Goal: Use online tool/utility: Use online tool/utility

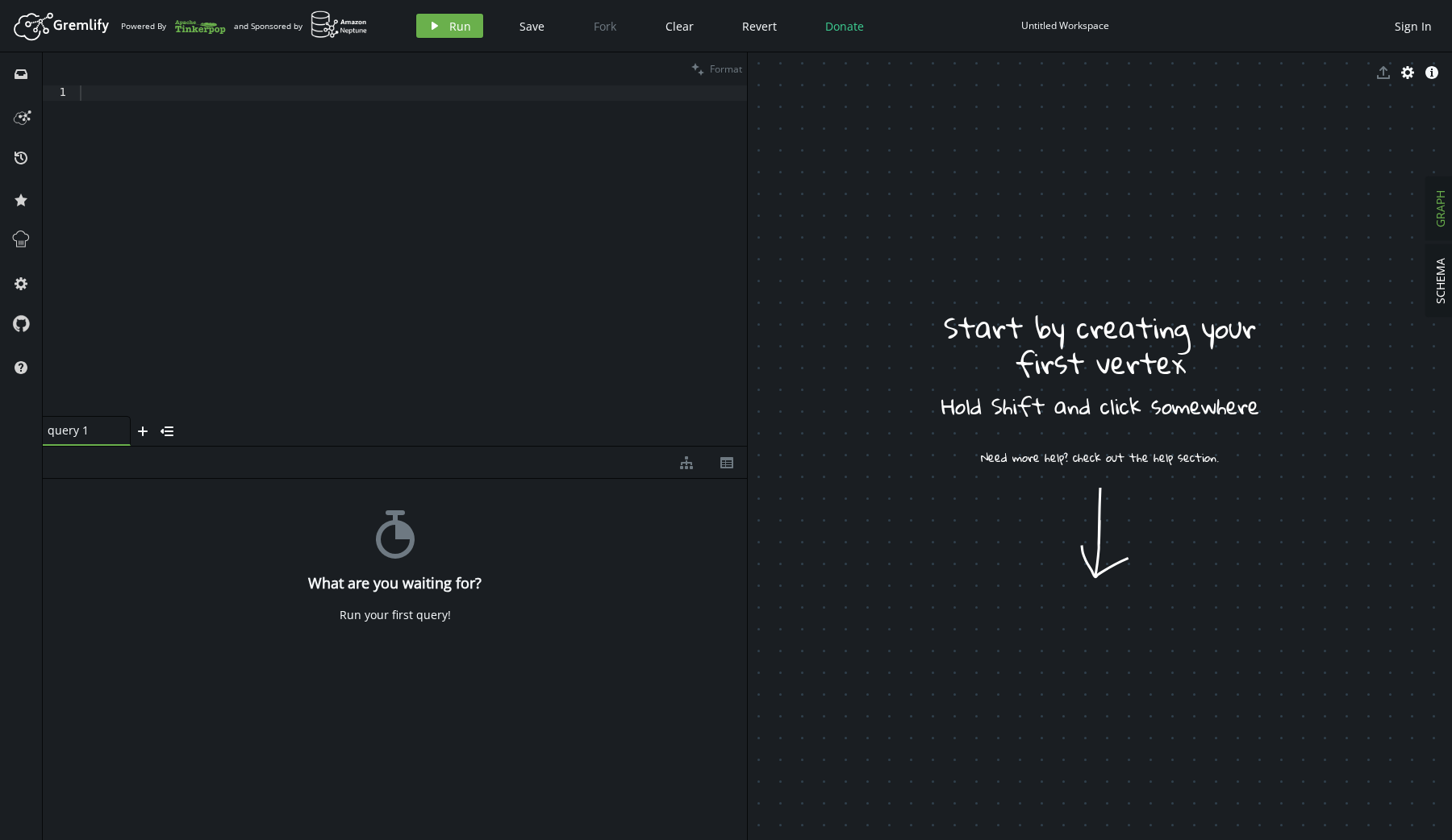
click at [379, 159] on div at bounding box center [411, 265] width 670 height 361
click at [331, 261] on div at bounding box center [411, 265] width 670 height 361
paste textarea "// .by(__.select("max_likes"))"
type textarea "// .by(__.select("max_likes"))"
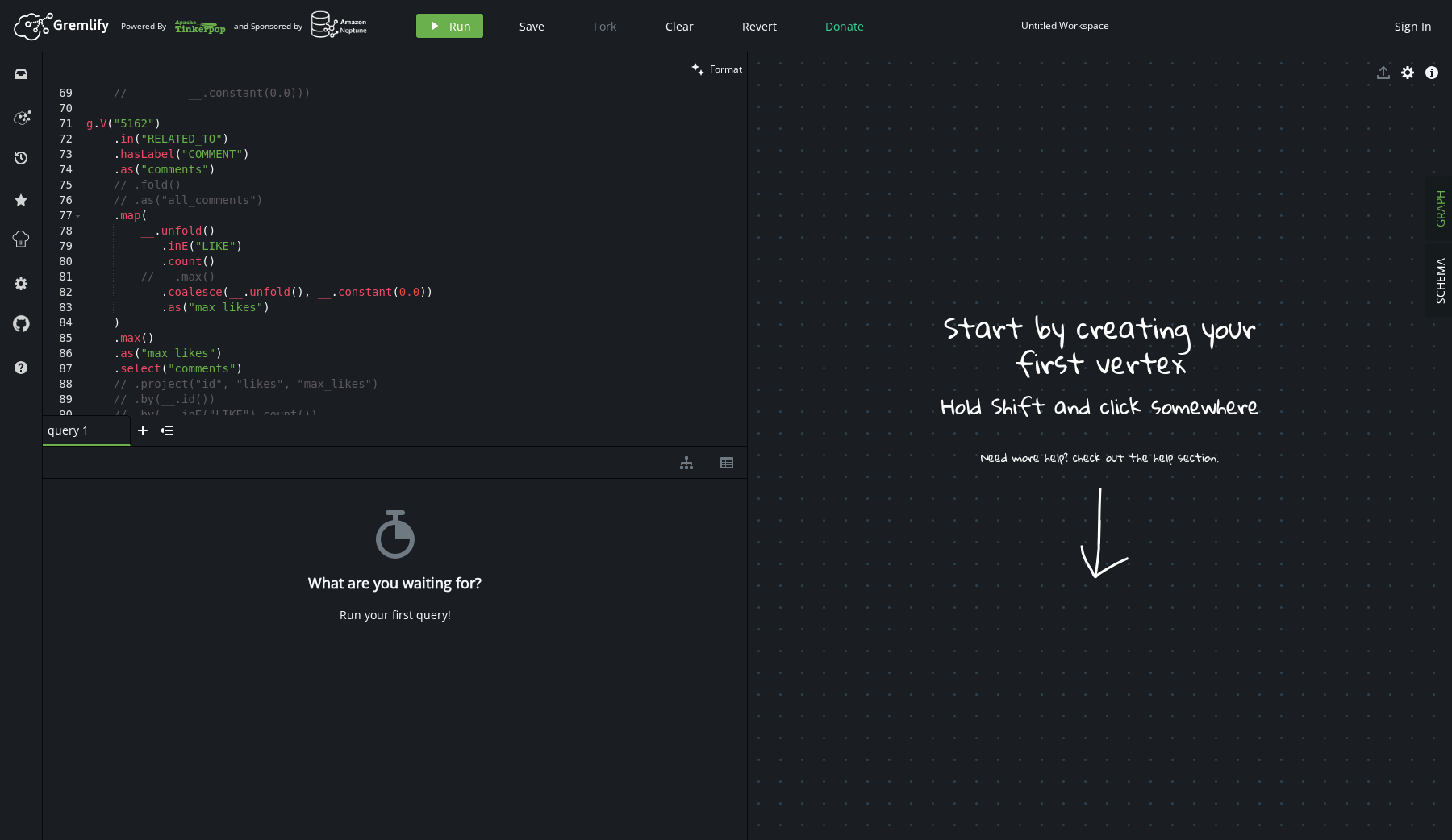
scroll to position [1035, 0]
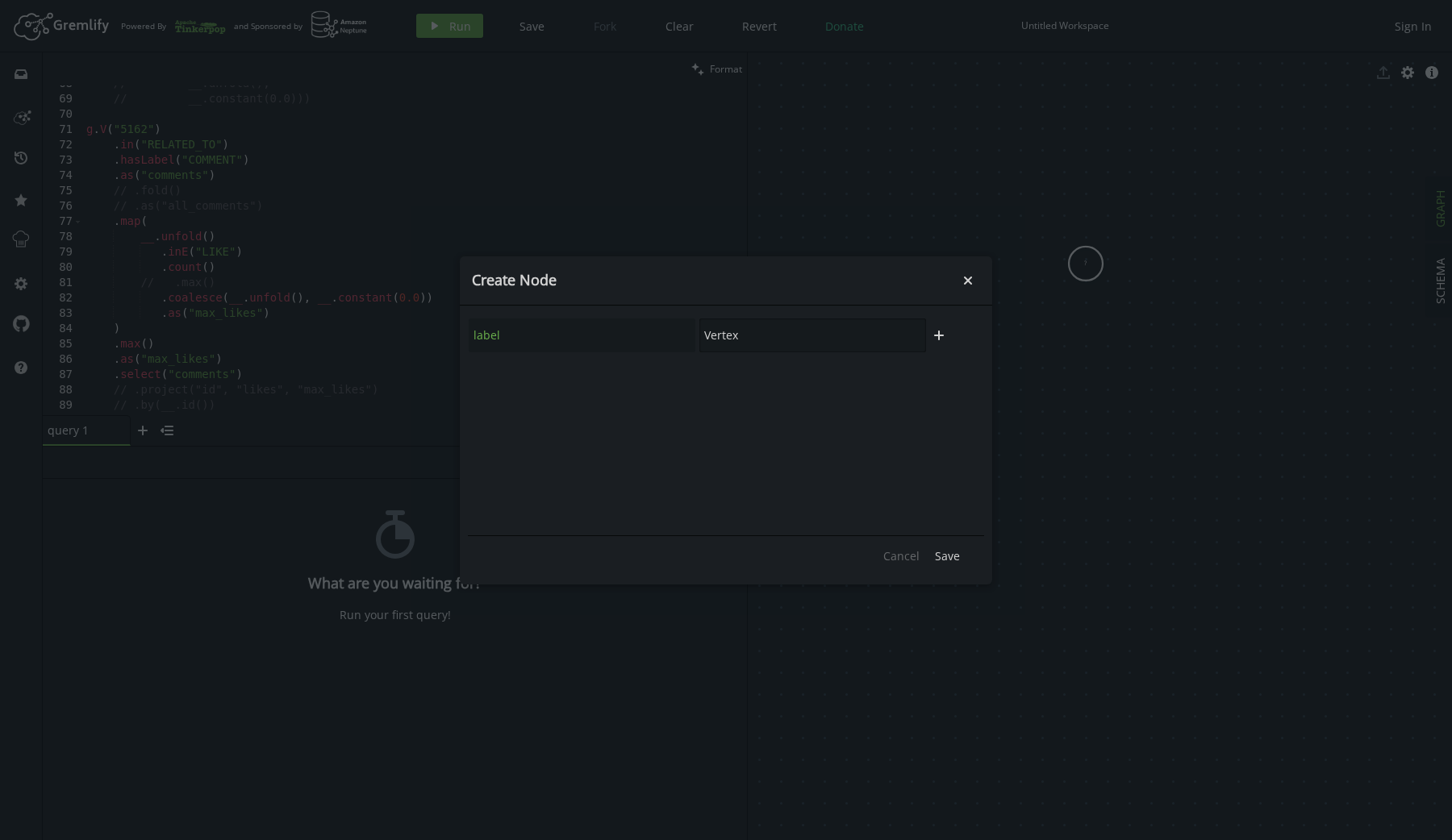
click at [842, 335] on input "Vertex" at bounding box center [813, 335] width 227 height 34
type input "POST"
click at [947, 557] on span "Save" at bounding box center [946, 556] width 25 height 16
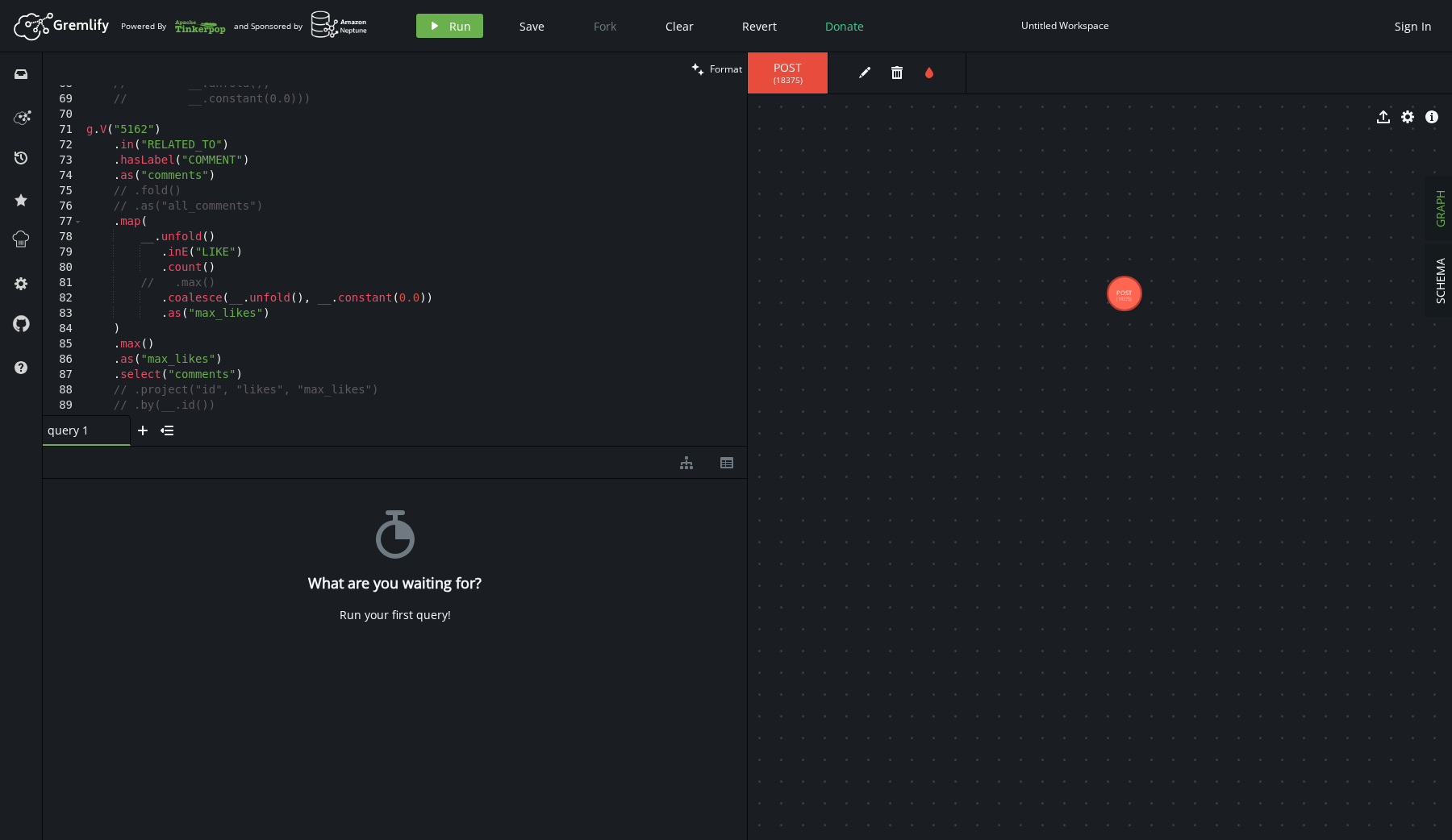
drag, startPoint x: 1091, startPoint y: 262, endPoint x: 1126, endPoint y: 297, distance: 49.5
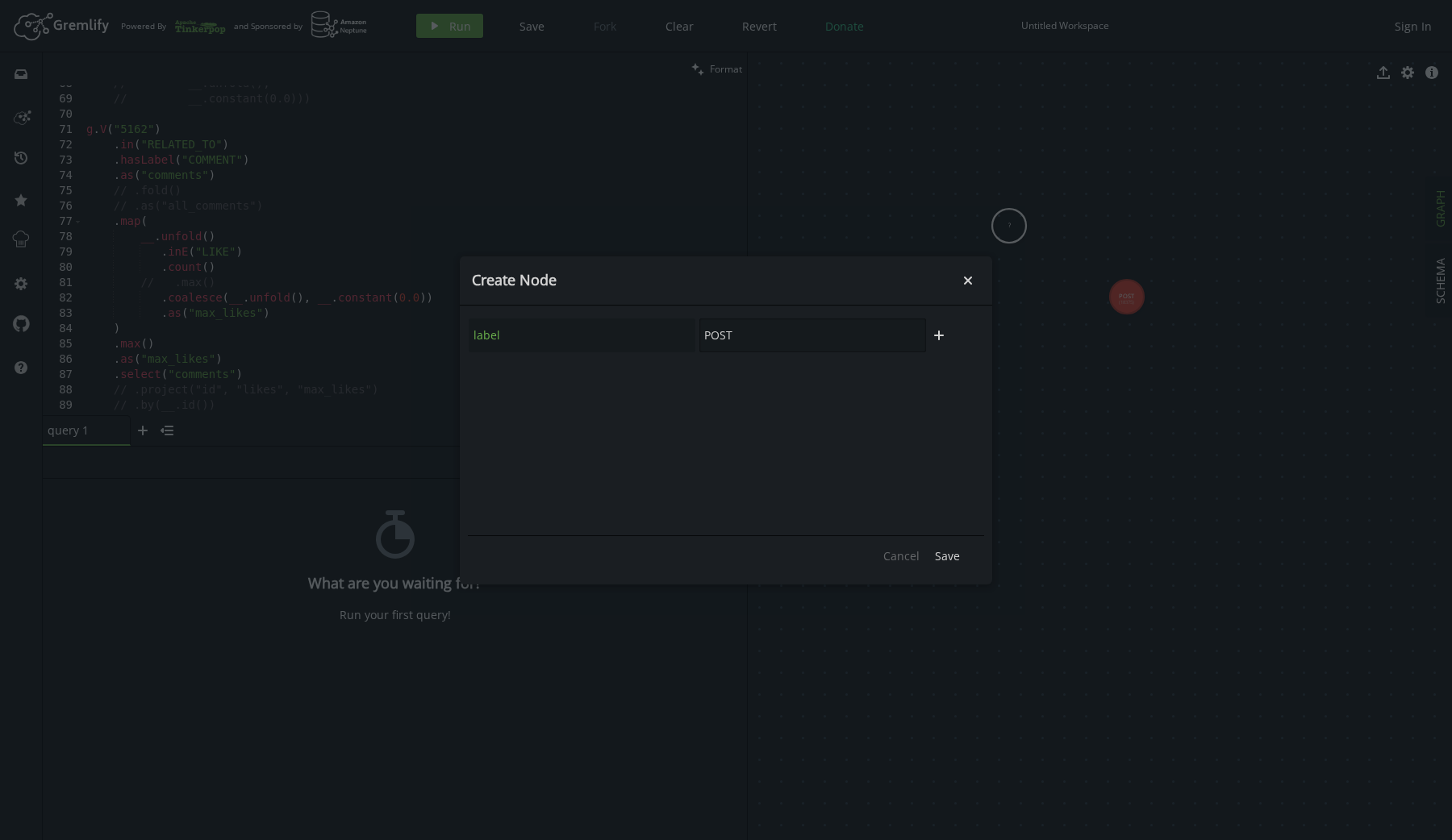
click at [822, 341] on input "POST" at bounding box center [813, 335] width 227 height 34
type input "COMMENT"
click at [941, 560] on span "Save" at bounding box center [946, 556] width 25 height 16
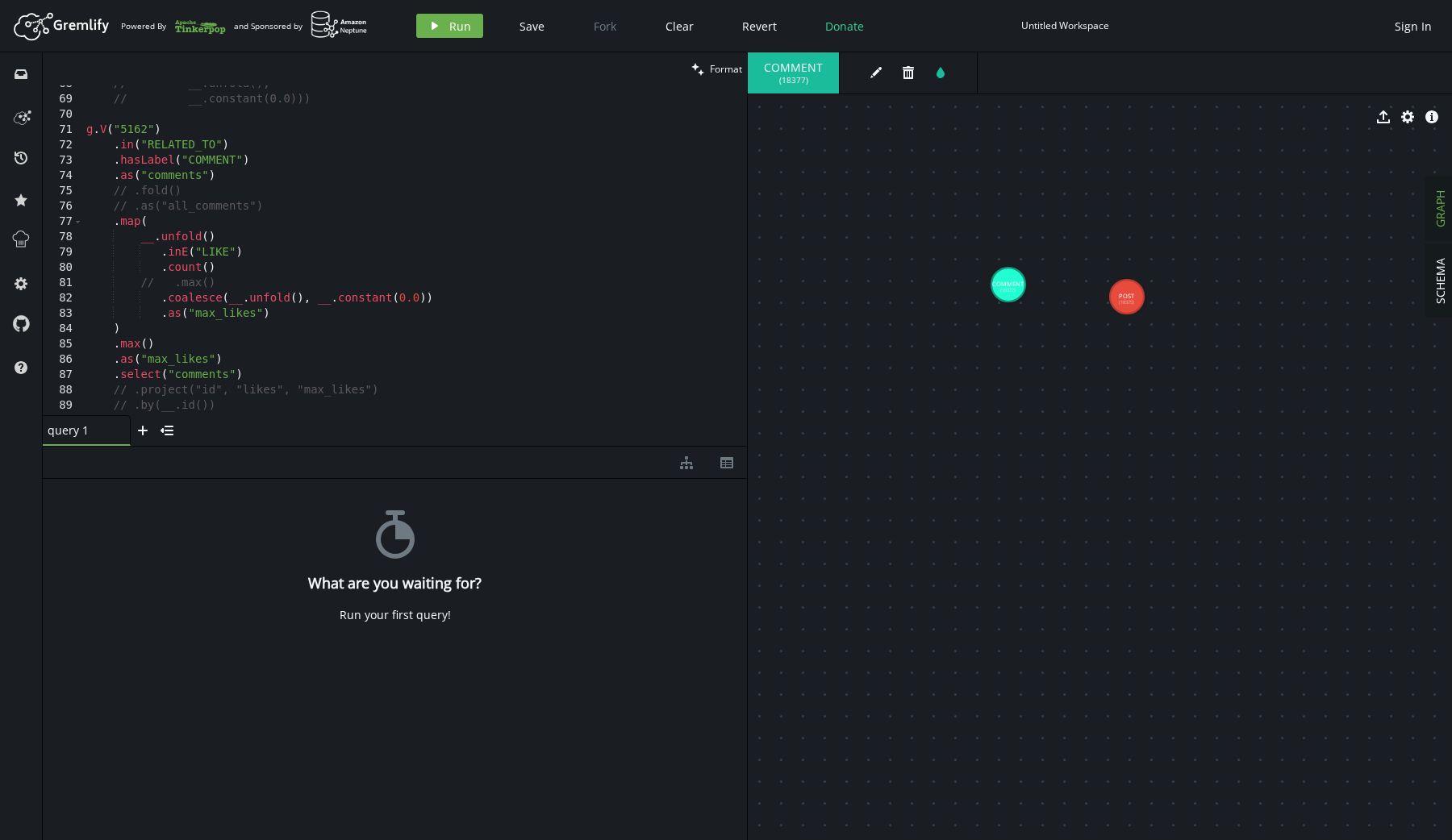
drag, startPoint x: 1014, startPoint y: 217, endPoint x: 1007, endPoint y: 282, distance: 65.4
drag, startPoint x: 1007, startPoint y: 282, endPoint x: 1118, endPoint y: 299, distance: 112.3
drag, startPoint x: 1005, startPoint y: 283, endPoint x: 1114, endPoint y: 298, distance: 110.0
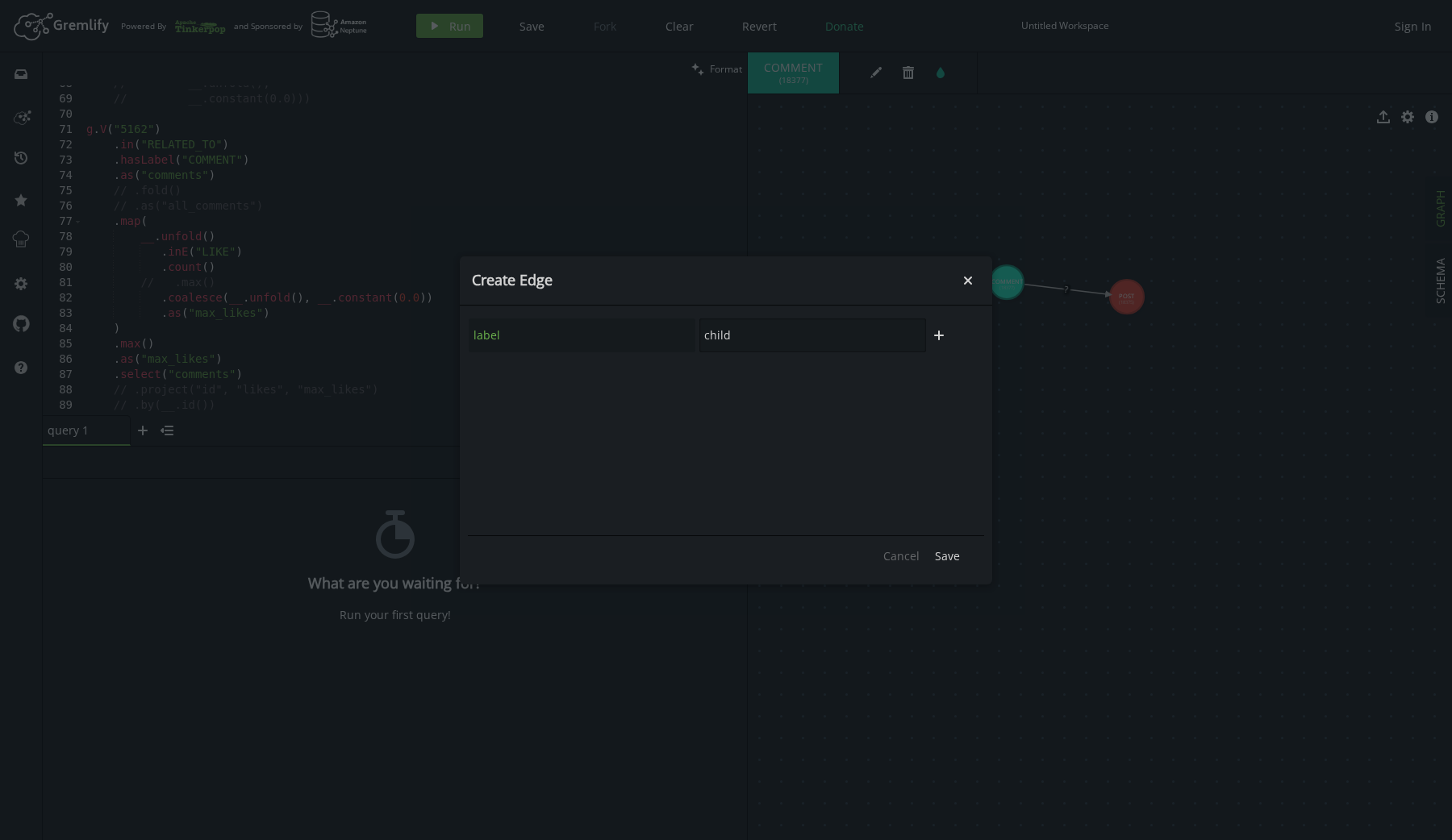
click at [827, 331] on input "child" at bounding box center [813, 335] width 227 height 34
type input "RELATED_TO"
click at [939, 557] on span "Save" at bounding box center [946, 556] width 25 height 16
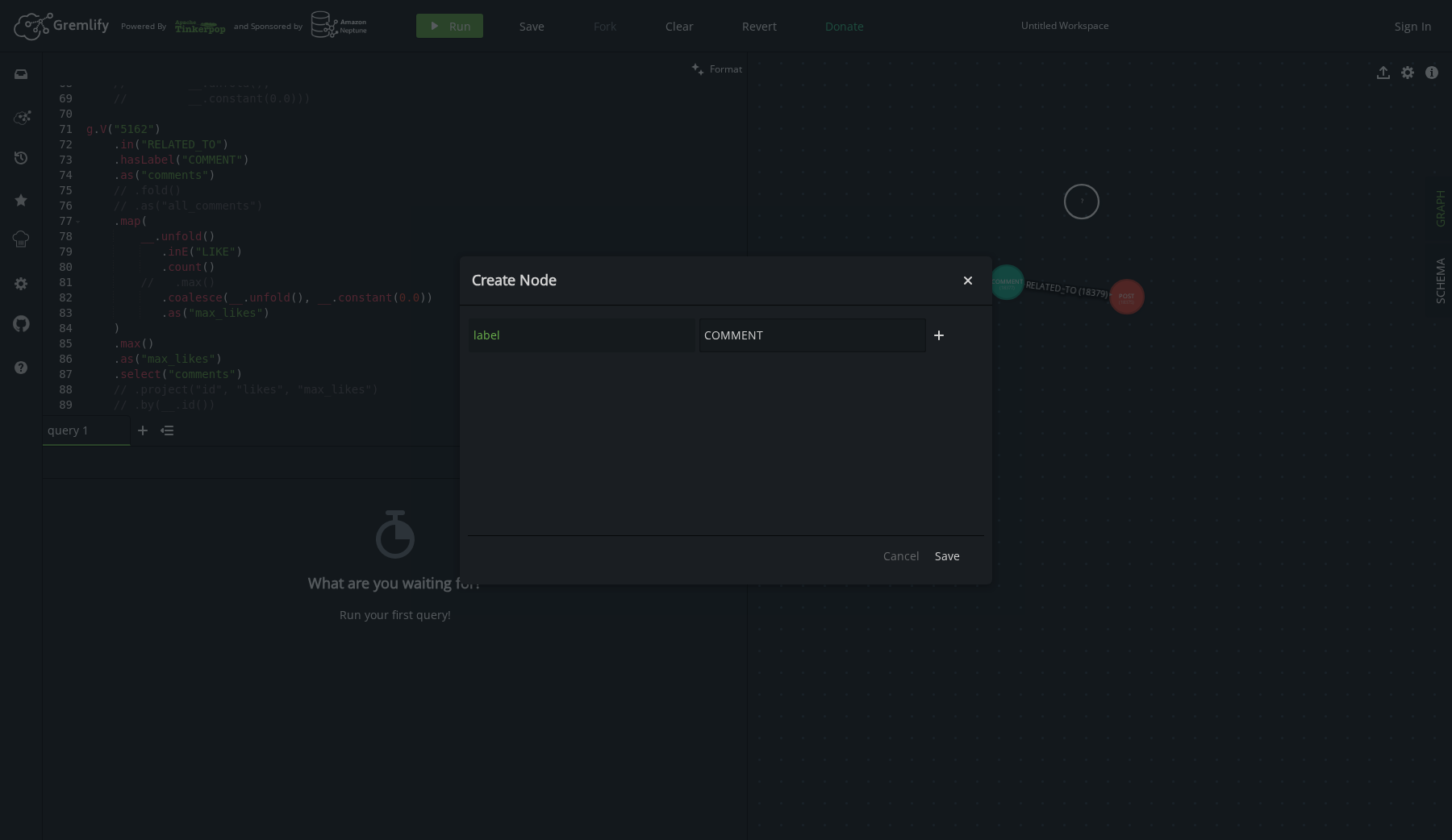
click at [836, 340] on input "COMMENT" at bounding box center [813, 335] width 227 height 34
type input "USER"
click at [955, 557] on span "Save" at bounding box center [946, 556] width 25 height 16
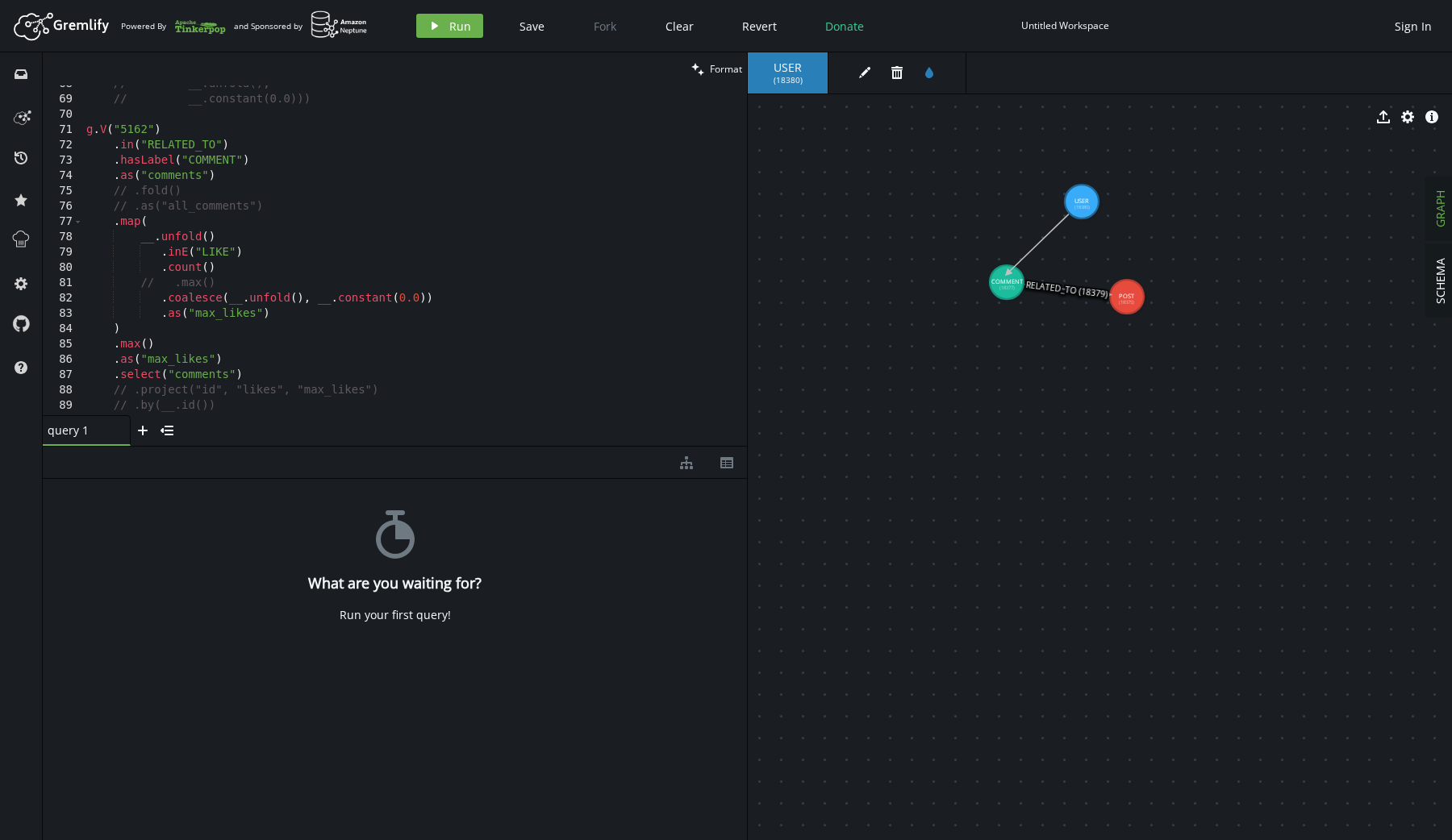
drag, startPoint x: 1081, startPoint y: 204, endPoint x: 1008, endPoint y: 273, distance: 100.4
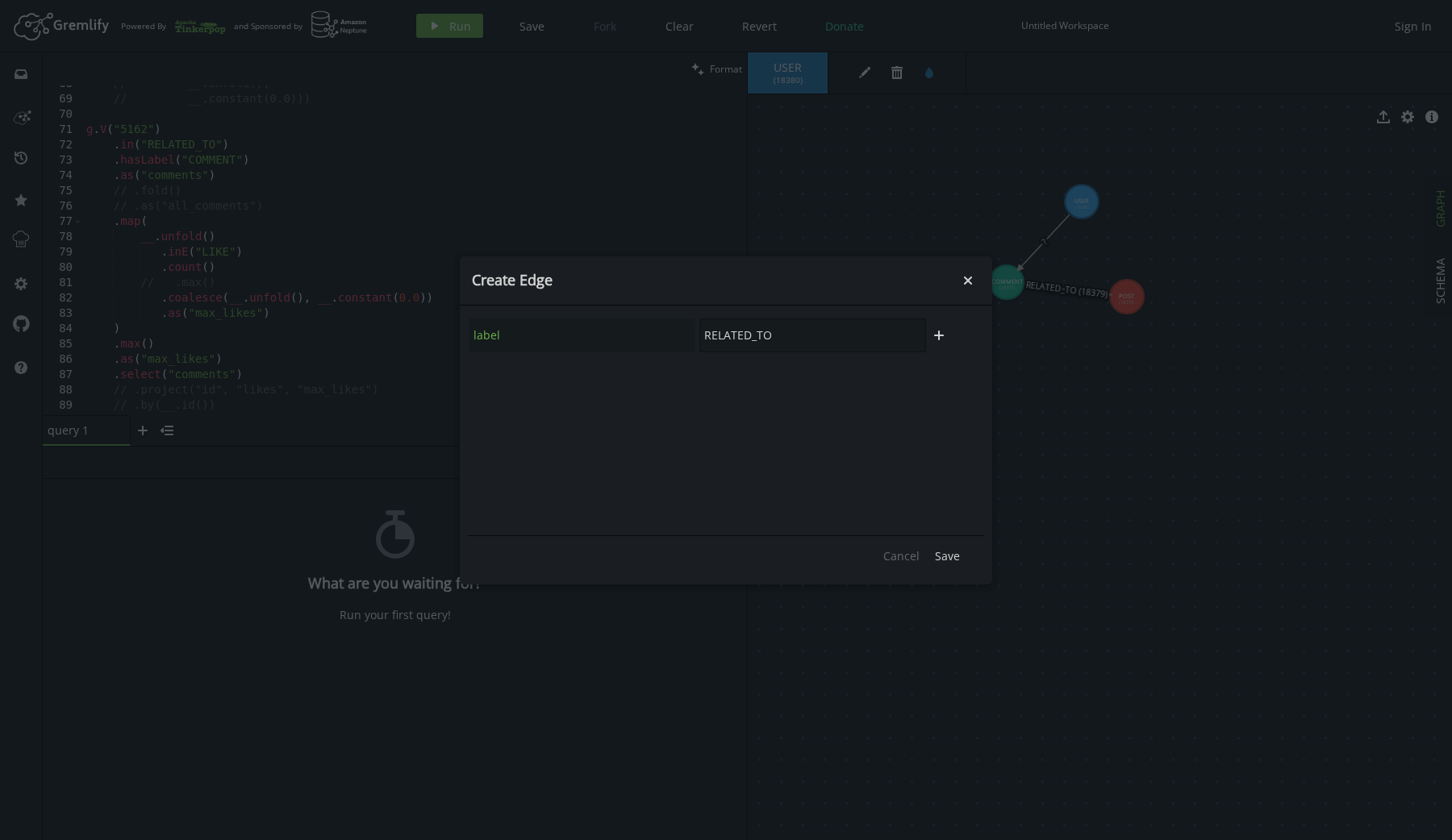
click at [846, 338] on input "RELATED_TO" at bounding box center [813, 335] width 227 height 34
type input "CREATED"
click at [949, 554] on span "Save" at bounding box center [946, 556] width 25 height 16
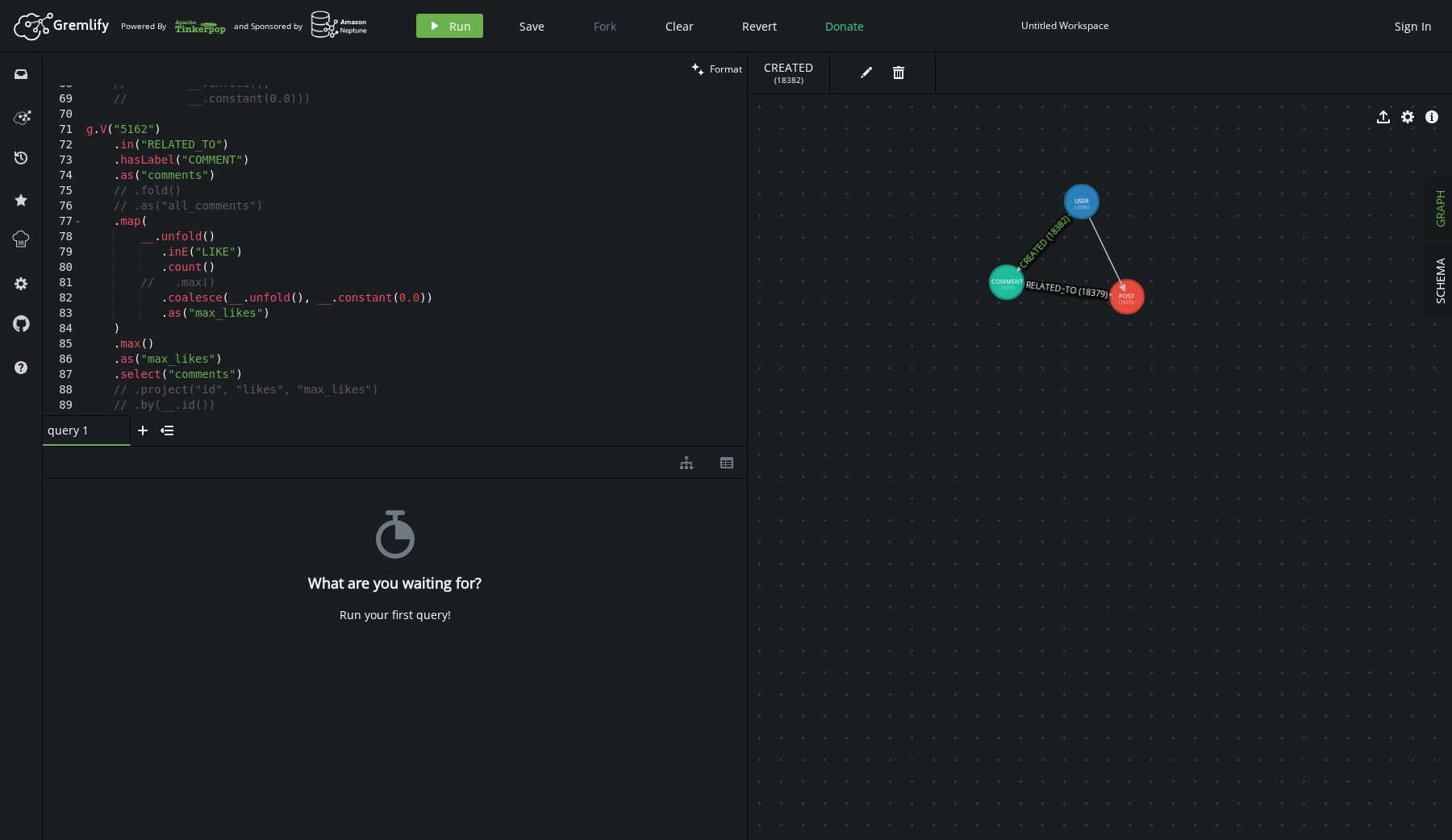
drag, startPoint x: 1080, startPoint y: 205, endPoint x: 1124, endPoint y: 289, distance: 94.8
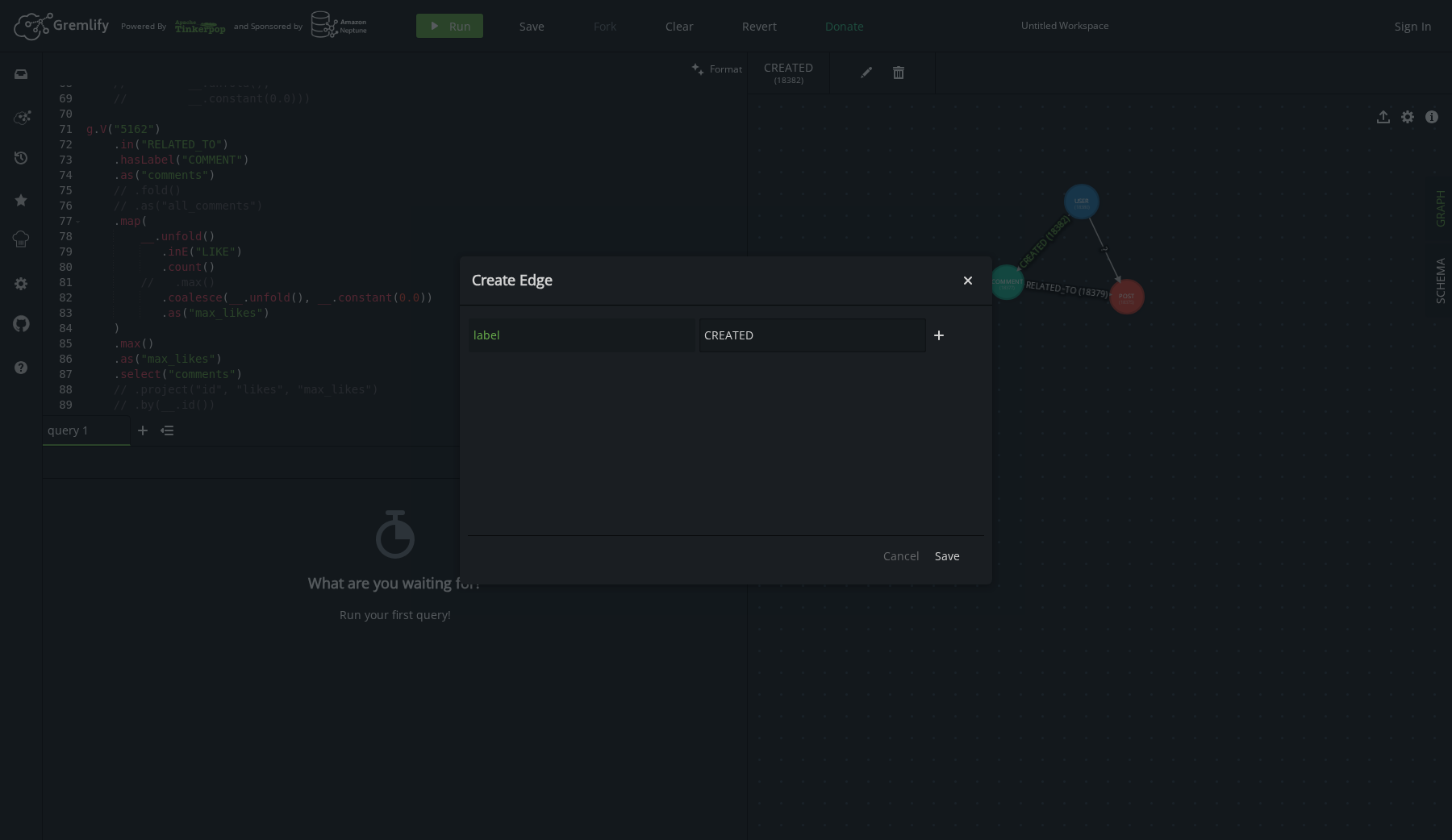
click at [815, 335] on input "CREATED" at bounding box center [813, 335] width 227 height 34
type input "COMMENT"
click at [959, 552] on span "Save" at bounding box center [946, 556] width 25 height 16
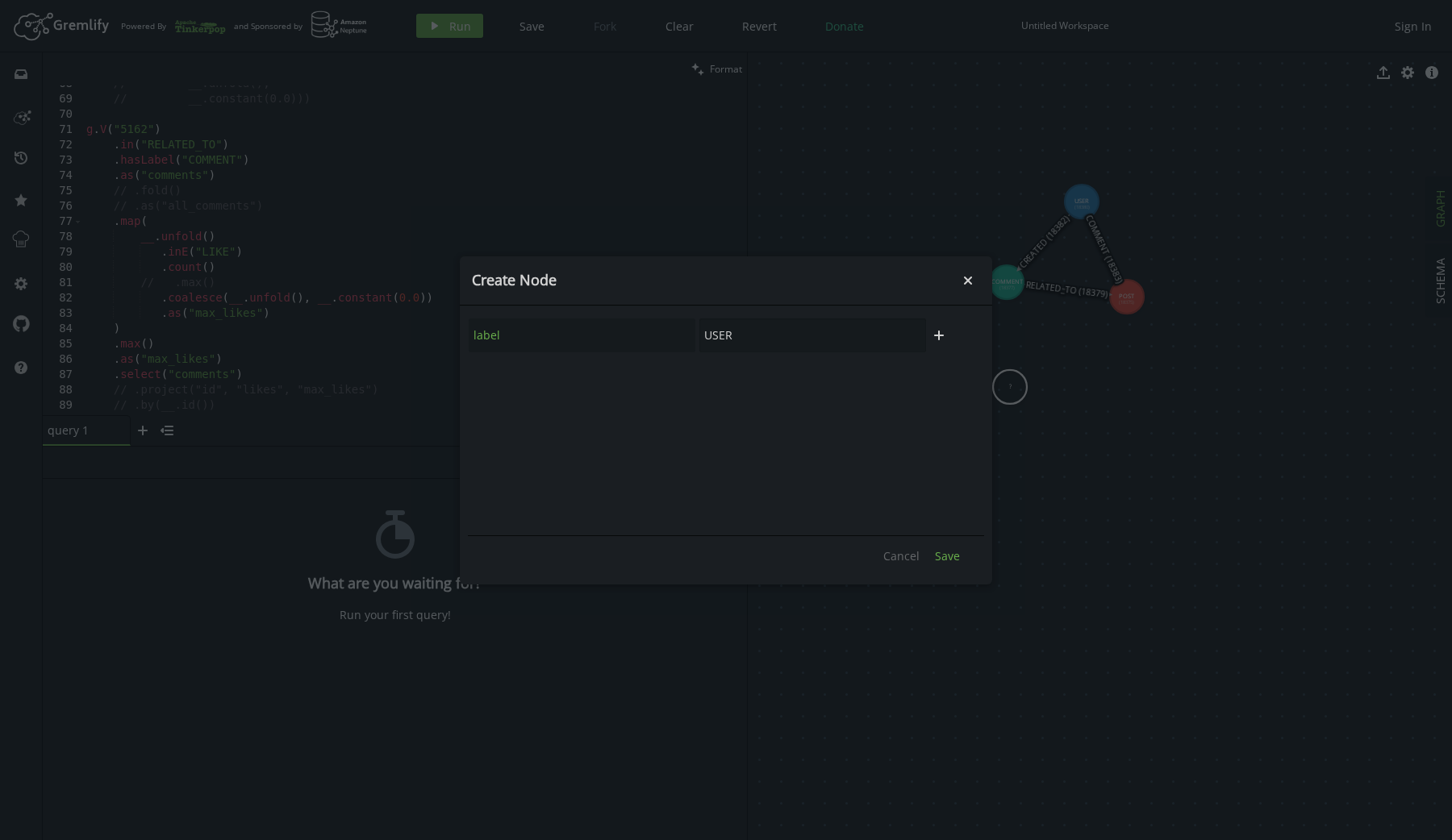
click at [948, 553] on span "Save" at bounding box center [946, 556] width 25 height 16
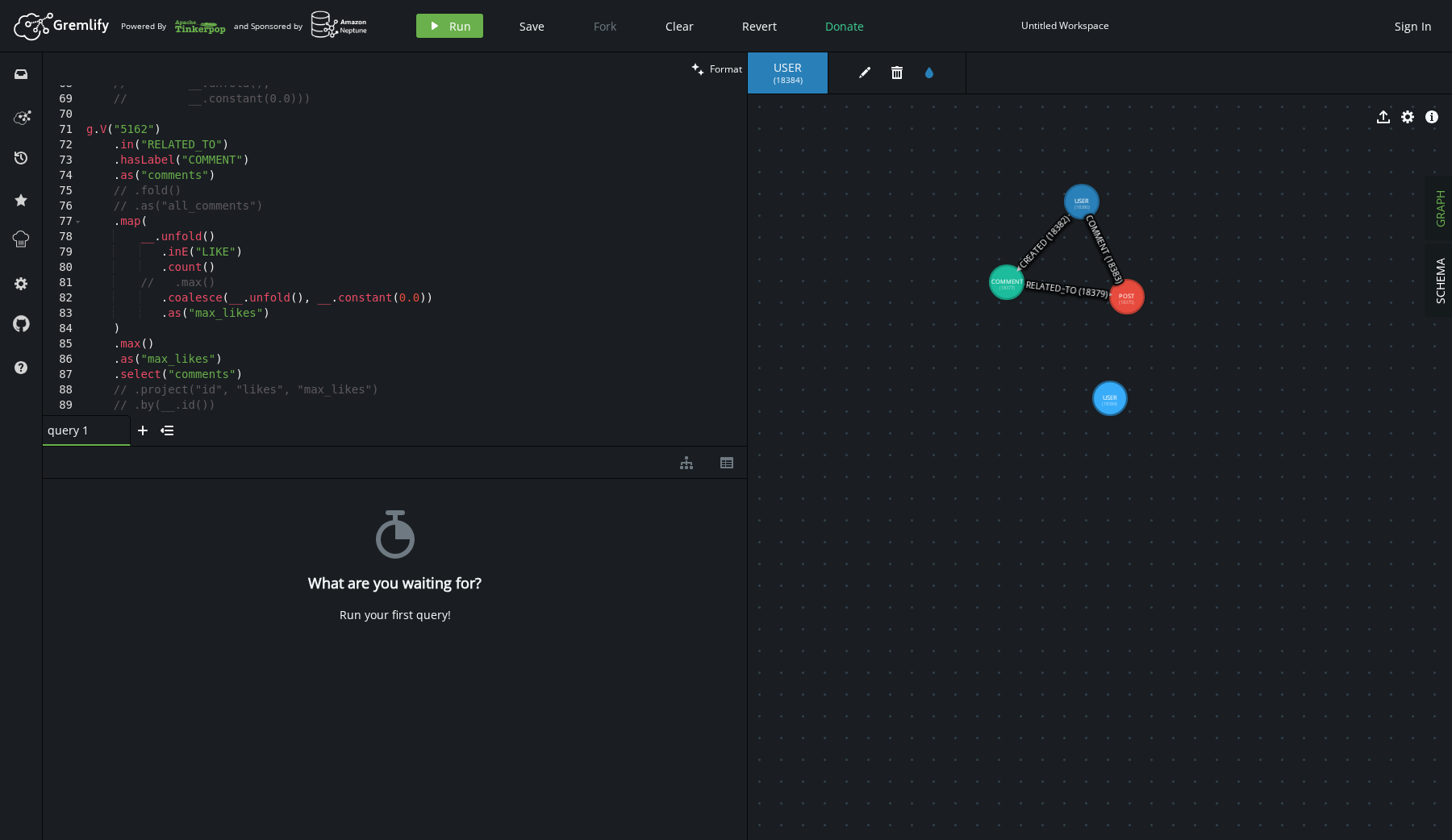
drag, startPoint x: 1012, startPoint y: 385, endPoint x: 1115, endPoint y: 402, distance: 104.4
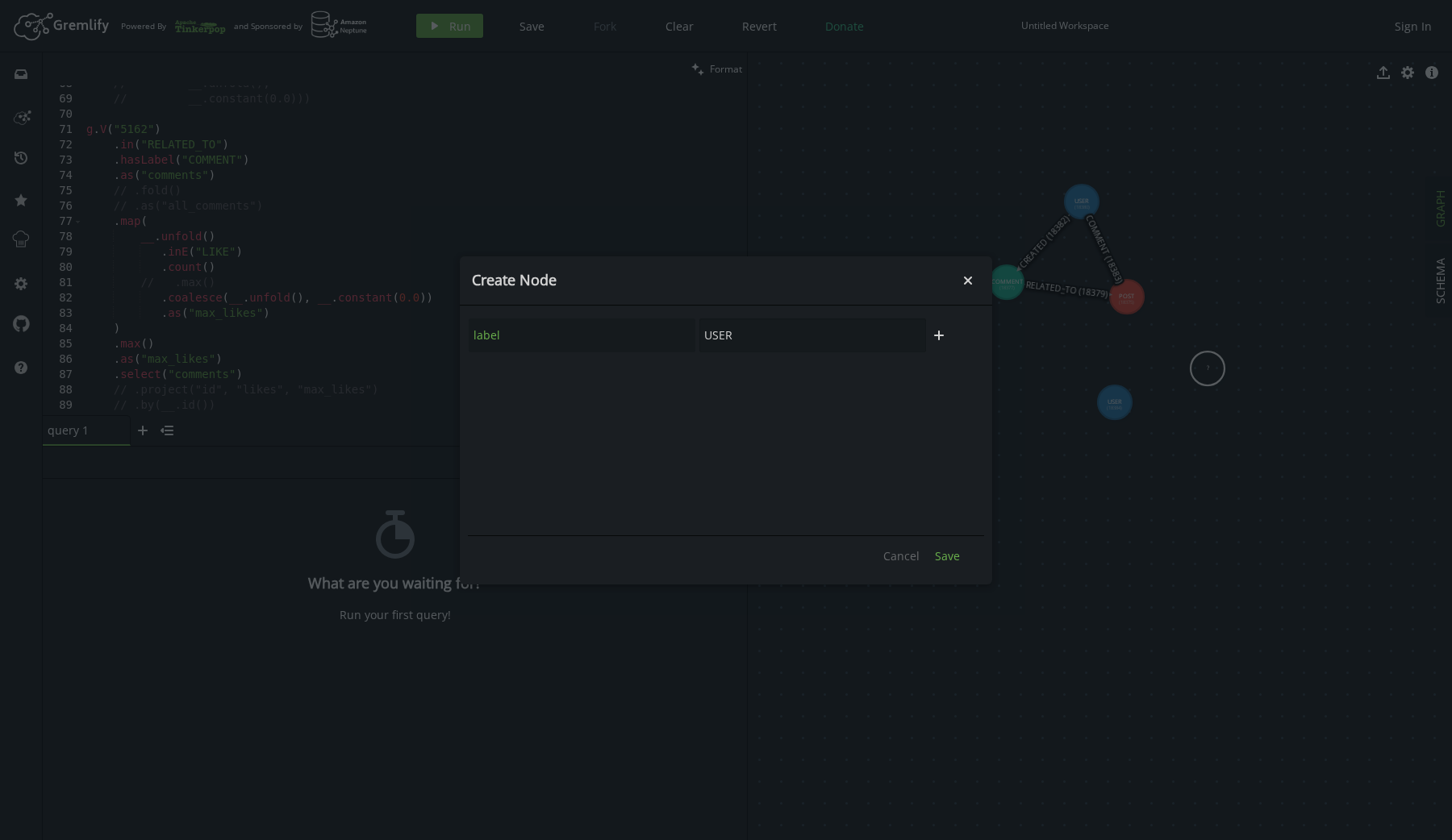
click at [956, 557] on span "Save" at bounding box center [946, 556] width 25 height 16
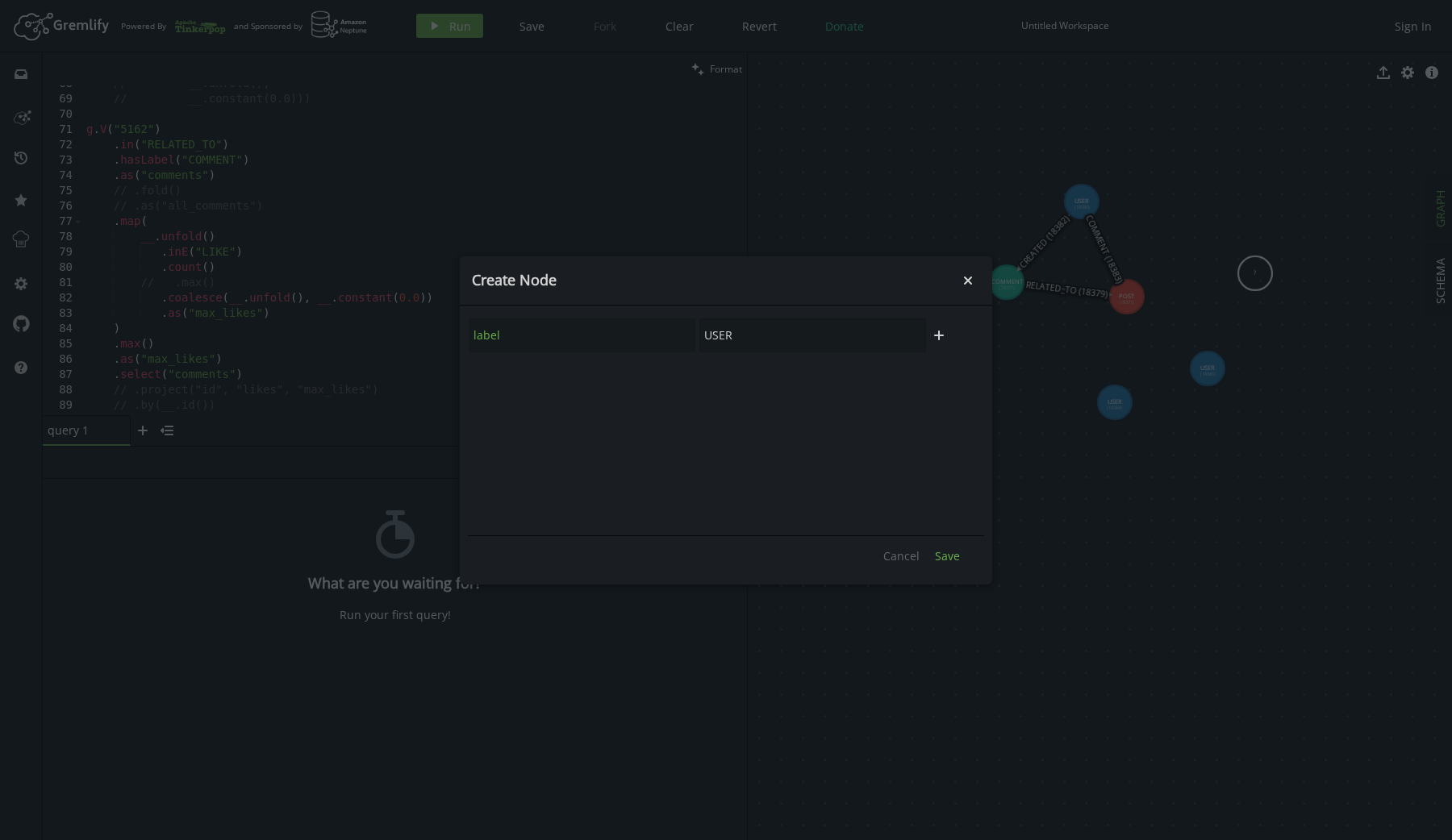
click at [961, 554] on button "Save" at bounding box center [946, 556] width 41 height 24
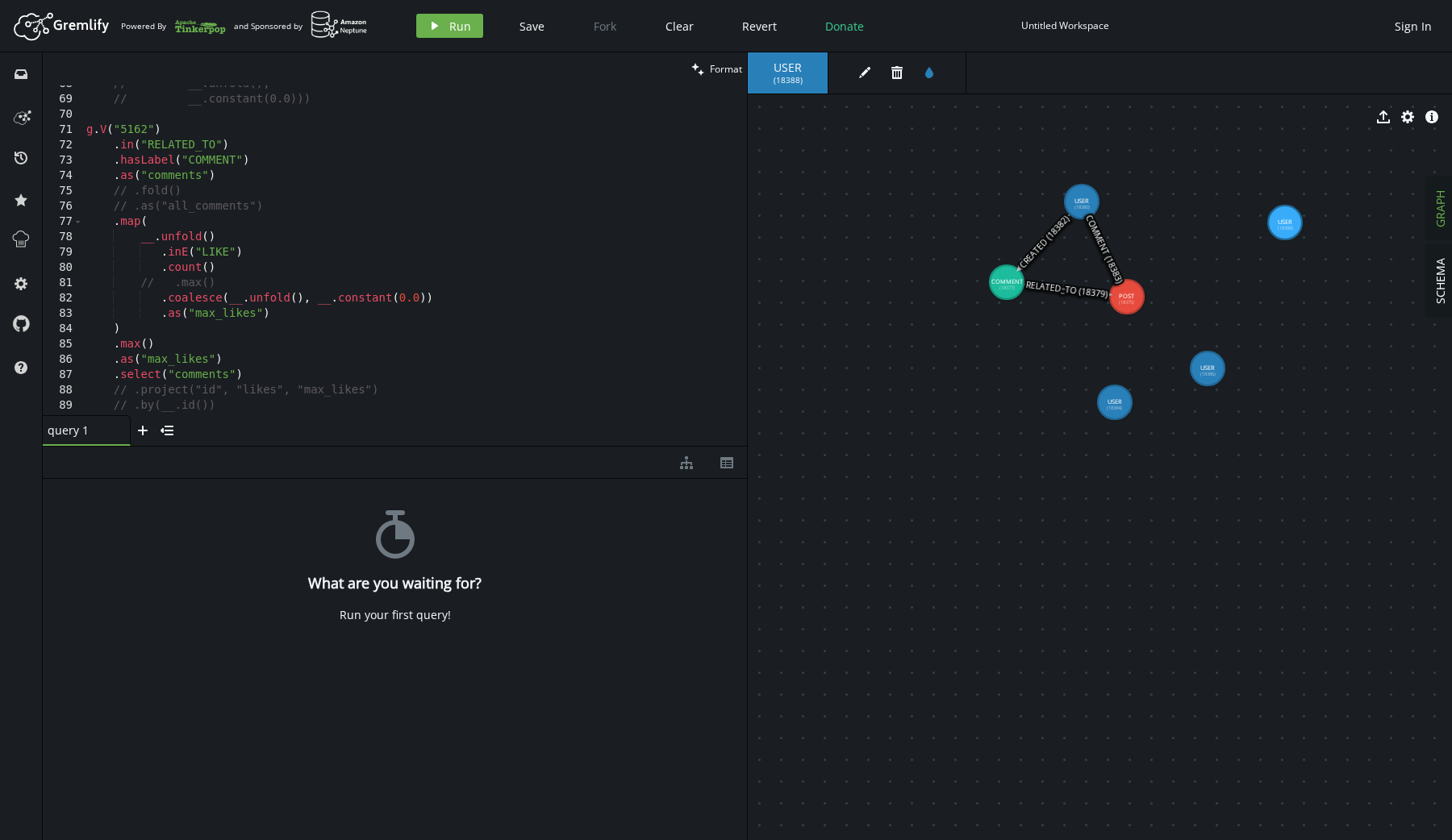
drag, startPoint x: 1268, startPoint y: 274, endPoint x: 1286, endPoint y: 222, distance: 55.0
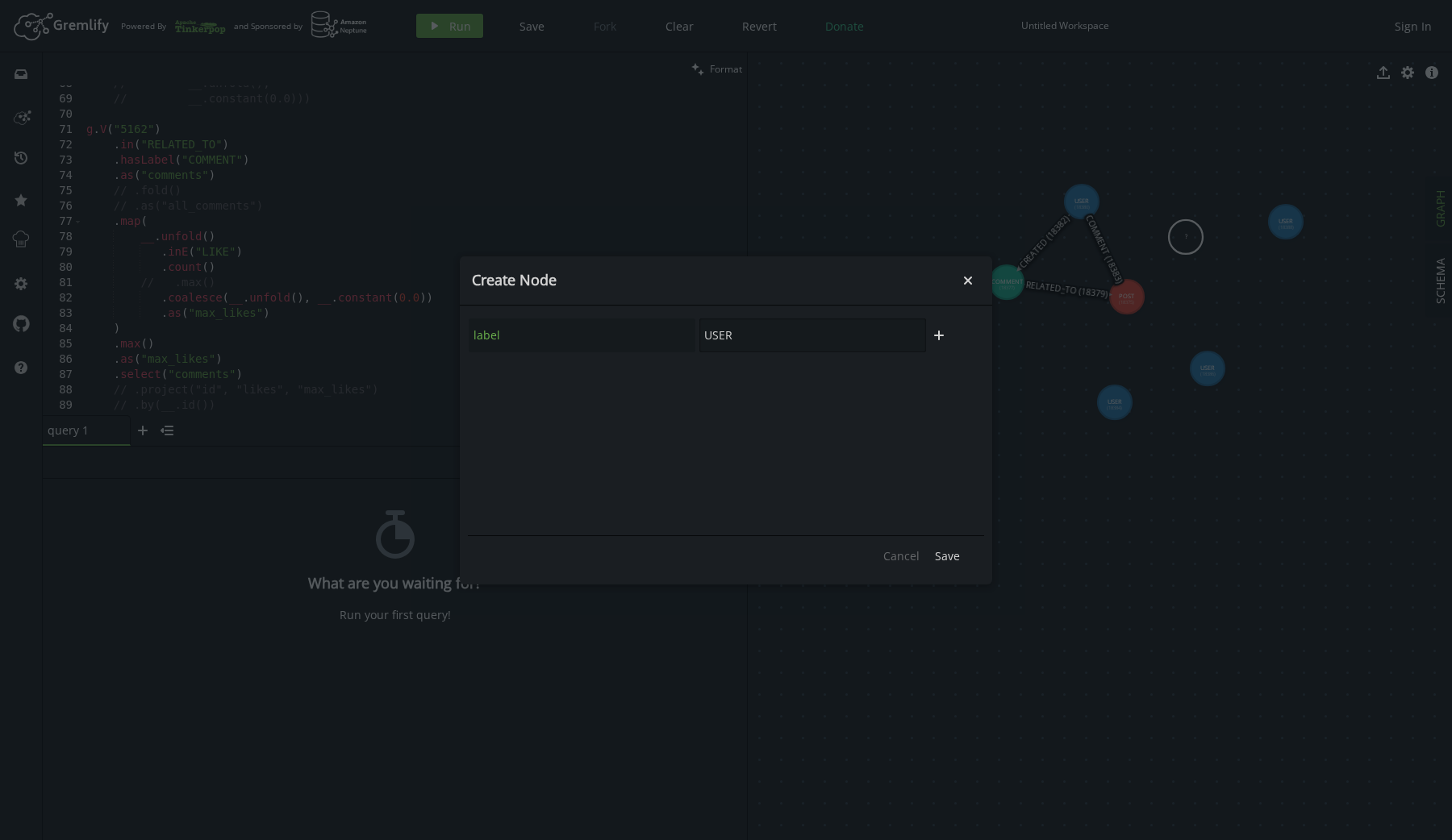
click at [838, 338] on input "USER" at bounding box center [813, 335] width 227 height 34
type input "COMMENT"
click at [944, 557] on span "Save" at bounding box center [946, 556] width 25 height 16
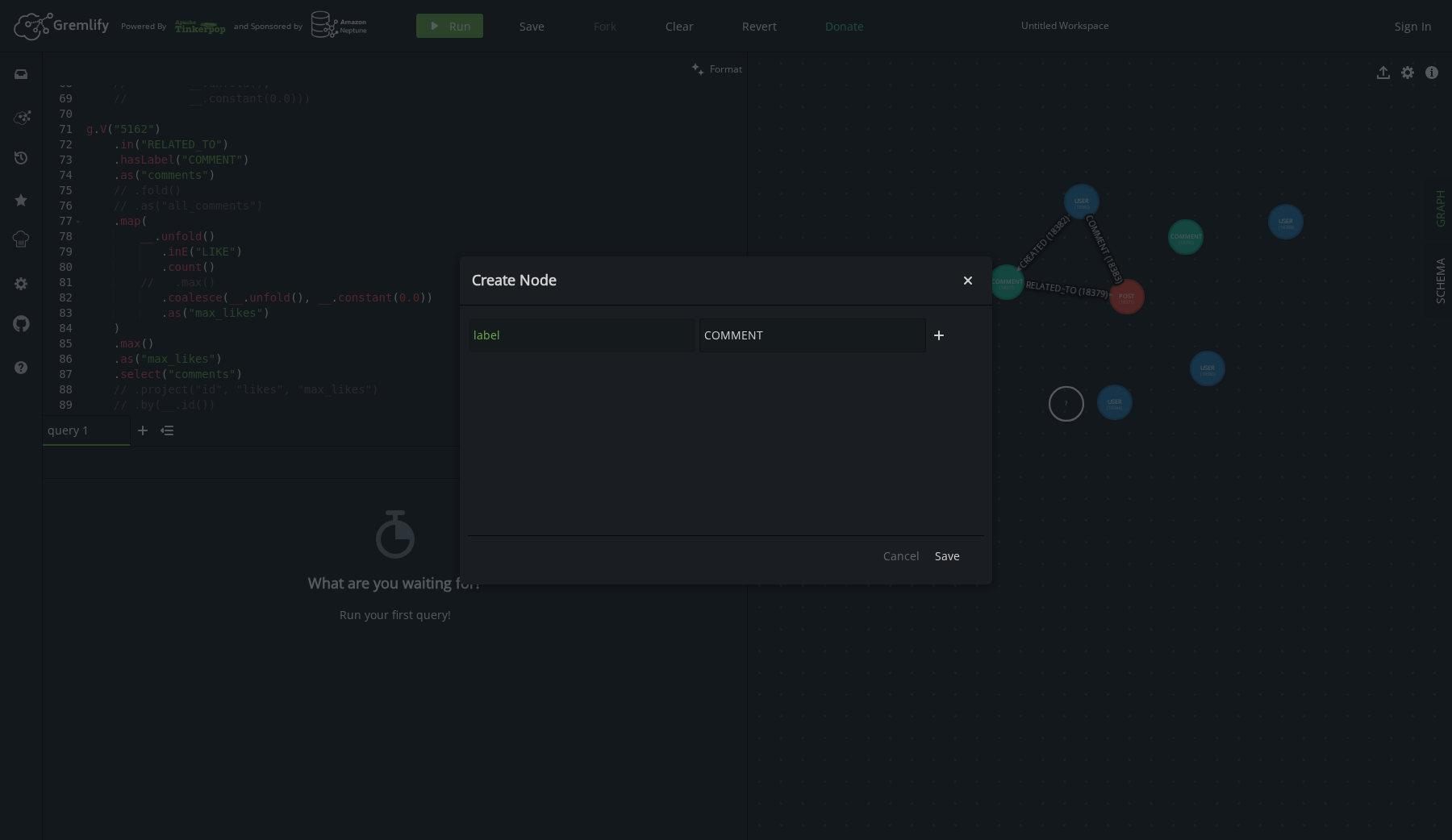
click at [808, 331] on input "COMMENT" at bounding box center [813, 335] width 227 height 34
type input "COMMENT"
click at [940, 555] on span "Save" at bounding box center [946, 556] width 25 height 16
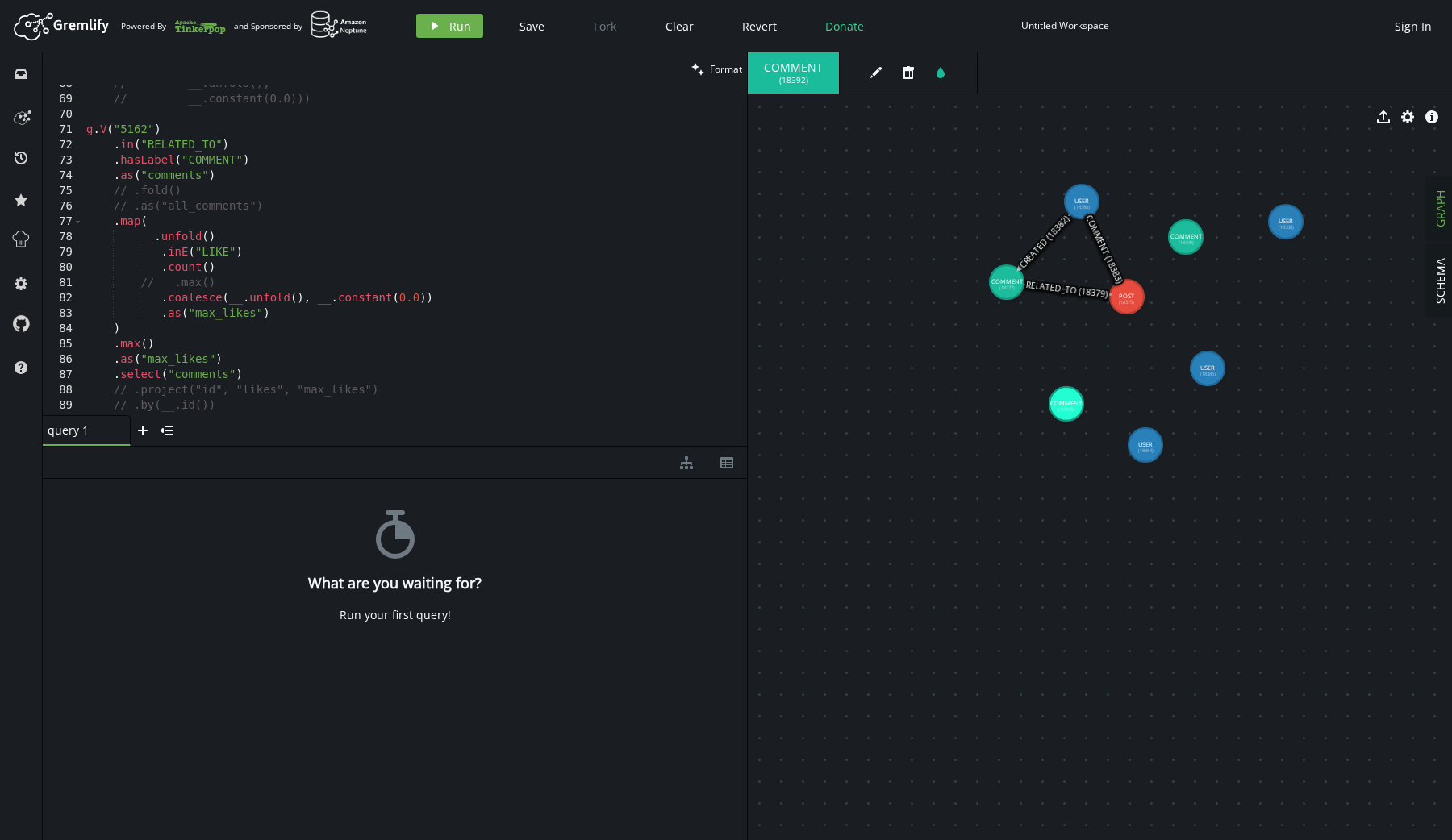
drag, startPoint x: 1122, startPoint y: 411, endPoint x: 1146, endPoint y: 457, distance: 51.9
drag, startPoint x: 1071, startPoint y: 393, endPoint x: 1111, endPoint y: 391, distance: 40.0
drag, startPoint x: 1147, startPoint y: 455, endPoint x: 1029, endPoint y: 352, distance: 156.6
drag, startPoint x: 1029, startPoint y: 352, endPoint x: 1106, endPoint y: 393, distance: 87.2
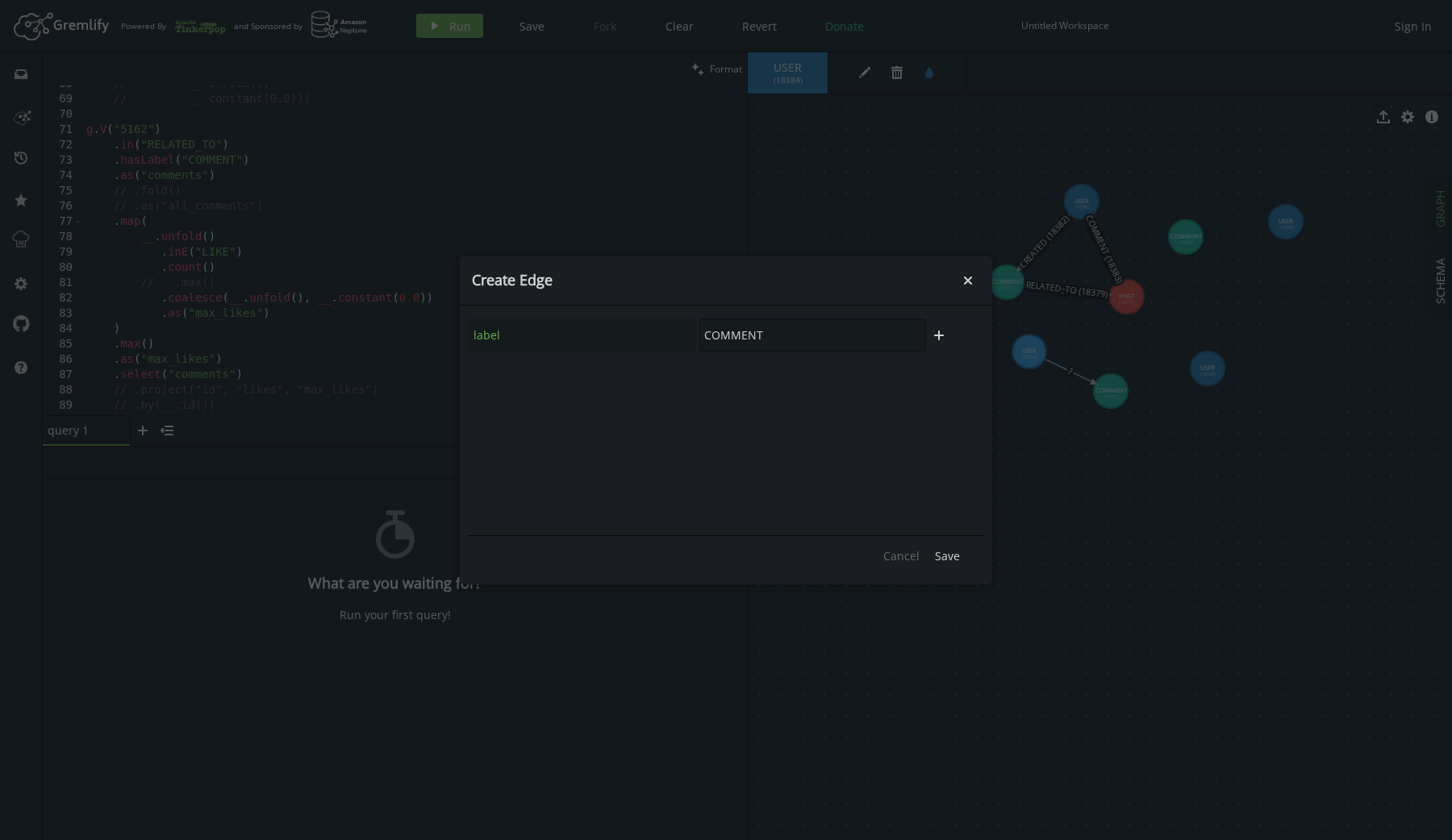
click at [841, 328] on input "COMMENT" at bounding box center [813, 335] width 227 height 34
type input "CREATED"
click at [937, 552] on span "Save" at bounding box center [946, 556] width 25 height 16
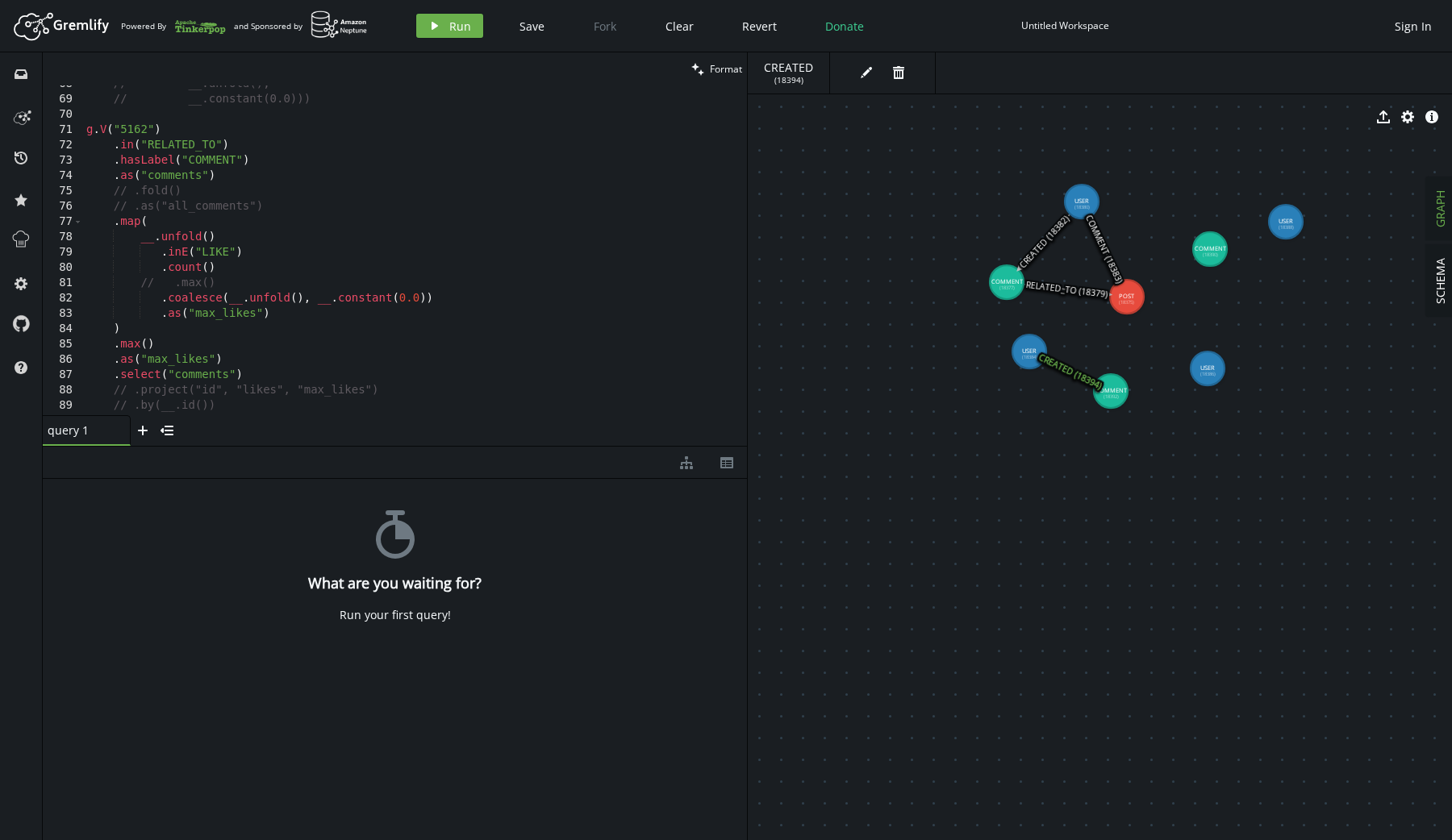
drag, startPoint x: 1197, startPoint y: 241, endPoint x: 1210, endPoint y: 250, distance: 15.8
drag, startPoint x: 1283, startPoint y: 218, endPoint x: 1185, endPoint y: 175, distance: 107.0
drag, startPoint x: 1185, startPoint y: 175, endPoint x: 1207, endPoint y: 236, distance: 64.8
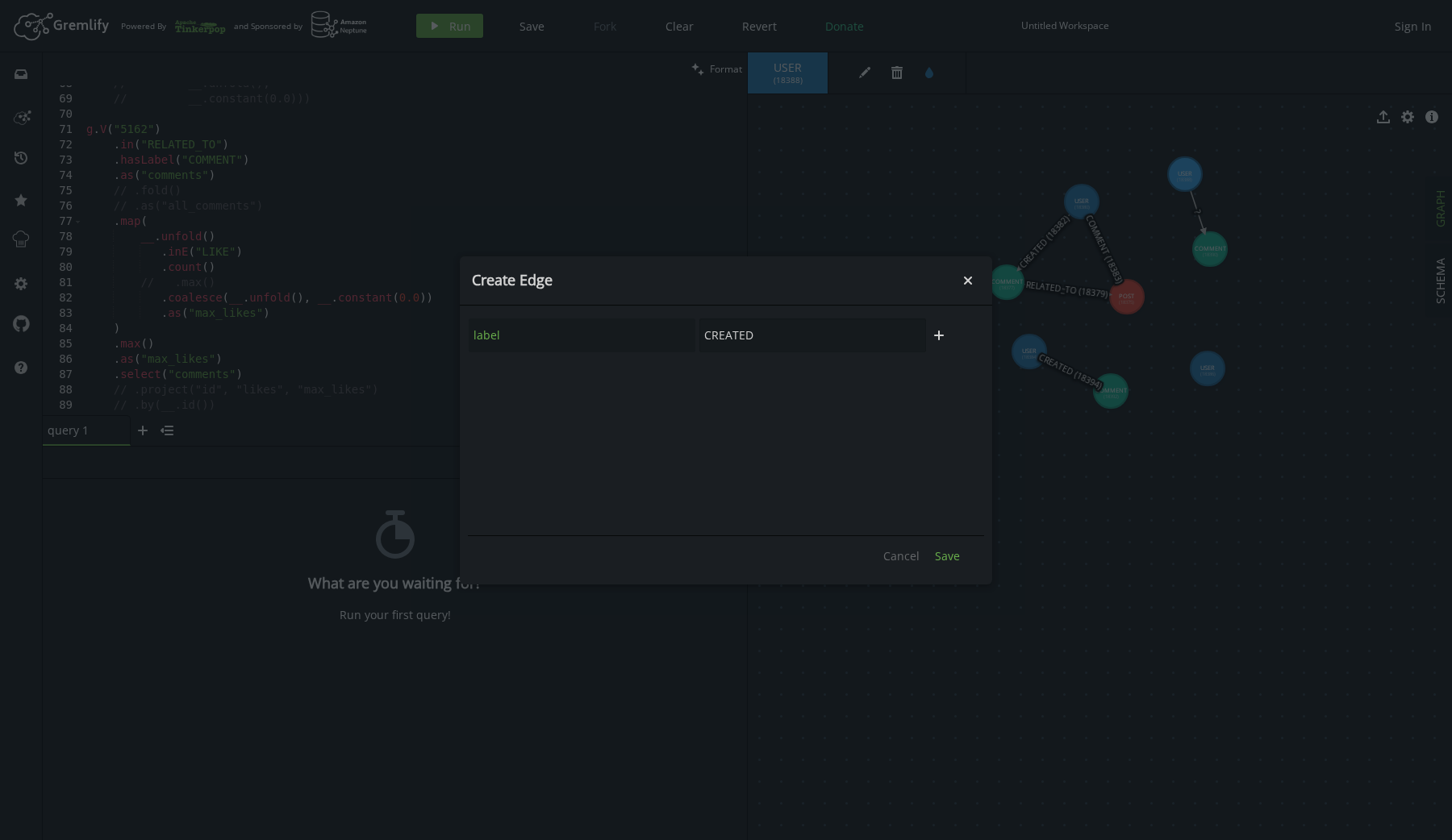
click at [932, 558] on button "Save" at bounding box center [946, 556] width 41 height 24
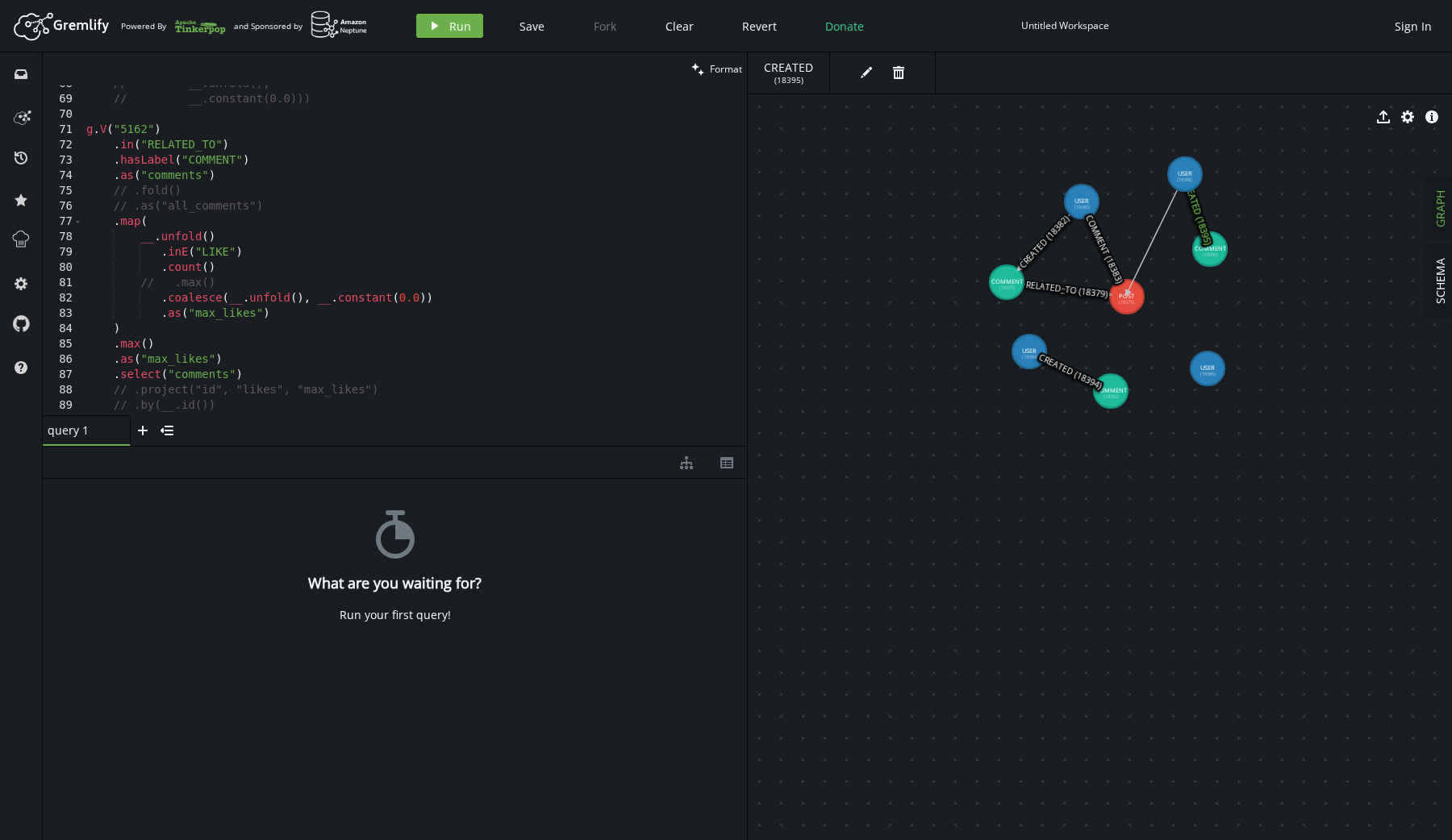
drag, startPoint x: 1177, startPoint y: 175, endPoint x: 1126, endPoint y: 293, distance: 128.5
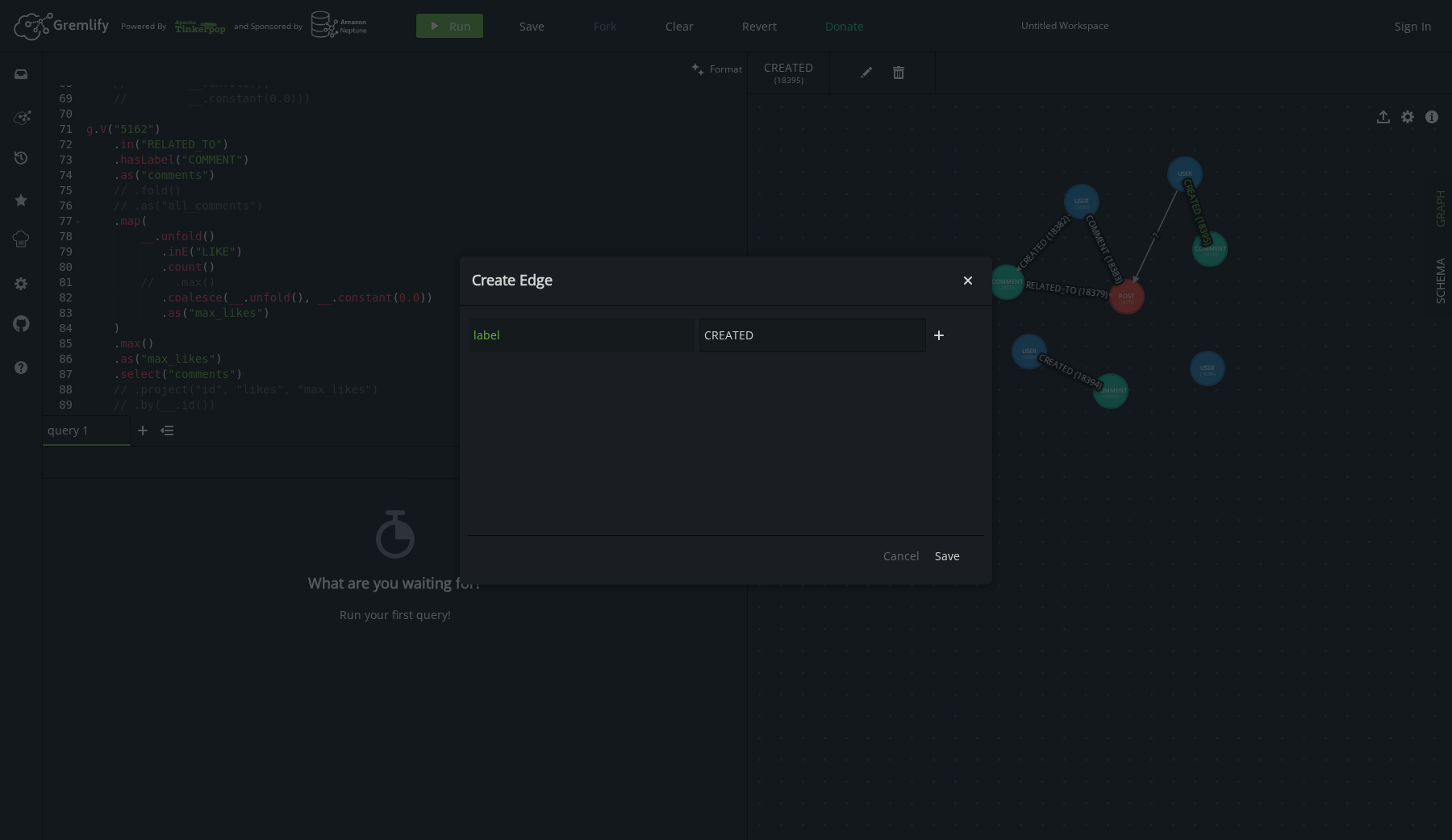
click at [817, 326] on input "CREATED" at bounding box center [813, 335] width 227 height 34
type input "c"
type input "COMMENT"
click at [945, 549] on span "Save" at bounding box center [946, 556] width 25 height 16
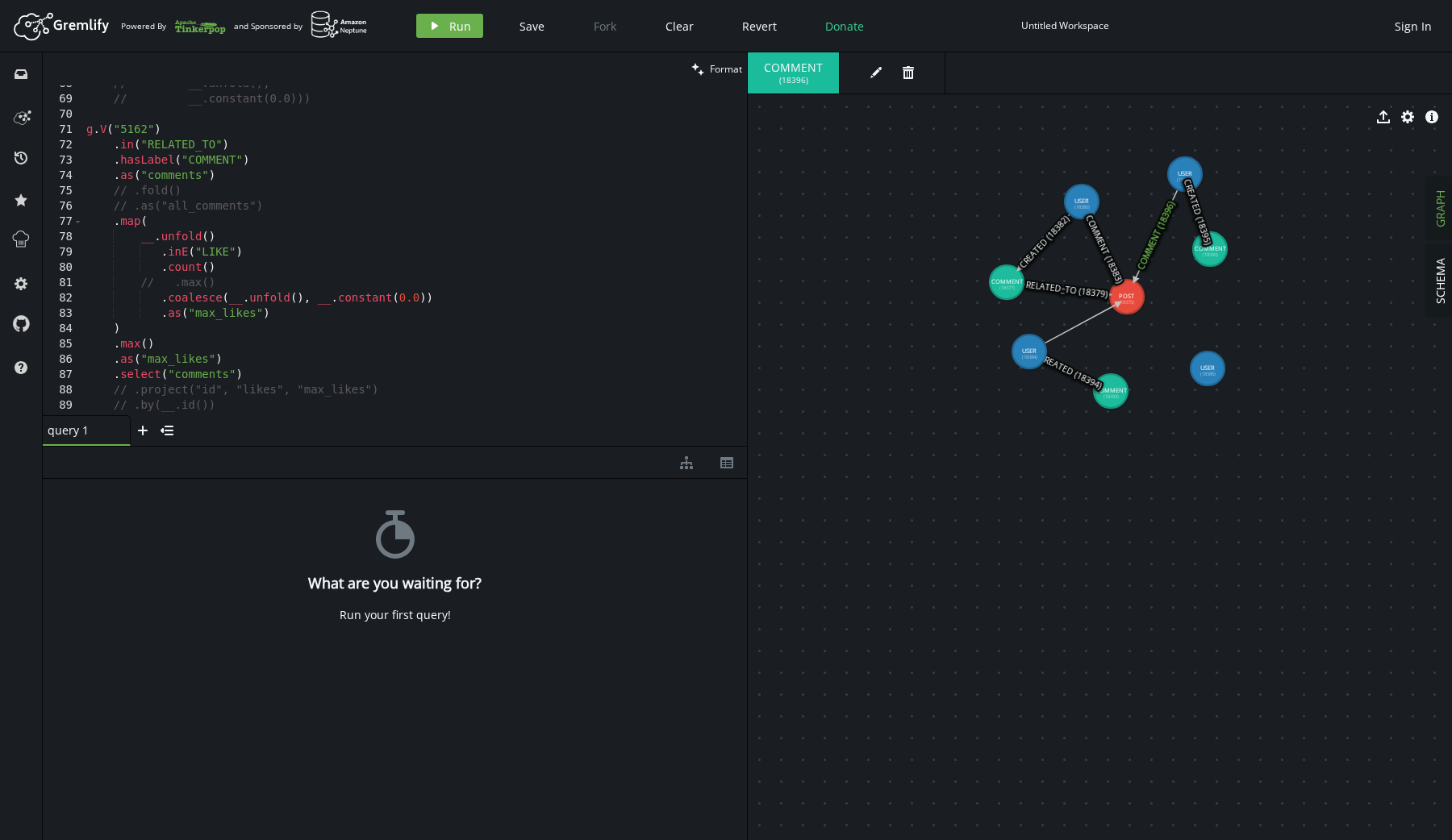
drag, startPoint x: 1032, startPoint y: 346, endPoint x: 1119, endPoint y: 299, distance: 98.9
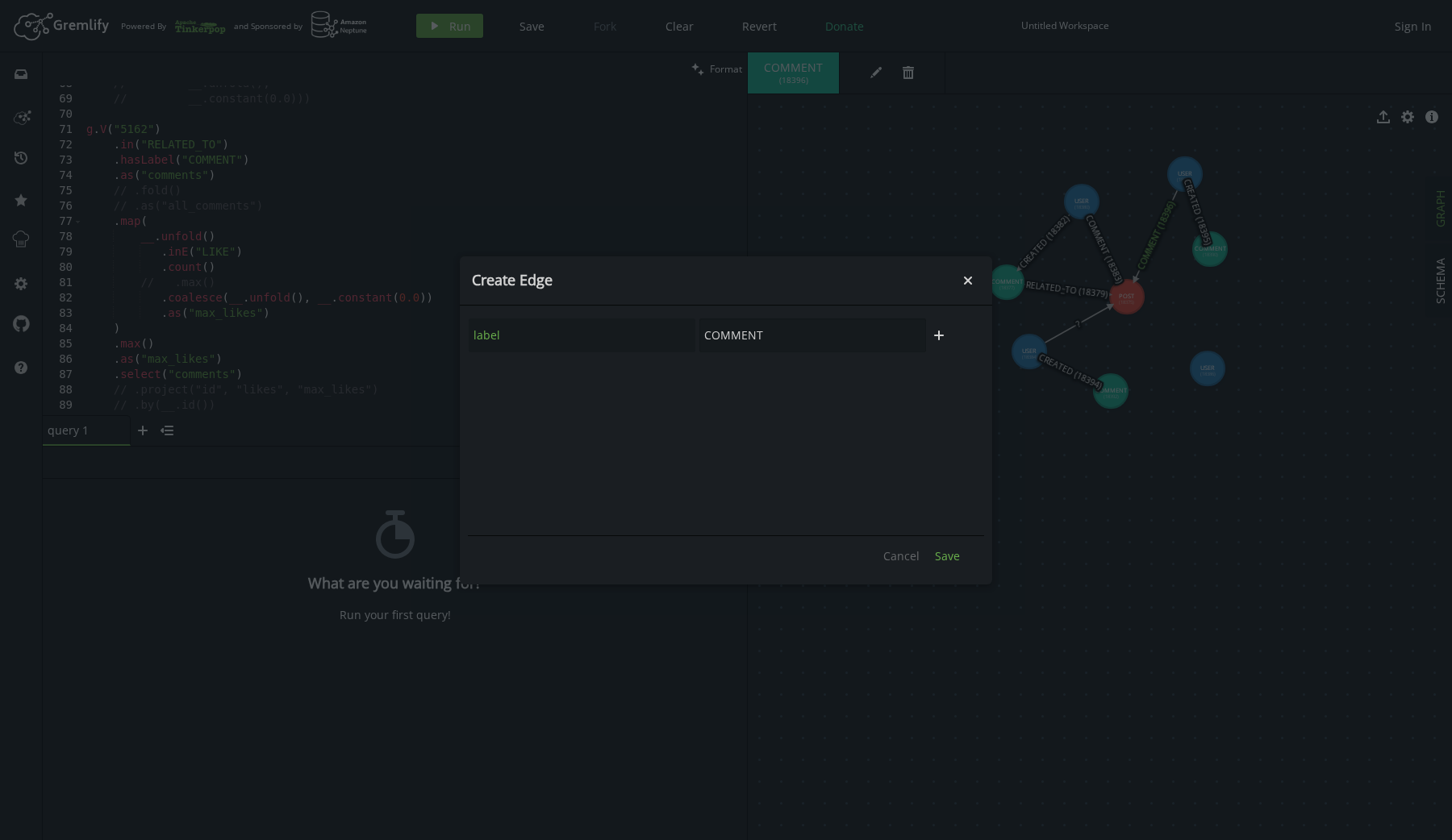
click at [942, 555] on span "Save" at bounding box center [946, 556] width 25 height 16
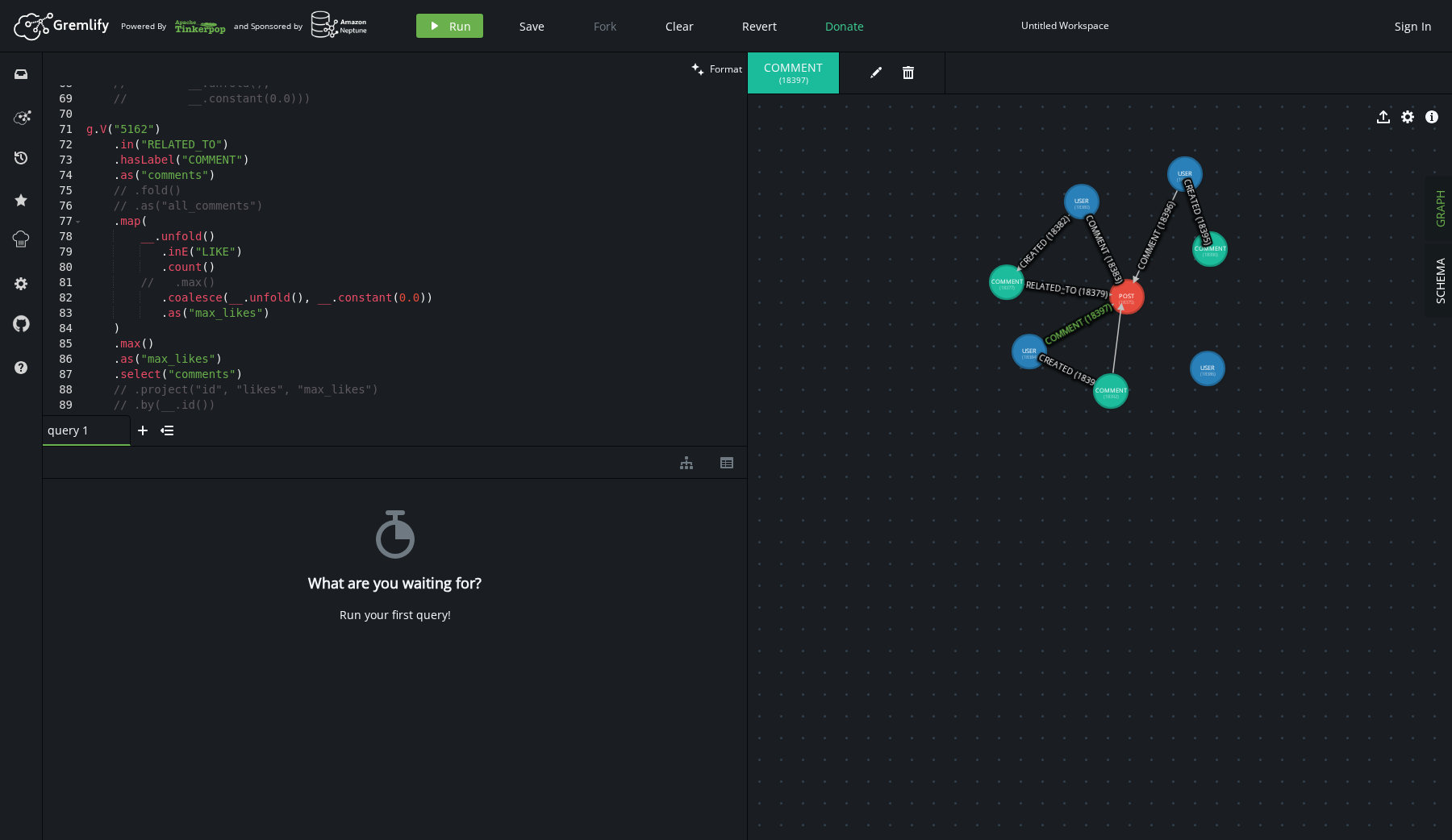
drag, startPoint x: 1109, startPoint y: 399, endPoint x: 1121, endPoint y: 306, distance: 93.8
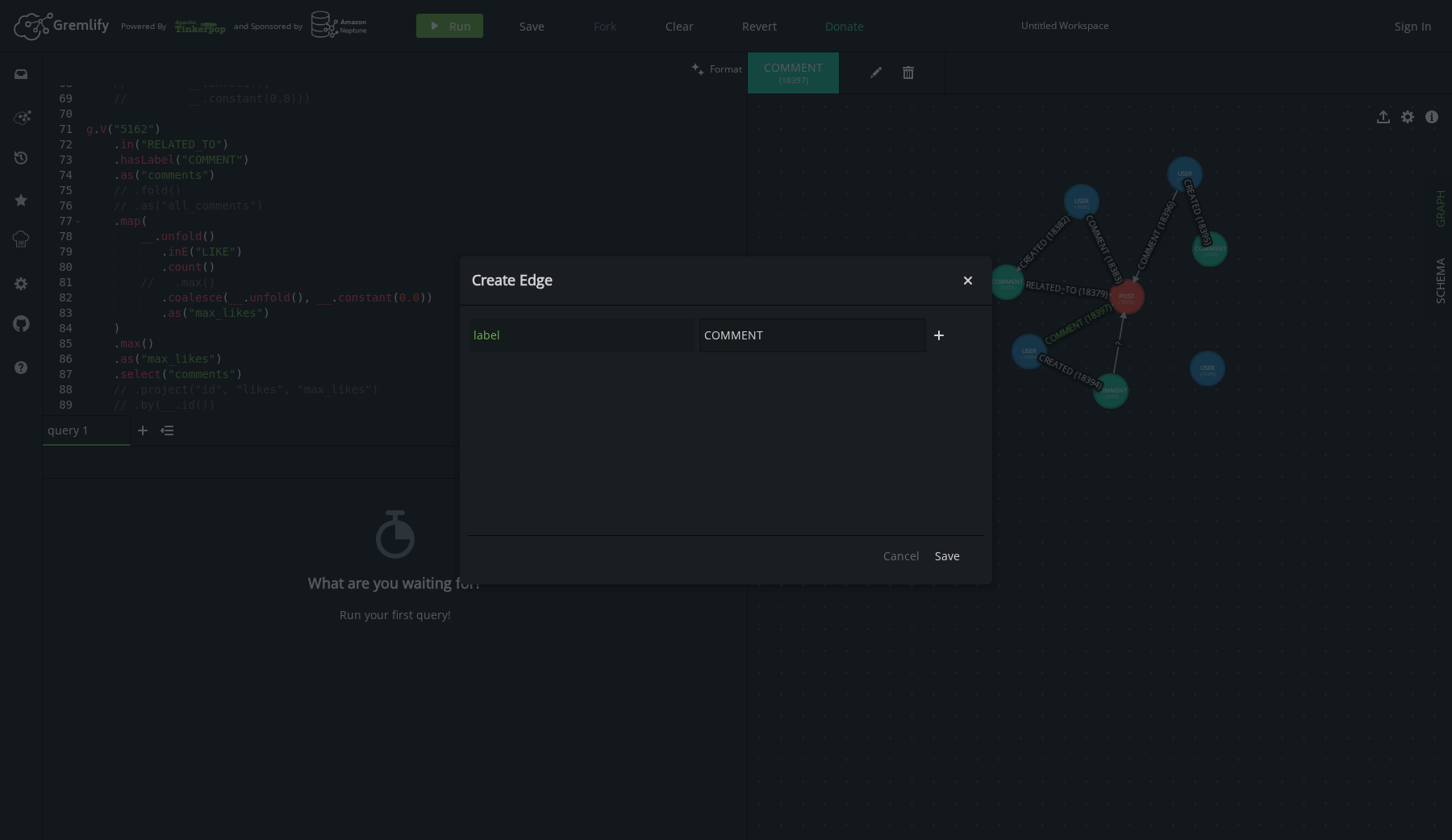
click at [810, 335] on input "COMMENT" at bounding box center [813, 335] width 227 height 34
click at [804, 393] on ul "RELATED_TO" at bounding box center [812, 380] width 145 height 32
click at [803, 382] on div "RELATED_TO" at bounding box center [812, 381] width 126 height 16
type input "RELATED_TO"
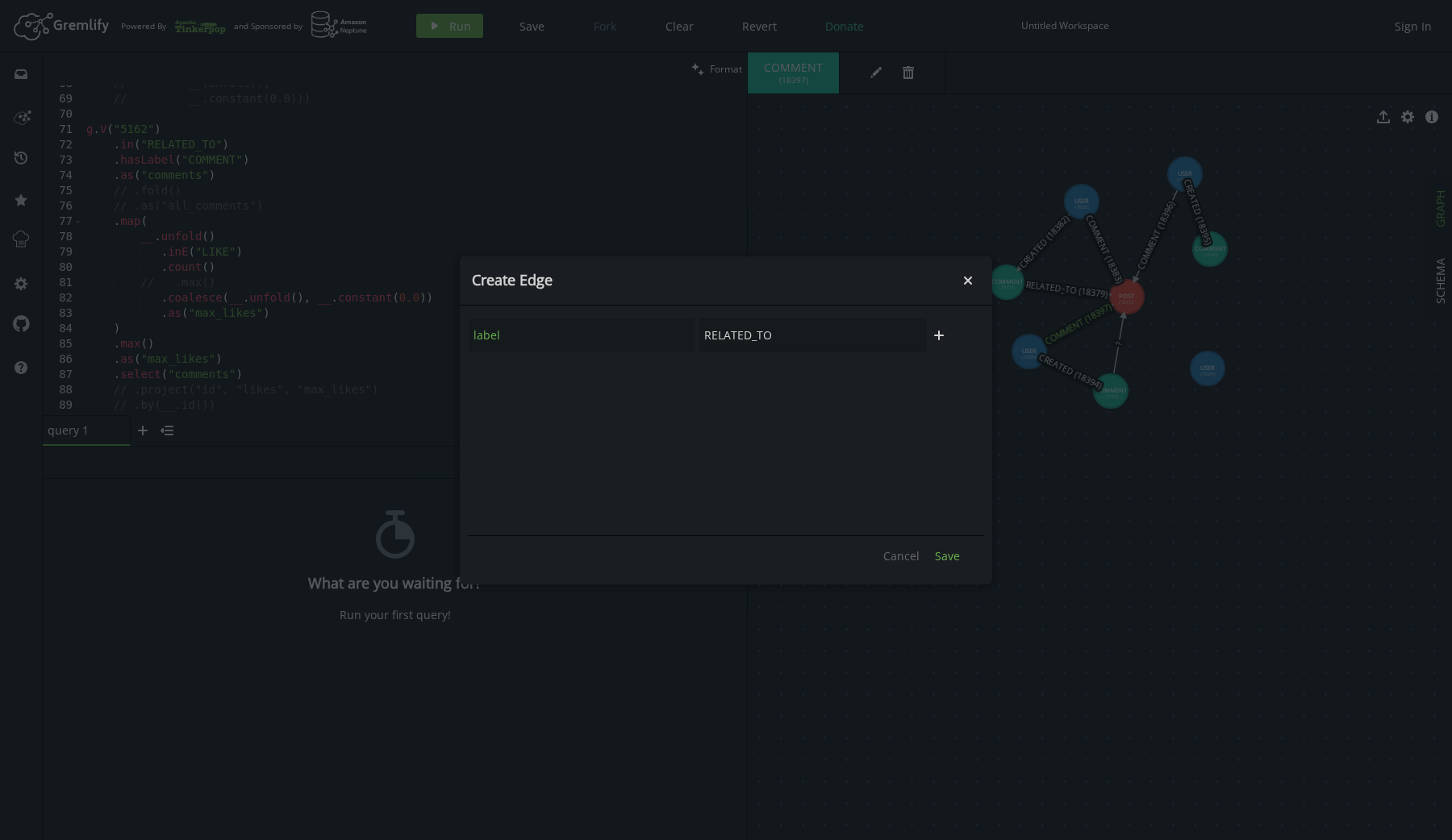
click at [942, 550] on span "Save" at bounding box center [946, 556] width 25 height 16
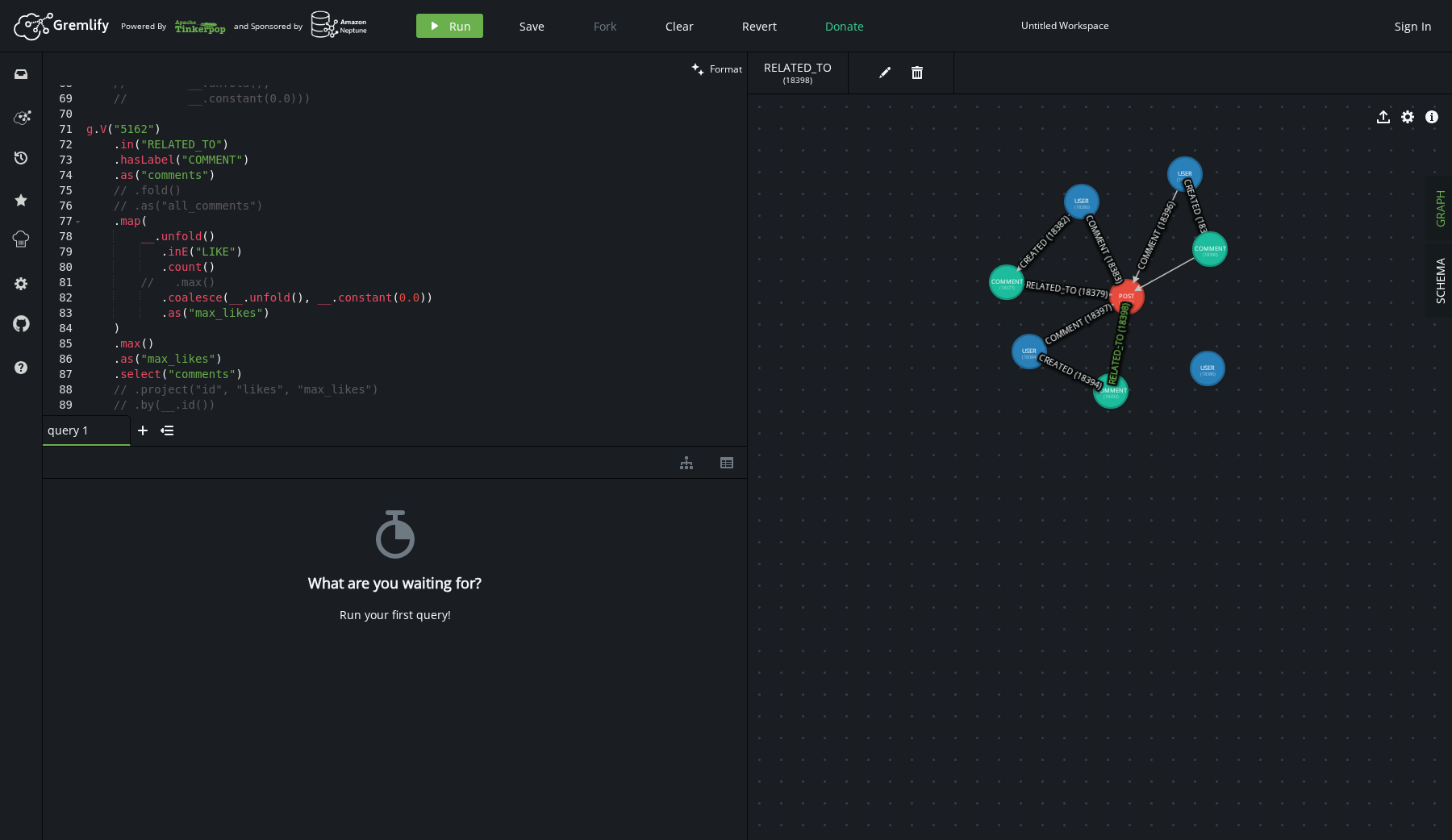
drag, startPoint x: 1207, startPoint y: 254, endPoint x: 1137, endPoint y: 289, distance: 78.3
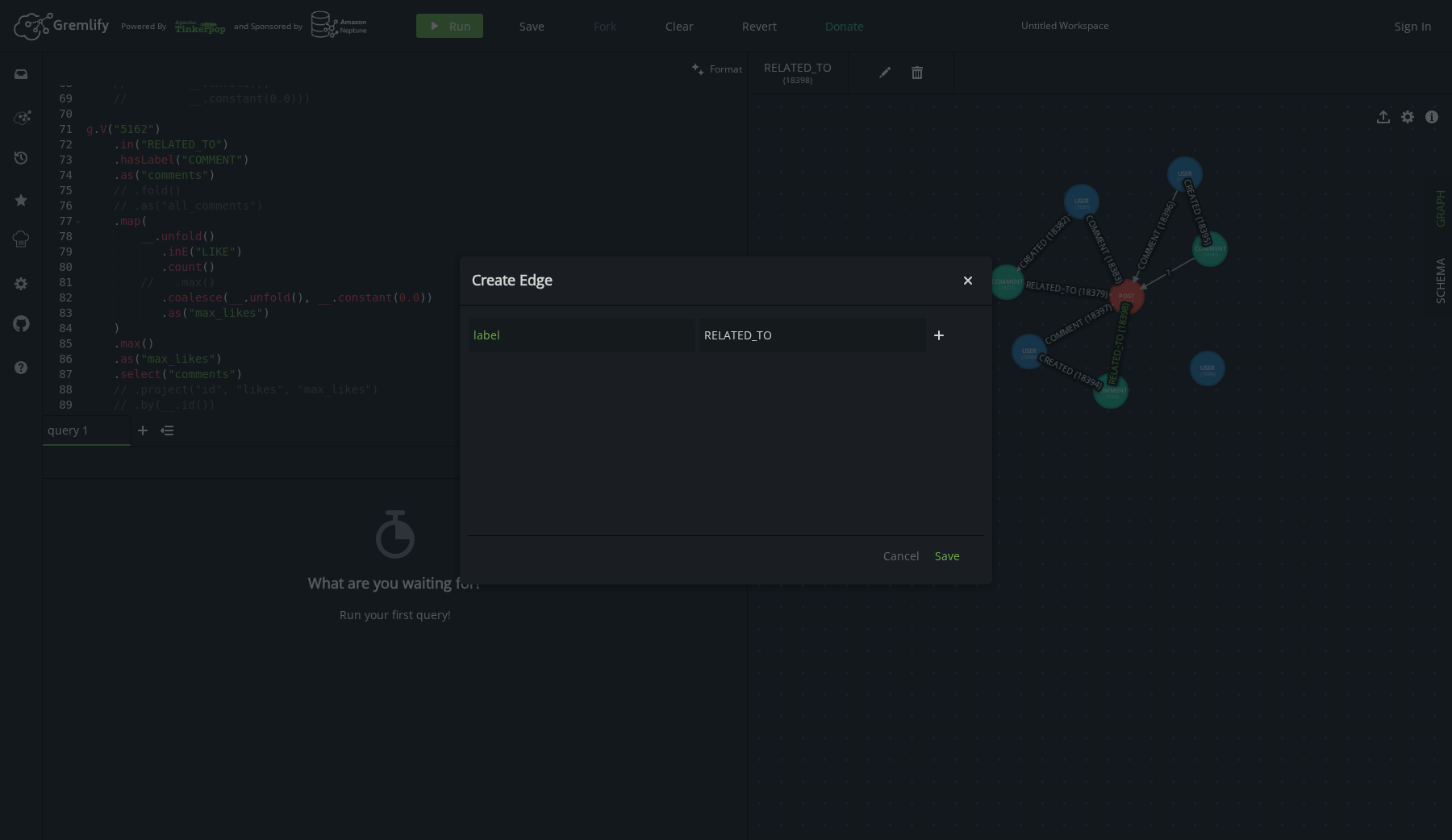
click at [935, 555] on span "Save" at bounding box center [946, 556] width 25 height 16
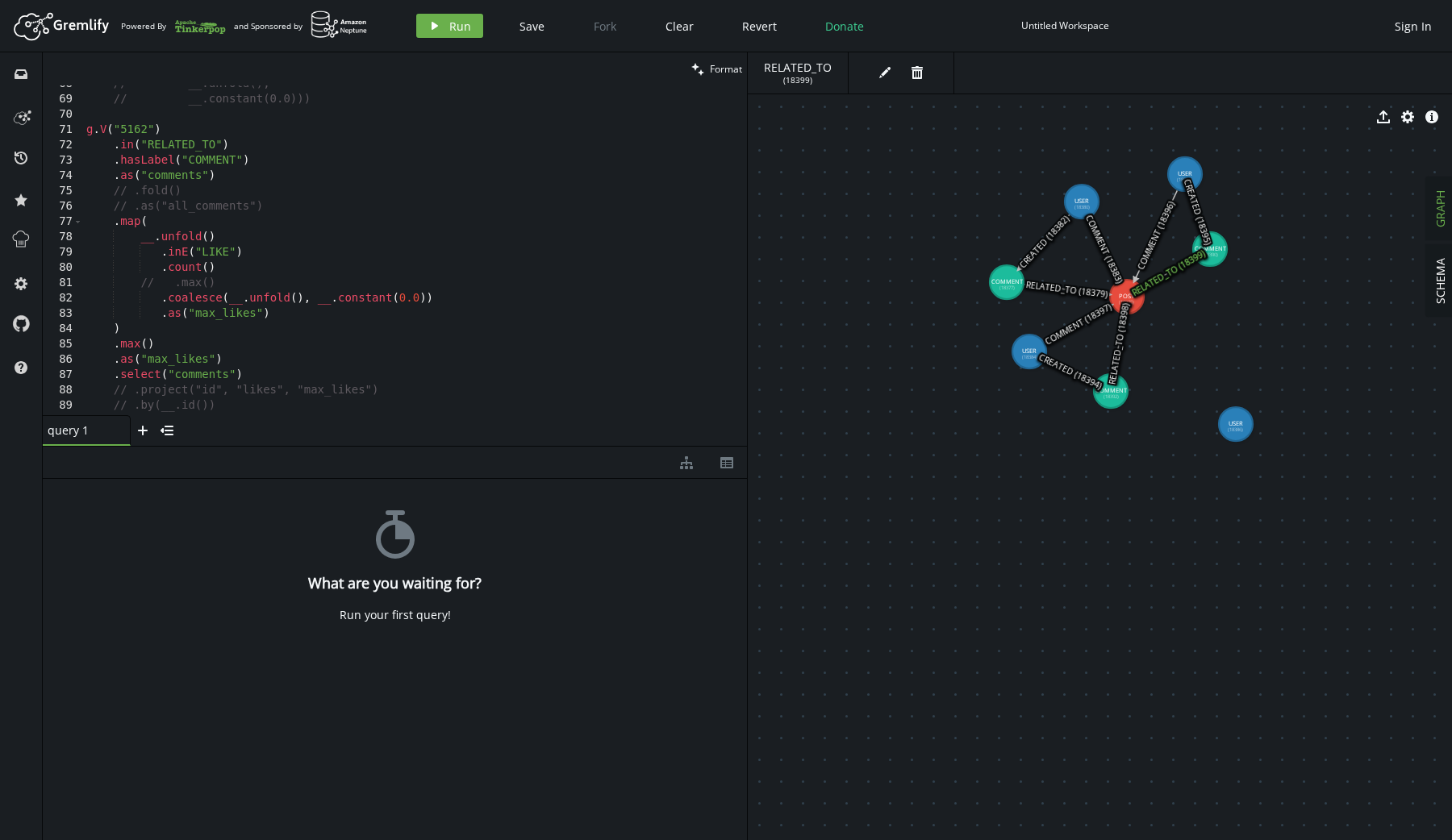
drag, startPoint x: 1198, startPoint y: 375, endPoint x: 1235, endPoint y: 424, distance: 61.4
drag, startPoint x: 1241, startPoint y: 424, endPoint x: 1111, endPoint y: 392, distance: 133.9
drag, startPoint x: 1231, startPoint y: 417, endPoint x: 1125, endPoint y: 393, distance: 108.7
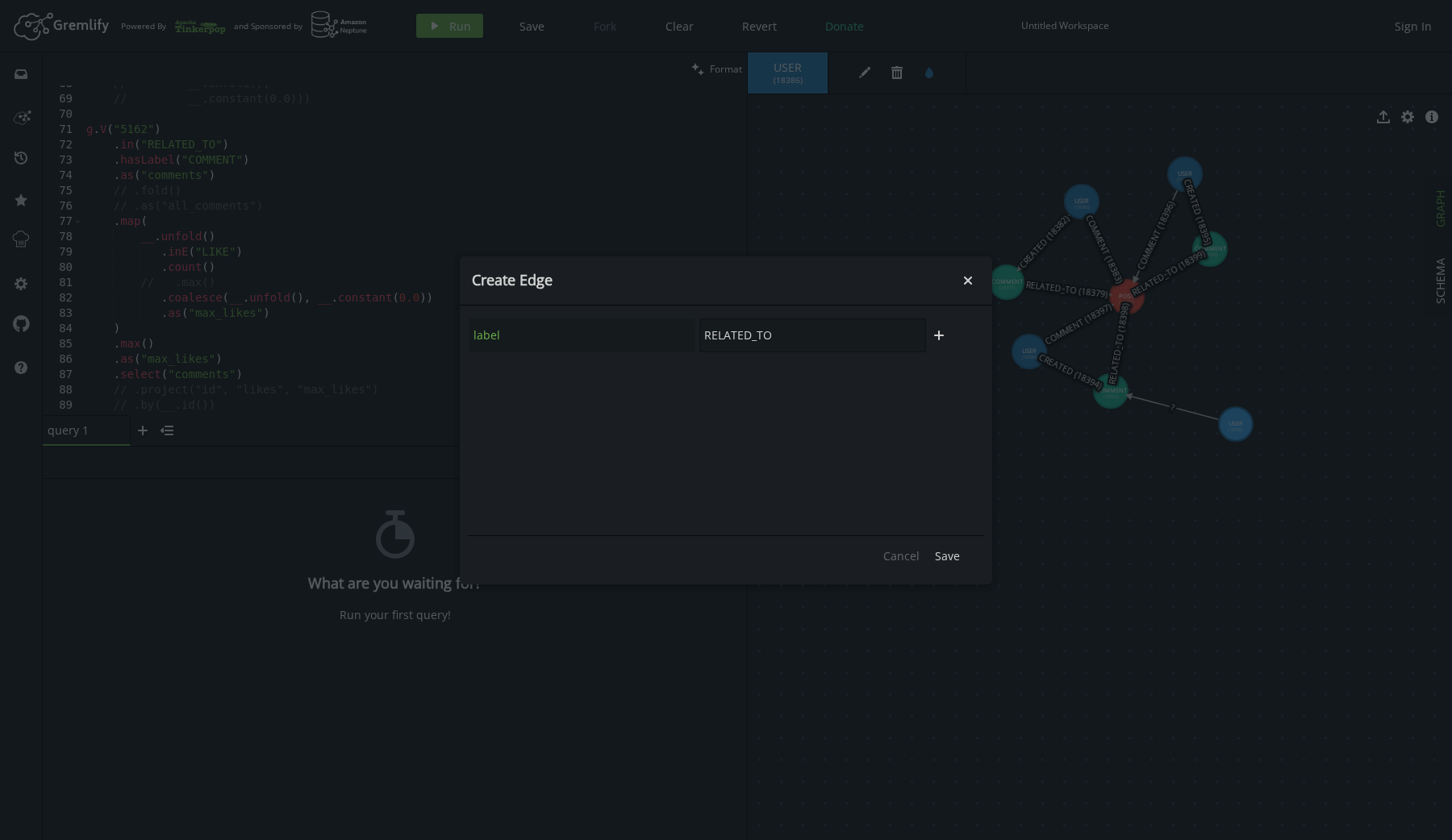
click at [856, 328] on input "RELATED_TO" at bounding box center [813, 335] width 227 height 34
type input "LIKE"
click at [954, 548] on span "Save" at bounding box center [946, 556] width 25 height 16
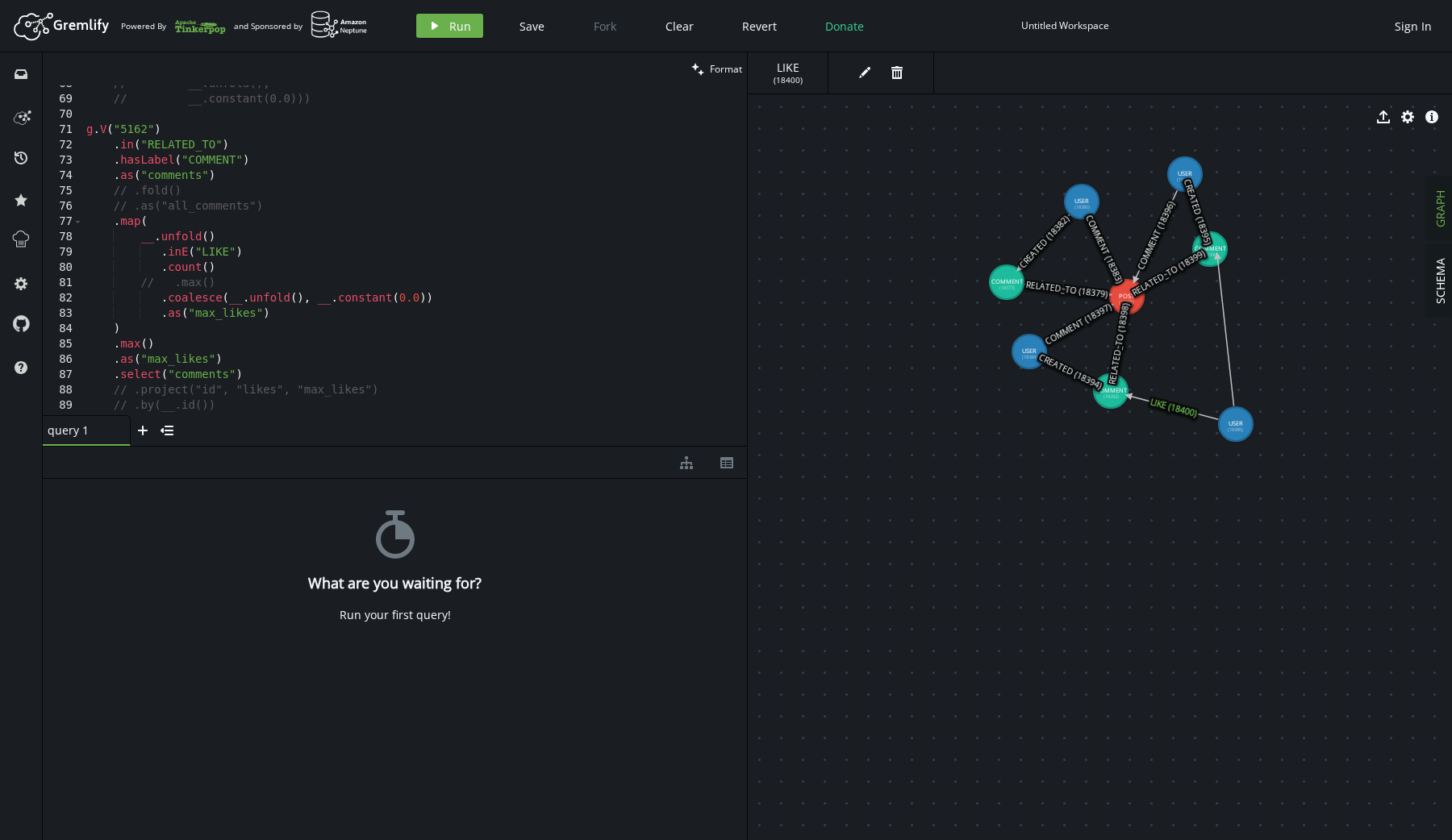
drag, startPoint x: 1238, startPoint y: 417, endPoint x: 1217, endPoint y: 256, distance: 162.4
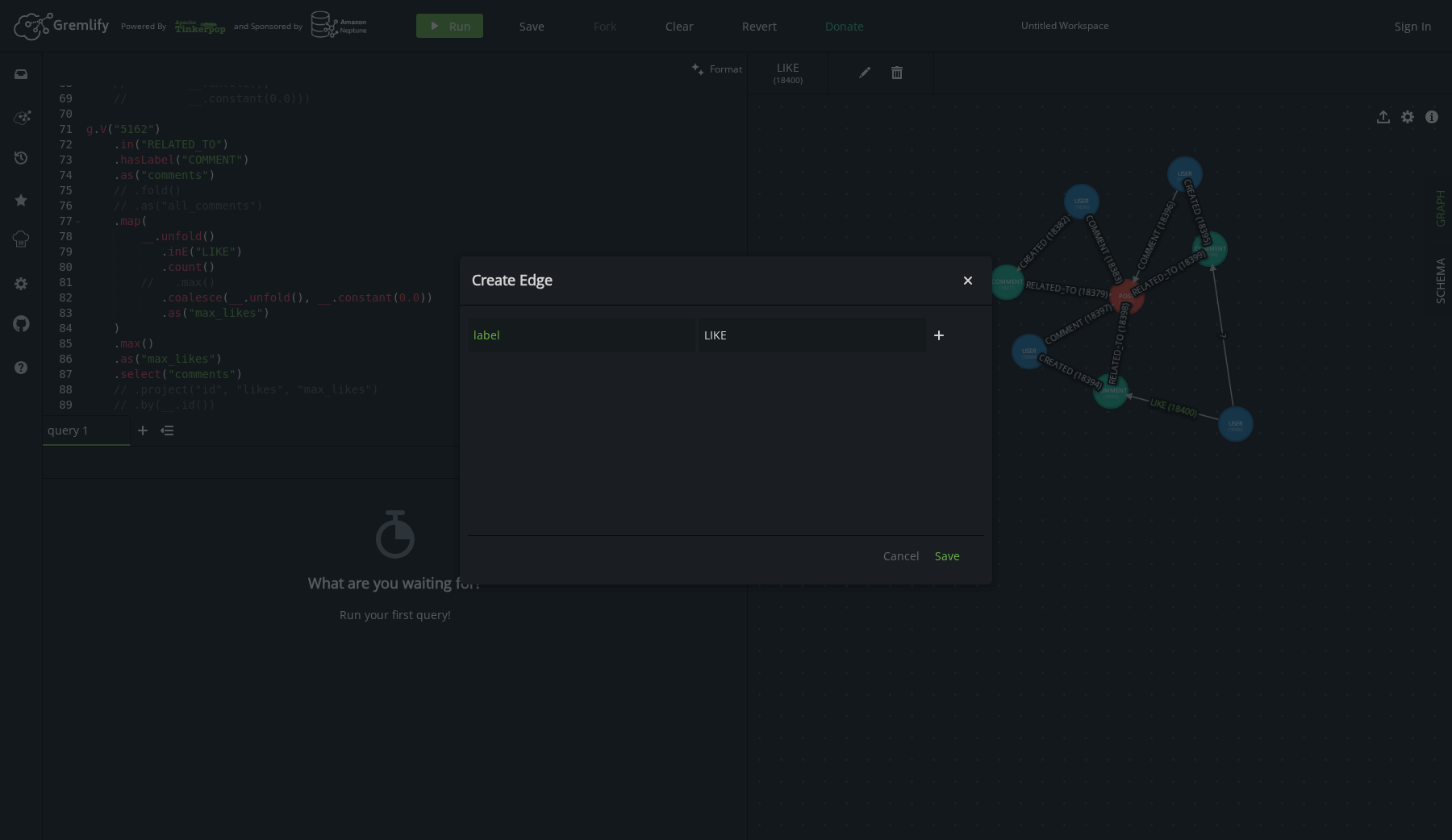
click at [947, 553] on span "Save" at bounding box center [946, 556] width 25 height 16
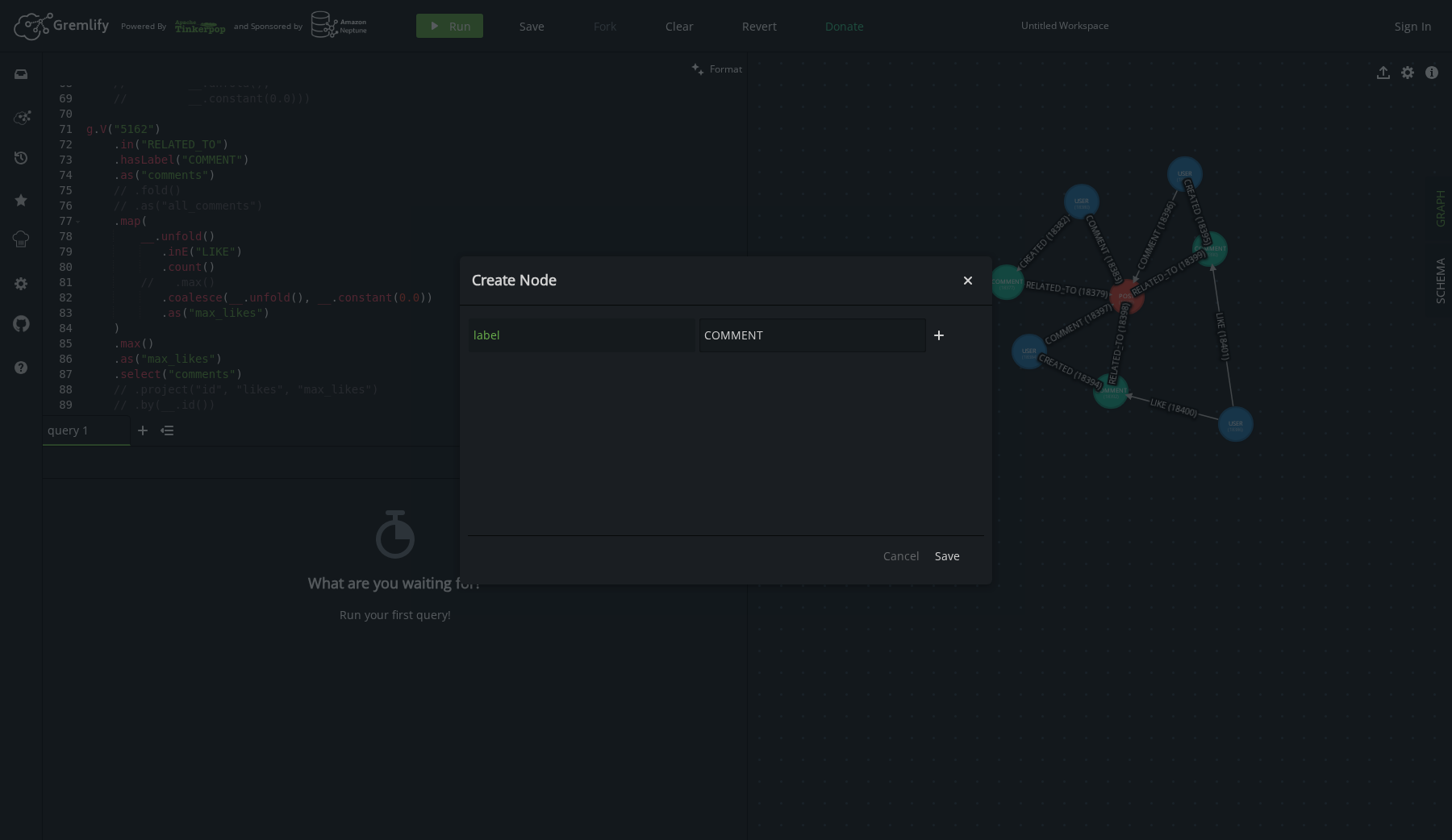
click at [814, 338] on input "COMMENT" at bounding box center [813, 335] width 227 height 34
type input "USER"
click at [946, 557] on span "Save" at bounding box center [946, 556] width 25 height 16
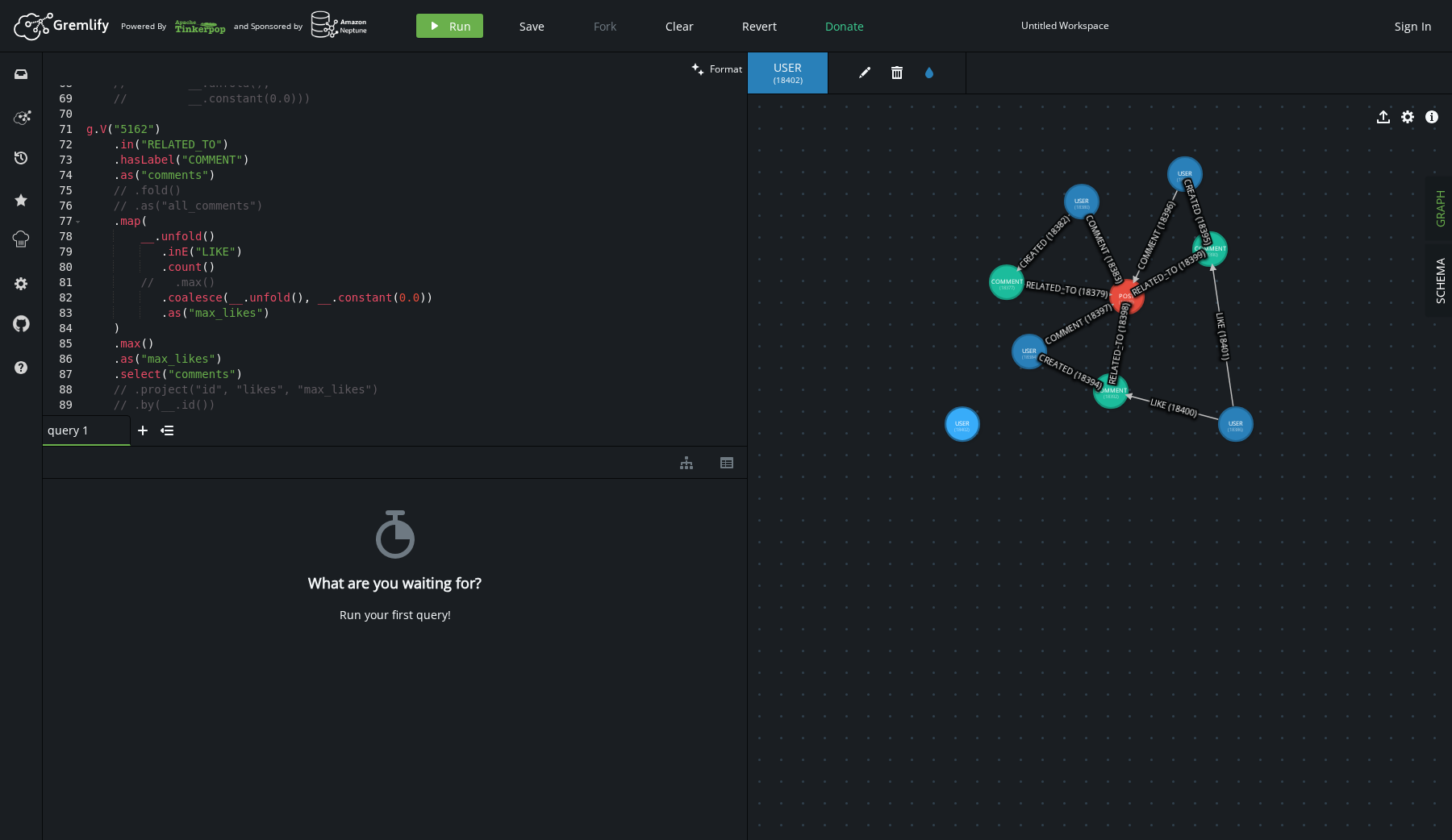
drag, startPoint x: 946, startPoint y: 494, endPoint x: 966, endPoint y: 413, distance: 83.4
drag, startPoint x: 966, startPoint y: 413, endPoint x: 1027, endPoint y: 350, distance: 87.7
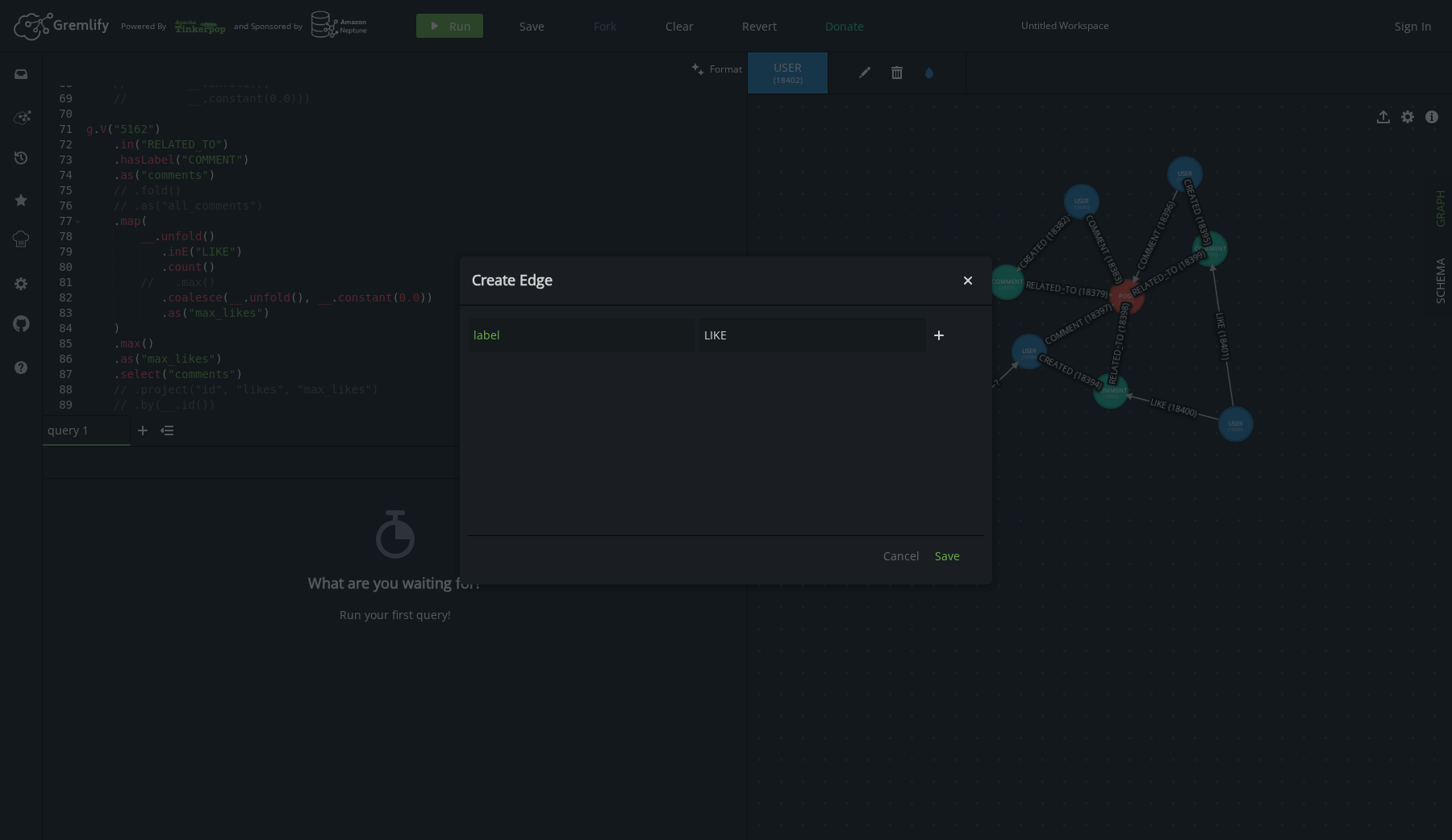
click at [949, 552] on span "Save" at bounding box center [946, 556] width 25 height 16
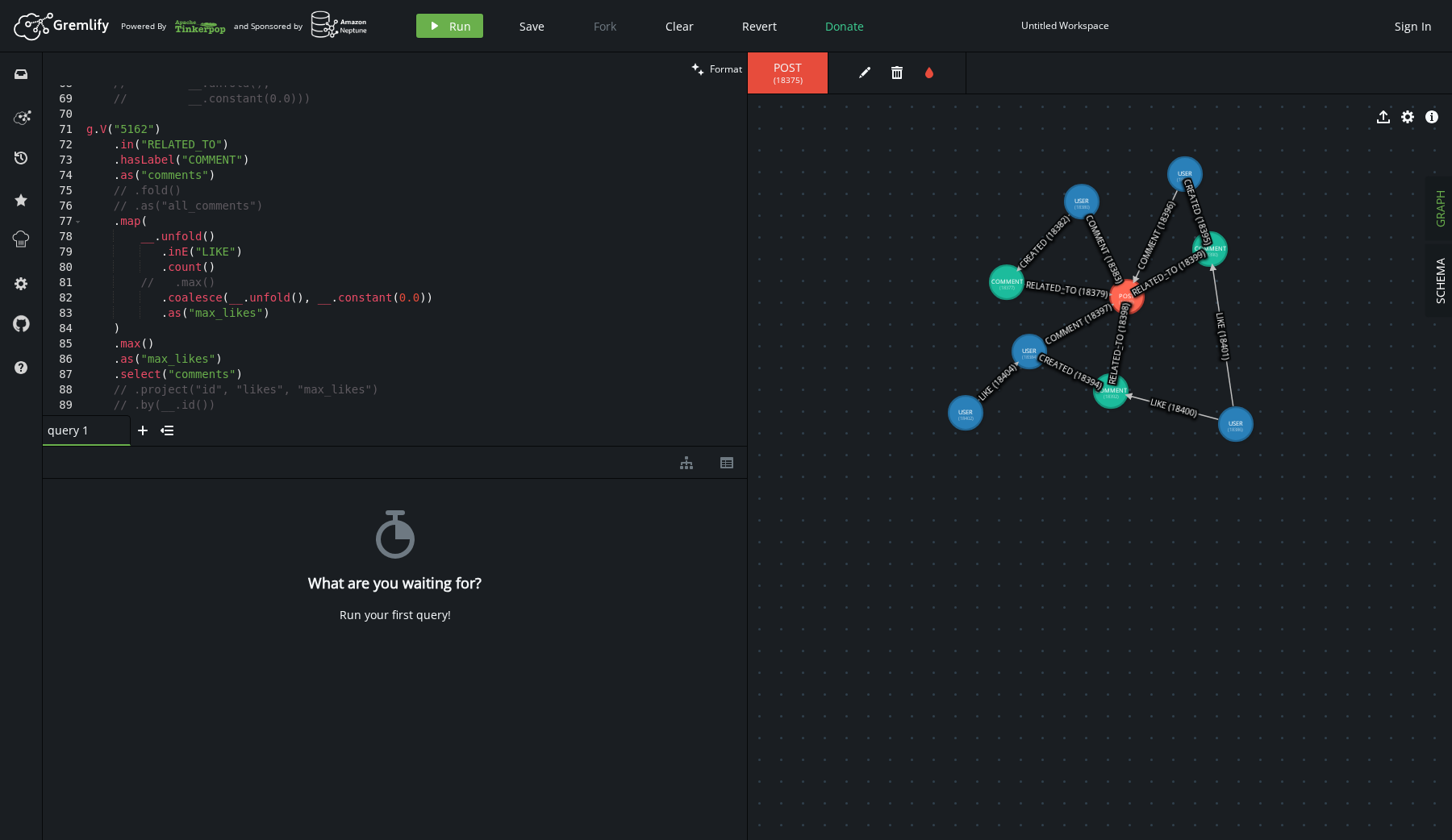
click at [143, 129] on div "// __.unfold(), // __.constant(0.0))) g . V ( "5162" ) . in ( "RELATED_TO" ) . …" at bounding box center [411, 257] width 657 height 361
click at [444, 19] on button "play Run" at bounding box center [449, 26] width 67 height 24
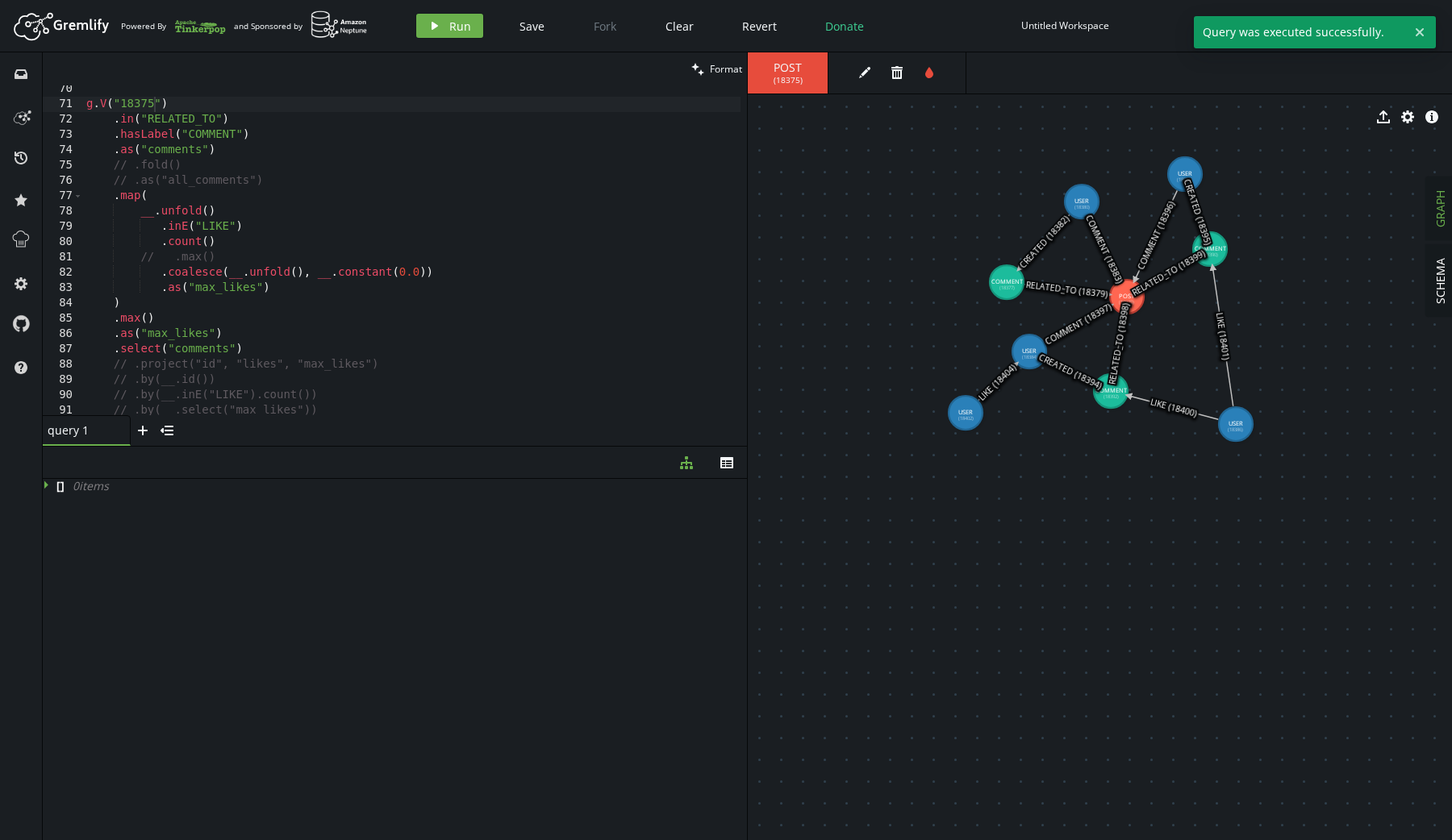
scroll to position [1063, 0]
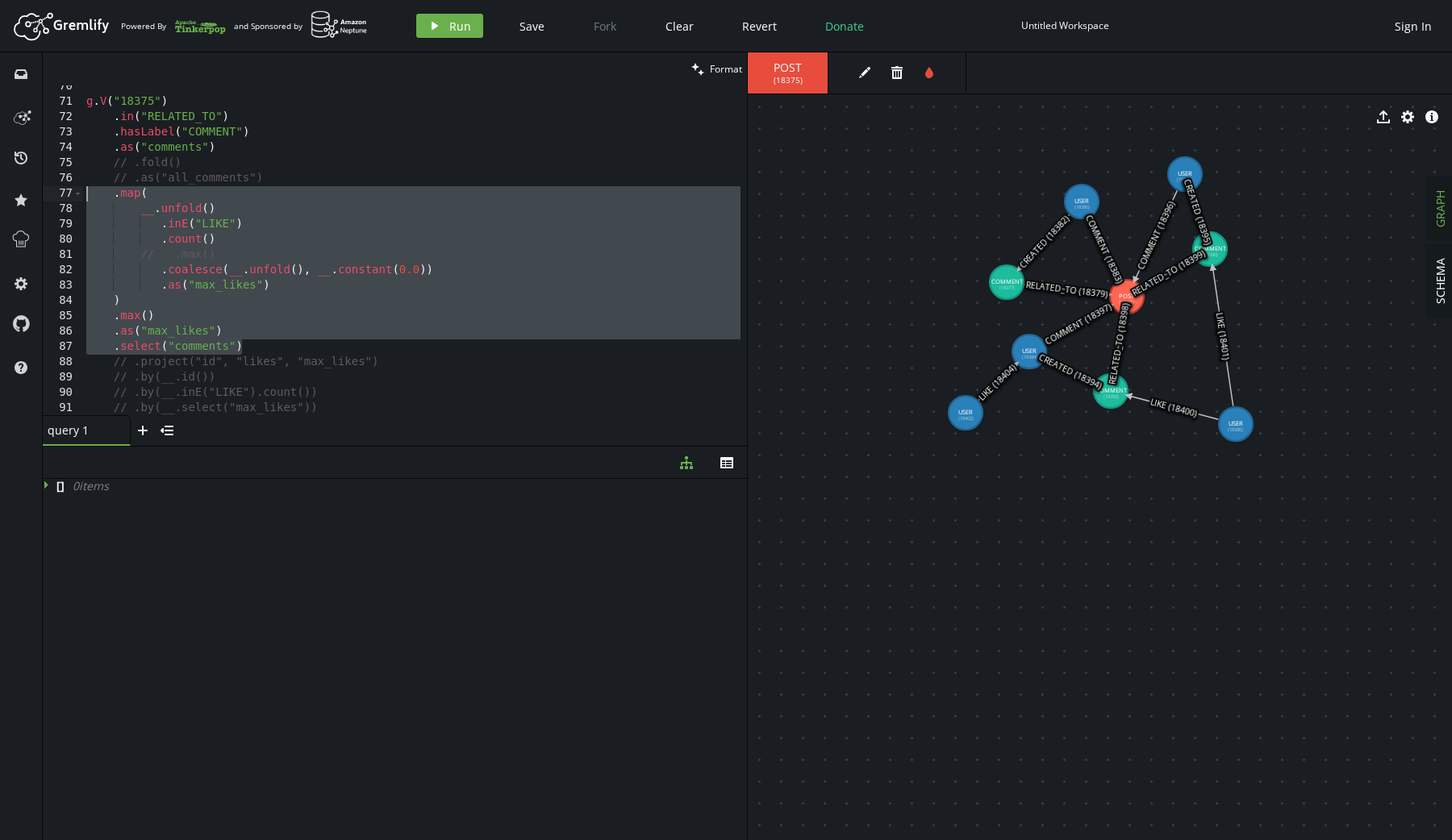
drag, startPoint x: 263, startPoint y: 346, endPoint x: 88, endPoint y: 187, distance: 236.4
click at [88, 187] on div "g . V ( "18375" ) . in ( "RELATED_TO" ) . hasLabel ( "COMMENT" ) . as ( "commen…" at bounding box center [411, 259] width 657 height 361
click at [434, 17] on button "play Run" at bounding box center [449, 26] width 67 height 24
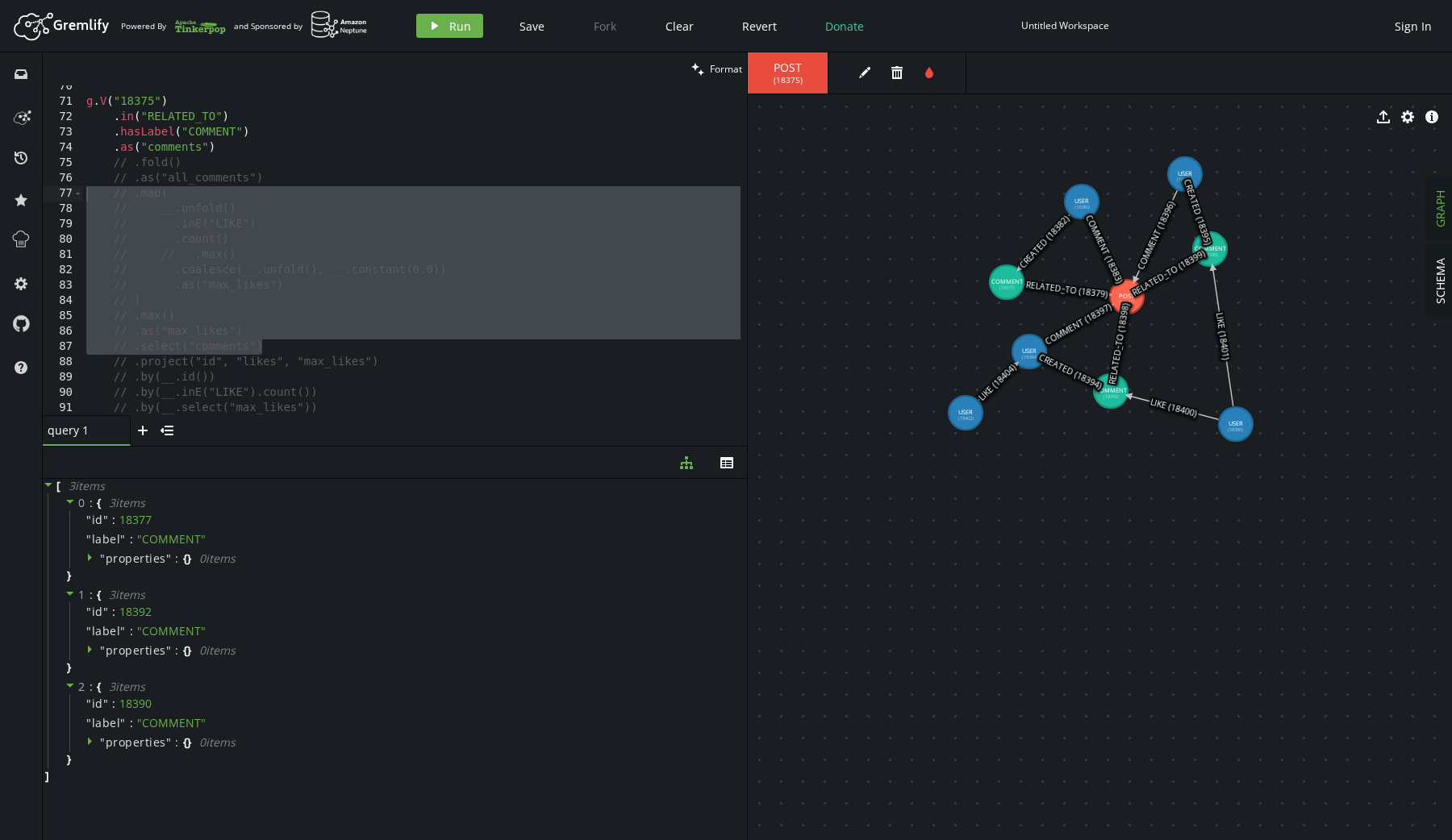
click at [277, 351] on div "g . V ( "18375" ) . in ( "RELATED_TO" ) . hasLabel ( "COMMENT" ) . as ( "commen…" at bounding box center [411, 259] width 657 height 361
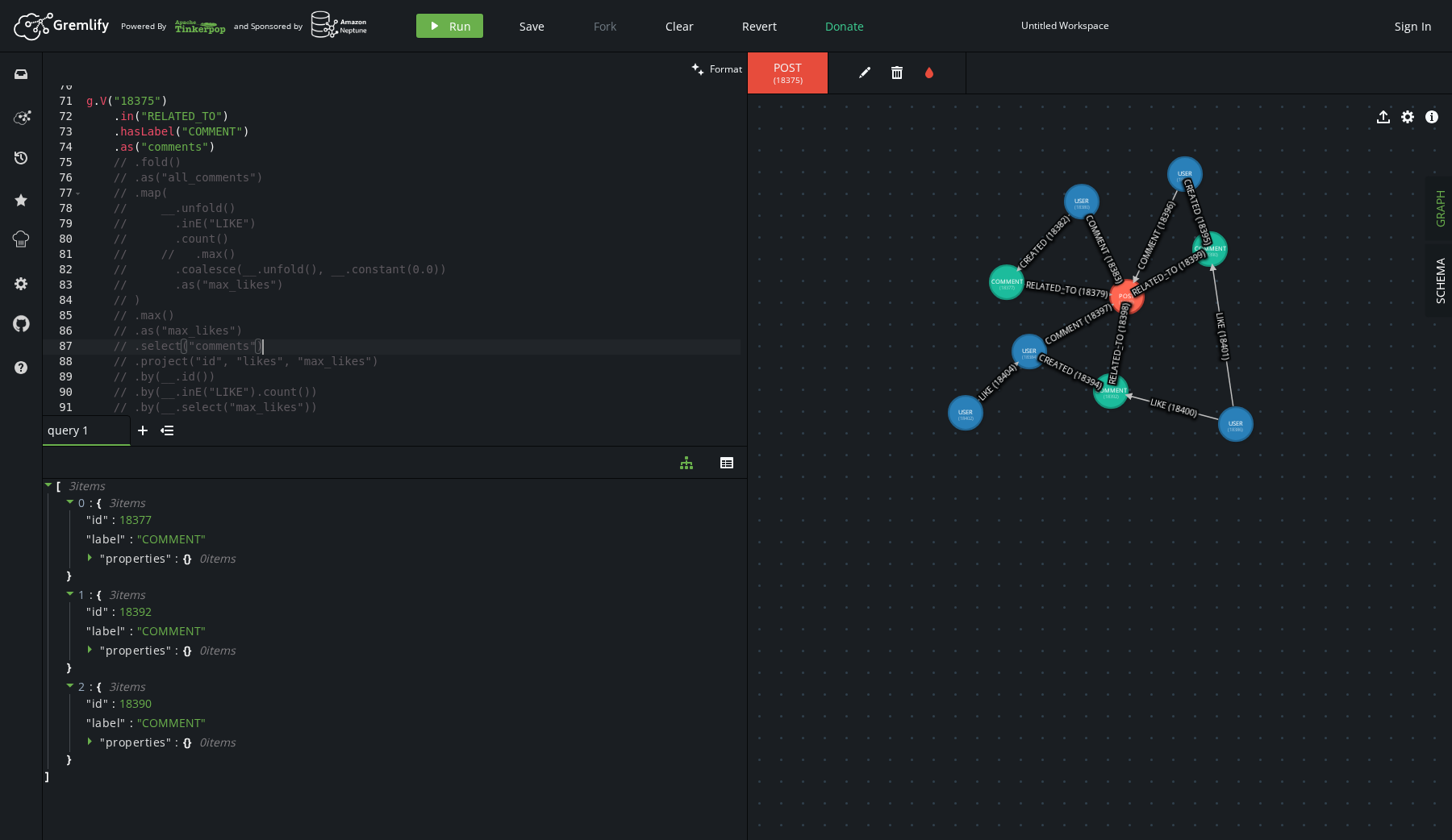
click at [164, 191] on div "g . V ( "18375" ) . in ( "RELATED_TO" ) . hasLabel ( "COMMENT" ) . as ( "commen…" at bounding box center [411, 259] width 657 height 361
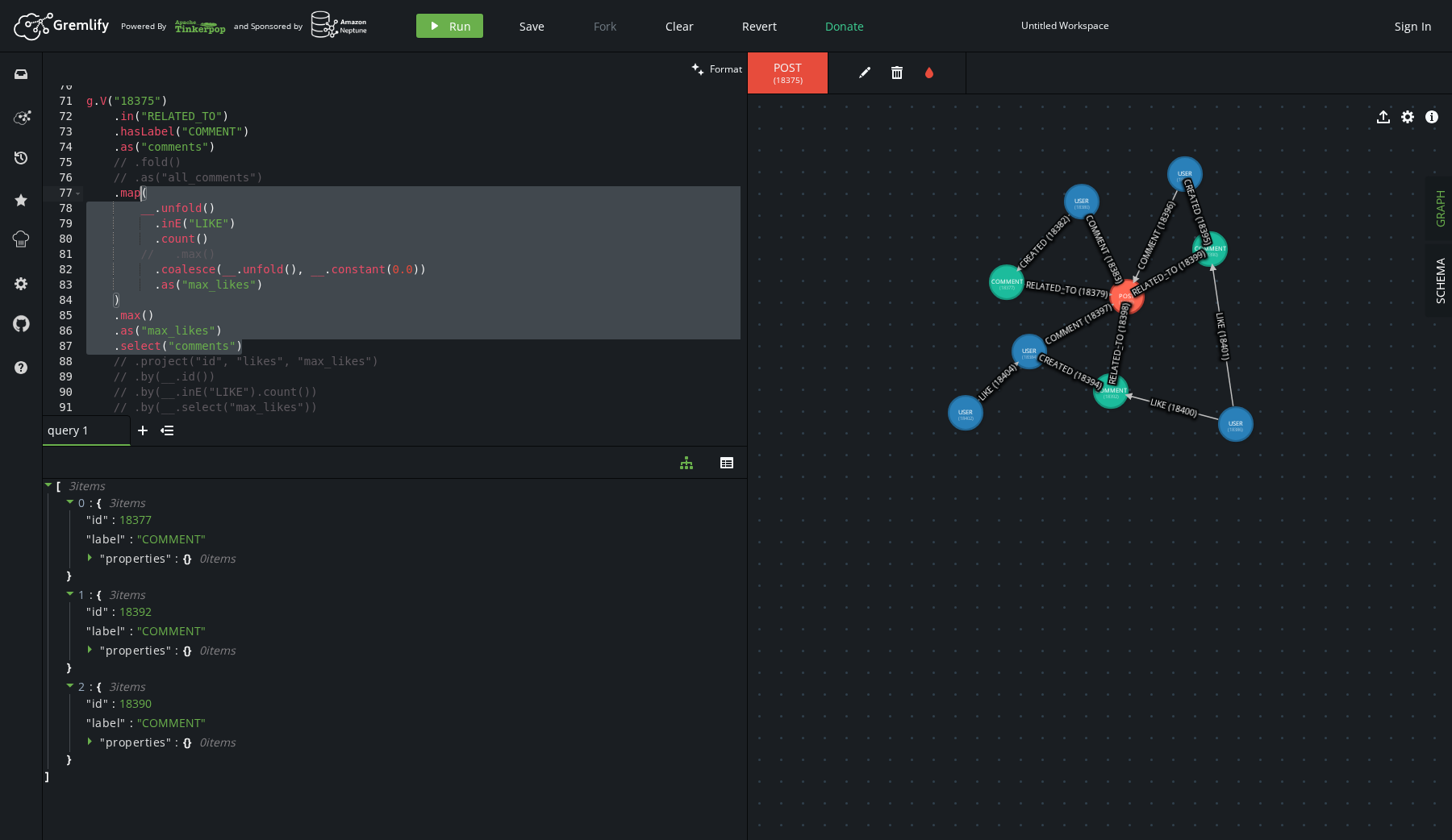
click at [368, 318] on div "g . V ( "18375" ) . in ( "RELATED_TO" ) . hasLabel ( "COMMENT" ) . as ( "commen…" at bounding box center [411, 259] width 657 height 361
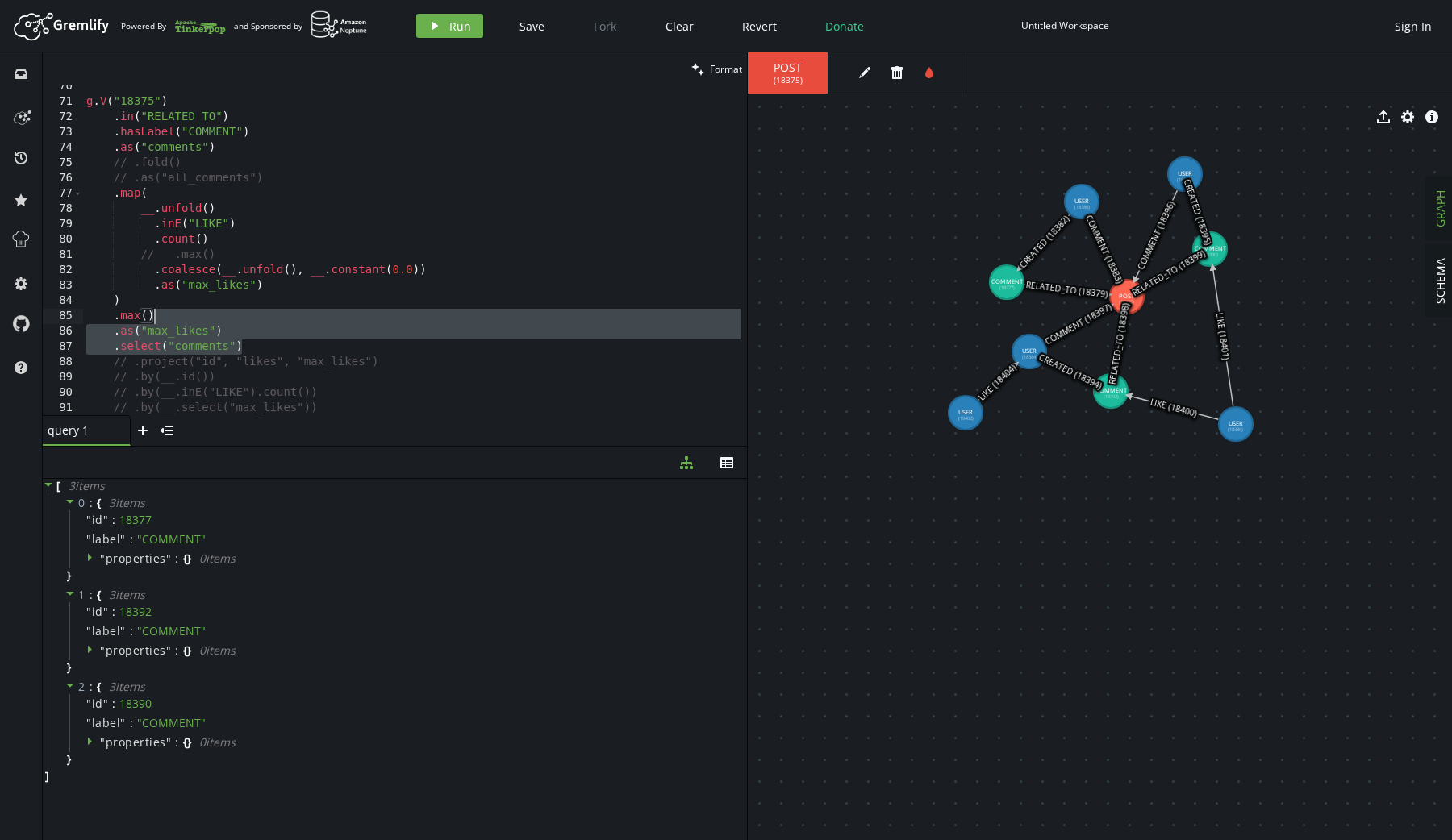
drag, startPoint x: 286, startPoint y: 344, endPoint x: 172, endPoint y: 314, distance: 117.9
click at [172, 314] on div "g . V ( "18375" ) . in ( "RELATED_TO" ) . hasLabel ( "COMMENT" ) . as ( "commen…" at bounding box center [411, 259] width 657 height 361
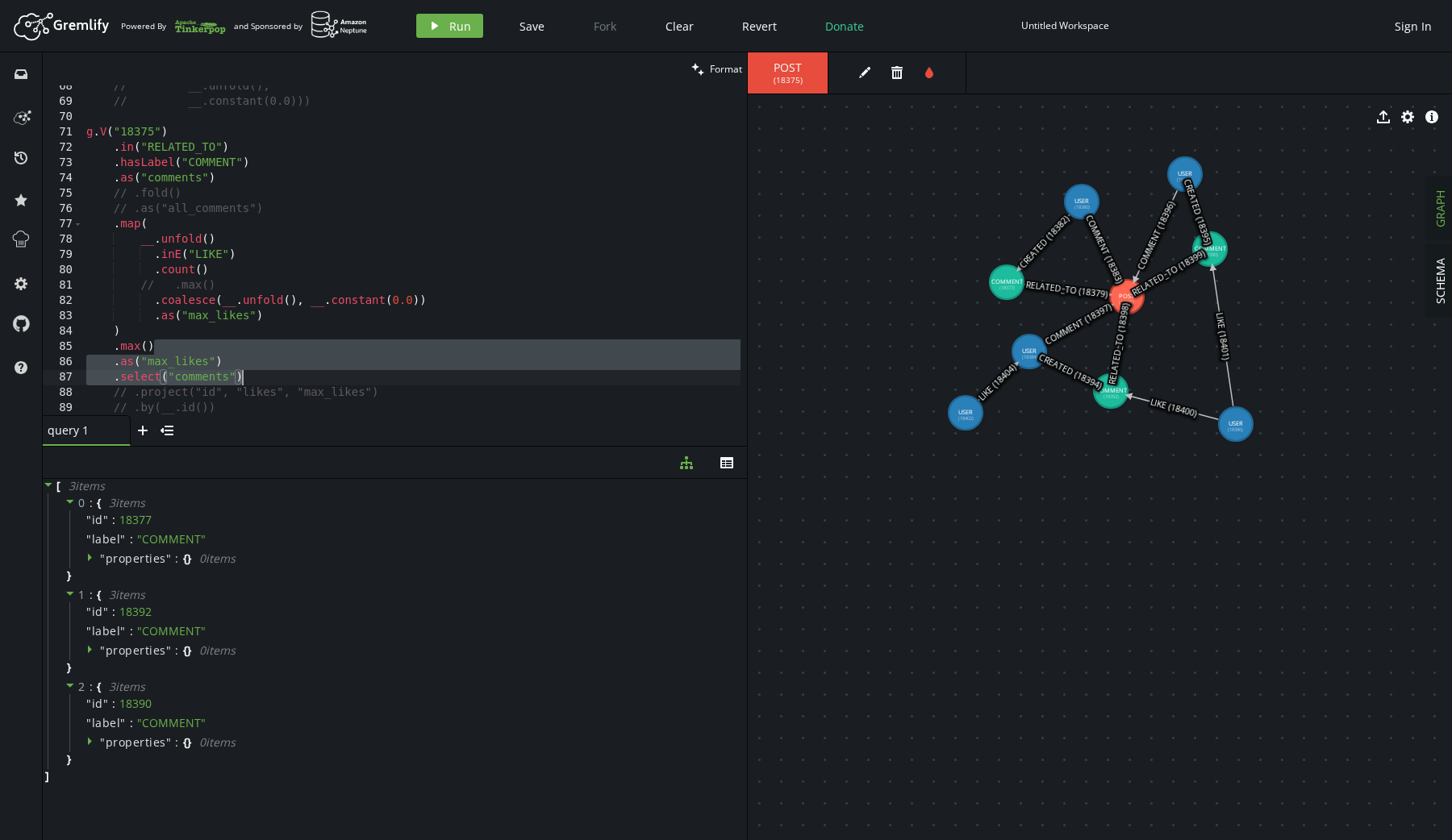
scroll to position [0, 5]
click at [459, 18] on span "Run" at bounding box center [460, 26] width 22 height 16
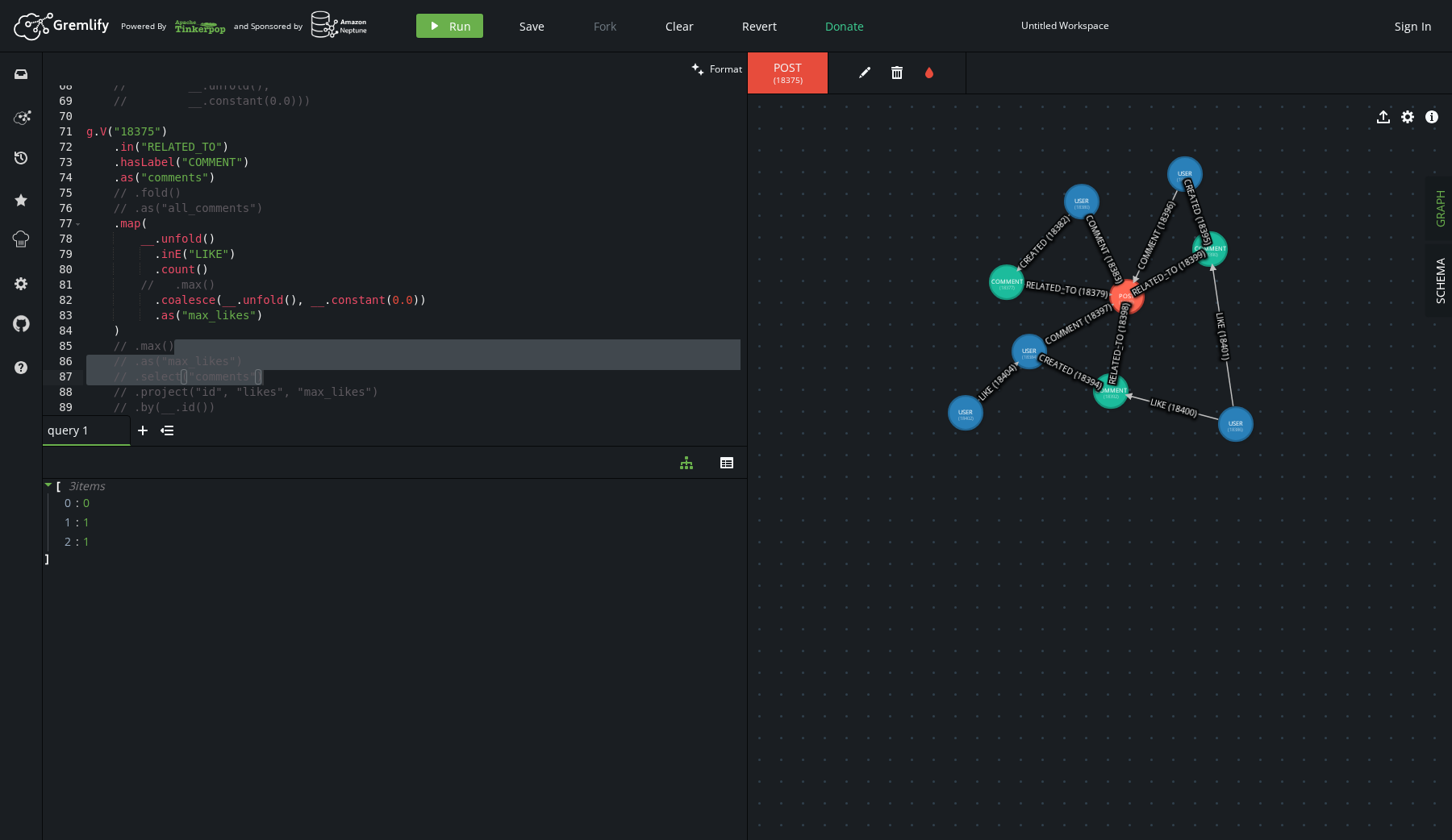
click at [991, 384] on icon at bounding box center [997, 383] width 37 height 37
drag, startPoint x: 965, startPoint y: 413, endPoint x: 1106, endPoint y: 390, distance: 142.9
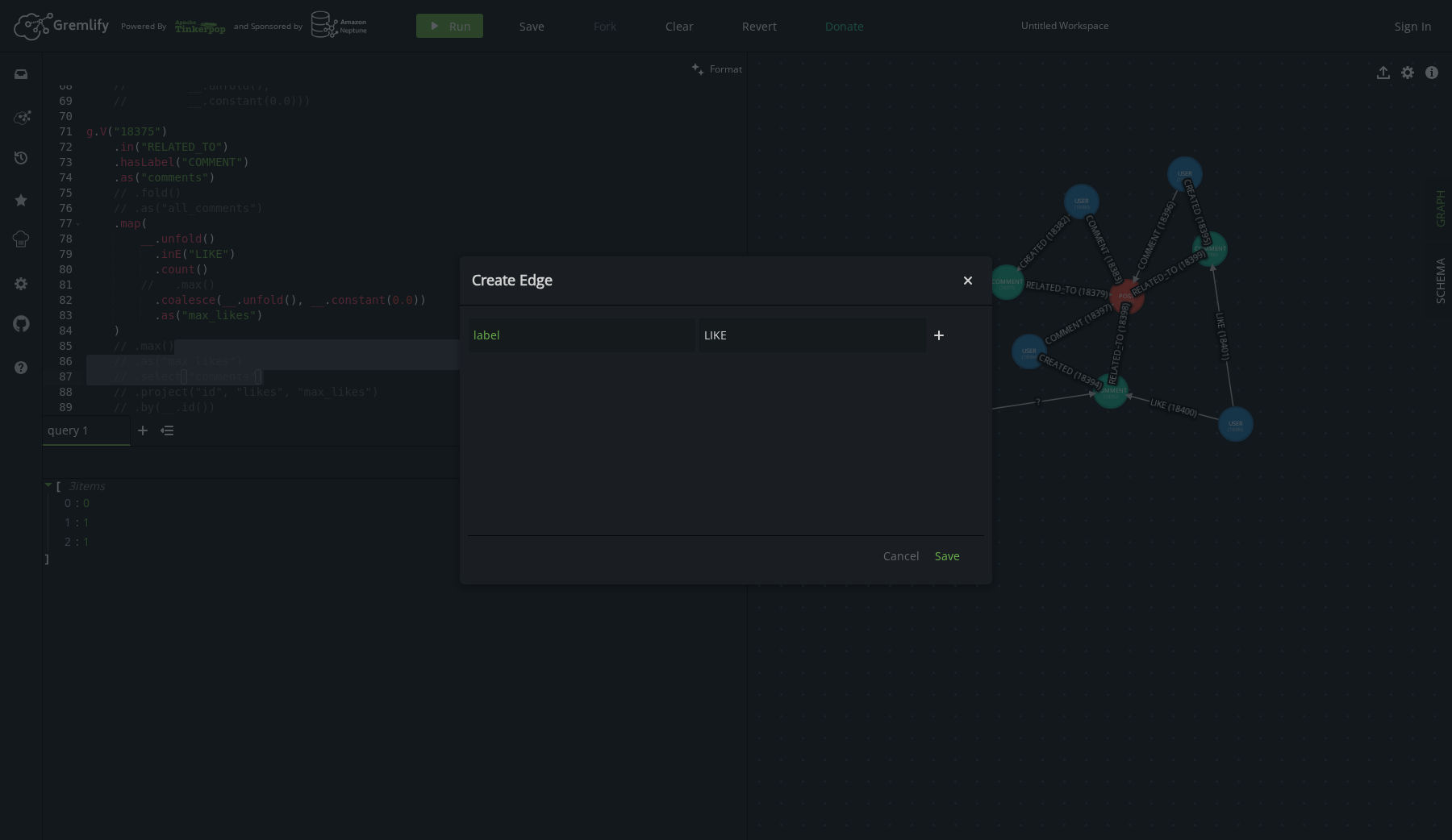
click at [945, 563] on span "Save" at bounding box center [946, 556] width 25 height 16
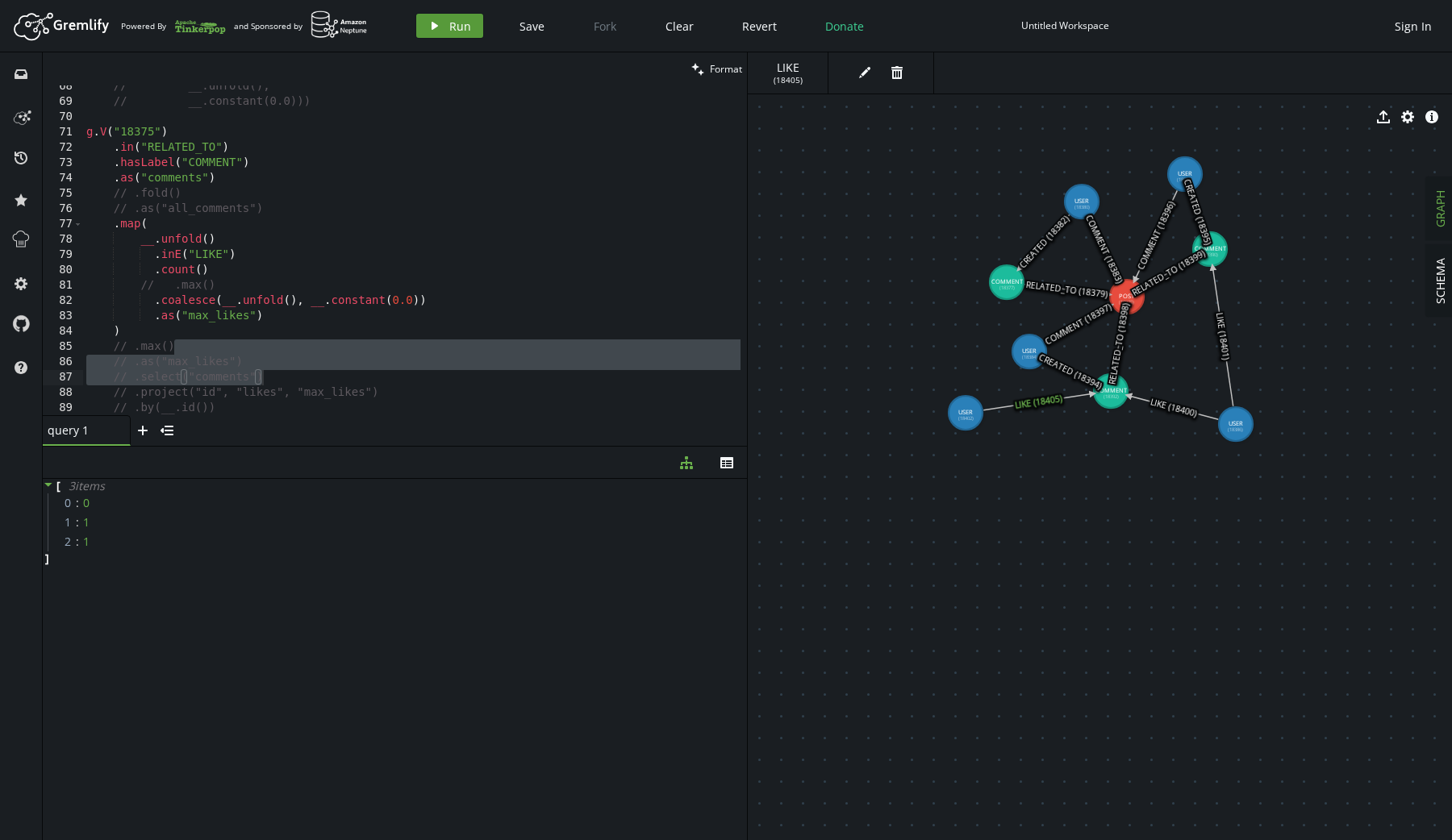
click at [455, 15] on button "play Run" at bounding box center [449, 26] width 67 height 24
click at [201, 343] on div "// __.unfold(), // __.constant(0.0))) g . V ( "18375" ) . in ( "RELATED_TO" ) .…" at bounding box center [411, 259] width 657 height 361
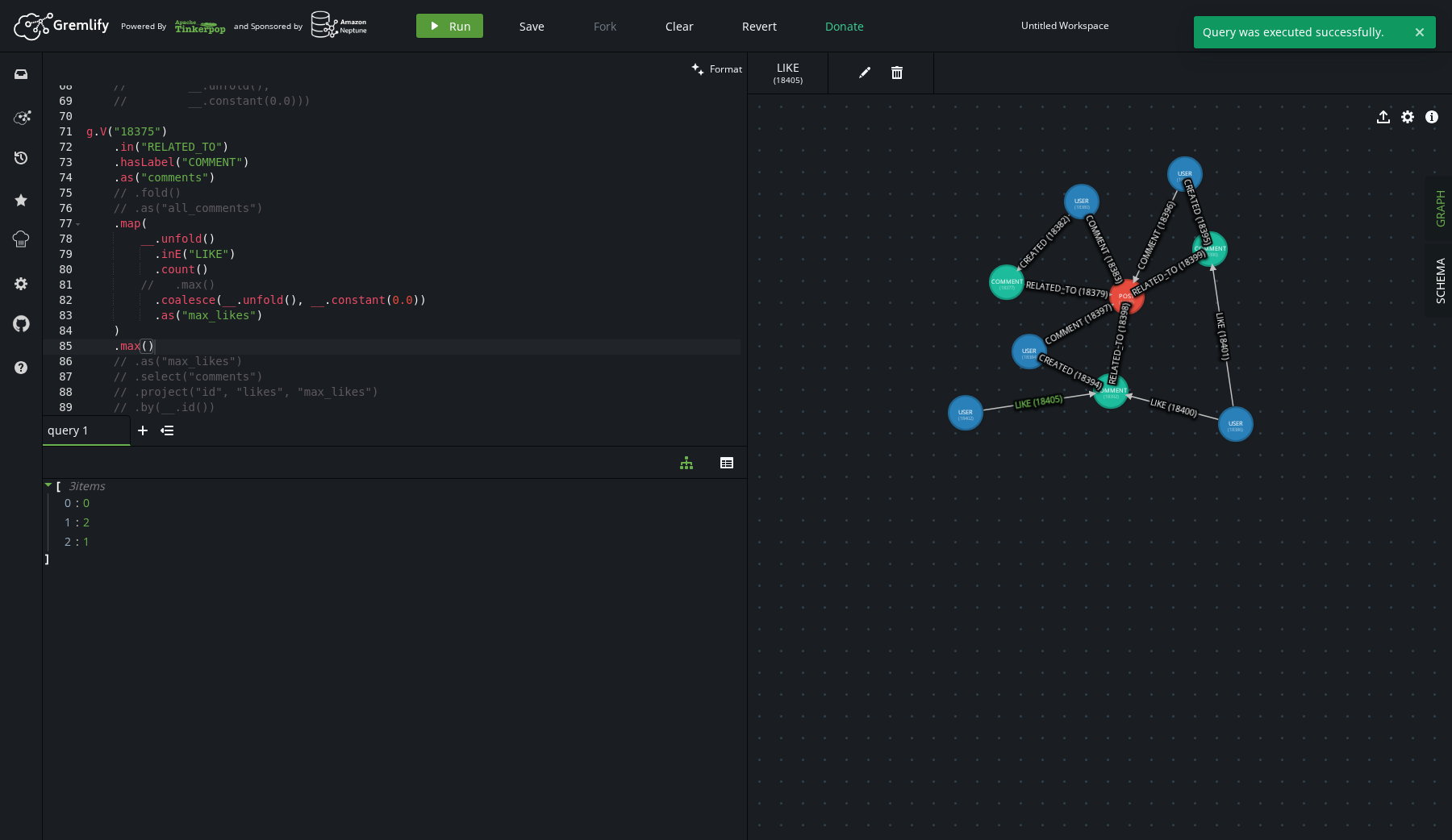
click at [446, 20] on button "play Run" at bounding box center [449, 26] width 67 height 24
click at [327, 336] on div "// __.unfold(), // __.constant(0.0))) g . V ( "18375" ) . in ( "RELATED_TO" ) .…" at bounding box center [411, 259] width 657 height 361
type textarea ".max()"
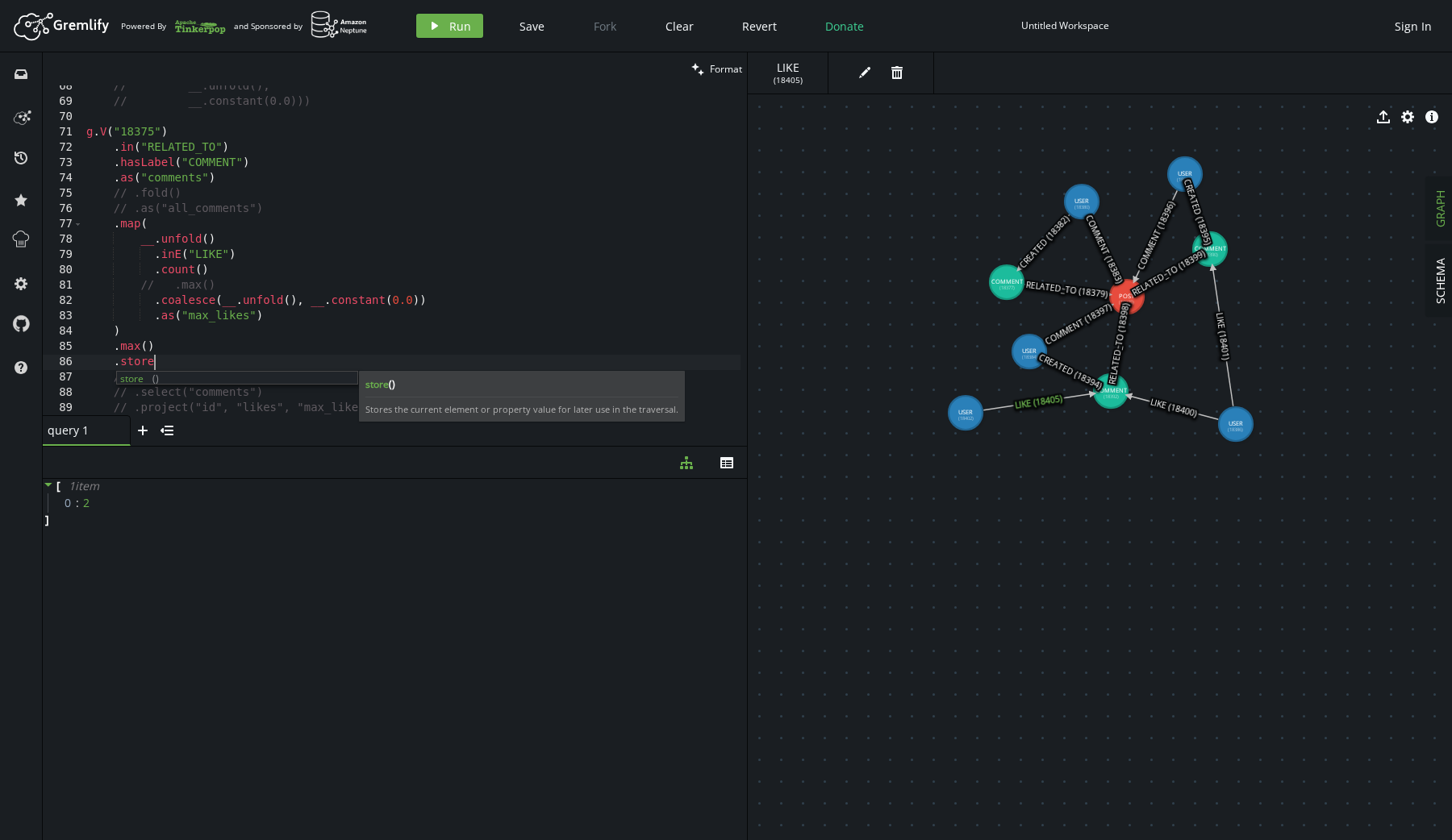
scroll to position [0, 80]
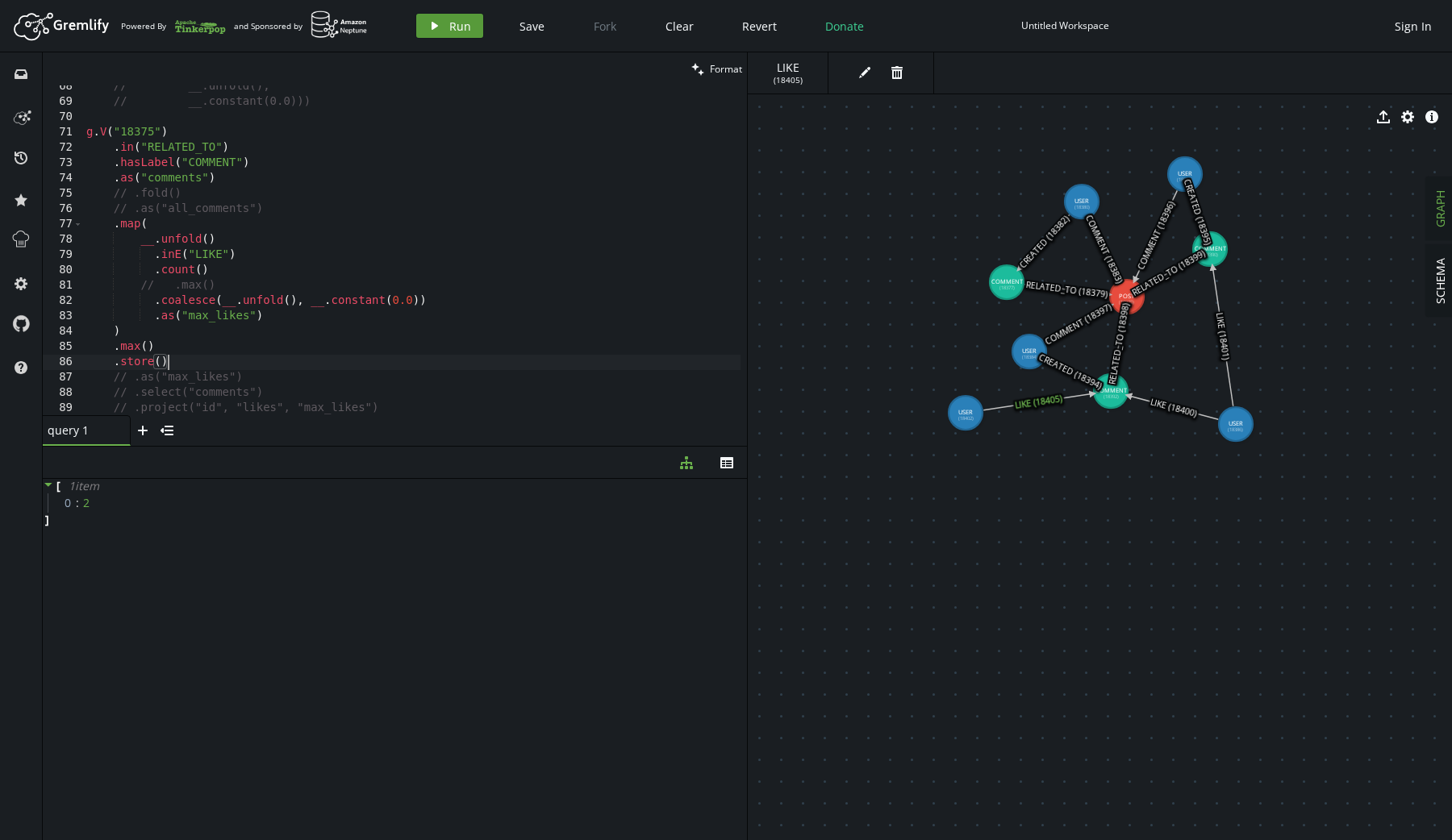
type textarea ".store()"
click at [441, 17] on button "play Run" at bounding box center [449, 26] width 67 height 24
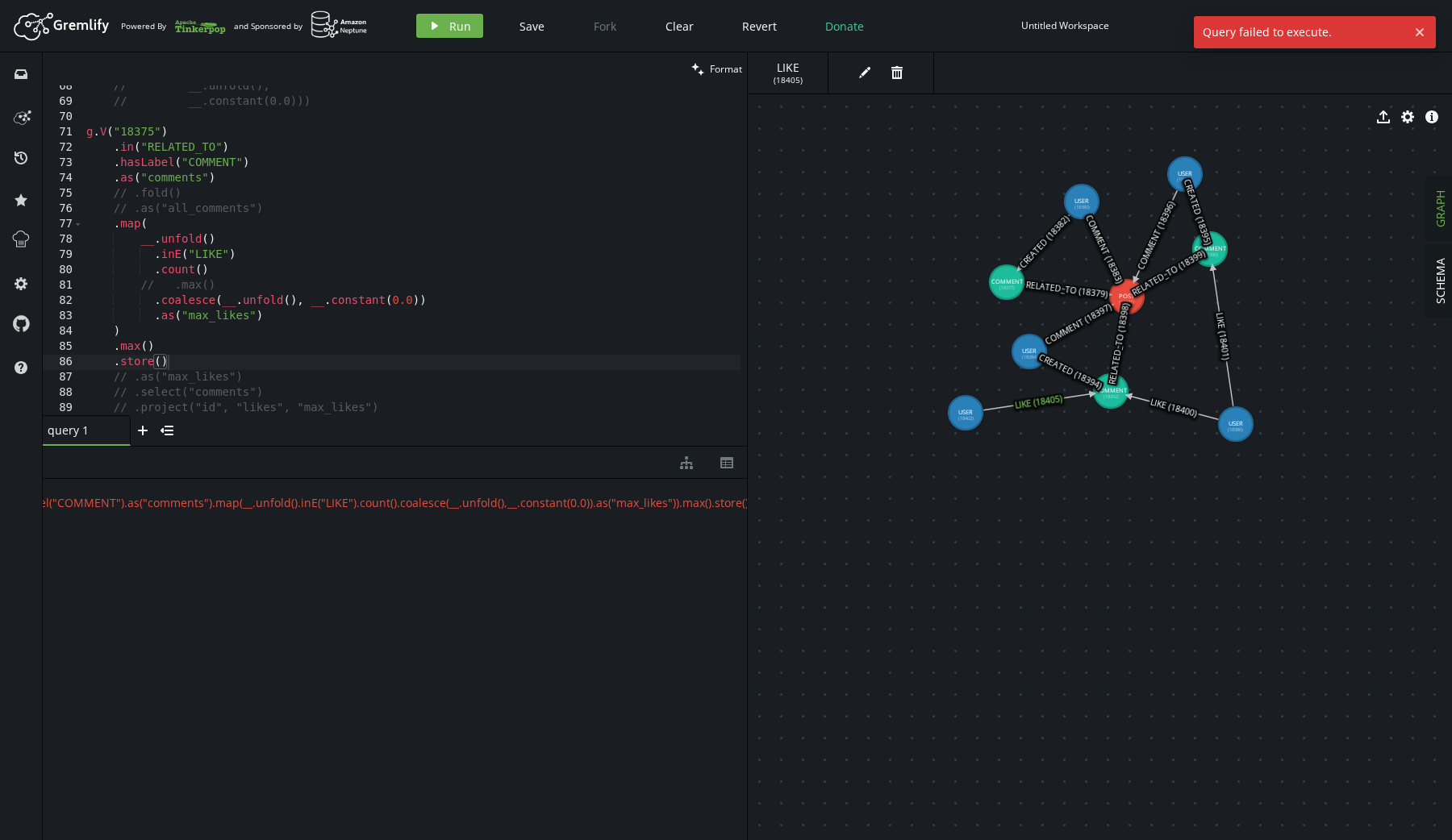
scroll to position [0, 433]
click at [164, 366] on div "// __.unfold(), // __.constant(0.0))) g . V ( "18375" ) . in ( "RELATED_TO" ) .…" at bounding box center [411, 259] width 657 height 361
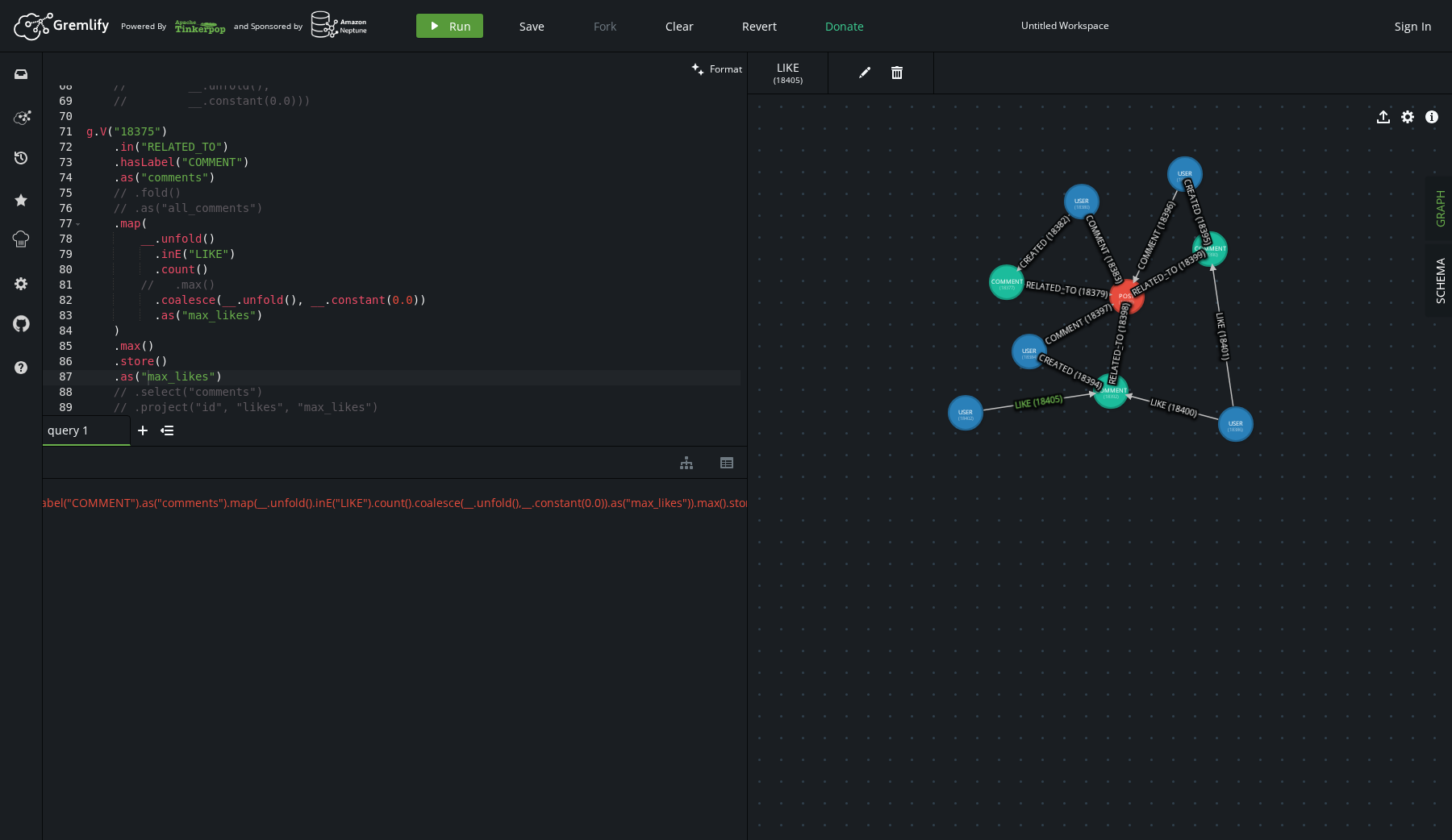
click at [441, 15] on button "play Run" at bounding box center [449, 26] width 67 height 24
click at [224, 396] on div "// __.unfold(), // __.constant(0.0))) g . V ( "18375" ) . in ( "RELATED_TO" ) .…" at bounding box center [411, 259] width 657 height 361
click at [437, 35] on button "play Run" at bounding box center [449, 26] width 67 height 24
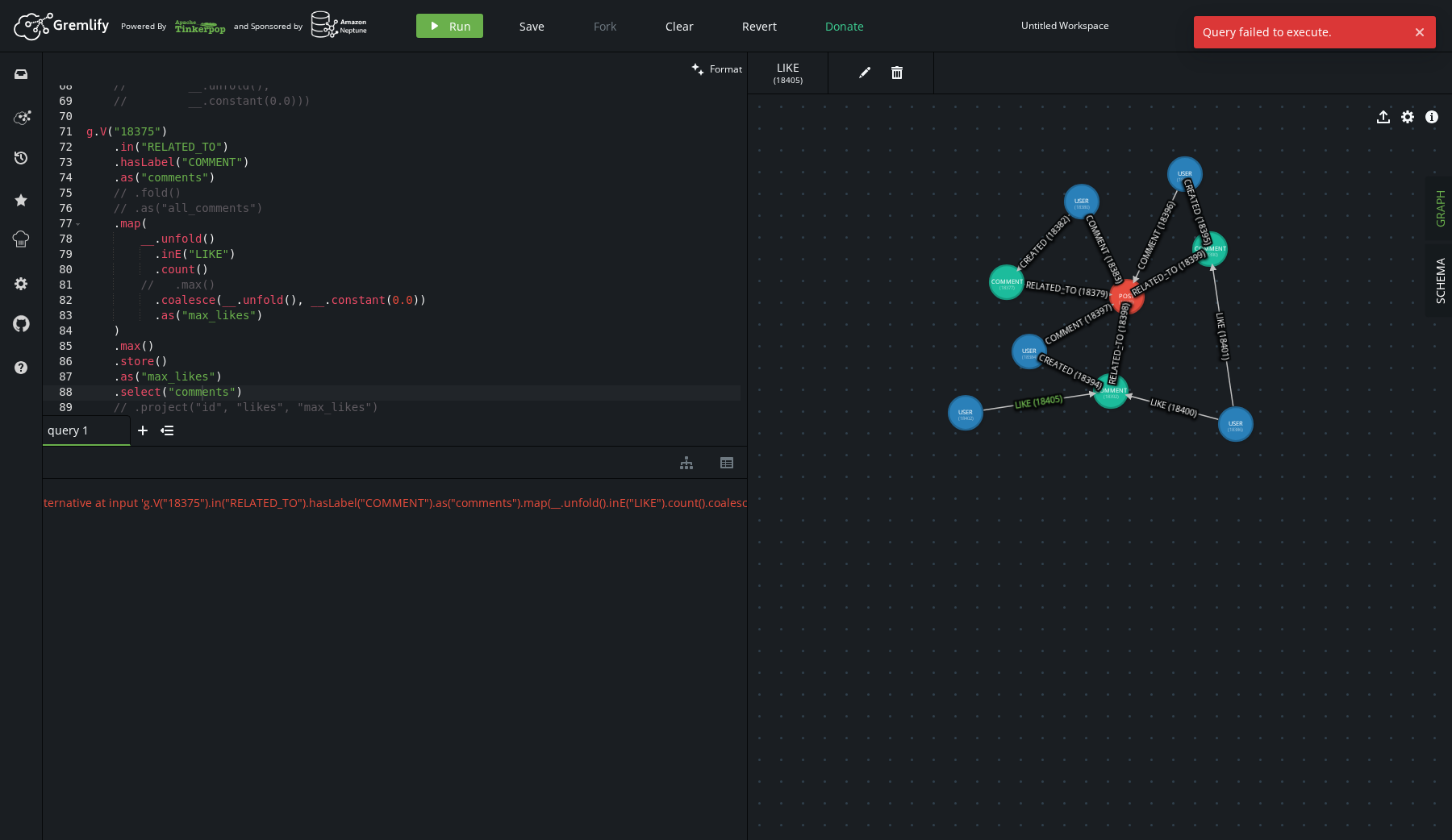
scroll to position [0, 0]
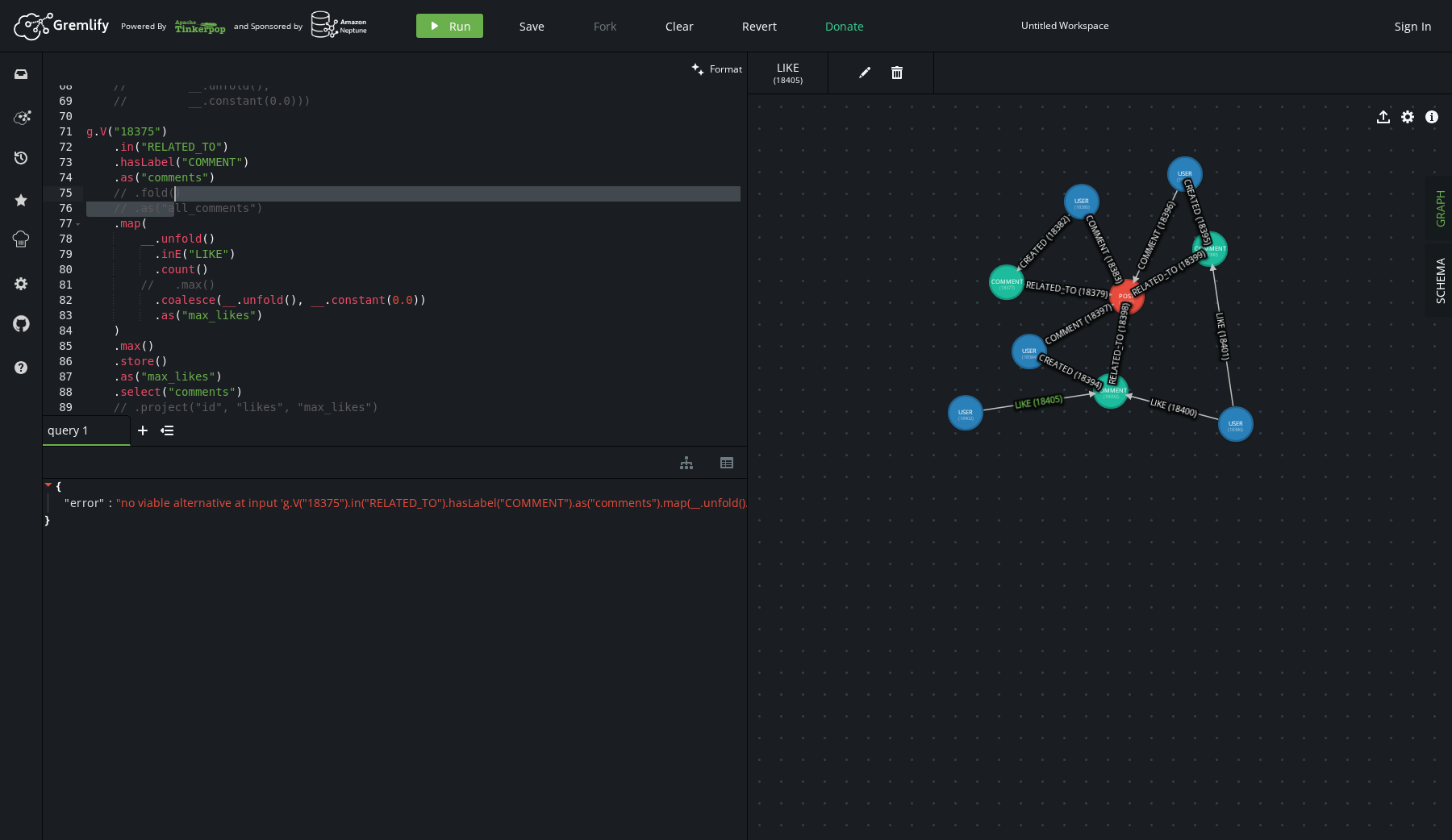
drag, startPoint x: 173, startPoint y: 206, endPoint x: 170, endPoint y: 195, distance: 11.4
click at [170, 195] on div "// __.unfold(), // __.constant(0.0))) g . V ( "18375" ) . in ( "RELATED_TO" ) .…" at bounding box center [411, 259] width 657 height 361
click at [465, 17] on button "play Run" at bounding box center [449, 26] width 67 height 24
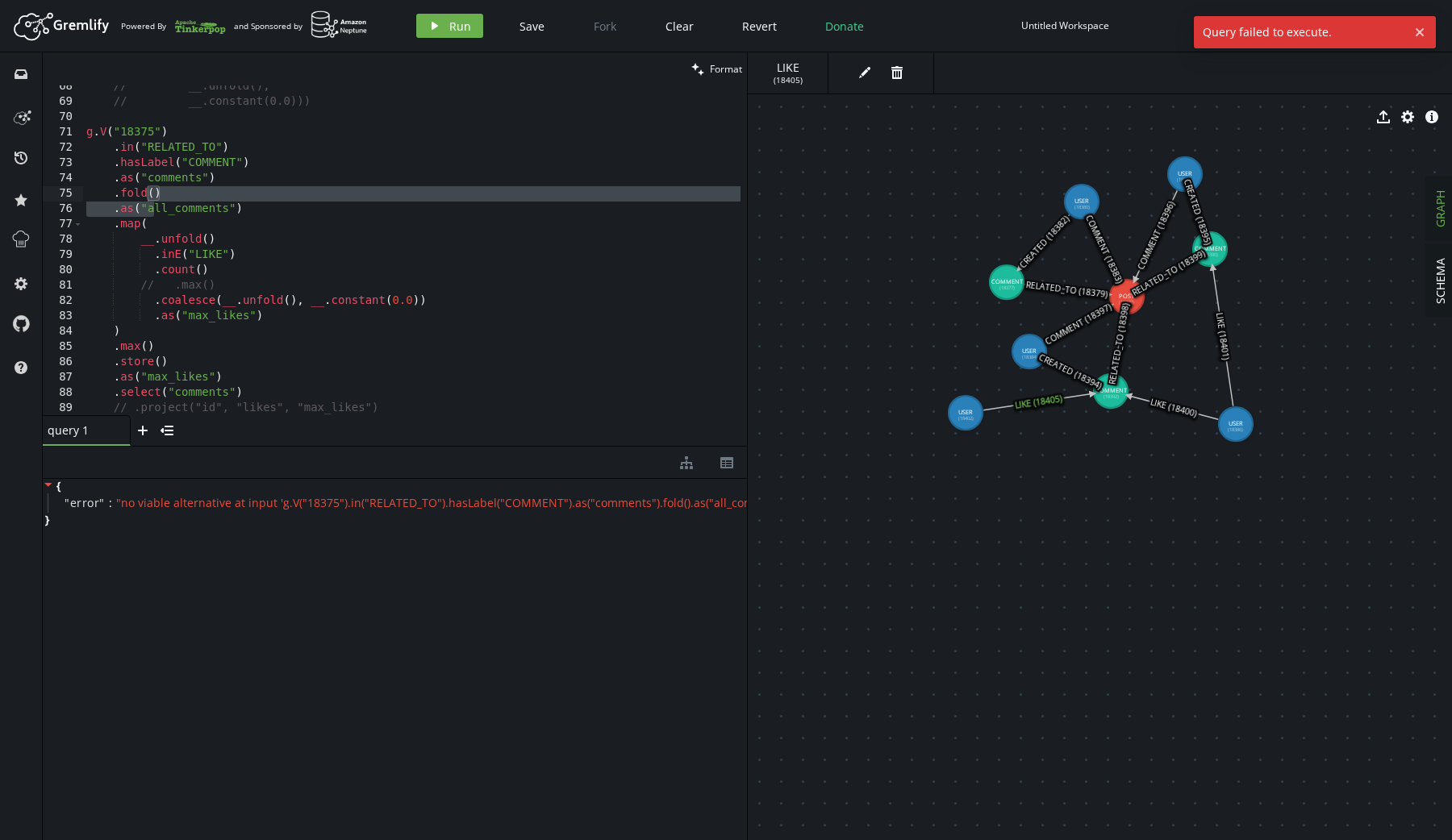
scroll to position [0, 80]
click at [224, 356] on div "// __.unfold(), // __.constant(0.0))) g . V ( "18375" ) . in ( "RELATED_TO" ) .…" at bounding box center [411, 259] width 657 height 361
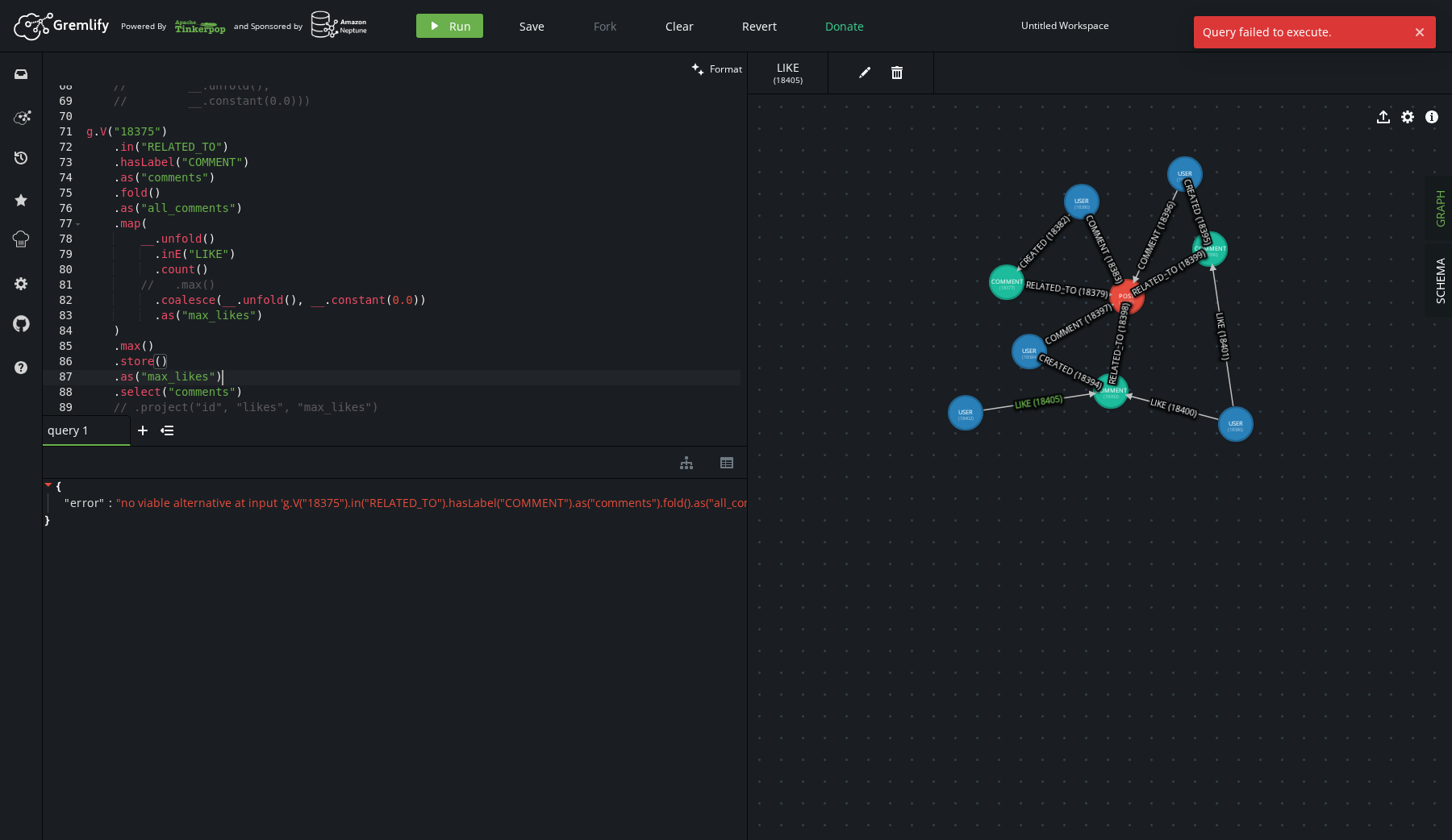
click at [230, 371] on div "// __.unfold(), // __.constant(0.0))) g . V ( "18375" ) . in ( "RELATED_TO" ) .…" at bounding box center [411, 259] width 657 height 361
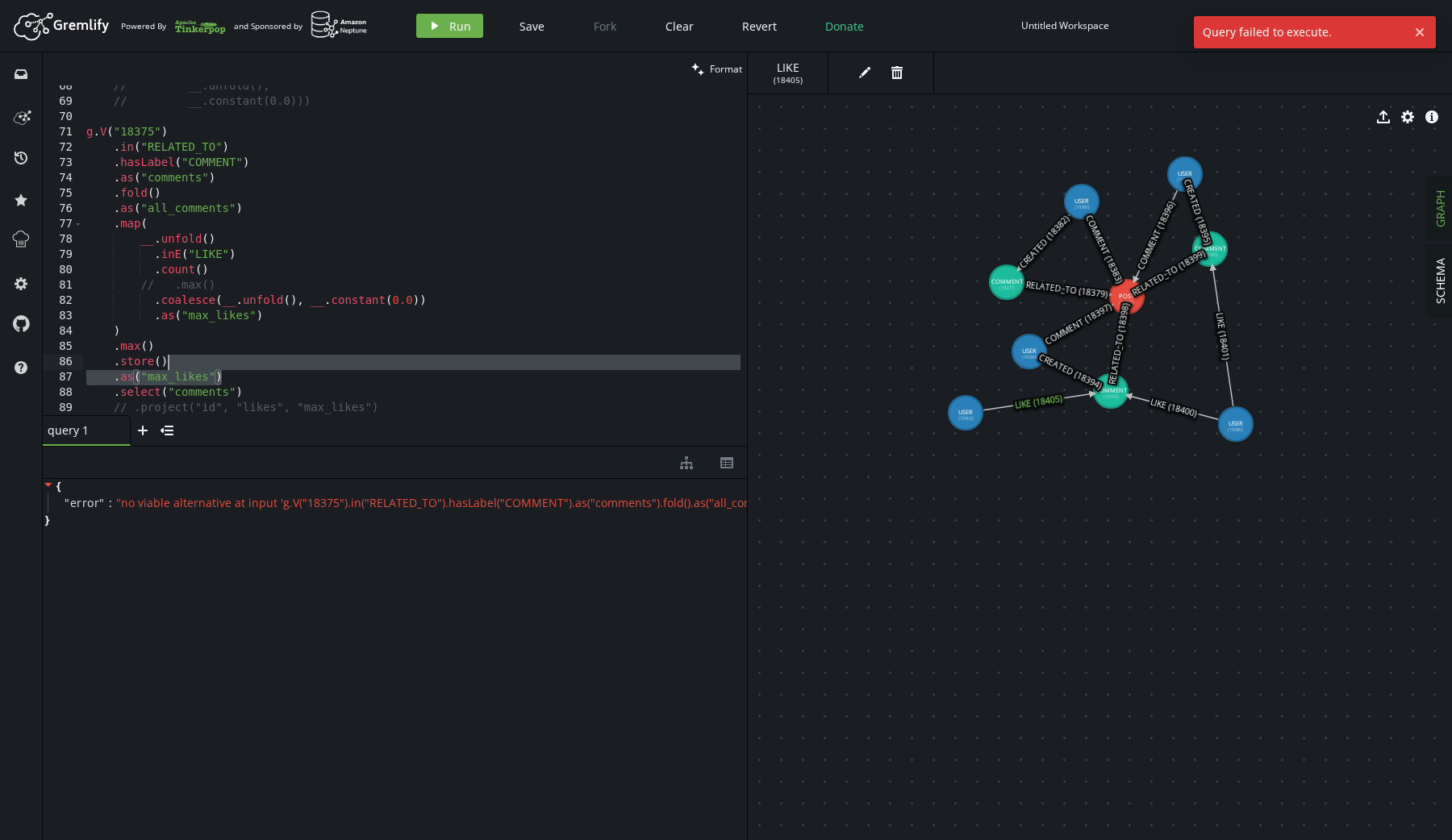
click at [234, 363] on div "// __.unfold(), // __.constant(0.0))) g . V ( "18375" ) . in ( "RELATED_TO" ) .…" at bounding box center [411, 259] width 657 height 361
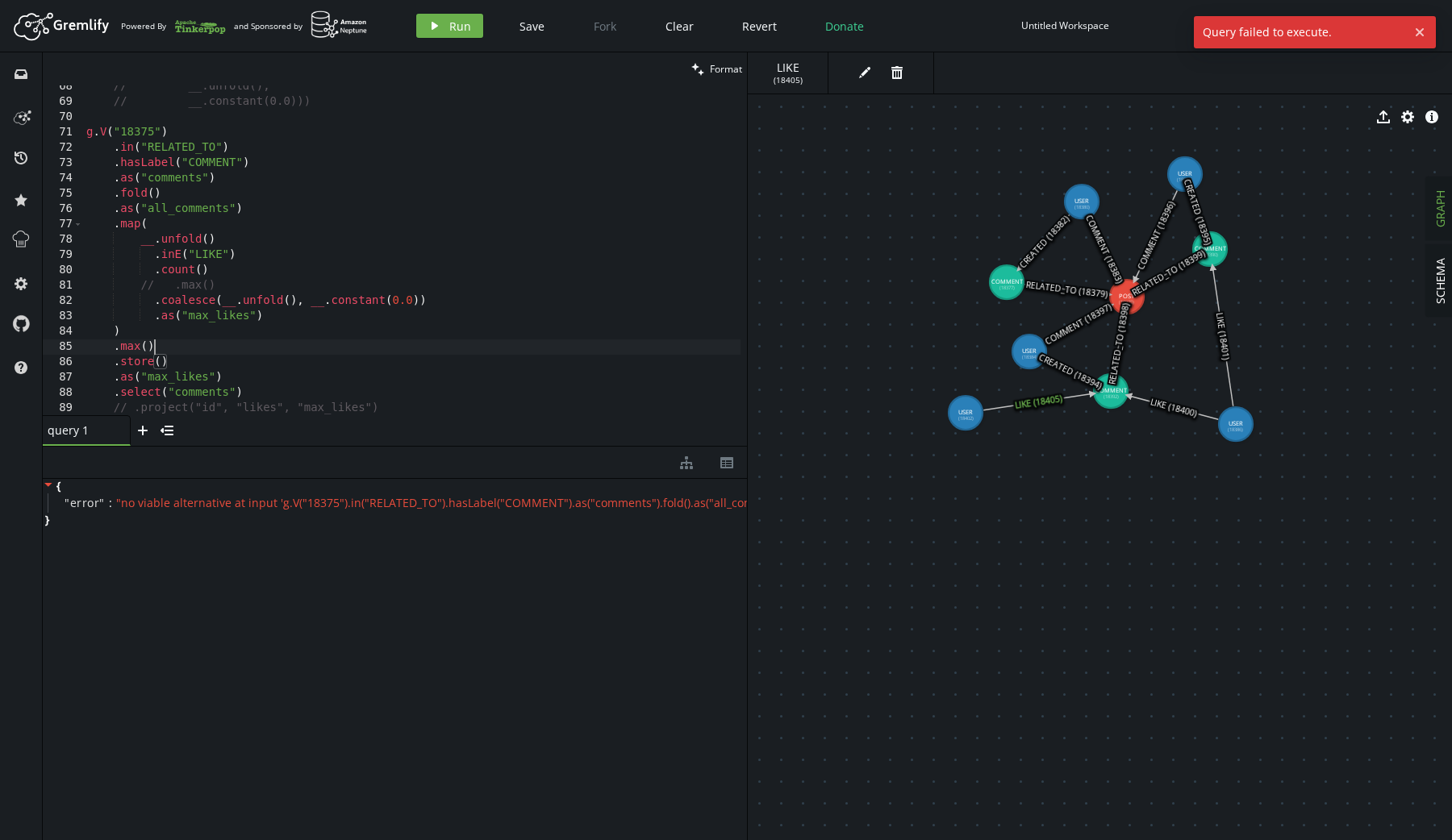
scroll to position [0, 67]
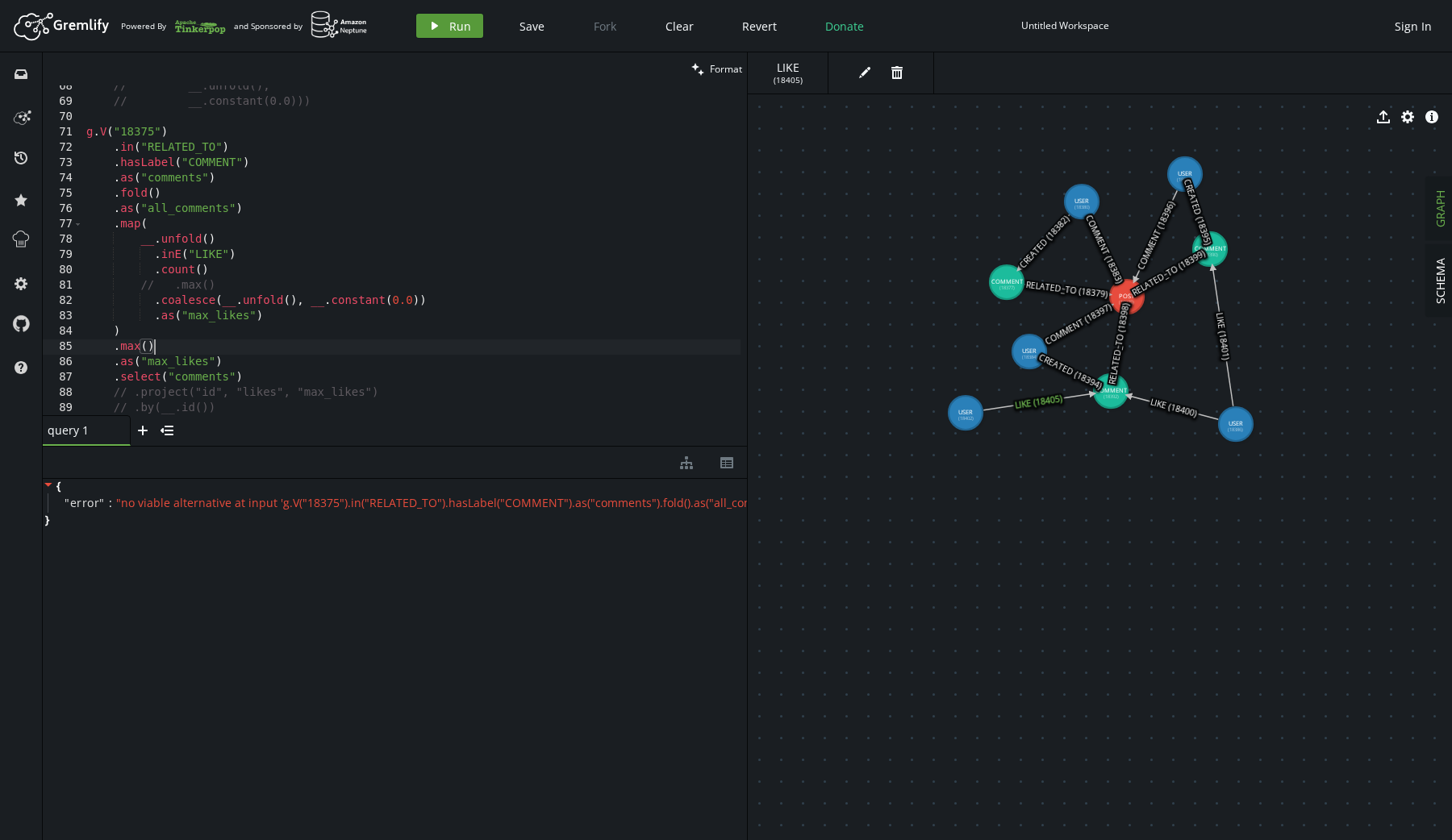
click at [459, 21] on span "Run" at bounding box center [460, 26] width 22 height 16
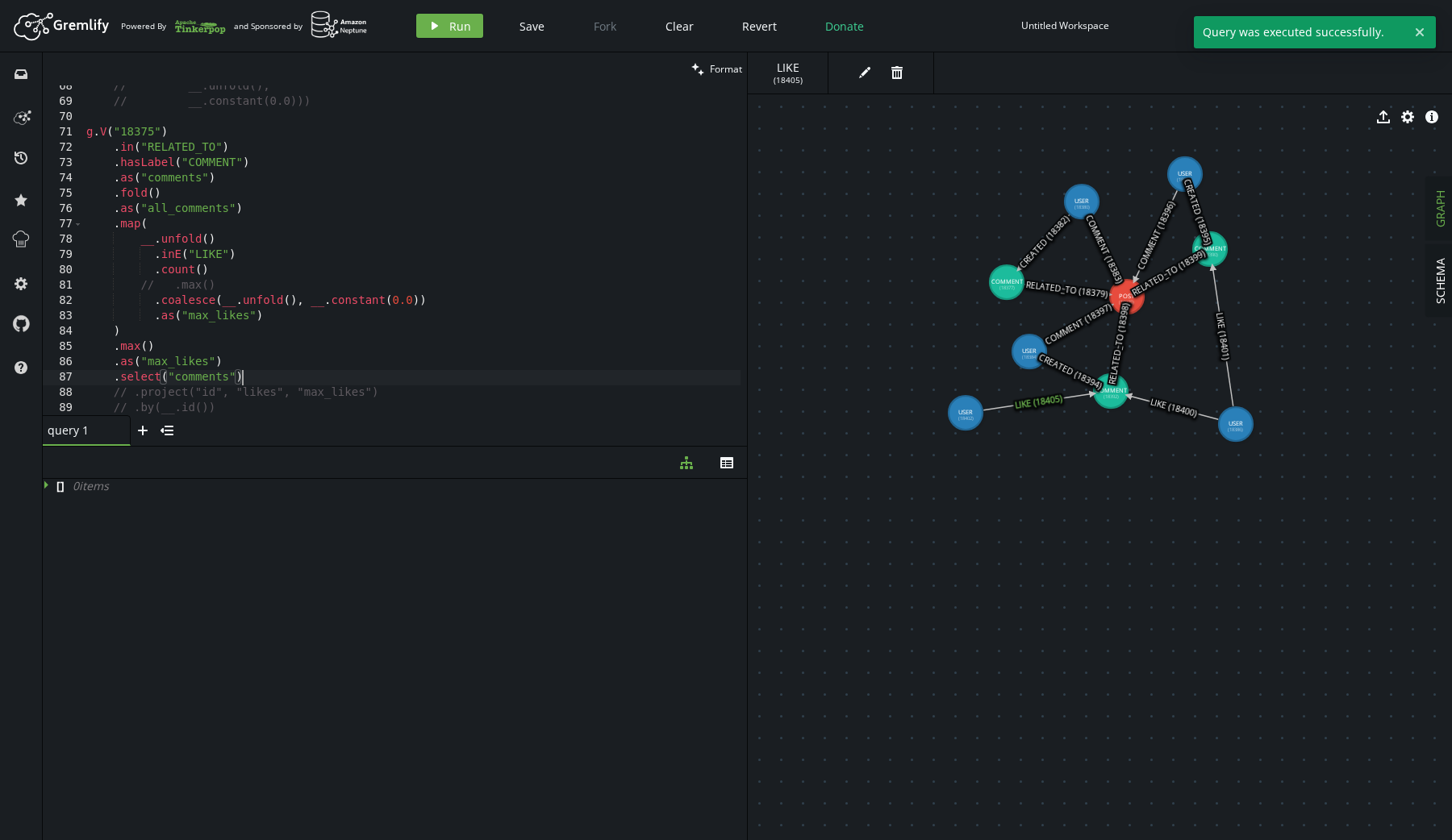
click at [257, 373] on div "// __.unfold(), // __.constant(0.0))) g . V ( "18375" ) . in ( "RELATED_TO" ) .…" at bounding box center [411, 259] width 657 height 361
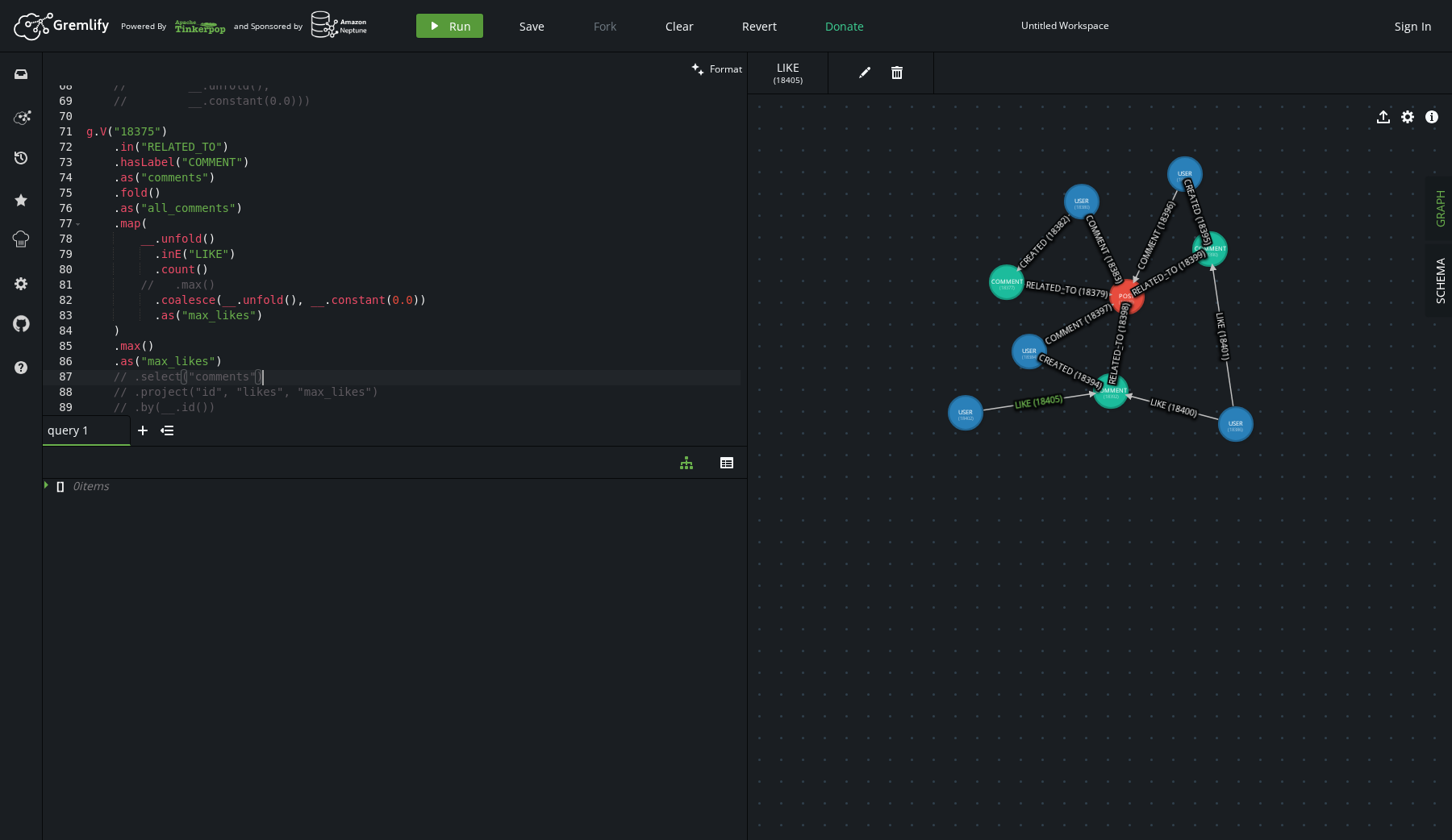
click at [460, 27] on span "Run" at bounding box center [460, 26] width 22 height 16
click at [300, 362] on div "// __.unfold(), // __.constant(0.0))) g . V ( "18375" ) . in ( "RELATED_TO" ) .…" at bounding box center [411, 259] width 657 height 361
type textarea ")"
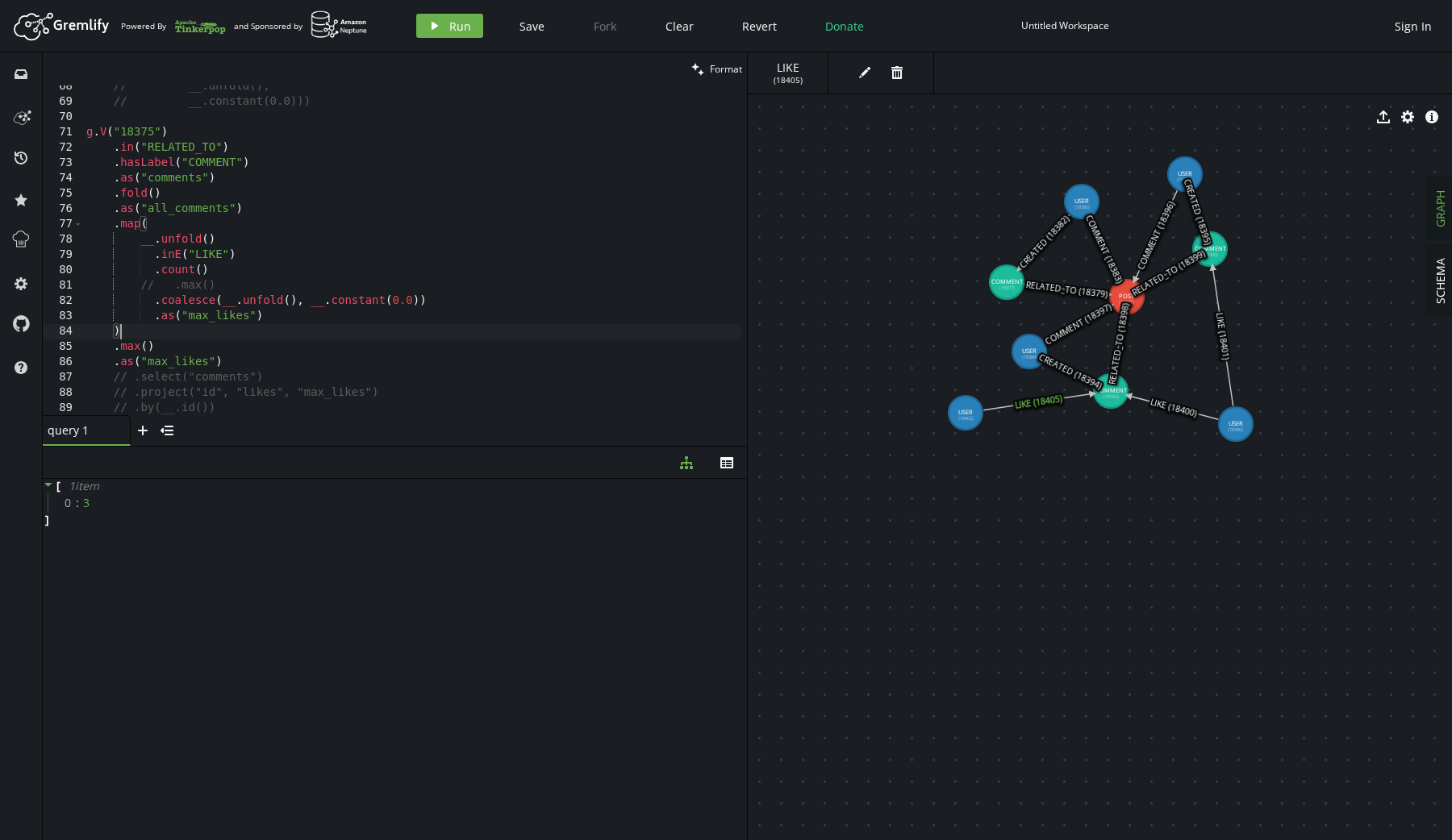
type textarea ".max()"
type textarea "."
click at [438, 29] on icon "play" at bounding box center [434, 26] width 13 height 13
click at [261, 206] on div "// __.unfold(), // __.constant(0.0))) g . V ( "18375" ) . in ( "RELATED_TO" ) .…" at bounding box center [411, 259] width 657 height 361
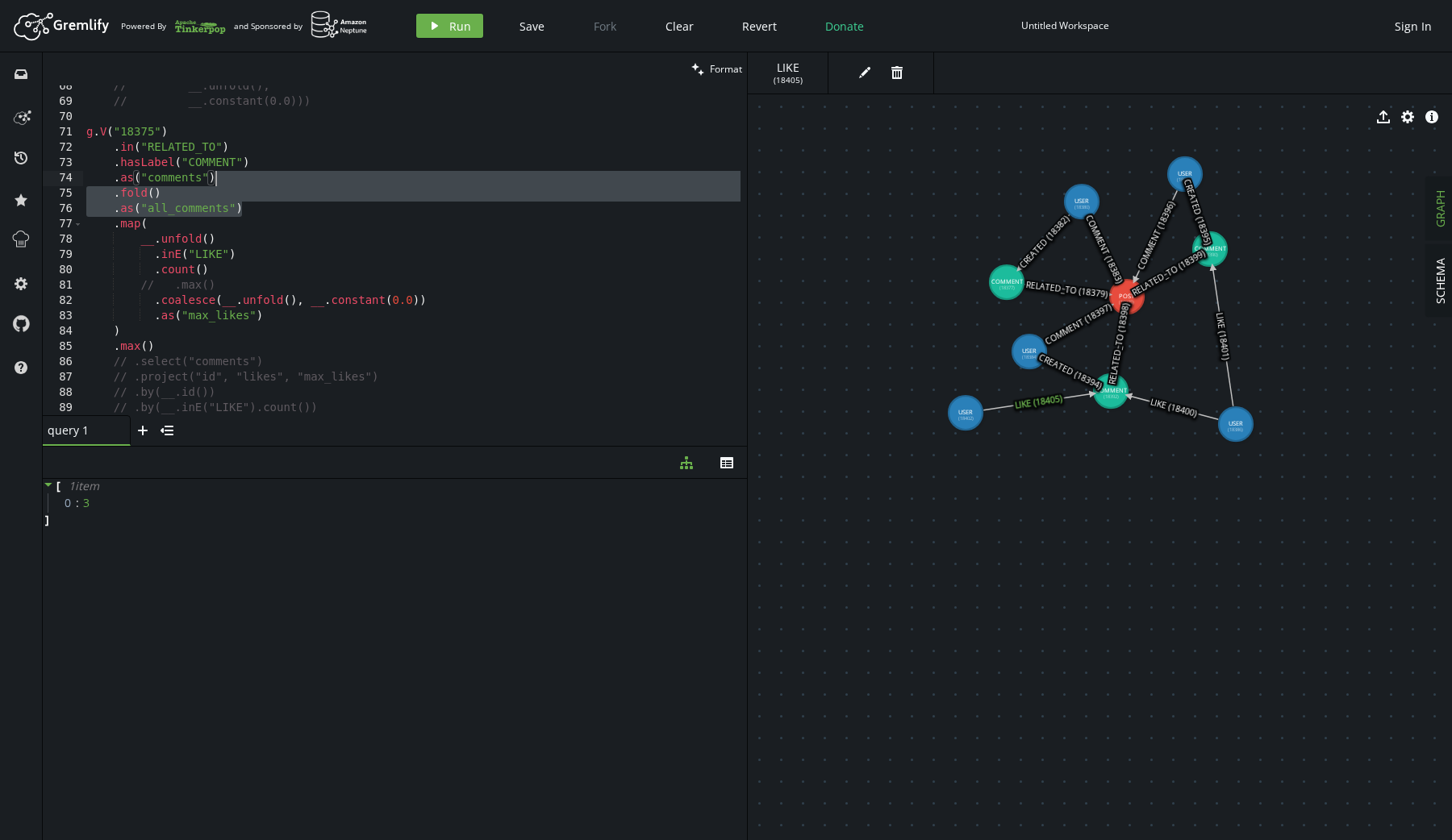
scroll to position [1017, 0]
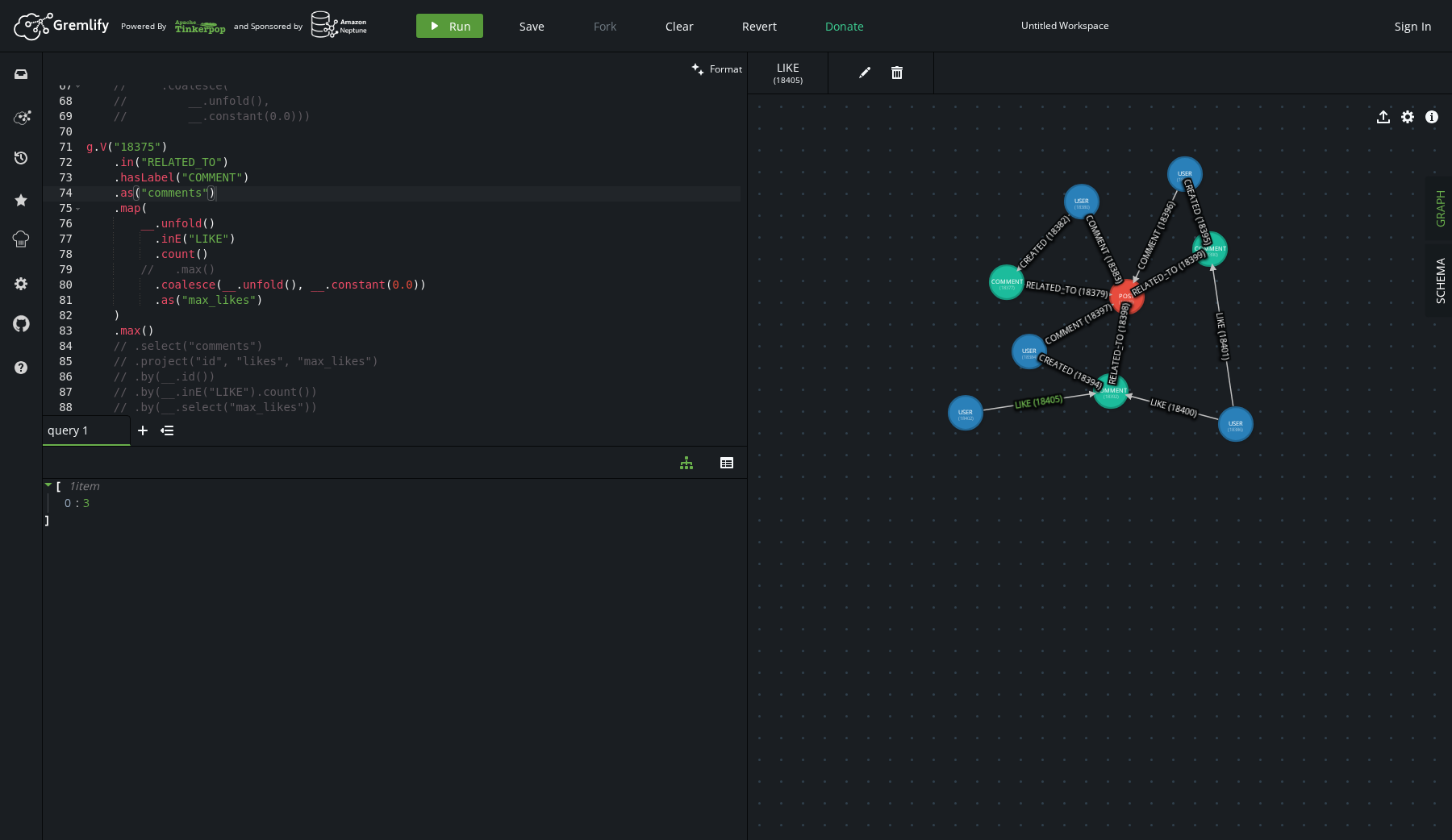
click at [438, 26] on icon "play" at bounding box center [434, 26] width 13 height 13
click at [202, 305] on div "// .coalesce( // __.unfold(), // __.constant(0.0))) g . V ( "18375" ) . in ( "R…" at bounding box center [411, 259] width 657 height 361
click at [301, 286] on div "// .coalesce( // __.unfold(), // __.constant(0.0))) g . V ( "18375" ) . in ( "R…" at bounding box center [411, 259] width 657 height 361
click at [298, 299] on div "// .coalesce( // __.unfold(), // __.constant(0.0))) g . V ( "18375" ) . in ( "R…" at bounding box center [411, 259] width 657 height 361
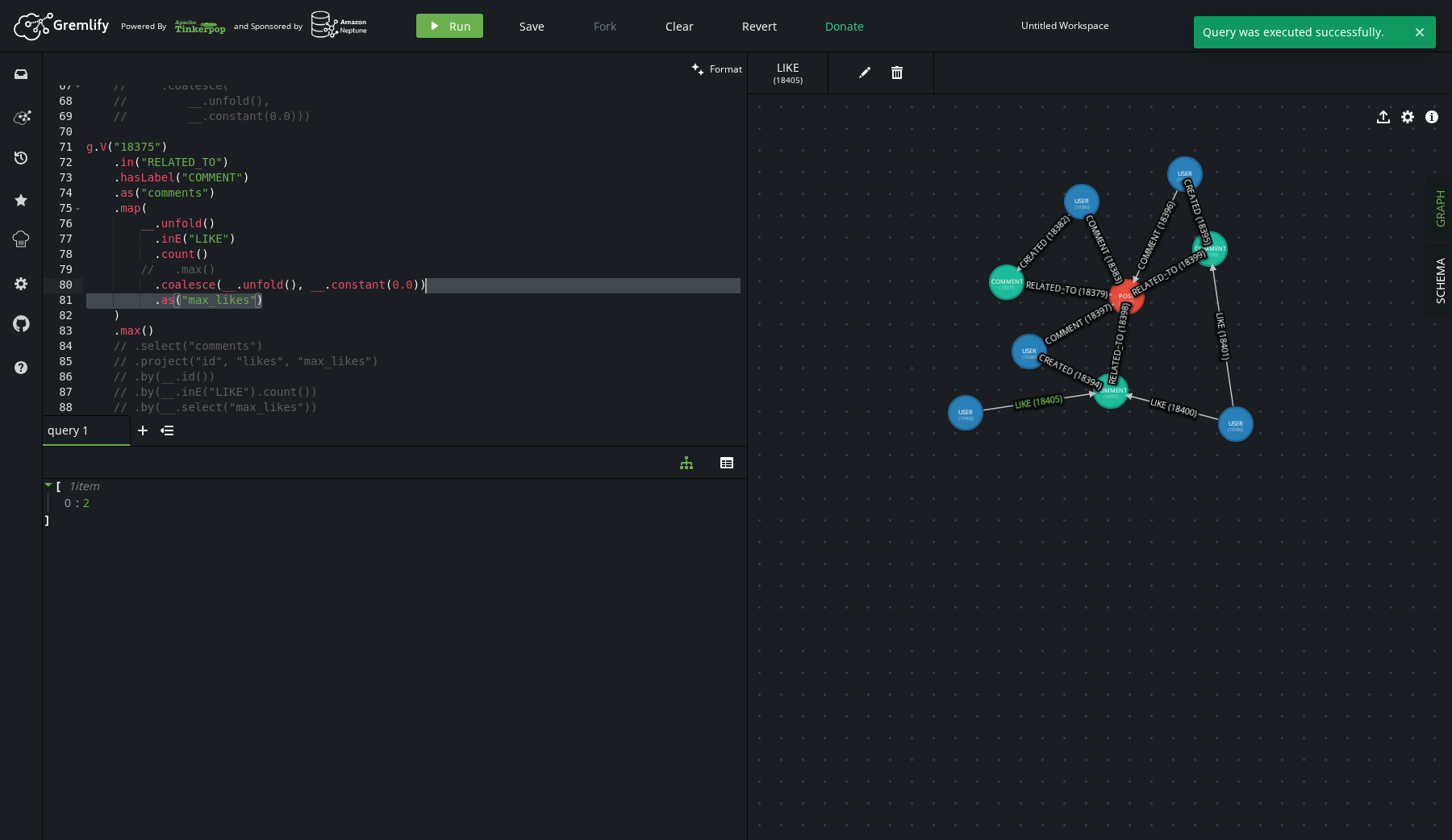
click at [444, 287] on div "// .coalesce( // __.unfold(), // __.constant(0.0))) g . V ( "18375" ) . in ( "R…" at bounding box center [411, 259] width 657 height 361
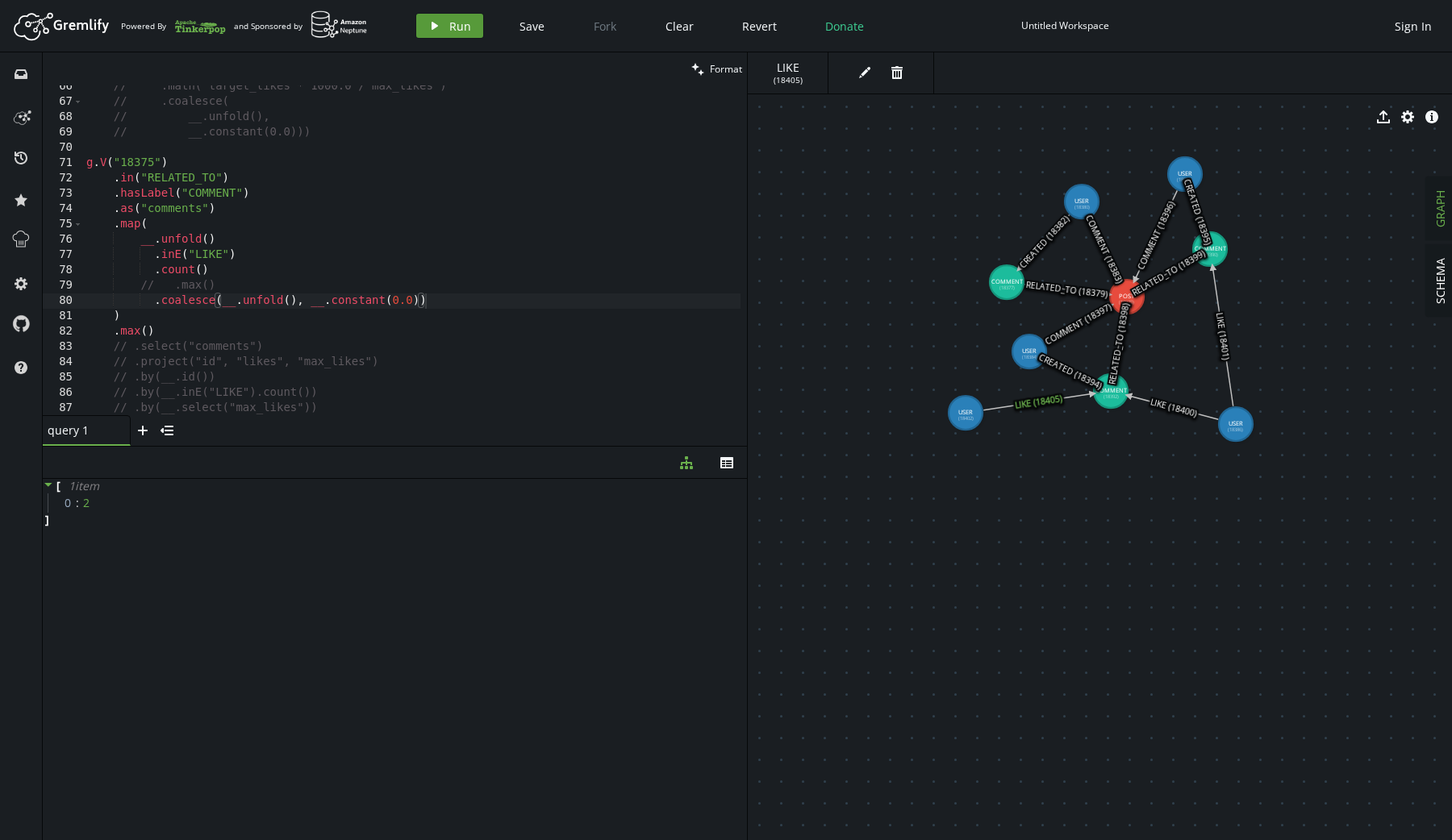
click at [443, 32] on button "play Run" at bounding box center [449, 26] width 67 height 24
type textarea ".max()"
click at [175, 335] on div "// .math("target_likes * 1000.0 / [PERSON_NAME]") // .coalesce( // __.unfold(),…" at bounding box center [411, 259] width 657 height 361
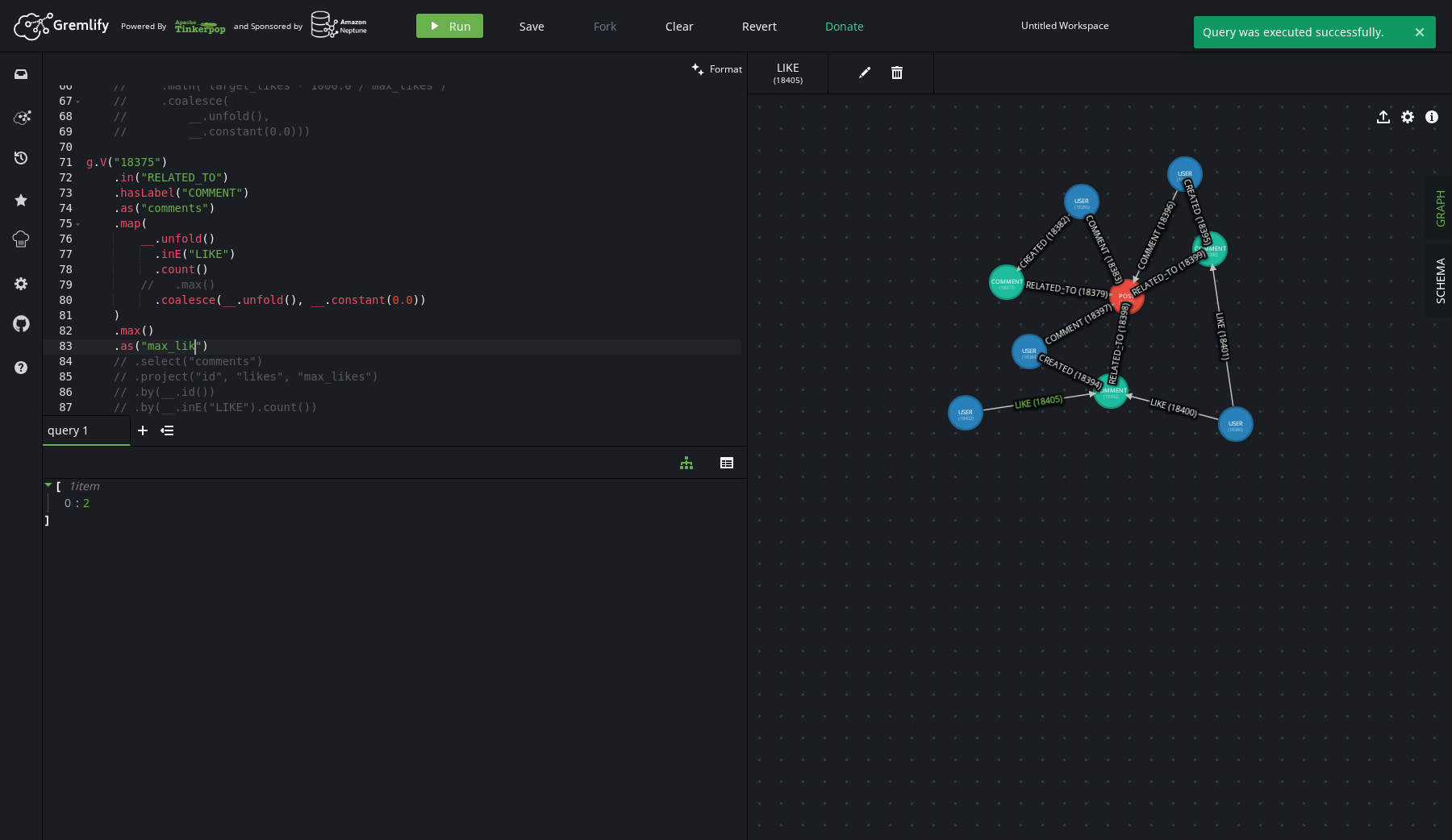
scroll to position [0, 121]
click at [432, 31] on icon "play" at bounding box center [434, 26] width 13 height 13
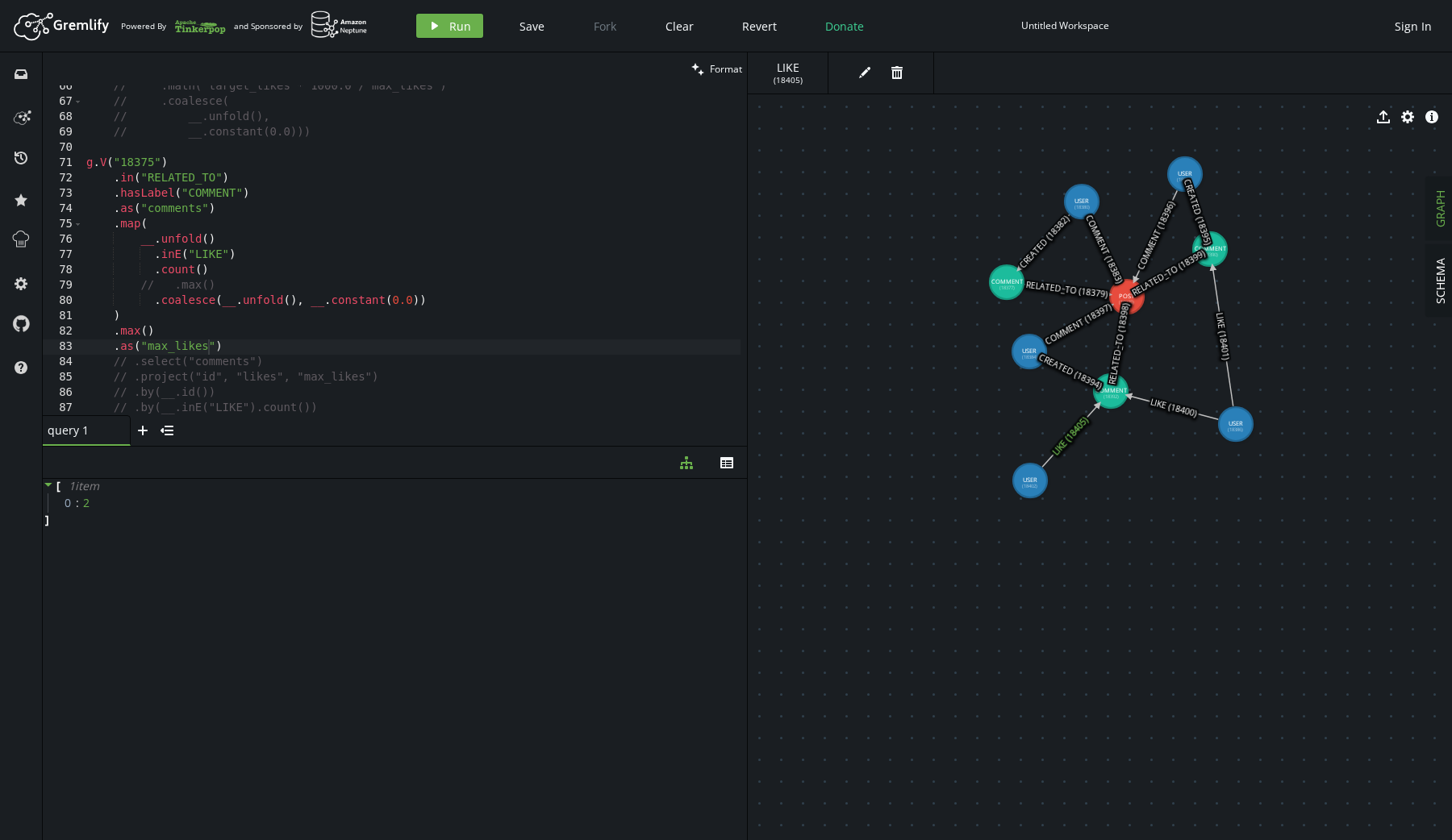
drag, startPoint x: 967, startPoint y: 418, endPoint x: 1030, endPoint y: 480, distance: 88.4
click at [482, 562] on div "[ 1 item 0 : 2 ]" at bounding box center [395, 655] width 704 height 353
click at [344, 345] on div "// .math("target_likes * 1000.0 / [PERSON_NAME]") // .coalesce( // __.unfold(),…" at bounding box center [411, 259] width 657 height 361
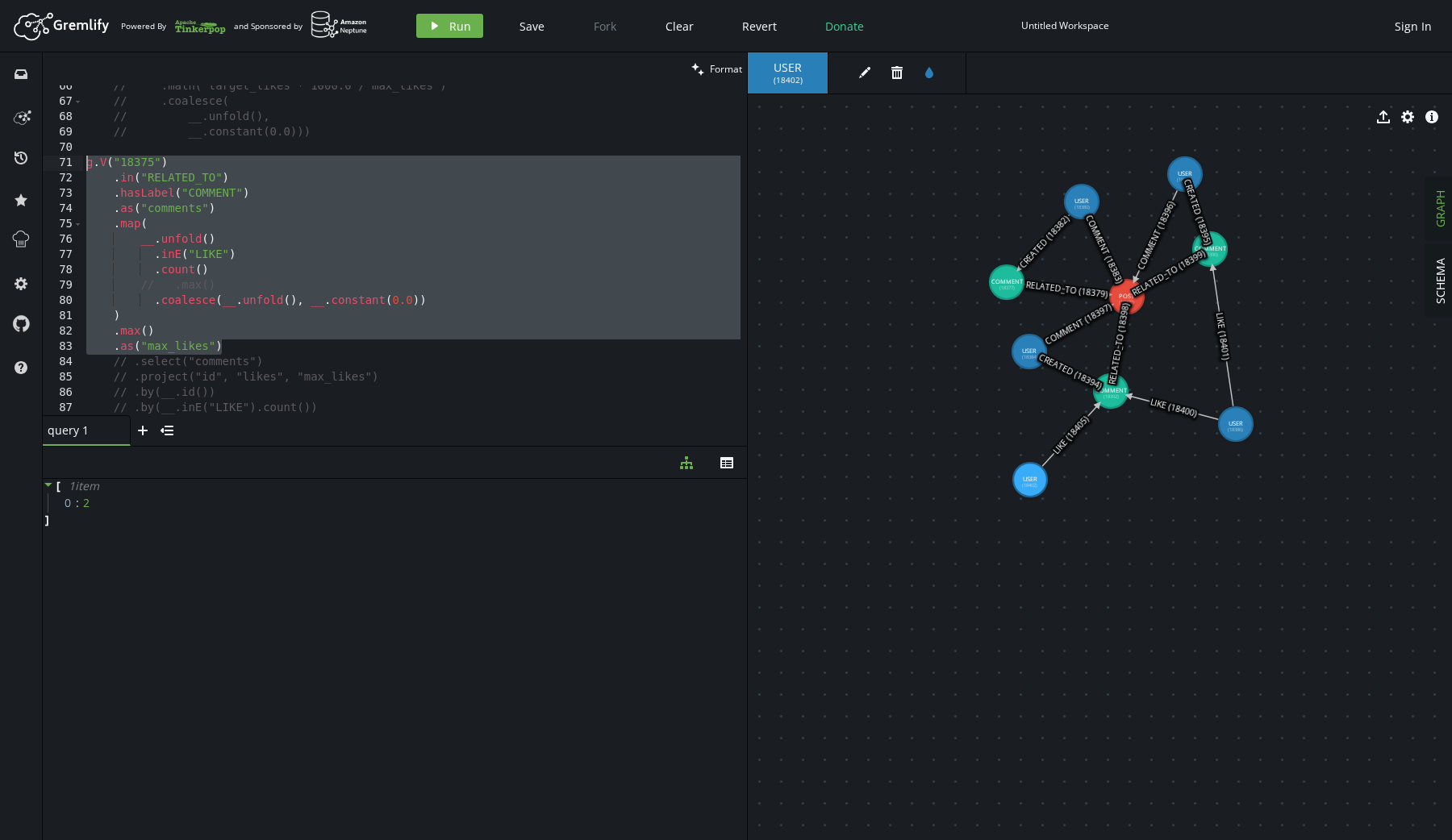
drag, startPoint x: 304, startPoint y: 350, endPoint x: 51, endPoint y: 160, distance: 316.4
click at [51, 160] on div ".as("max_likes") 66 67 68 69 70 71 72 73 74 75 76 77 78 79 80 81 82 83 84 85 86…" at bounding box center [395, 250] width 704 height 330
click at [250, 258] on div "// .math("target_likes * 1000.0 / [PERSON_NAME]") // .coalesce( // __.unfold(),…" at bounding box center [411, 259] width 657 height 361
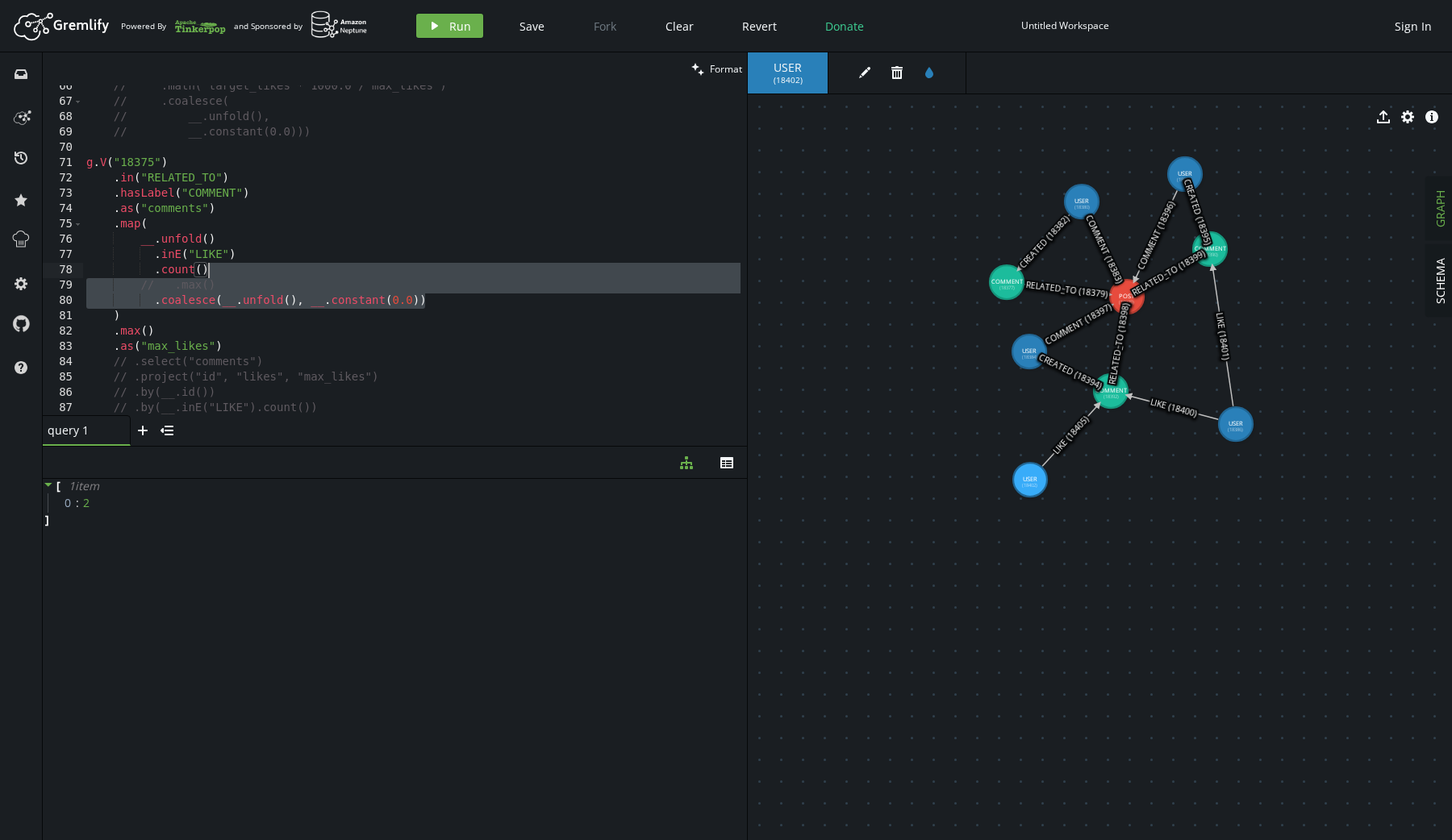
drag, startPoint x: 448, startPoint y: 301, endPoint x: 448, endPoint y: 274, distance: 27.0
click at [448, 274] on div "// .math("target_likes * 1000.0 / [PERSON_NAME]") // .coalesce( // __.unfold(),…" at bounding box center [411, 259] width 657 height 361
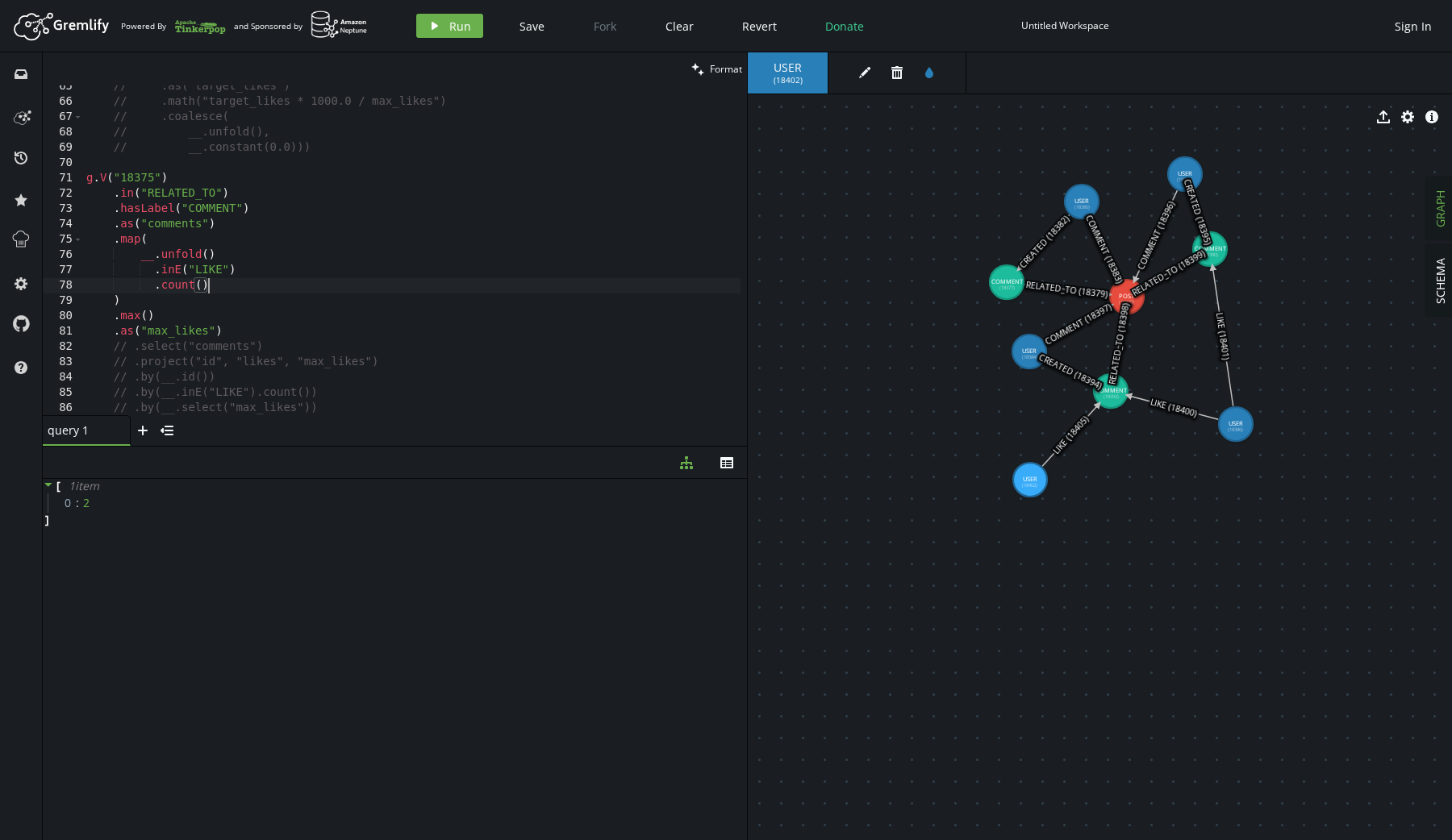
click at [114, 304] on div "// .as("target_likes") // .math("target_likes * 1000.0 / [PERSON_NAME]") // .co…" at bounding box center [411, 259] width 657 height 361
click at [258, 288] on div "// .as("target_likes") // .math("target_likes * 1000.0 / [PERSON_NAME]") // .co…" at bounding box center [411, 259] width 657 height 361
type textarea ".count())"
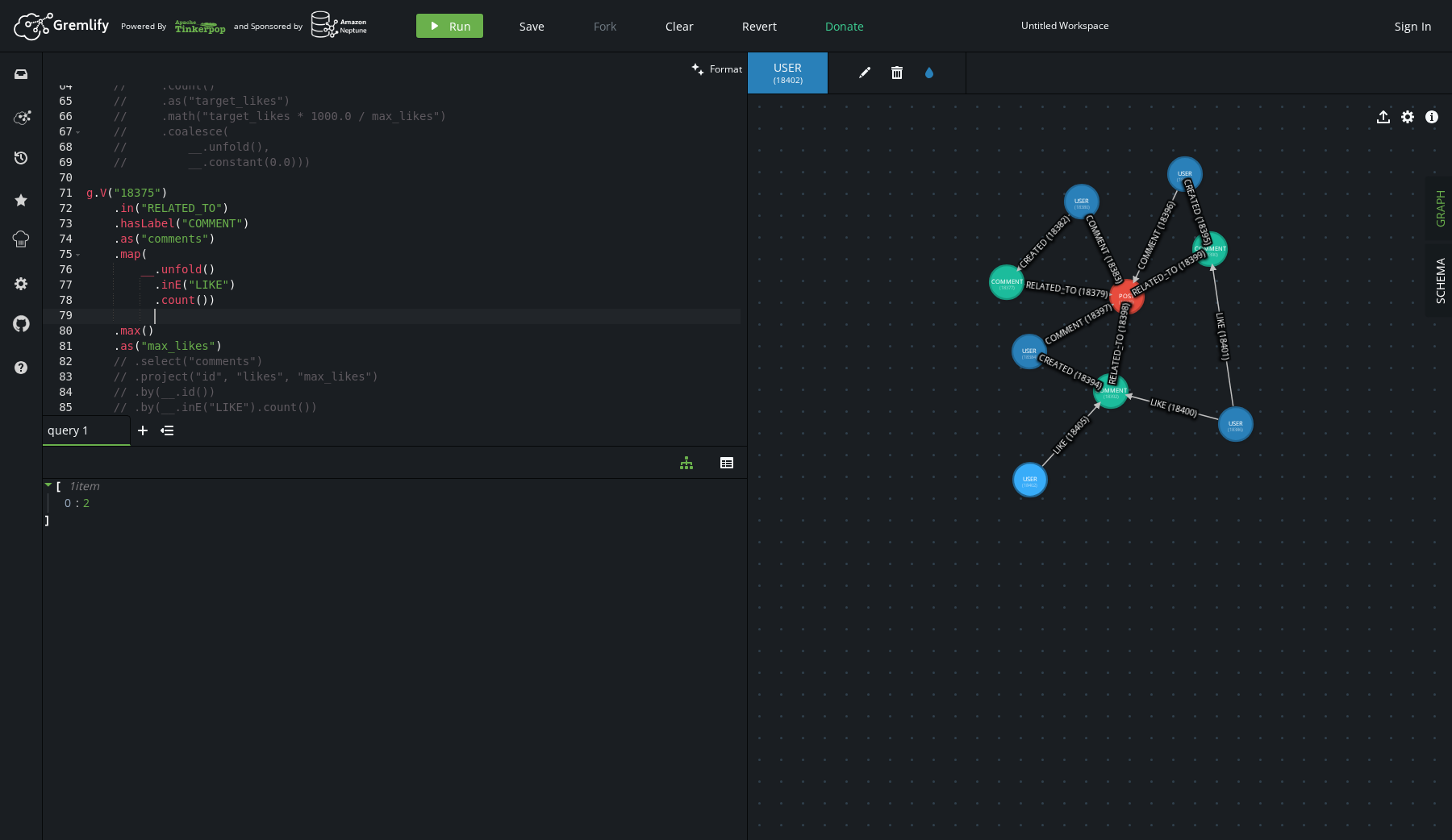
type textarea "."
click at [243, 341] on div "// .count() // .as("target_likes") // .math("target_likes * 1000.0 / [PERSON_NA…" at bounding box center [411, 259] width 657 height 361
type textarea ".max() .as("max_likes")"
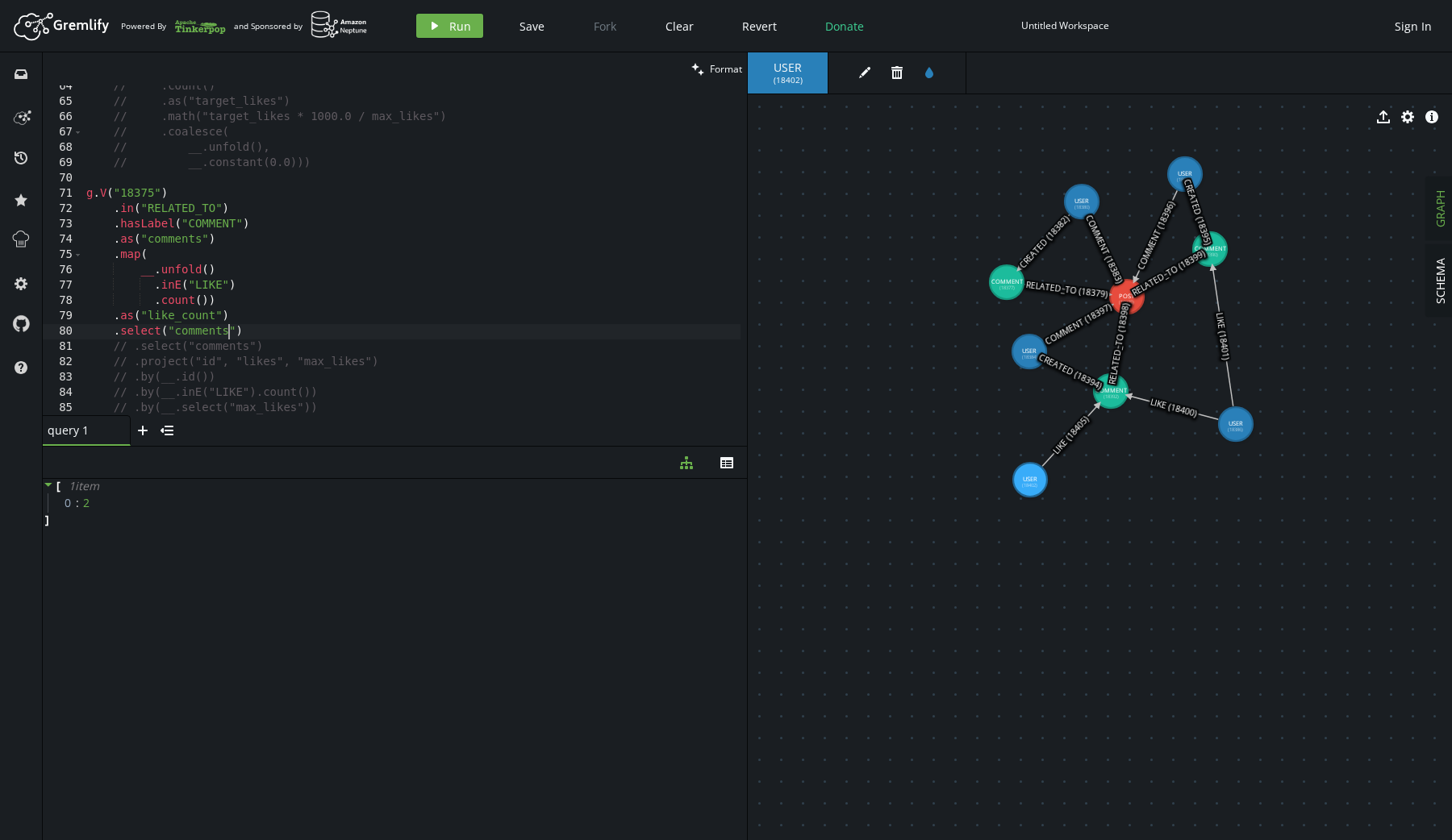
type textarea ".select("comments"))"
click at [96, 195] on div "// .count() // .as("target_likes") // .math("target_likes * 1000.0 / [PERSON_NA…" at bounding box center [411, 259] width 657 height 361
paste textarea ")"
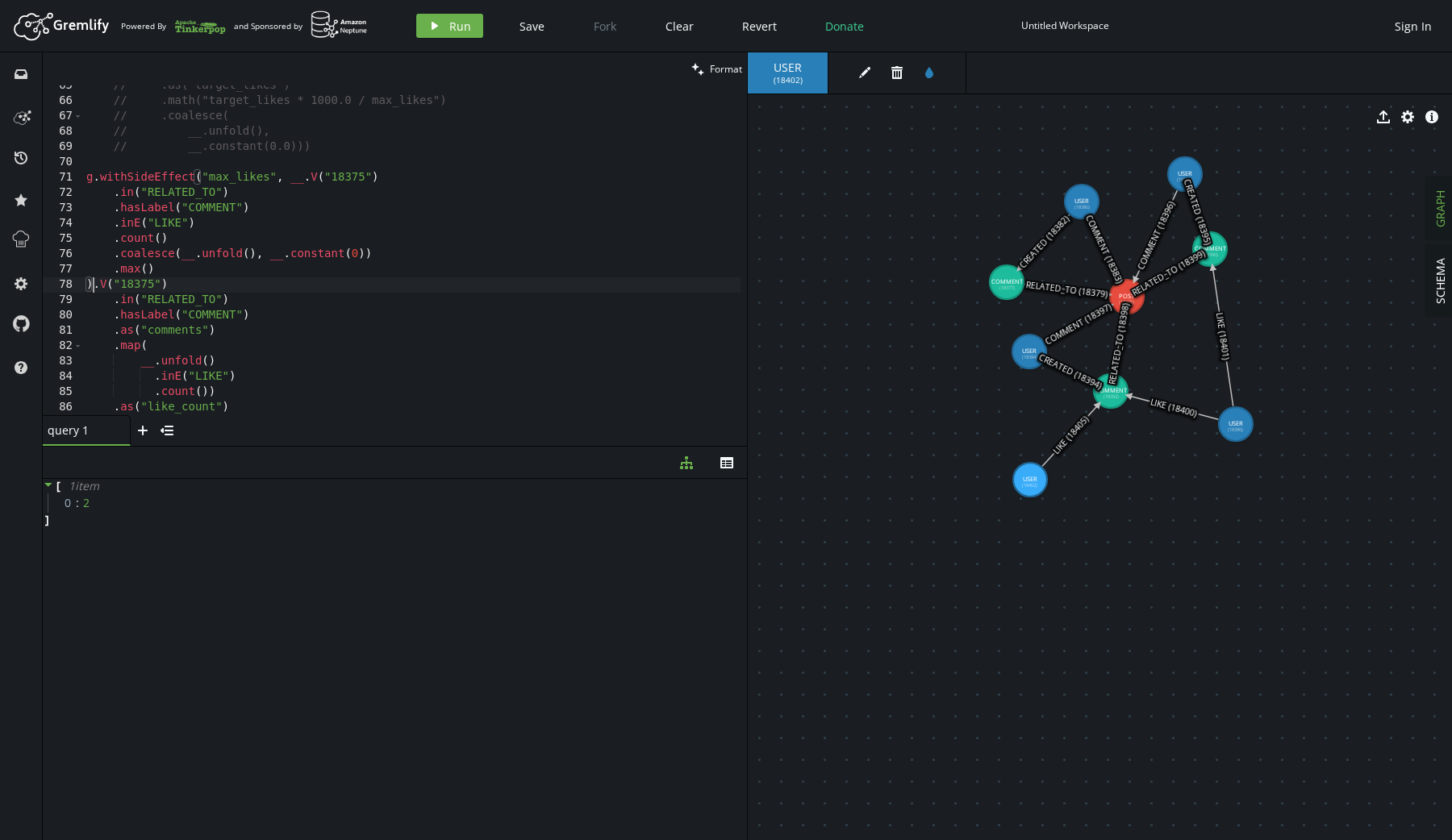
scroll to position [1007, 0]
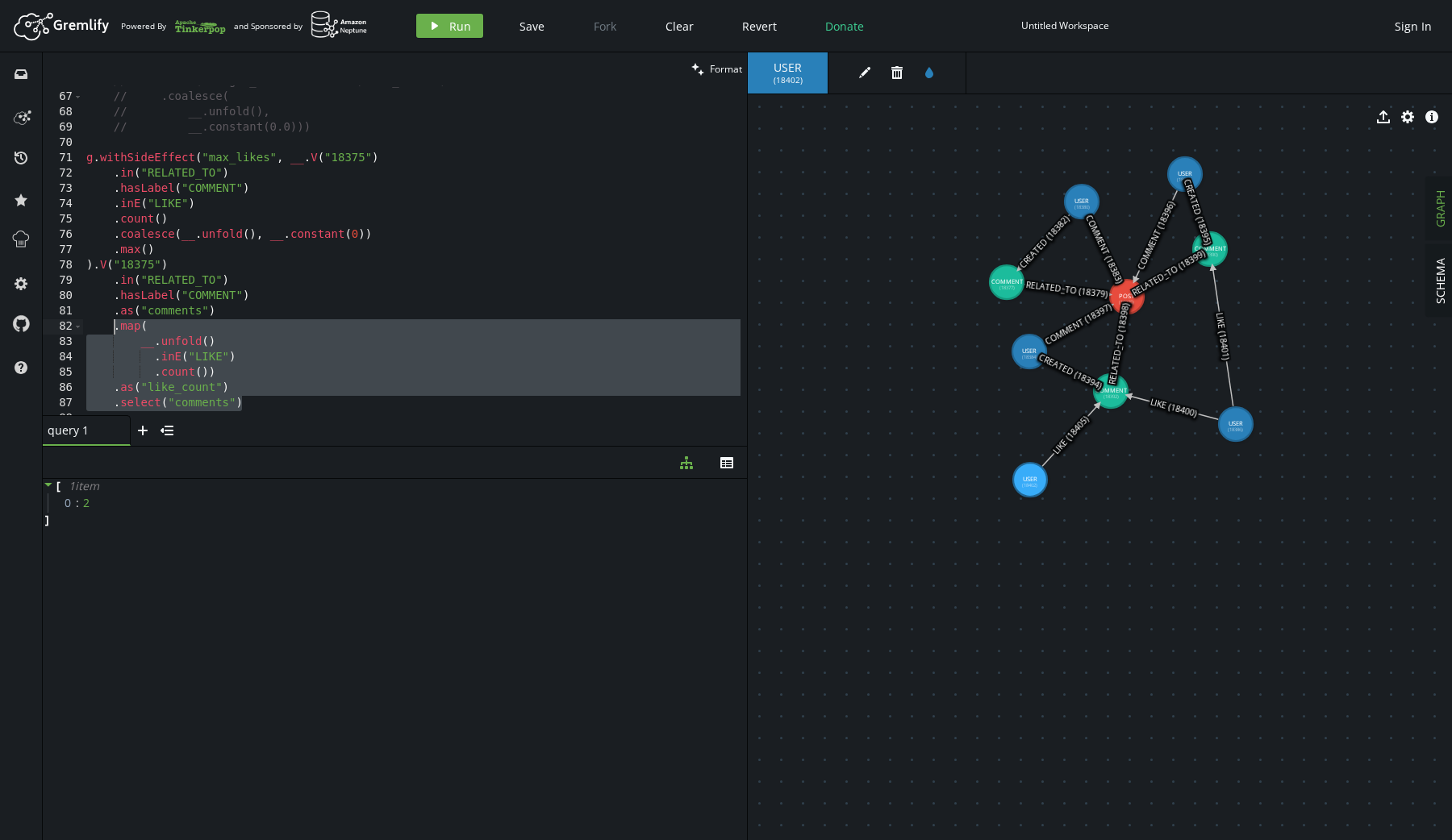
drag, startPoint x: 268, startPoint y: 409, endPoint x: 115, endPoint y: 327, distance: 173.6
click at [115, 327] on div "// .math("target_likes * 1000.0 / [PERSON_NAME]") // .coalesce( // __.unfold(),…" at bounding box center [411, 254] width 657 height 361
paste textarea
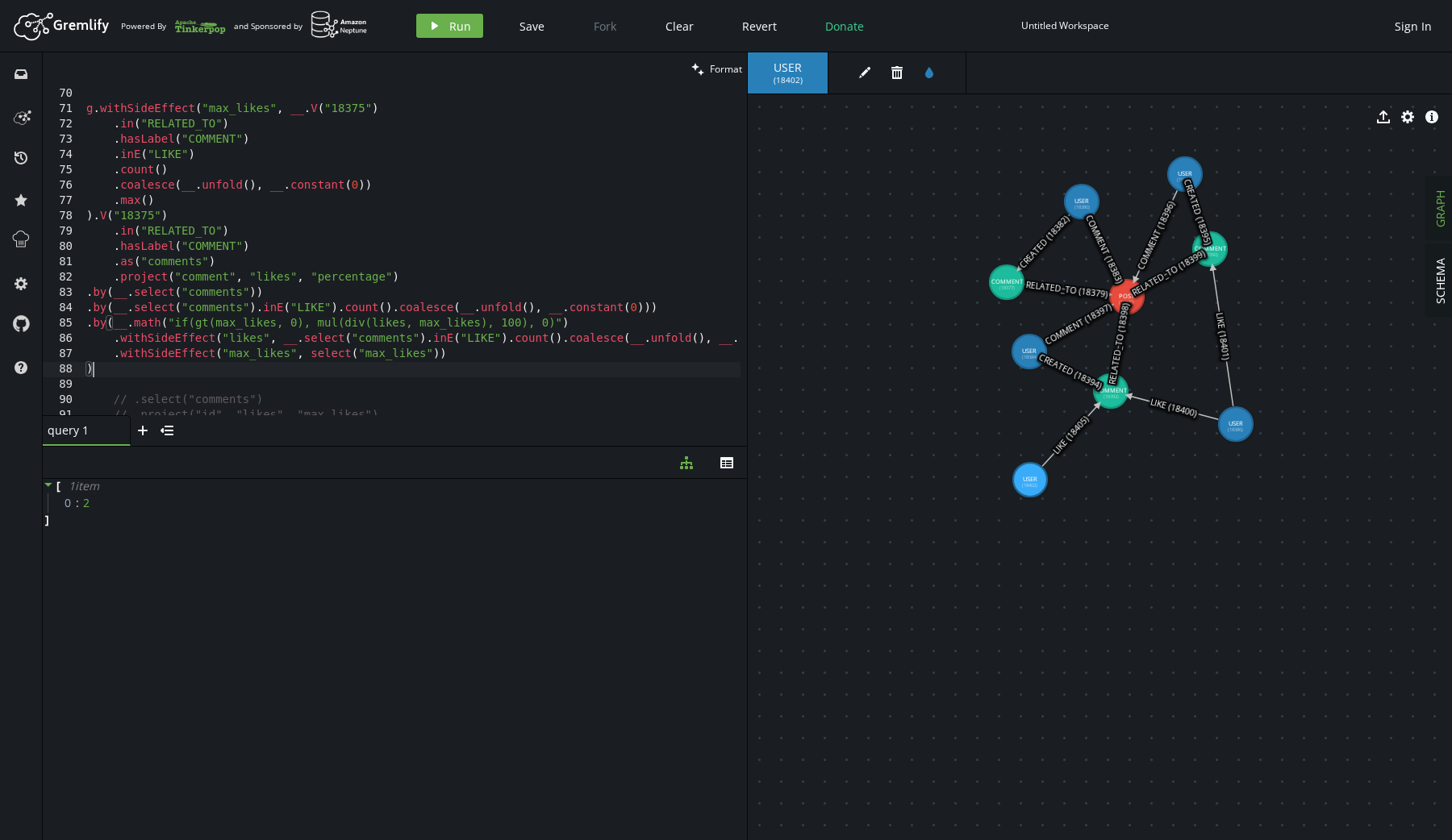
scroll to position [1056, 0]
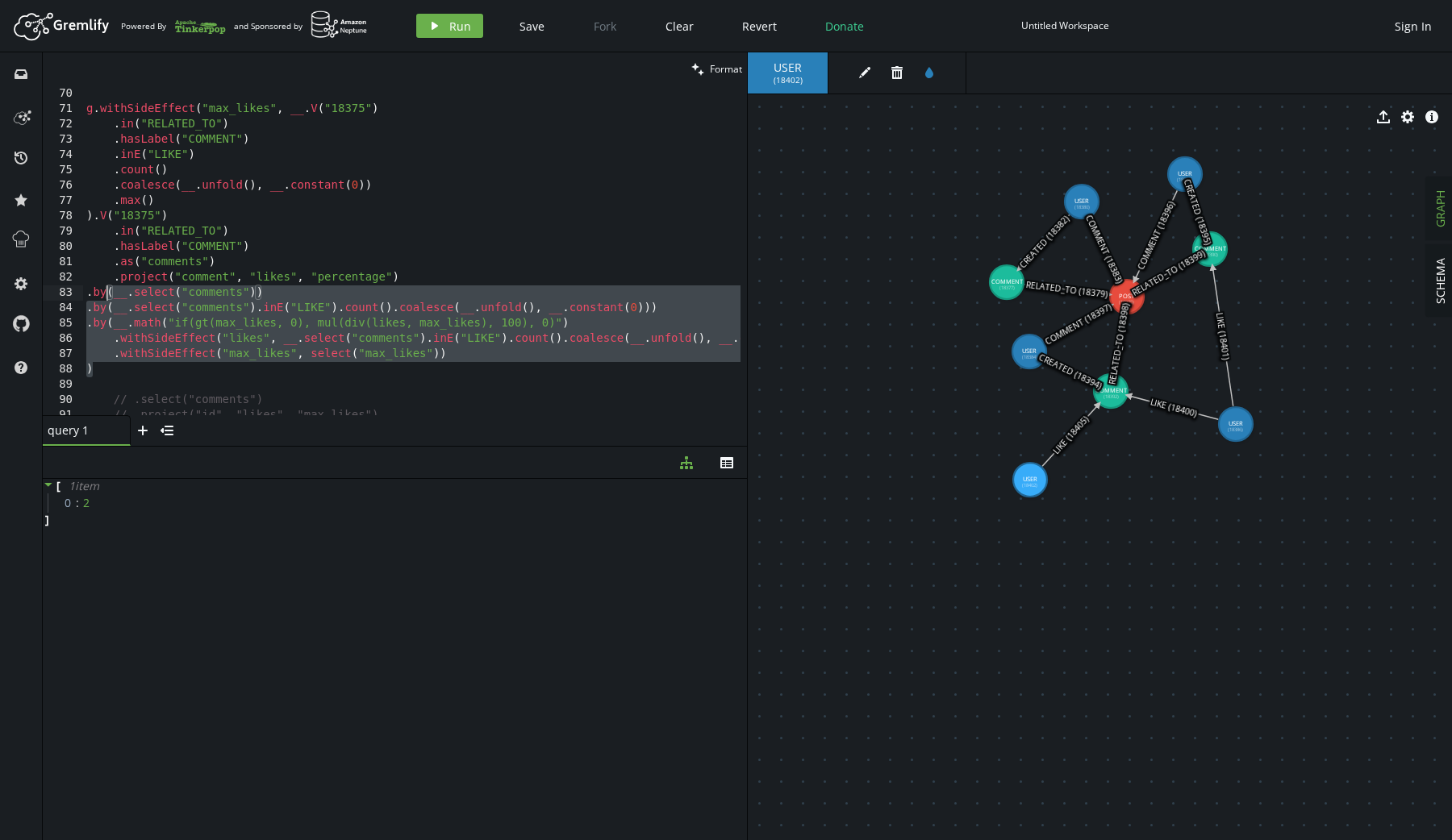
drag, startPoint x: 116, startPoint y: 367, endPoint x: 106, endPoint y: 295, distance: 72.7
click at [106, 295] on div "// __.constant(0.0))) g . withSideEffect ( "max_likes" , __ . V ( "18375" ) . i…" at bounding box center [455, 249] width 745 height 355
click at [150, 346] on div "// __.constant(0.0))) g . withSideEffect ( "max_likes" , __ . V ( "18375" ) . i…" at bounding box center [469, 249] width 772 height 355
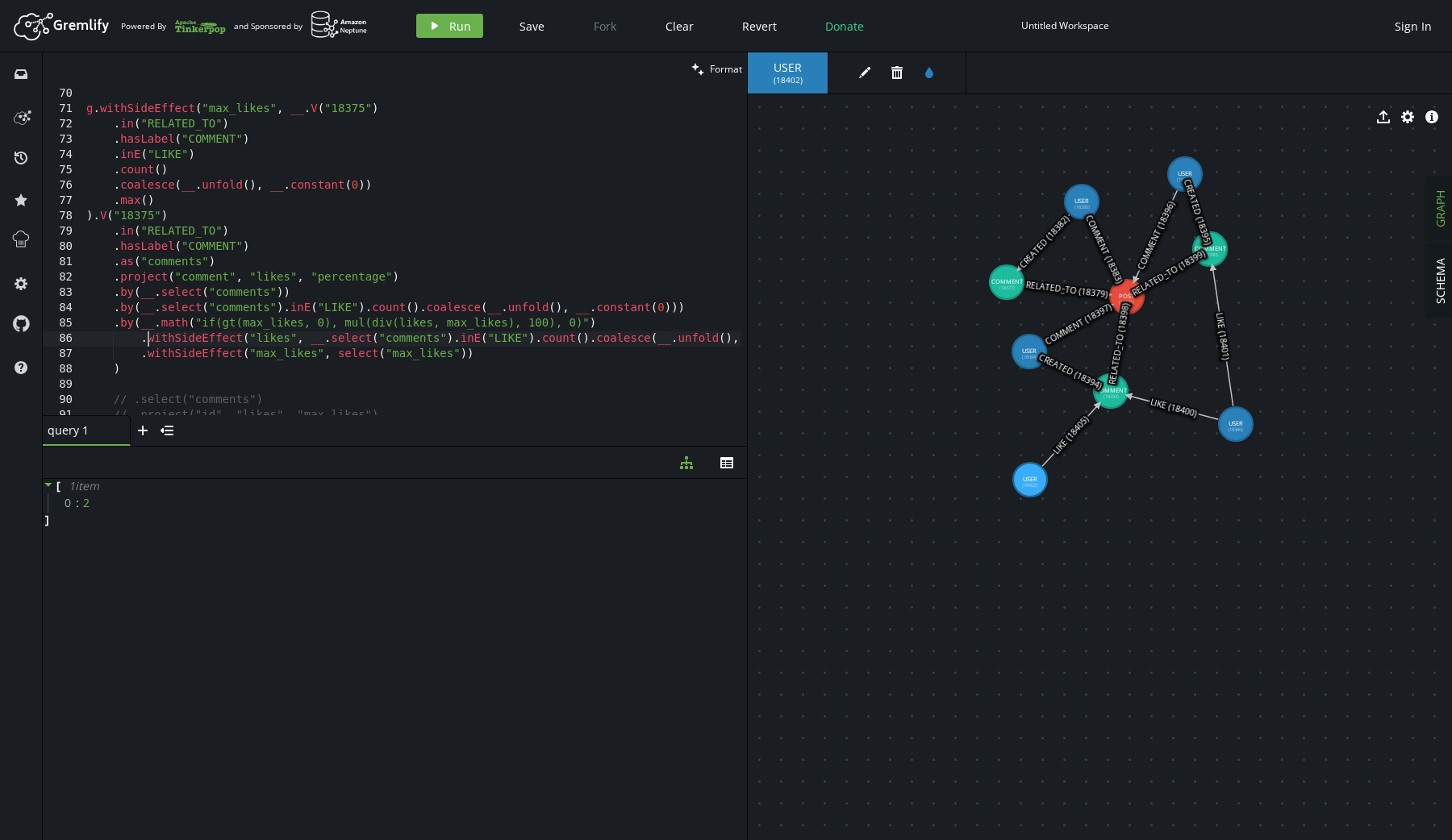
click at [161, 326] on div "// __.constant(0.0))) g . withSideEffect ( "max_likes" , __ . V ( "18375" ) . i…" at bounding box center [469, 249] width 772 height 355
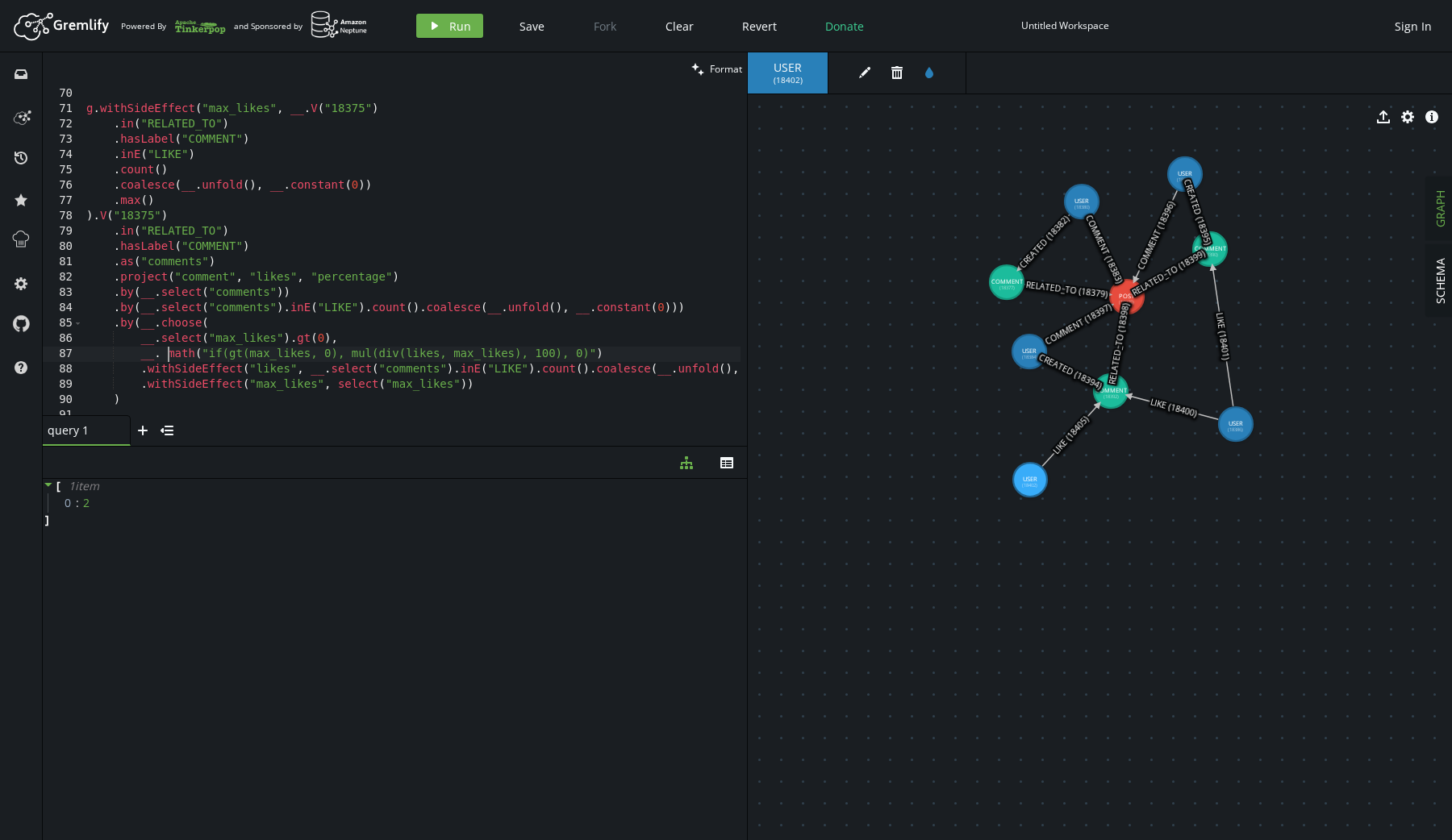
scroll to position [0, 80]
drag, startPoint x: 204, startPoint y: 357, endPoint x: 336, endPoint y: 350, distance: 132.2
click at [336, 350] on div "// __.constant(0.0))) g . withSideEffect ( "max_likes" , __ . V ( "18375" ) . i…" at bounding box center [469, 249] width 772 height 355
click at [140, 399] on div "// __.constant(0.0))) g . withSideEffect ( "max_likes" , __ . V ( "18375" ) . i…" at bounding box center [469, 249] width 772 height 355
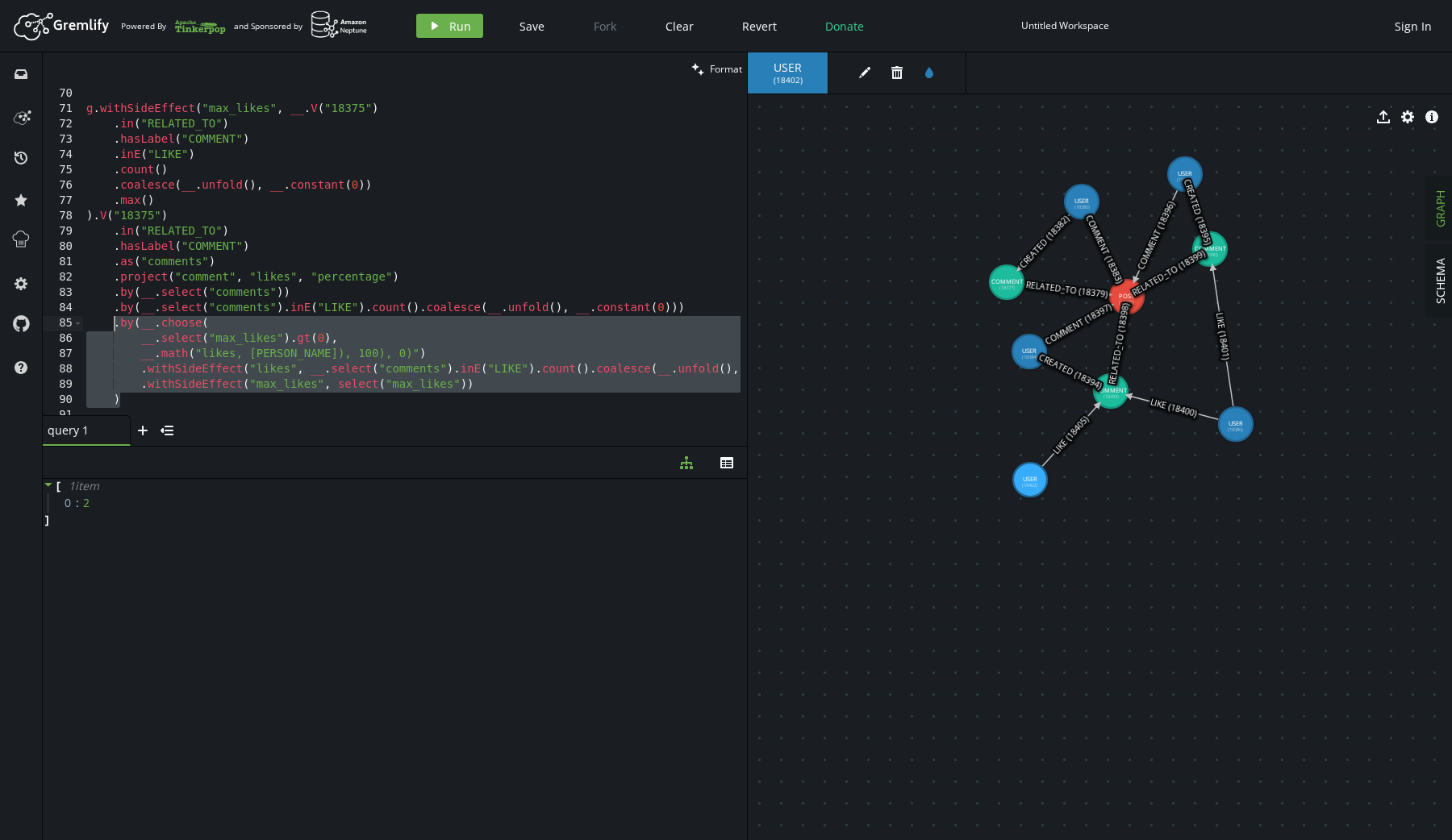
click at [113, 324] on div "// __.constant(0.0))) g . withSideEffect ( "max_likes" , __ . V ( "18375" ) . i…" at bounding box center [469, 249] width 772 height 355
type textarea ".by(__.choose( __.select("max_likes").gt(0),"
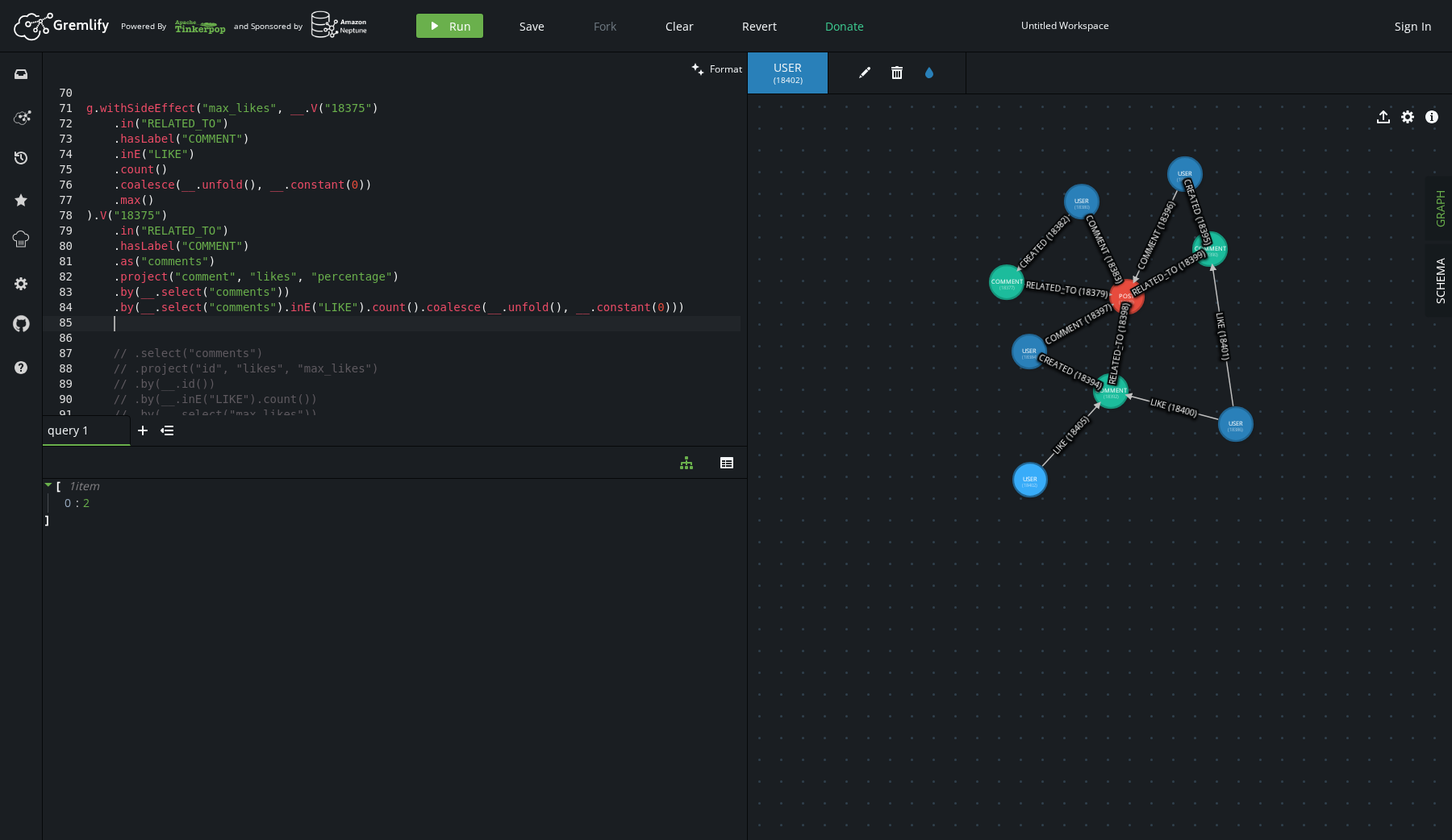
click at [388, 279] on div "// __.constant(0.0))) g . withSideEffect ( "max_likes" , __ . V ( "18375" ) . i…" at bounding box center [411, 251] width 657 height 361
click at [299, 279] on div "// __.constant(0.0))) g . withSideEffect ( "max_likes" , __ . V ( "18375" ) . i…" at bounding box center [411, 251] width 657 height 361
type textarea ".project("comment", "likes")"
click at [154, 327] on div "// __.constant(0.0))) g . withSideEffect ( "max_likes" , __ . V ( "18375" ) . i…" at bounding box center [411, 251] width 657 height 361
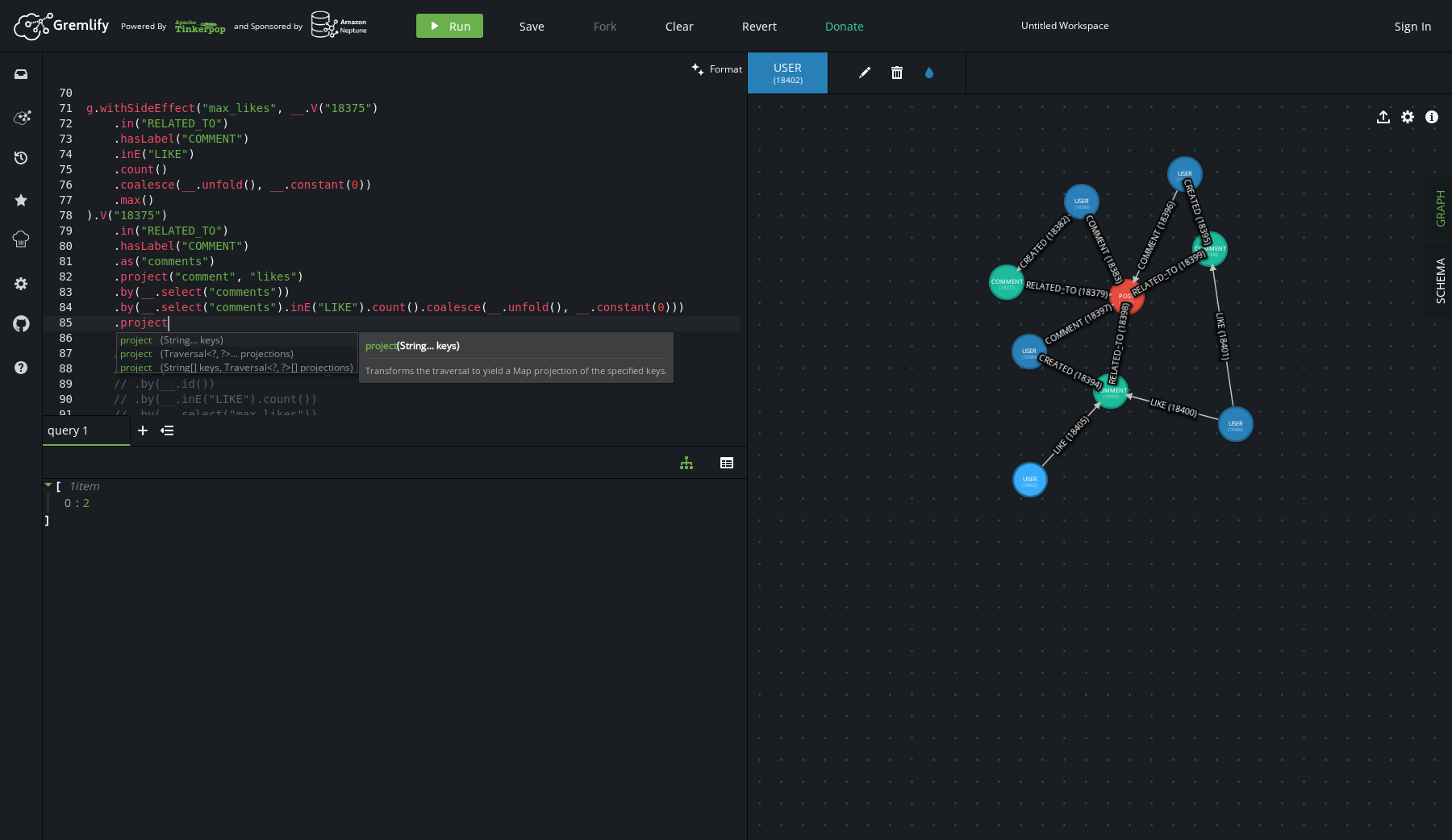
scroll to position [0, 87]
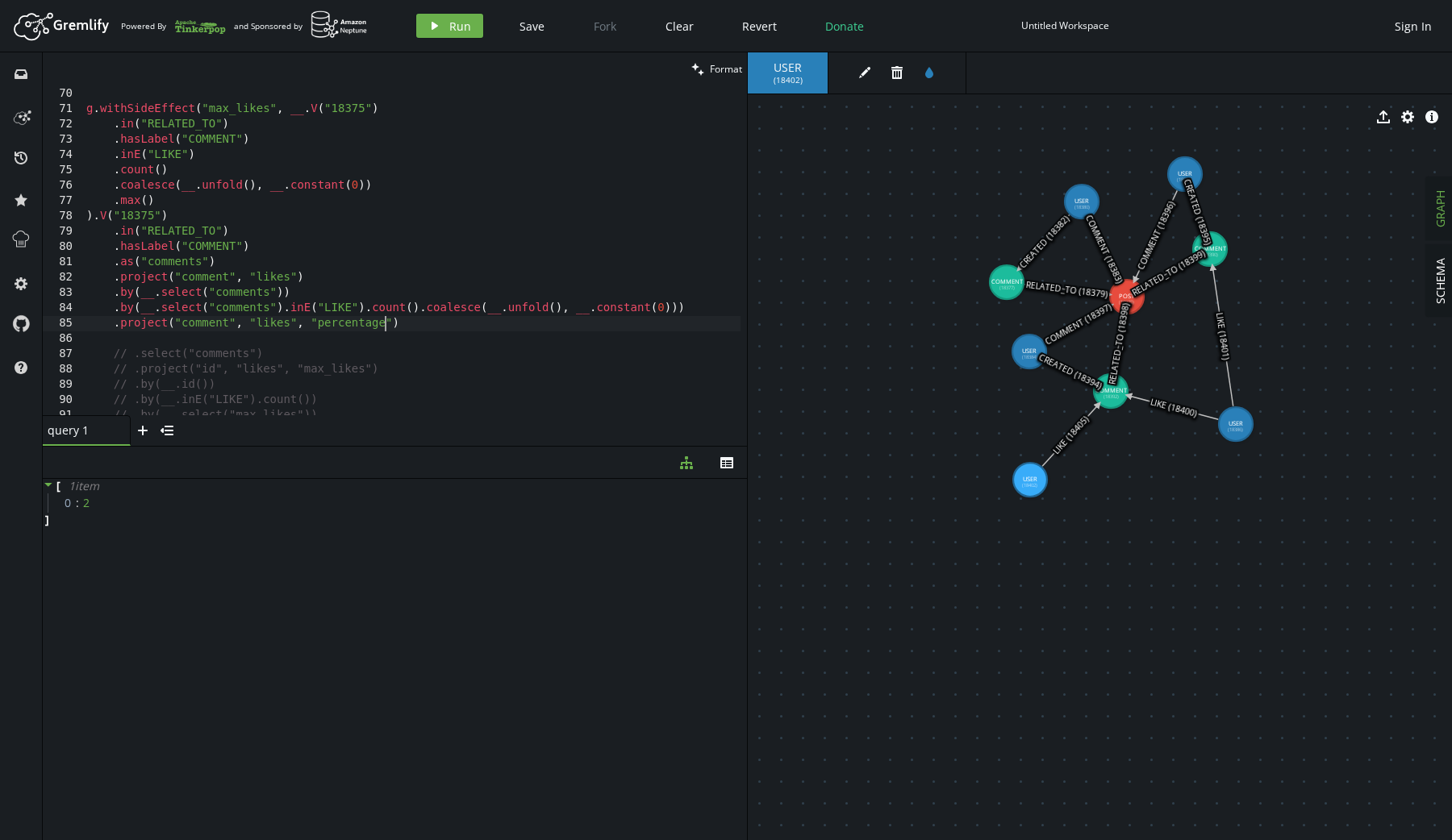
type textarea ".project("comment", "likes", "percentage")")"
type textarea ".by(__.select("comments")))"
type textarea ".by(__.select("likes")))"
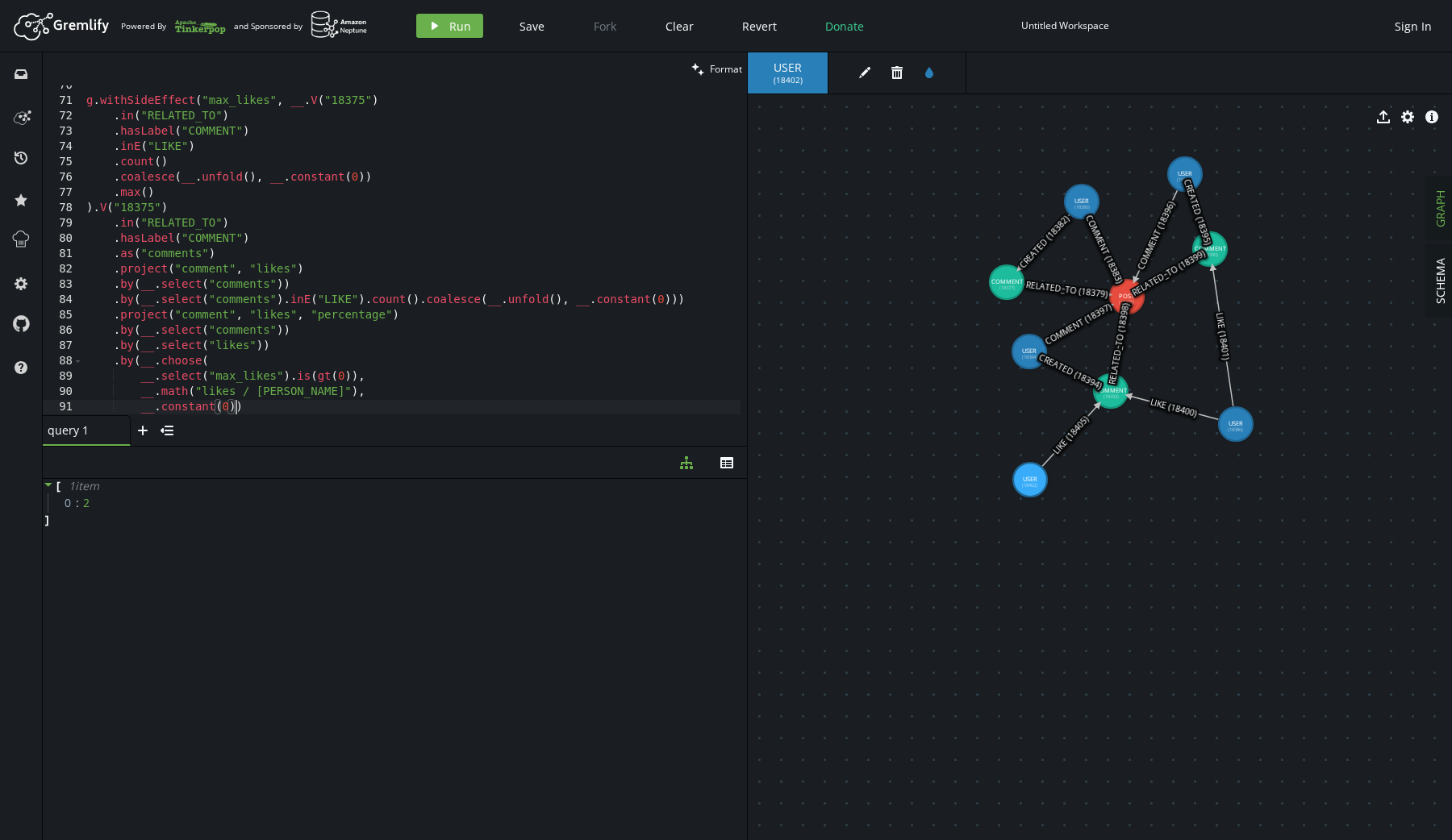
scroll to position [0, 148]
click at [467, 17] on button "play Run" at bounding box center [449, 26] width 67 height 24
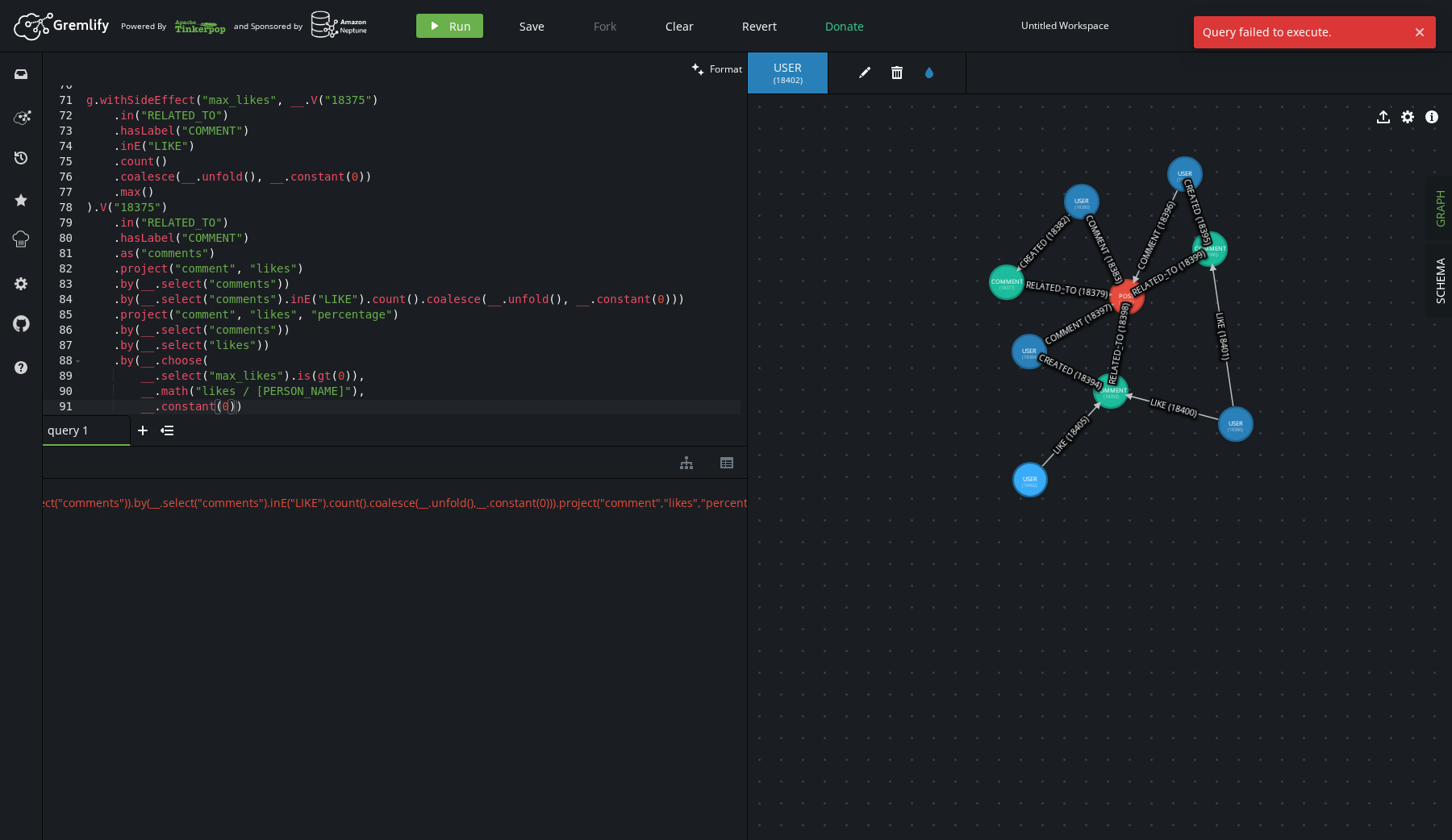
scroll to position [0, 2245]
click at [361, 407] on div "g . withSideEffect ( "max_likes" , __ . V ( "18375" ) . in ( "RELATED_TO" ) . h…" at bounding box center [411, 259] width 657 height 361
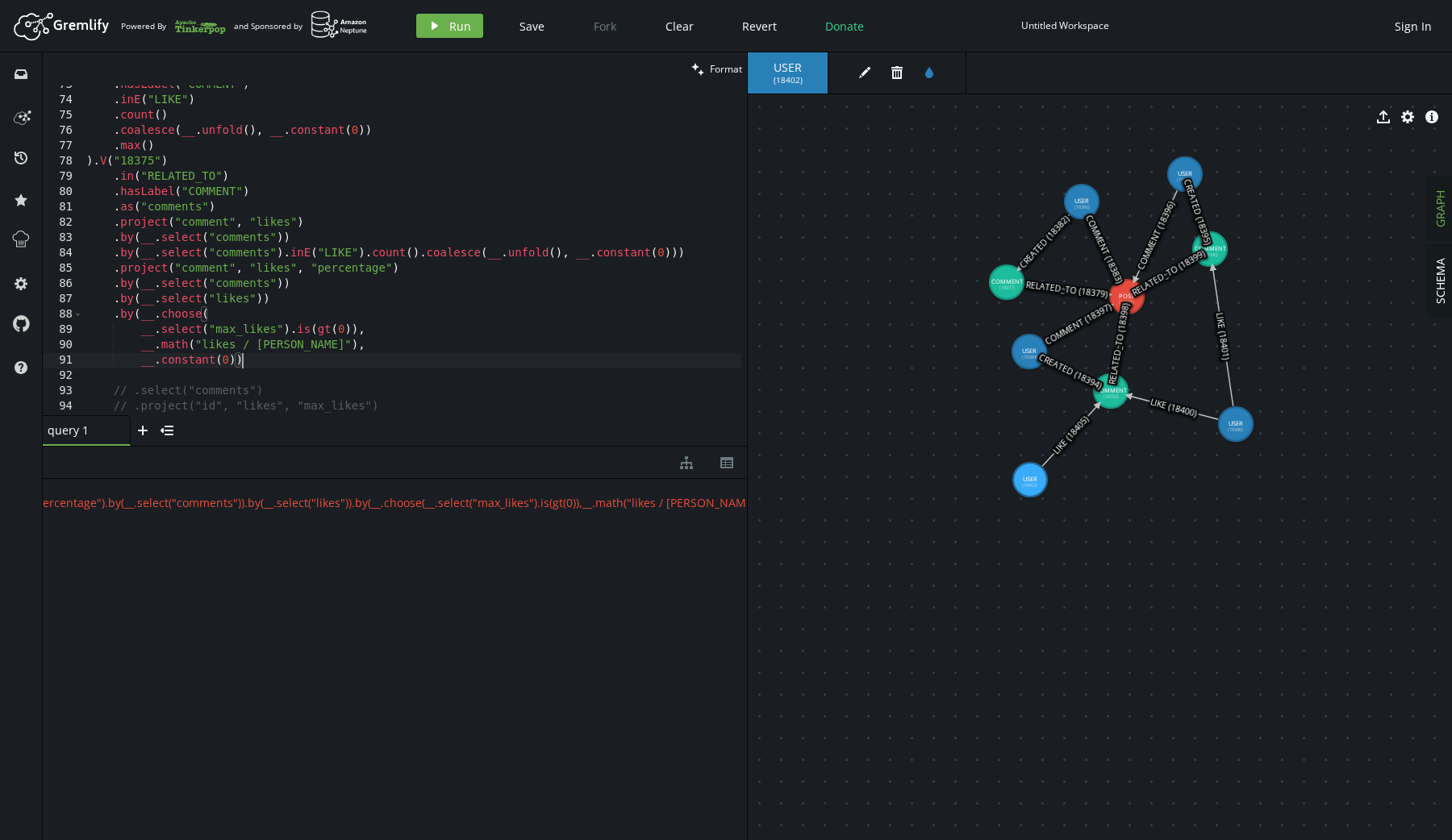
scroll to position [0, 161]
click at [431, 20] on icon "play" at bounding box center [434, 26] width 13 height 13
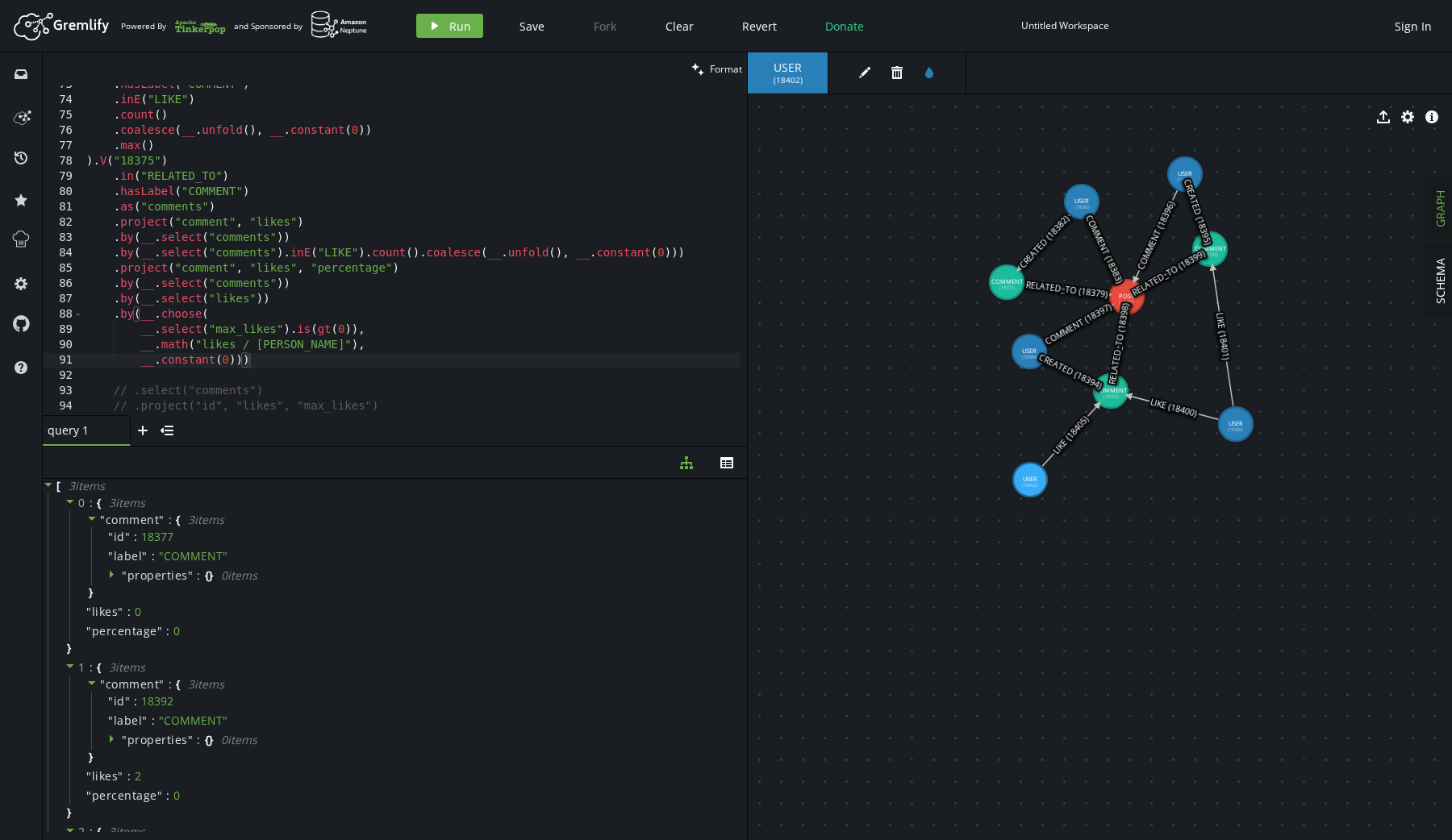
scroll to position [0, 121]
click at [138, 314] on div ". hasLabel ( "COMMENT" ) . inE ( "LIKE" ) . count ( ) . coalesce ( __ . unfold …" at bounding box center [411, 258] width 657 height 361
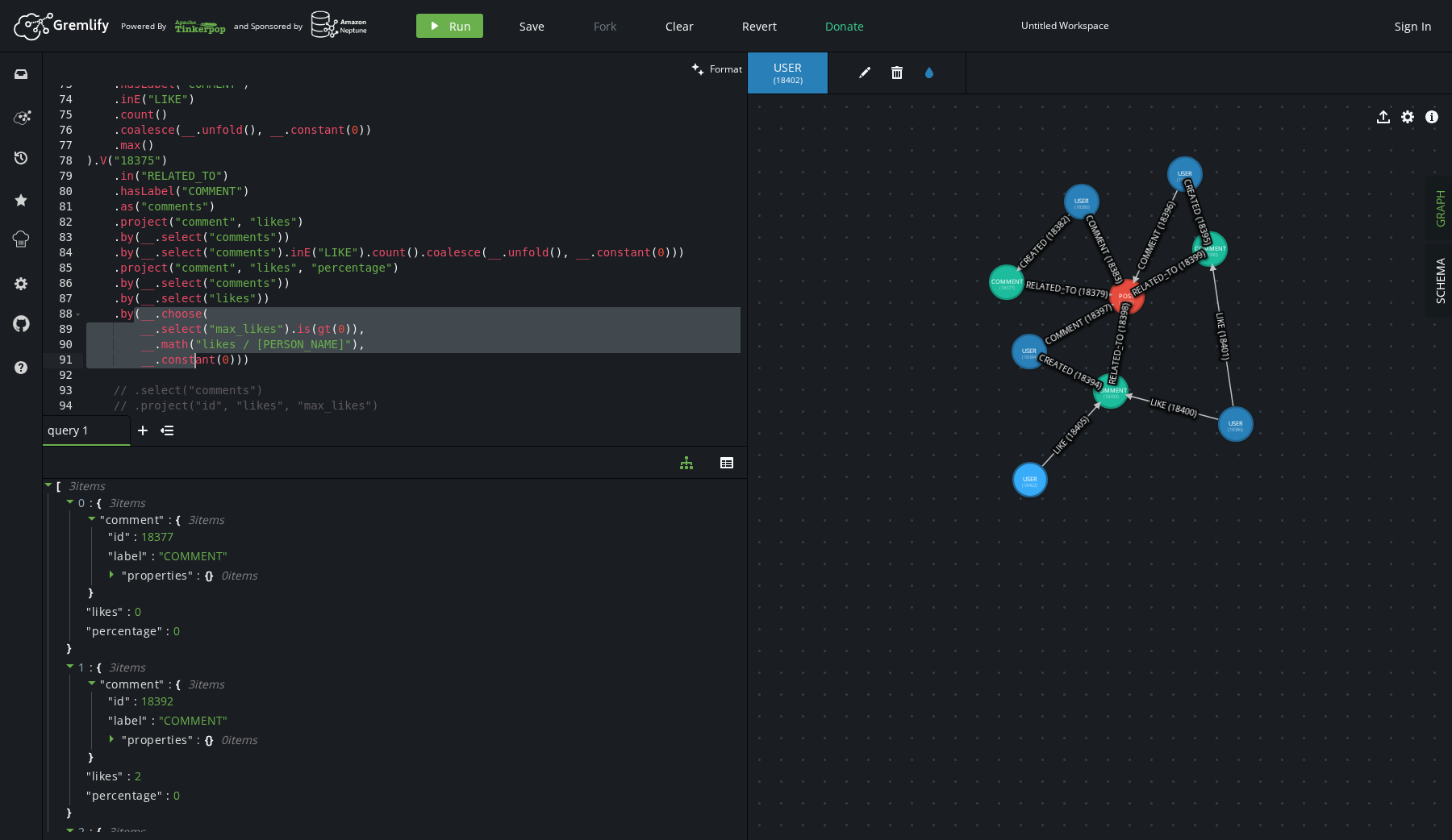
drag, startPoint x: 133, startPoint y: 315, endPoint x: 194, endPoint y: 363, distance: 77.6
click at [194, 364] on div ". hasLabel ( "COMMENT" ) . inE ( "LIKE" ) . count ( ) . coalesce ( __ . unfold …" at bounding box center [411, 258] width 657 height 361
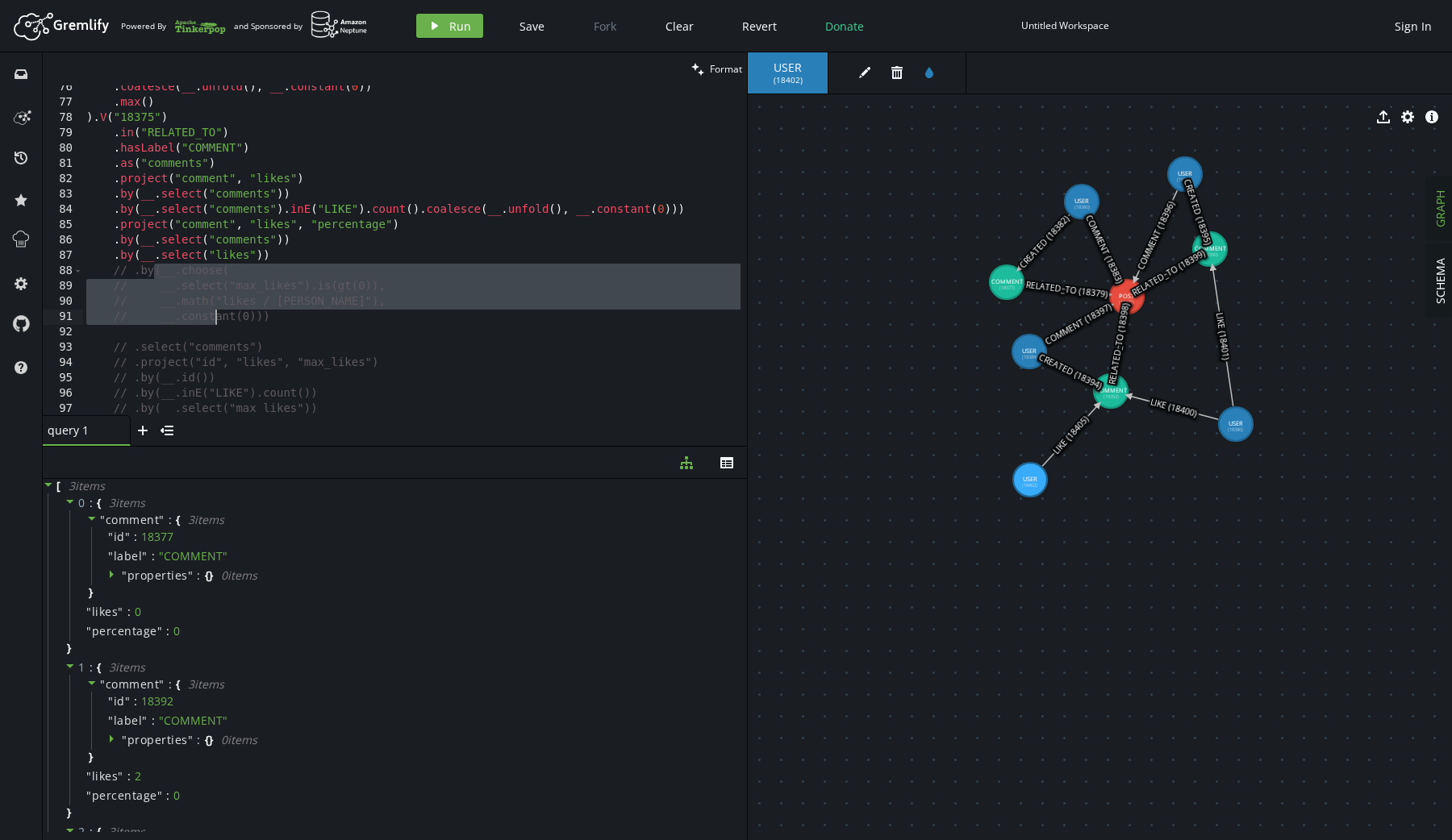
scroll to position [1155, 0]
click at [327, 399] on div ". coalesce ( __ . unfold ( ) , __ . constant ( 0 )) . max ( ) ) . V ( "18375" )…" at bounding box center [411, 259] width 657 height 361
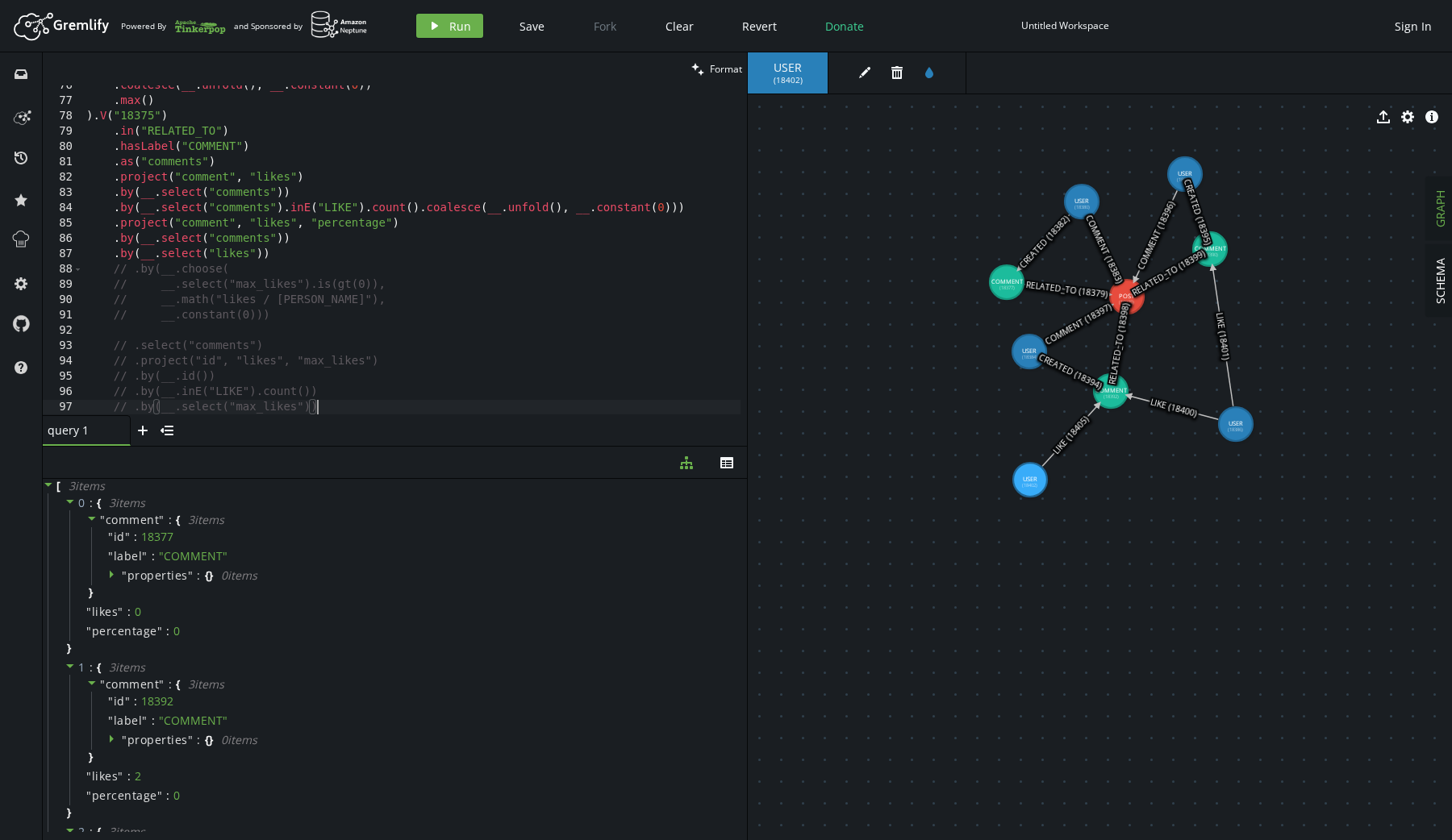
click at [302, 312] on div ". coalesce ( __ . unfold ( ) , __ . constant ( 0 )) . max ( ) ) . V ( "18375" )…" at bounding box center [411, 259] width 657 height 361
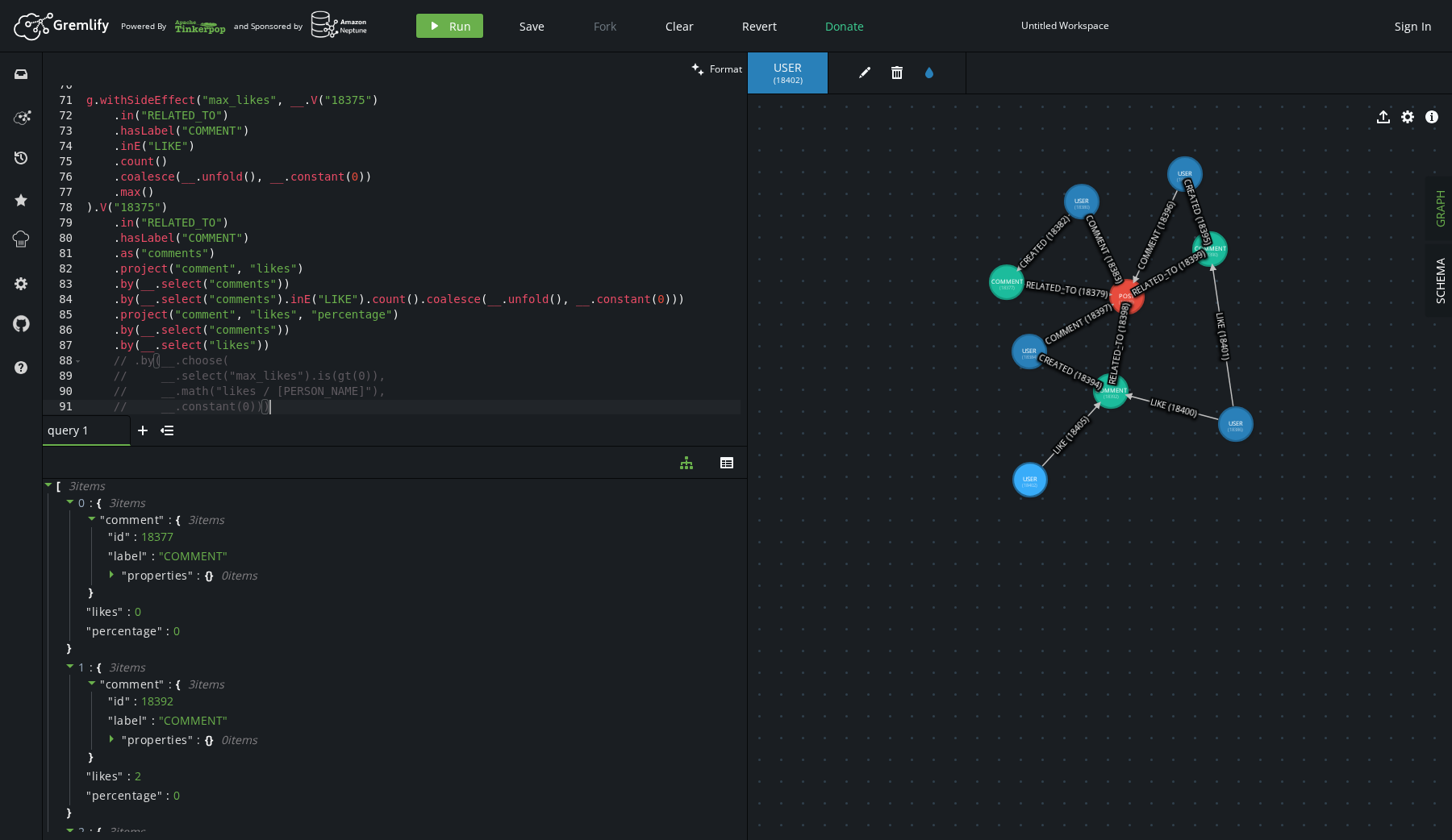
scroll to position [1063, 0]
click at [281, 346] on div "g . withSideEffect ( "max_likes" , __ . V ( "18375" ) . in ( "RELATED_TO" ) . h…" at bounding box center [411, 259] width 657 height 361
type textarea ".by(__.select("likes"))"
click at [440, 25] on button "play Run" at bounding box center [449, 26] width 67 height 24
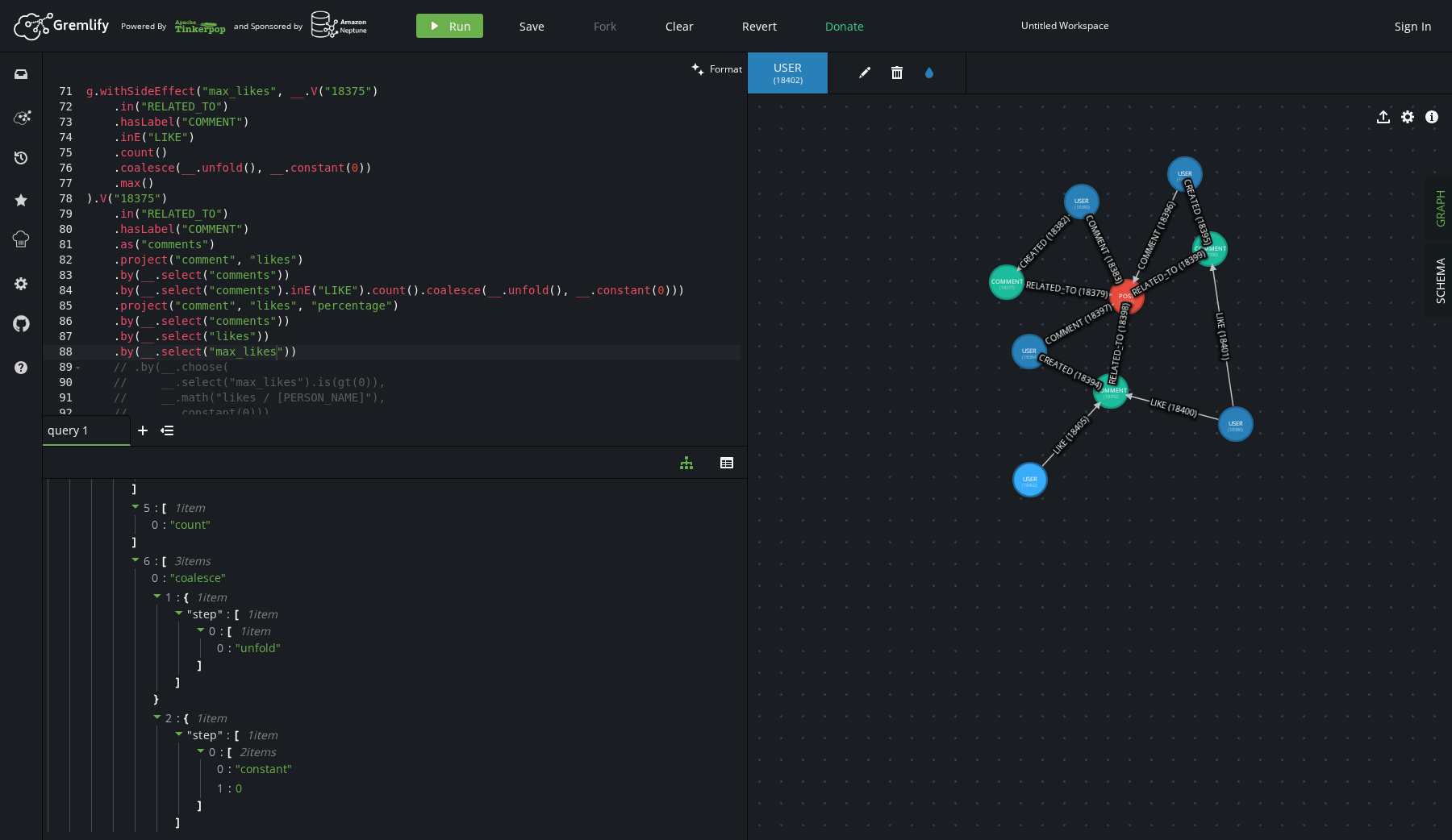
scroll to position [1079, 0]
click at [307, 403] on div "g . withSideEffect ( "max_likes" , __ . V ( "18375" ) . in ( "RELATED_TO" ) . h…" at bounding box center [411, 259] width 657 height 361
click at [307, 346] on div "g . withSideEffect ( "max_likes" , __ . V ( "18375" ) . in ( "RELATED_TO" ) . h…" at bounding box center [411, 259] width 657 height 361
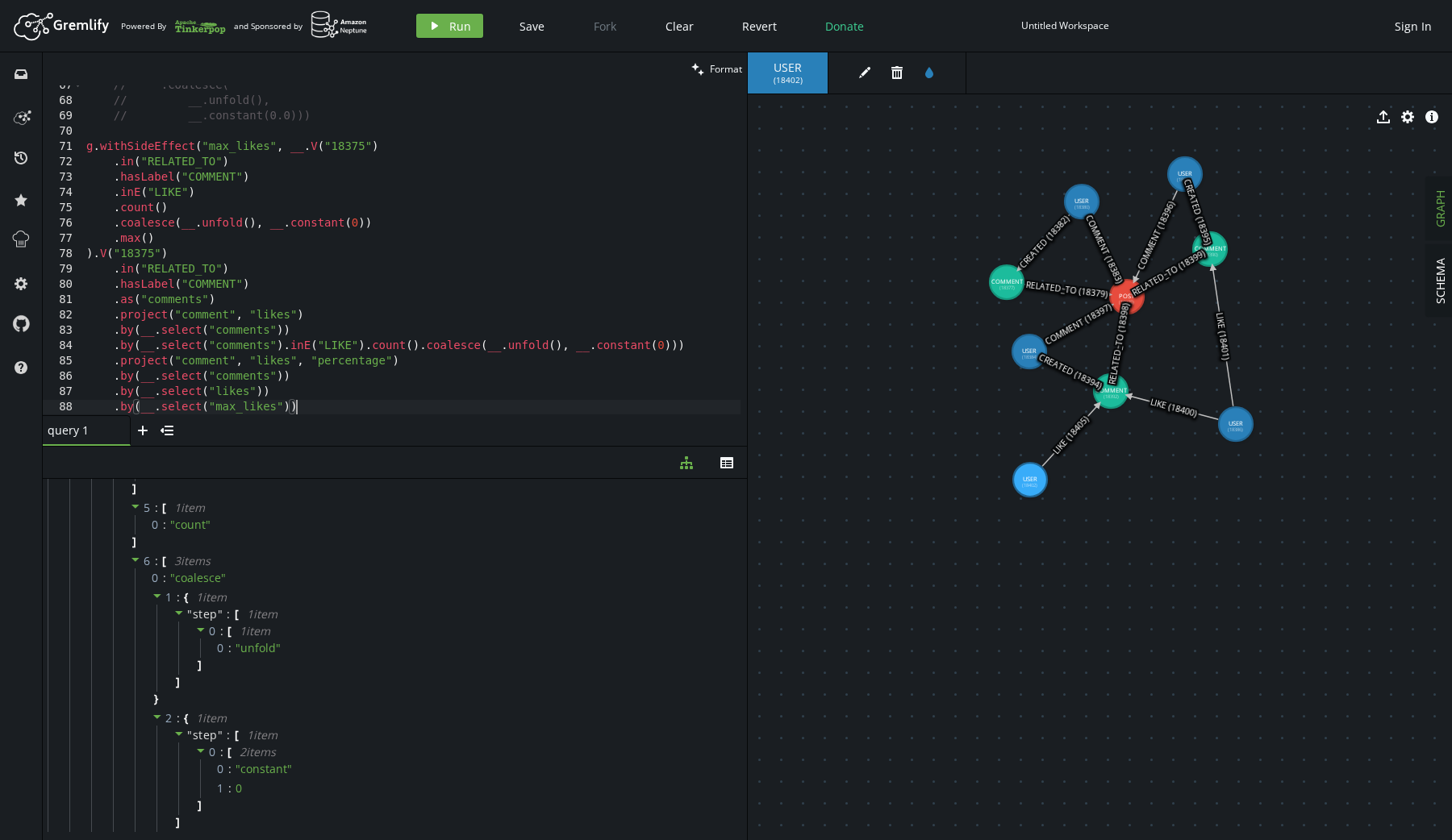
scroll to position [1017, 0]
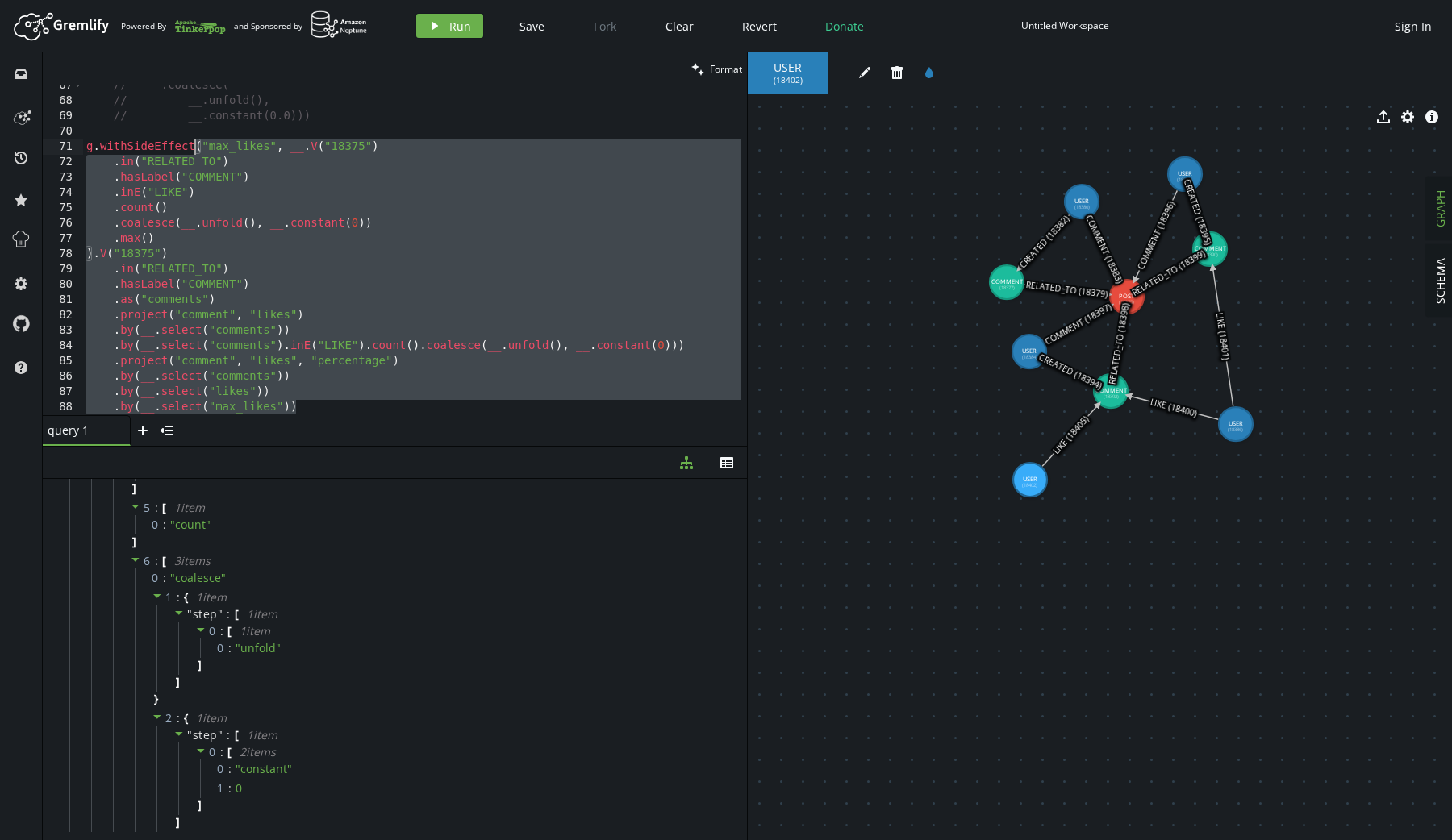
click at [197, 151] on div "// .coalesce( // __.unfold(), // __.constant(0.0))) g . withSideEffect ( "max_l…" at bounding box center [411, 259] width 657 height 361
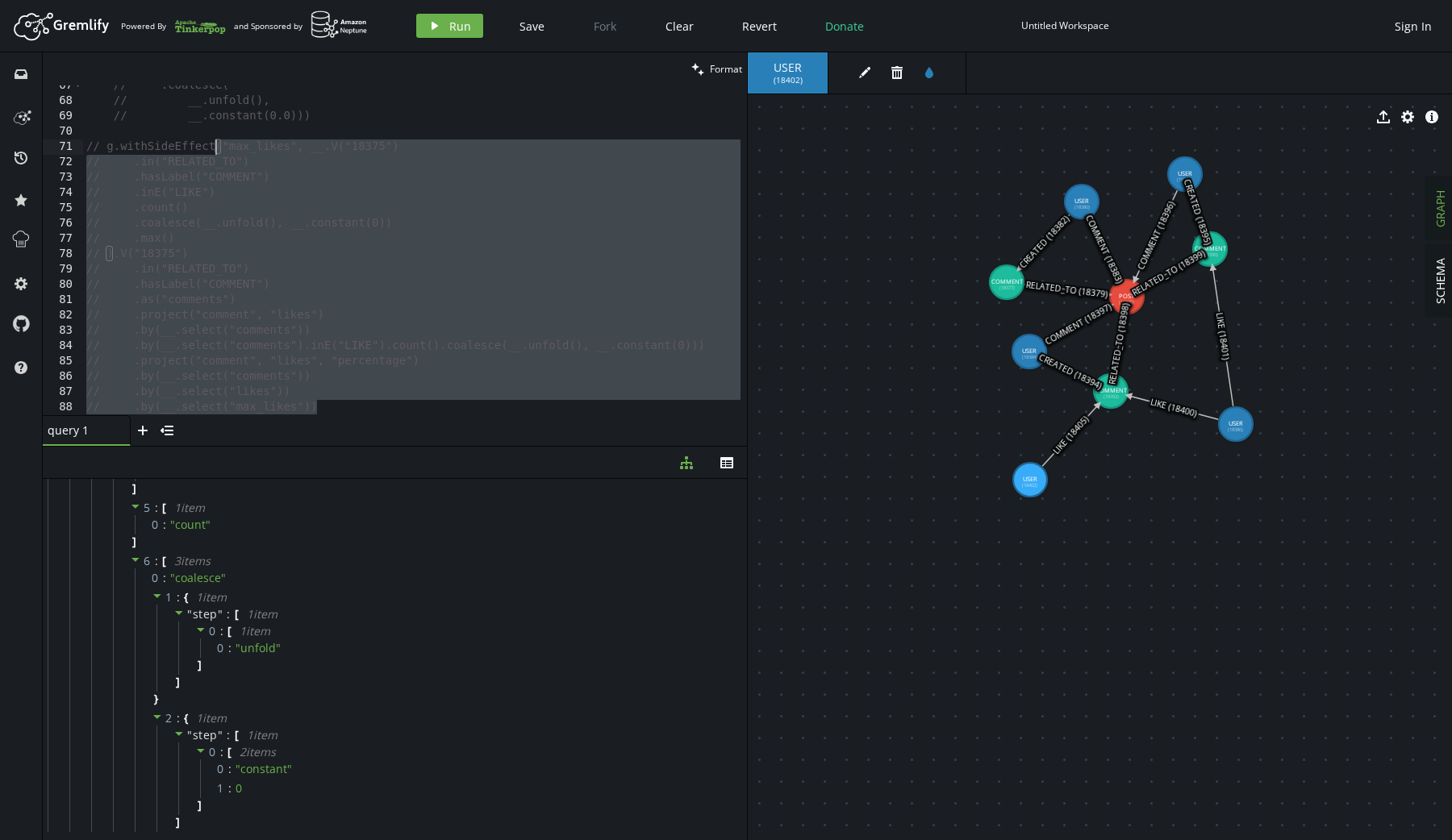
click at [326, 400] on div "// .coalesce( // __.unfold(), // __.constant(0.0))) // g.withSideEffect("max_li…" at bounding box center [411, 259] width 657 height 361
type textarea "// .by(__.select("max_likes"))"
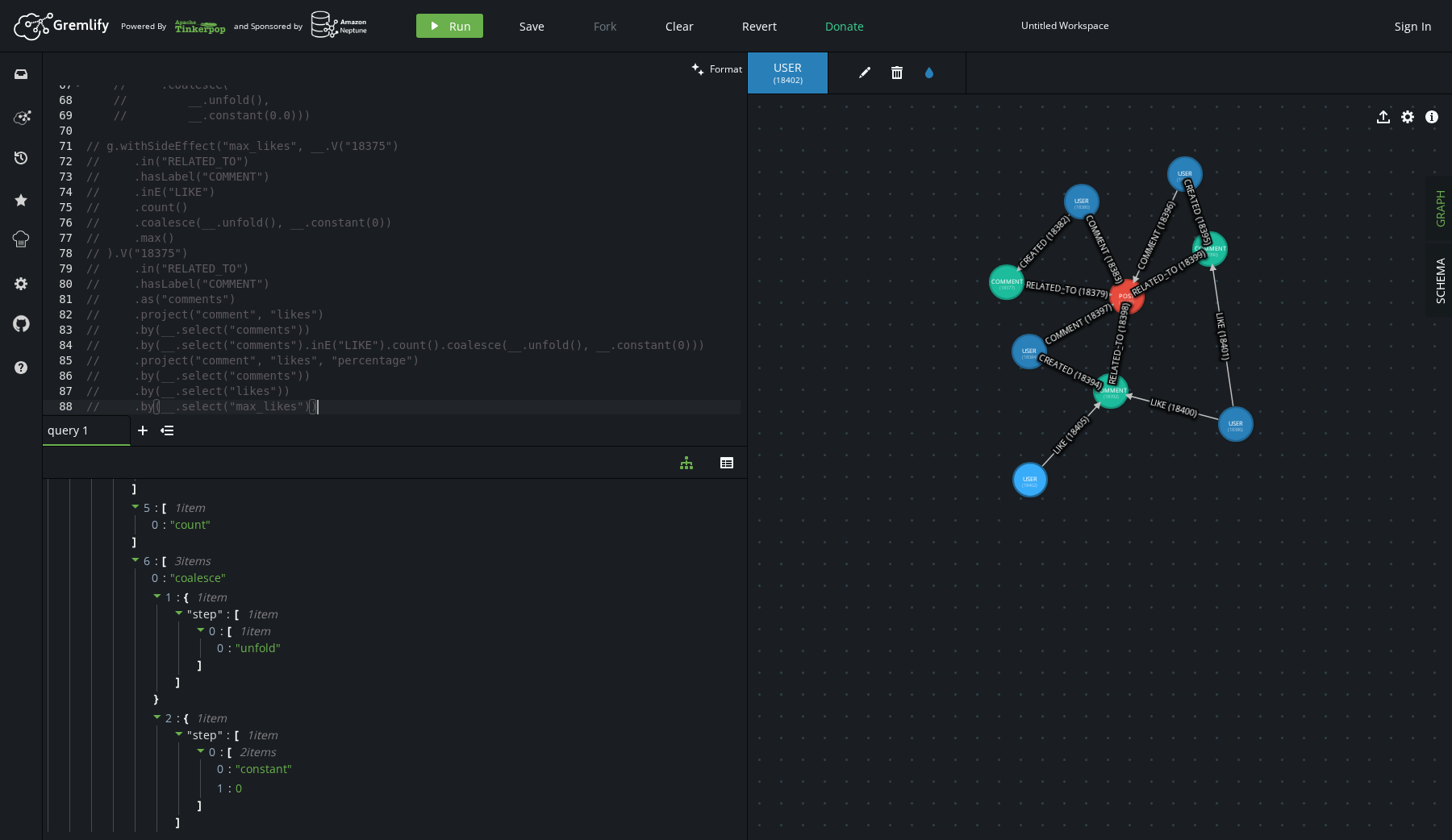
scroll to position [0, 0]
paste textarea ")"
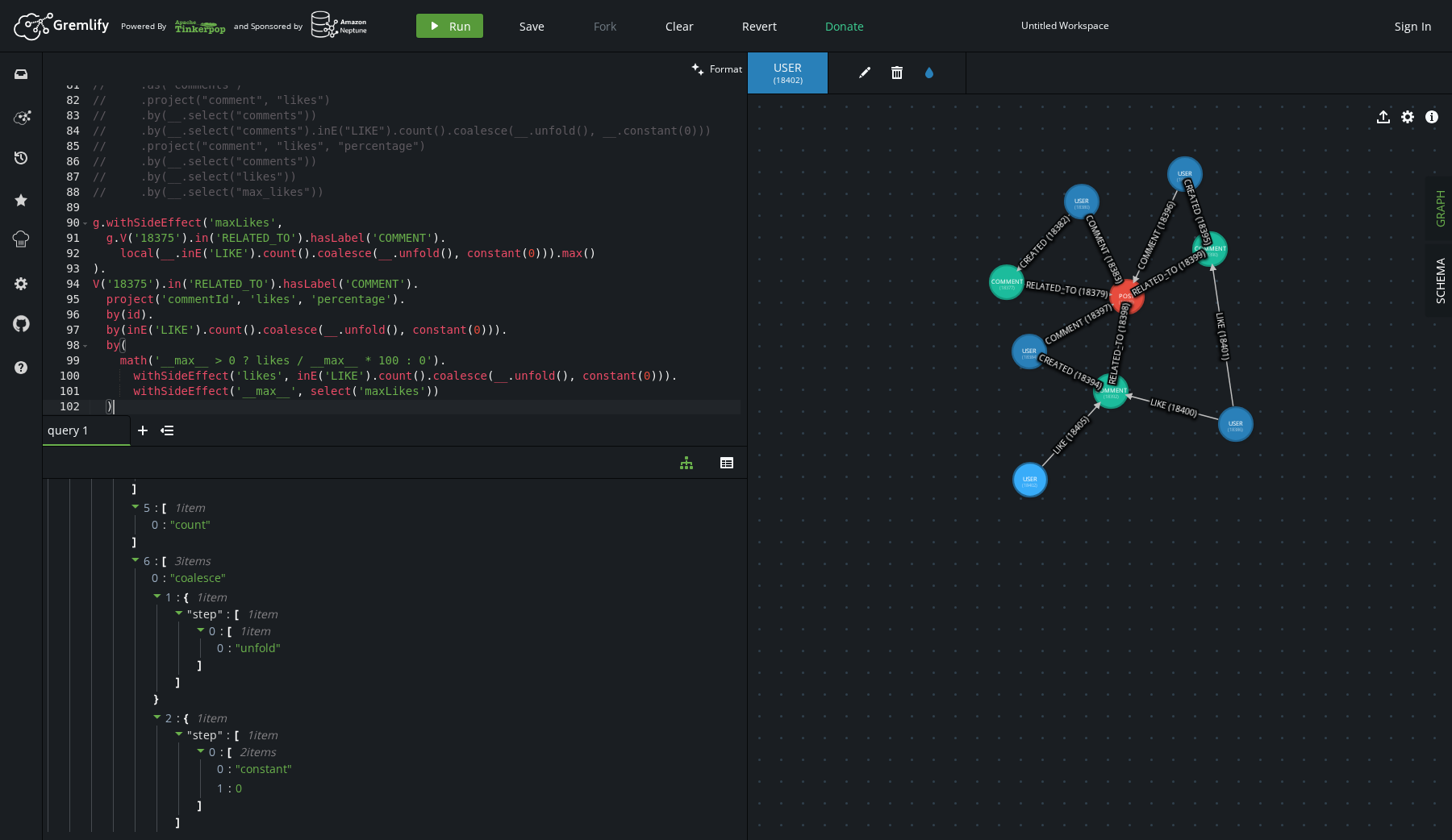
click at [431, 21] on icon "play" at bounding box center [434, 26] width 13 height 13
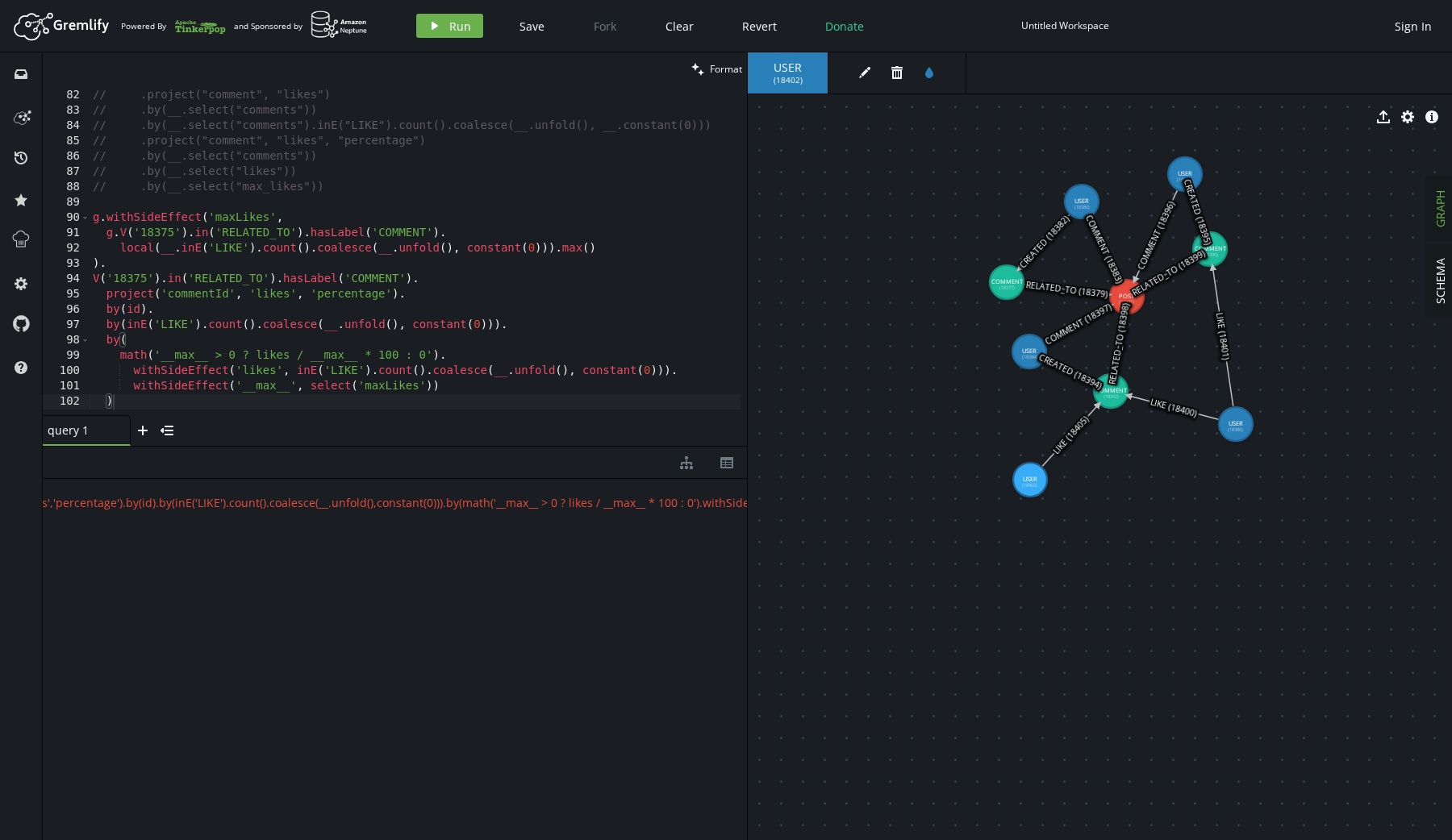
scroll to position [0, 0]
click at [440, 359] on div "// .as("comments") // .project("comment", "likes") // .by(__.select("comments")…" at bounding box center [418, 250] width 657 height 355
click at [432, 384] on div "// .as("comments") // .project("comment", "likes") // .by(__.select("comments")…" at bounding box center [418, 250] width 657 height 355
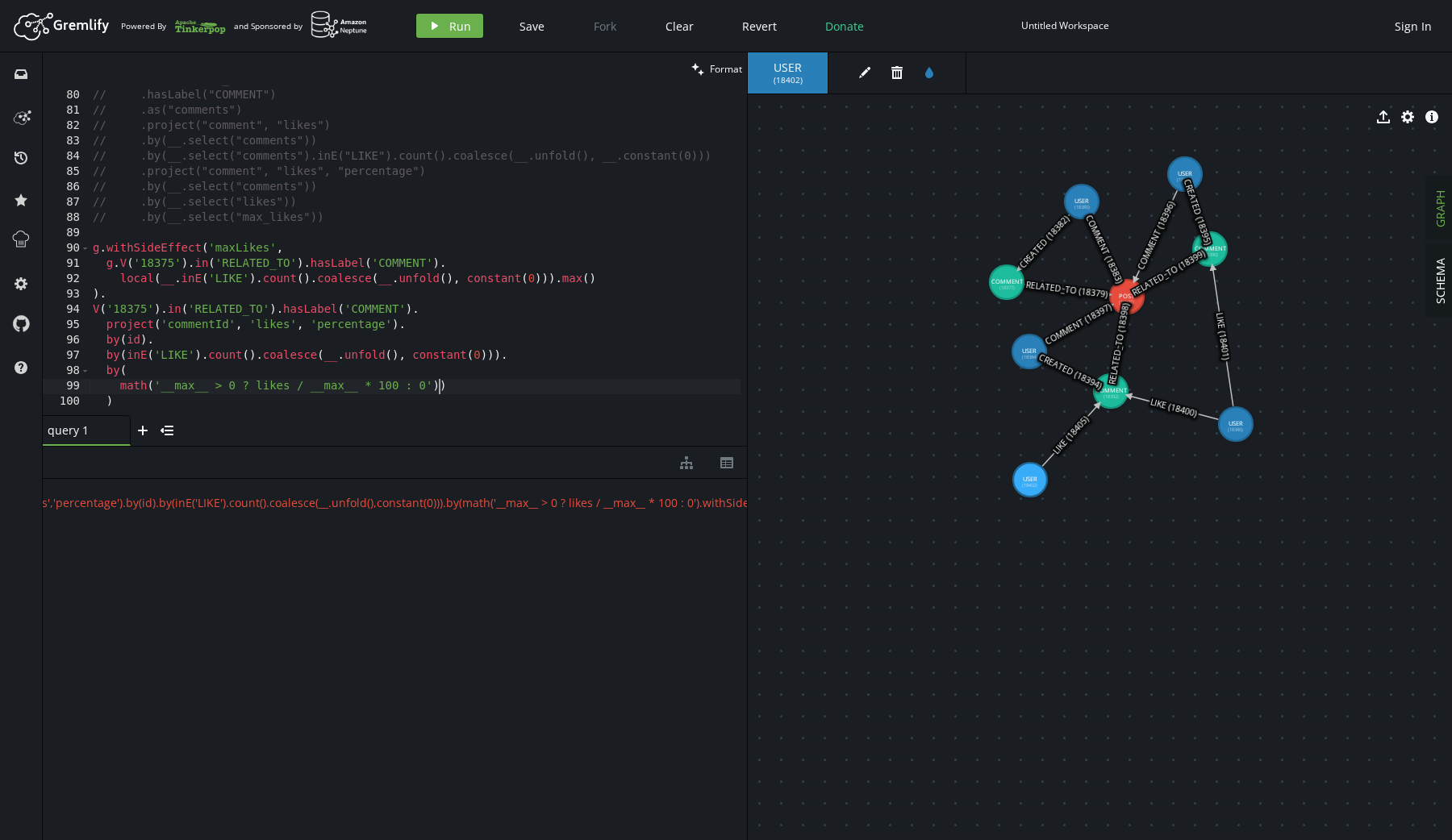
scroll to position [1207, 0]
click at [449, 19] on span "Run" at bounding box center [460, 26] width 22 height 16
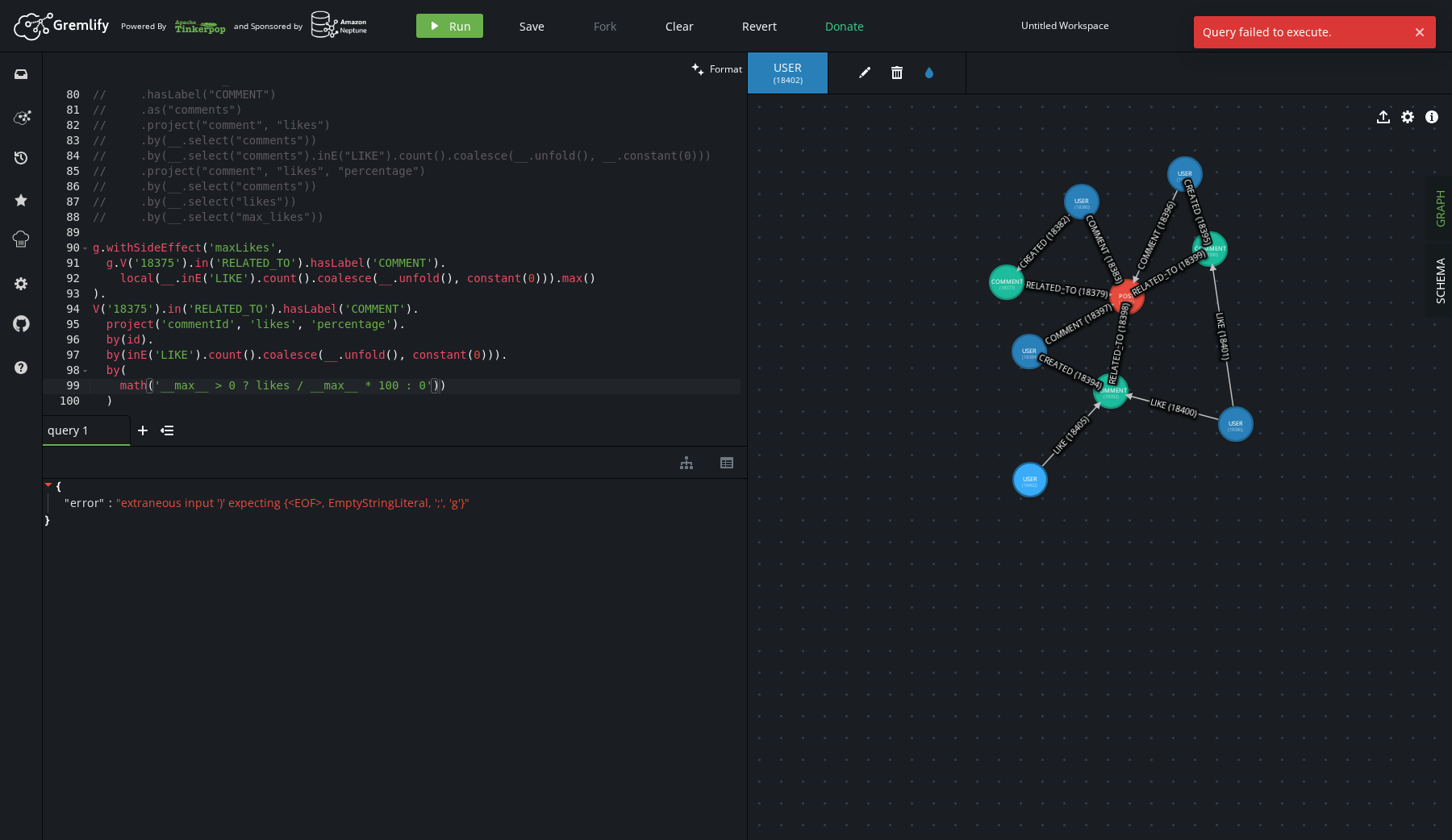
click at [454, 384] on div "// .in("RELATED_TO") // .hasLabel("COMMENT") // .as("comments") // .project("co…" at bounding box center [418, 250] width 657 height 355
click at [477, 399] on div "// .in("RELATED_TO") // .hasLabel("COMMENT") // .as("comments") // .project("co…" at bounding box center [418, 250] width 657 height 355
click at [477, 382] on div "// .in("RELATED_TO") // .hasLabel("COMMENT") // .as("comments") // .project("co…" at bounding box center [418, 250] width 657 height 355
click at [461, 24] on span "Run" at bounding box center [460, 26] width 22 height 16
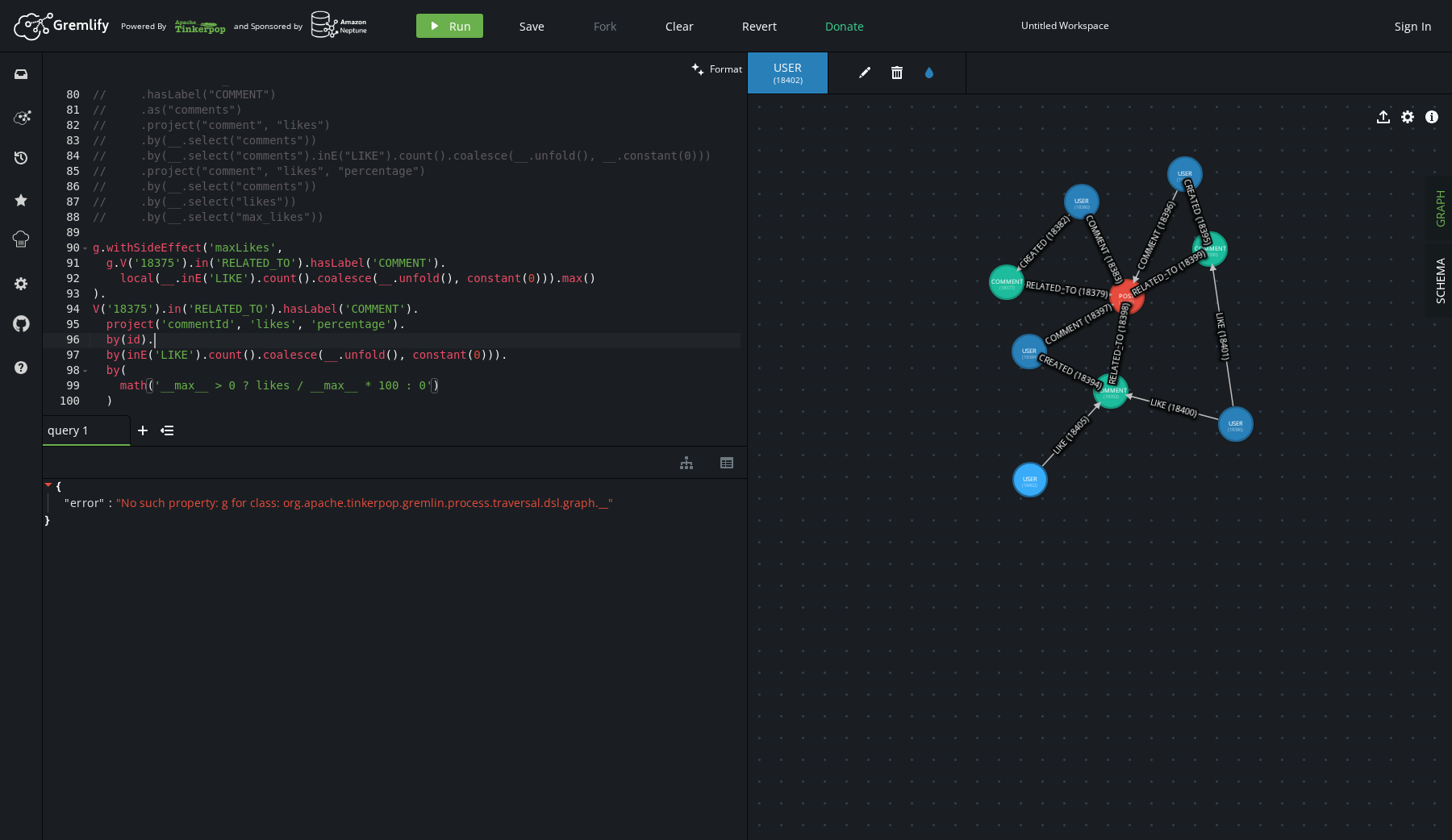
click at [208, 340] on div "// .in("RELATED_TO") // .hasLabel("COMMENT") // .as("comments") // .project("co…" at bounding box center [418, 250] width 657 height 355
click at [199, 389] on div "// .in("RELATED_TO") // .hasLabel("COMMENT") // .as("comments") // .project("co…" at bounding box center [418, 250] width 657 height 355
click at [181, 386] on div "// .in("RELATED_TO") // .hasLabel("COMMENT") // .as("comments") // .project("co…" at bounding box center [418, 250] width 657 height 355
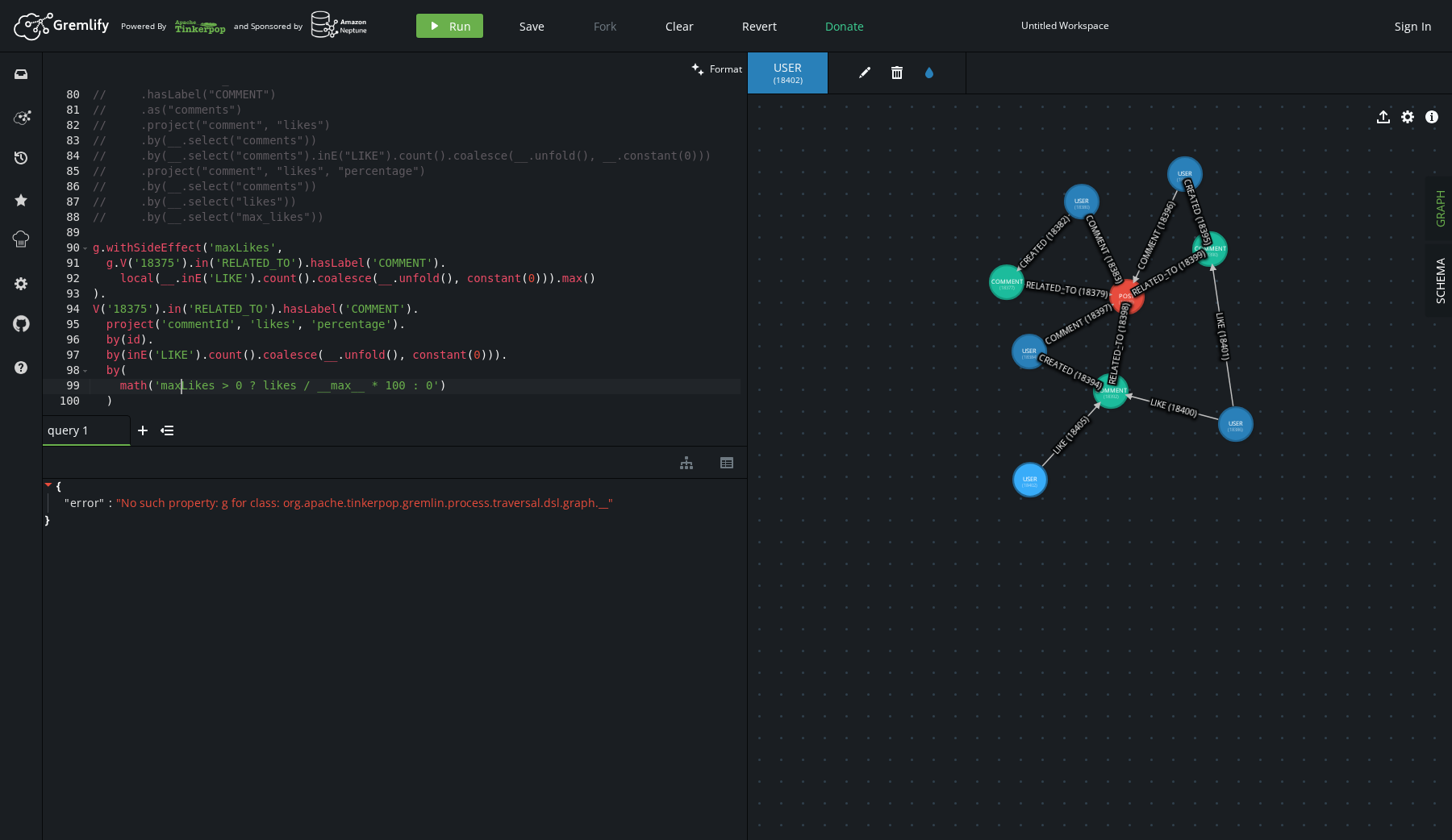
click at [181, 386] on div "// .in("RELATED_TO") // .hasLabel("COMMENT") // .as("comments") // .project("co…" at bounding box center [418, 250] width 657 height 355
click at [347, 388] on div "// .in("RELATED_TO") // .hasLabel("COMMENT") // .as("comments") // .project("co…" at bounding box center [418, 250] width 657 height 355
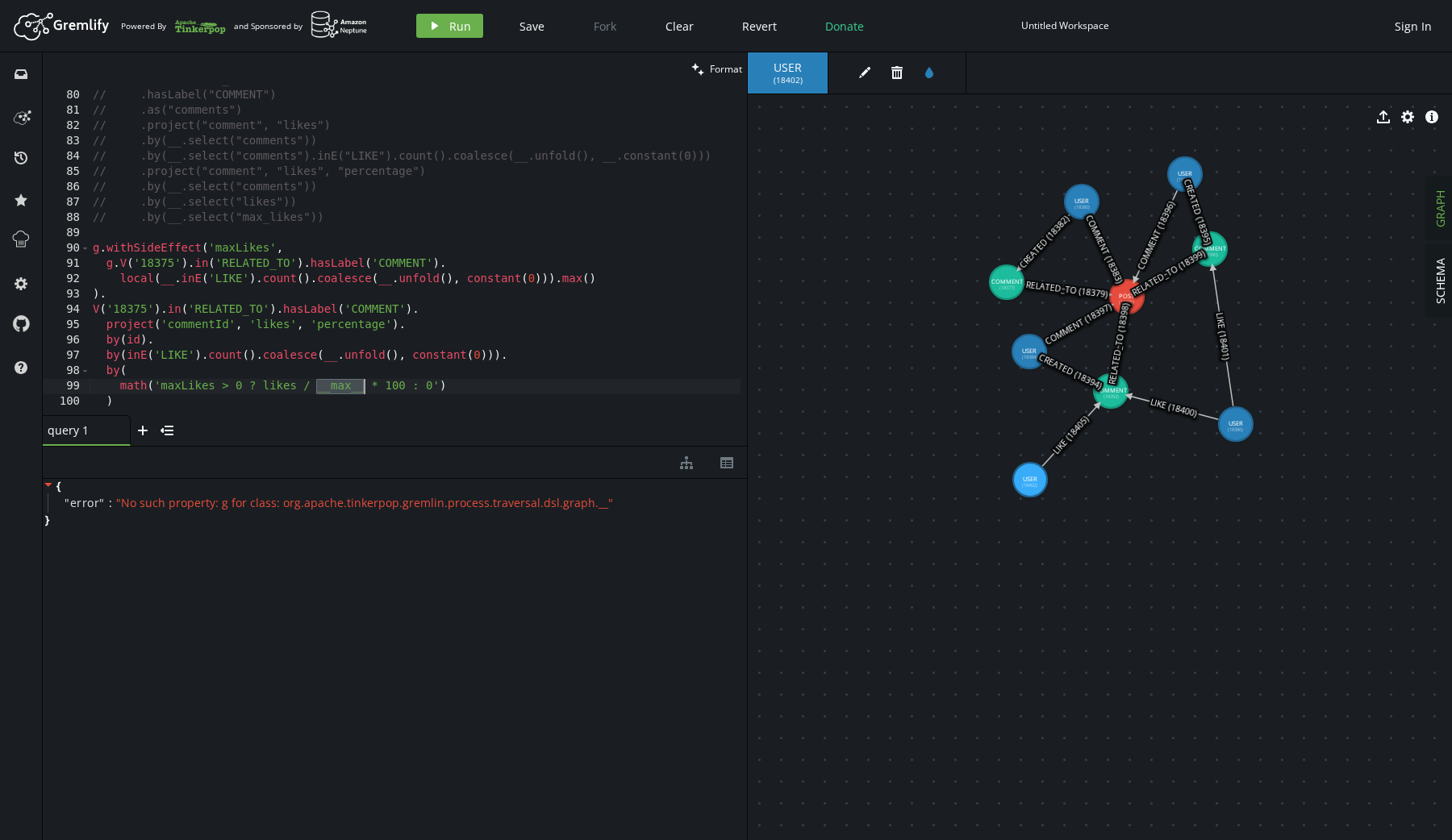
paste textarea "maxLikes"
click at [457, 27] on span "Run" at bounding box center [460, 26] width 22 height 16
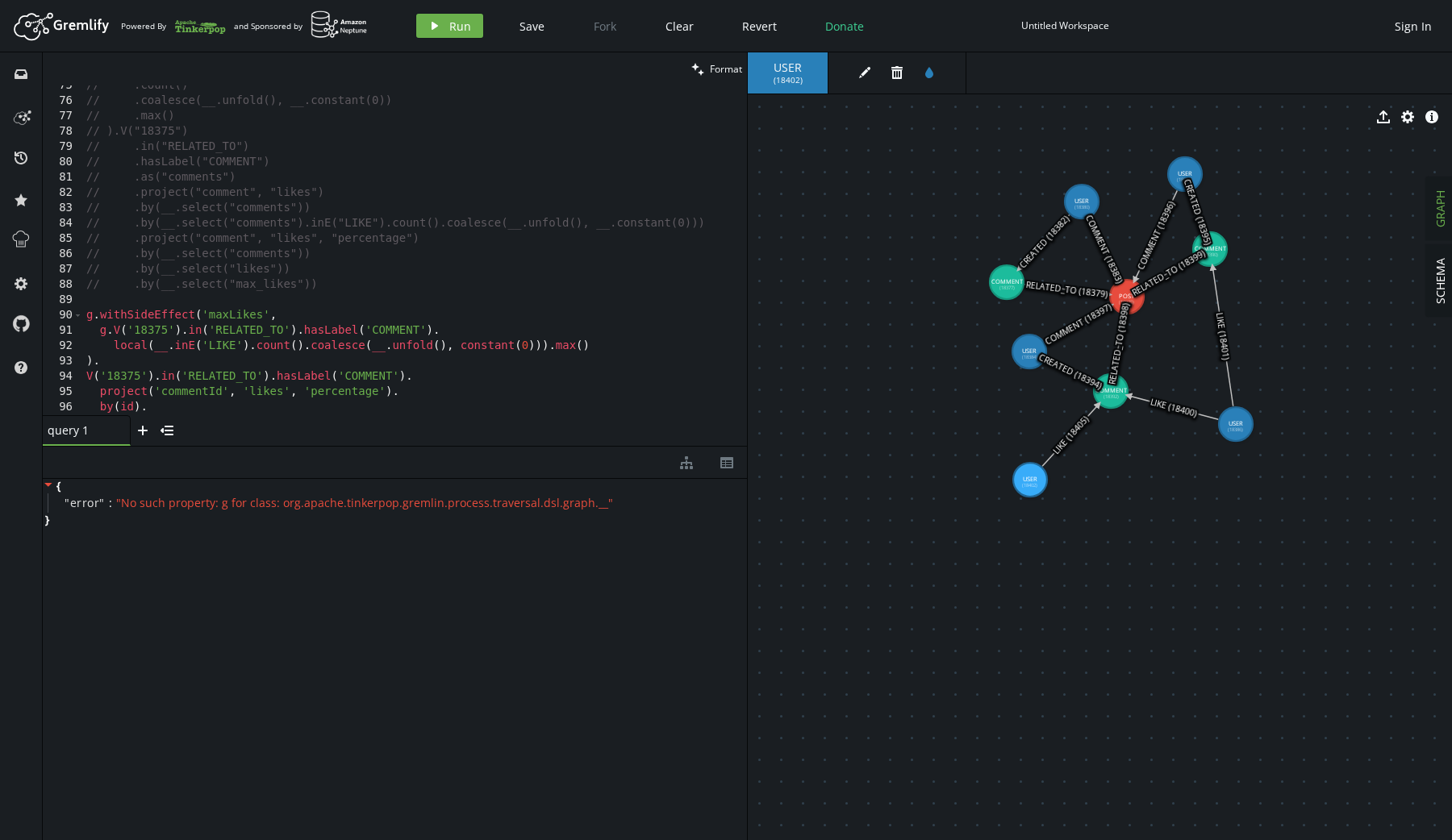
scroll to position [1140, 0]
click at [106, 333] on div "// .count() // .coalesce(__.unfold(), __.constant(0)) // .max() // ).V("18375")…" at bounding box center [411, 259] width 657 height 361
click at [434, 17] on button "play Run" at bounding box center [449, 26] width 67 height 24
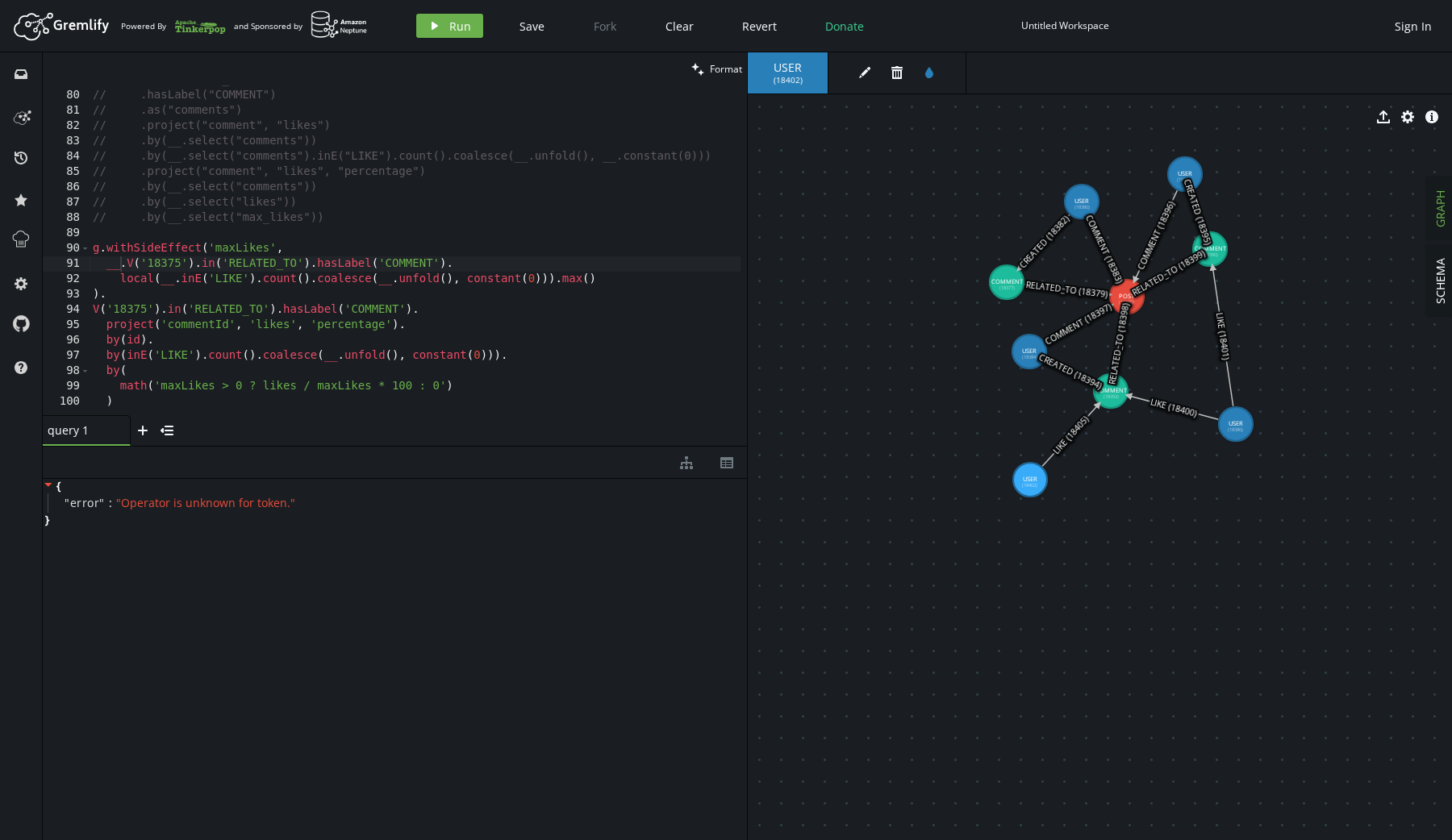
scroll to position [1207, 0]
click at [121, 384] on div "// .in("RELATED_TO") // .hasLabel("COMMENT") // .as("comments") // .project("co…" at bounding box center [418, 250] width 657 height 355
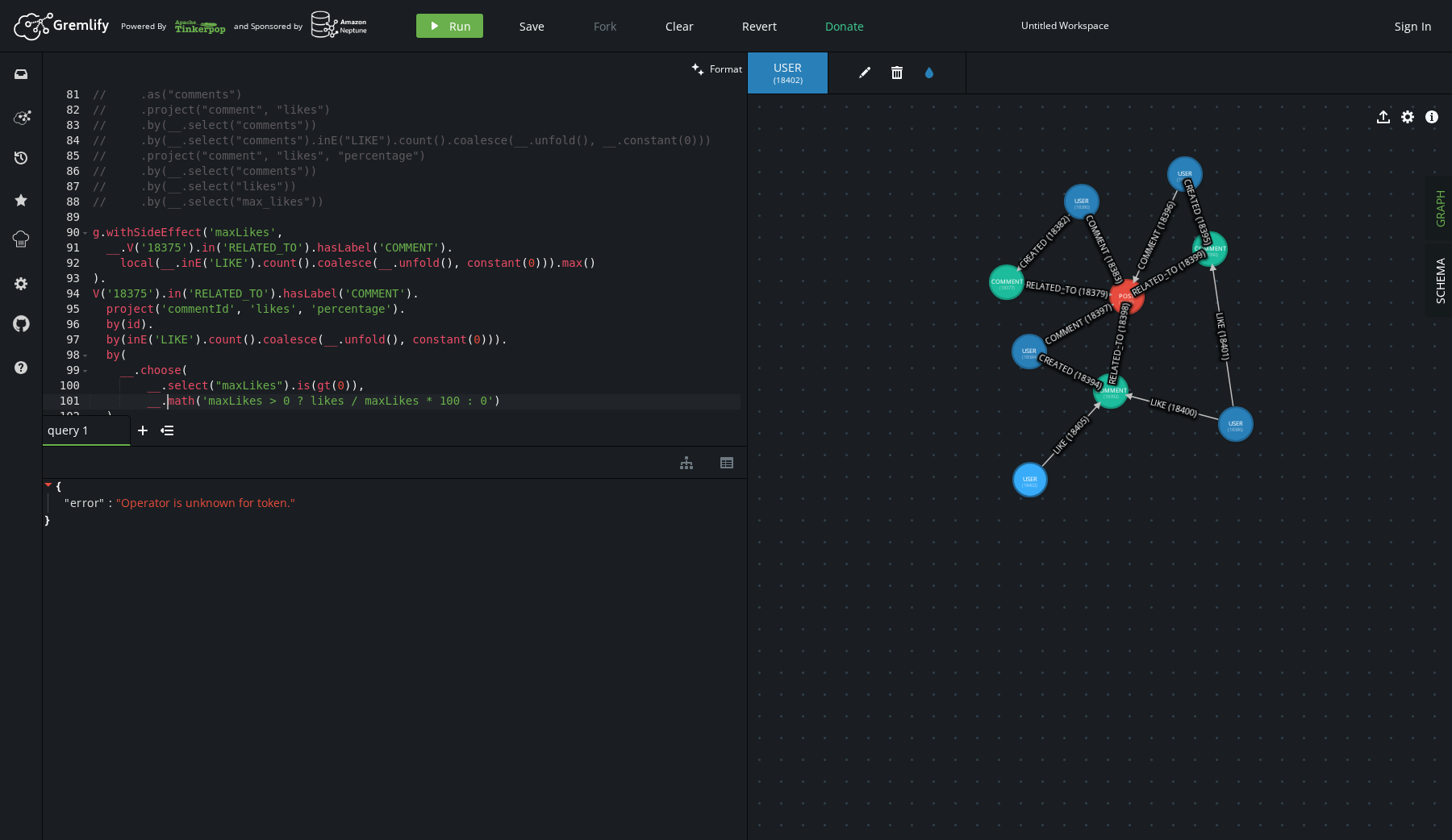
scroll to position [0, 74]
click at [362, 401] on div "// .hasLabel("COMMENT") // .as("comments") // .project("comment", "likes") // .…" at bounding box center [418, 250] width 657 height 355
click at [388, 403] on div "// .hasLabel("COMMENT") // .as("comments") // .project("comment", "likes") // .…" at bounding box center [418, 250] width 657 height 355
click at [427, 399] on div "// .hasLabel("COMMENT") // .as("comments") // .project("comment", "likes") // .…" at bounding box center [418, 250] width 657 height 355
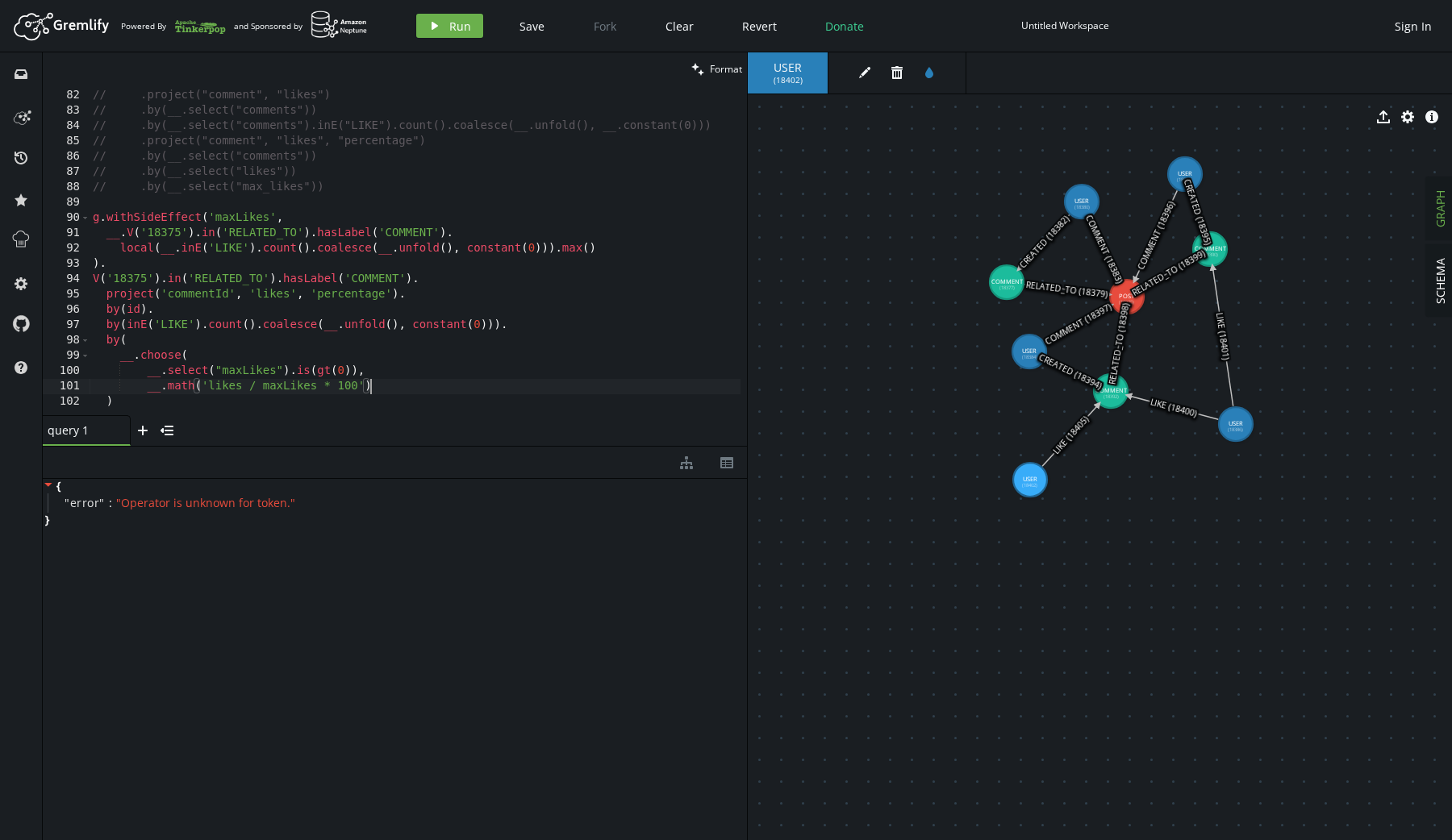
type textarea "__.math('likes / maxLikes * 100'),"
click at [464, 28] on span "Run" at bounding box center [460, 26] width 22 height 16
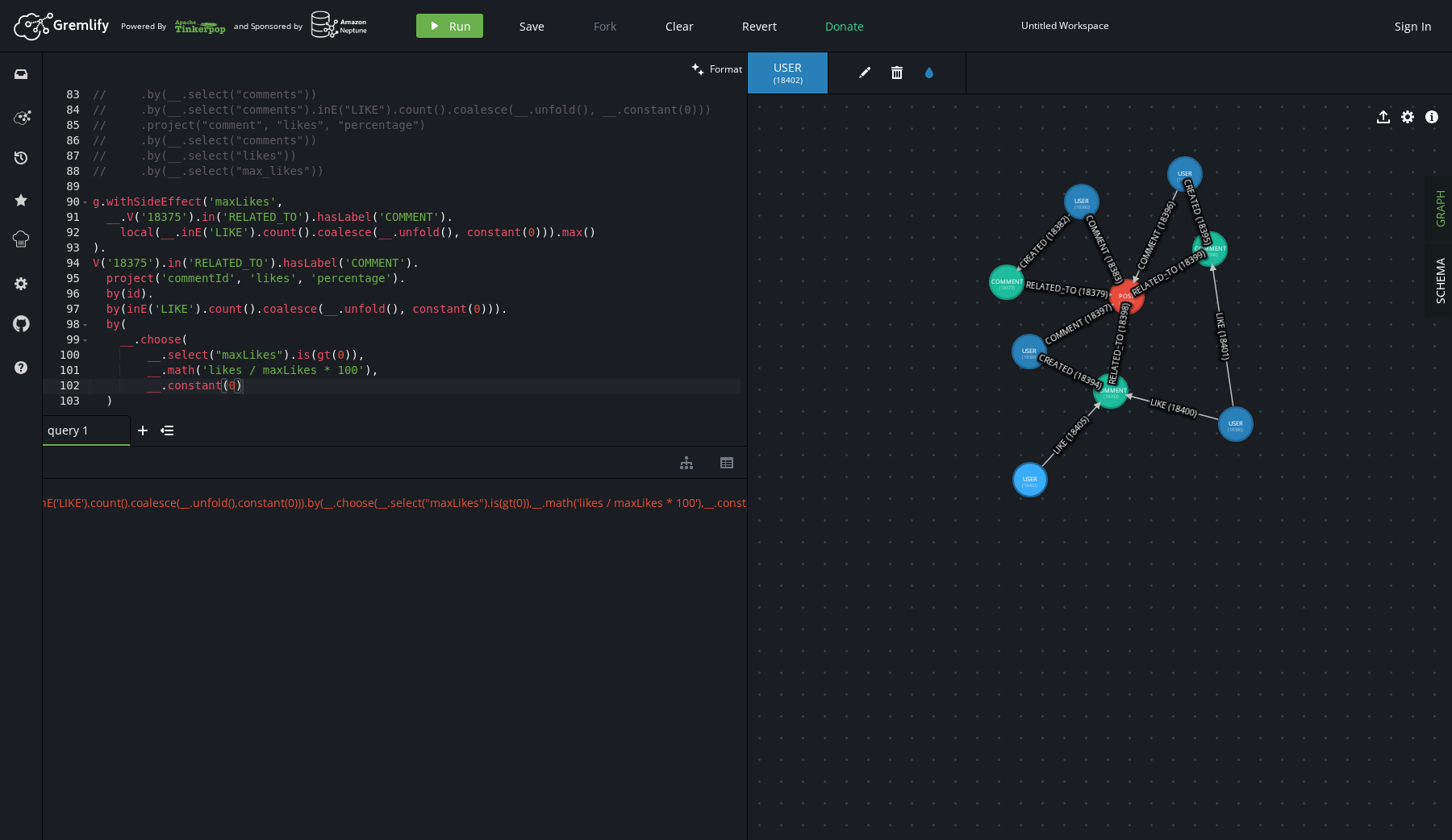
scroll to position [1254, 0]
click at [328, 387] on div "// .project("comment", "likes") // .by(__.select("comments")) // .by(__.select(…" at bounding box center [418, 250] width 657 height 355
click at [297, 393] on div "// .project("comment", "likes") // .by(__.select("comments")) // .by(__.select(…" at bounding box center [418, 250] width 657 height 355
click at [293, 401] on div "// .project("comment", "likes") // .by(__.select("comments")) // .by(__.select(…" at bounding box center [418, 250] width 657 height 355
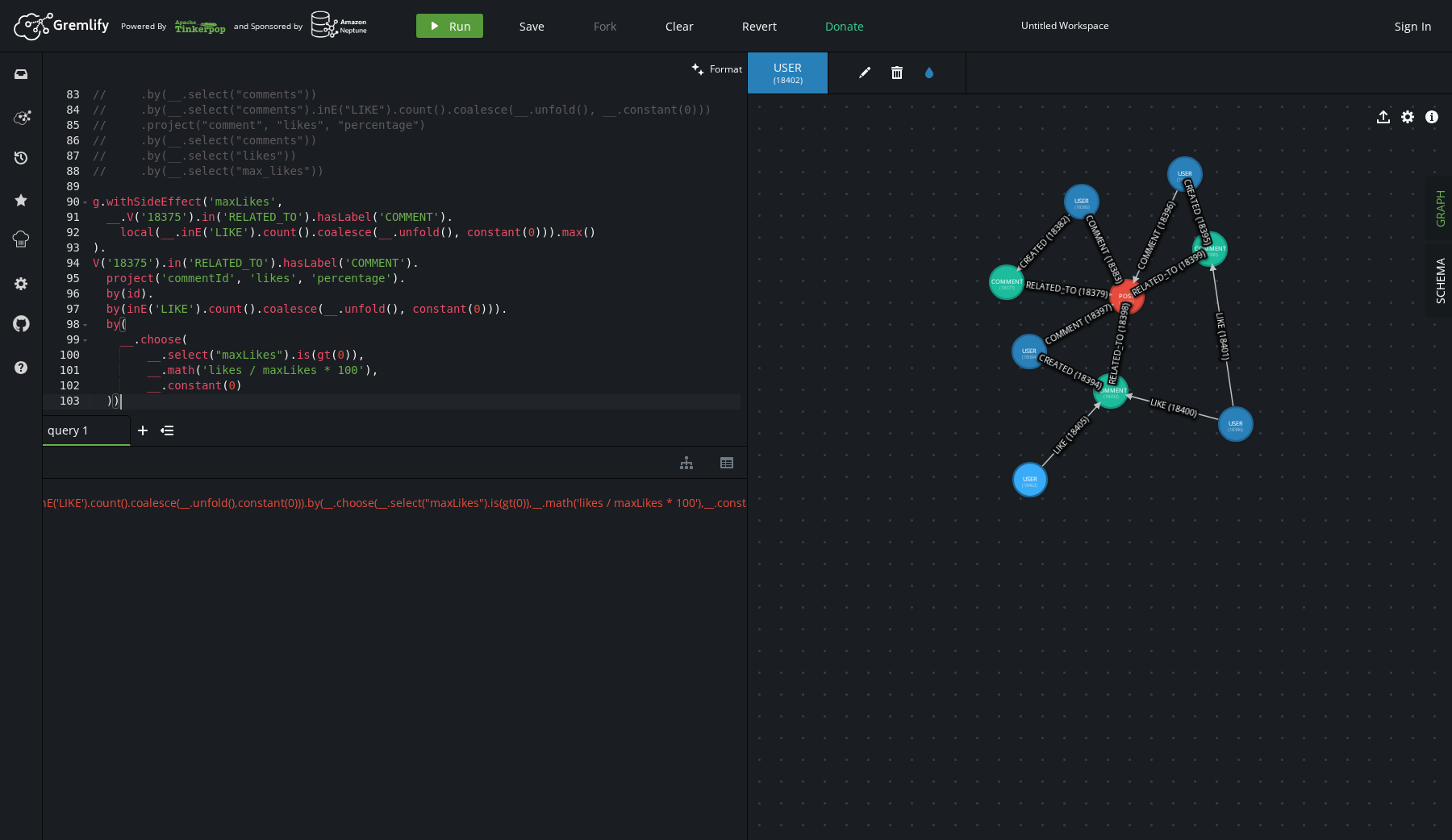
click at [451, 20] on span "Run" at bounding box center [460, 26] width 22 height 16
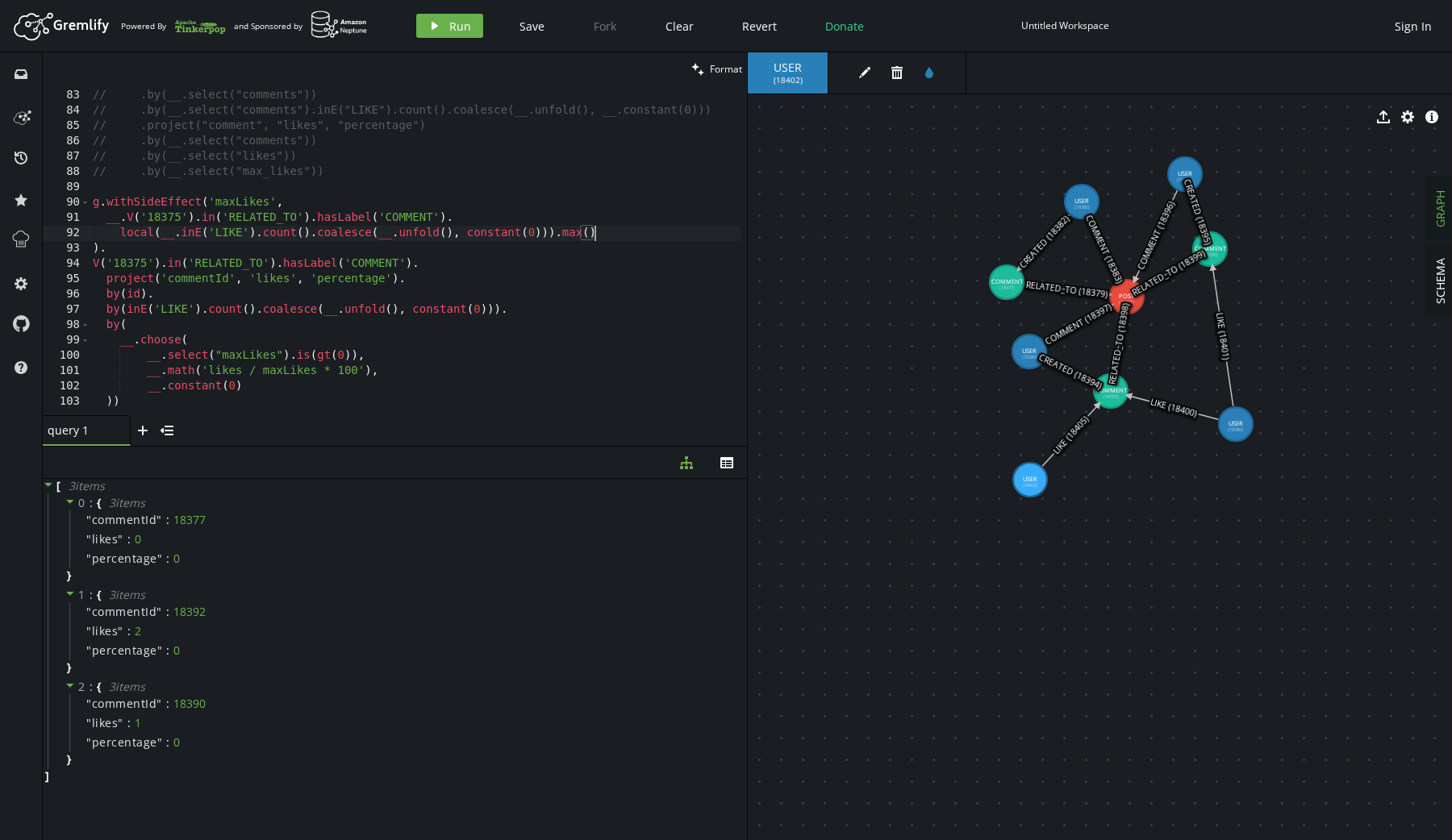
click at [619, 227] on div "// .project("comment", "likes") // .by(__.select("comments")) // .by(__.select(…" at bounding box center [418, 250] width 657 height 355
click at [331, 218] on div "// .project("comment", "likes") // .by(__.select("comments")) // .by(__.select(…" at bounding box center [418, 250] width 657 height 355
click at [162, 232] on div "// .project("comment", "likes") // .by(__.select("comments")) // .by(__.select(…" at bounding box center [418, 250] width 657 height 355
click at [175, 236] on div "// .project("comment", "likes") // .by(__.select("comments")) // .by(__.select(…" at bounding box center [418, 250] width 657 height 355
click at [486, 218] on div "// .project("comment", "likes") // .by(__.select("comments")) // .by(__.select(…" at bounding box center [418, 250] width 657 height 355
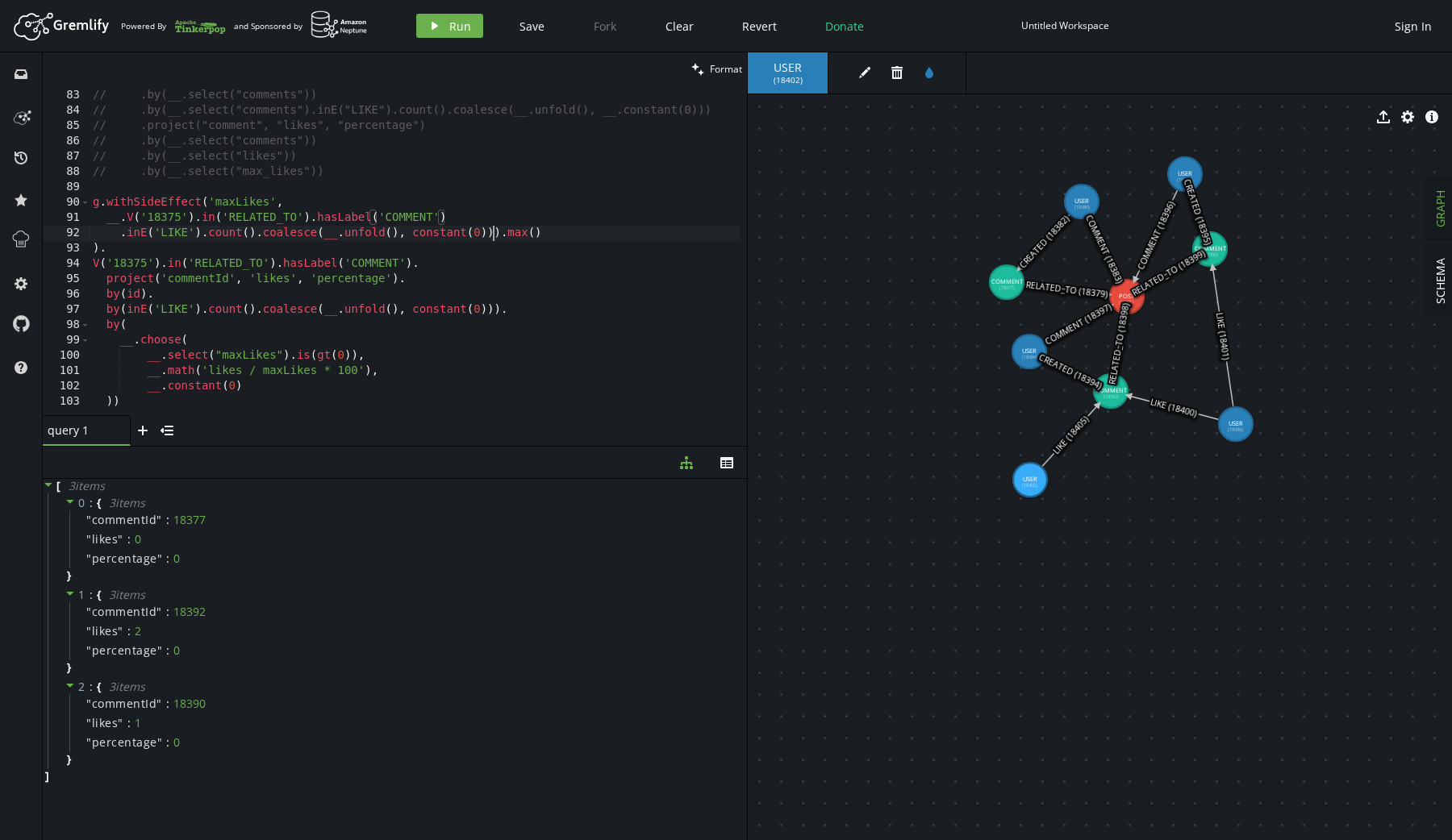
click at [496, 235] on div "// .project("comment", "likes") // .by(__.select("comments")) // .by(__.select(…" at bounding box center [418, 250] width 657 height 355
click at [198, 261] on div "// .project("comment", "likes") // .by(__.select("comments")) // .by(__.select(…" at bounding box center [418, 250] width 657 height 355
click at [144, 405] on div at bounding box center [418, 409] width 657 height 10
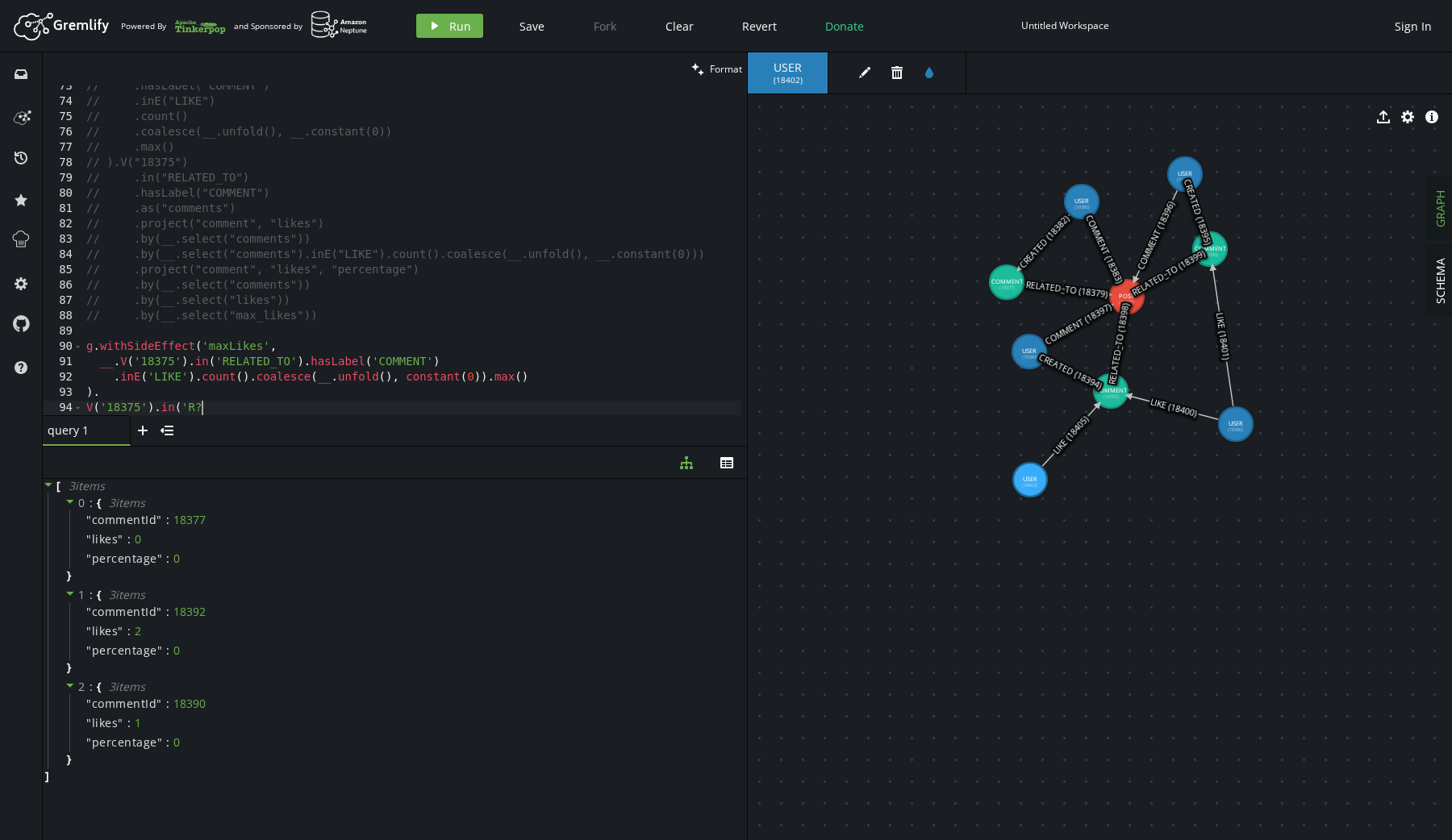
scroll to position [1248, 0]
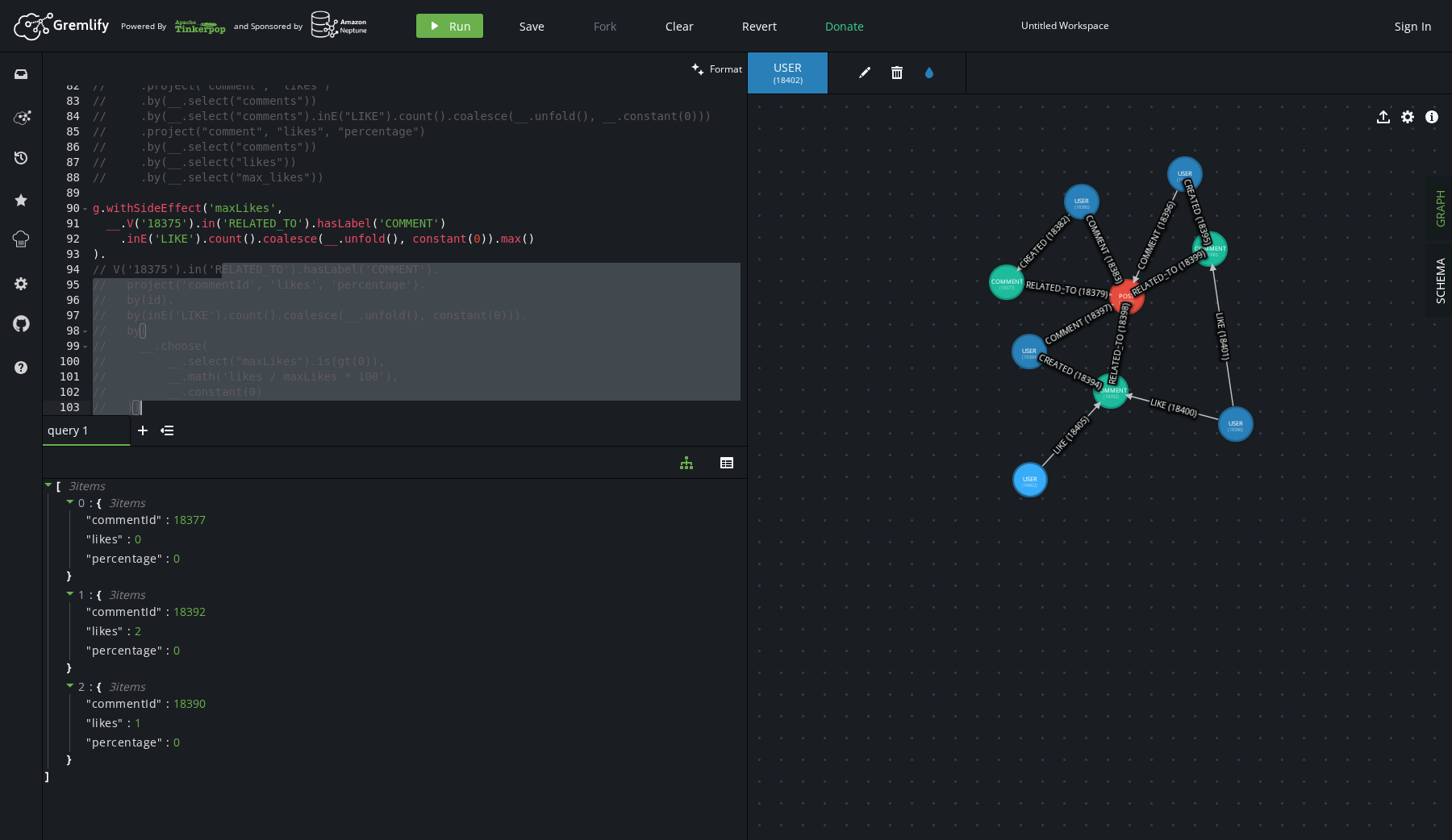
click at [134, 253] on div "// .project("comment", "likes") // .by(__.select("comments")) // .by(__.select(…" at bounding box center [418, 256] width 657 height 355
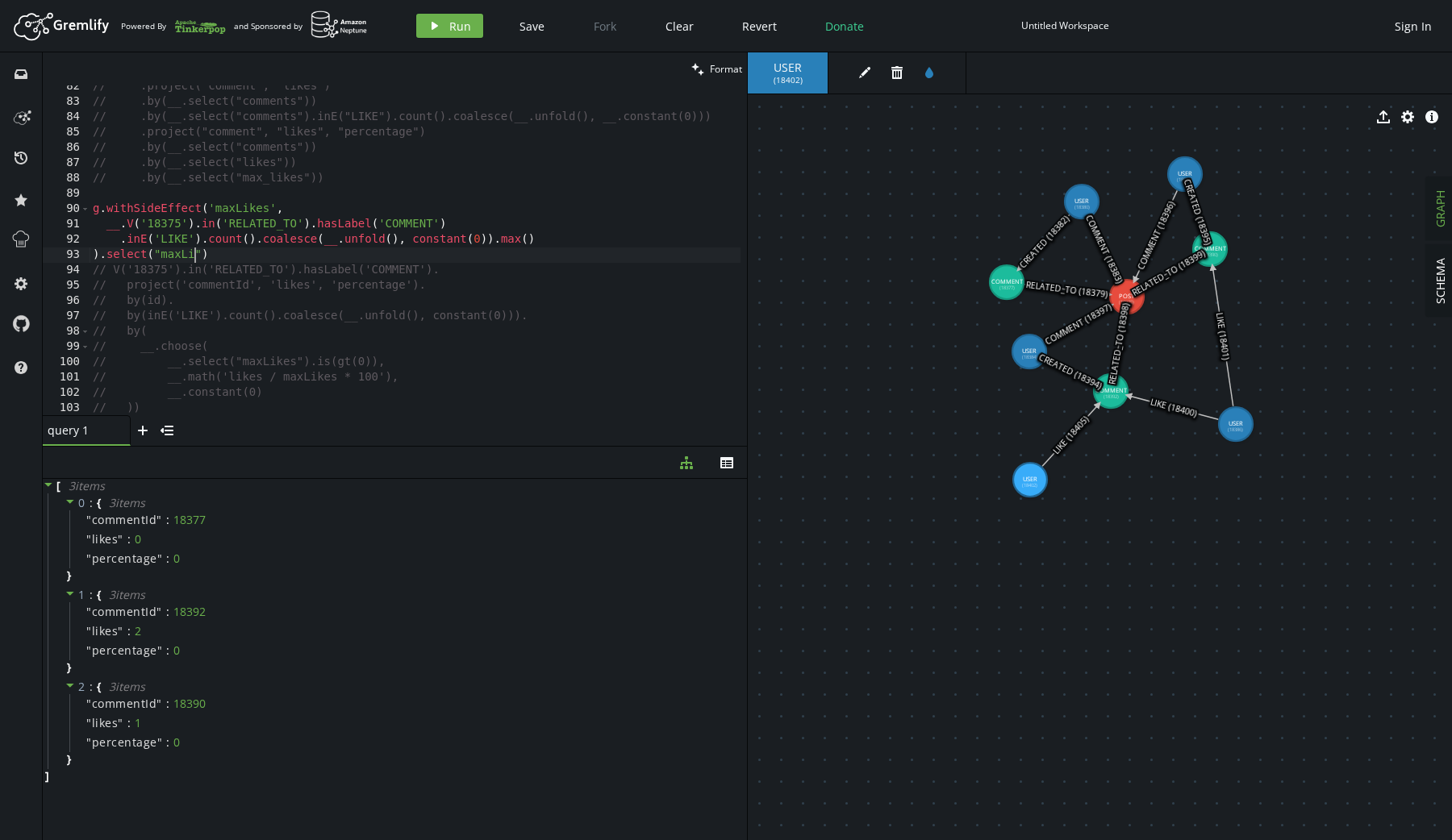
scroll to position [0, 121]
click at [435, 30] on icon "play" at bounding box center [434, 26] width 13 height 13
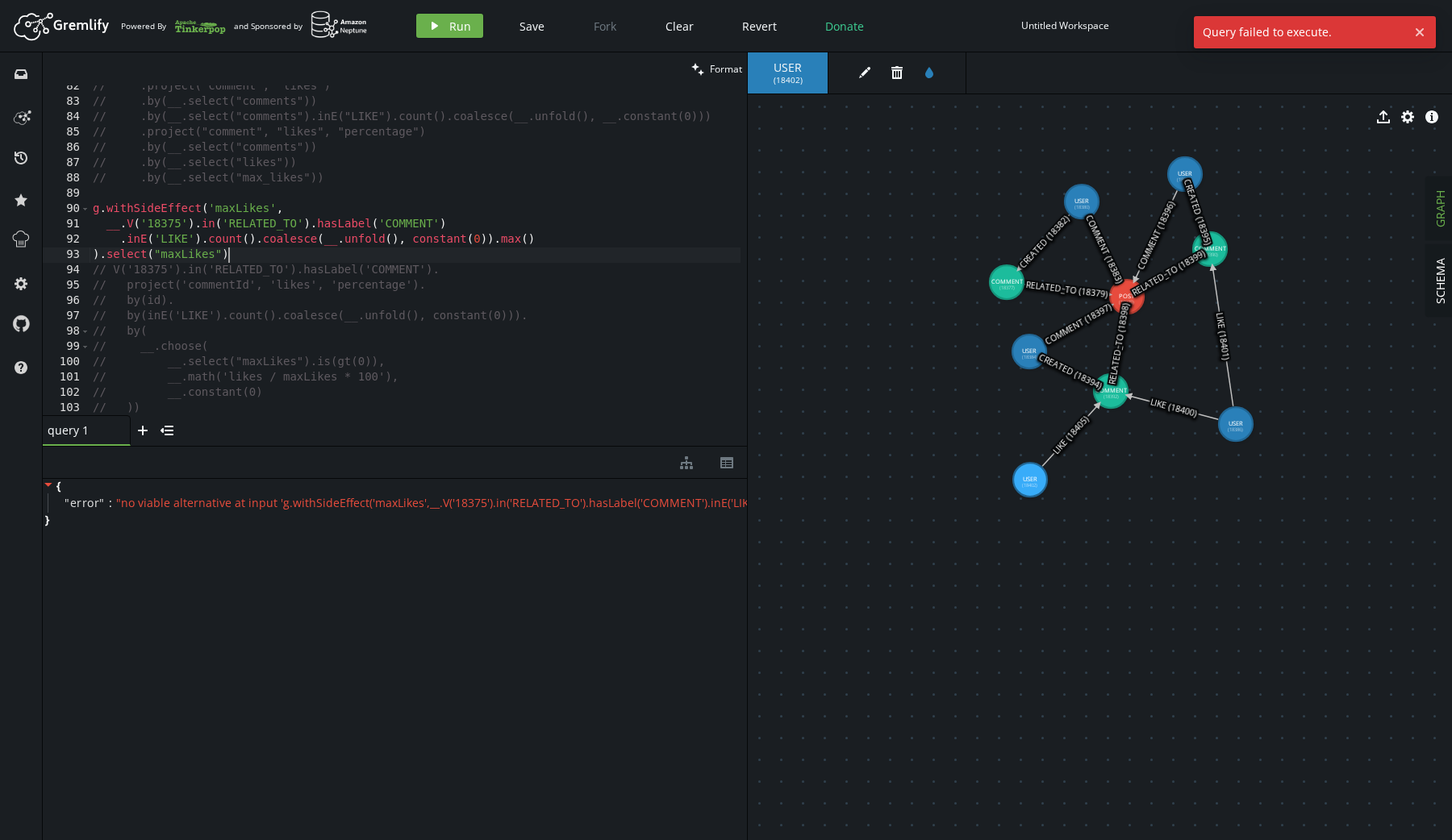
click at [301, 260] on div "// .project("comment", "likes") // .by(__.select("comments")) // .by(__.select(…" at bounding box center [418, 256] width 657 height 355
click at [103, 252] on div "// .project("comment", "likes") // .by(__.select("comments")) // .by(__.select(…" at bounding box center [418, 256] width 657 height 355
click at [160, 252] on div "// .project("comment", "likes") // .by(__.select("comments")) // .by(__.select(…" at bounding box center [418, 256] width 657 height 355
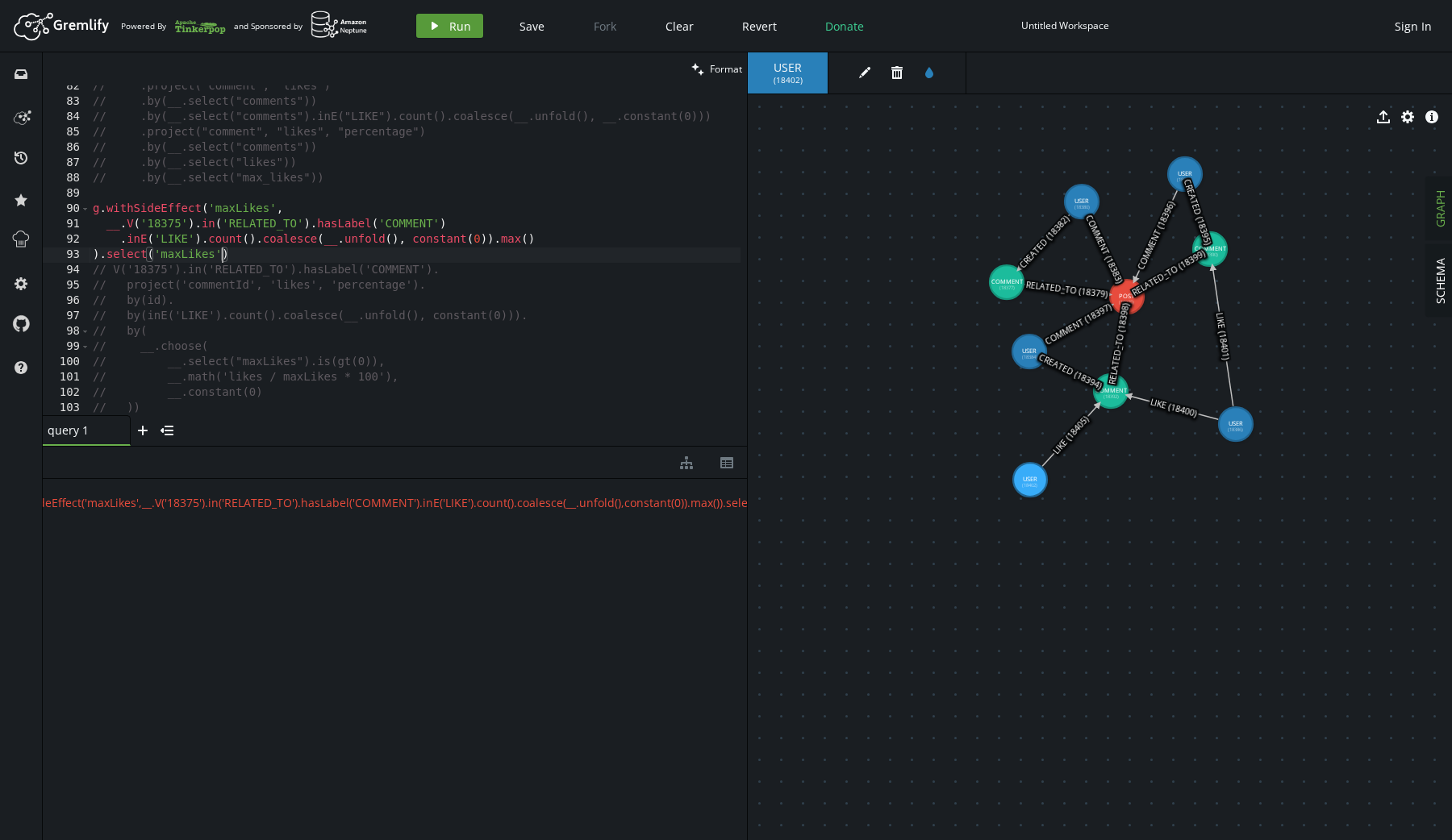
click at [462, 16] on button "play Run" at bounding box center [449, 26] width 67 height 24
click at [473, 253] on div "// .project("comment", "likes") // .by(__.select("comments")) // .by(__.select(…" at bounding box center [418, 256] width 657 height 355
click at [475, 218] on div "// .project("comment", "likes") // .by(__.select("comments")) // .by(__.select(…" at bounding box center [418, 256] width 657 height 355
click at [411, 243] on div "// .project("comment", "likes") // .by(__.select("comments")) // .by(__.select(…" at bounding box center [418, 256] width 657 height 355
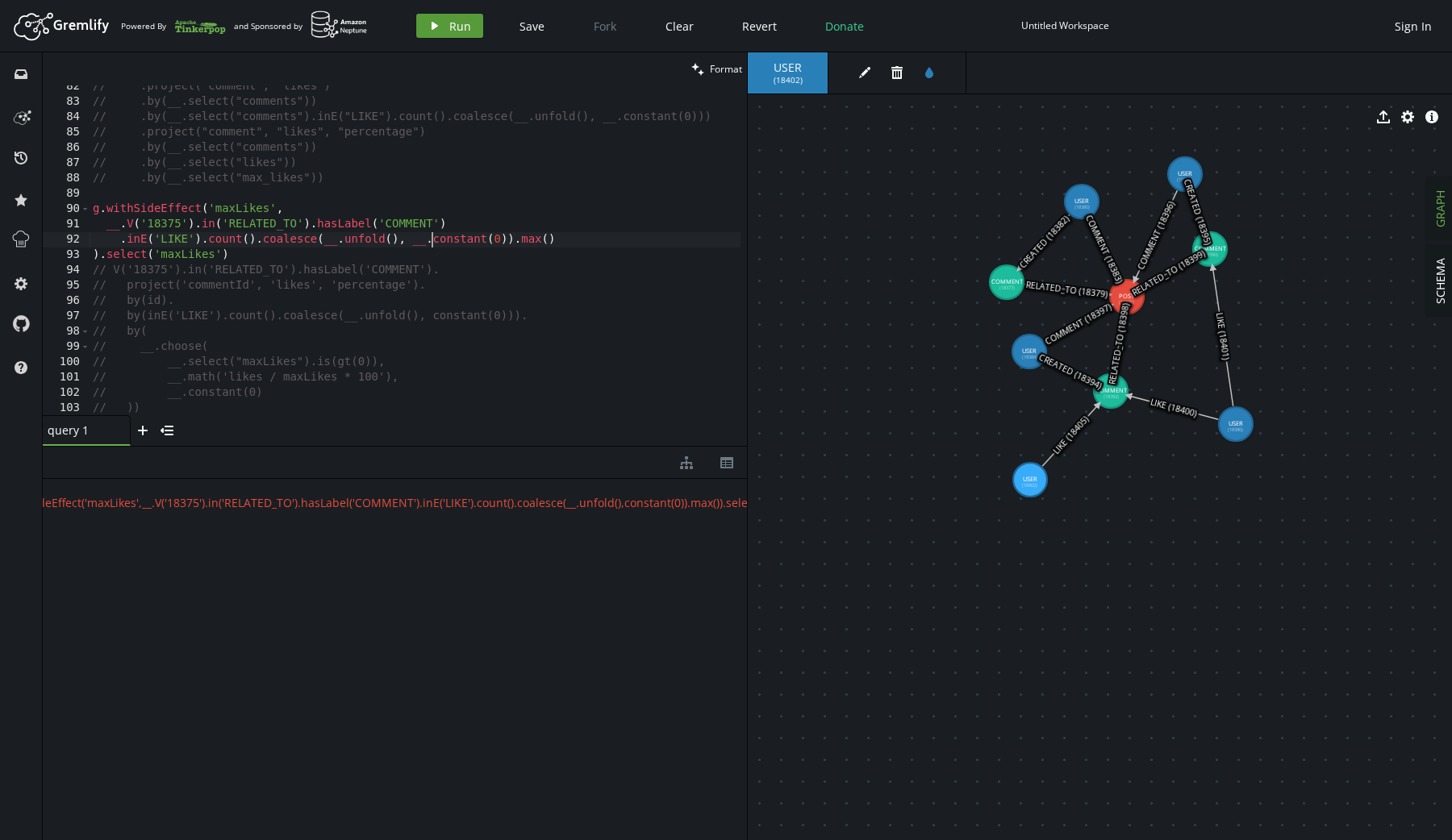
click at [439, 25] on icon "play" at bounding box center [434, 26] width 13 height 13
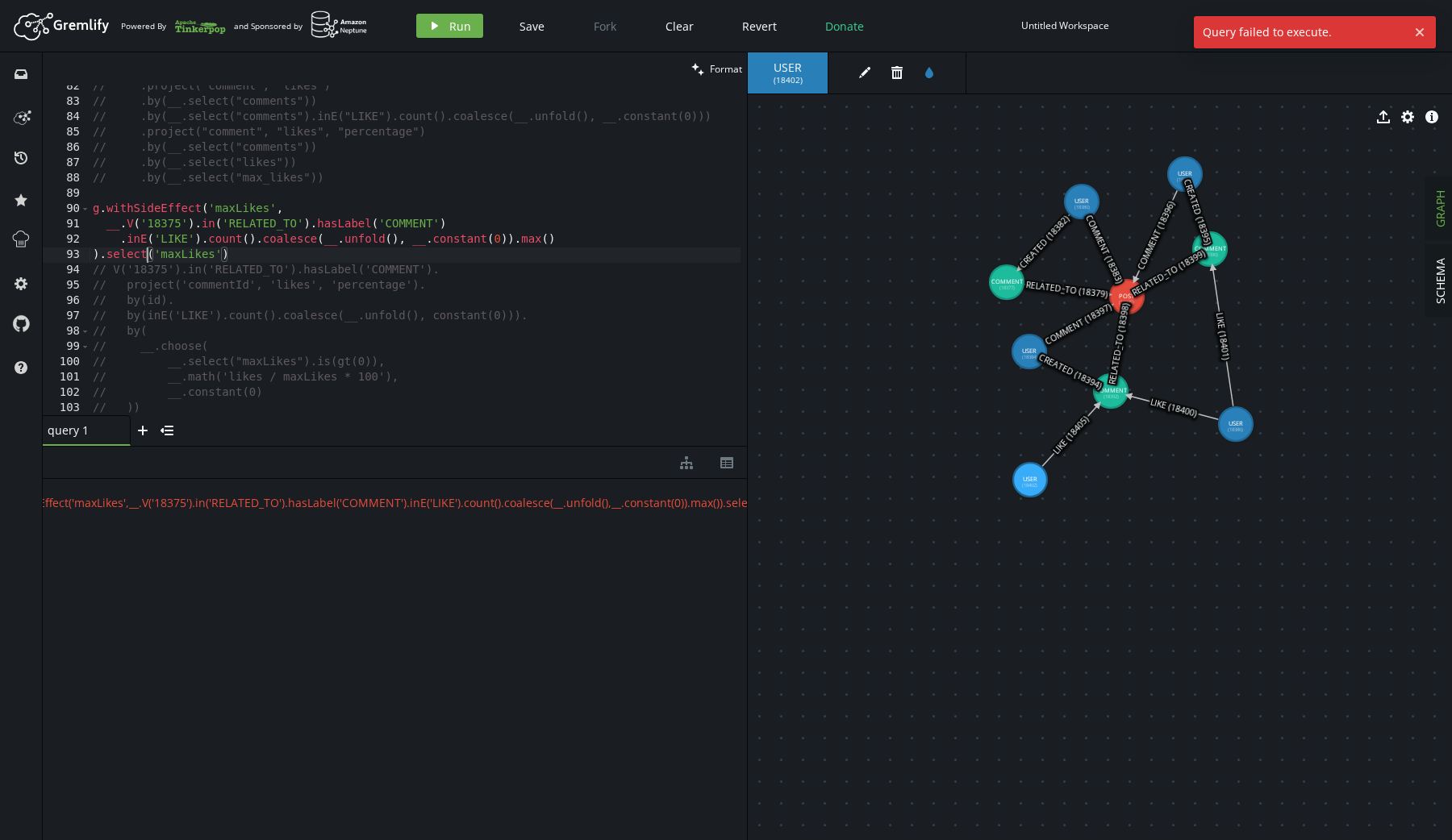
click at [147, 260] on div "// .project("comment", "likes") // .by(__.select("comments")) // .by(__.select(…" at bounding box center [418, 256] width 657 height 355
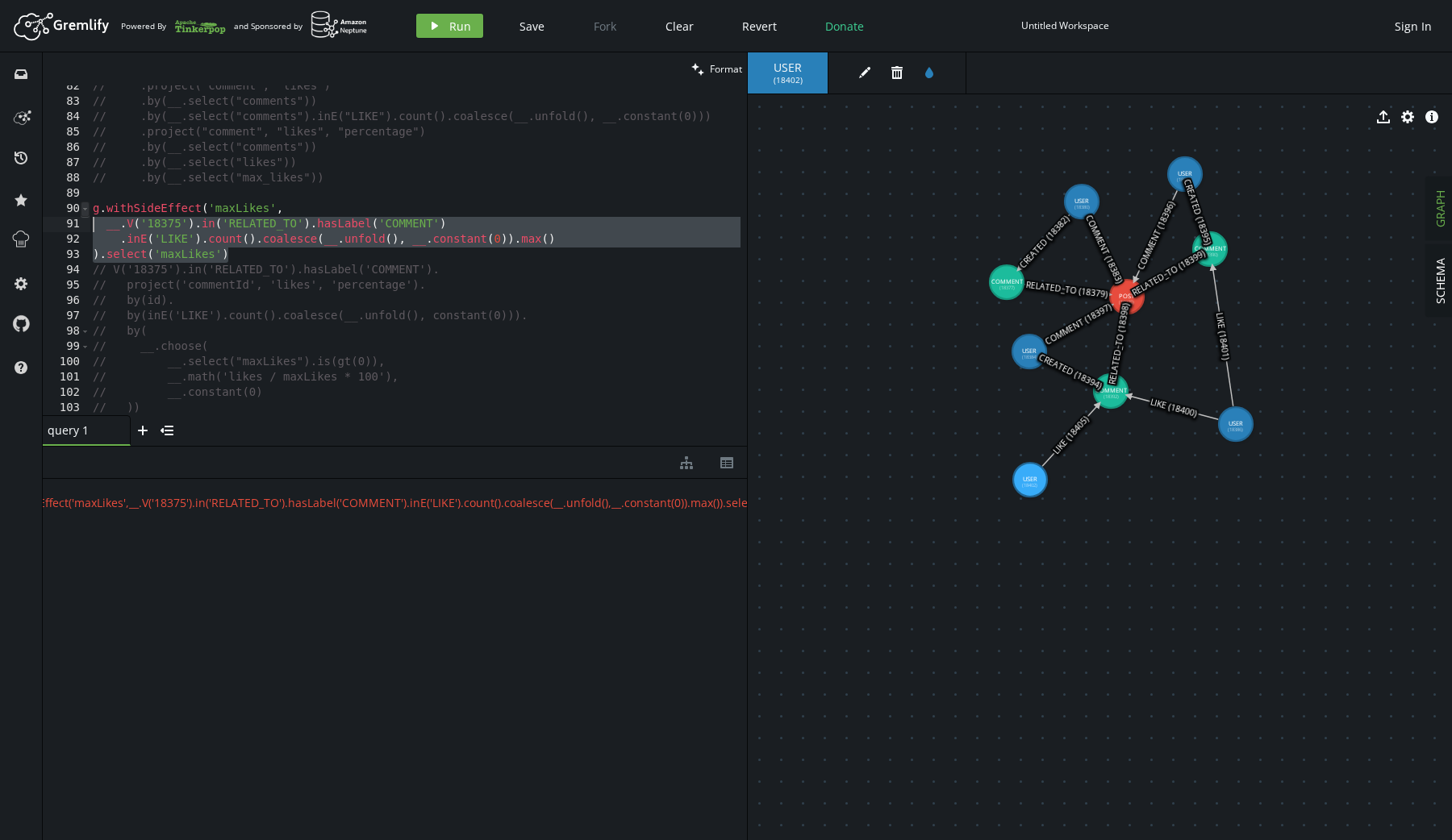
drag, startPoint x: 249, startPoint y: 257, endPoint x: 85, endPoint y: 214, distance: 169.5
click at [85, 214] on div ").select('maxLikes') 82 83 84 85 86 87 88 89 90 91 92 93 94 95 96 97 98 99 100 …" at bounding box center [395, 250] width 704 height 330
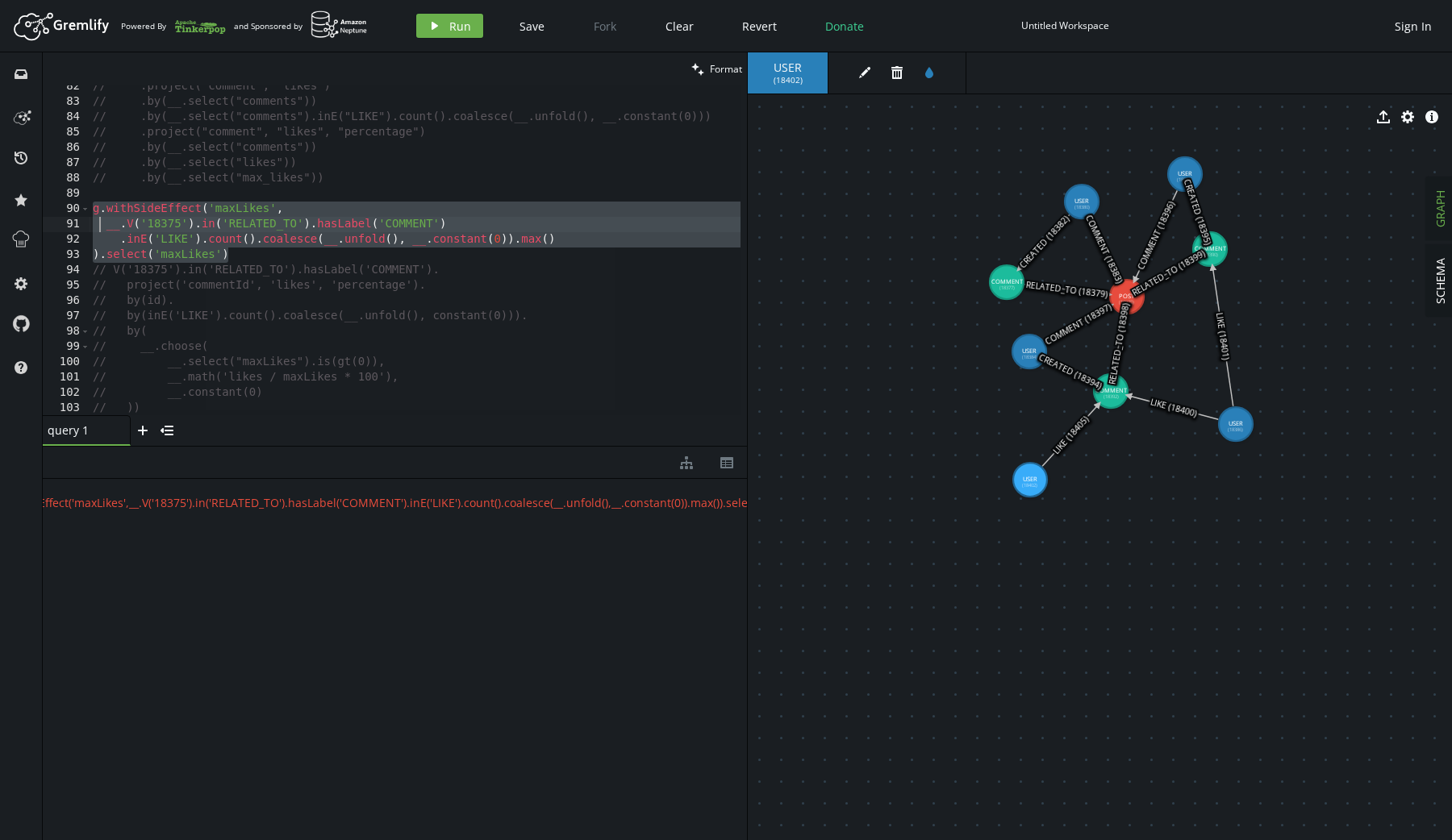
drag, startPoint x: 230, startPoint y: 256, endPoint x: 137, endPoint y: 226, distance: 97.7
drag, startPoint x: 246, startPoint y: 256, endPoint x: 51, endPoint y: 208, distance: 200.8
click at [51, 208] on div "__.V('18375').in('RELATED_TO').hasLabel('COMMENT') 82 83 84 85 86 87 88 89 90 9…" at bounding box center [395, 250] width 704 height 330
paste textarea ")."
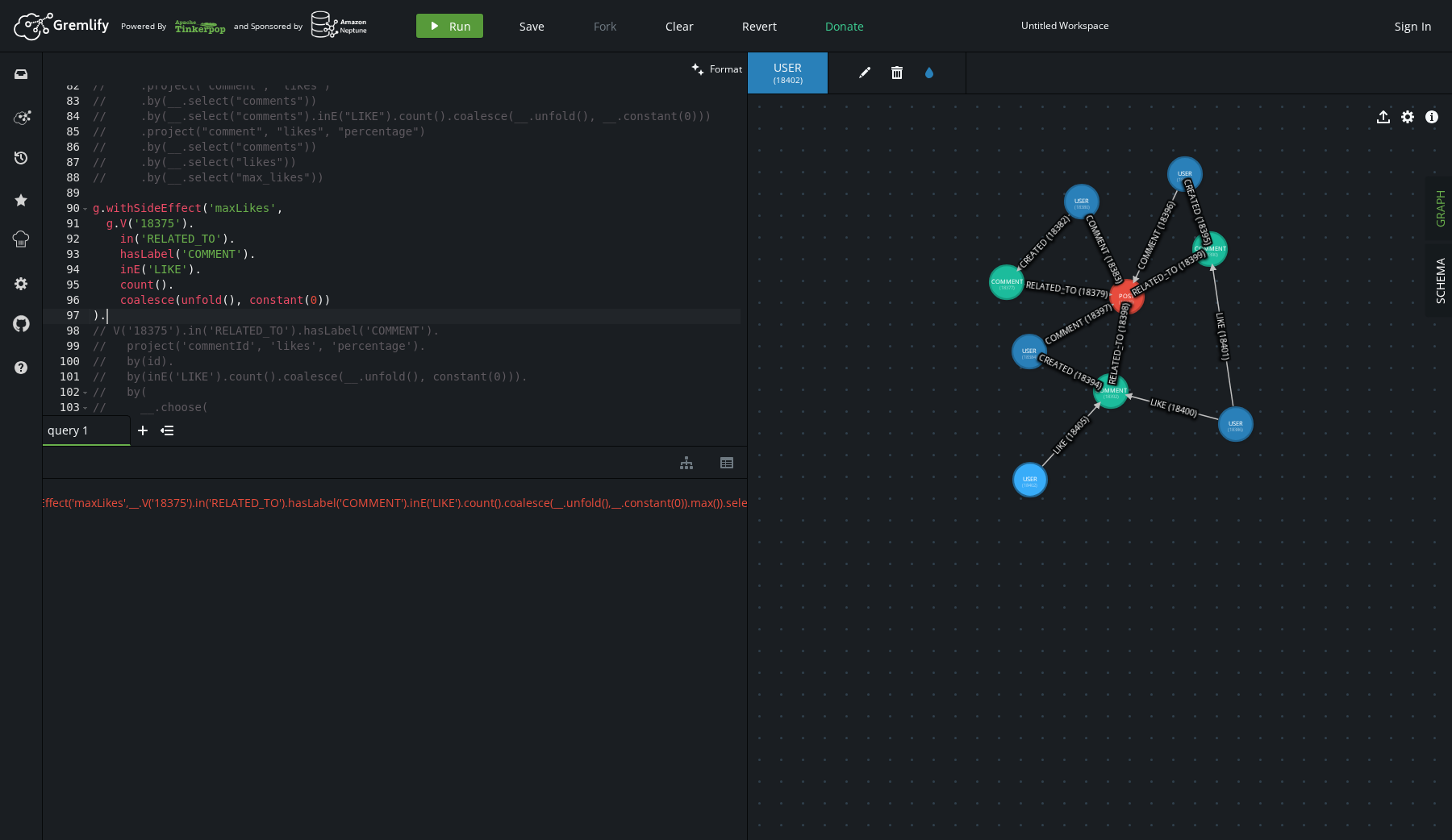
click at [443, 27] on button "play Run" at bounding box center [449, 26] width 67 height 24
click at [325, 314] on div "// .project("comment", "likes") // .by(__.select("comments")) // .by(__.select(…" at bounding box center [418, 256] width 657 height 355
paste textarea "select('maxLikes')"
click at [441, 27] on button "play Run" at bounding box center [449, 26] width 67 height 24
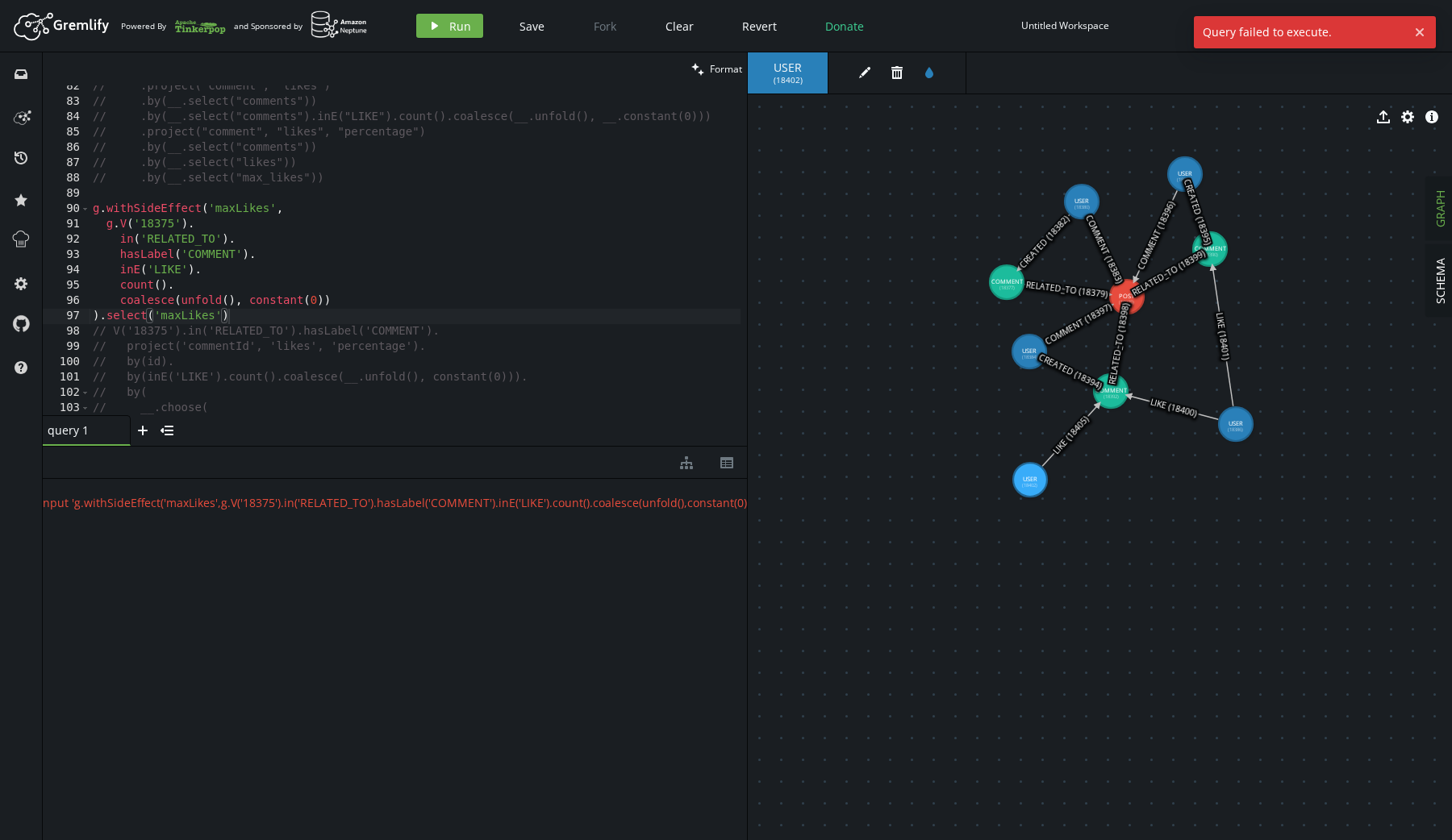
click at [464, 501] on span "" no viable alternative at input 'g.withSideEffect('maxLikes',g.V('18375').in('…" at bounding box center [351, 503] width 888 height 16
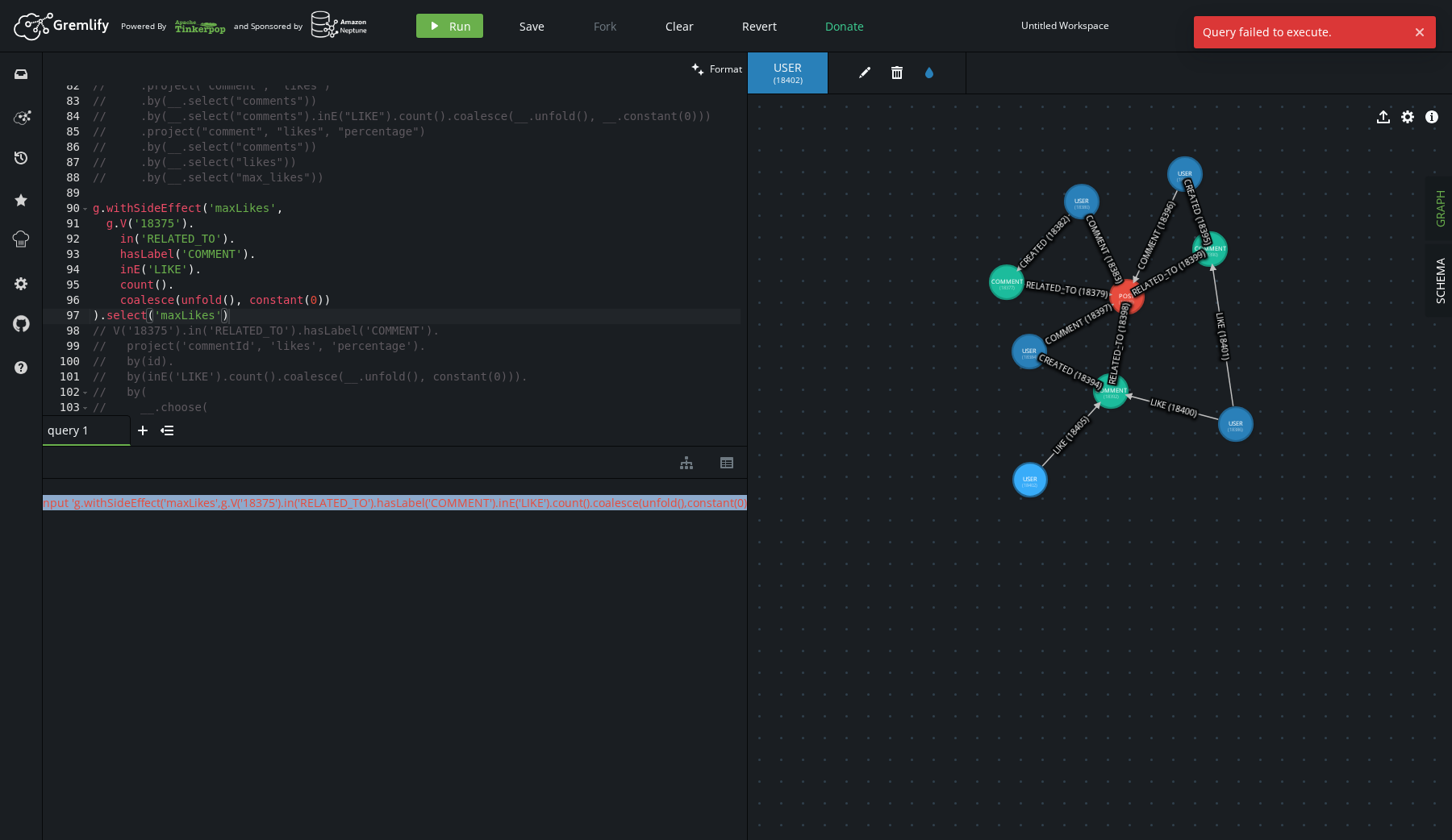
click at [464, 501] on span "" no viable alternative at input 'g.withSideEffect('maxLikes',g.V('18375').in('…" at bounding box center [351, 503] width 888 height 16
copy div "" error " : " no viable alternative at input 'g.withSideEffect('maxLikes',g.V('…"
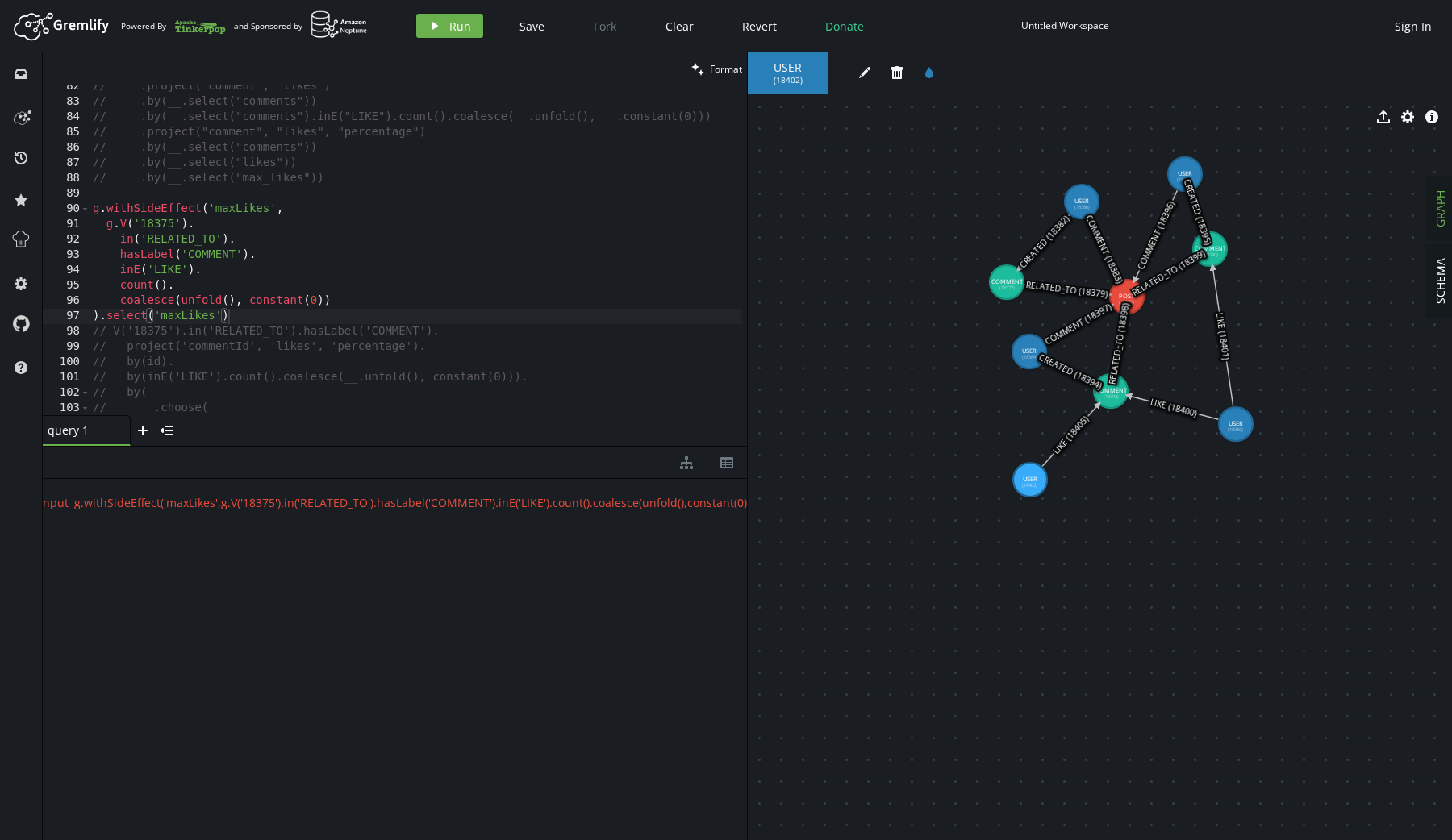
click at [280, 320] on div "// .project("comment", "likes") // .by(__.select("comments")) // .by(__.select(…" at bounding box center [418, 256] width 657 height 355
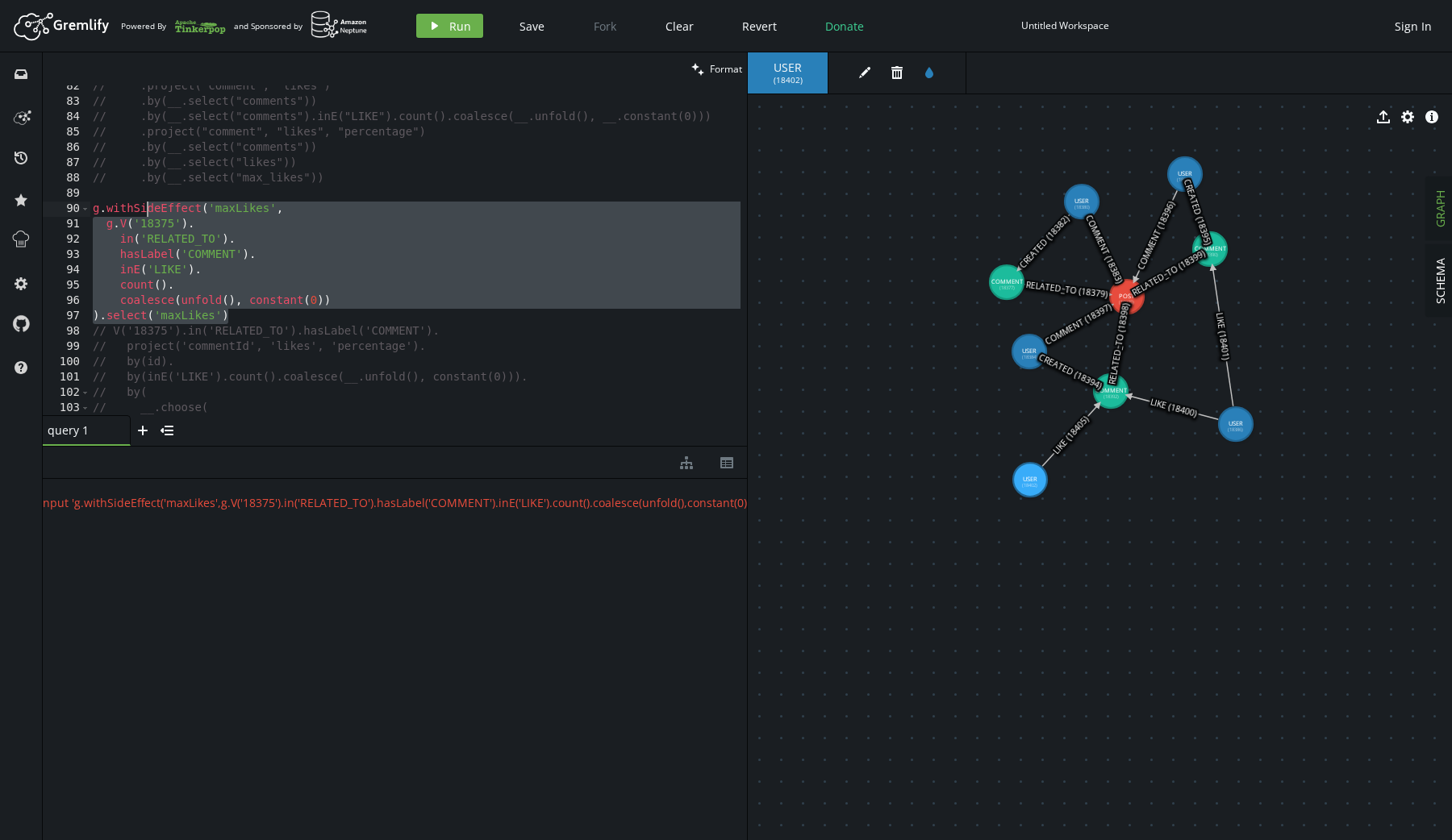
drag, startPoint x: 270, startPoint y: 314, endPoint x: 147, endPoint y: 213, distance: 159.2
click at [147, 213] on div "// .project("comment", "likes") // .by(__.select("comments")) // .by(__.select(…" at bounding box center [418, 256] width 657 height 355
click at [256, 307] on div "// .project("comment", "likes") // .by(__.select("comments")) // .by(__.select(…" at bounding box center [418, 256] width 657 height 355
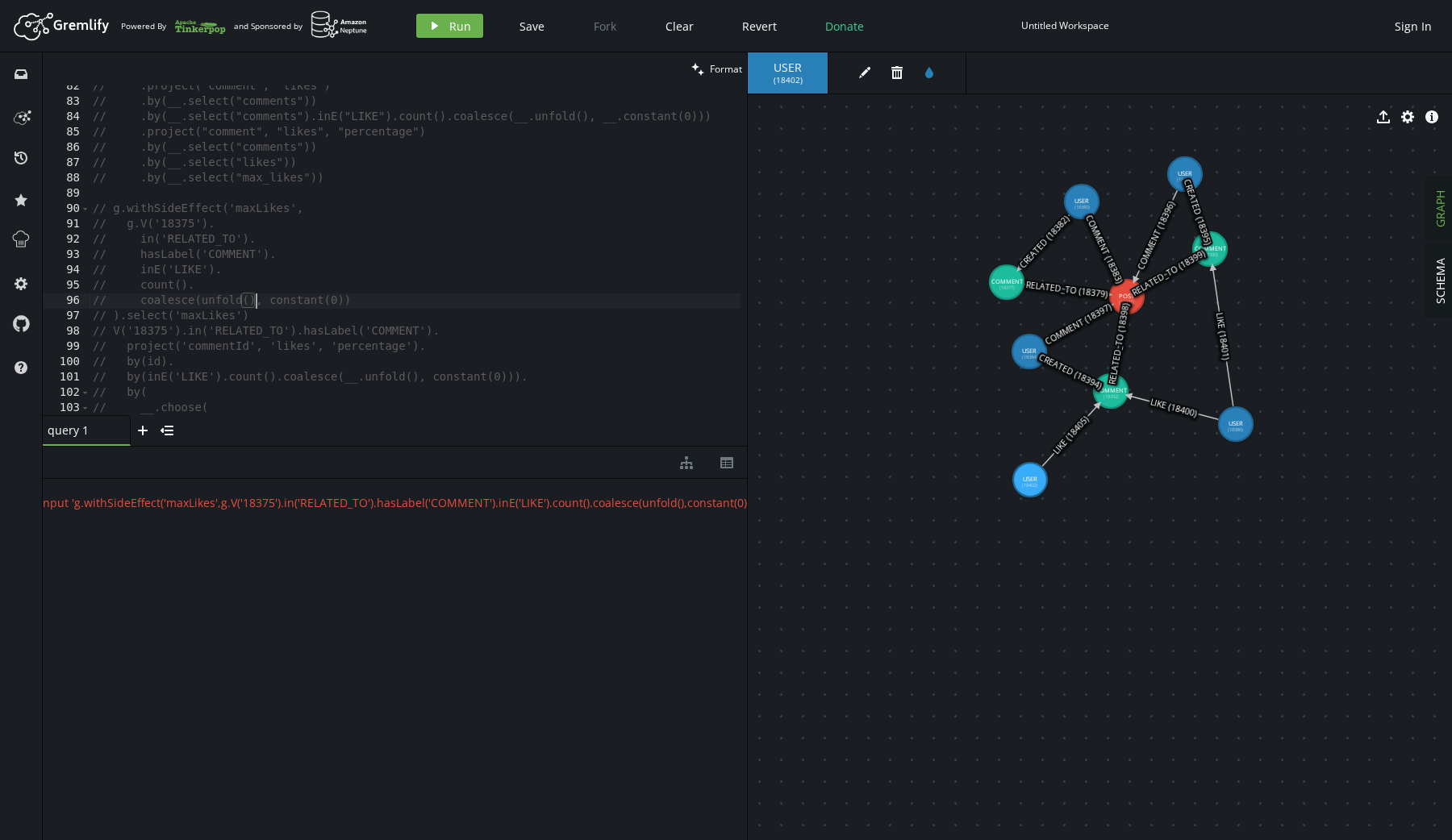
type textarea "// ).select('maxLikes')"
paste textarea "g.inject(1).explain()"
type textarea "g.inject(1).explain()"
click at [447, 31] on button "play Run" at bounding box center [449, 26] width 67 height 24
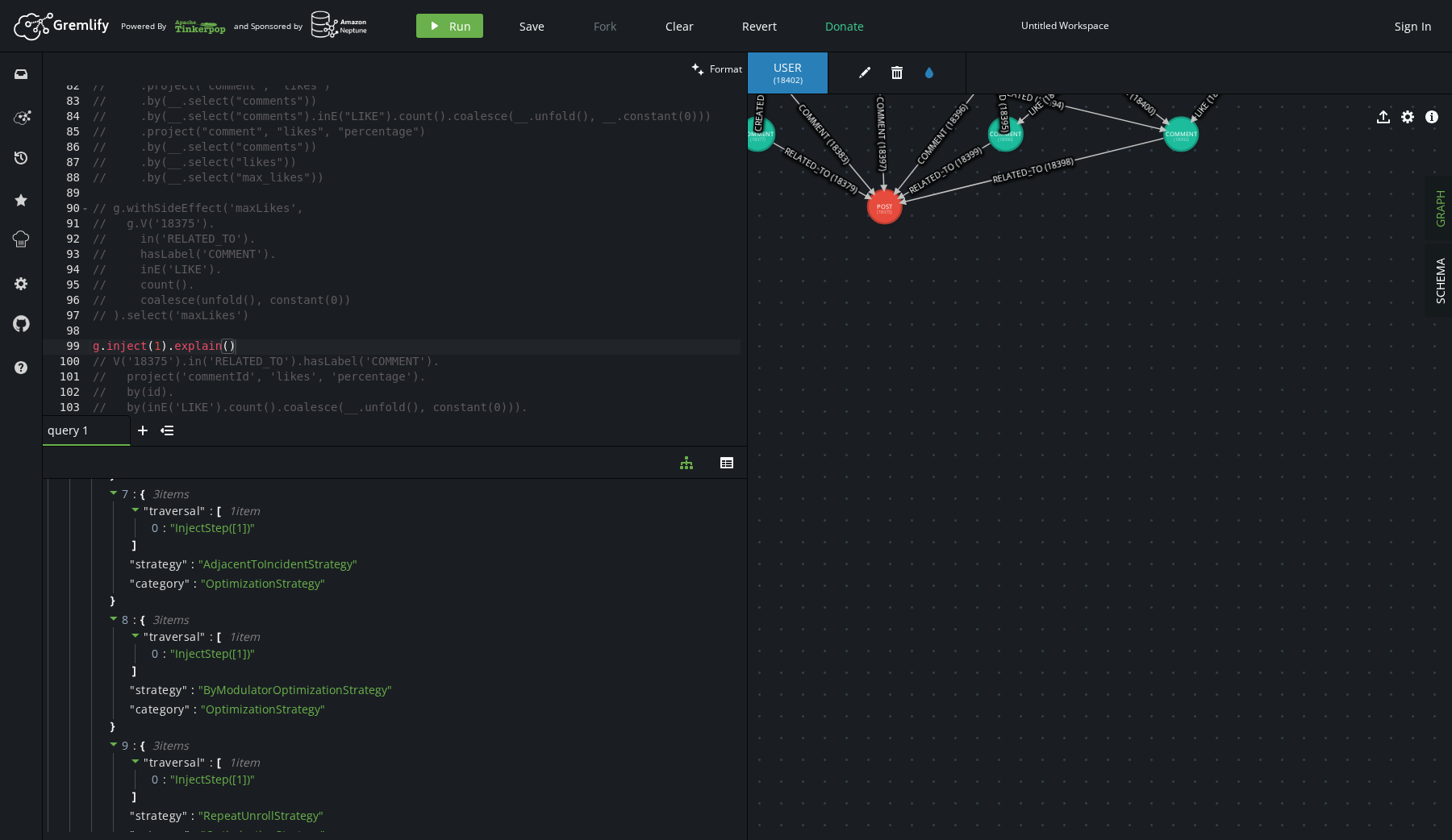
scroll to position [975, 0]
click at [299, 349] on div "// .project("comment", "likes") // .by(__.select("comments")) // .by(__.select(…" at bounding box center [418, 256] width 657 height 355
click at [161, 328] on div "// .project("comment", "likes") // .by(__.select("comments")) // .by(__.select(…" at bounding box center [418, 256] width 657 height 355
click at [161, 316] on div "// .project("comment", "likes") // .by(__.select("comments")) // .by(__.select(…" at bounding box center [418, 256] width 657 height 355
click at [156, 216] on div "// .project("comment", "likes") // .by(__.select("comments")) // .by(__.select(…" at bounding box center [418, 256] width 657 height 355
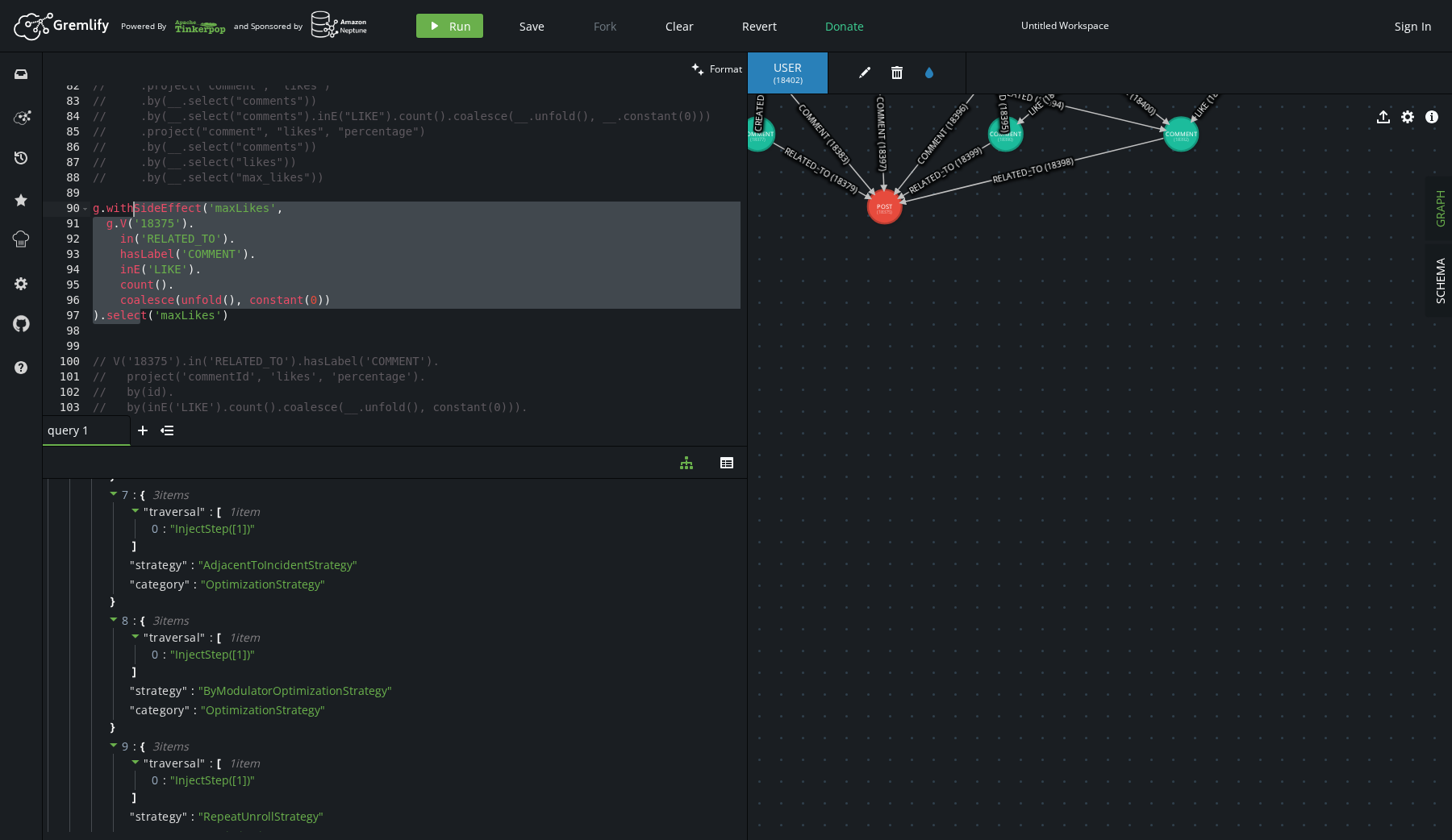
click at [100, 316] on div "// .project("comment", "likes") // .by(__.select("comments")) // .by(__.select(…" at bounding box center [418, 256] width 657 height 355
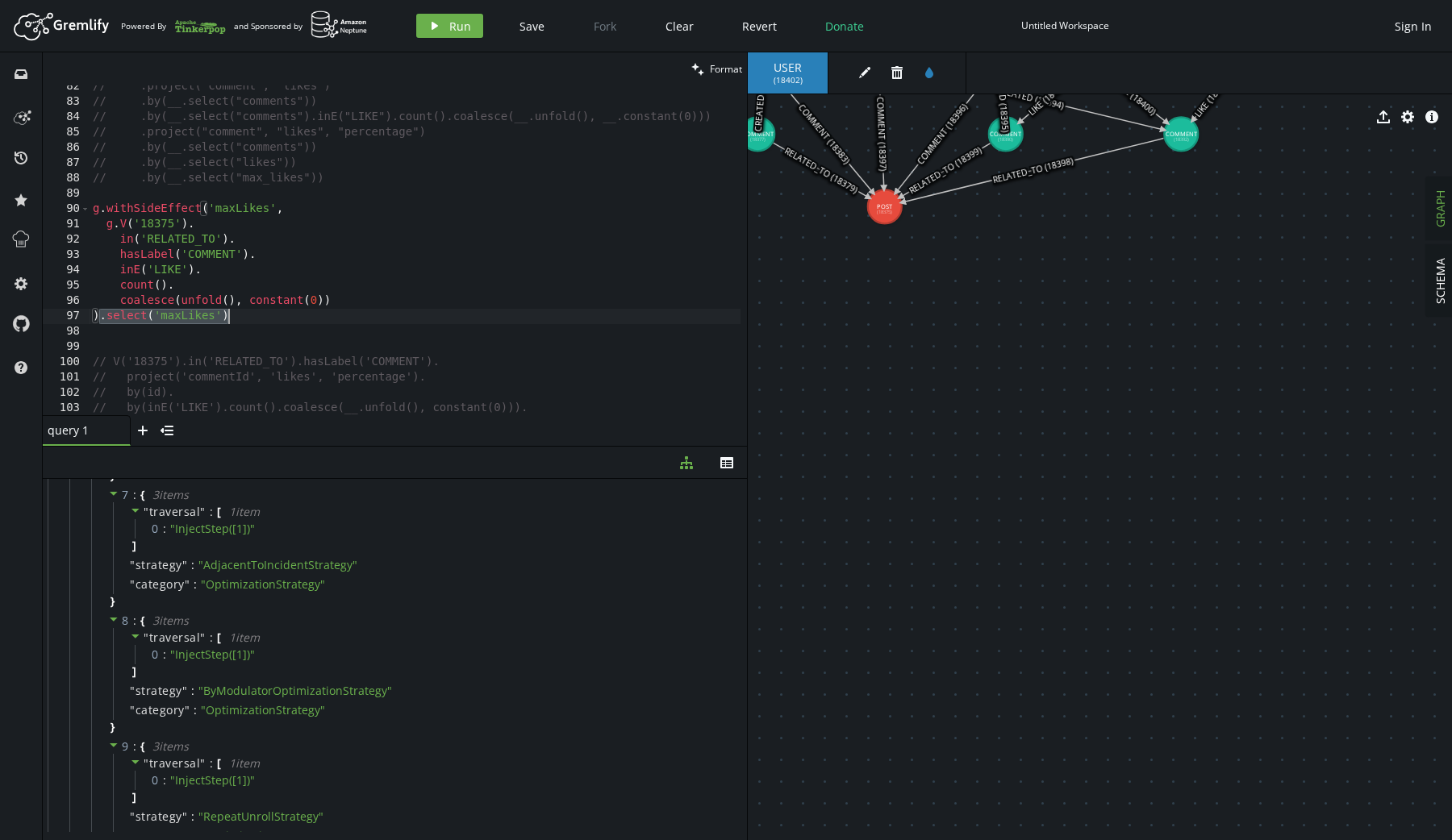
click at [234, 313] on div "// .project("comment", "likes") // .by(__.select("comments")) // .by(__.select(…" at bounding box center [418, 256] width 657 height 355
click at [453, 25] on span "Run" at bounding box center [460, 26] width 22 height 16
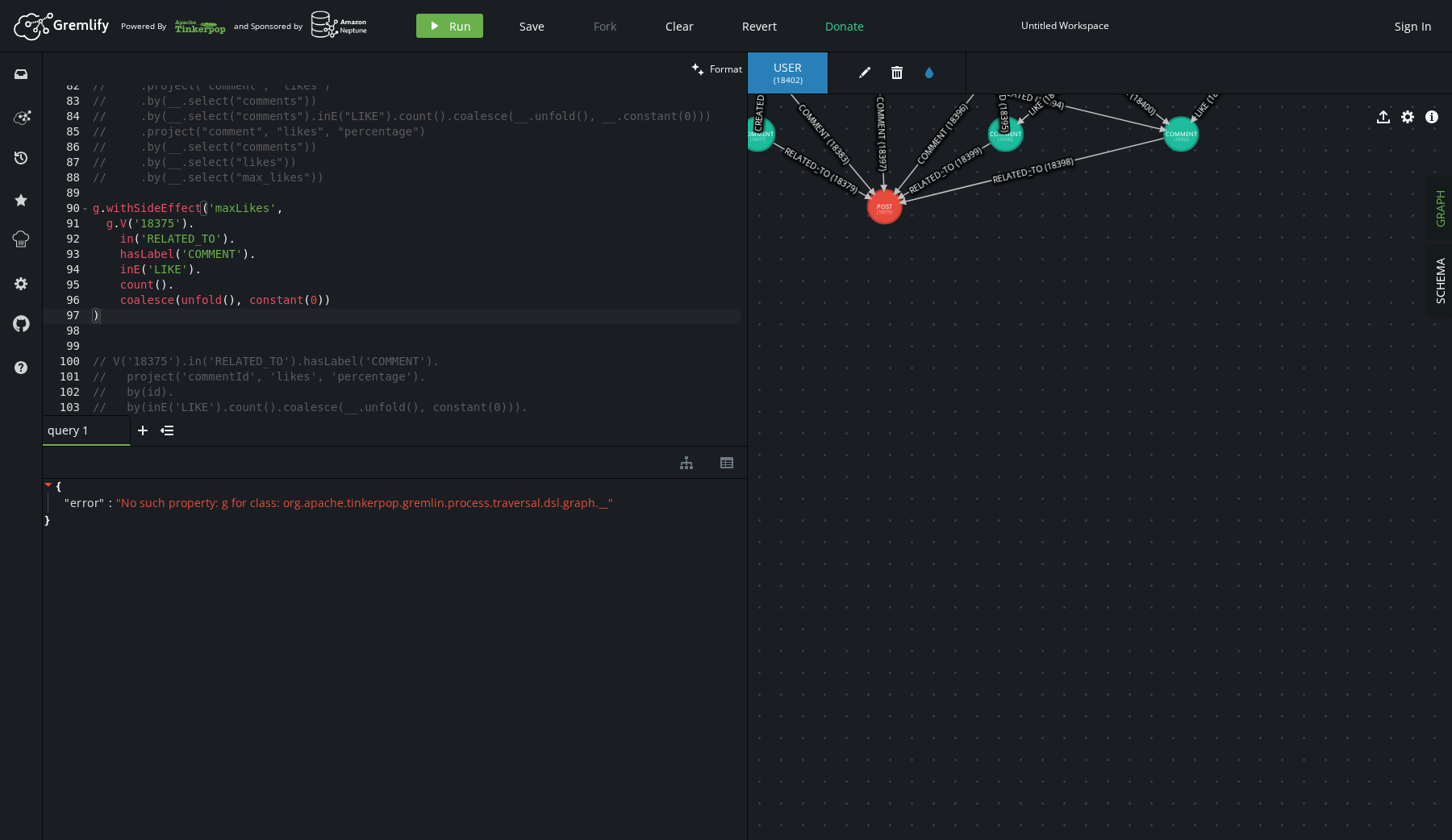
click at [278, 213] on div "// .project("comment", "likes") // .by(__.select("comments")) // .by(__.select(…" at bounding box center [418, 256] width 657 height 355
click at [205, 316] on div "// .project("comment", "likes") // .by(__.select("comments")) // .by(__.select(…" at bounding box center [418, 256] width 657 height 355
click at [432, 19] on icon "play" at bounding box center [434, 26] width 13 height 13
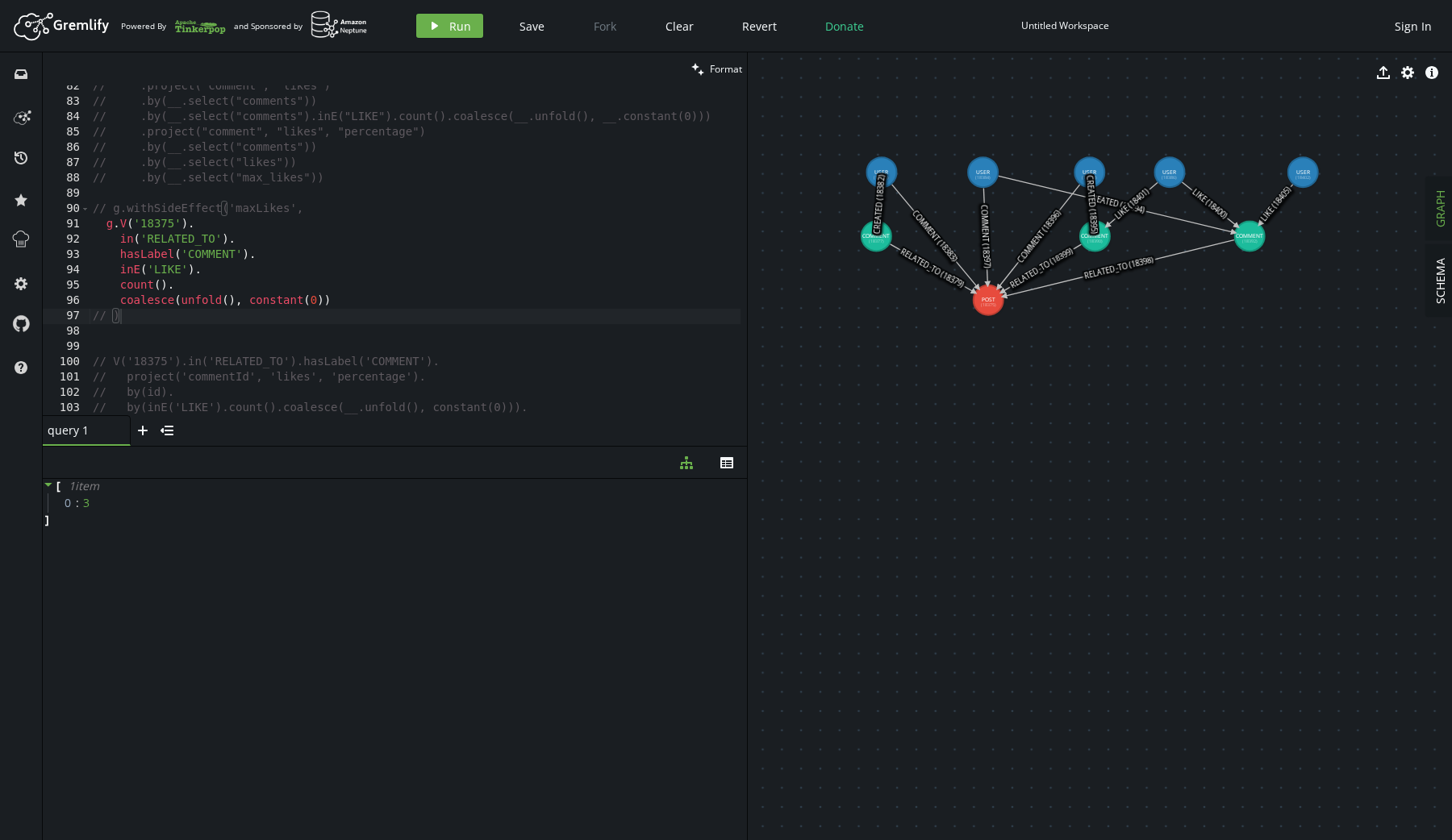
drag, startPoint x: 878, startPoint y: 286, endPoint x: 982, endPoint y: 365, distance: 130.6
type textarea "coalesce(unfold(), constant(0))"
click at [359, 302] on div "// .project("comment", "likes") // .by(__.select("comments")) // .by(__.select(…" at bounding box center [418, 256] width 657 height 355
type textarea ","
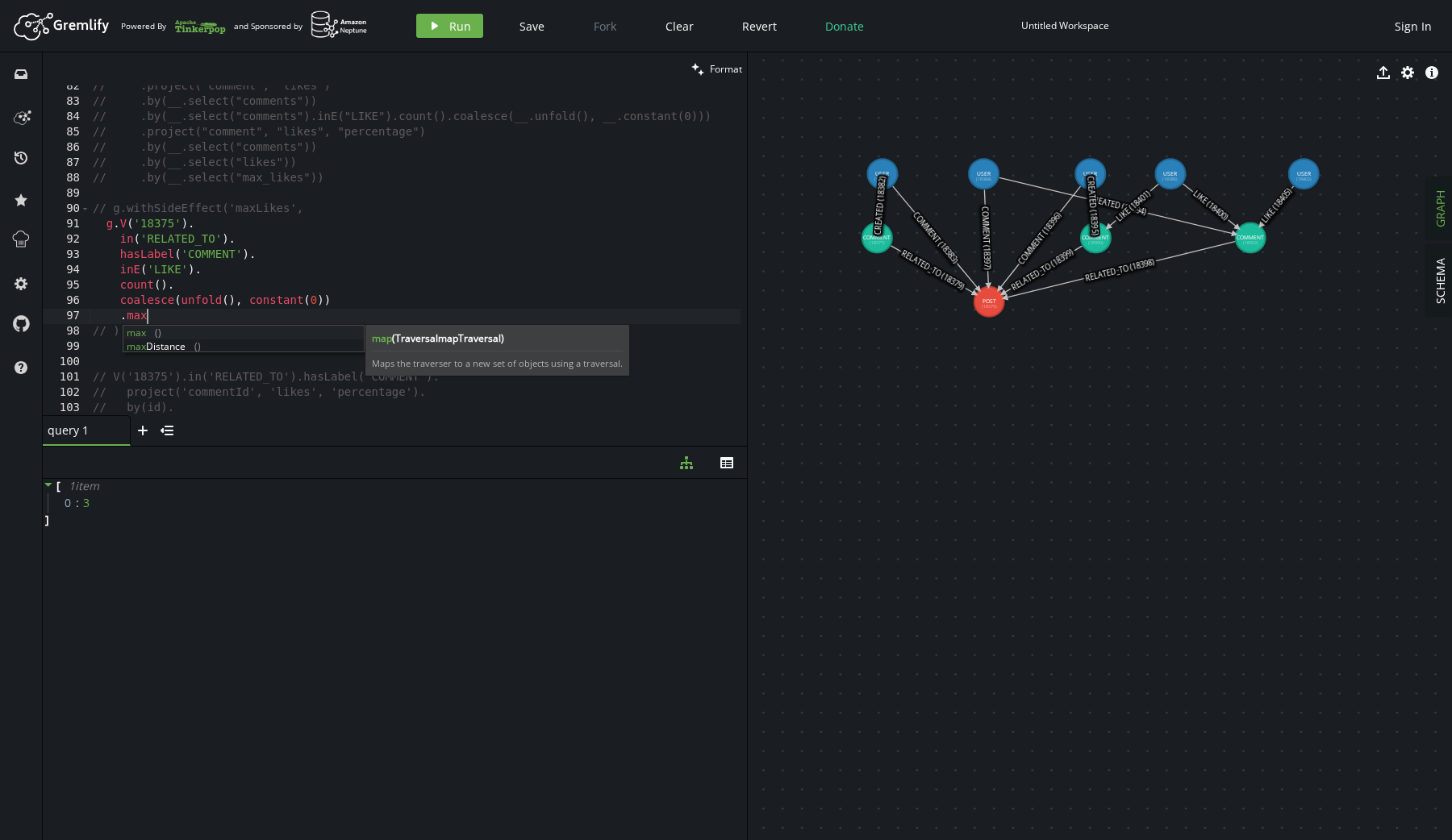
scroll to position [0, 67]
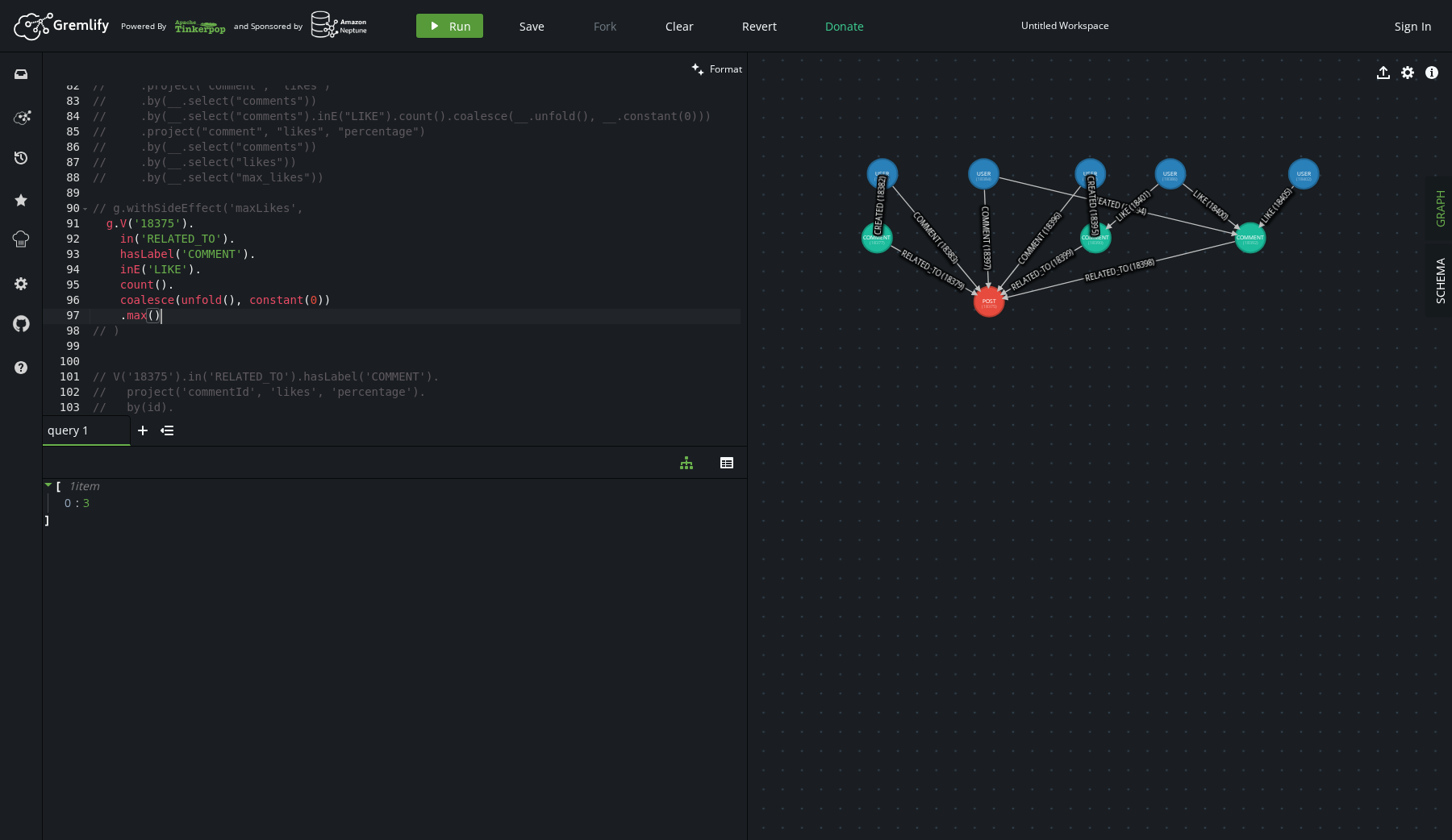
click at [443, 29] on button "play Run" at bounding box center [449, 26] width 67 height 24
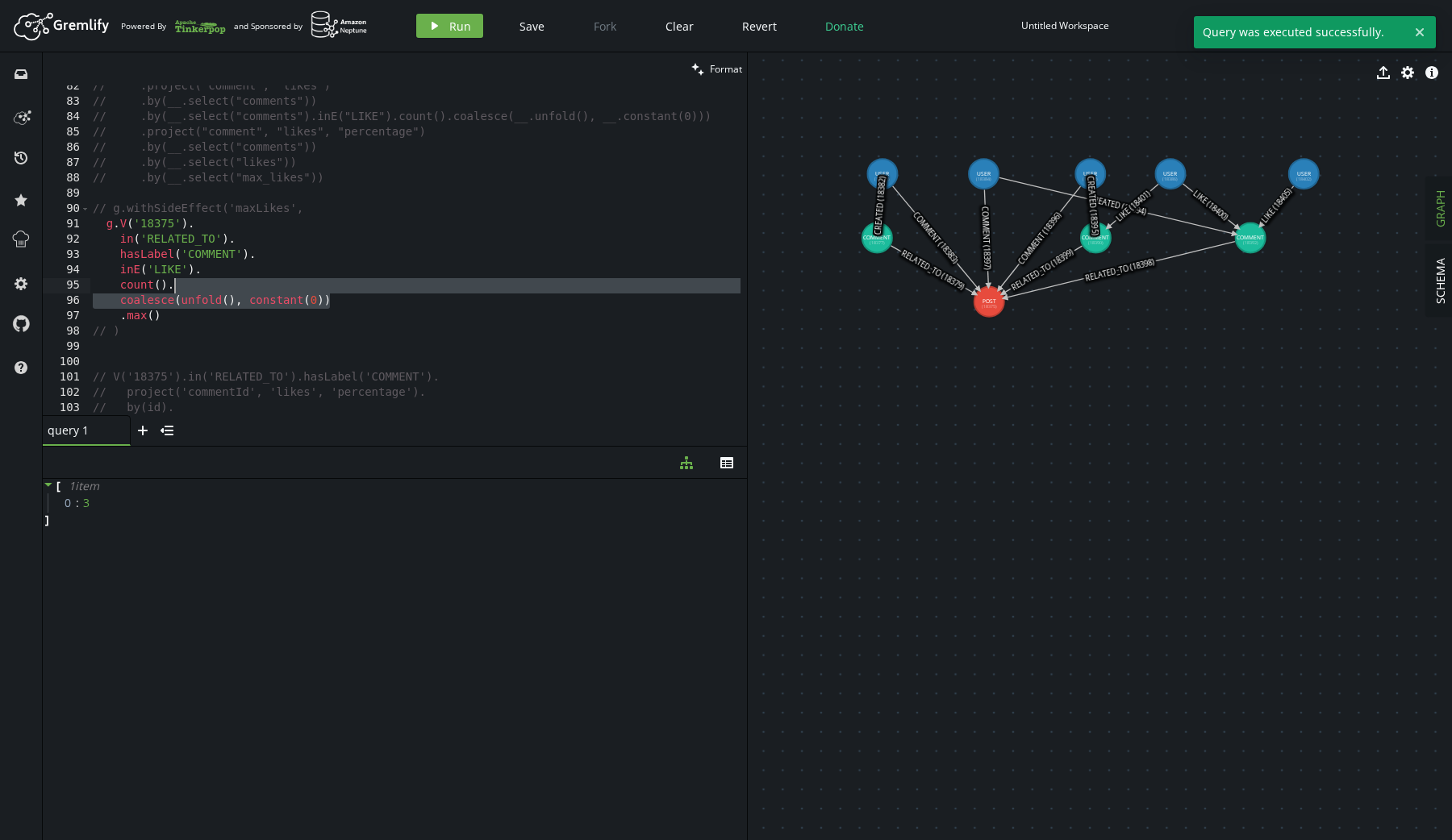
drag, startPoint x: 341, startPoint y: 299, endPoint x: 341, endPoint y: 290, distance: 9.0
click at [341, 290] on div "// .project("comment", "likes") // .by(__.select("comments")) // .by(__.select(…" at bounding box center [418, 256] width 657 height 355
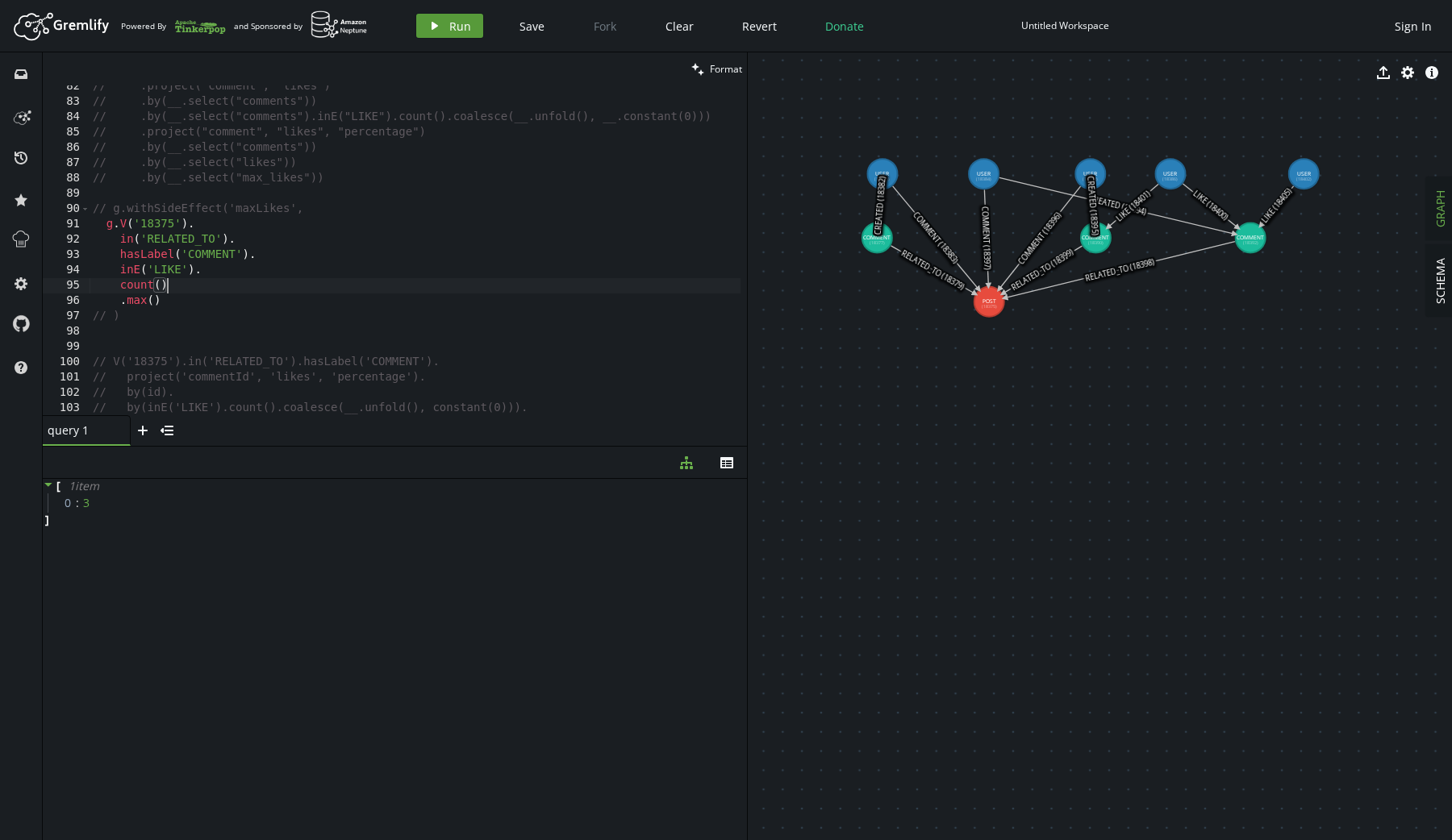
click at [442, 22] on button "play Run" at bounding box center [449, 26] width 67 height 24
click at [214, 273] on div "// .project("comment", "likes") // .by(__.select("comments")) // .by(__.select(…" at bounding box center [418, 256] width 657 height 355
click at [277, 253] on div "// .project("comment", "likes") // .by(__.select("comments")) // .by(__.select(…" at bounding box center [418, 256] width 657 height 355
click at [446, 17] on button "play Run" at bounding box center [449, 26] width 67 height 24
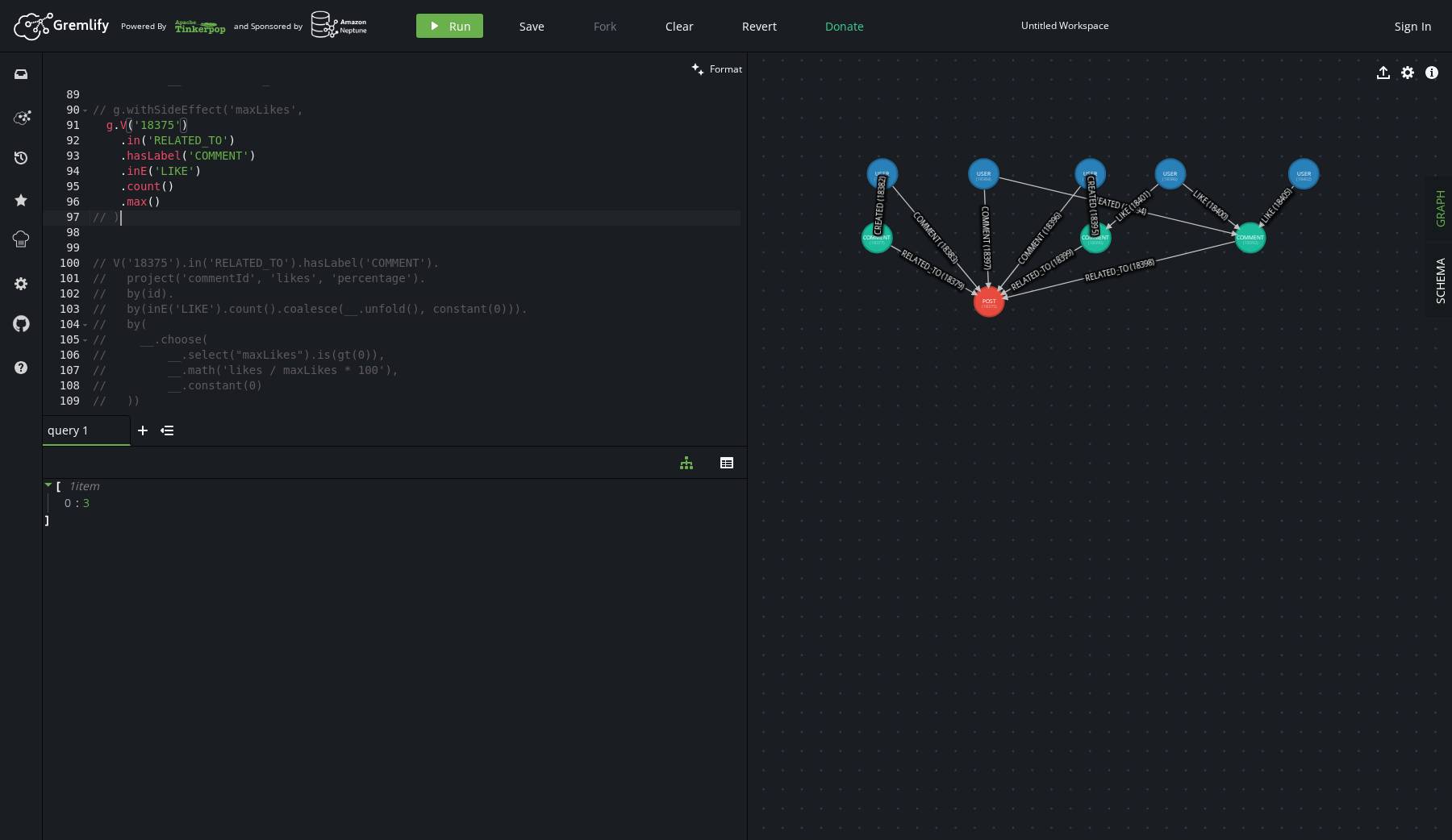
scroll to position [0, 26]
click at [222, 210] on div "// .by(__.select("max_likes")) // g.withSideEffect('maxLikes', g . V ( '18375' …" at bounding box center [418, 250] width 657 height 355
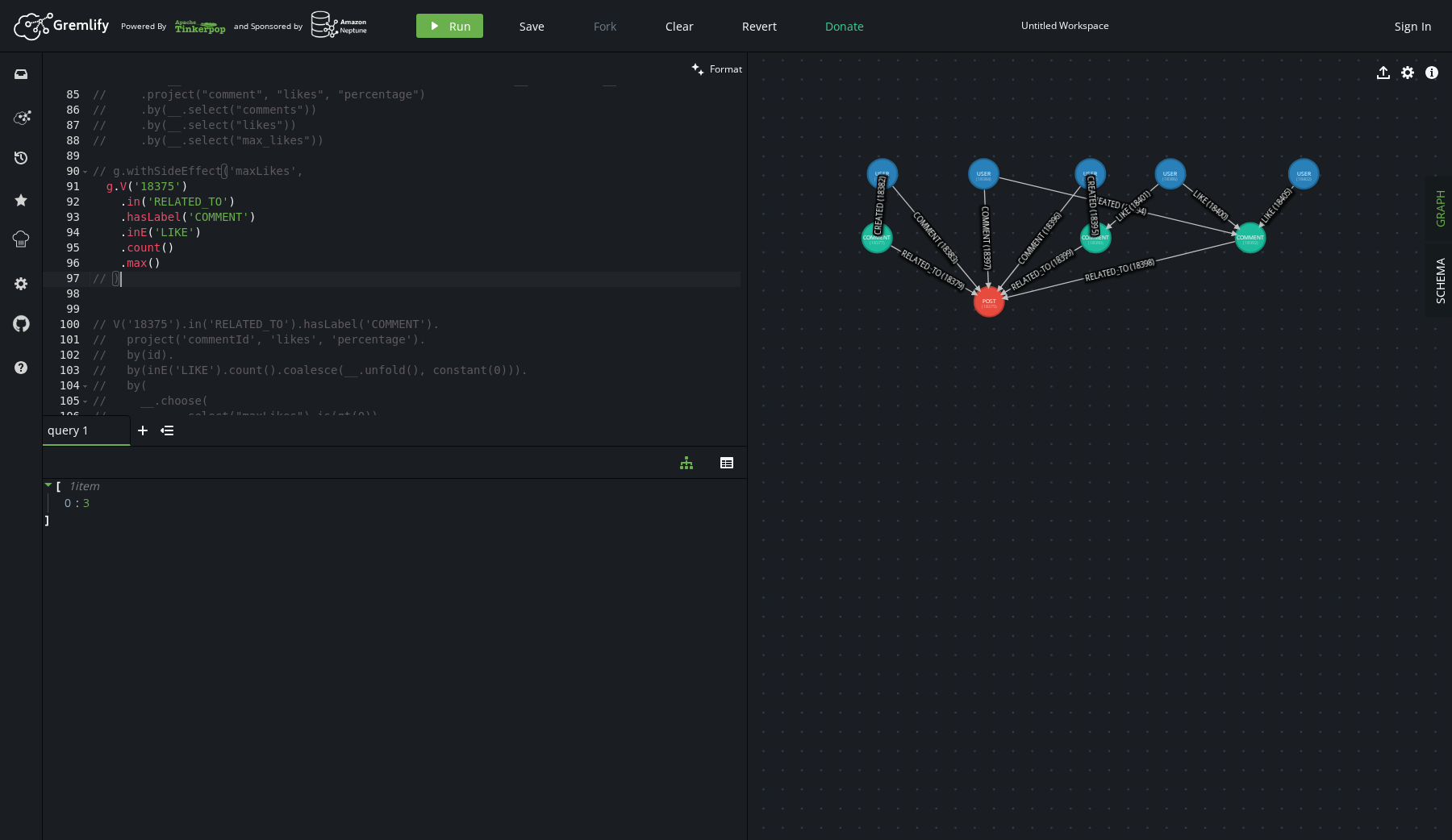
scroll to position [0, 0]
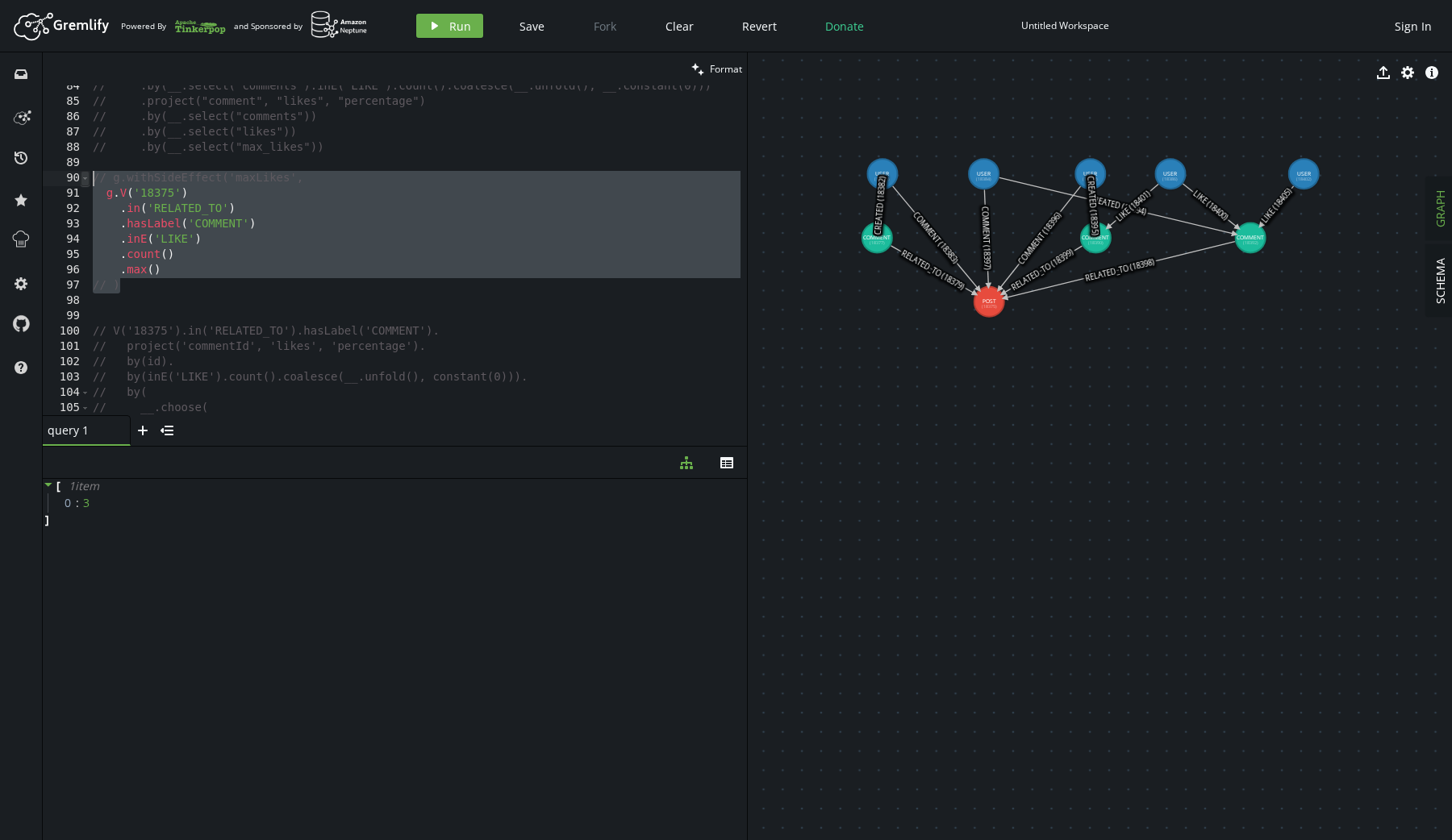
drag, startPoint x: 222, startPoint y: 288, endPoint x: 83, endPoint y: 180, distance: 176.0
click at [83, 180] on div "// ) 84 85 86 87 88 89 90 91 92 93 94 95 96 97 98 99 100 101 102 103 104 105 10…" at bounding box center [395, 250] width 704 height 330
paste textarea ".by(math('maxLikes > 0 ? likes / maxLikes * 100 : 0')"
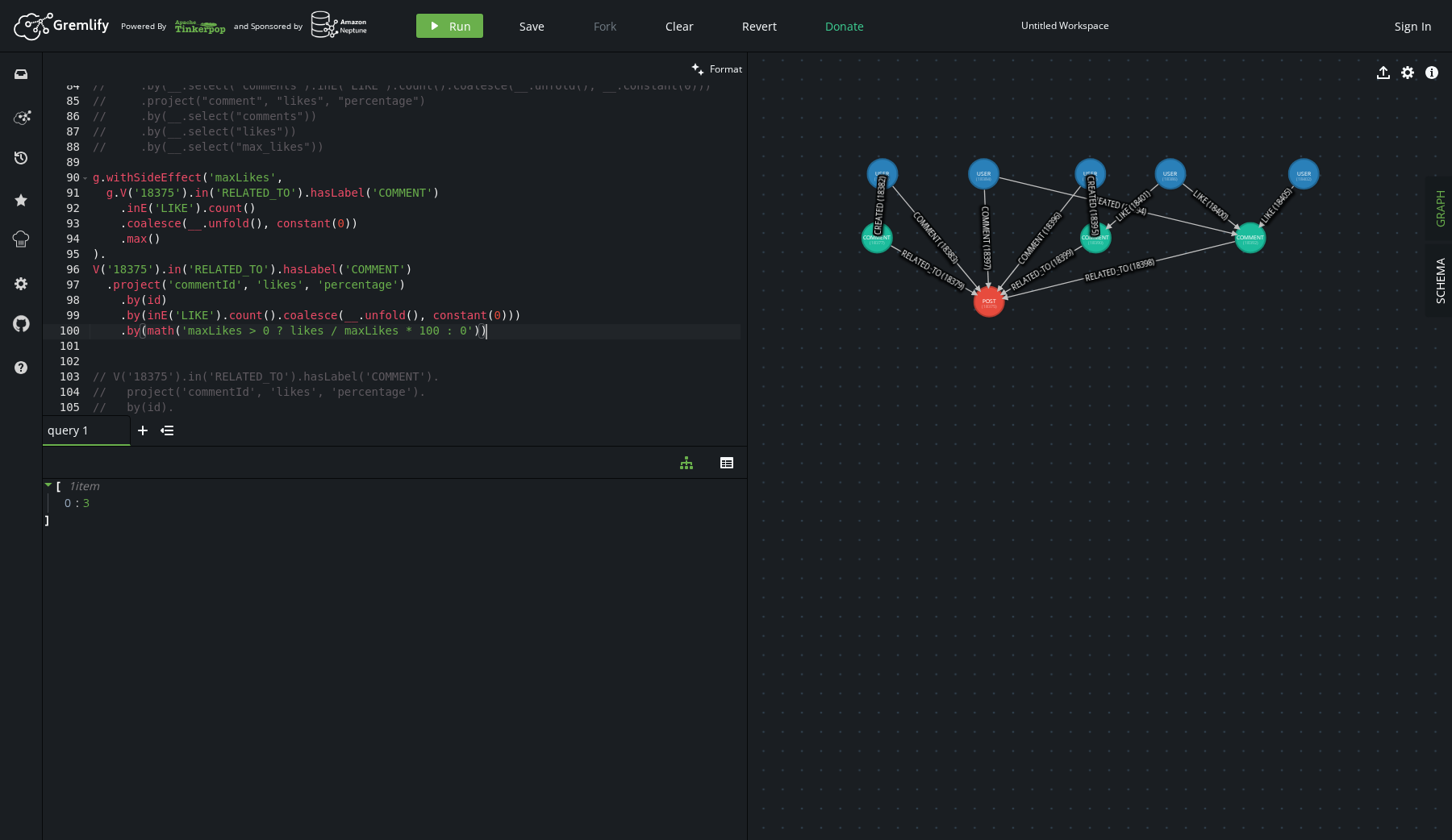
click at [112, 198] on div "// .by(__.select("comments").inE("LIKE").count().coalesce(__.unfold(), __.const…" at bounding box center [418, 256] width 657 height 355
click at [434, 31] on icon "play" at bounding box center [434, 26] width 13 height 13
click at [288, 330] on div "// .by(__.select("comments").inE("LIKE").count().coalesce(__.unfold(), __.const…" at bounding box center [418, 256] width 657 height 355
click at [186, 337] on div "// .by(__.select("comments").inE("LIKE").count().coalesce(__.unfold(), __.const…" at bounding box center [418, 256] width 657 height 355
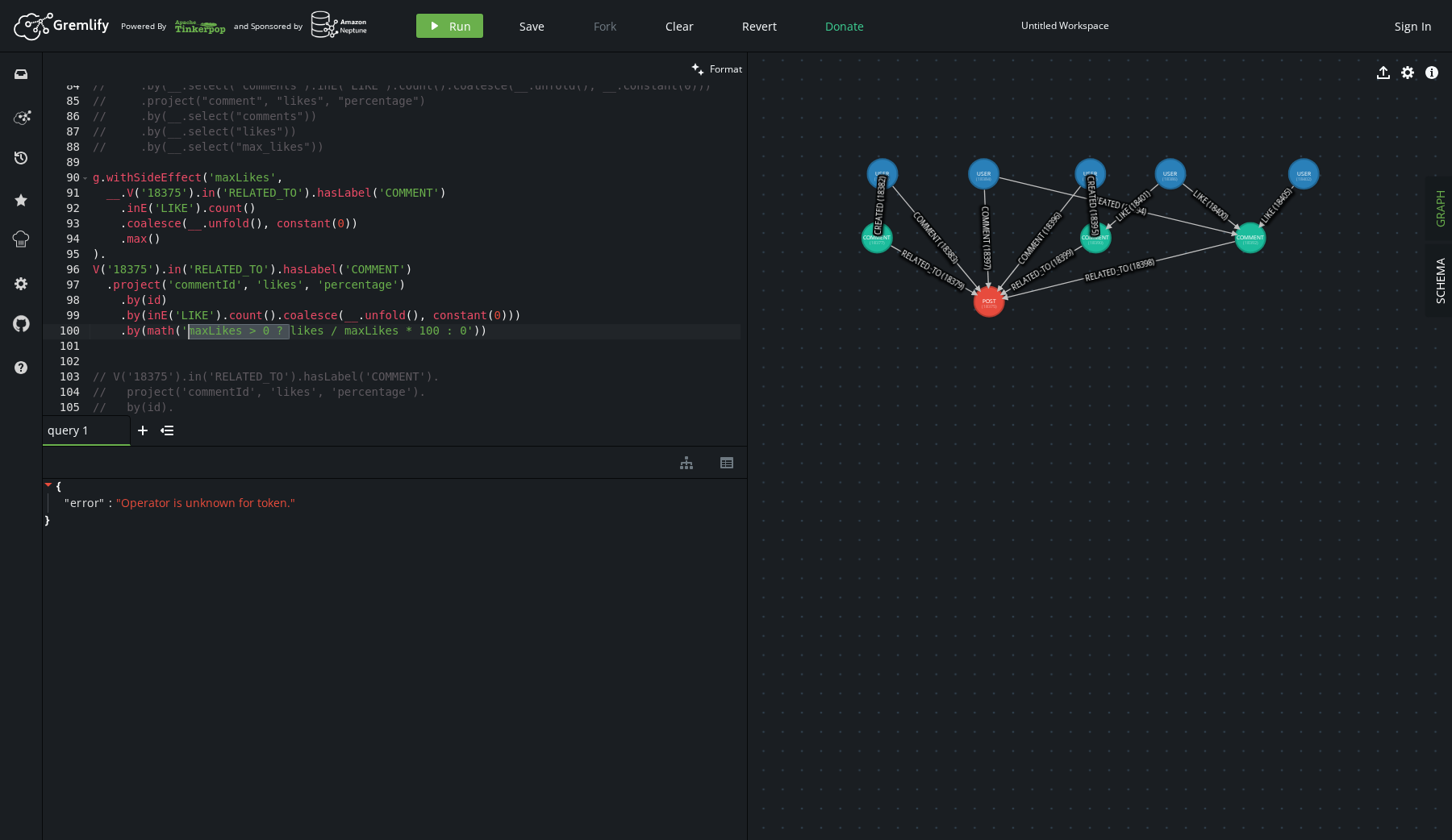
scroll to position [0, 101]
click at [336, 331] on div "// .by(__.select("comments").inE("LIKE").count().coalesce(__.unfold(), __.const…" at bounding box center [418, 256] width 657 height 355
click at [431, 7] on header "Artboard Created with Sketch. Powered By and Sponsored by play Run Save Fork Cl…" at bounding box center [726, 26] width 1452 height 52
click at [431, 17] on button "play Run" at bounding box center [449, 26] width 67 height 24
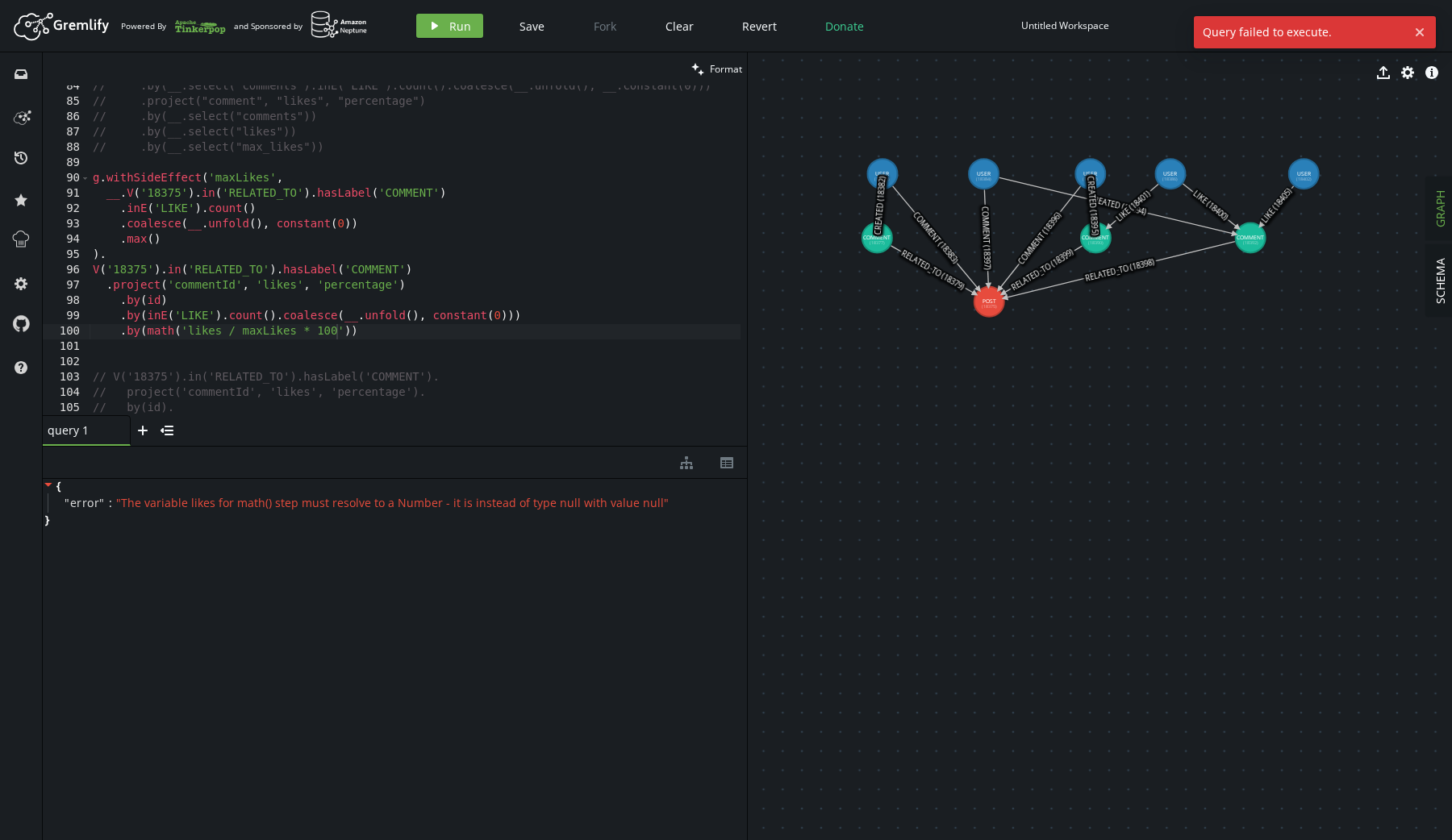
click at [355, 332] on div "// .by(__.select("comments").inE("LIKE").count().coalesce(__.unfold(), __.const…" at bounding box center [418, 256] width 657 height 355
click at [398, 332] on div "// .by(__.select("comments").inE("LIKE").count().coalesce(__.unfold(), __.const…" at bounding box center [418, 256] width 657 height 355
click at [147, 335] on div "// .by(__.select("comments").inE("LIKE").count().coalesce(__.unfold(), __.const…" at bounding box center [418, 256] width 657 height 355
click at [239, 326] on div "// .by(__.select("comments").inE("LIKE").count().coalesce(__.unfold(), __.const…" at bounding box center [418, 256] width 657 height 355
click at [187, 332] on div "// .by(__.select("comments").inE("LIKE").count().coalesce(__.unfold(), __.const…" at bounding box center [418, 256] width 657 height 355
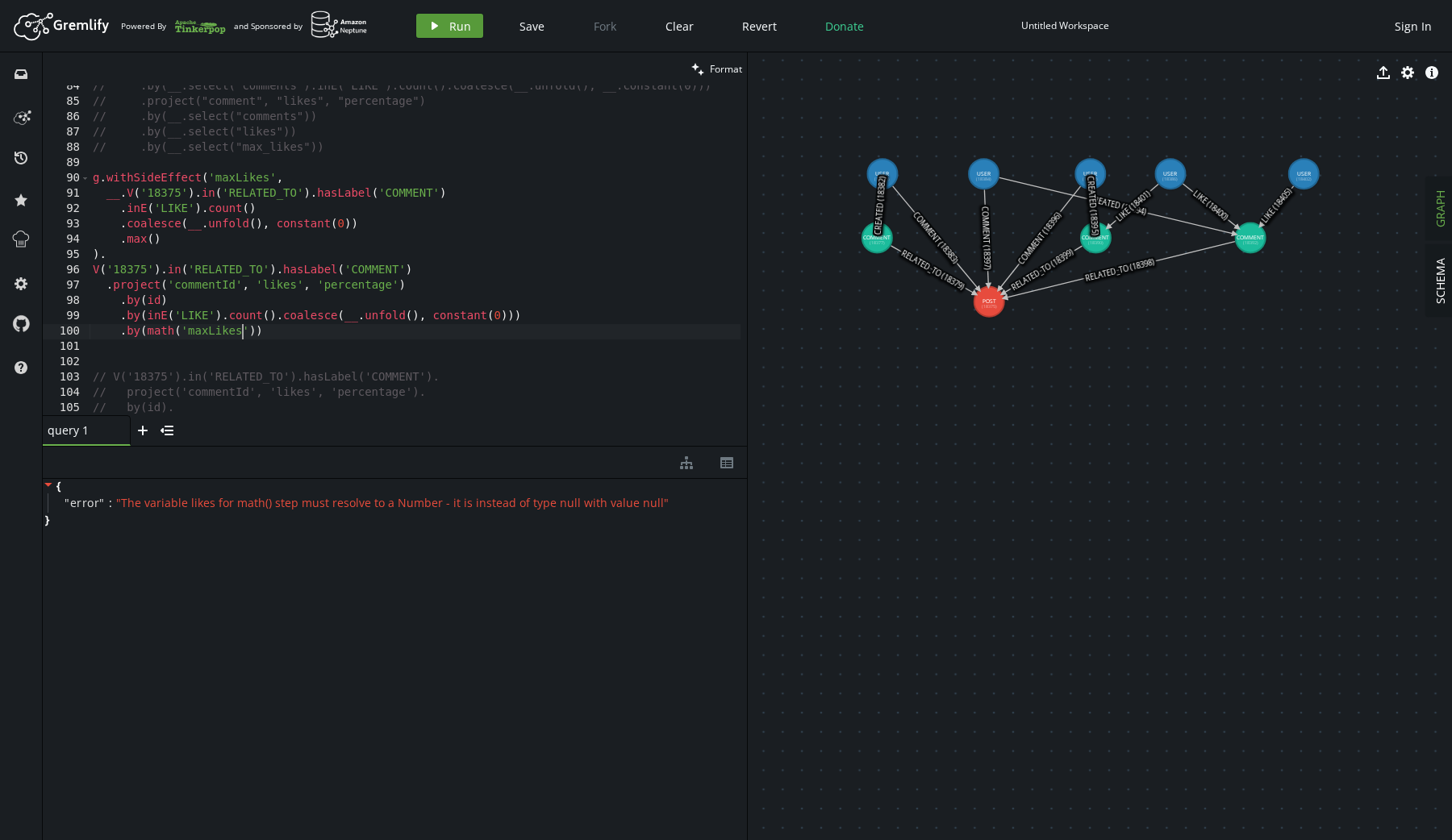
click at [443, 34] on button "play Run" at bounding box center [449, 26] width 67 height 24
click at [168, 332] on div "// .by(__.select("comments").inE("LIKE").count().coalesce(__.unfold(), __.const…" at bounding box center [418, 256] width 657 height 355
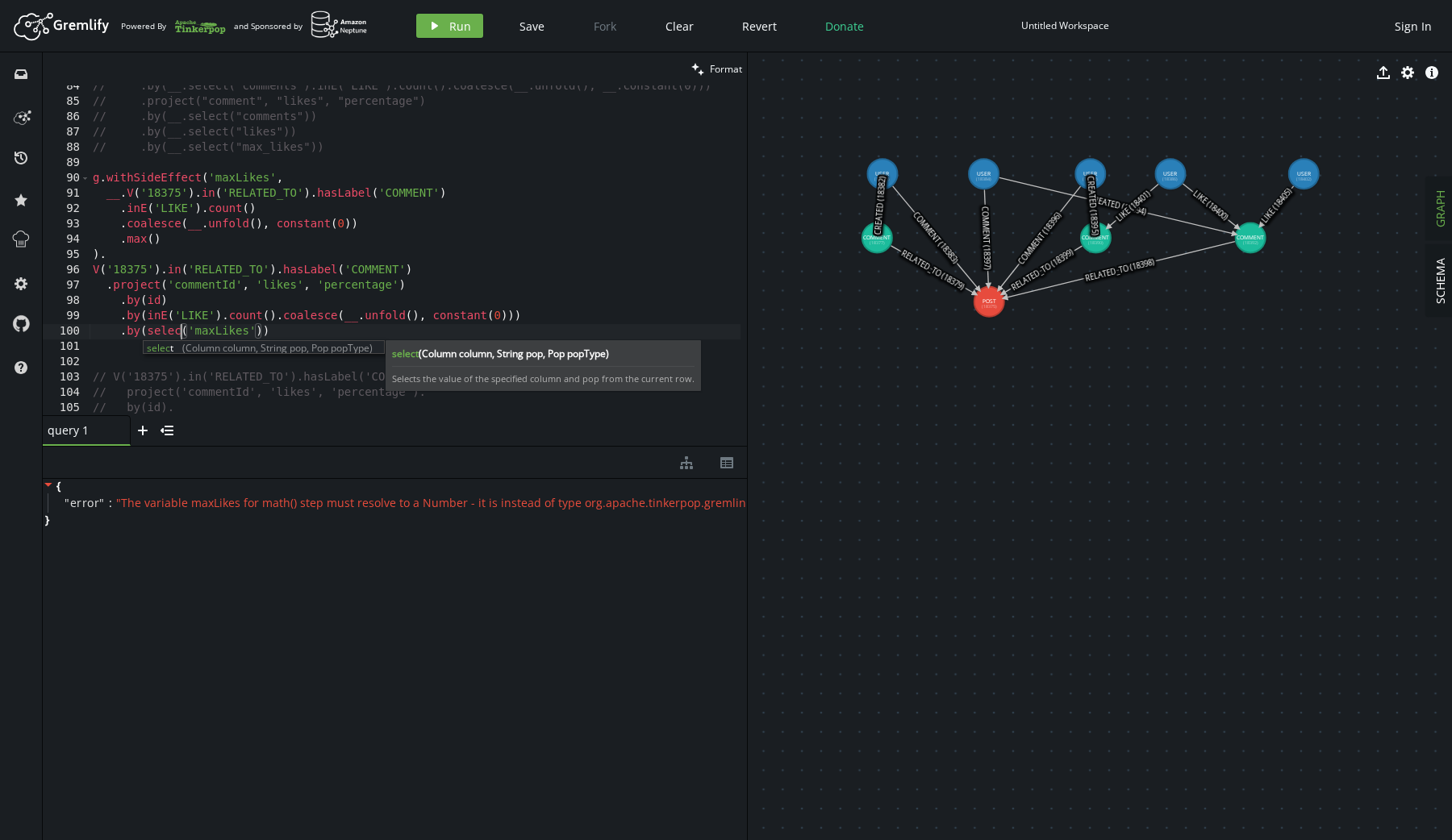
scroll to position [0, 94]
type textarea ".by(select('maxLikes'))"
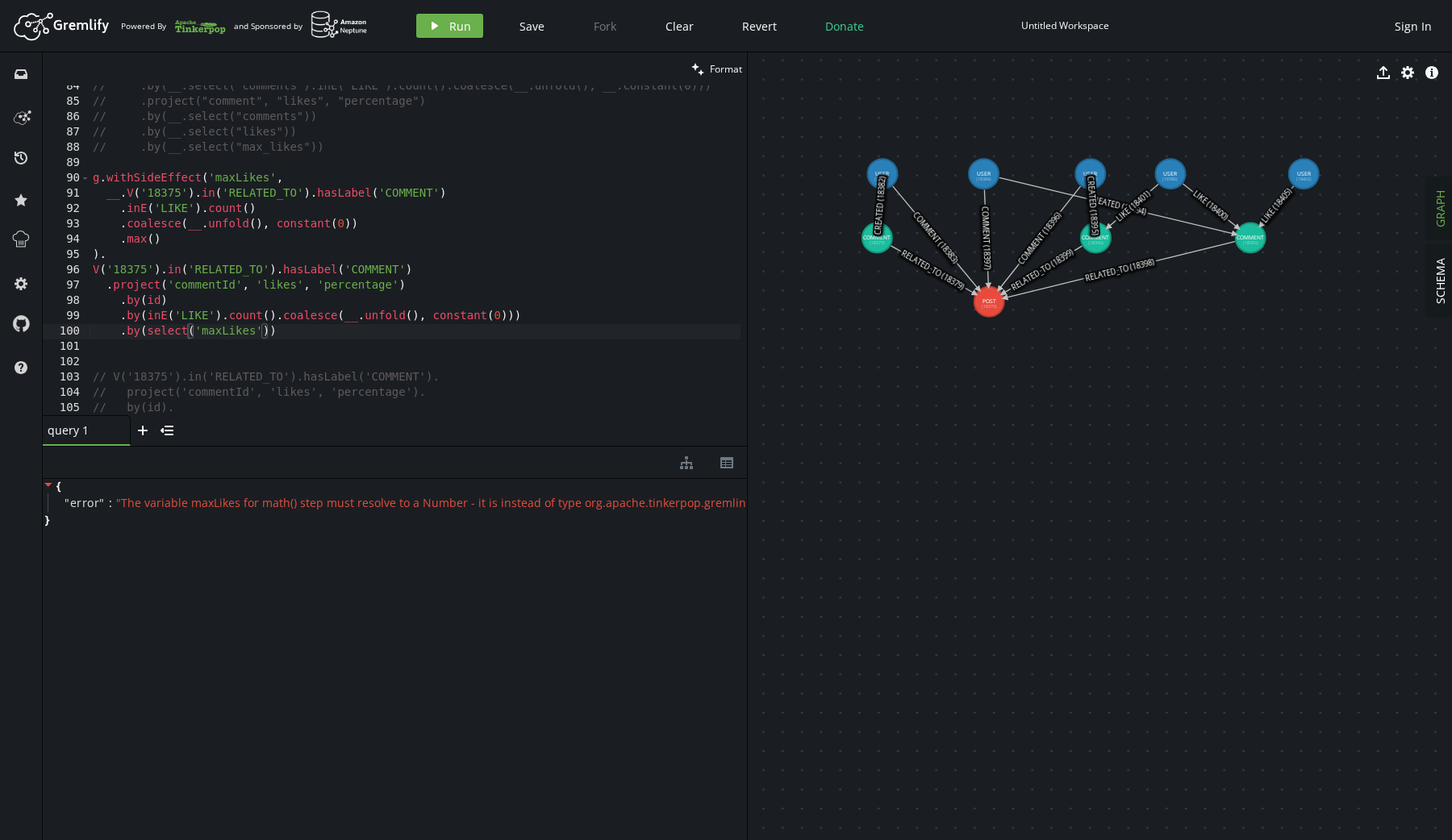
click at [436, 10] on div "Artboard Created with Sketch. Powered By and Sponsored by play Run Save Fork Cl…" at bounding box center [726, 26] width 1436 height 32
click at [438, 37] on button "play Run" at bounding box center [449, 26] width 67 height 24
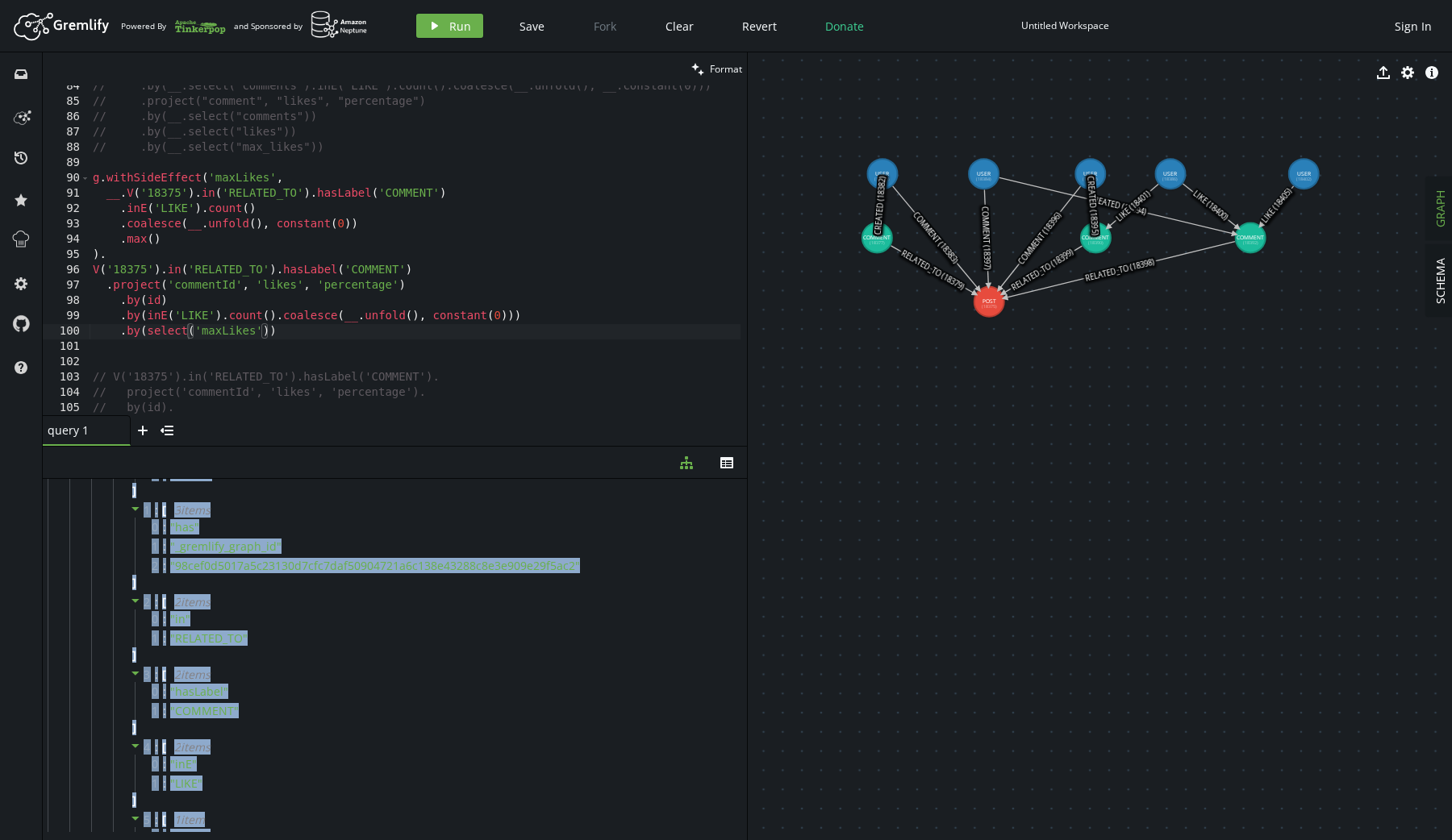
scroll to position [0, 0]
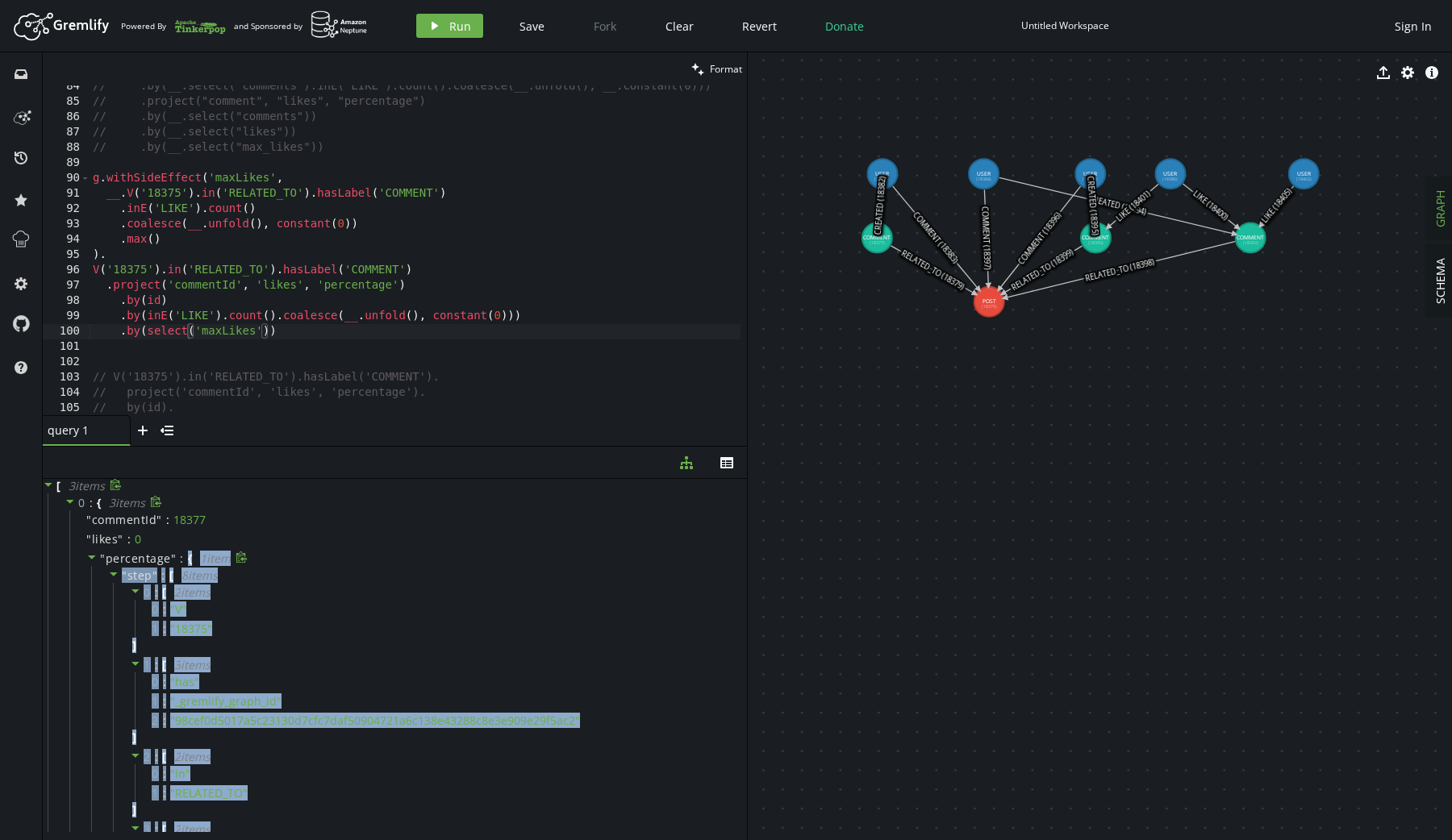
drag, startPoint x: 131, startPoint y: 801, endPoint x: 181, endPoint y: 563, distance: 243.2
copy div "{ 1 item " step " : [ 8 item s 0 : [ 2 item s 0 : " V " 1 : " 18375 " ] 1 : [ 3…"
click at [239, 558] on icon at bounding box center [241, 557] width 12 height 12
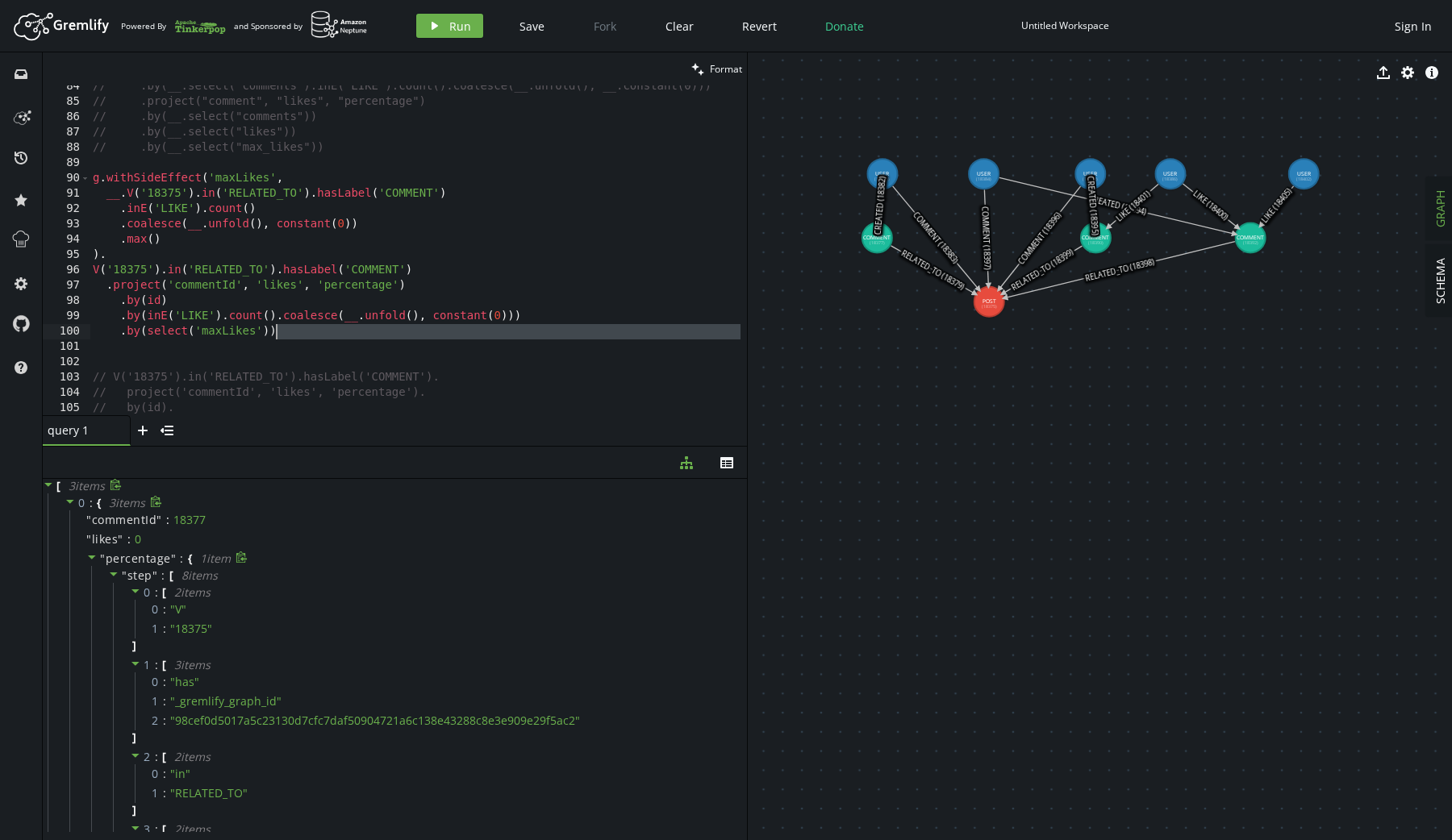
drag, startPoint x: 358, startPoint y: 340, endPoint x: 338, endPoint y: 332, distance: 21.5
click at [338, 332] on div "// .by(__.select("comments").inE("LIKE").count().coalesce(__.unfold(), __.const…" at bounding box center [418, 256] width 657 height 355
click at [327, 331] on div "// .by(__.select("comments").inE("LIKE").count().coalesce(__.unfold(), __.const…" at bounding box center [415, 250] width 651 height 330
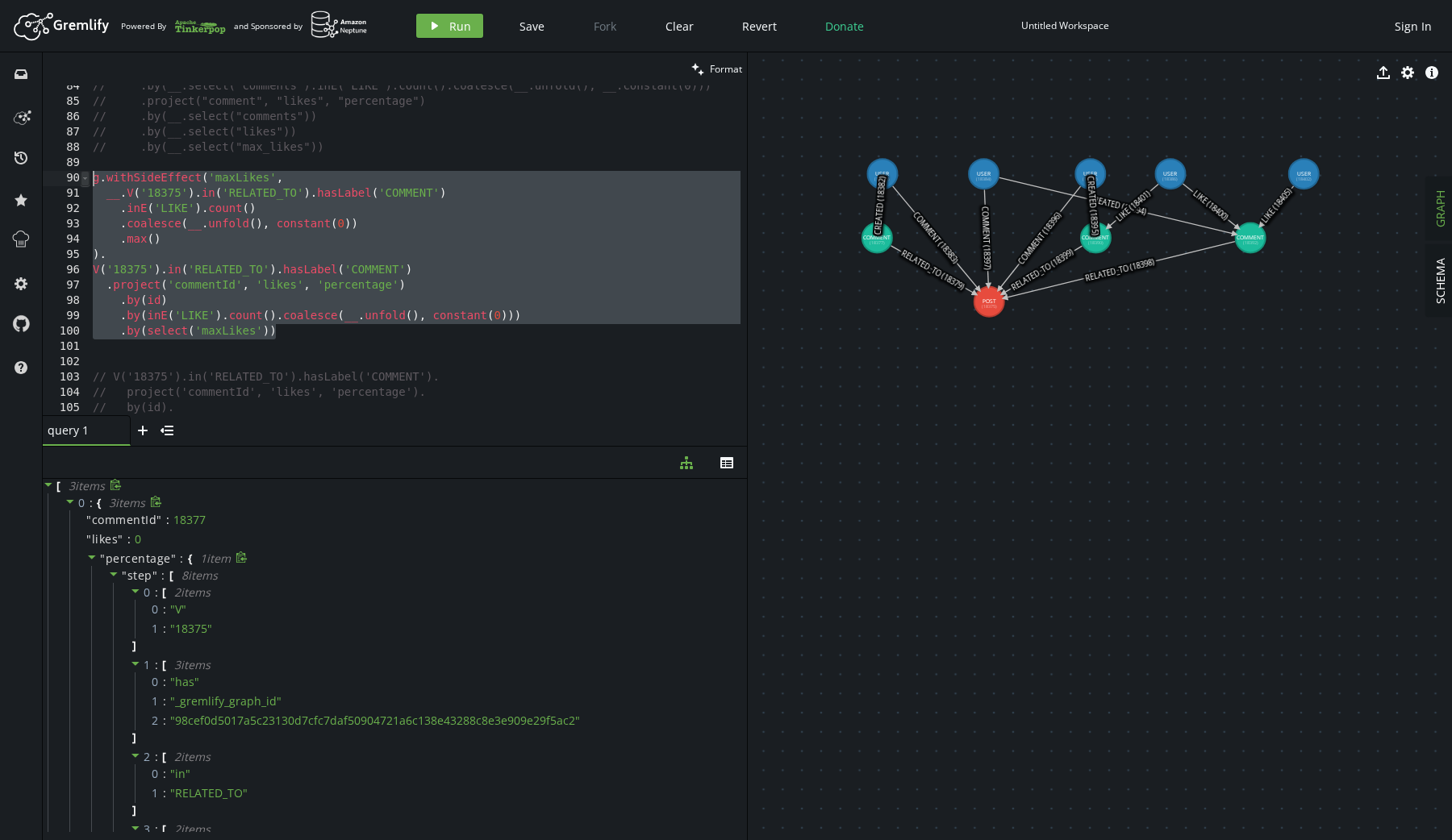
drag, startPoint x: 316, startPoint y: 329, endPoint x: 85, endPoint y: 175, distance: 277.6
click at [85, 175] on div ".by(select('maxLikes')) 84 85 86 87 88 89 90 91 92 93 94 95 96 97 98 99 100 101…" at bounding box center [395, 250] width 704 height 330
paste textarea
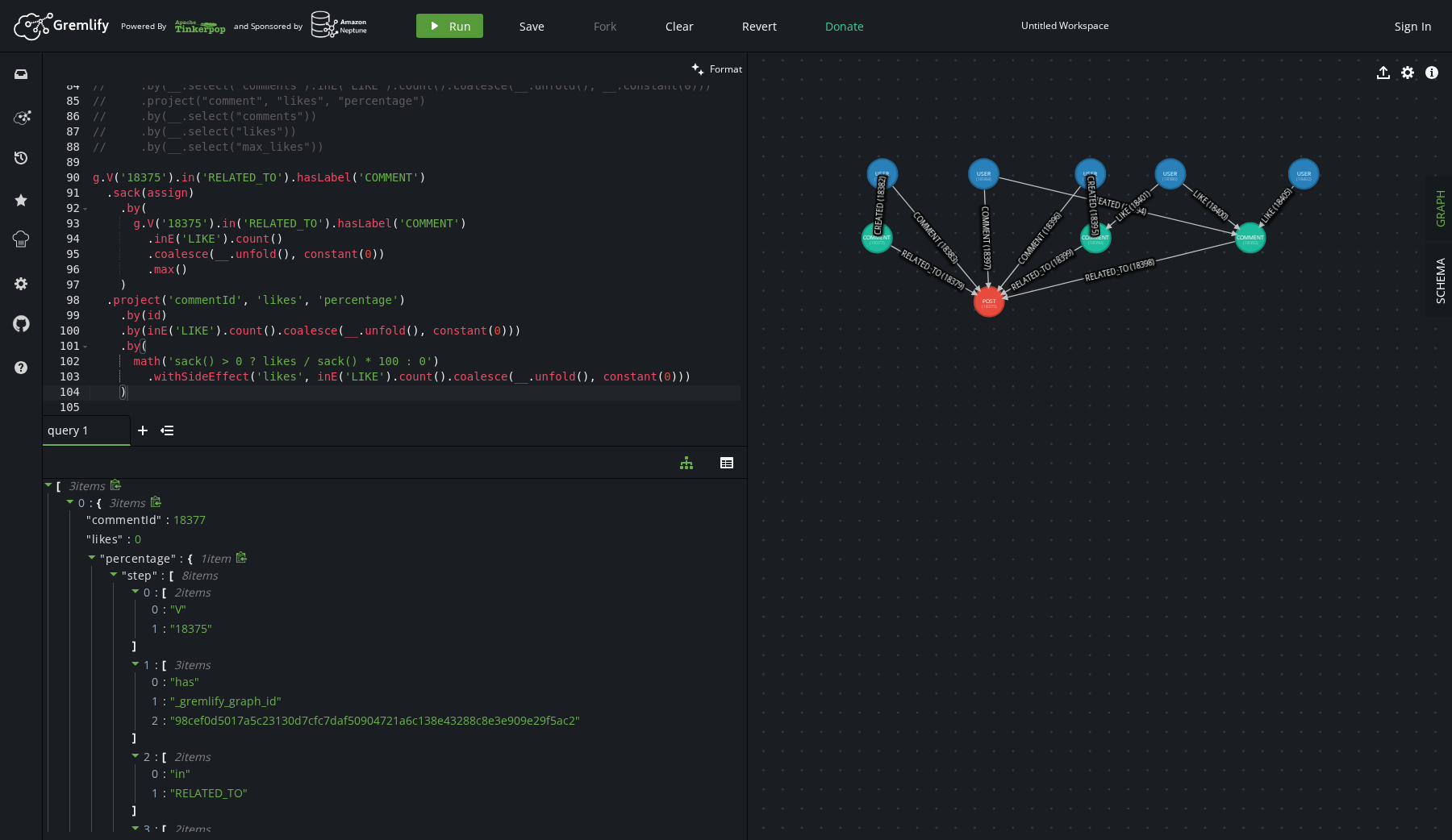
click at [434, 24] on icon "button" at bounding box center [434, 26] width 6 height 8
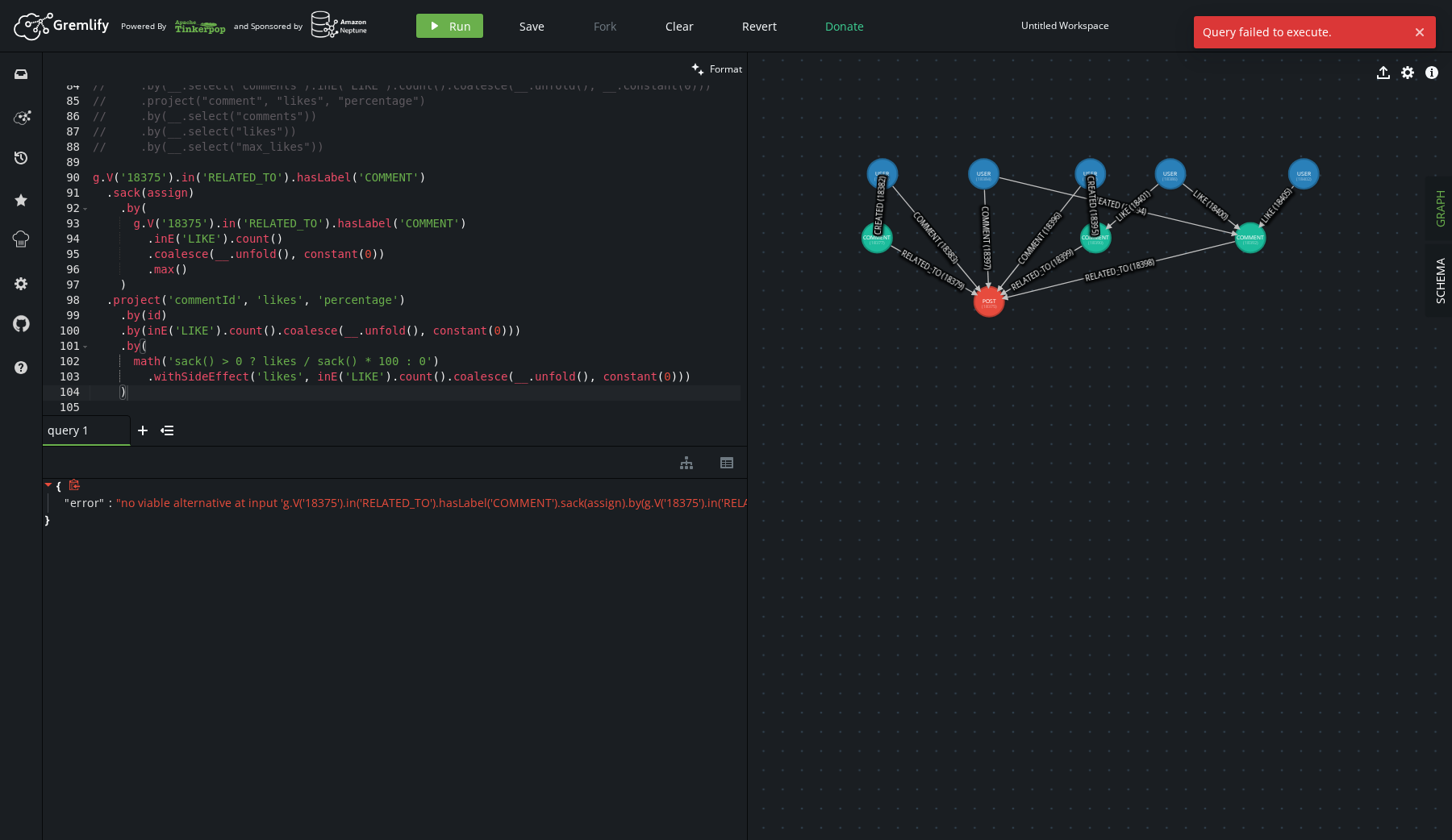
click at [143, 226] on div "// .by(__.select("comments").inE("LIKE").count().coalesce(__.unfold(), __.const…" at bounding box center [418, 256] width 657 height 355
click at [190, 342] on div "// .by(__.select("comments").inE("LIKE").count().coalesce(__.unfold(), __.const…" at bounding box center [418, 256] width 657 height 355
type textarea ")"
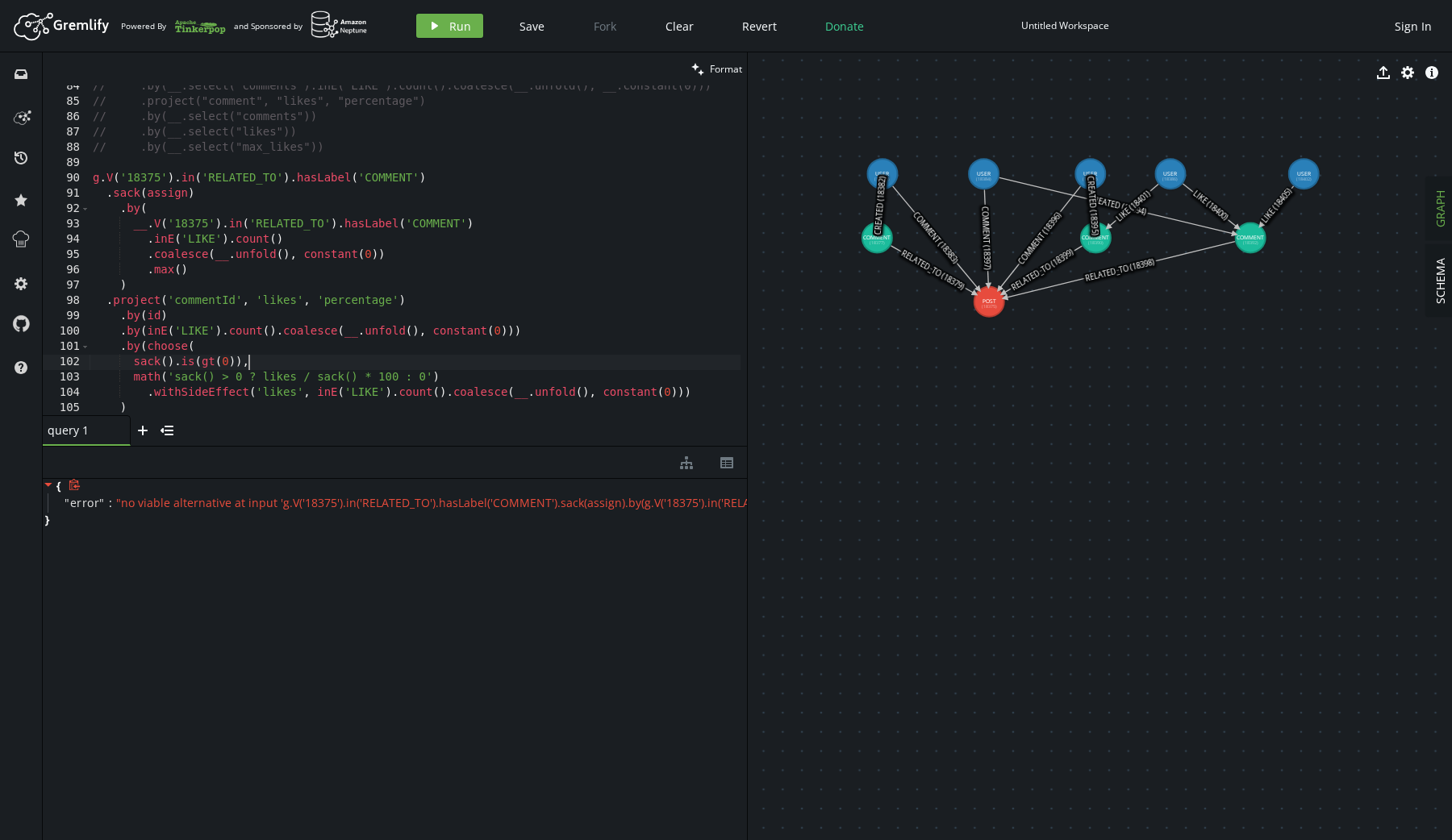
scroll to position [0, 155]
click at [263, 375] on div "// .by(__.select("comments").inE("LIKE").count().coalesce(__.unfold(), __.const…" at bounding box center [418, 256] width 657 height 355
click at [176, 379] on div "// .by(__.select("comments").inE("LIKE").count().coalesce(__.unfold(), __.const…" at bounding box center [418, 256] width 657 height 355
click at [313, 378] on div "// .by(__.select("comments").inE("LIKE").count().coalesce(__.unfold(), __.const…" at bounding box center [418, 256] width 657 height 355
click at [335, 377] on div "// .by(__.select("comments").inE("LIKE").count().coalesce(__.unfold(), __.const…" at bounding box center [418, 256] width 657 height 355
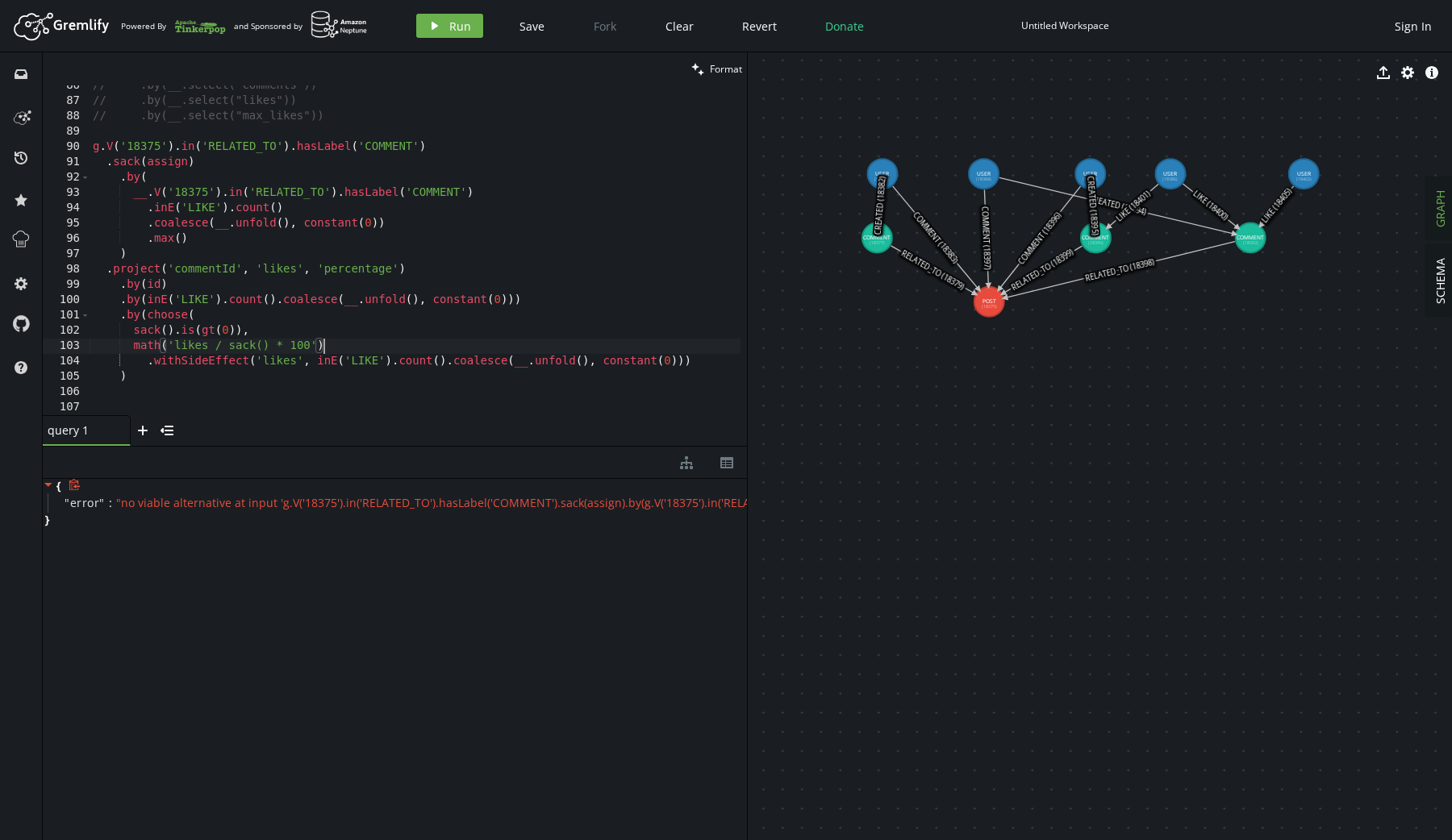
scroll to position [1313, 0]
click at [693, 364] on div "// .by(__.select("comments")) // .by(__.select("likes")) // .by(__.select("max_…" at bounding box center [418, 252] width 657 height 355
type textarea ".withSideEffect('likes', inE('LIKE').count().coalesce(__.unfold(), constant(0))…"
click at [449, 20] on span "Run" at bounding box center [460, 26] width 22 height 16
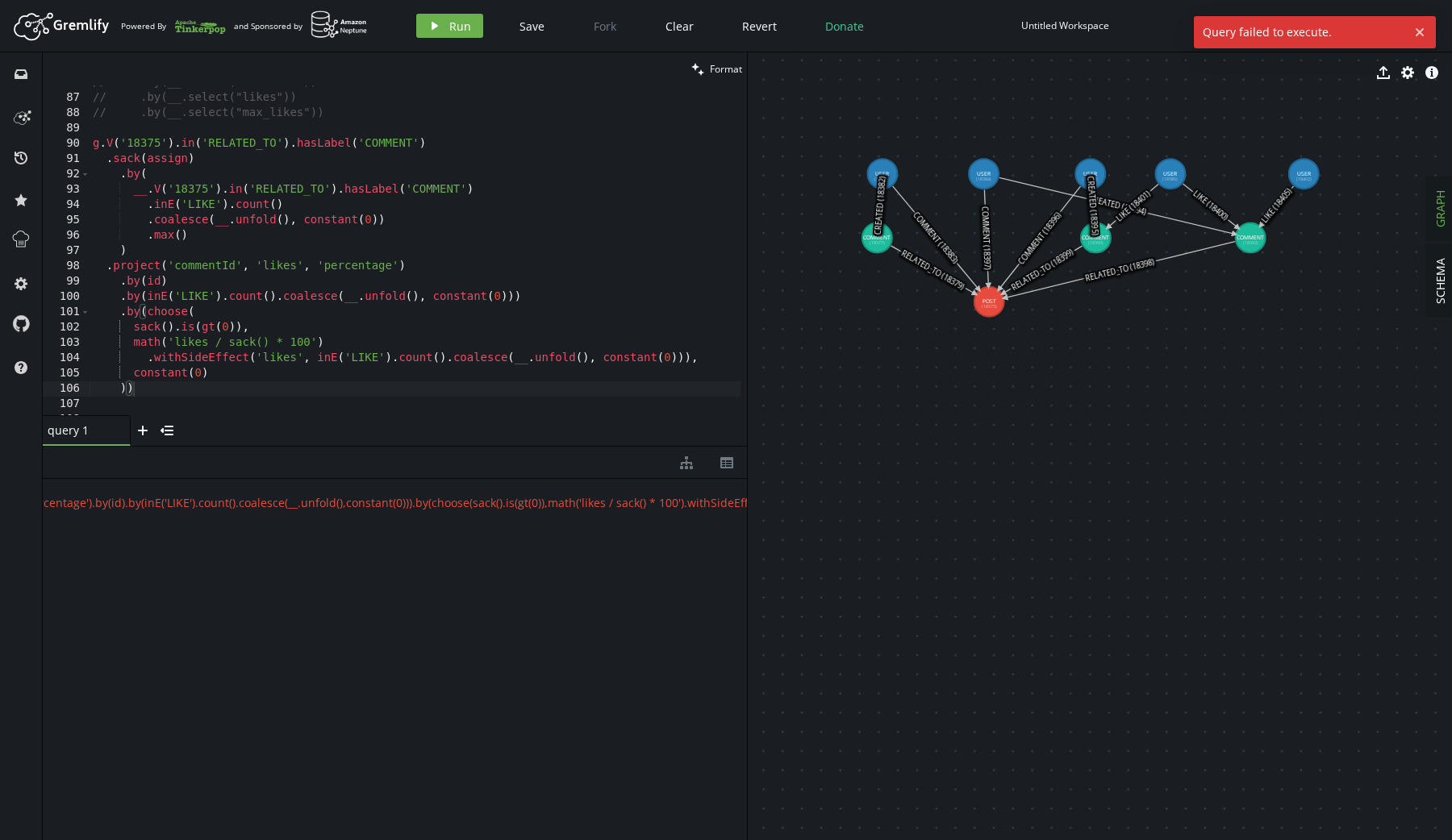
scroll to position [0, 1334]
click at [216, 370] on div "// .by(__.select("comments")) // .by(__.select("likes")) // .by(__.select("max_…" at bounding box center [418, 252] width 657 height 355
click at [689, 359] on div "// .by(__.select("comments")) // .by(__.select("likes")) // .by(__.select("max_…" at bounding box center [418, 252] width 657 height 355
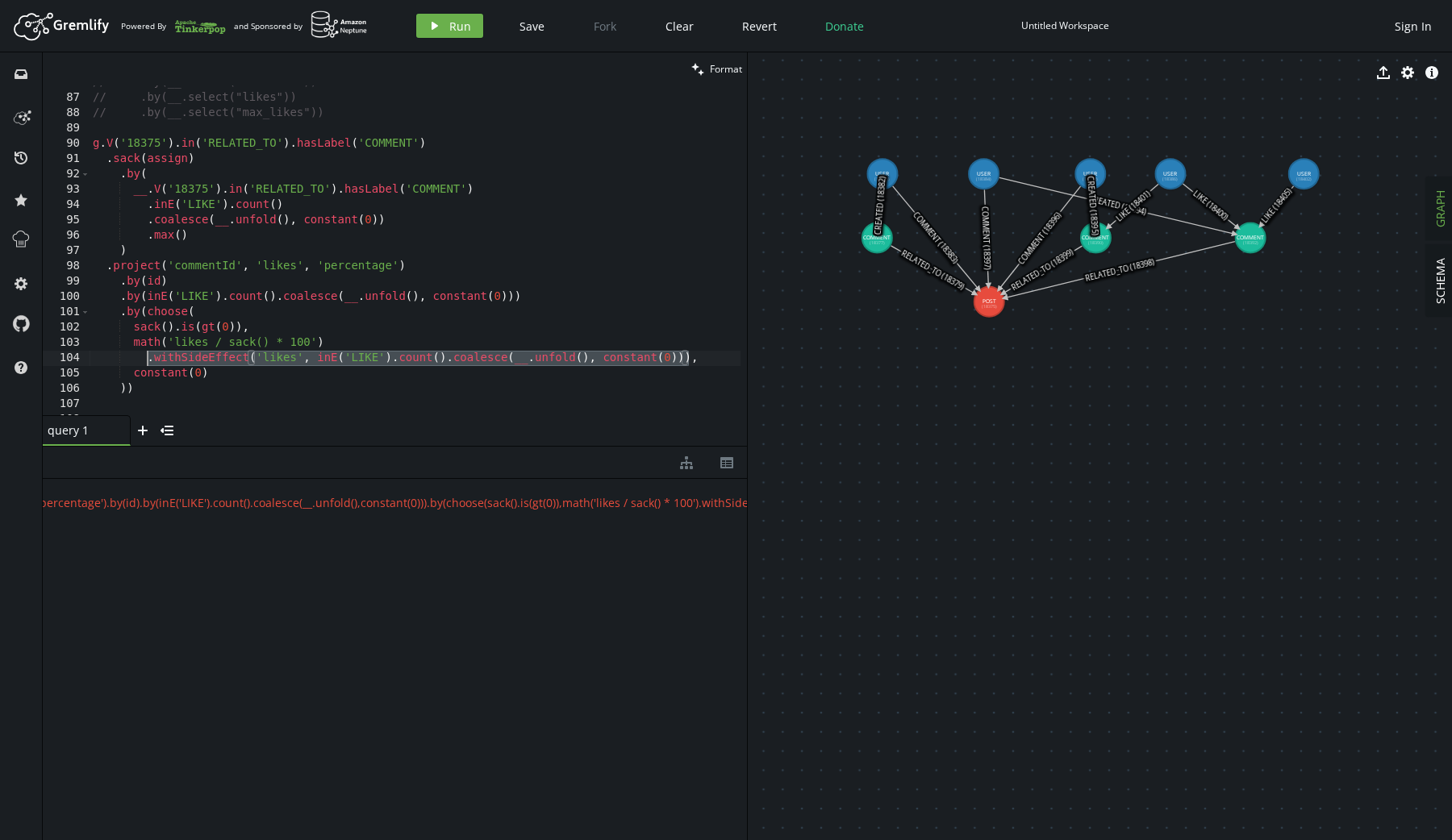
click at [145, 364] on div "// .by(__.select("comments")) // .by(__.select("likes")) // .by(__.select("max_…" at bounding box center [418, 252] width 657 height 355
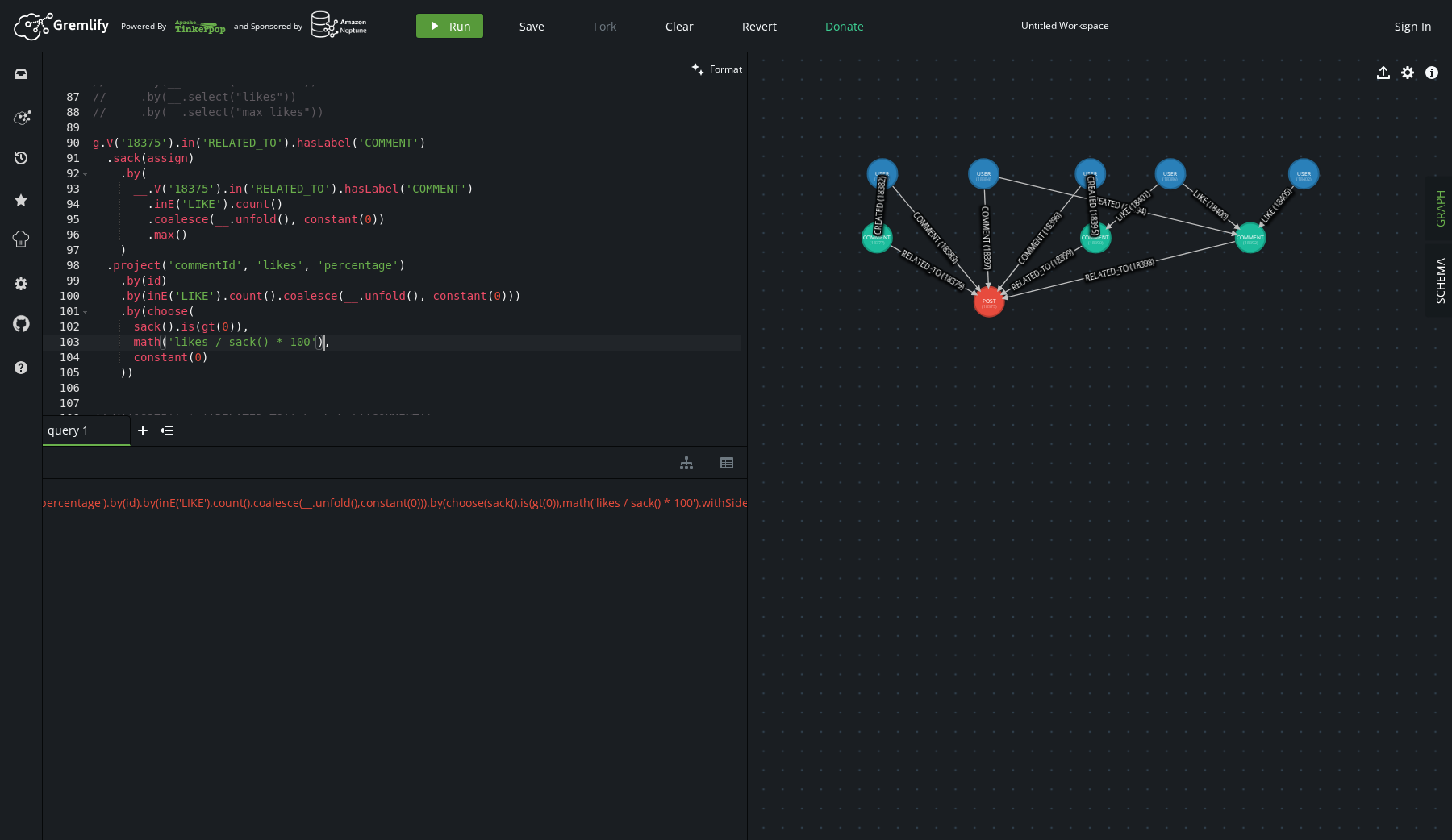
click at [435, 23] on icon "play" at bounding box center [434, 26] width 13 height 13
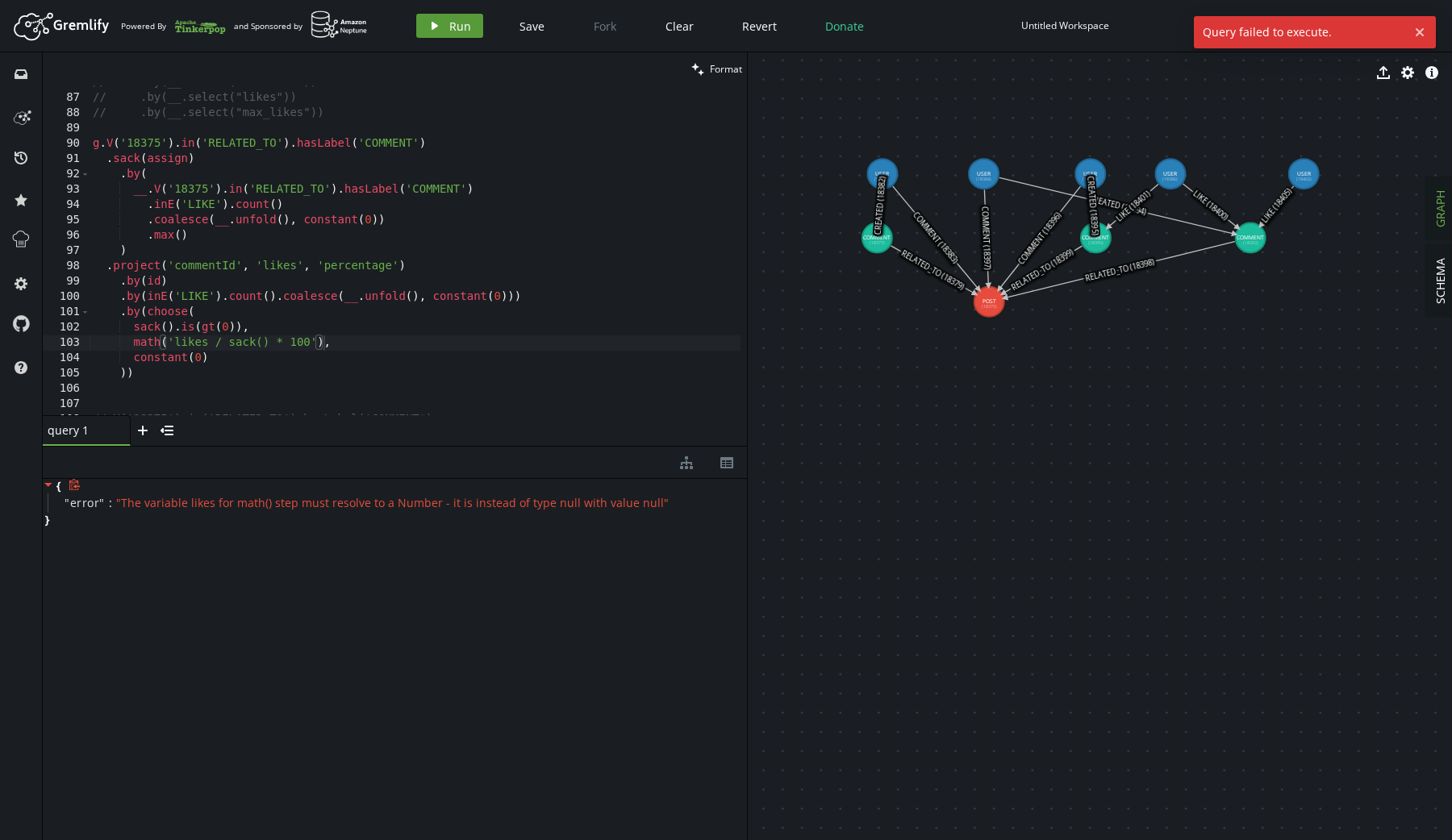
scroll to position [0, 0]
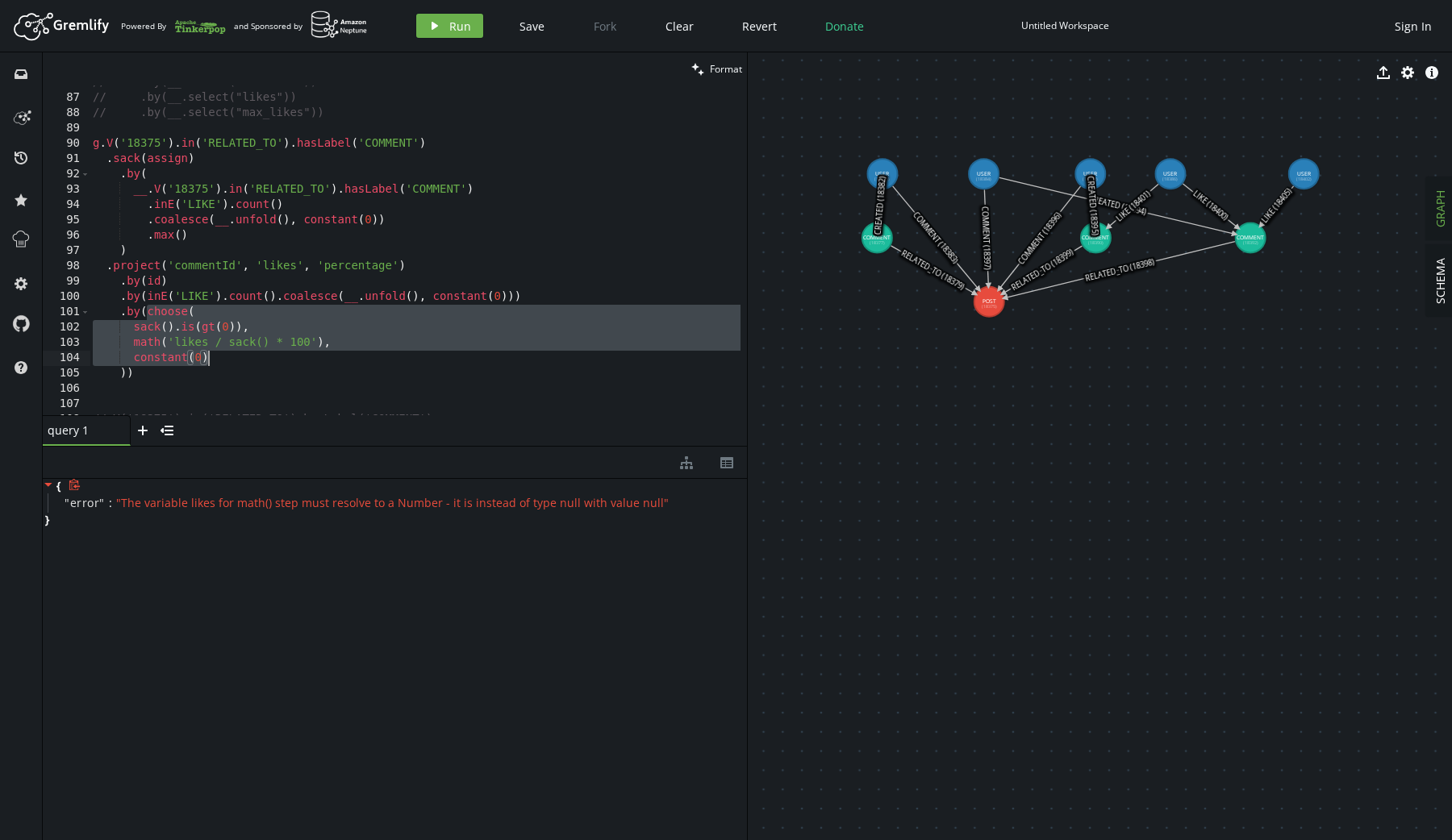
drag, startPoint x: 147, startPoint y: 315, endPoint x: 216, endPoint y: 359, distance: 81.8
click at [216, 359] on div "// .by(__.select("comments")) // .by(__.select("likes")) // .by(__.select("max_…" at bounding box center [418, 252] width 657 height 355
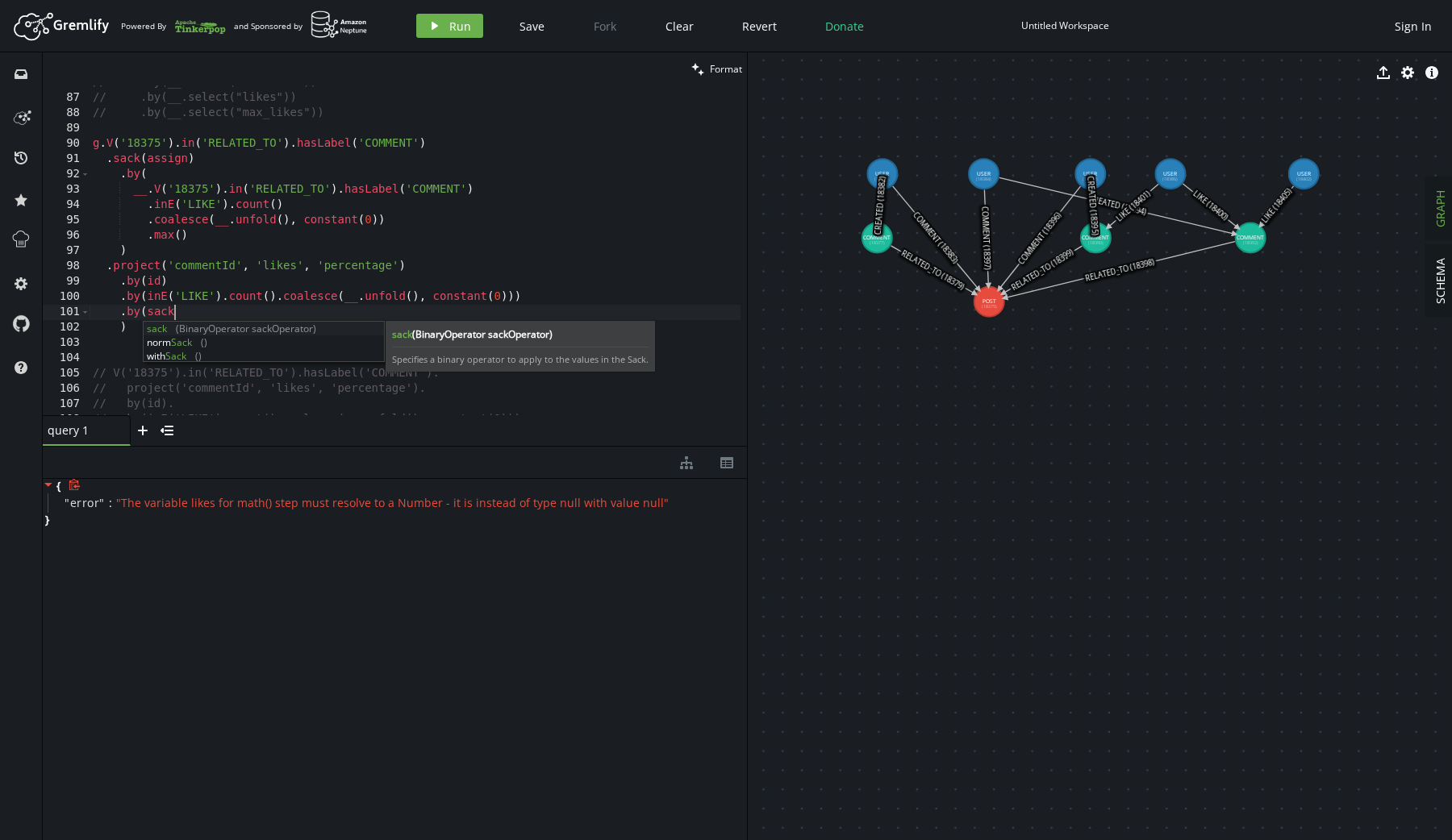
scroll to position [0, 93]
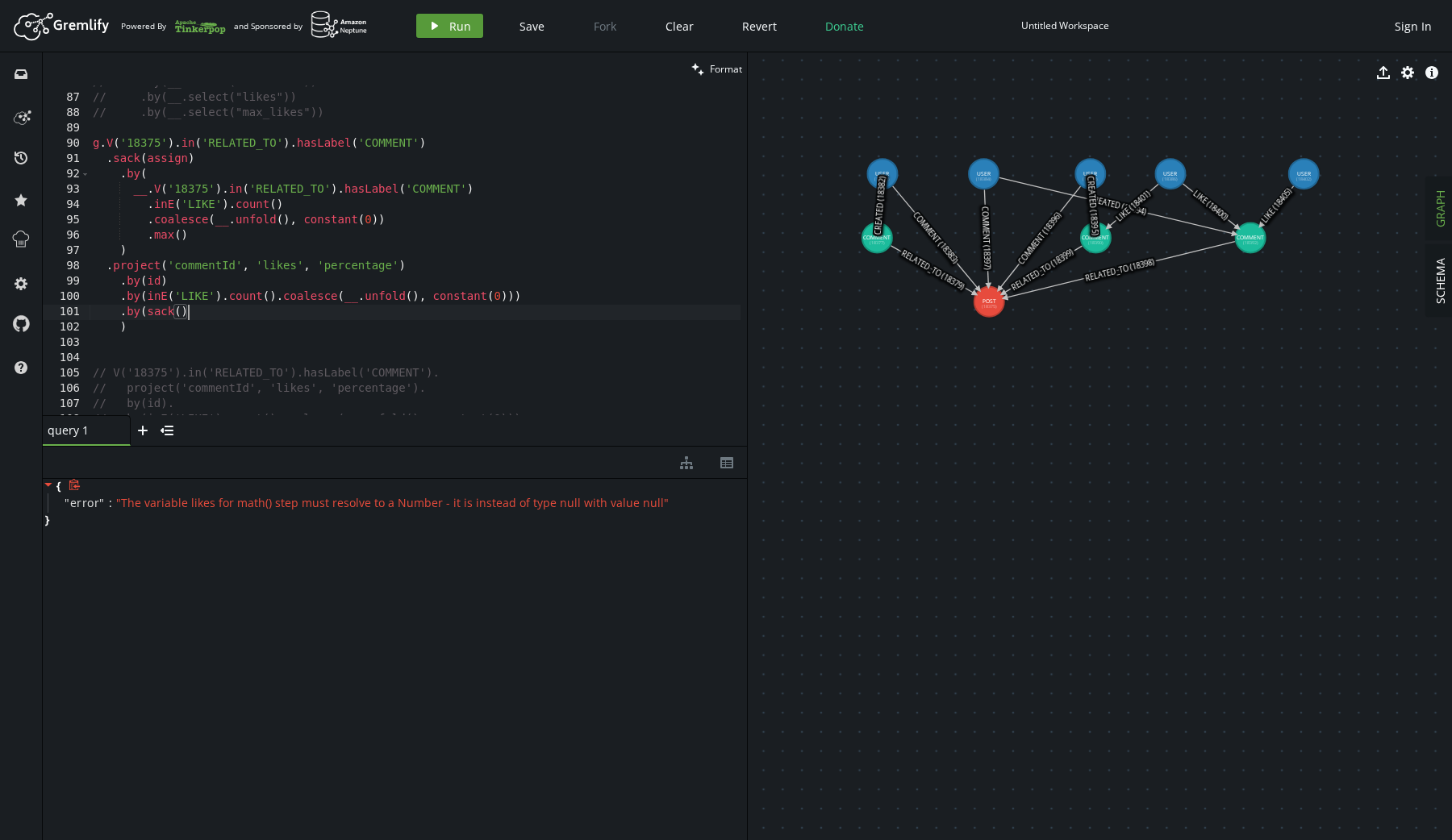
click at [428, 29] on icon "play" at bounding box center [434, 26] width 13 height 13
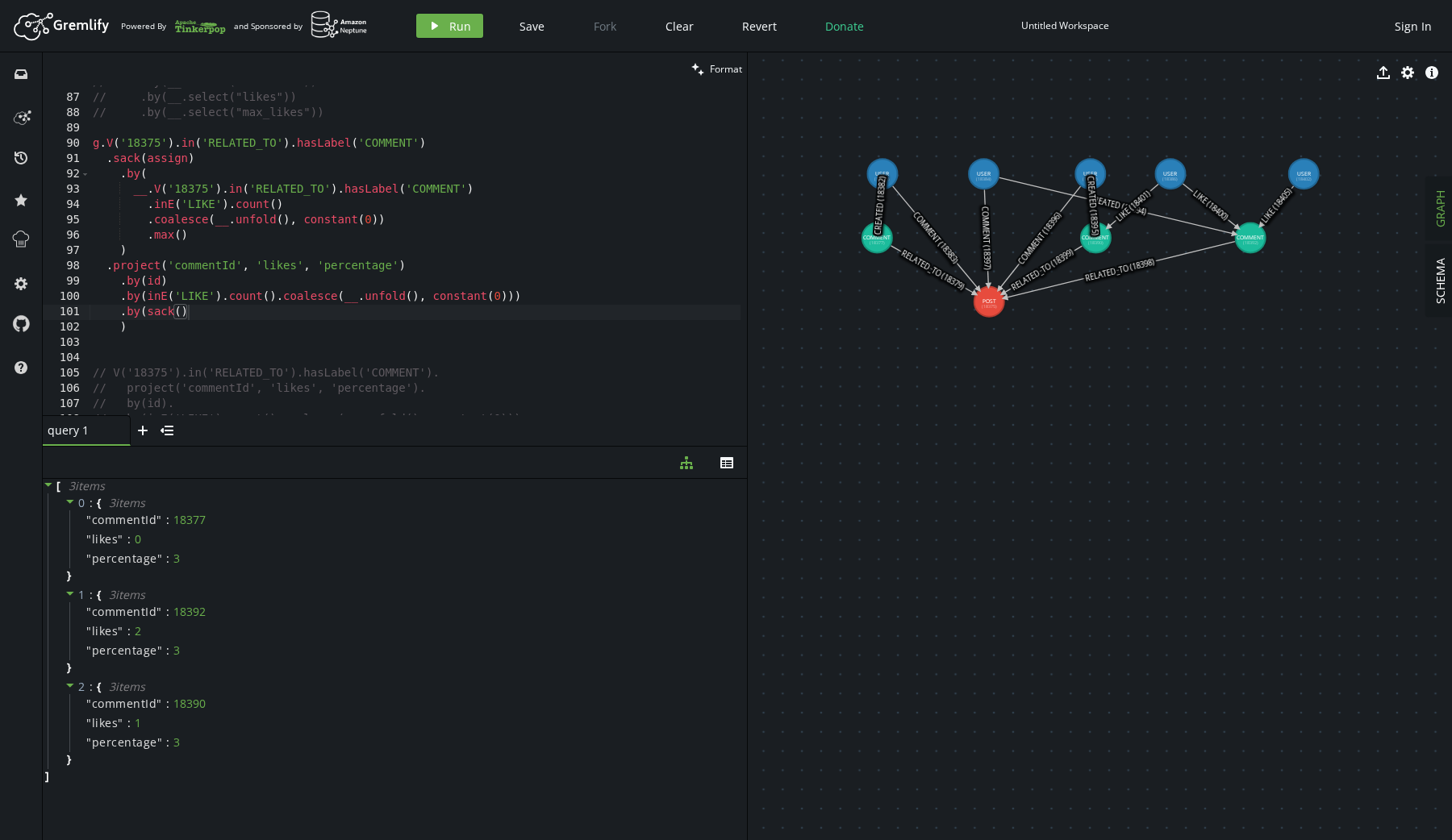
click at [303, 222] on div "// .by(__.select("comments")) // .by(__.select("likes")) // .by(__.select("max_…" at bounding box center [418, 252] width 657 height 355
click at [442, 26] on button "play Run" at bounding box center [449, 26] width 67 height 24
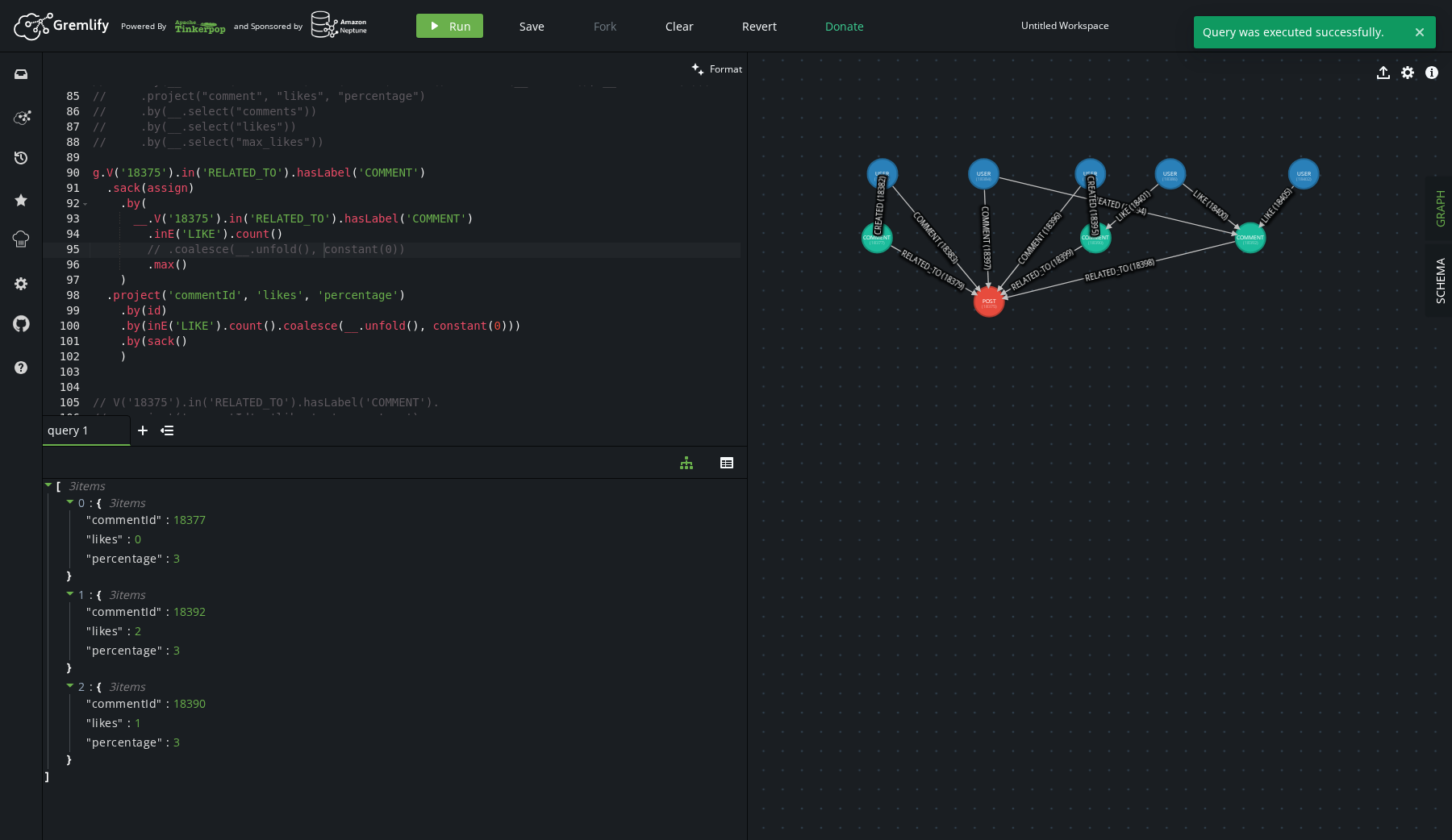
scroll to position [1281, 0]
click at [348, 148] on div "// .by(__.select("comments").inE("LIKE").count().coalesce(__.unfold(), __.const…" at bounding box center [418, 253] width 657 height 355
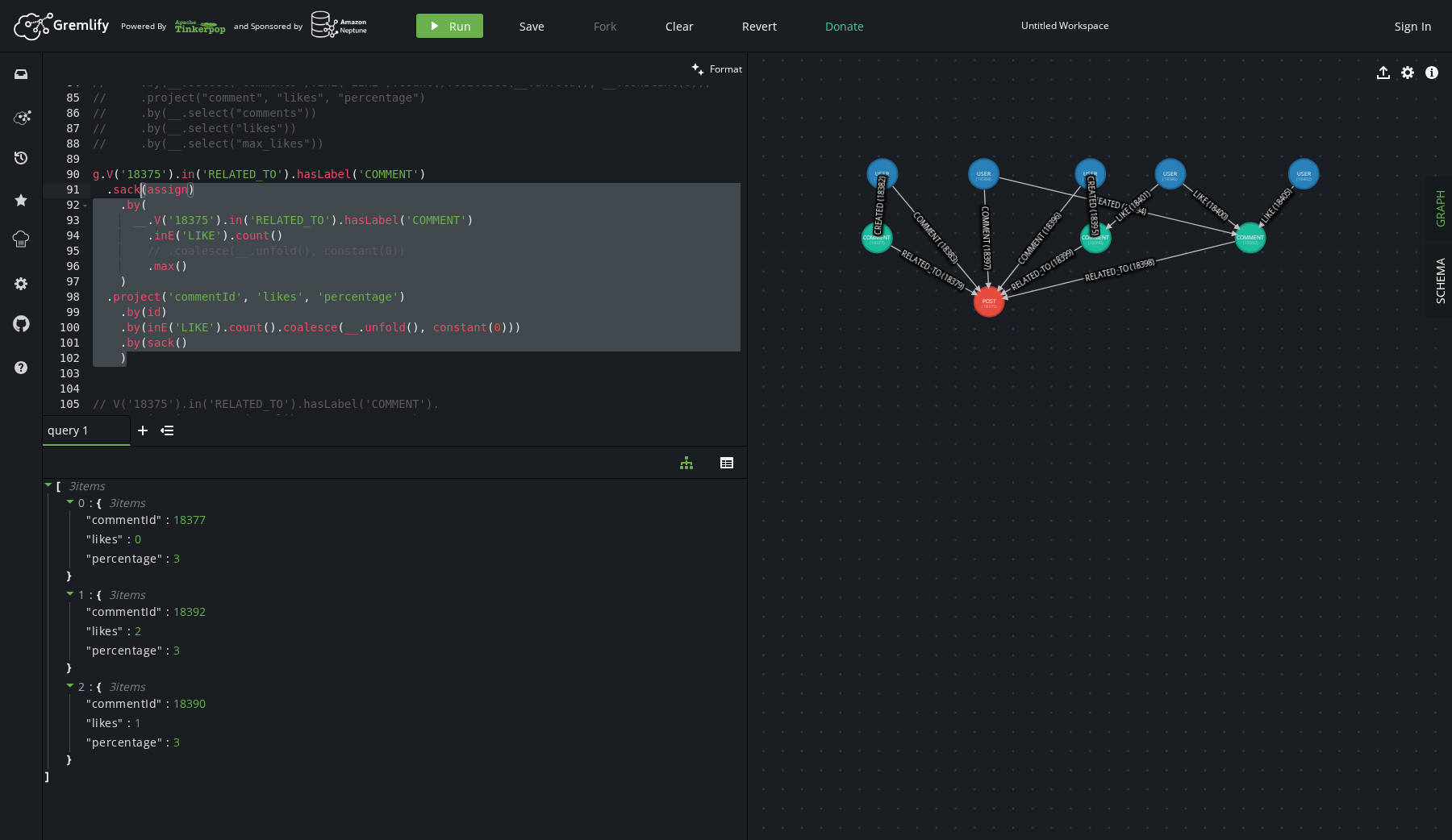
drag, startPoint x: 209, startPoint y: 358, endPoint x: 143, endPoint y: 182, distance: 188.0
click at [143, 182] on div "// .by(__.select("comments").inE("LIKE").count().coalesce(__.unfold(), __.const…" at bounding box center [418, 253] width 657 height 355
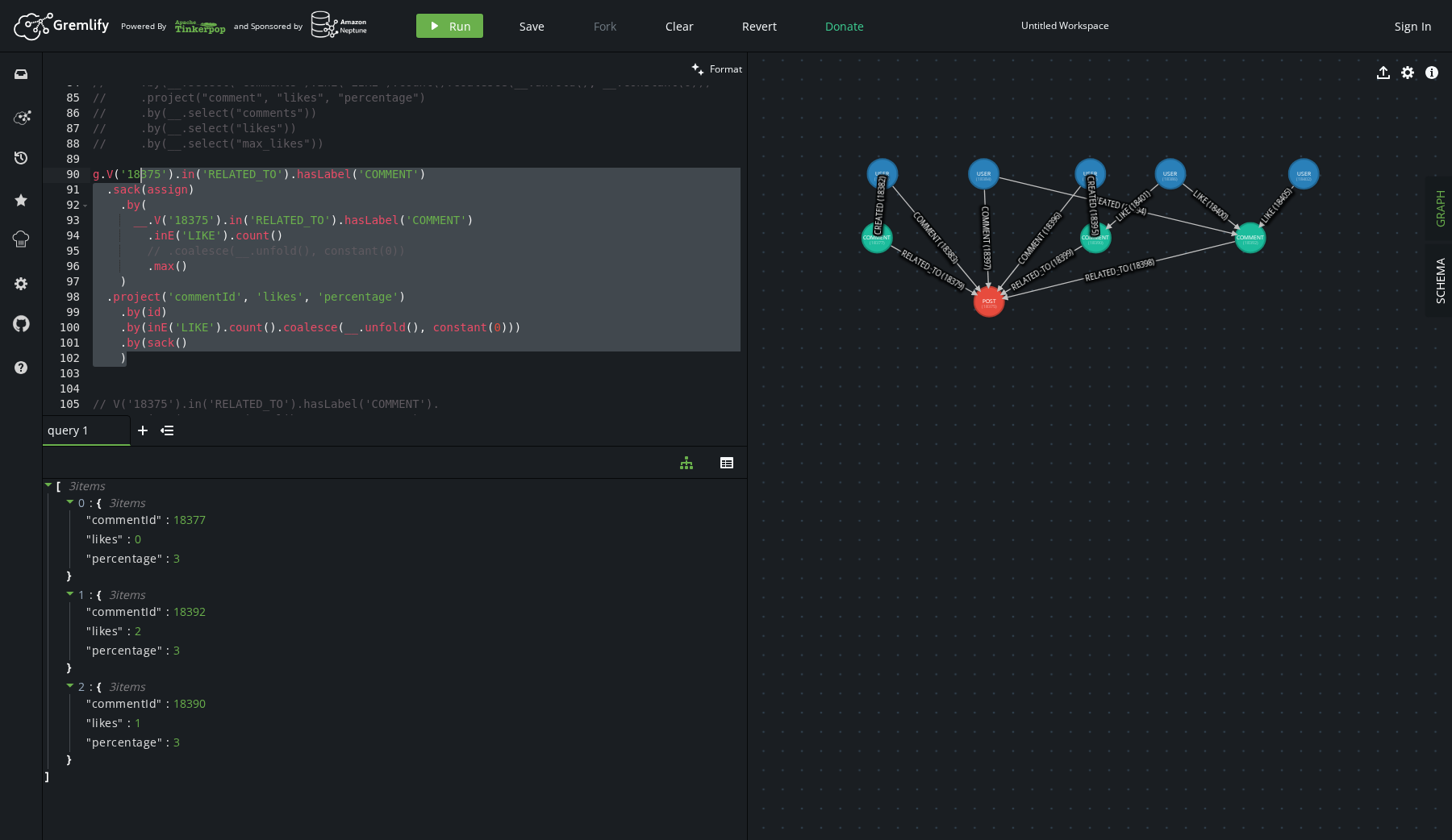
type textarea "// g.V('18375').in('RELATED_TO').hasLabel('COMMENT') // .sack(assign)"
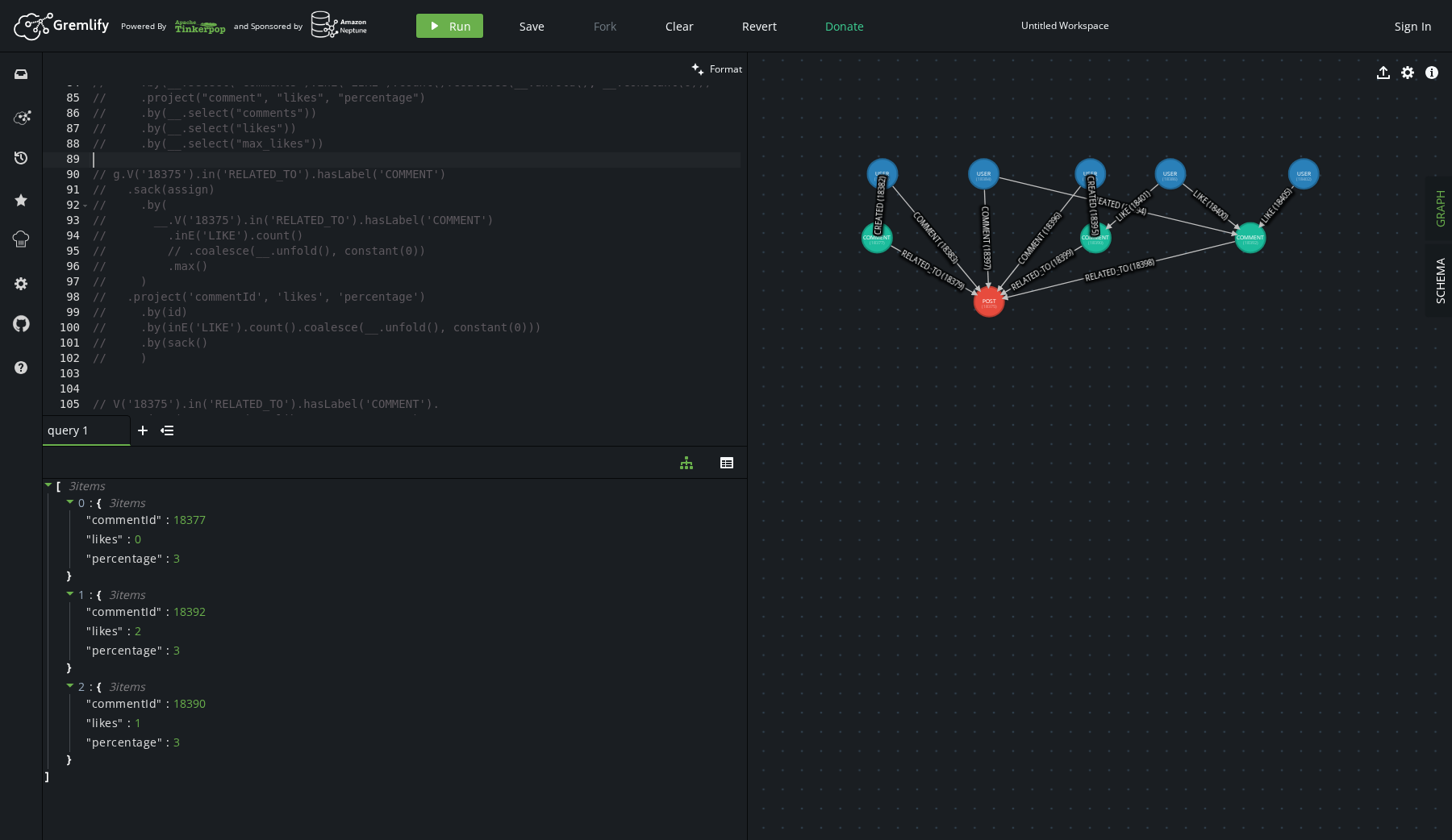
click at [145, 159] on div "// .by(__.select("comments").inE("LIKE").count().coalesce(__.unfold(), __.const…" at bounding box center [418, 253] width 657 height 355
type textarea "g.V('18375').in("RELATED_TO").hasLabel("COMMENT")"
click at [424, 23] on button "play Run" at bounding box center [449, 26] width 67 height 24
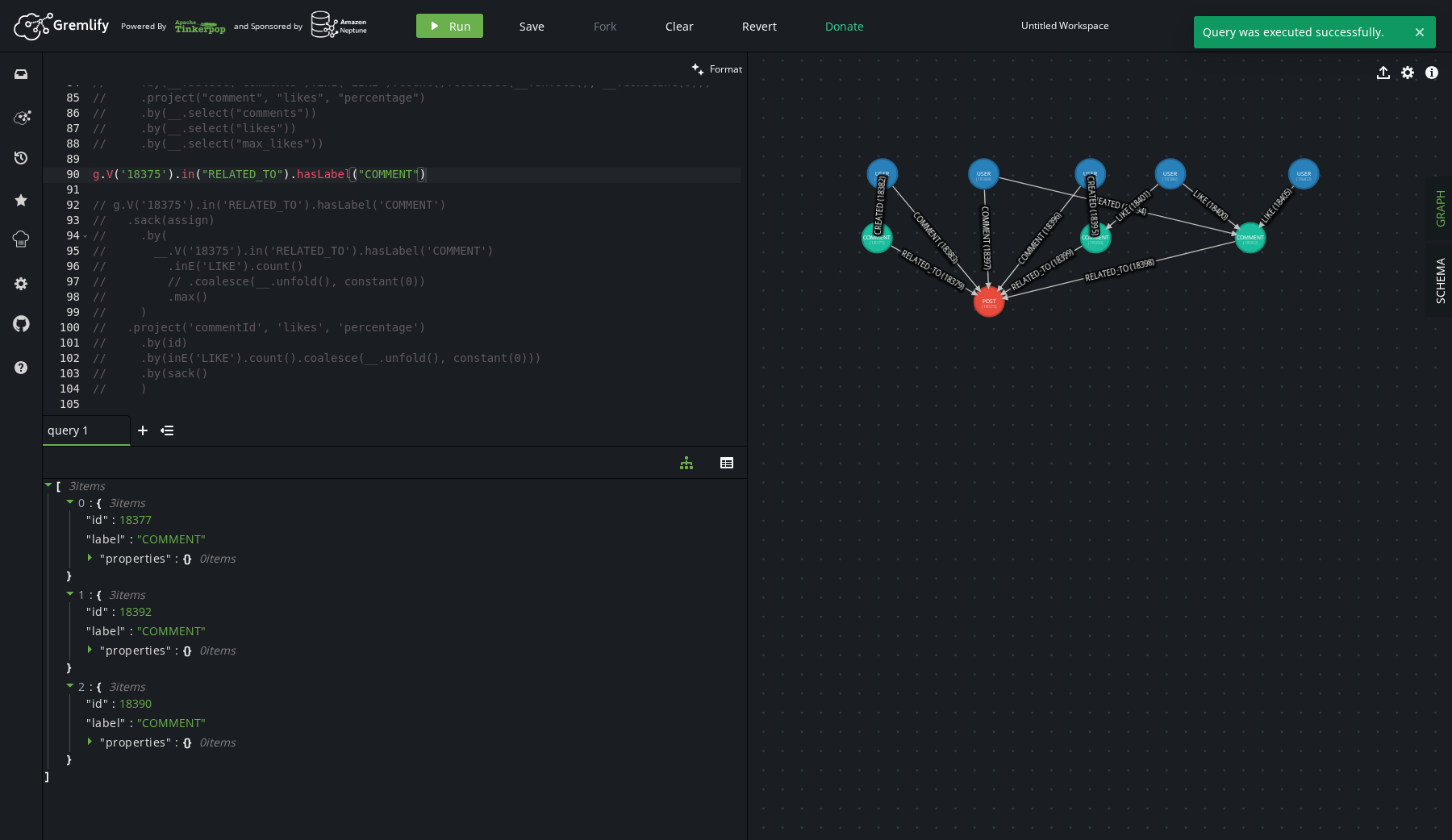
click at [438, 181] on div "// .by(__.select("comments").inE("LIKE").count().coalesce(__.unfold(), __.const…" at bounding box center [418, 253] width 657 height 355
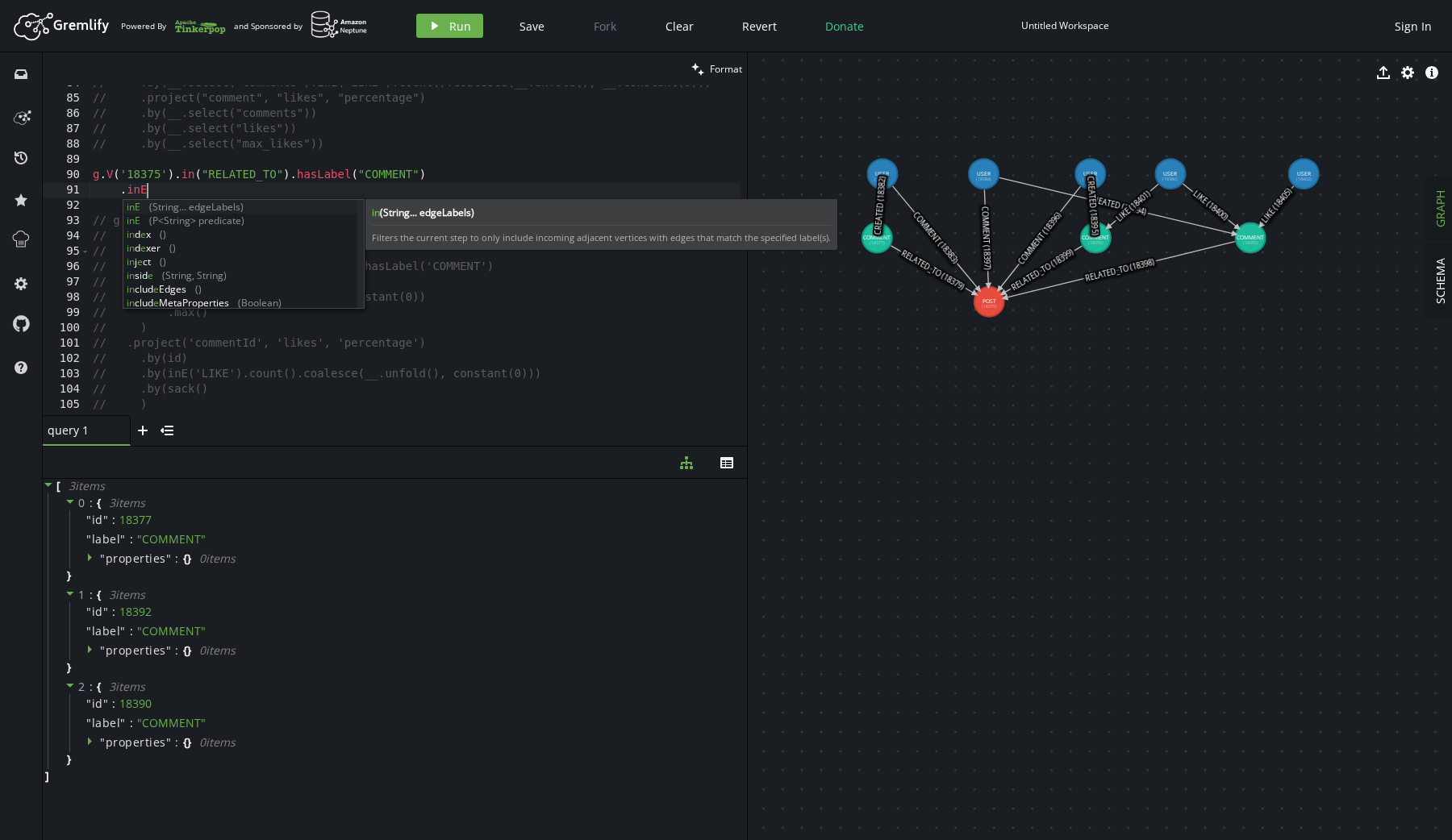
scroll to position [0, 59]
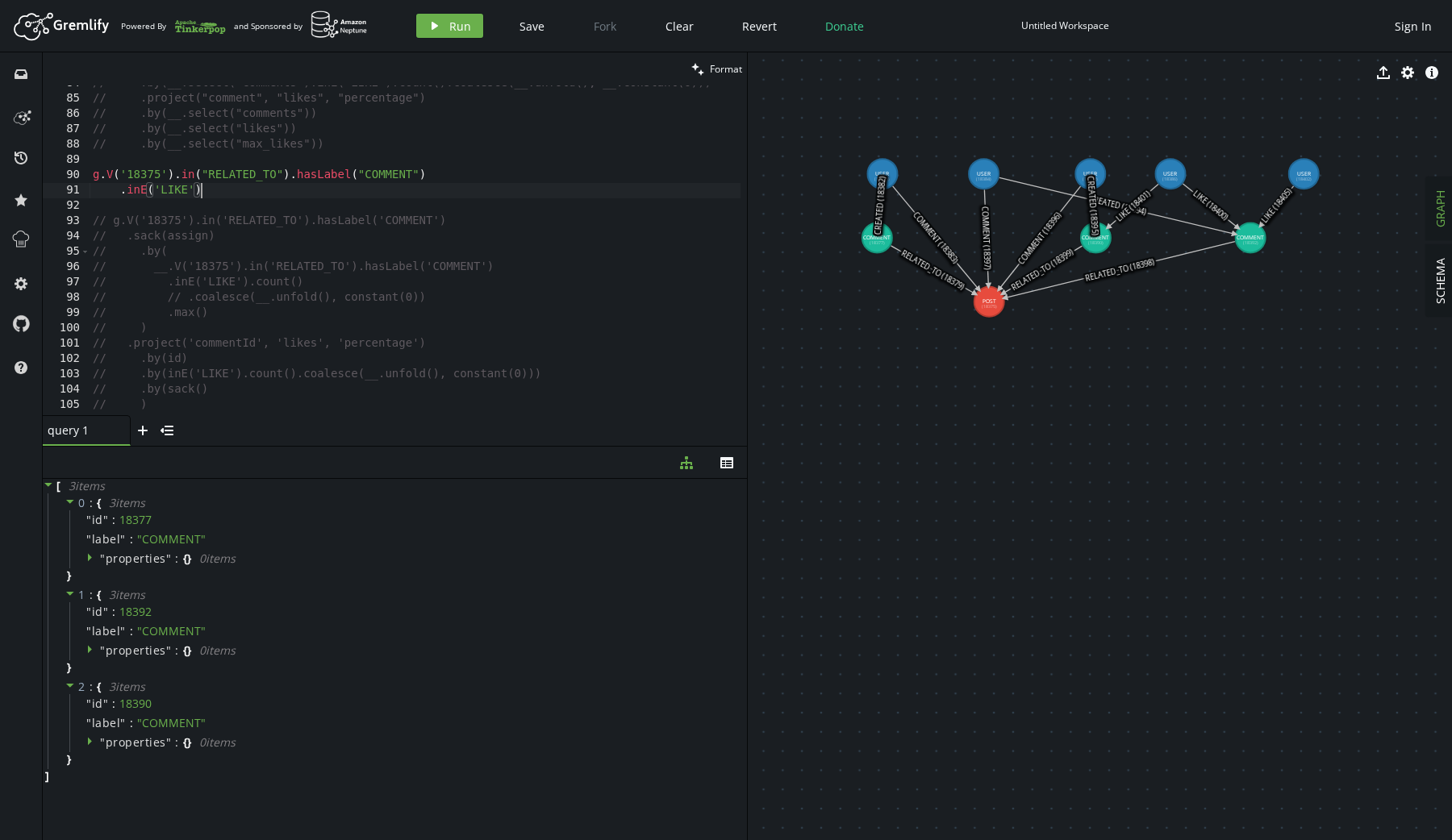
type textarea ".inE('LIKE')')"
type textarea ".count()"
click at [466, 24] on span "Run" at bounding box center [460, 26] width 22 height 16
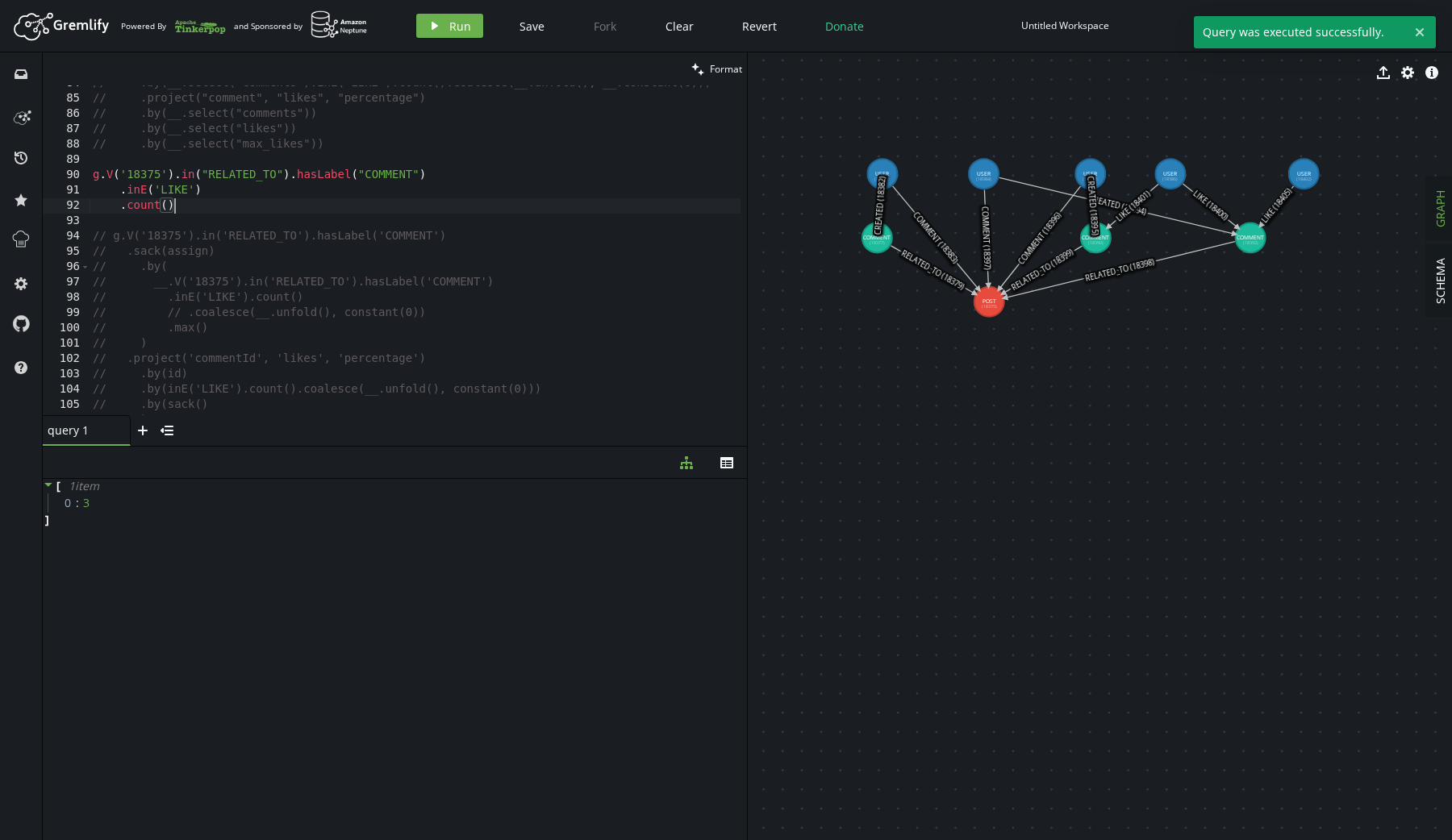
click at [230, 202] on div "// .by(__.select("comments").inE("LIKE").count().coalesce(__.unfold(), __.const…" at bounding box center [418, 253] width 657 height 355
click at [444, 19] on button "play Run" at bounding box center [449, 26] width 67 height 24
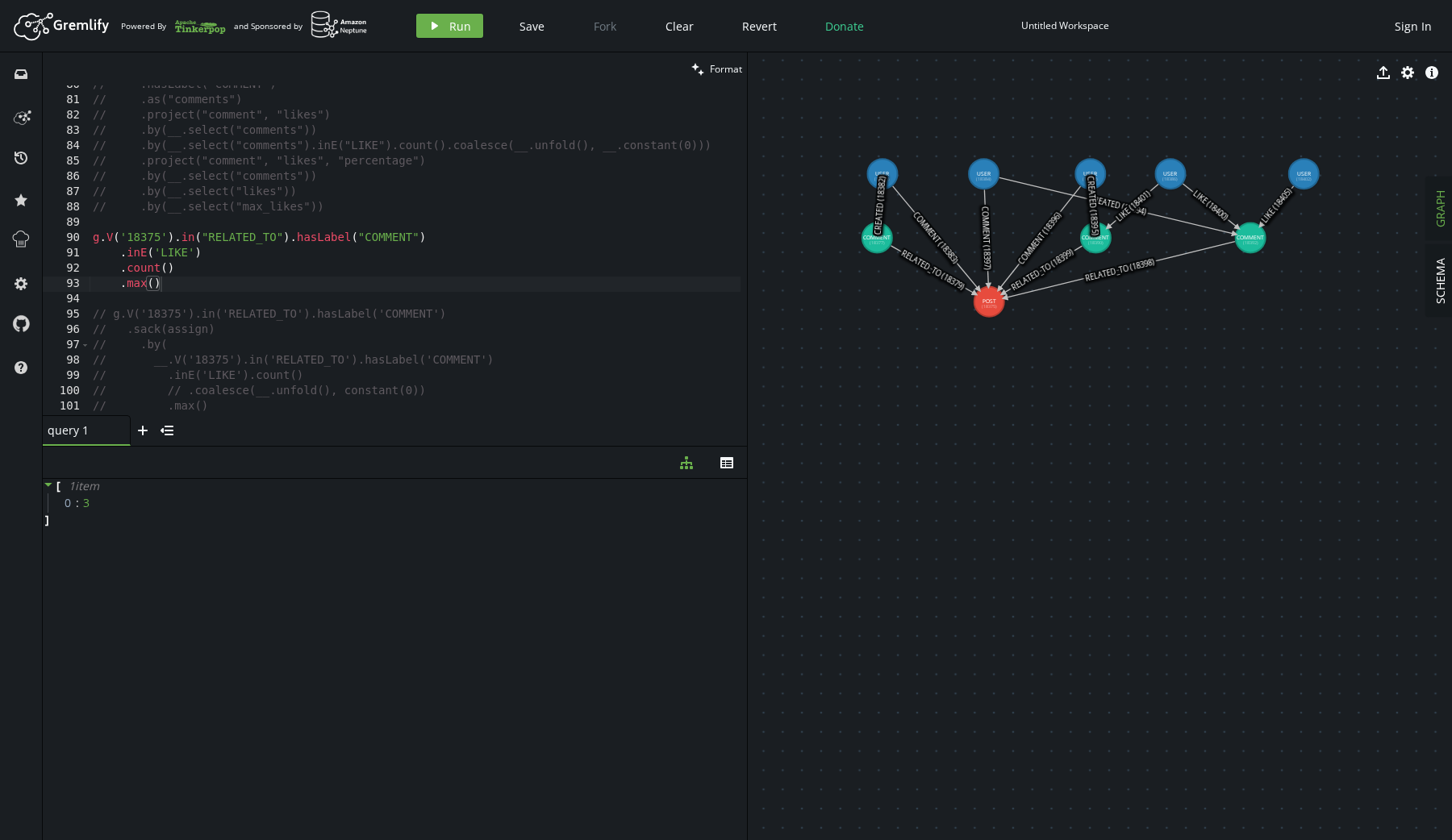
scroll to position [1217, 0]
type textarea "g.V('18375').in("RELATED_TO").hasLabel("COMMENT")"
click at [456, 240] on div "// .hasLabel("COMMENT") // .as("comments") // .project("comment", "likes") // .…" at bounding box center [418, 255] width 657 height 355
click at [214, 278] on div "// .hasLabel("COMMENT") // .as("comments") // .project("comment", "likes") // .…" at bounding box center [418, 255] width 657 height 355
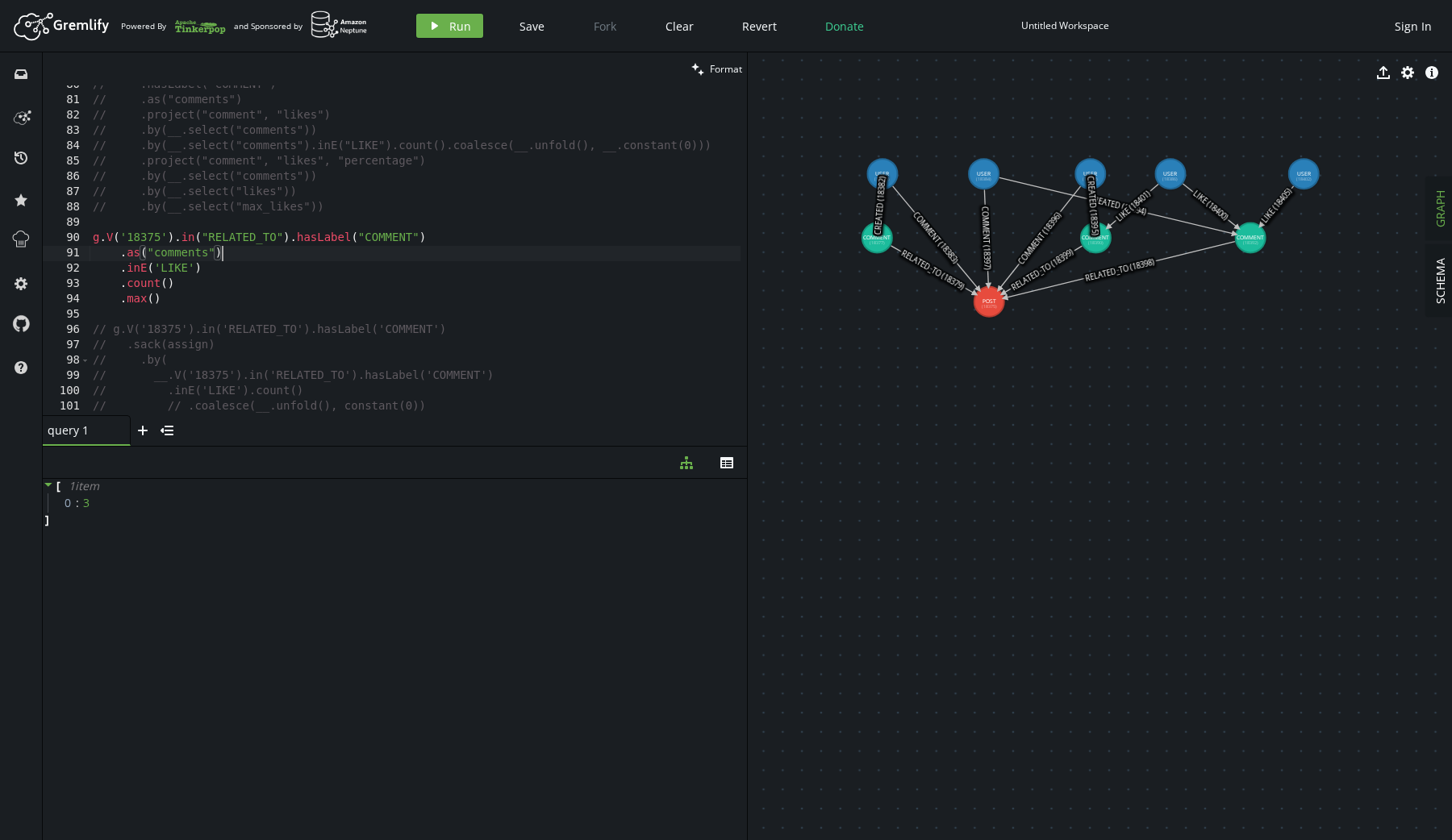
type textarea ".count()"
click at [444, 22] on button "play Run" at bounding box center [449, 26] width 67 height 24
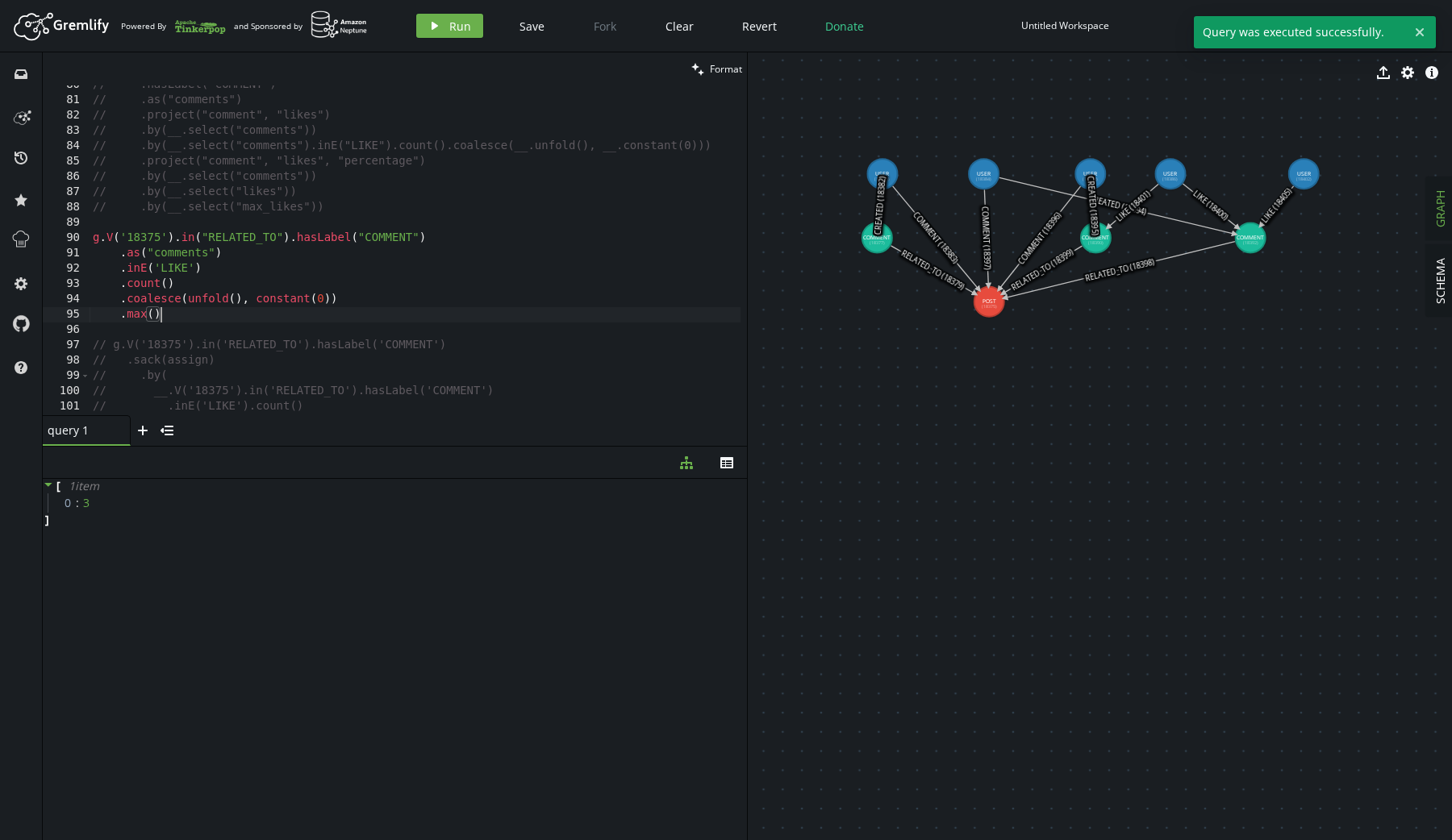
scroll to position [0, 67]
click at [165, 314] on div "// .hasLabel("COMMENT") // .as("comments") // .project("comment", "likes") // .…" at bounding box center [418, 255] width 657 height 355
click at [352, 301] on div "// .hasLabel("COMMENT") // .as("comments") // .project("comment", "likes") // .…" at bounding box center [418, 255] width 657 height 355
click at [315, 286] on div "// .hasLabel("COMMENT") // .as("comments") // .project("comment", "likes") // .…" at bounding box center [418, 255] width 657 height 355
paste textarea "max"
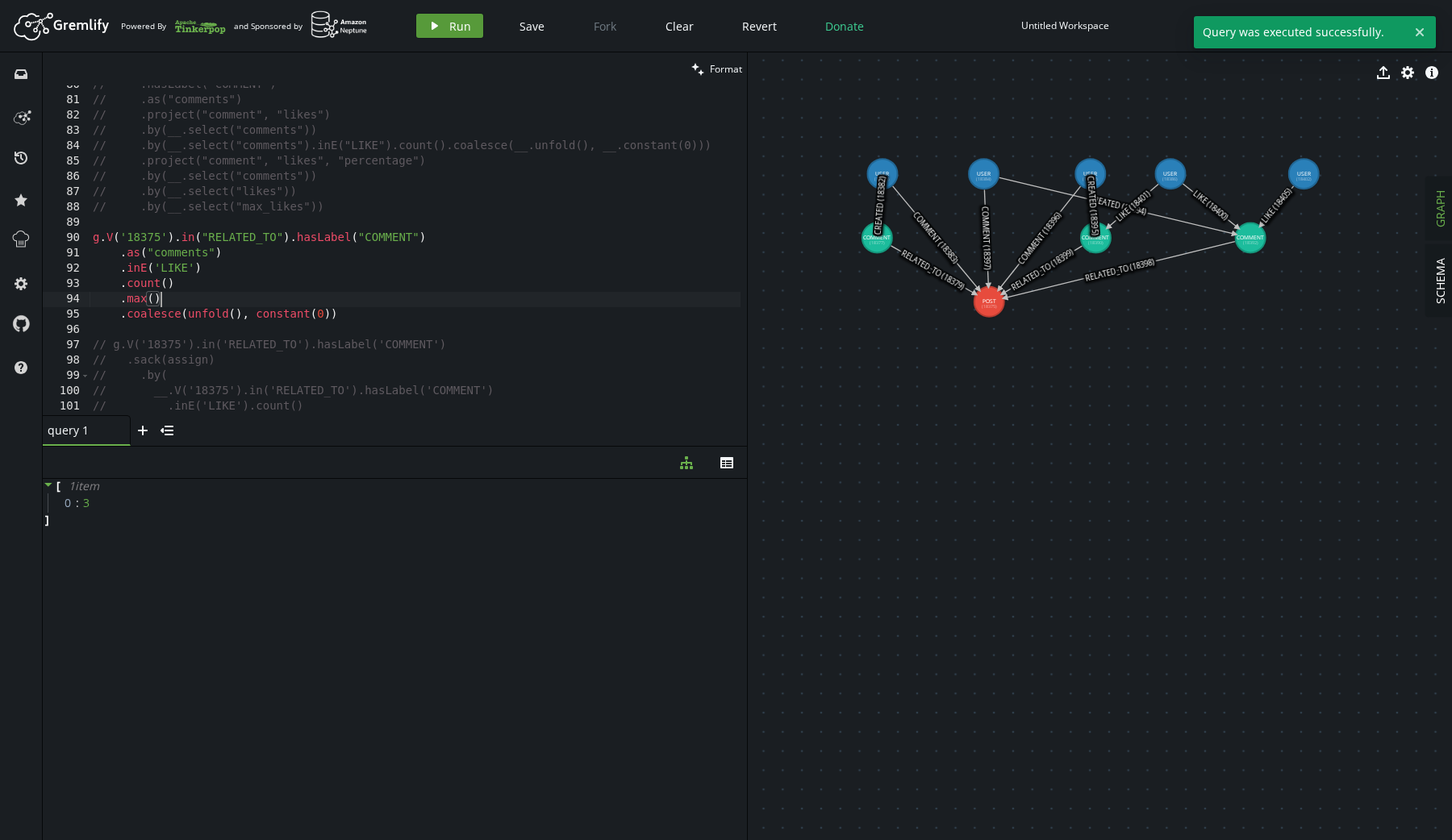
click at [444, 25] on button "play Run" at bounding box center [449, 26] width 67 height 24
click at [222, 263] on div "// .hasLabel("COMMENT") // .as("comments") // .project("comment", "likes") // .…" at bounding box center [418, 255] width 657 height 355
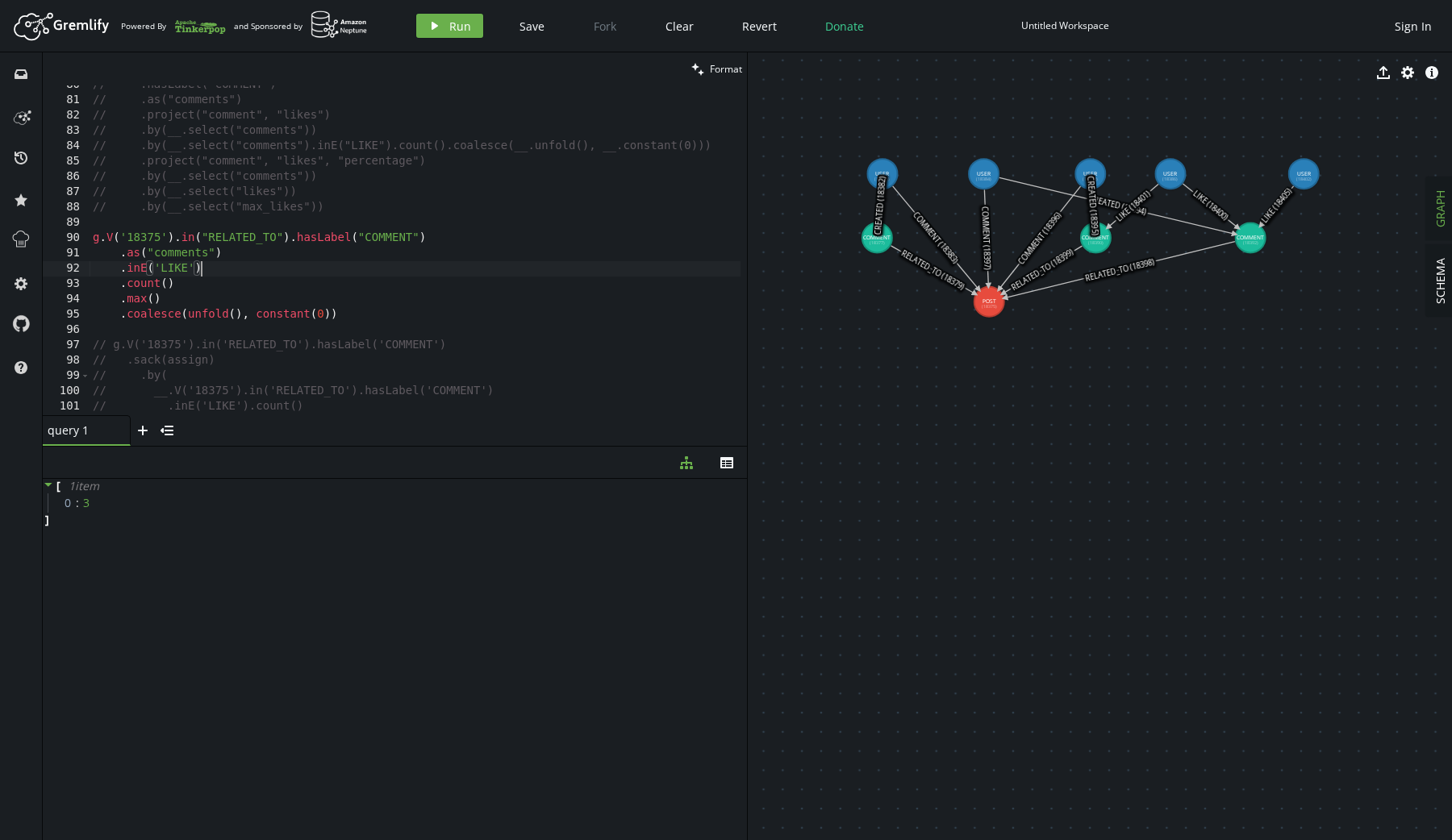
click at [238, 254] on div "// .hasLabel("COMMENT") // .as("comments") // .project("comment", "likes") // .…" at bounding box center [418, 255] width 657 height 355
type textarea ".as("comments")"
type textarea ".fold()"
click at [452, 20] on span "Run" at bounding box center [460, 26] width 22 height 16
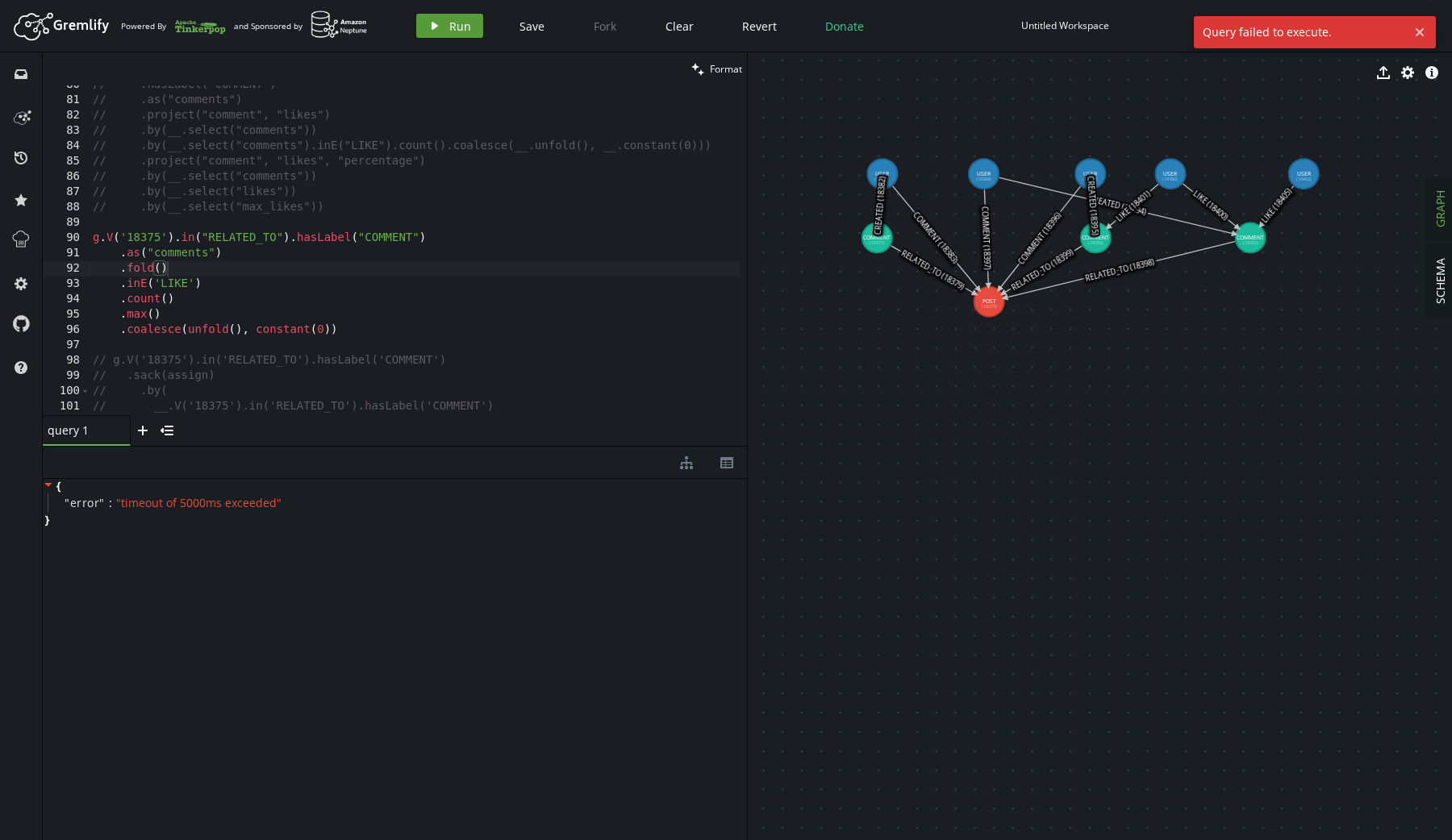
click at [449, 30] on span "Run" at bounding box center [460, 26] width 22 height 16
click at [378, 347] on div "// .hasLabel("COMMENT") // .as("comments") // .project("comment", "likes") // .…" at bounding box center [418, 255] width 657 height 355
click at [379, 332] on div "// .hasLabel("COMMENT") // .as("comments") // .project("comment", "likes") // .…" at bounding box center [418, 255] width 657 height 355
click at [202, 261] on div "// .hasLabel("COMMENT") // .as("comments") // .project("comment", "likes") // .…" at bounding box center [418, 255] width 657 height 355
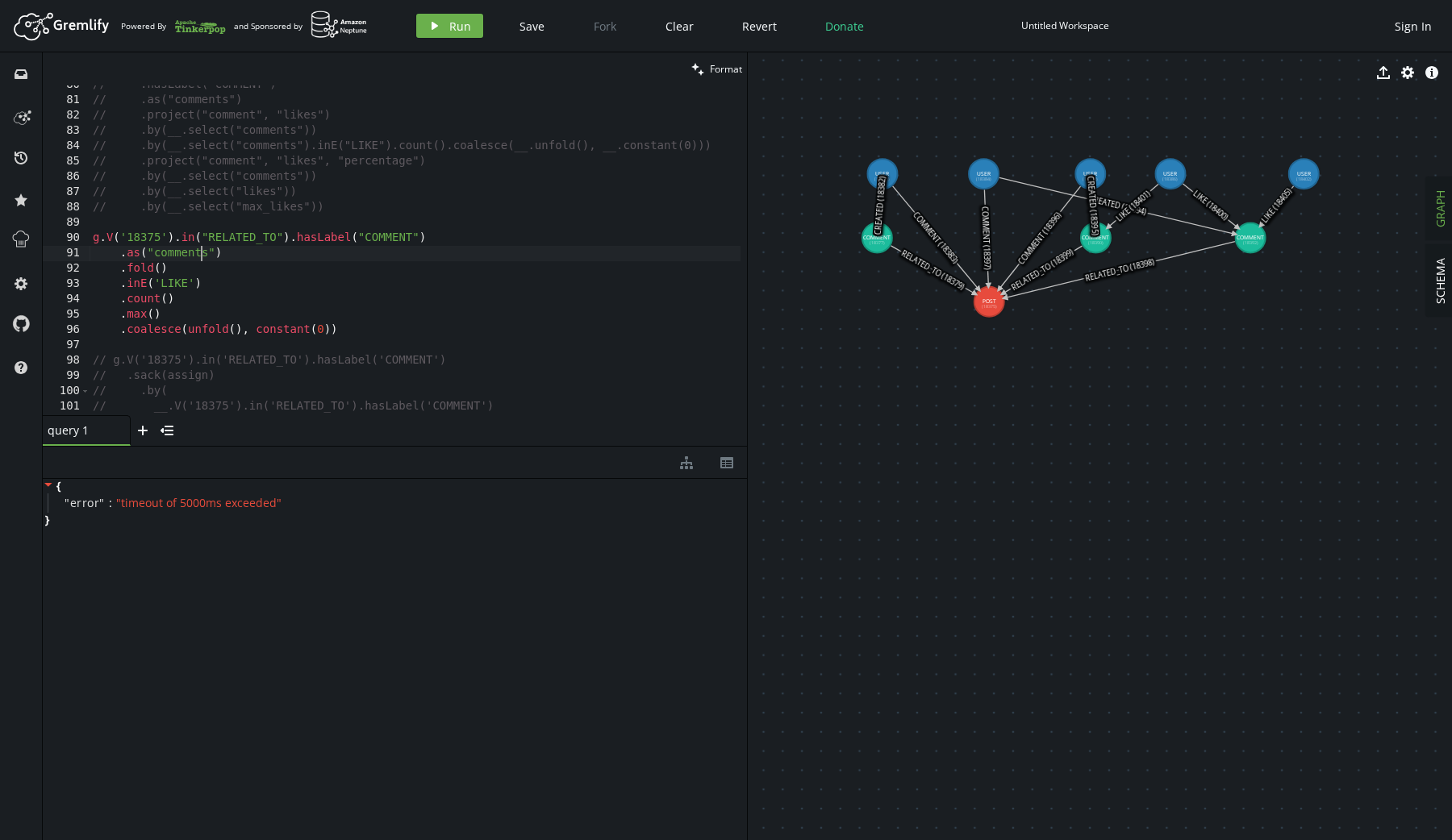
click at [242, 271] on div "// .hasLabel("COMMENT") // .as("comments") // .project("comment", "likes") // .…" at bounding box center [418, 255] width 657 height 355
click at [241, 261] on div "// .hasLabel("COMMENT") // .as("comments") // .project("comment", "likes") // .…" at bounding box center [418, 255] width 657 height 355
click at [454, 18] on span "Run" at bounding box center [460, 26] width 22 height 16
click at [367, 314] on div "// .hasLabel("COMMENT") // .as("comments") // .project("comment", "likes") // .…" at bounding box center [418, 255] width 657 height 355
click at [446, 18] on button "play Run" at bounding box center [449, 26] width 67 height 24
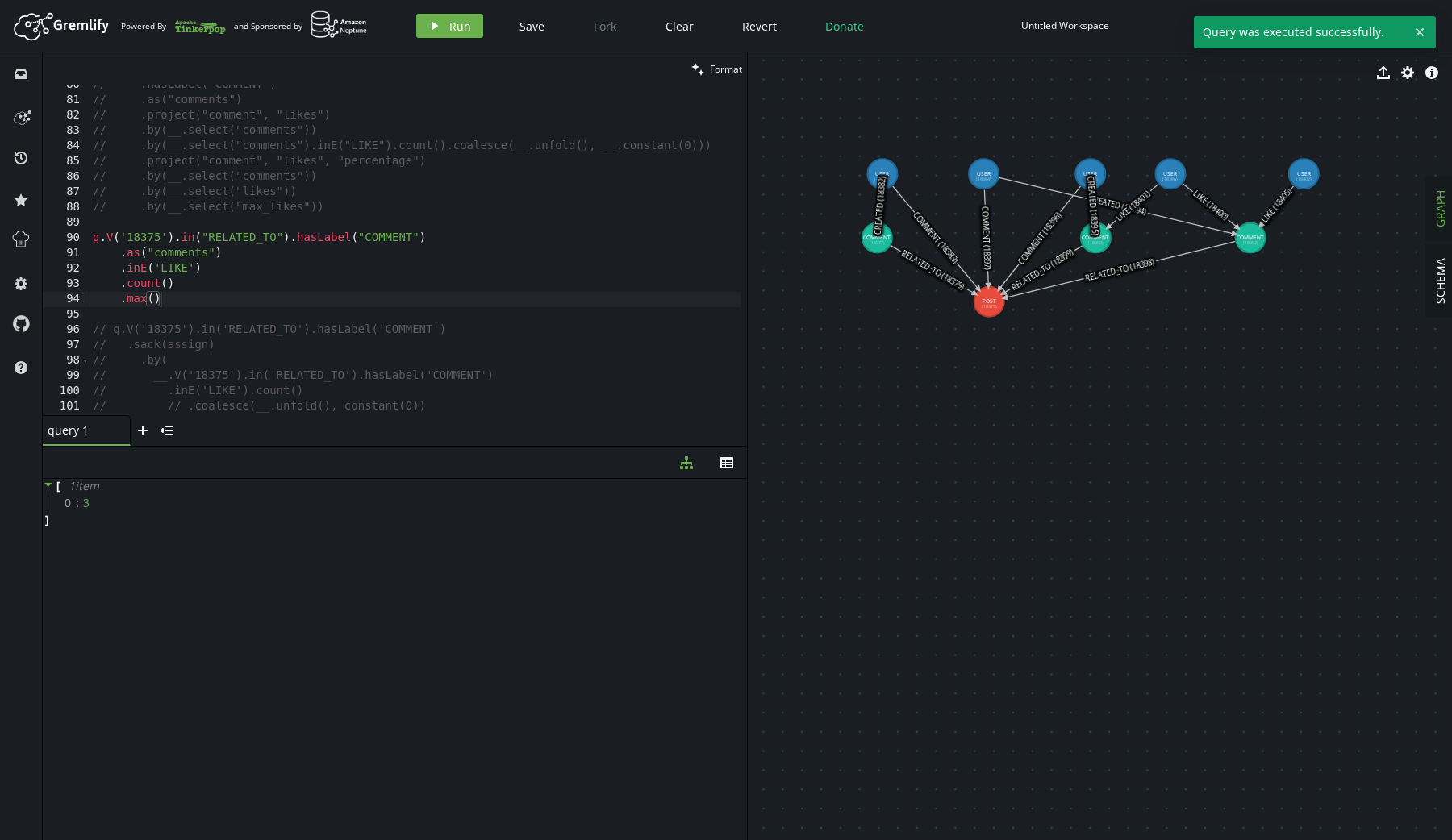
type textarea ".inE('LIKE') .count()"
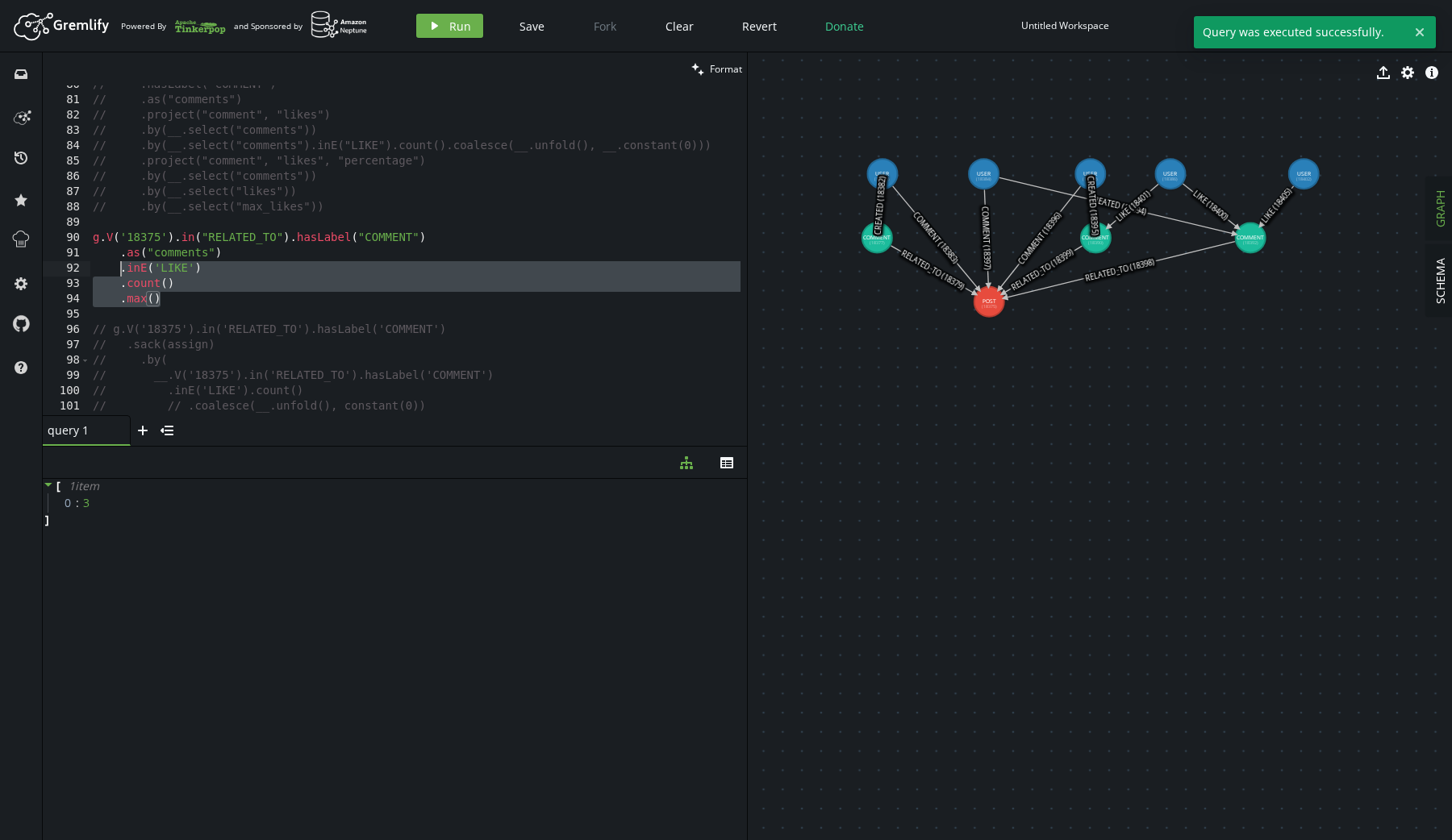
click at [122, 267] on div "// .hasLabel("COMMENT") // .as("comments") // .project("comment", "likes") // .…" at bounding box center [418, 255] width 657 height 355
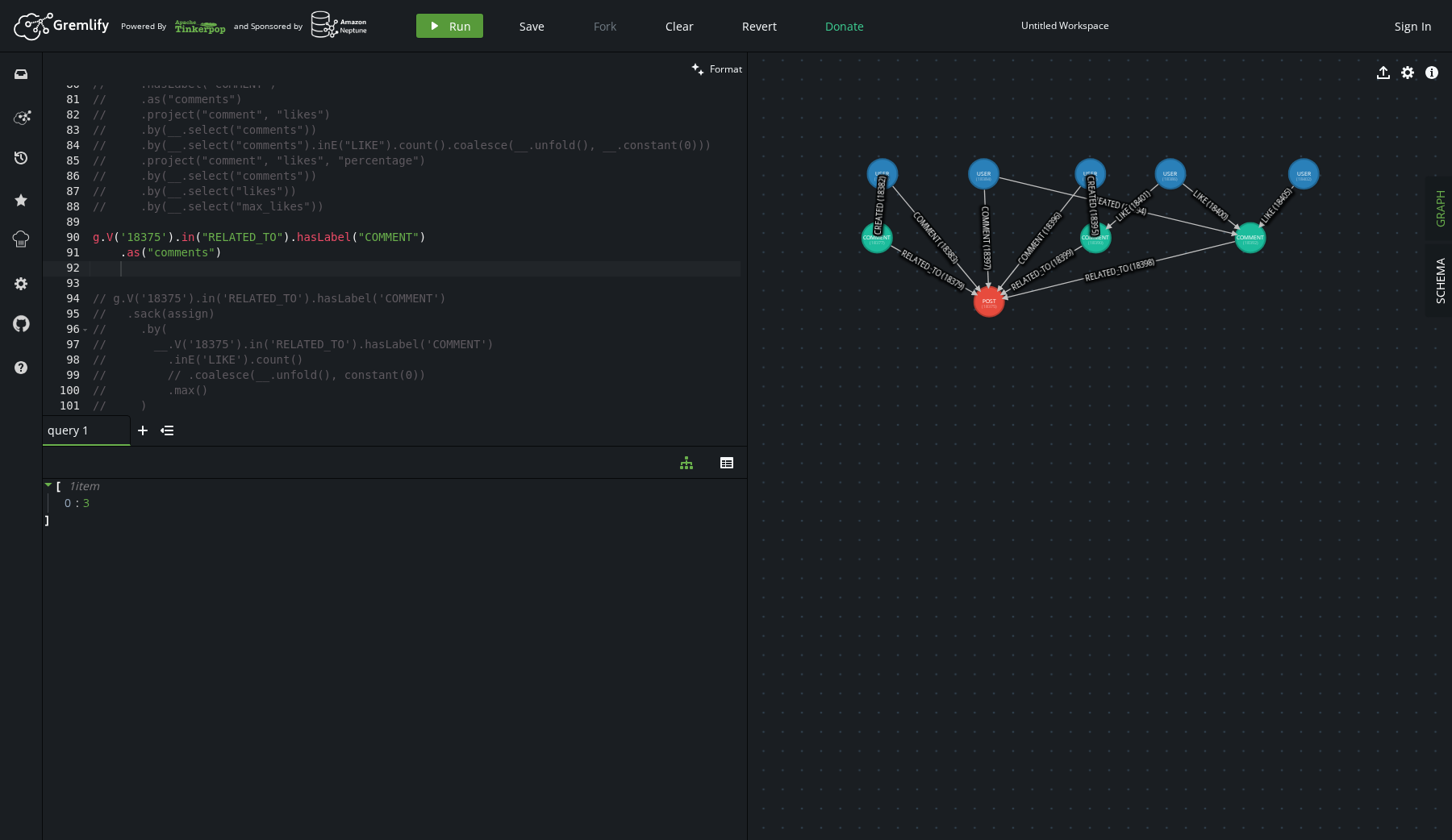
click at [438, 23] on icon "play" at bounding box center [434, 26] width 13 height 13
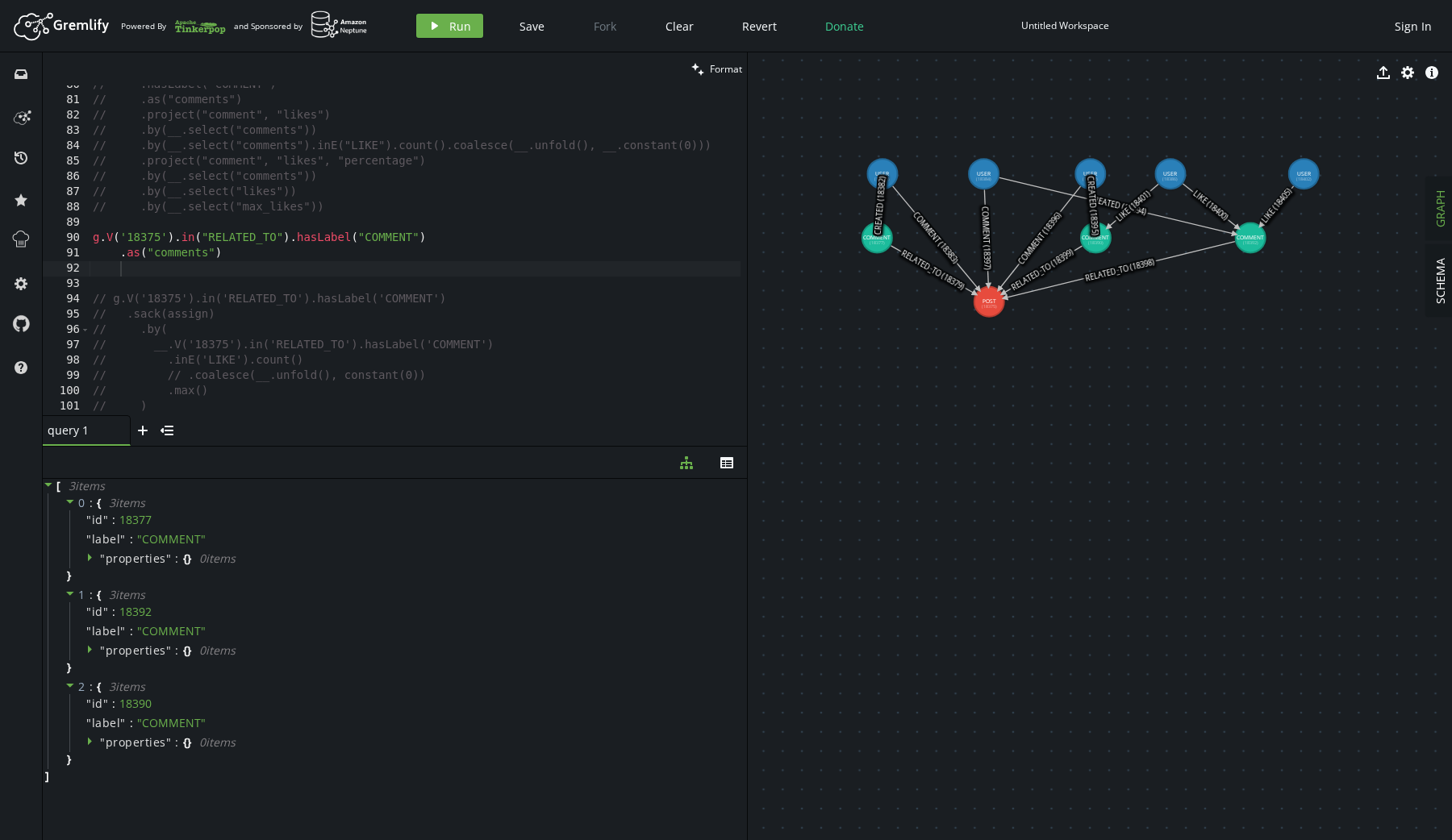
click at [248, 261] on div "// .hasLabel("COMMENT") // .as("comments") // .project("comment", "likes") // .…" at bounding box center [418, 255] width 657 height 355
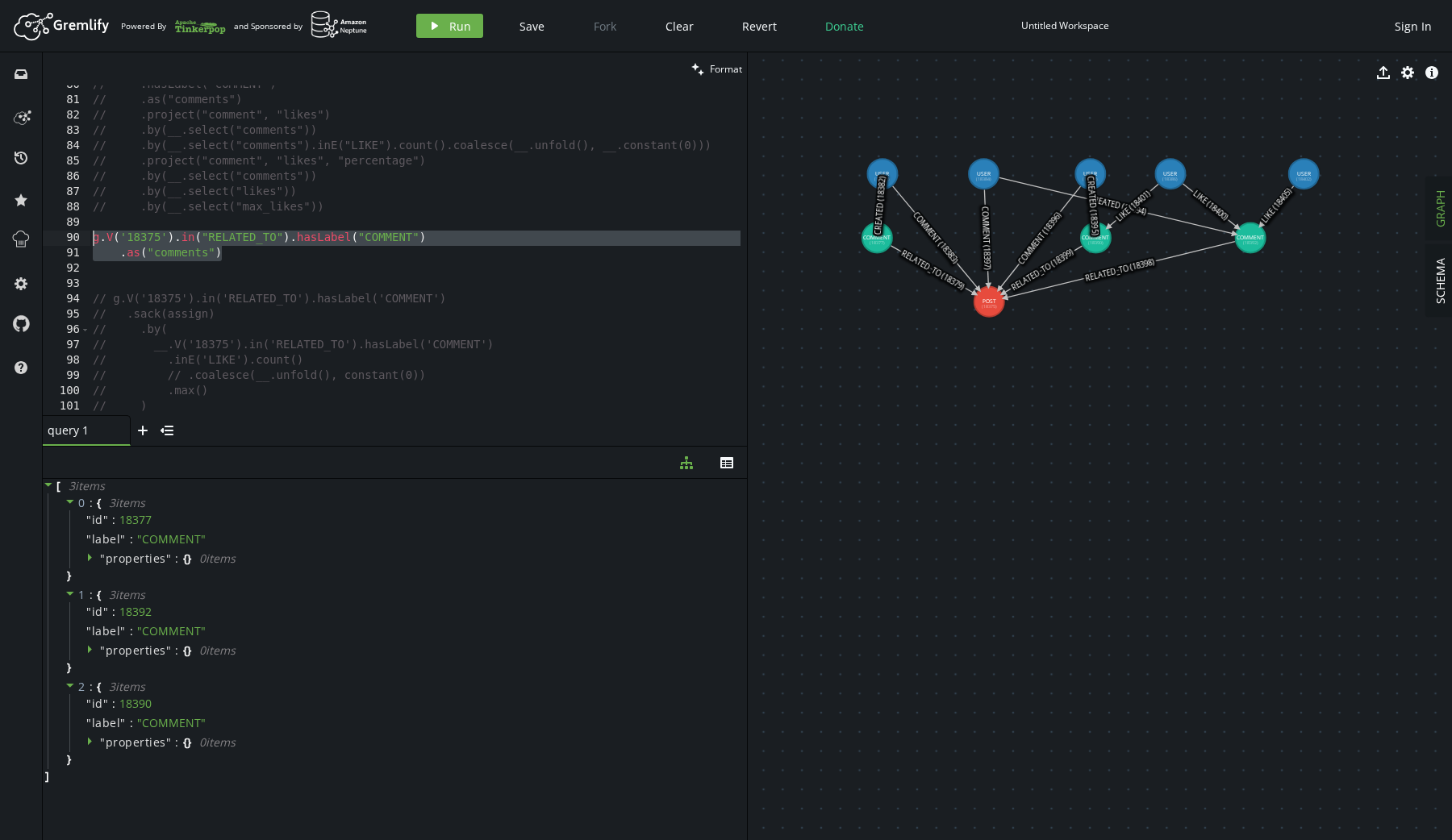
drag, startPoint x: 247, startPoint y: 257, endPoint x: 72, endPoint y: 237, distance: 176.1
click at [72, 237] on div ".as("comments") 80 81 82 83 84 85 86 87 88 89 90 91 92 93 94 95 96 97 98 99 100…" at bounding box center [395, 250] width 704 height 330
paste textarea ".max("
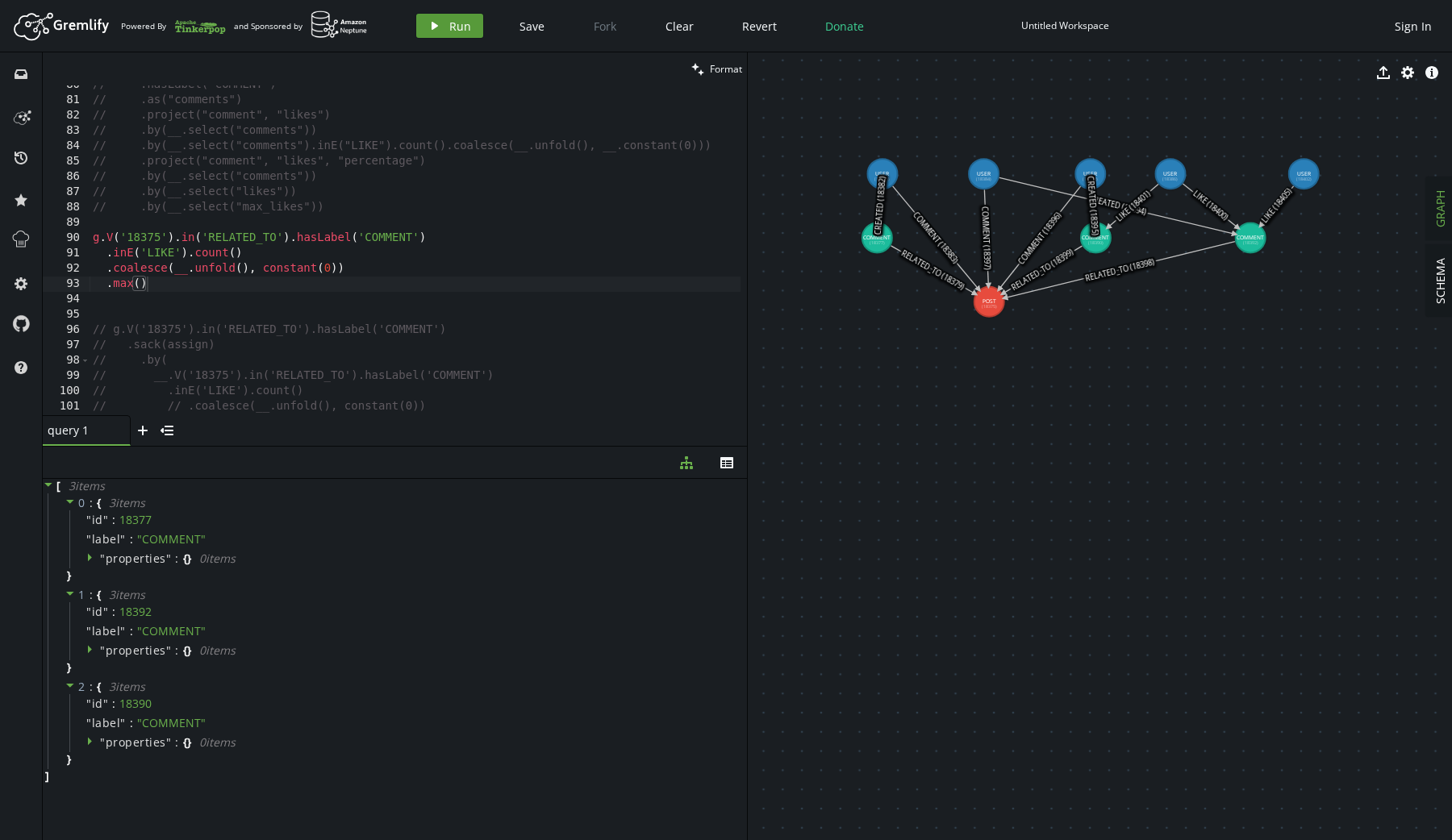
click at [434, 24] on icon "play" at bounding box center [434, 26] width 13 height 13
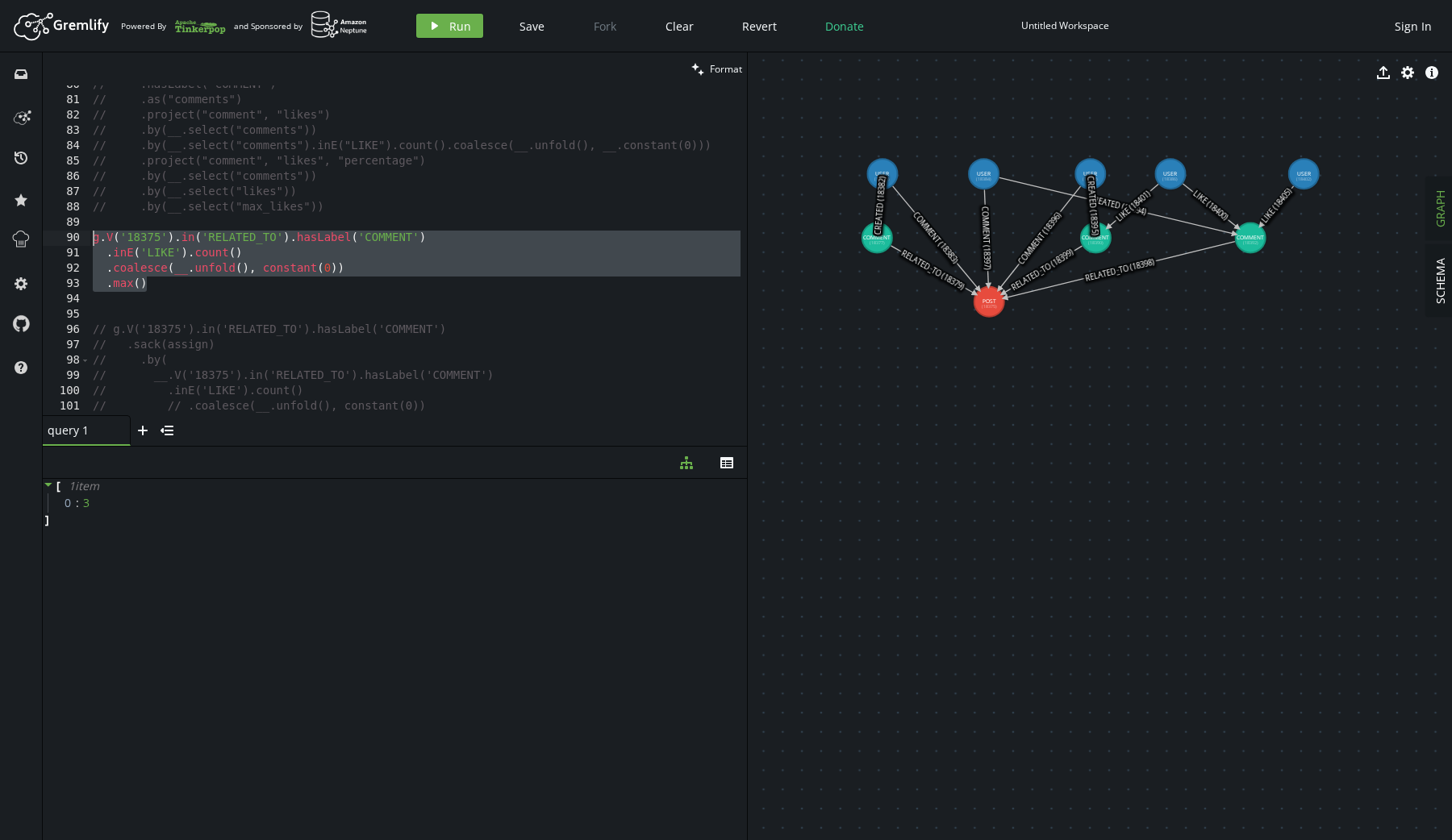
drag, startPoint x: 358, startPoint y: 292, endPoint x: 91, endPoint y: 243, distance: 271.5
click at [91, 243] on div "// .hasLabel("COMMENT") // .as("comments") // .project("comment", "likes") // .…" at bounding box center [418, 255] width 657 height 355
paste textarea ".max"
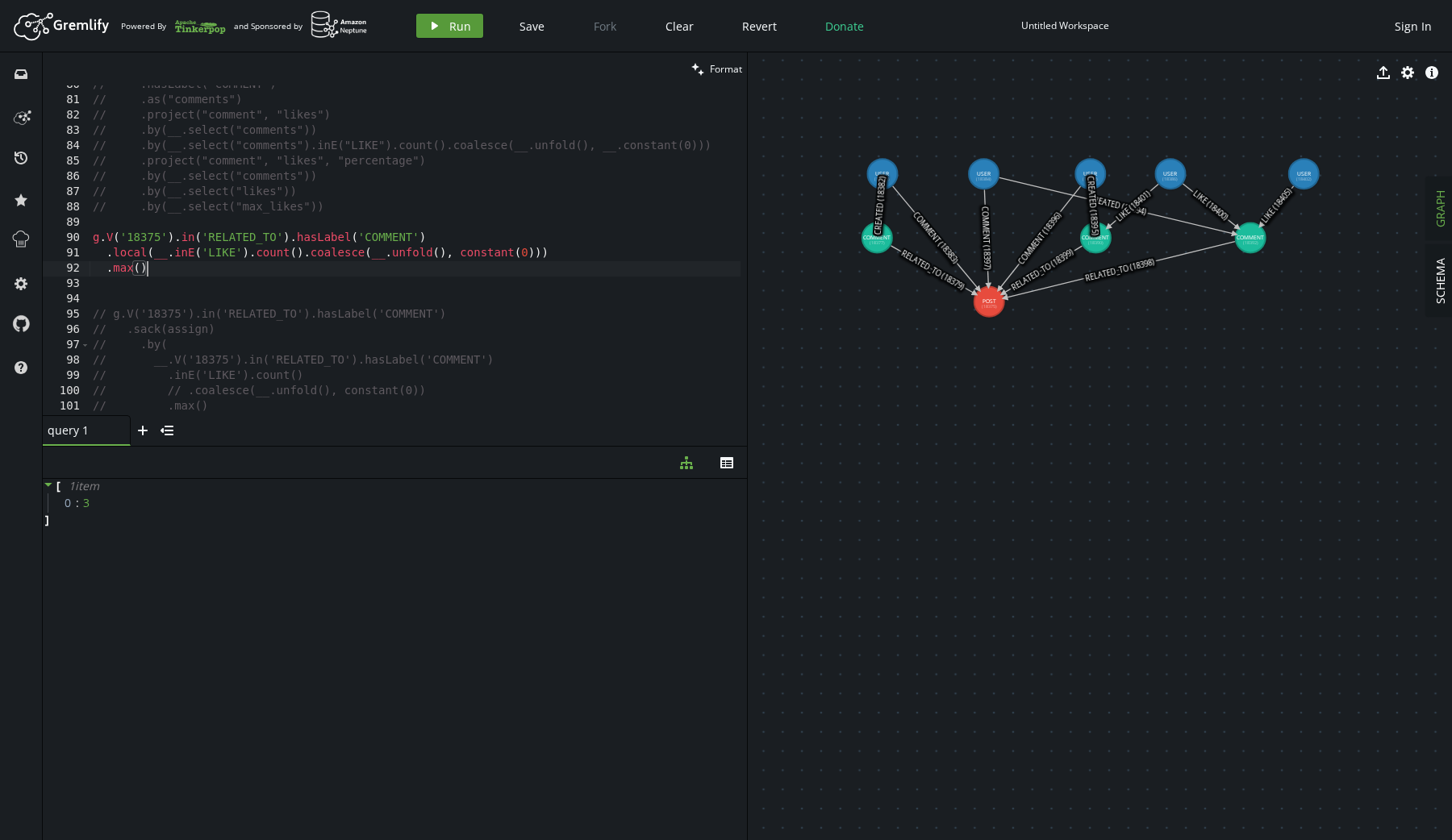
click at [444, 25] on button "play Run" at bounding box center [449, 26] width 67 height 24
click at [341, 270] on div "// .hasLabel("COMMENT") // .as("comments") // .project("comment", "likes") // .…" at bounding box center [418, 255] width 657 height 355
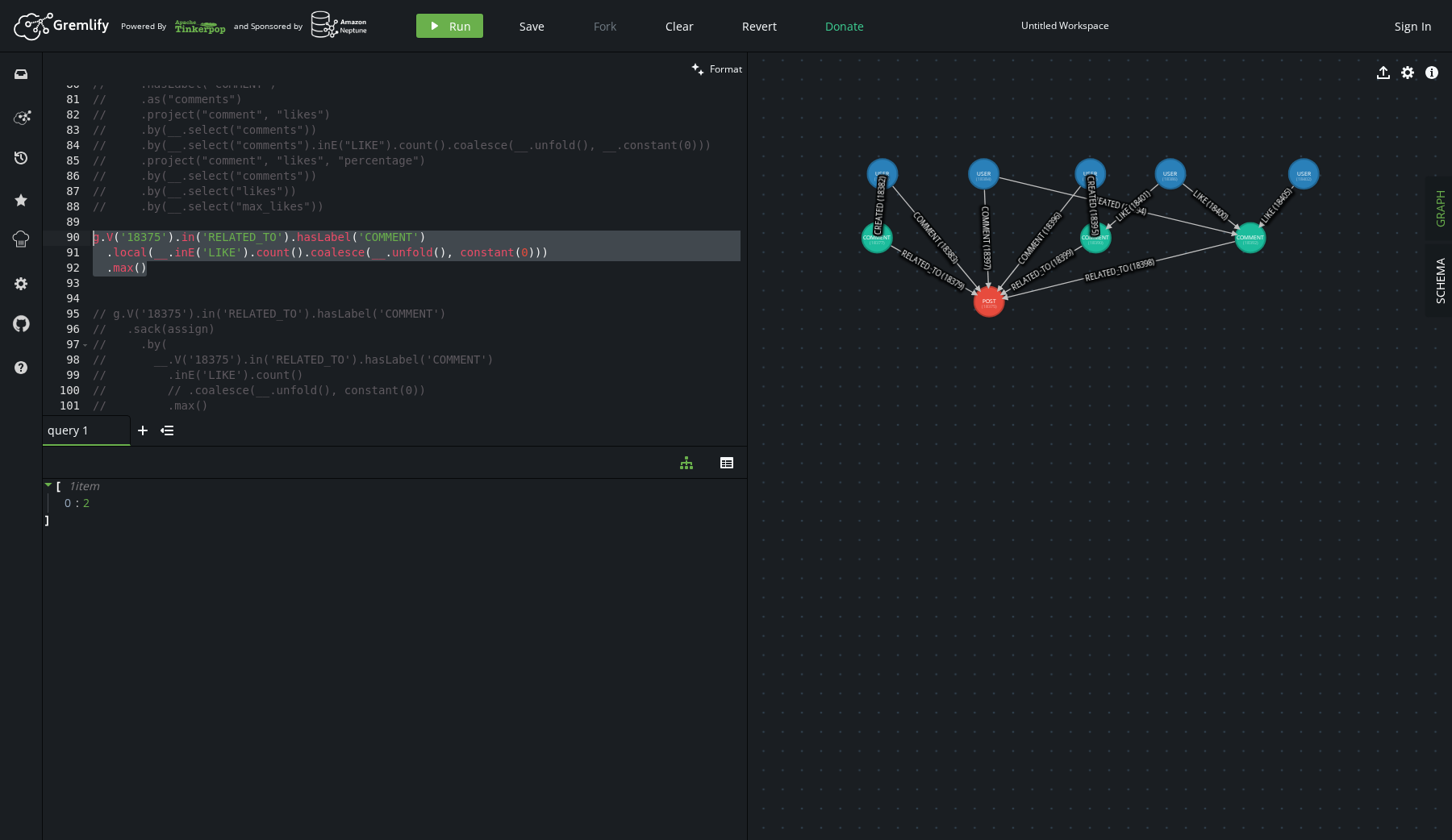
drag, startPoint x: 161, startPoint y: 273, endPoint x: 80, endPoint y: 233, distance: 90.3
click at [80, 233] on div ".[PERSON_NAME]() 80 81 82 83 84 85 86 87 88 89 90 91 92 93 94 95 96 97 98 99 10…" at bounding box center [395, 250] width 704 height 330
paste textarea
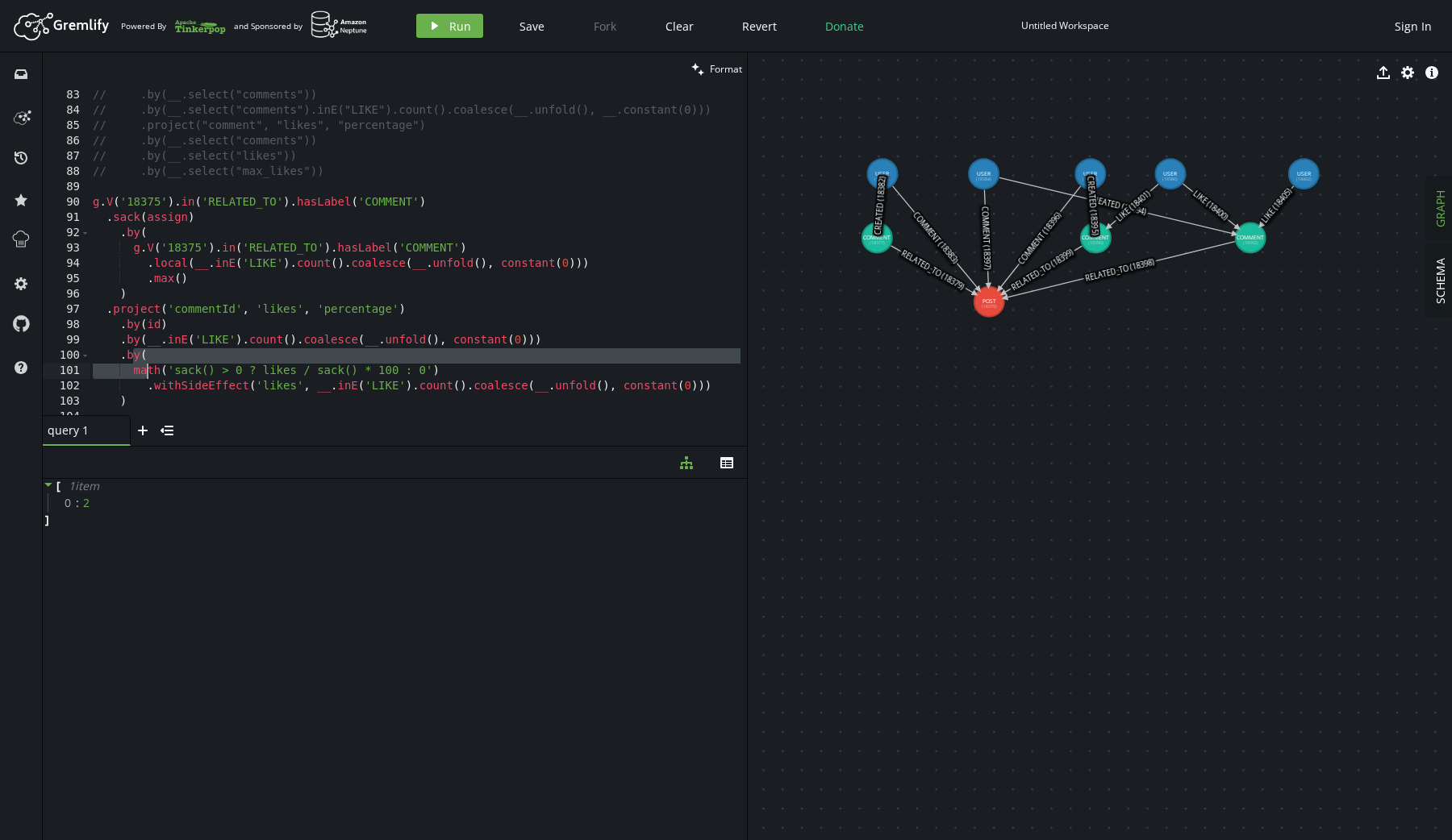
drag, startPoint x: 133, startPoint y: 356, endPoint x: 146, endPoint y: 374, distance: 22.2
click at [145, 375] on div "// .project("comment", "likes") // .by(__.select("comments")) // .by(__.select(…" at bounding box center [418, 250] width 657 height 355
click at [167, 367] on div "// .project("comment", "likes") // .by(__.select("comments")) // .by(__.select(…" at bounding box center [418, 250] width 657 height 355
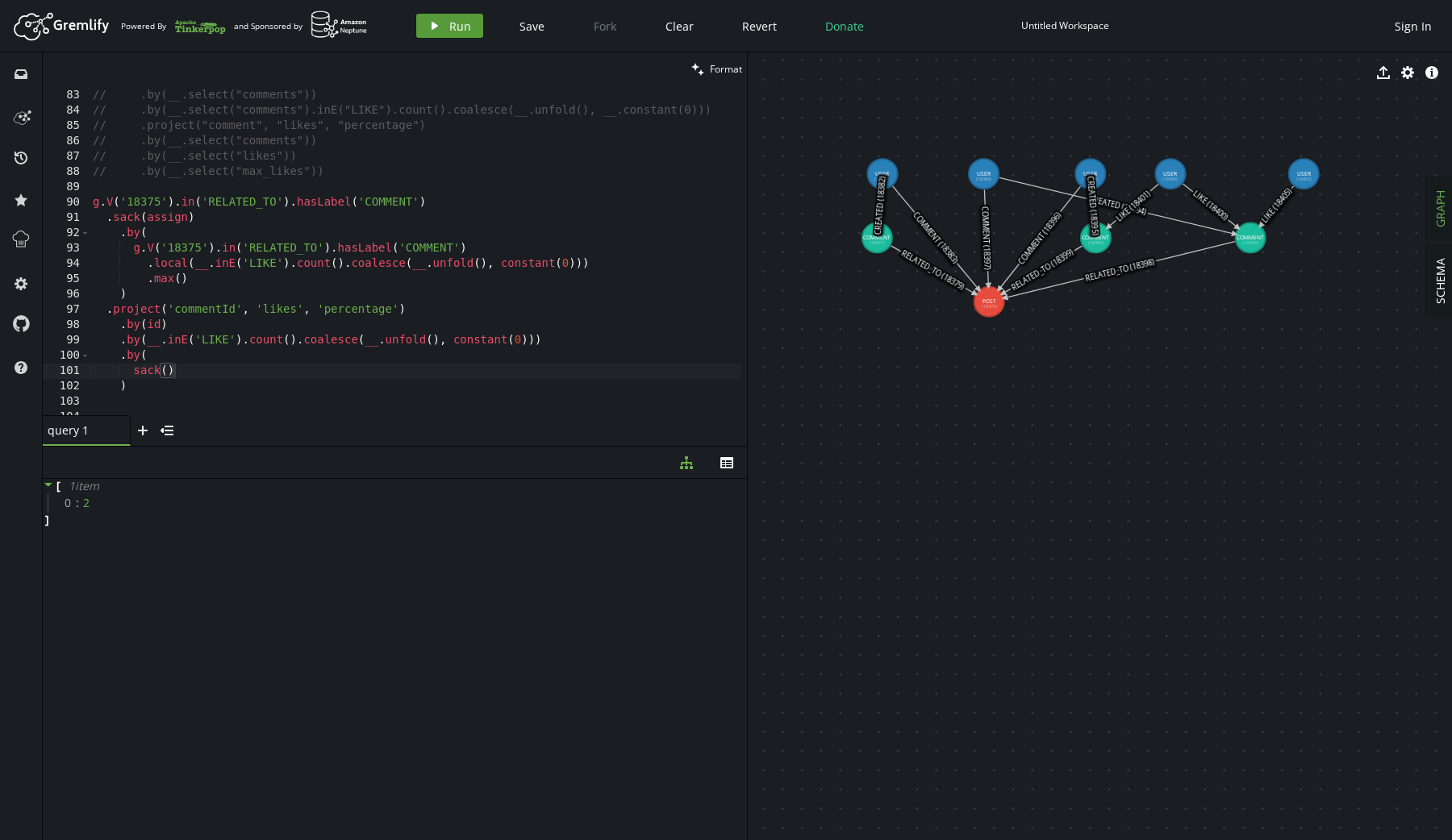
click at [462, 30] on span "Run" at bounding box center [460, 26] width 22 height 16
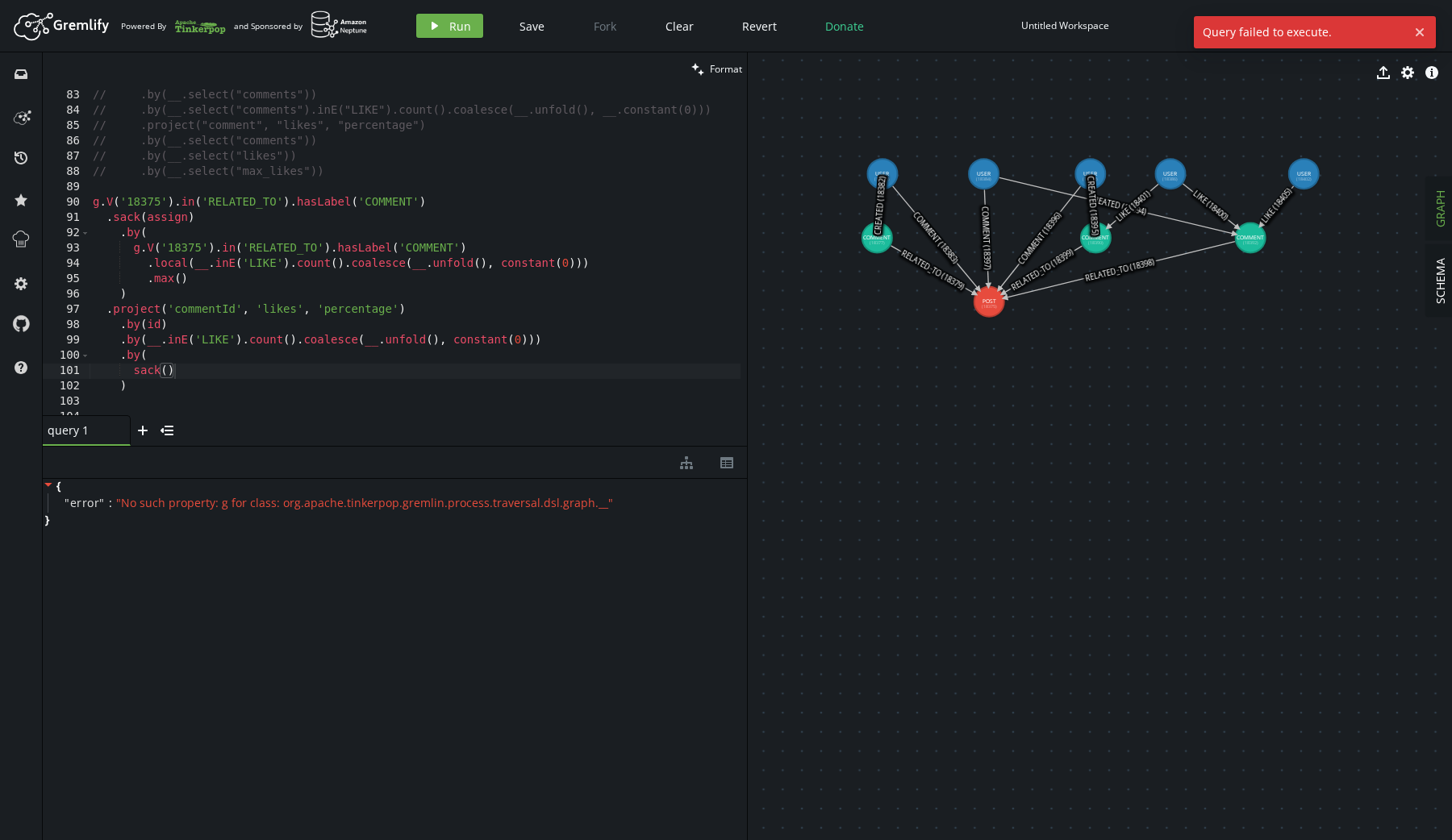
click at [141, 250] on div "// .project("comment", "likes") // .by(__.select("comments")) // .by(__.select(…" at bounding box center [418, 250] width 657 height 355
click at [438, 25] on icon "play" at bounding box center [434, 26] width 13 height 13
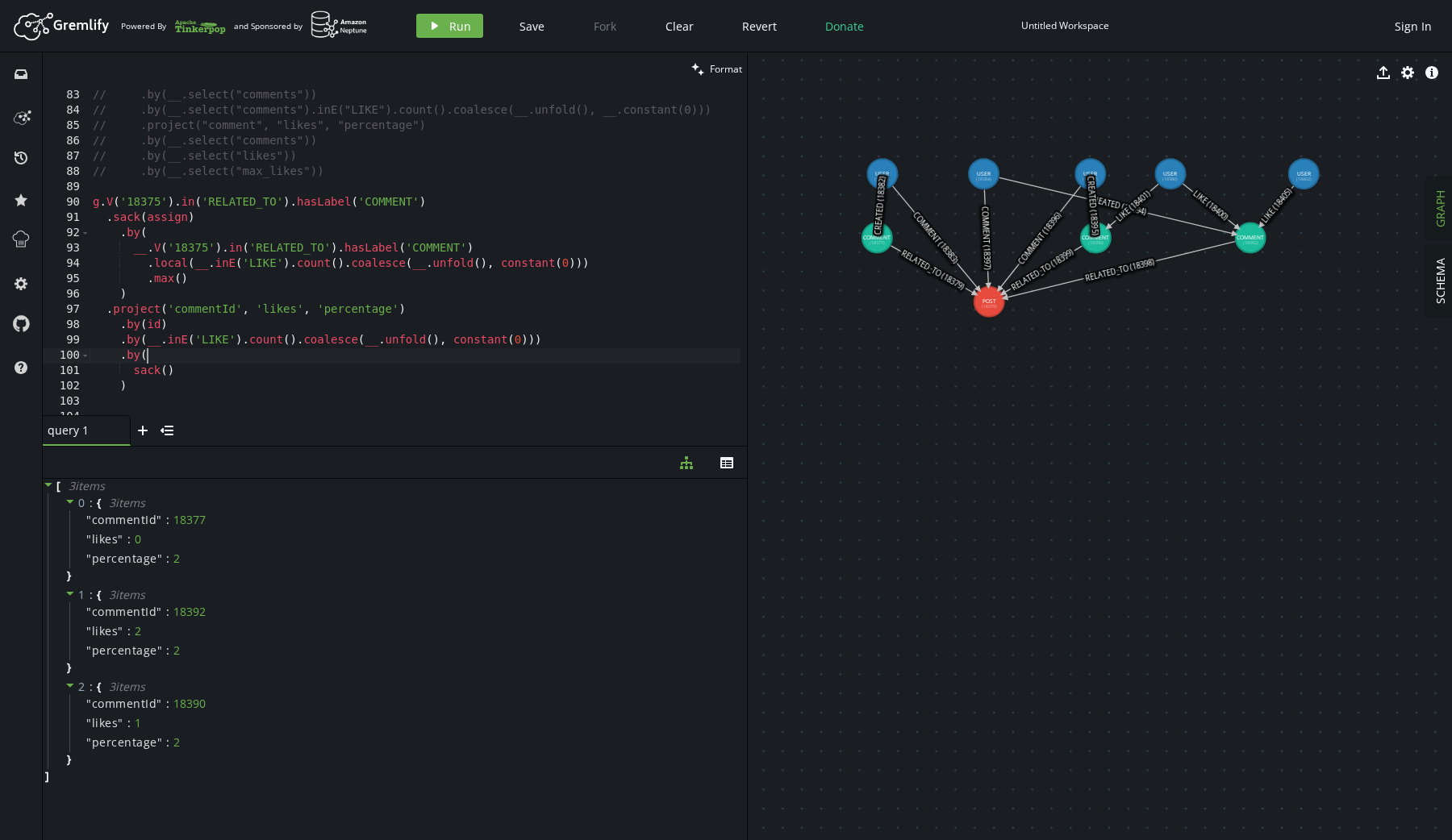
click at [578, 363] on div "// .project("comment", "likes") // .by(__.select("comments")) // .by(__.select(…" at bounding box center [418, 250] width 657 height 355
click at [573, 346] on div "// .project("comment", "likes") // .by(__.select("comments")) // .by(__.select(…" at bounding box center [418, 250] width 657 height 355
type textarea ".by(__.inE('LIKE').count().coalesce(__.unfold(), constant(0)))"
type textarea ".project("commentId", "likes", "percentage")"
type textarea "."
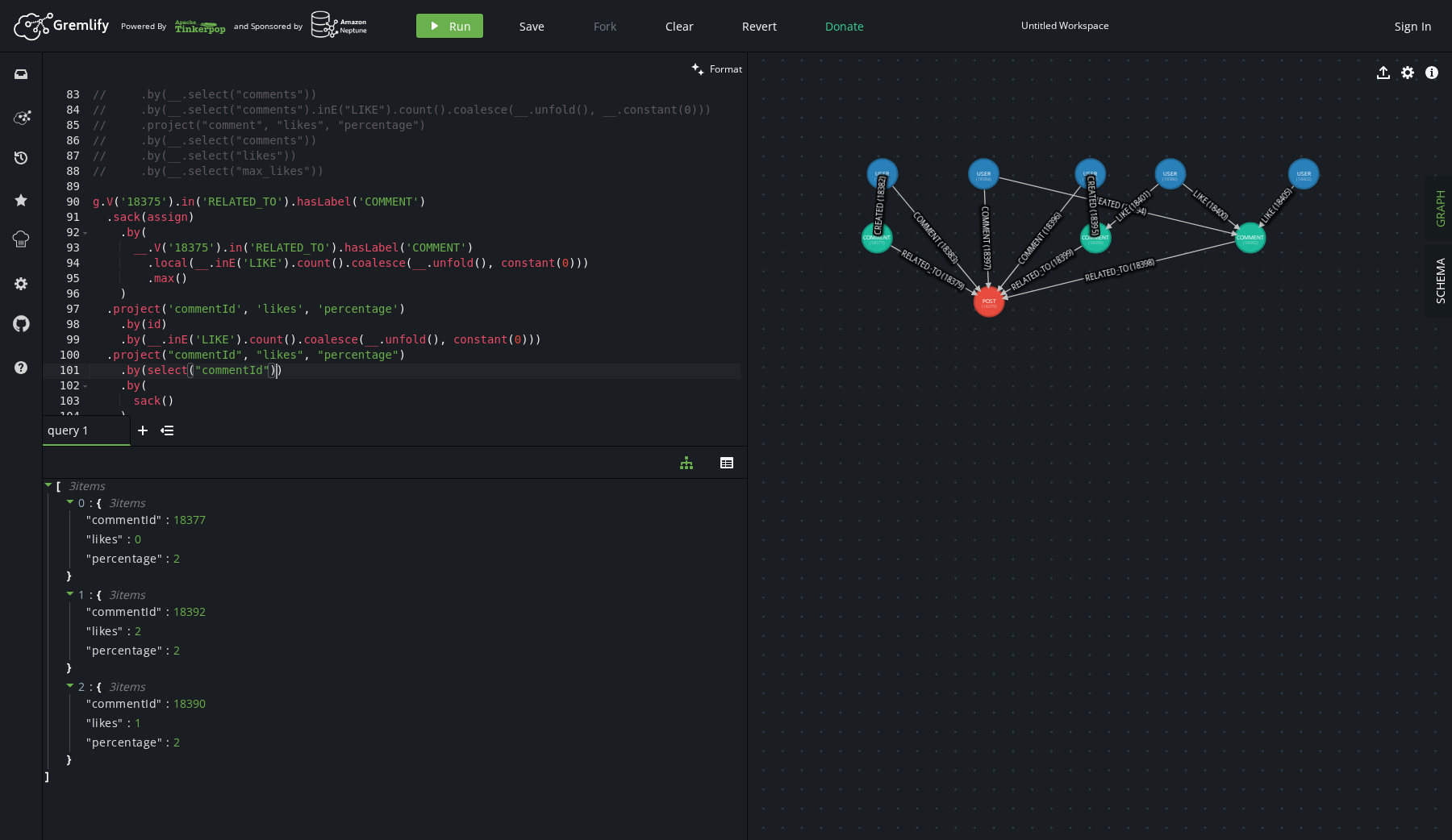
type textarea ".by(select("commentId")))"
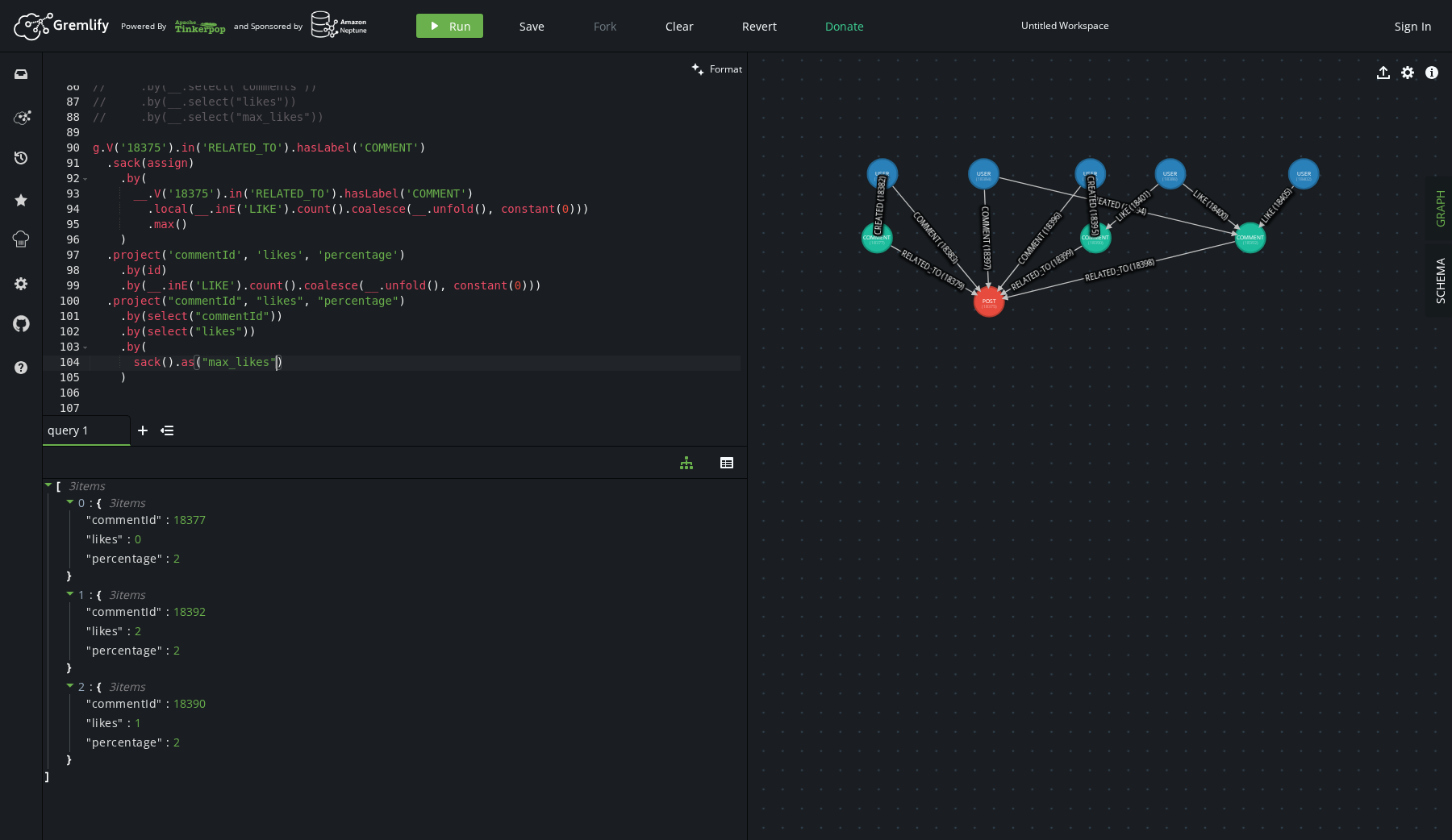
type textarea "sack().as("max_likes"))"
click at [454, 23] on span "Run" at bounding box center [460, 26] width 22 height 16
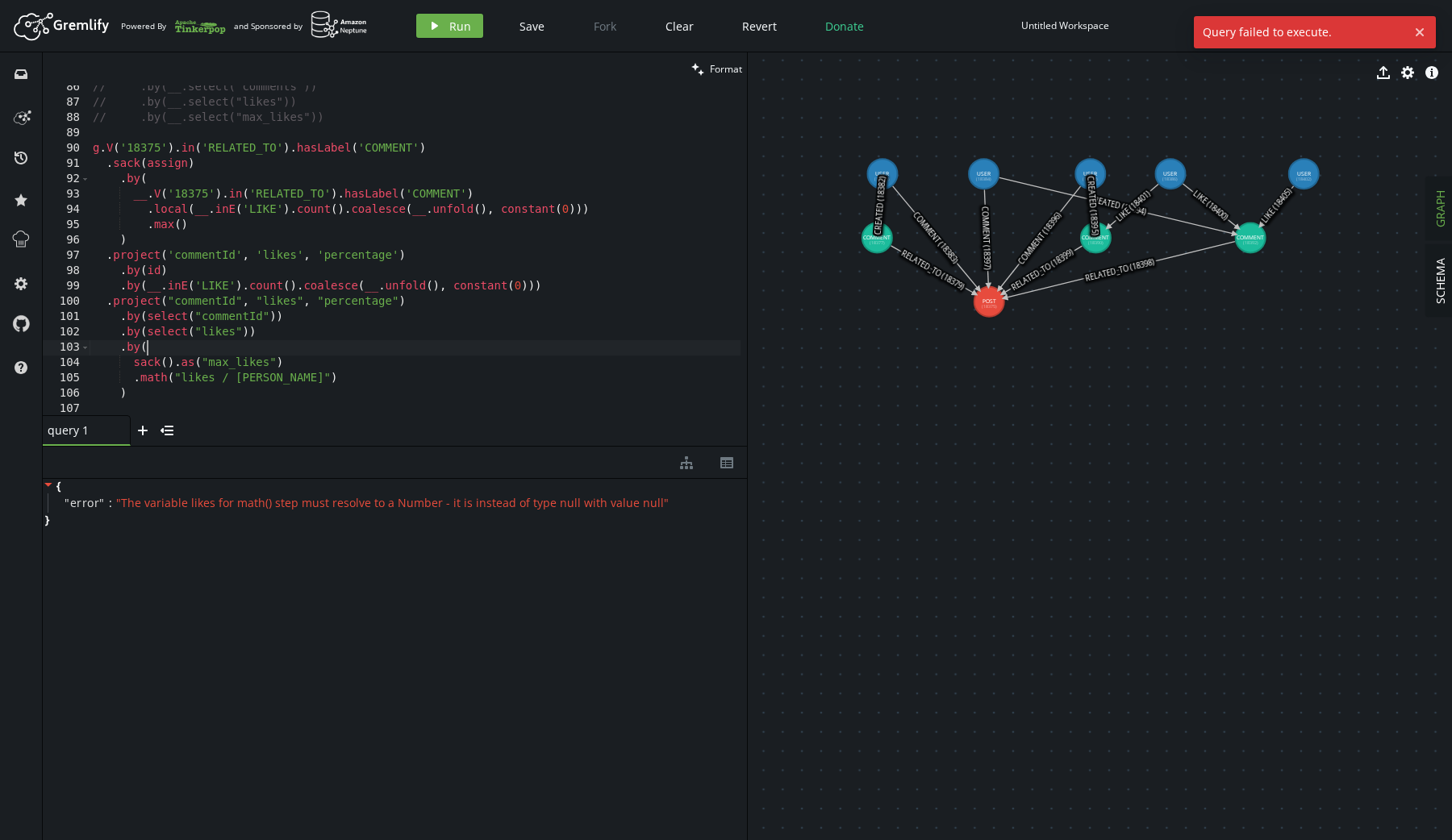
scroll to position [0, 53]
click at [345, 347] on div "// .by(__.select("comments")) // .by(__.select("likes")) // .by(__.select("max_…" at bounding box center [418, 257] width 657 height 355
click at [274, 366] on div "// .by(__.select("comments")) // .by(__.select("likes")) // .by(__.select("max_…" at bounding box center [418, 257] width 657 height 355
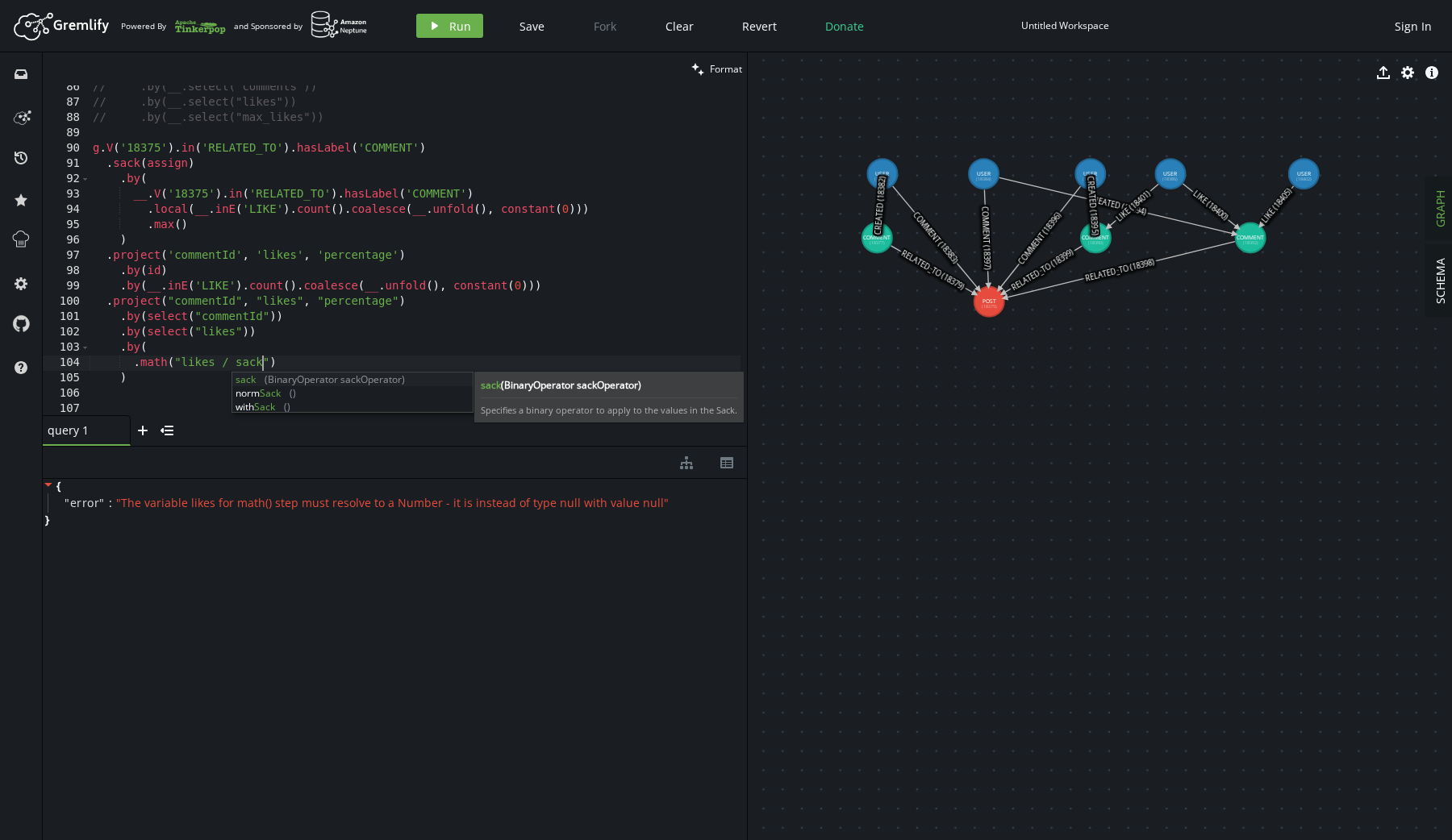
scroll to position [0, 182]
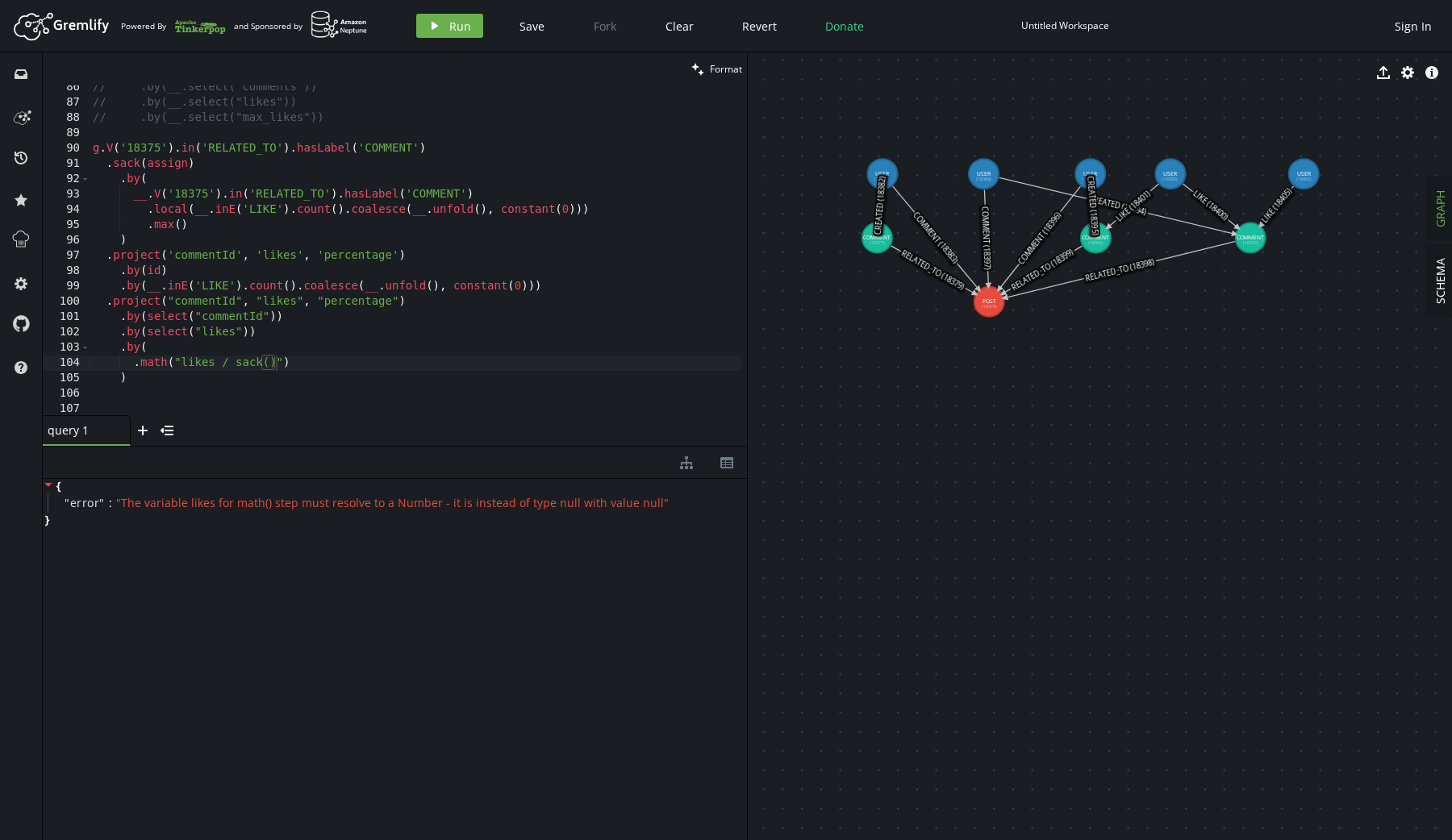
click at [441, 12] on div "Artboard Created with Sketch. Powered By and Sponsored by play Run Save Fork Cl…" at bounding box center [726, 26] width 1436 height 32
click at [441, 15] on button "play Run" at bounding box center [449, 26] width 67 height 24
click at [136, 366] on div "// .by(__.select("comments")) // .by(__.select("likes")) // .by(__.select("max_…" at bounding box center [418, 257] width 657 height 355
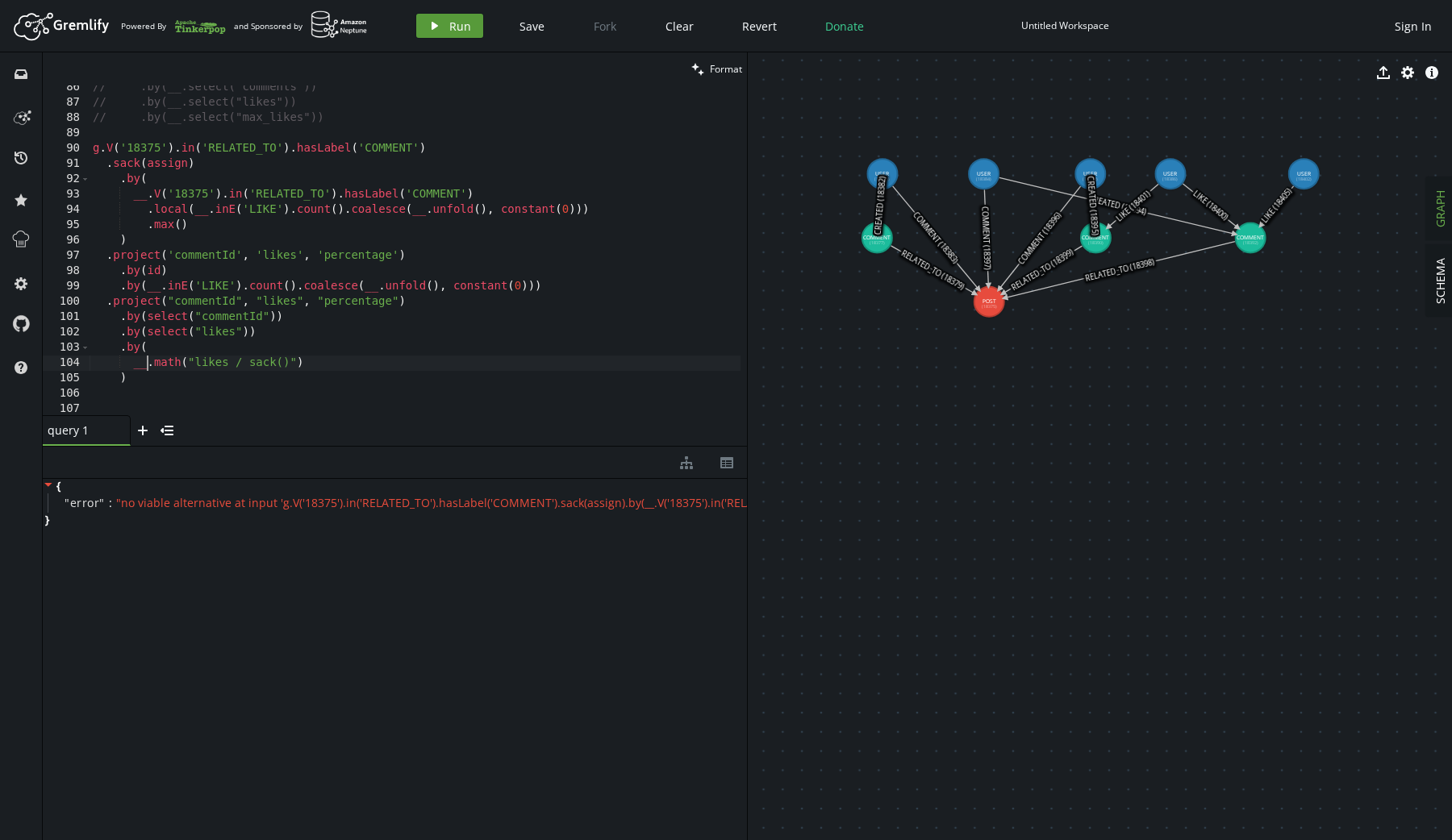
click at [465, 16] on button "play Run" at bounding box center [449, 26] width 67 height 24
type textarea ")"
click at [325, 377] on div "// .by(__.select("comments")) // .by(__.select("likes")) // .by(__.select("max_…" at bounding box center [418, 257] width 657 height 355
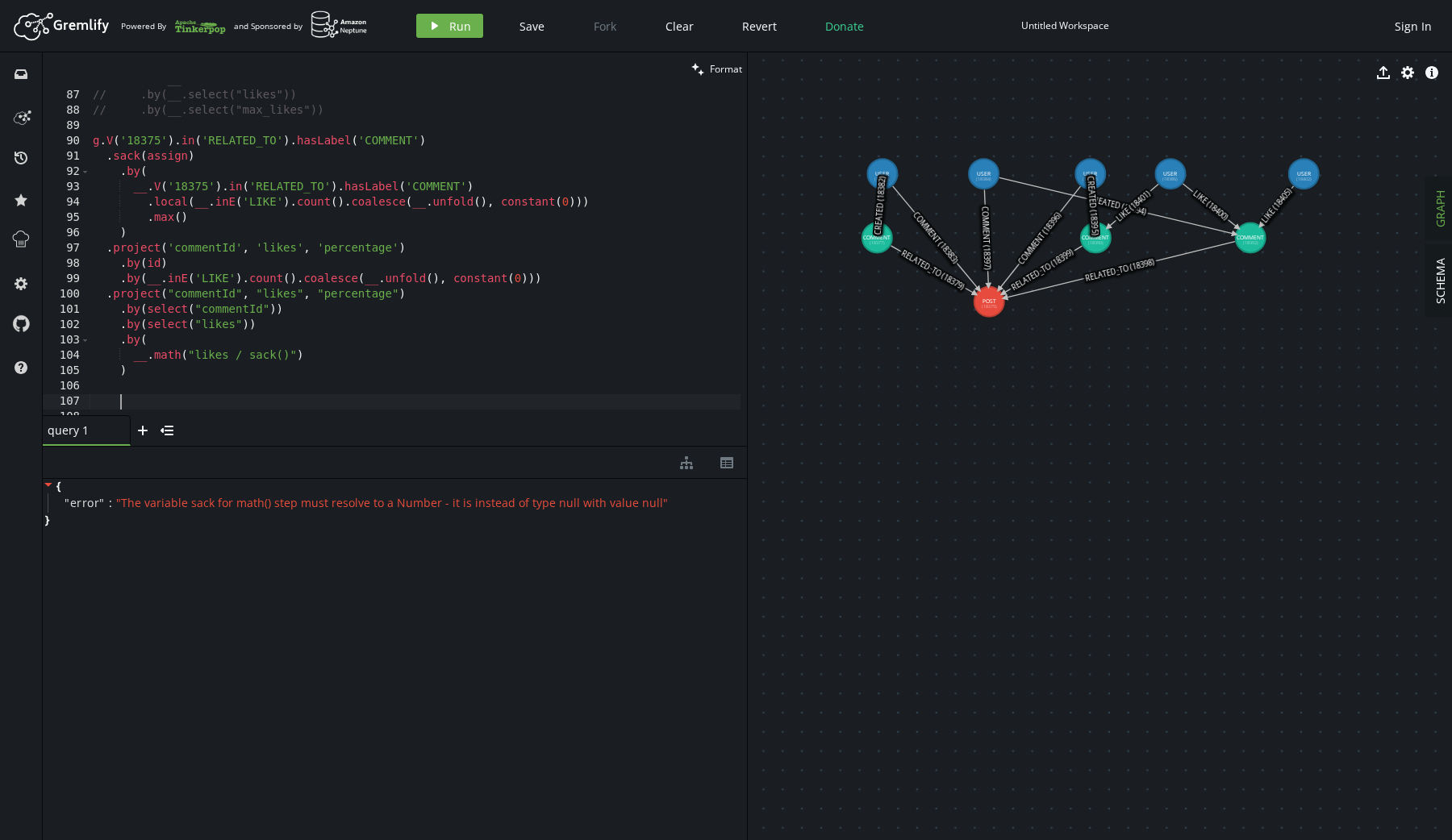
scroll to position [0, 0]
paste textarea ")"
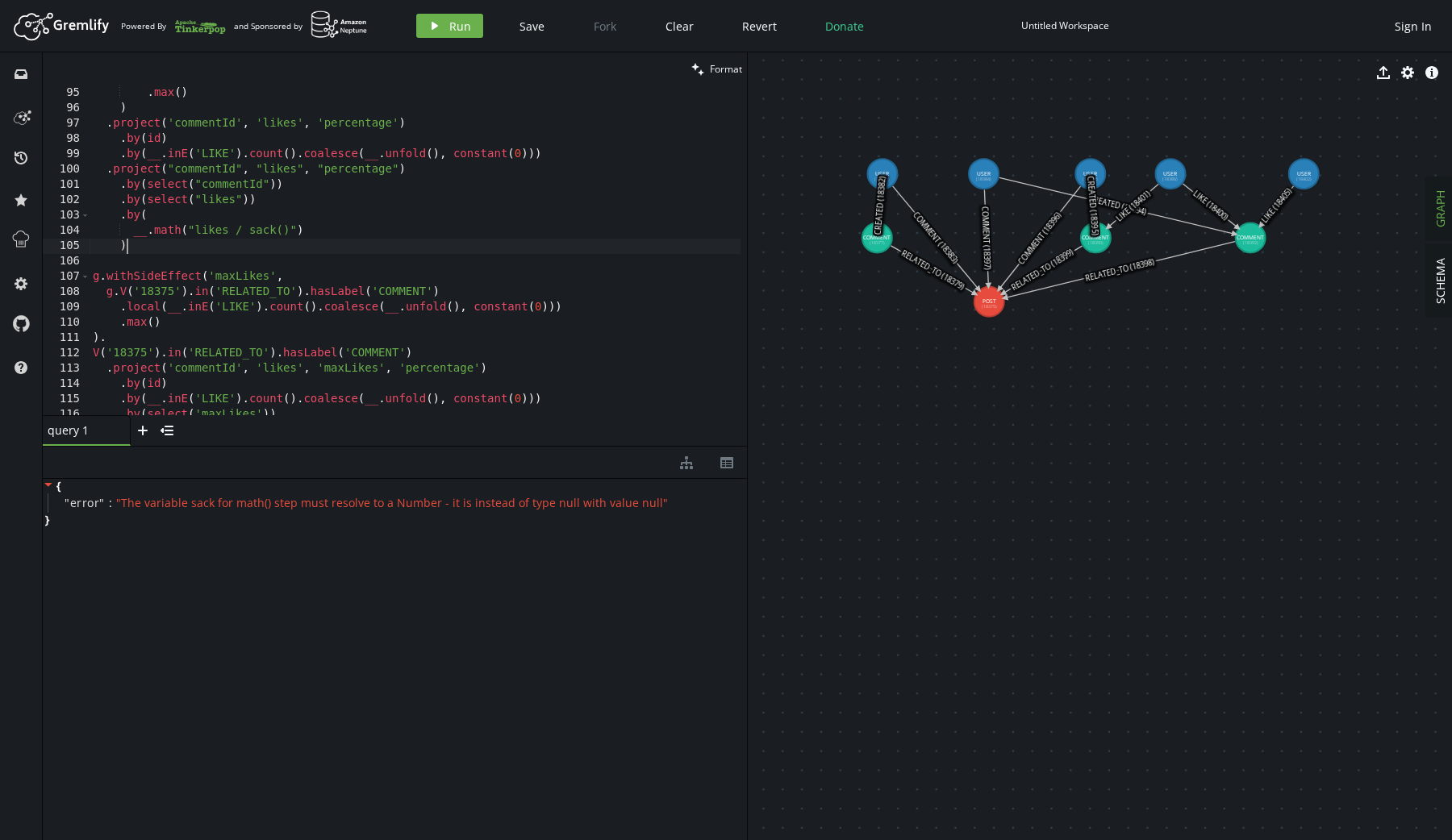
click at [183, 249] on div ". max ( ) ) . project ( 'commentId' , 'likes' , 'percentage' ) . by ( id ) . by…" at bounding box center [418, 262] width 657 height 355
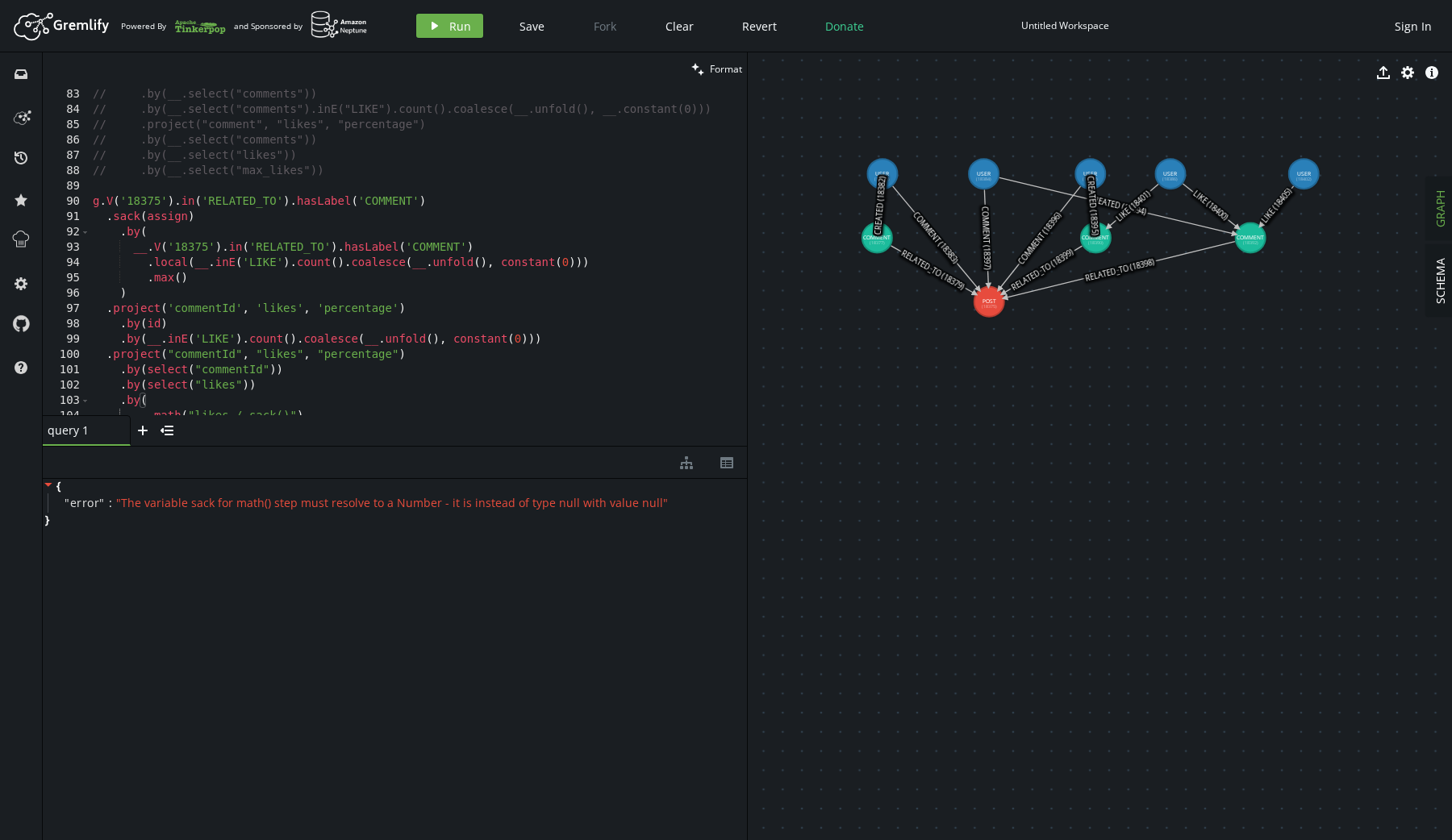
scroll to position [1234, 0]
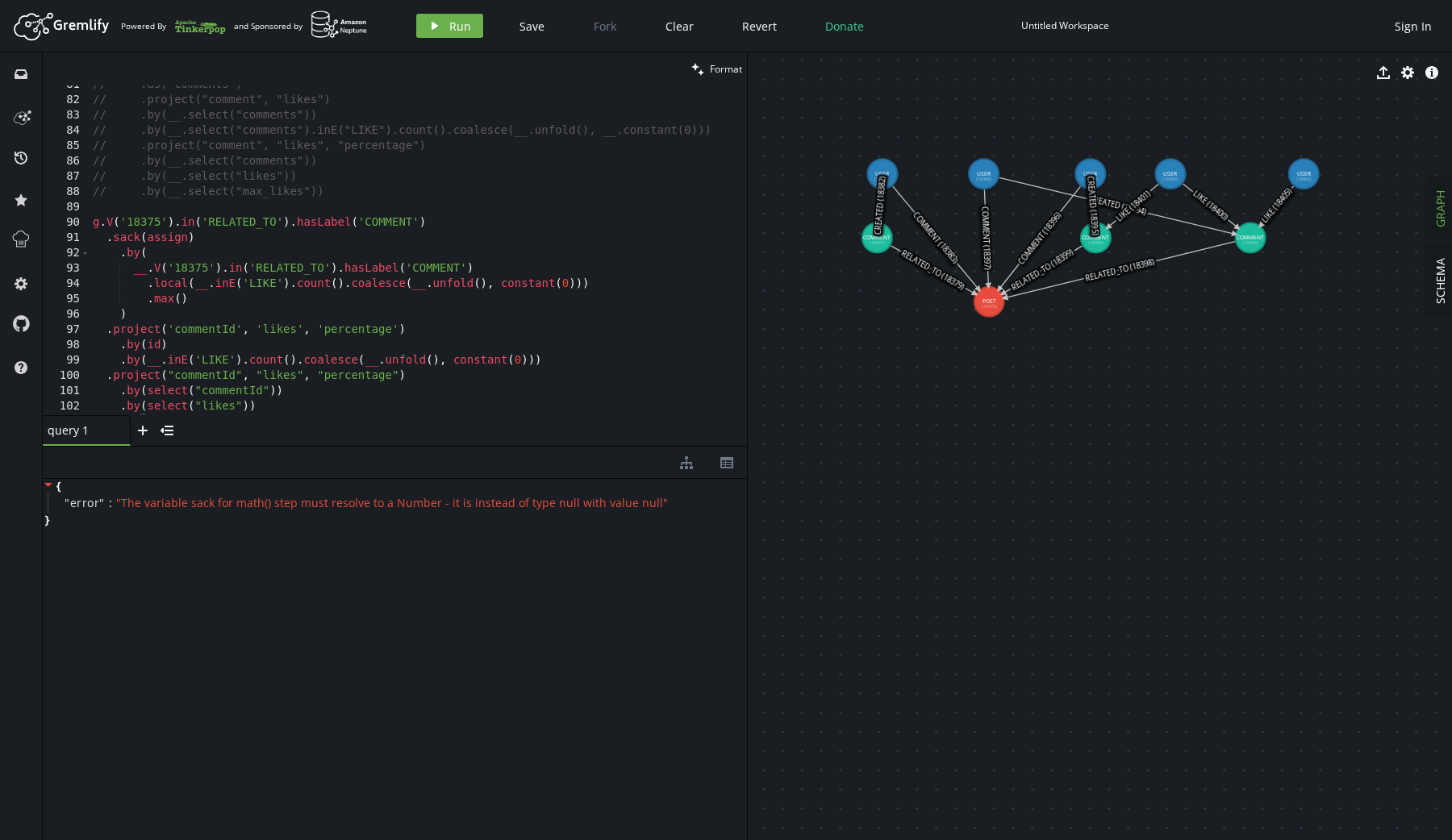
click at [156, 219] on div "// .as("comments") // .project("comment", "likes") // .by(__.select("comments")…" at bounding box center [418, 255] width 657 height 355
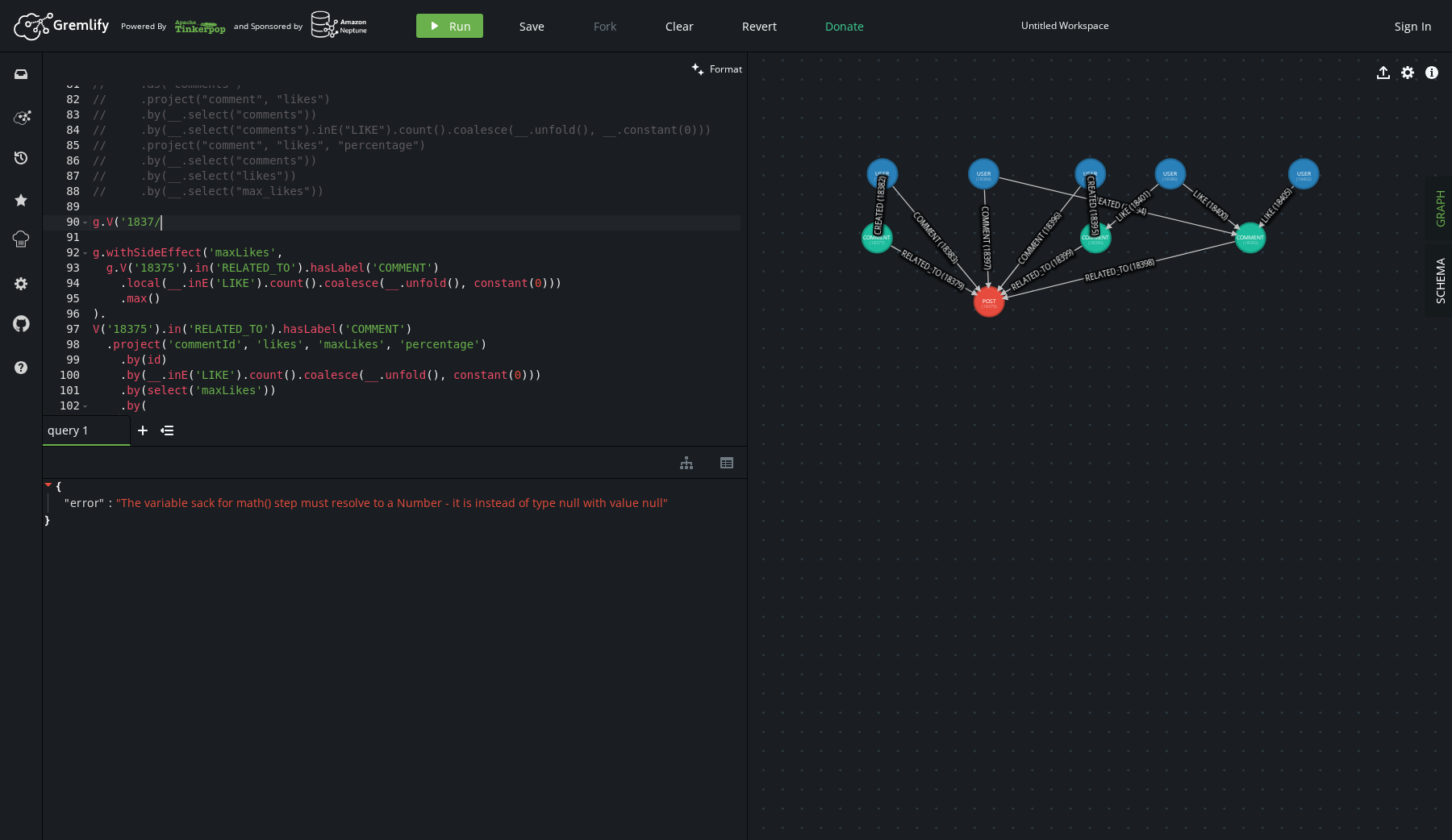
scroll to position [1446, 0]
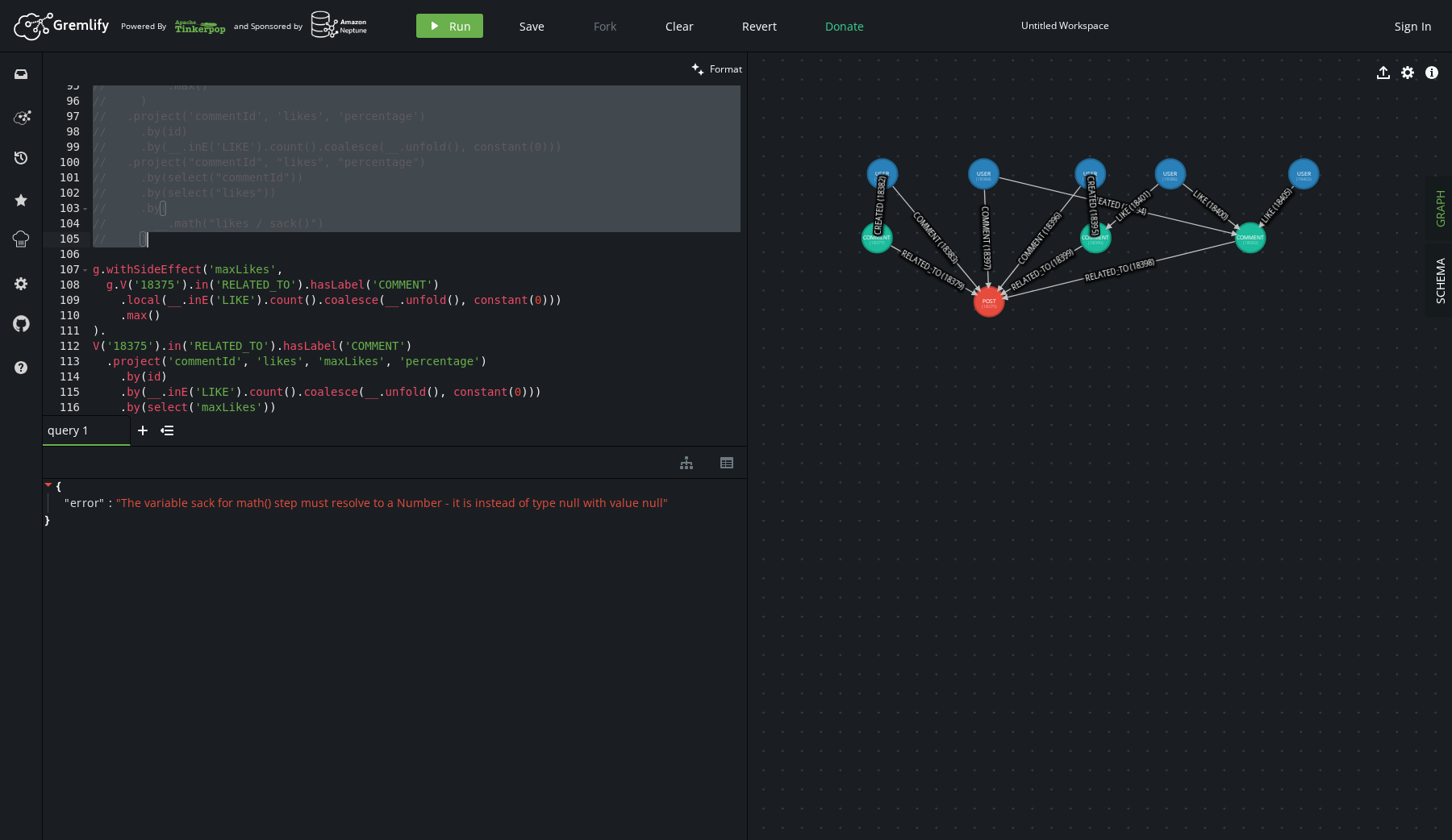
click at [397, 303] on div "// .max() // ) // .project('commentId', 'likes', 'percentage') // .by(id) // .b…" at bounding box center [418, 256] width 657 height 355
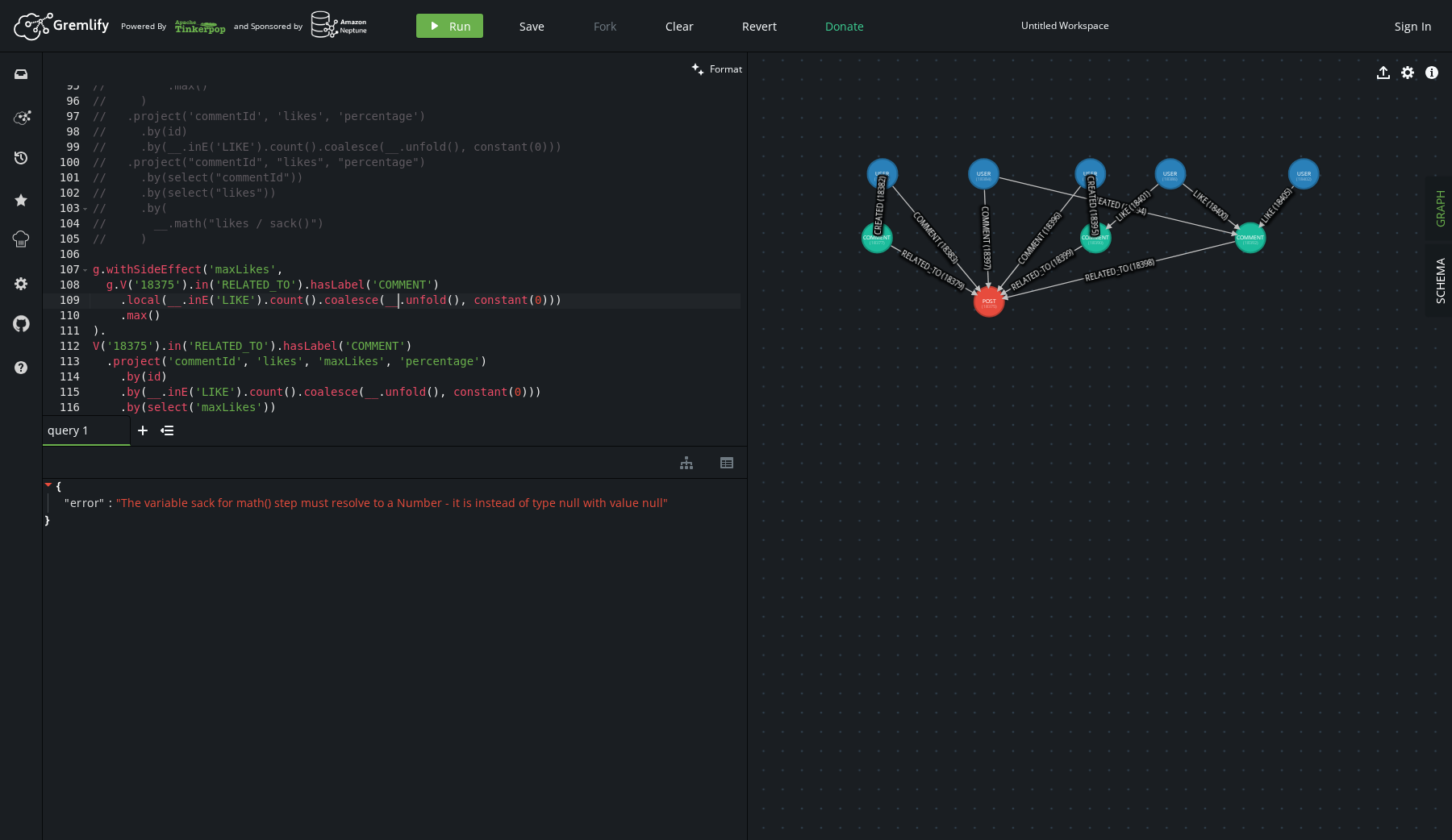
click at [419, 308] on div "// .max() // ) // .project('commentId', 'likes', 'percentage') // .by(id) // .b…" at bounding box center [418, 256] width 657 height 355
click at [113, 287] on div "// .max() // ) // .project('commentId', 'likes', 'percentage') // .by(id) // .b…" at bounding box center [418, 256] width 657 height 355
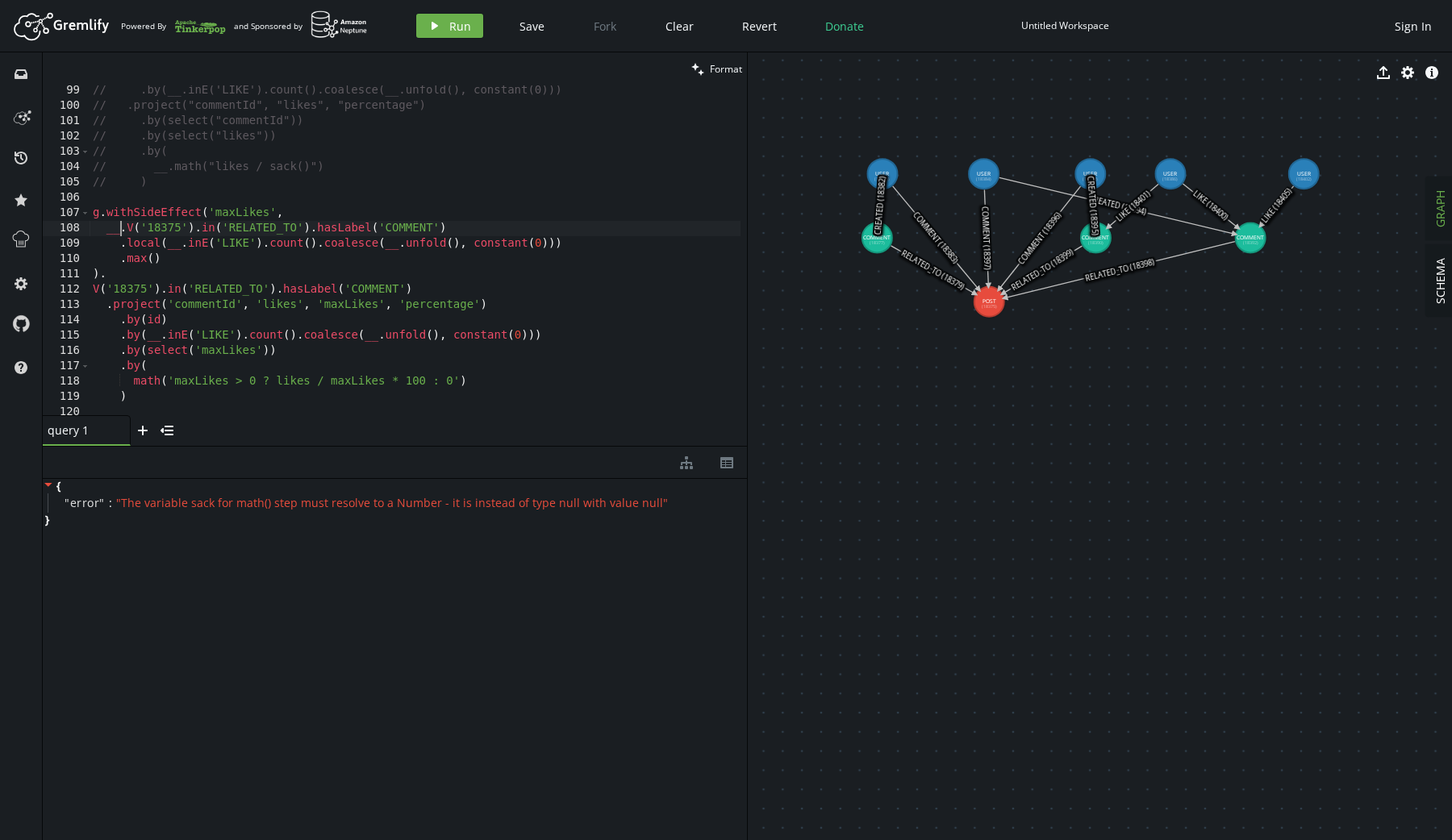
scroll to position [1514, 0]
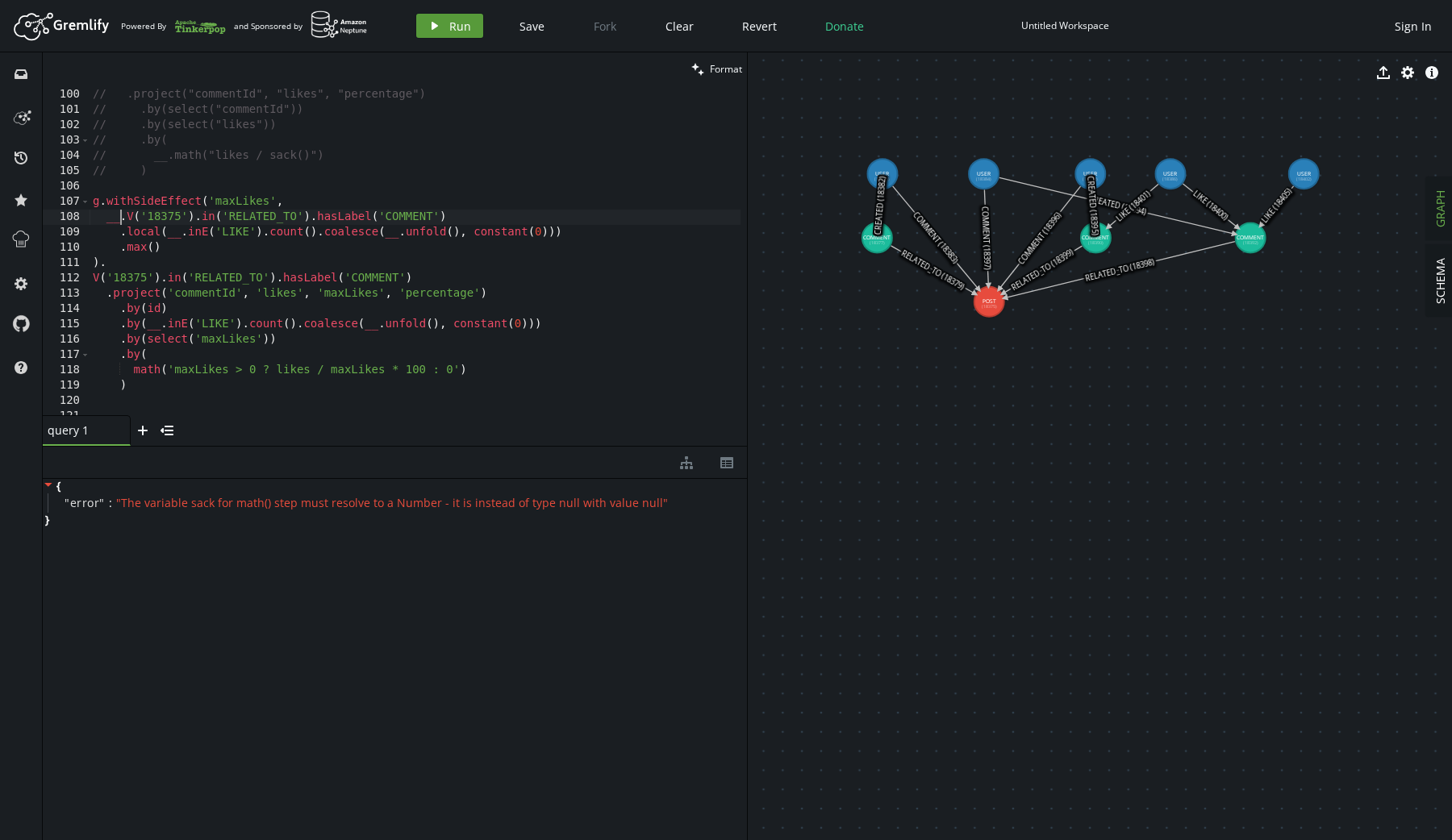
click at [439, 22] on icon "play" at bounding box center [434, 26] width 13 height 13
drag, startPoint x: 454, startPoint y: 372, endPoint x: 176, endPoint y: 371, distance: 278.0
click at [176, 371] on div "// .by(__.inE('LIKE').count().coalesce(__.unfold(), constant(0))) // .project("…" at bounding box center [418, 250] width 657 height 355
click at [441, 12] on div "Artboard Created with Sketch. Powered By and Sponsored by play Run Save Fork Cl…" at bounding box center [726, 26] width 1436 height 32
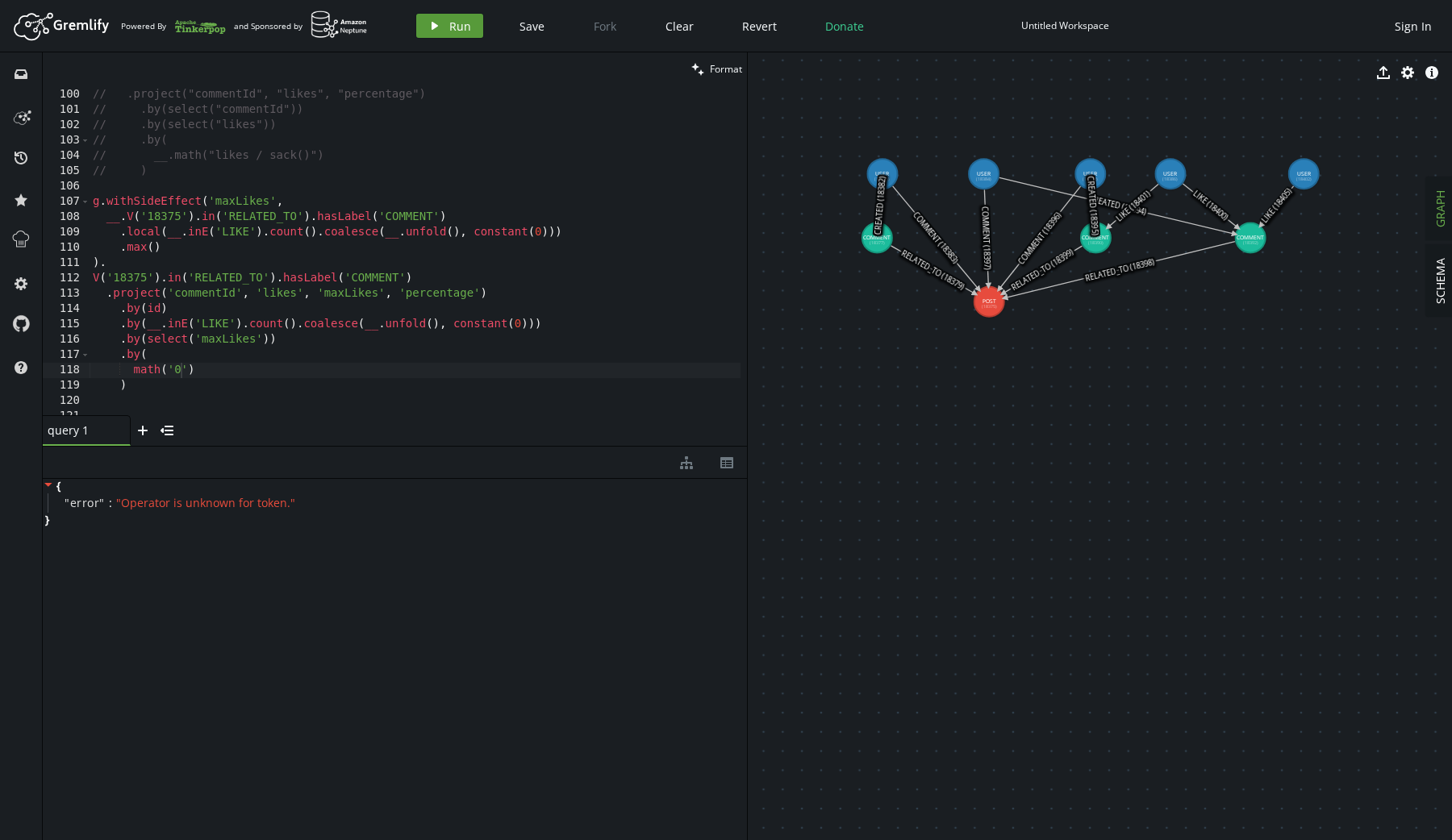
click at [441, 17] on button "play Run" at bounding box center [449, 26] width 67 height 24
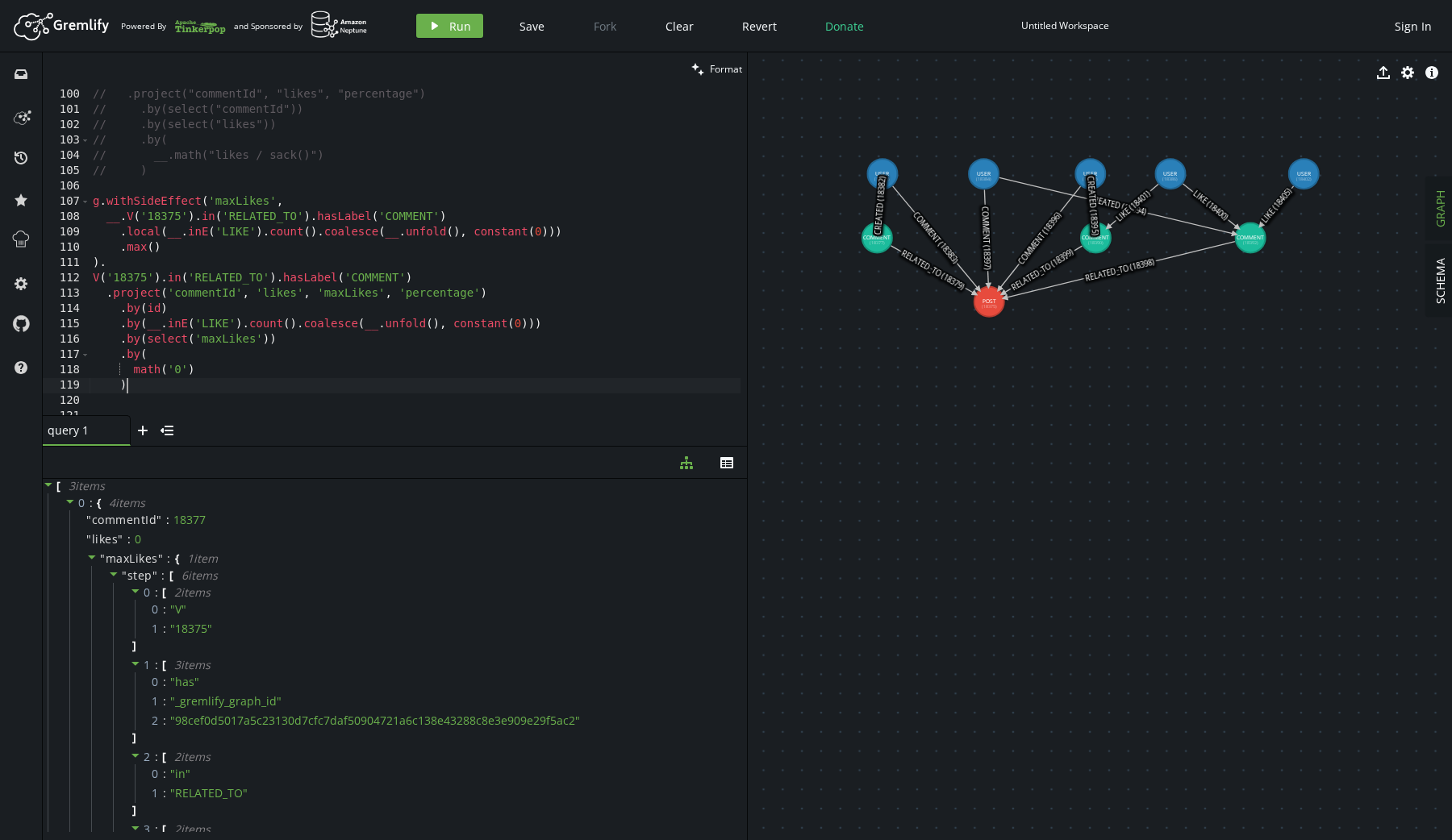
scroll to position [0, 33]
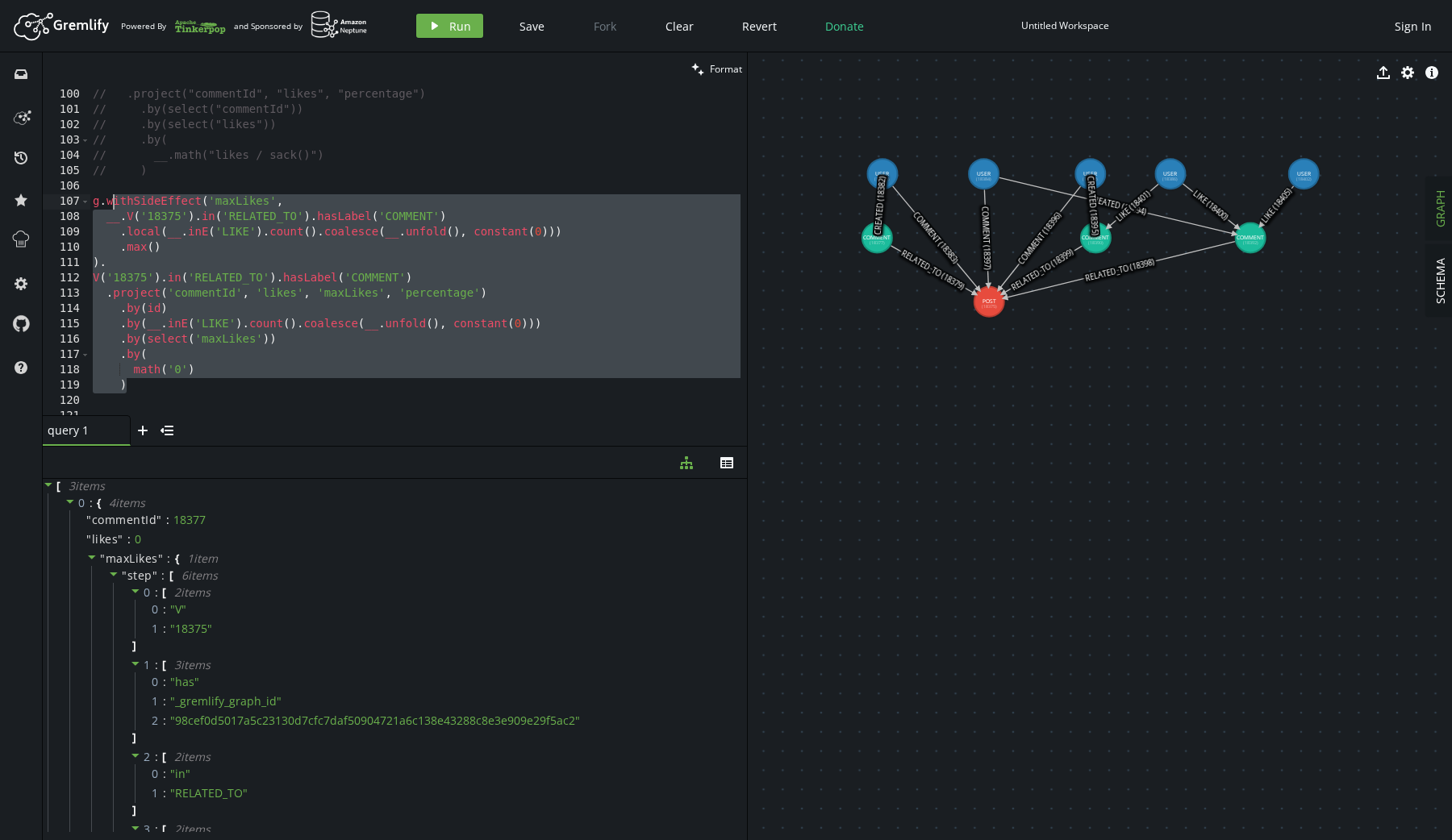
drag, startPoint x: 220, startPoint y: 381, endPoint x: 112, endPoint y: 207, distance: 204.8
click at [112, 207] on div "// .by(__.inE('LIKE').count().coalesce(__.unfold(), constant(0))) // .project("…" at bounding box center [418, 250] width 657 height 355
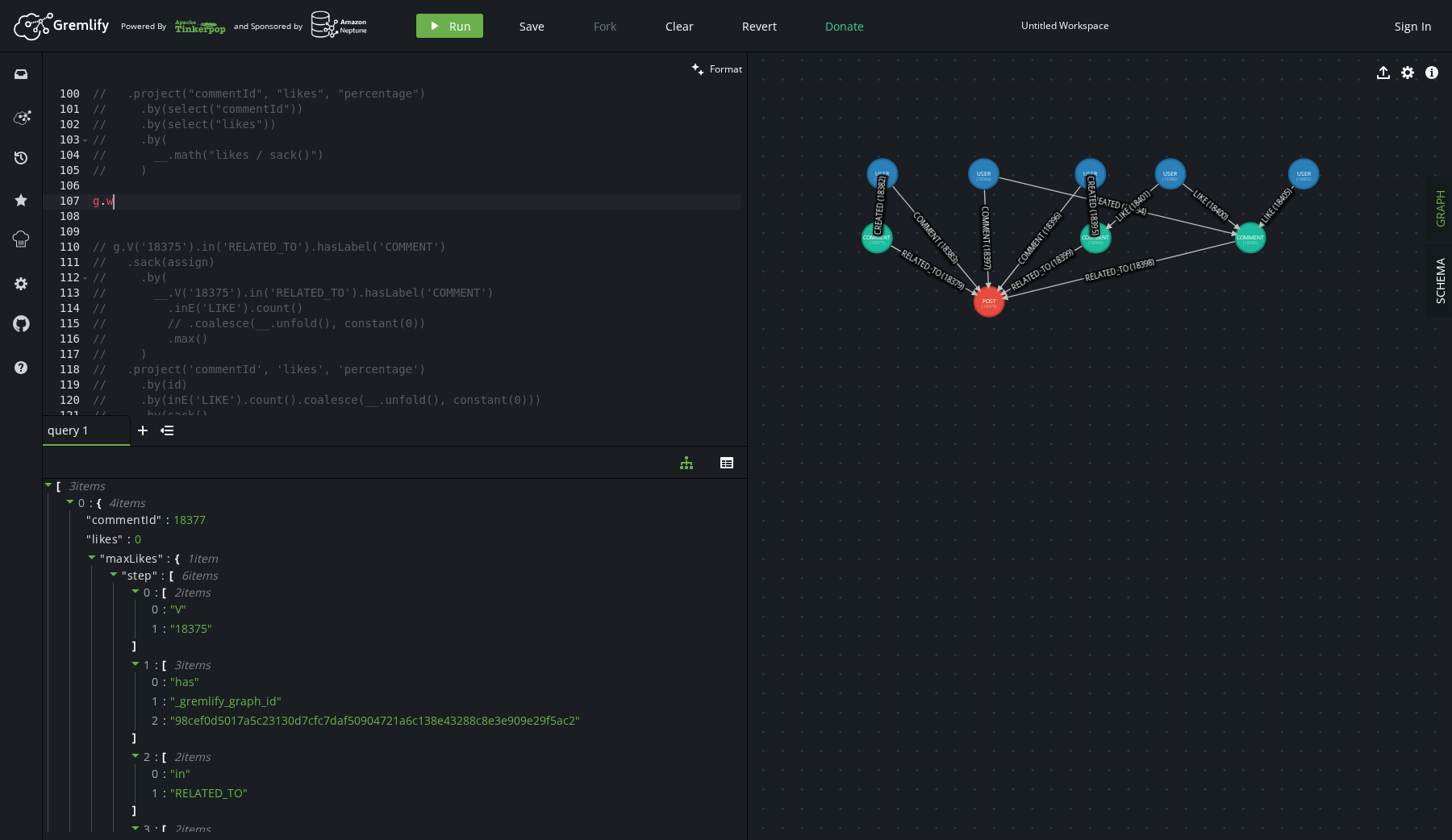
type textarea "g."
paste textarea ")"
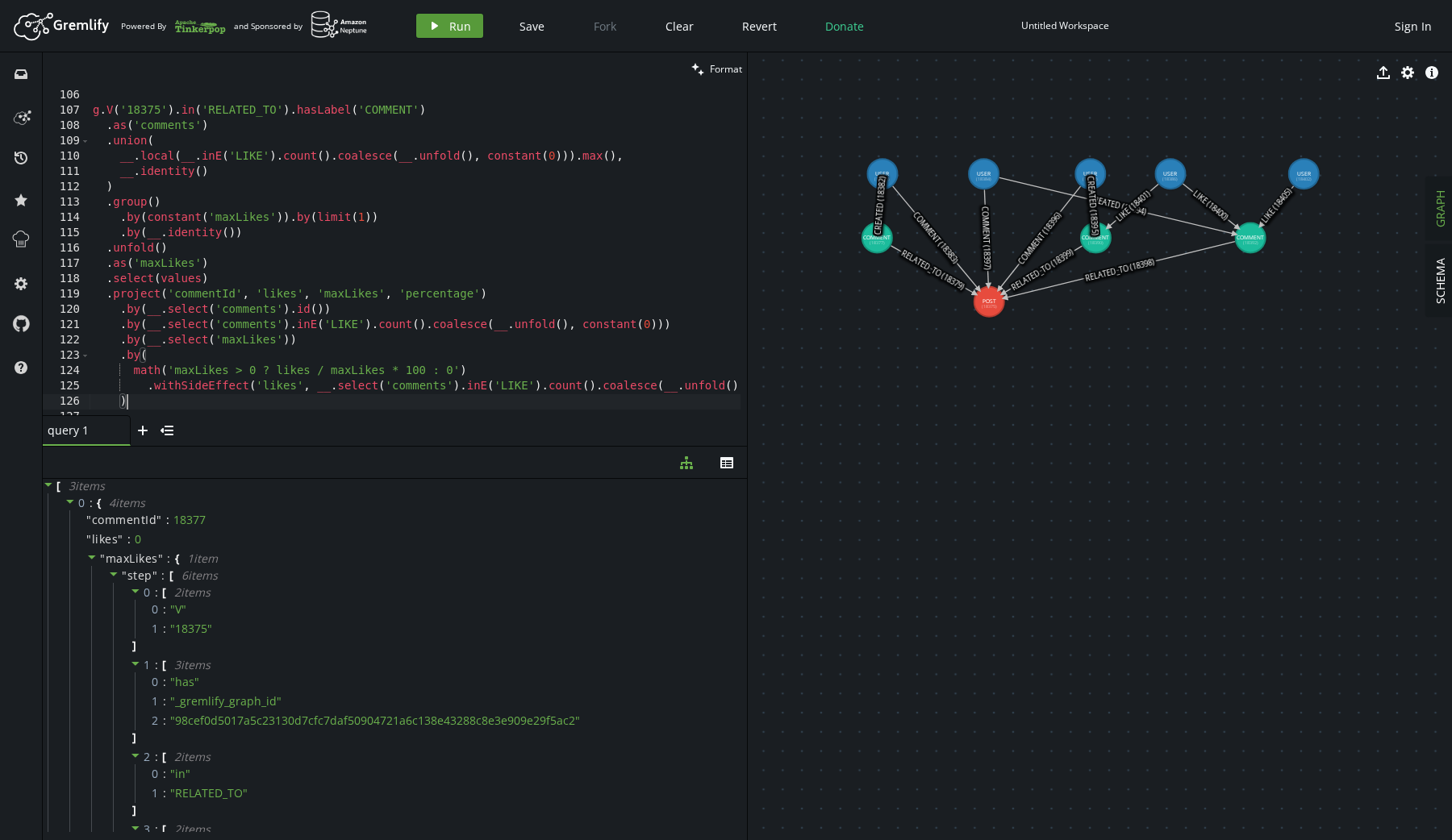
click at [464, 24] on span "Run" at bounding box center [460, 26] width 22 height 16
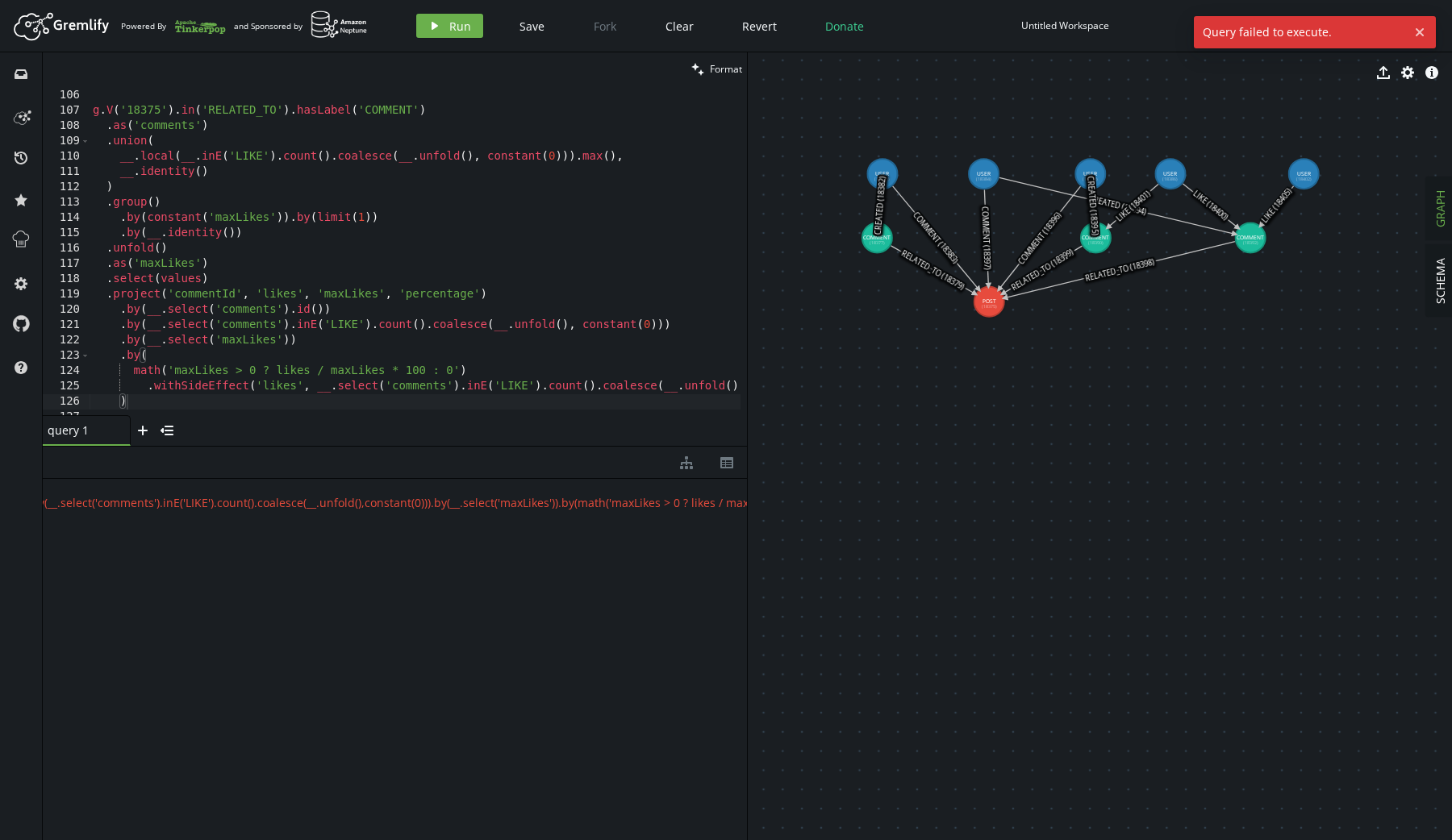
scroll to position [0, 2128]
click at [150, 398] on div "// ) g . V ( '18375' ) . in ( 'RELATED_TO' ) . hasLabel ( 'COMMENT' ) . as ( 'c…" at bounding box center [465, 250] width 752 height 355
click at [387, 347] on div "// ) g . V ( '18375' ) . in ( 'RELATED_TO' ) . hasLabel ( 'COMMENT' ) . as ( 'c…" at bounding box center [465, 250] width 752 height 355
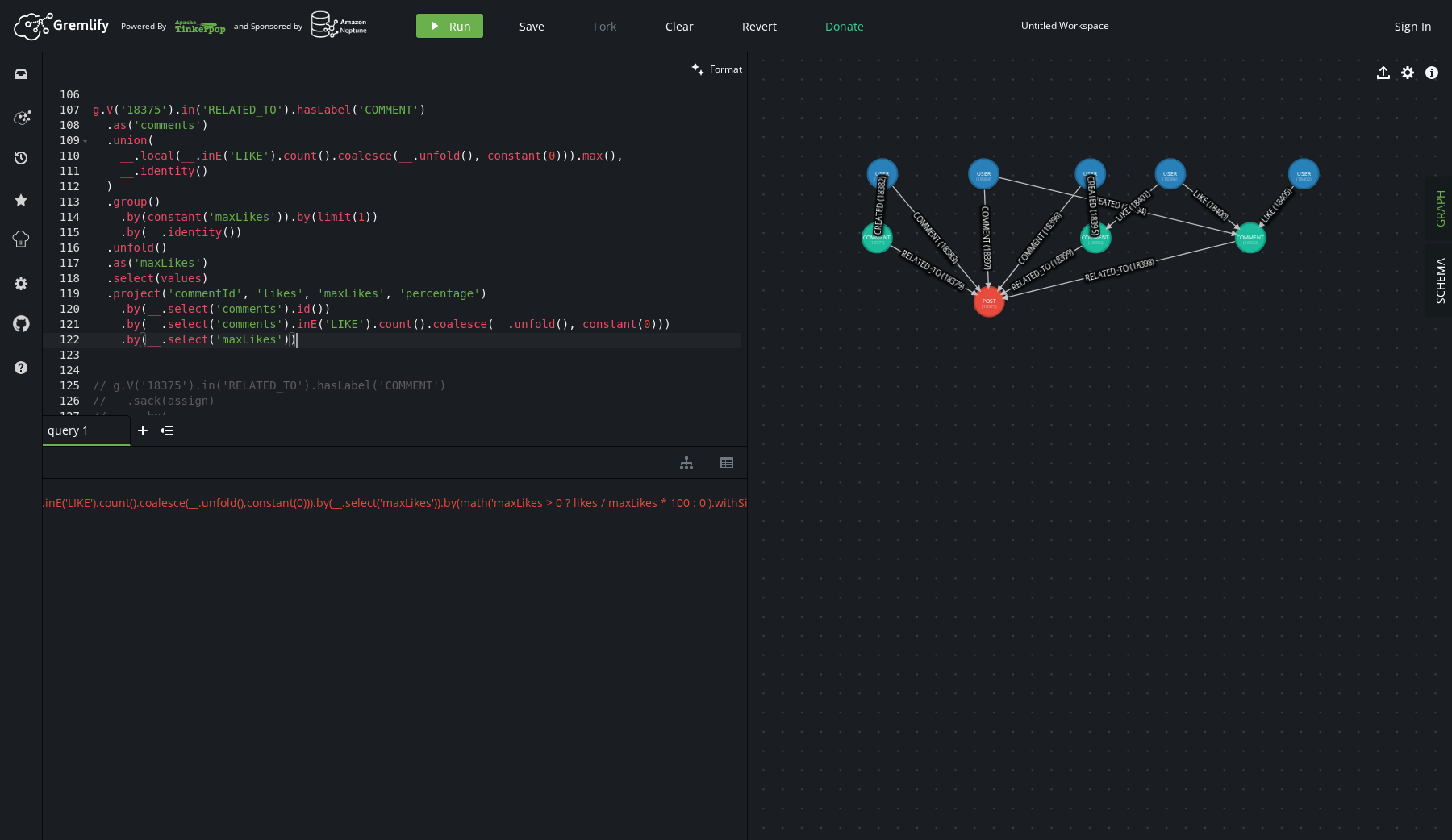
click at [481, 296] on div "// ) g . V ( '18375' ) . in ( 'RELATED_TO' ) . hasLabel ( 'COMMENT' ) . as ( 'c…" at bounding box center [418, 250] width 657 height 355
click at [444, 17] on button "play Run" at bounding box center [449, 26] width 67 height 24
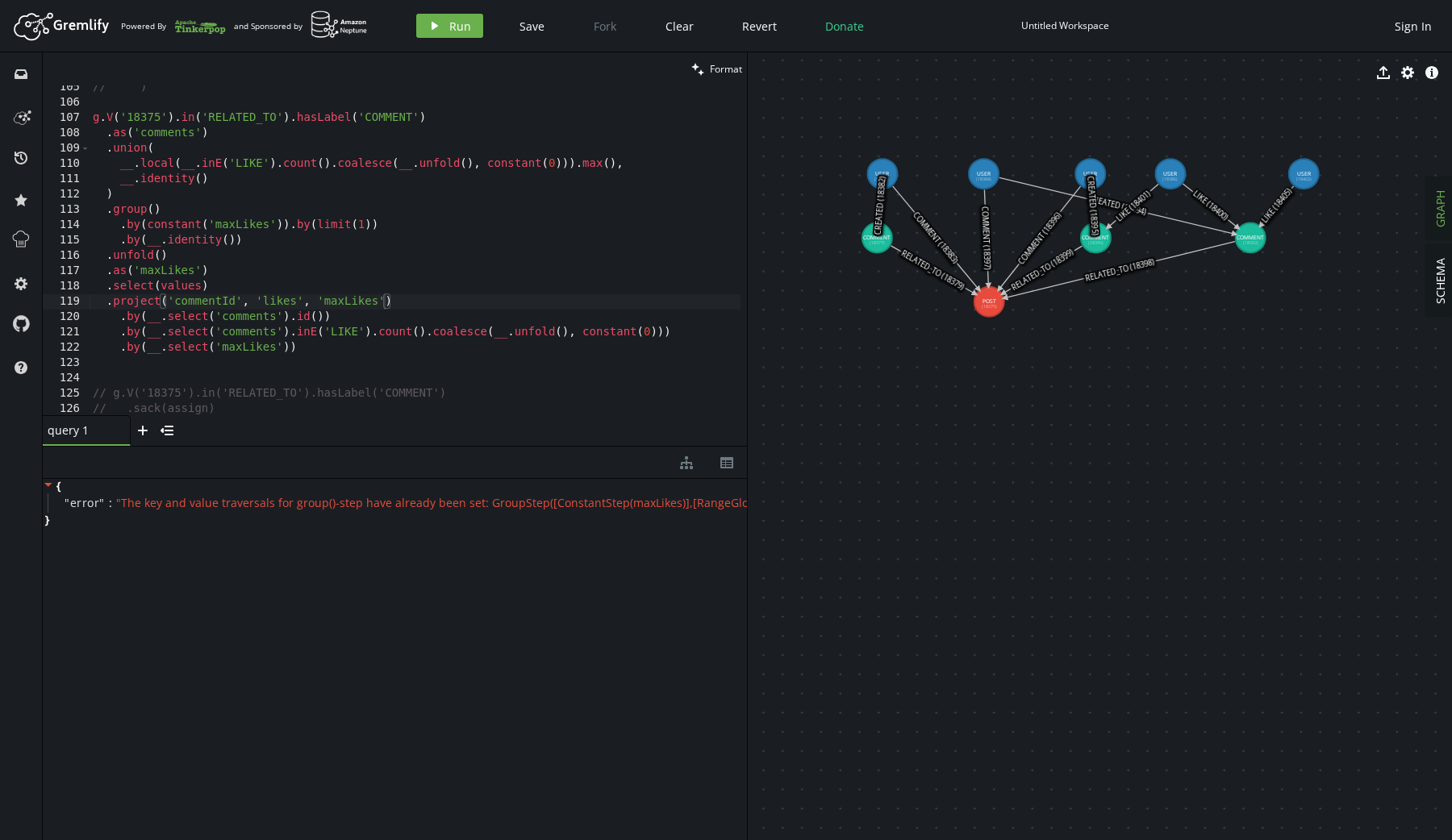
scroll to position [1612, 0]
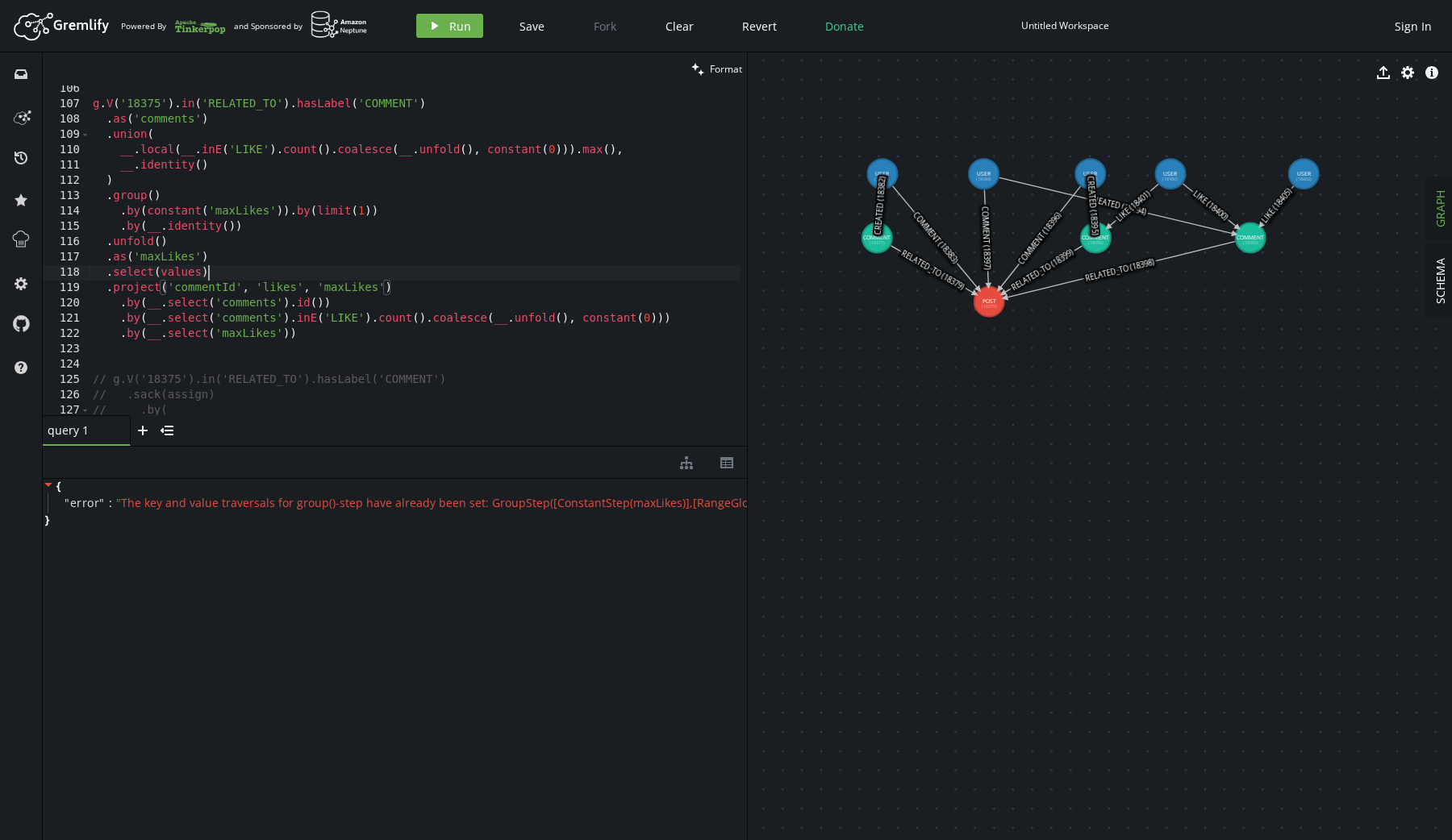
click at [447, 279] on div "g . V ( '18375' ) . in ( 'RELATED_TO' ) . hasLabel ( 'COMMENT' ) . as ( 'commen…" at bounding box center [418, 259] width 657 height 355
click at [446, 283] on div "g . V ( '18375' ) . in ( 'RELATED_TO' ) . hasLabel ( 'COMMENT' ) . as ( 'commen…" at bounding box center [418, 259] width 657 height 355
click at [454, 317] on div "g . V ( '18375' ) . in ( 'RELATED_TO' ) . hasLabel ( 'COMMENT' ) . as ( 'commen…" at bounding box center [418, 259] width 657 height 355
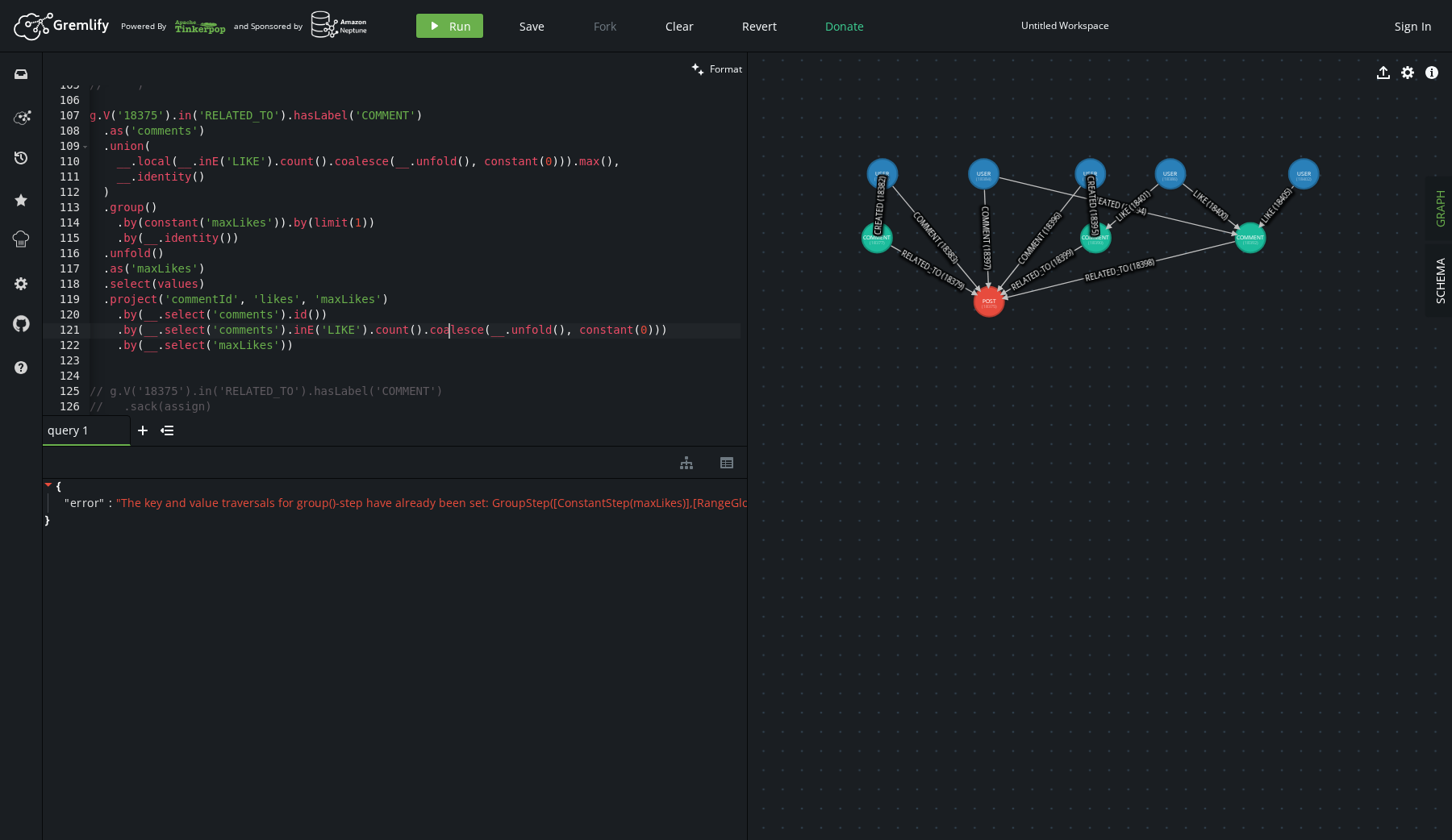
scroll to position [1593, 0]
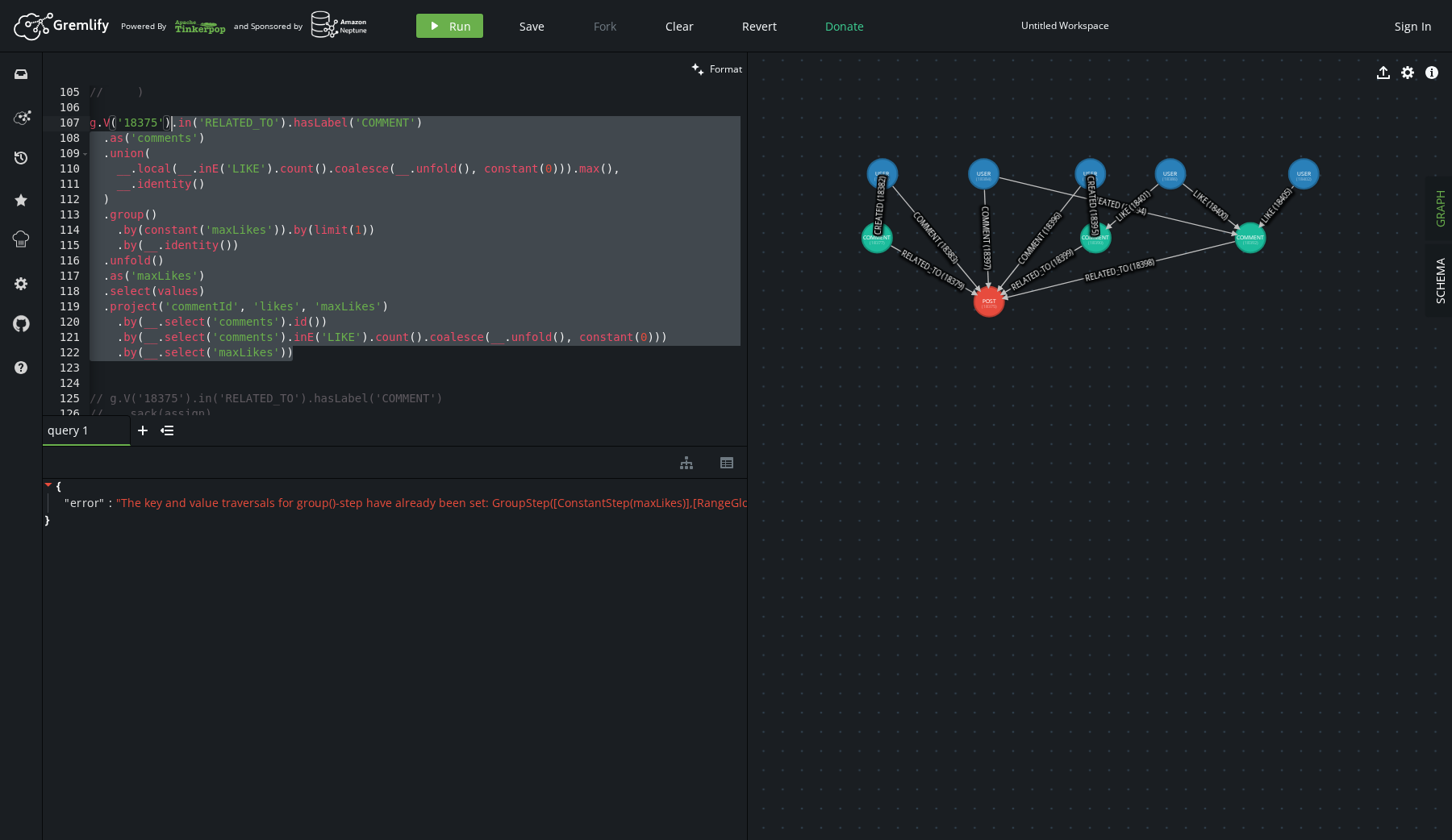
drag, startPoint x: 305, startPoint y: 357, endPoint x: 174, endPoint y: 125, distance: 266.4
click at [173, 125] on div "// ) g . V ( '18375' ) . in ( 'RELATED_TO' ) . hasLabel ( 'COMMENT' ) . as ( 'c…" at bounding box center [414, 262] width 657 height 355
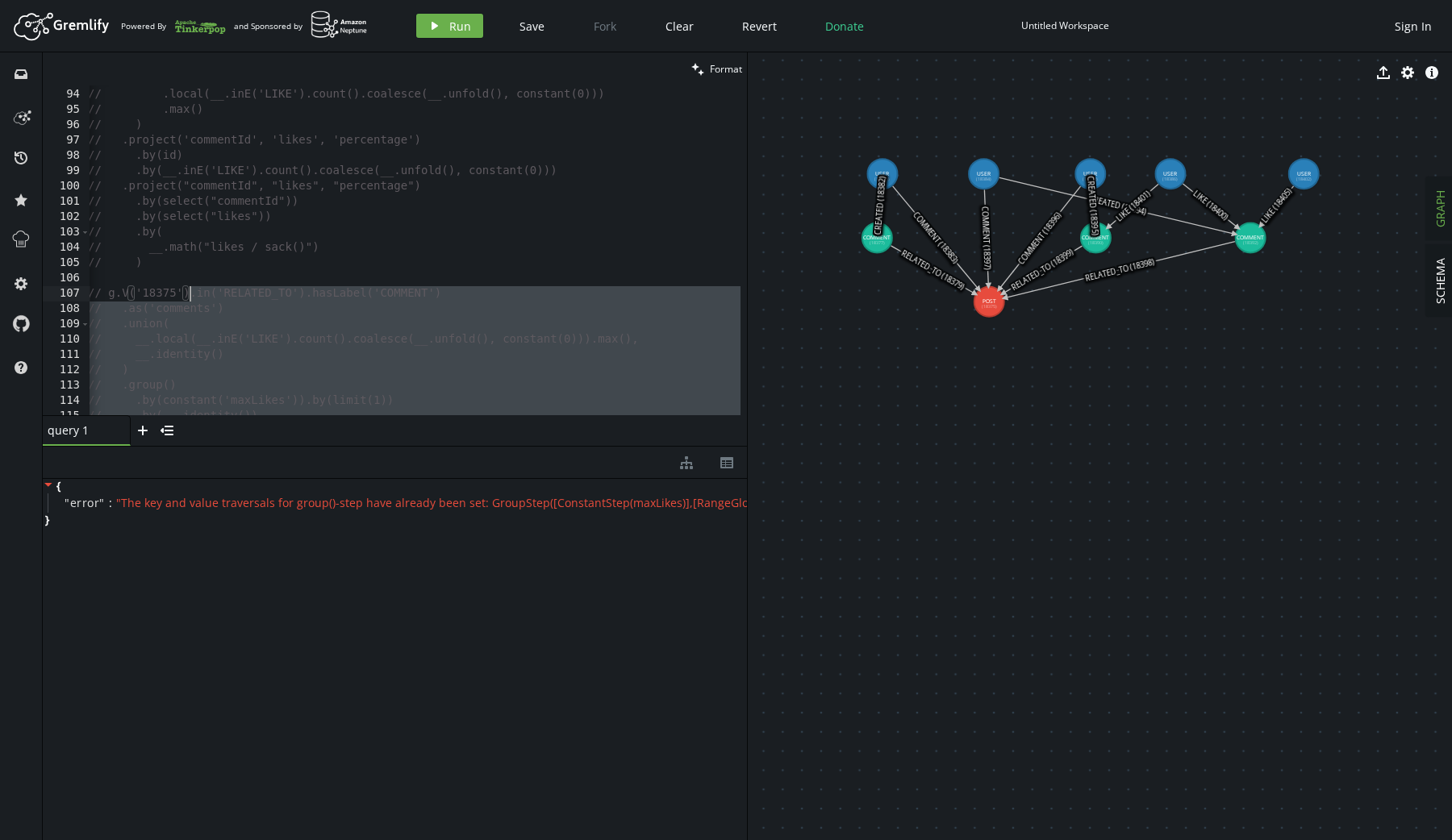
scroll to position [1371, 0]
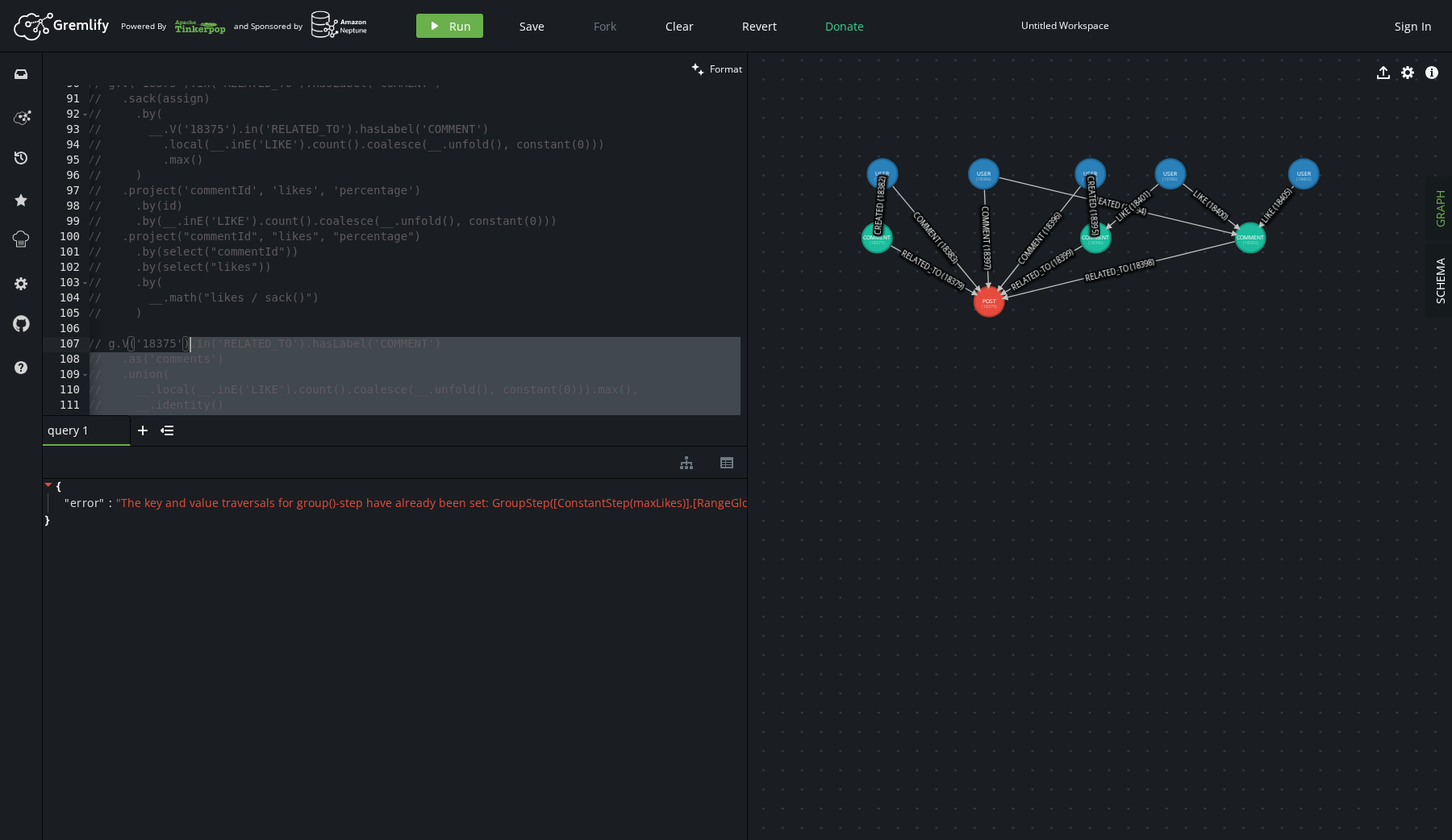
click at [153, 315] on div "// g.V('18375').in('RELATED_TO').hasLabel('COMMENT') // .sack(assign) // .by( /…" at bounding box center [413, 254] width 657 height 355
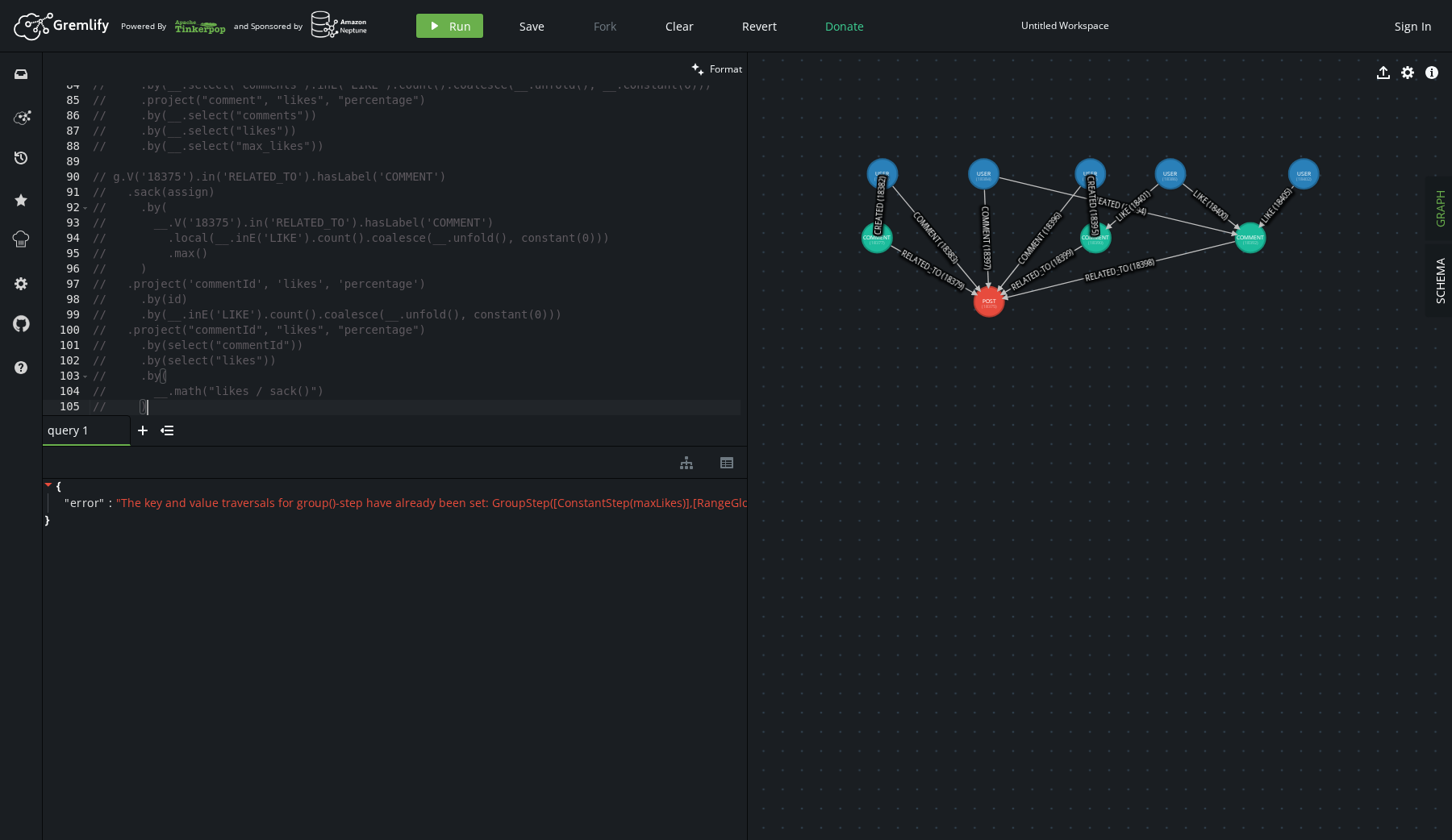
scroll to position [1269, 0]
click at [154, 184] on div "// .by(__.select("comments")) // .by(__.select("comments").inE("LIKE").count().…" at bounding box center [418, 250] width 657 height 355
click at [154, 361] on div "// .by(__.select("likes")) // .by(__.select("max_likes")) // g.V('18375').in('R…" at bounding box center [416, 249] width 657 height 355
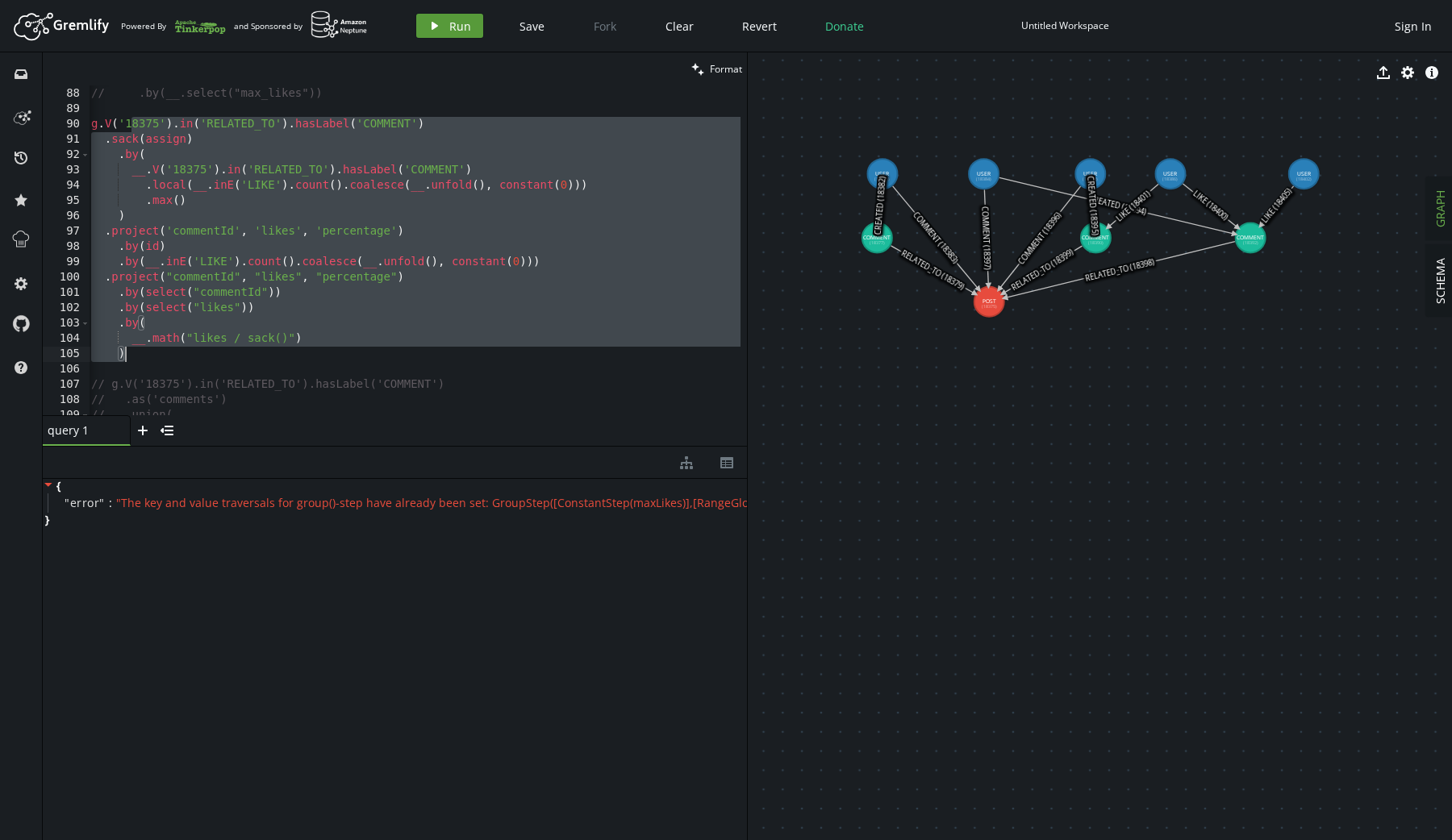
click at [437, 18] on button "play Run" at bounding box center [449, 26] width 67 height 24
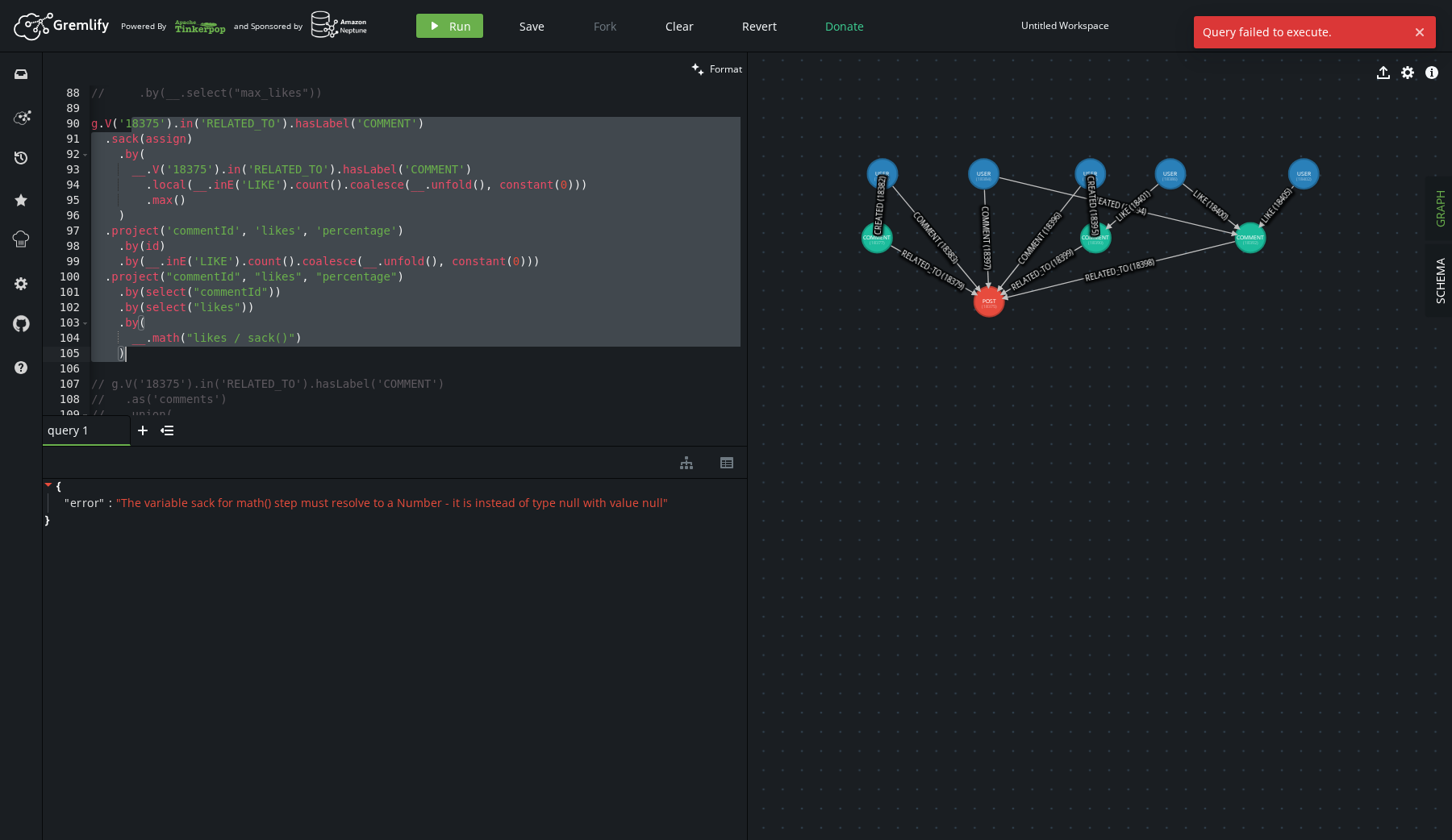
click at [172, 354] on div "// .by(__.select("likes")) // .by(__.select("max_likes")) g . V ( '18375' ) . i…" at bounding box center [416, 249] width 657 height 355
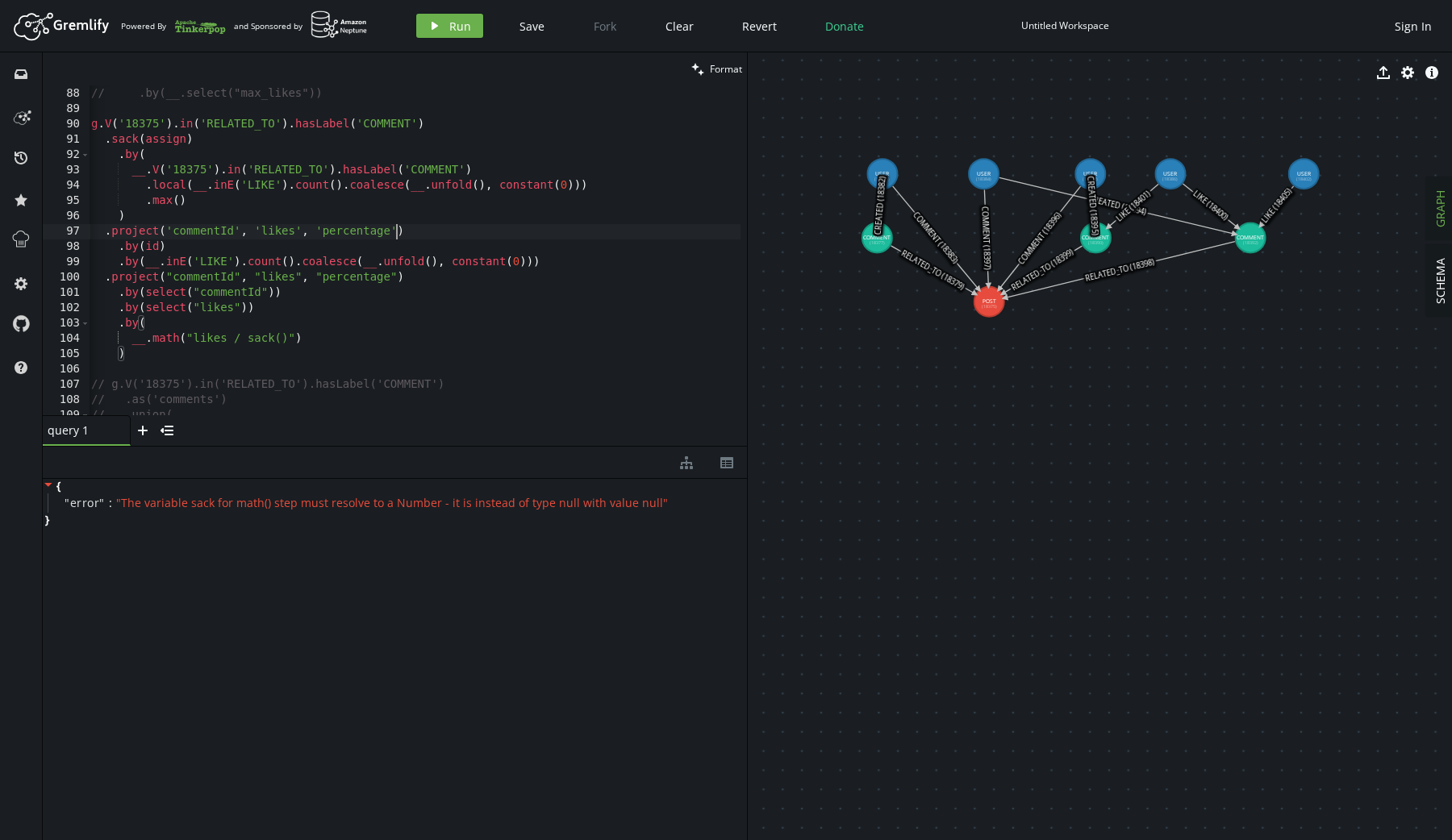
click at [398, 229] on div "// .by(__.select("likes")) // .by(__.select("max_likes")) g . V ( '18375' ) . i…" at bounding box center [416, 249] width 657 height 355
click at [454, 26] on span "Run" at bounding box center [460, 26] width 22 height 16
click at [338, 341] on div "// .by(__.select("likes")) // .by(__.select("max_likes")) g . V ( '18375' ) . i…" at bounding box center [416, 249] width 657 height 355
drag, startPoint x: 320, startPoint y: 345, endPoint x: 153, endPoint y: 340, distance: 167.1
click at [153, 340] on div "// .by(__.select("likes")) // .by(__.select("max_likes")) g . V ( '18375' ) . i…" at bounding box center [416, 249] width 657 height 355
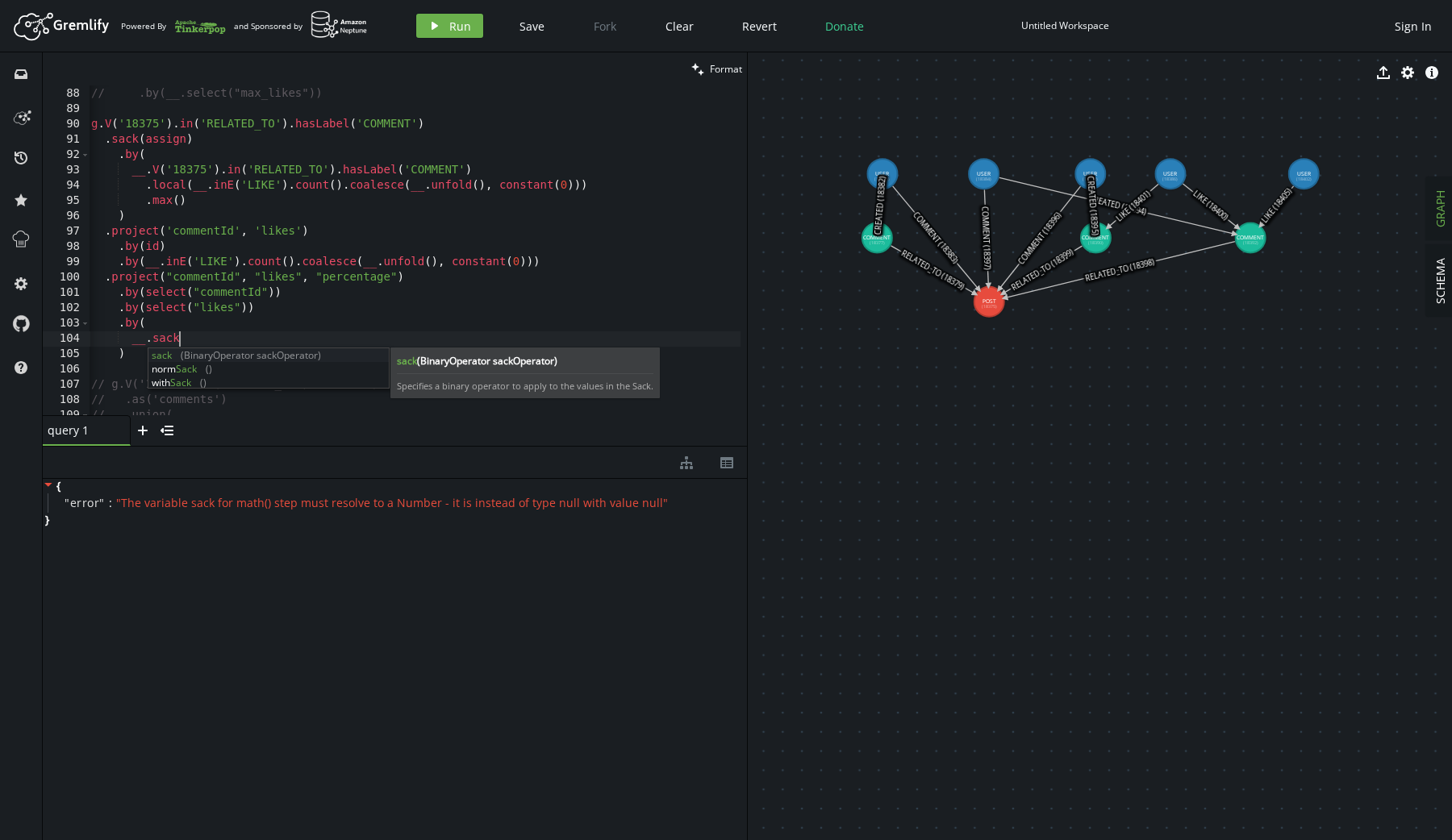
scroll to position [0, 101]
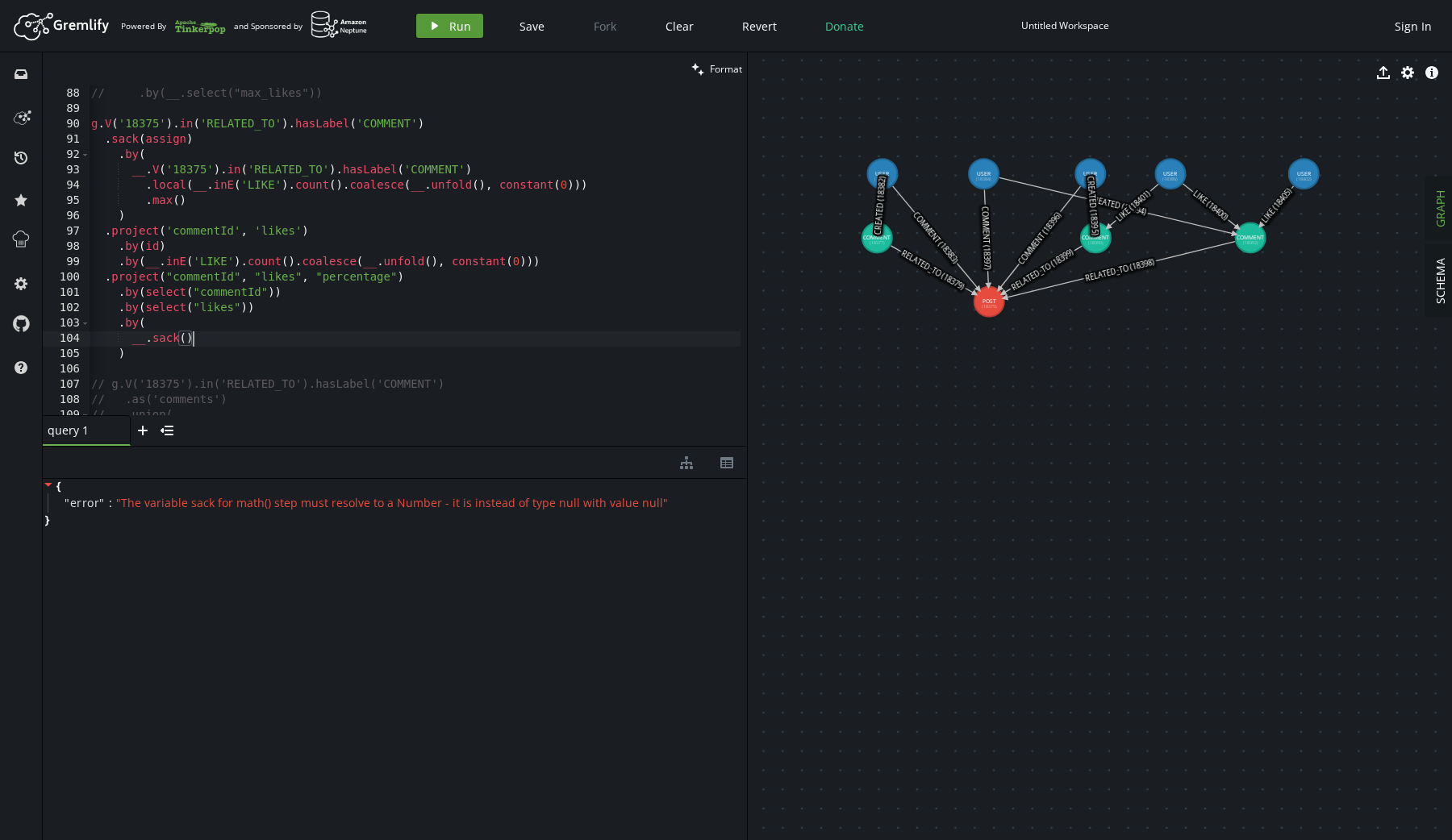
click at [451, 21] on span "Run" at bounding box center [460, 26] width 22 height 16
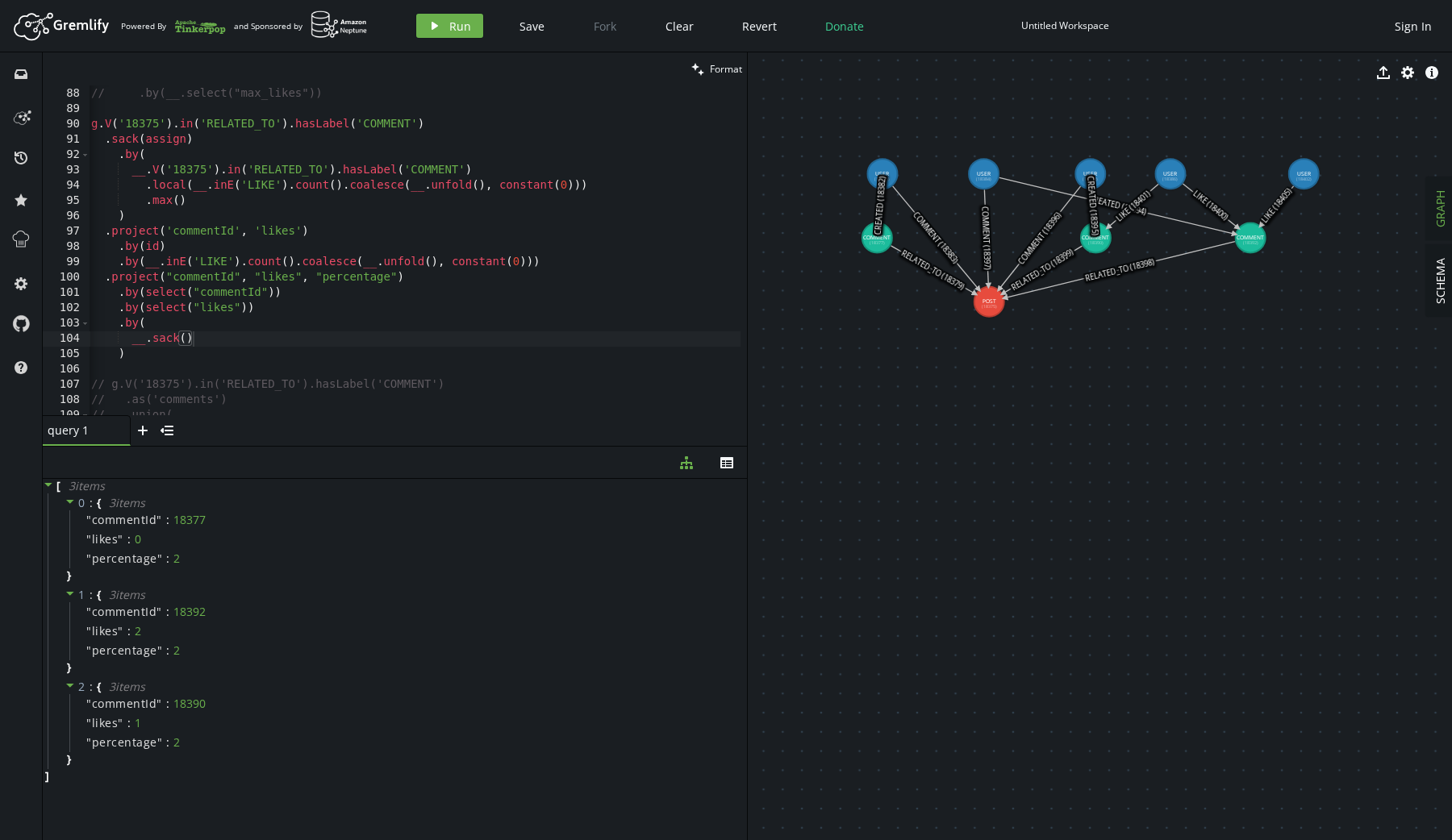
click at [345, 272] on div "// .by(__.select("likes")) // .by(__.select("max_likes")) g . V ( '18375' ) . i…" at bounding box center [416, 249] width 657 height 355
click at [140, 355] on div "// .by(__.select("likes")) // .by(__.select("max_likes")) g . V ( '18375' ) . i…" at bounding box center [416, 249] width 657 height 355
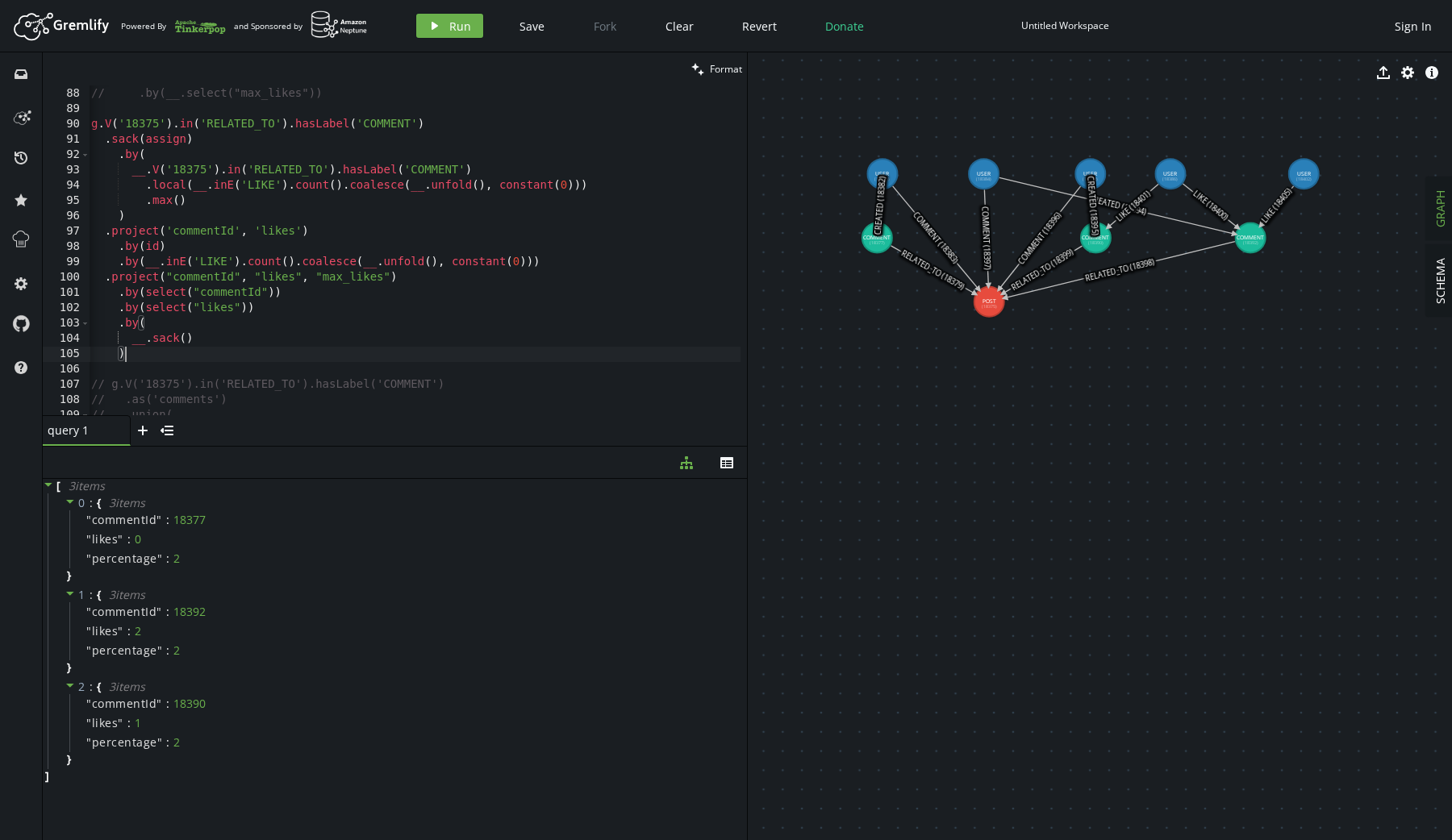
click at [549, 268] on div "// .by(__.select("likes")) // .by(__.select("max_likes")) g . V ( '18375' ) . i…" at bounding box center [416, 249] width 657 height 355
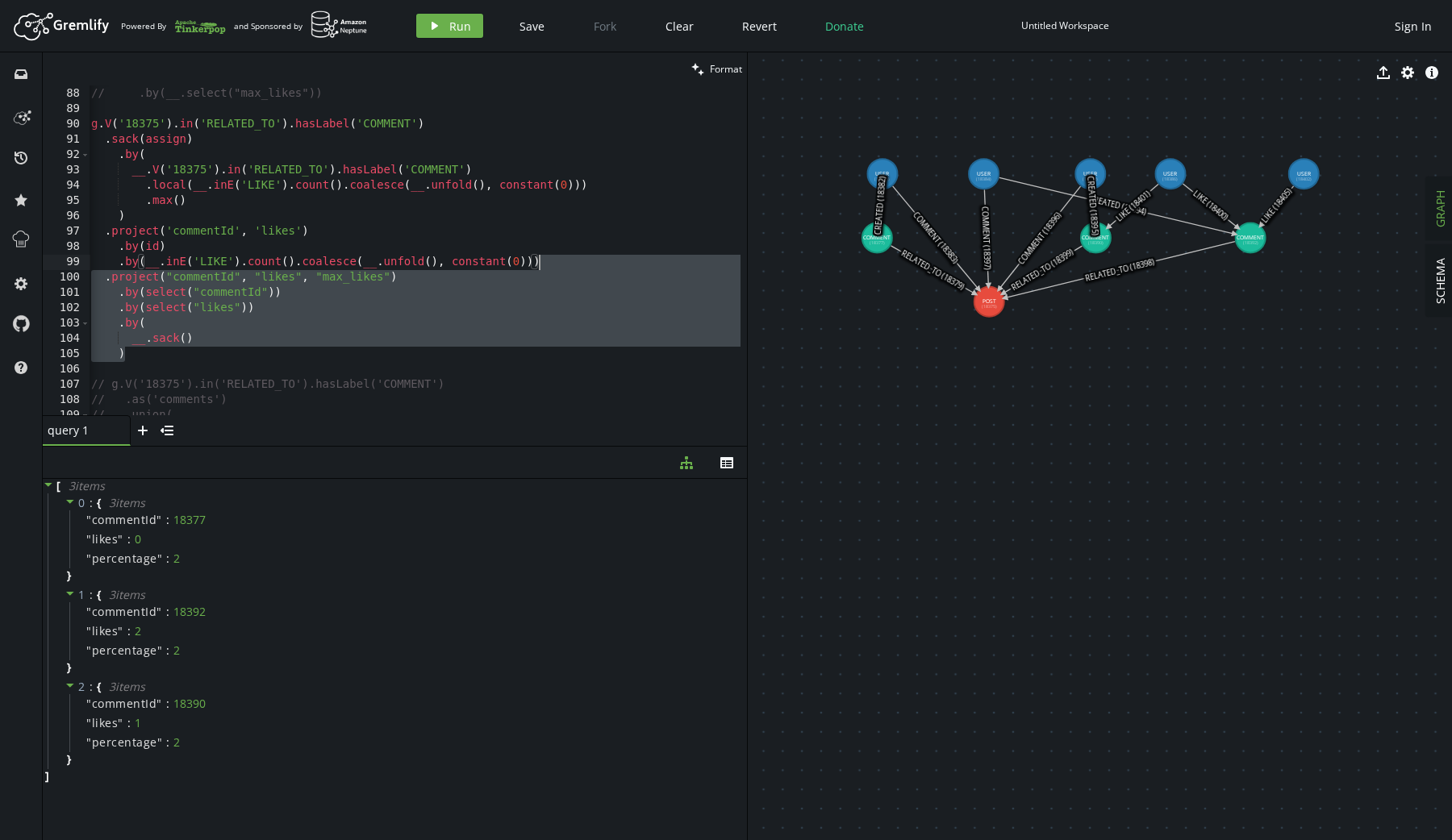
click at [300, 228] on div "// .by(__.select("likes")) // .by(__.select("max_likes")) g . V ( '18375' ) . i…" at bounding box center [416, 249] width 657 height 355
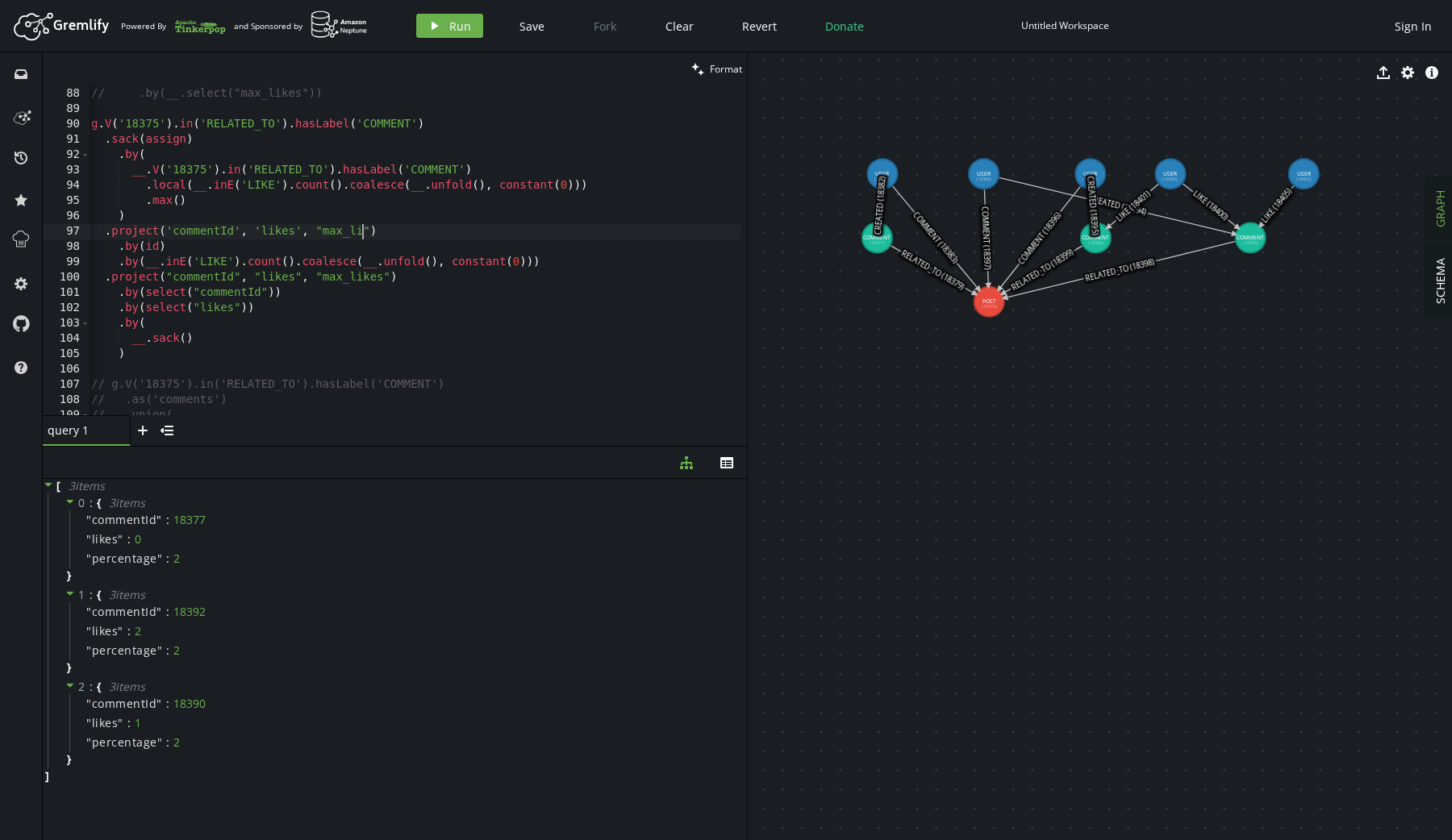
scroll to position [0, 291]
click at [571, 257] on div "// .by(__.select("likes")) // .by(__.select("max_likes")) g . V ( '18375' ) . i…" at bounding box center [416, 249] width 657 height 355
type textarea ".by(__.inE('LIKE').count().coalesce(__.unfold(), constant(0)))"
click at [360, 292] on div "// .by(__.select("likes")) // .by(__.select("max_likes")) g . V ( '18375' ) . i…" at bounding box center [416, 249] width 657 height 355
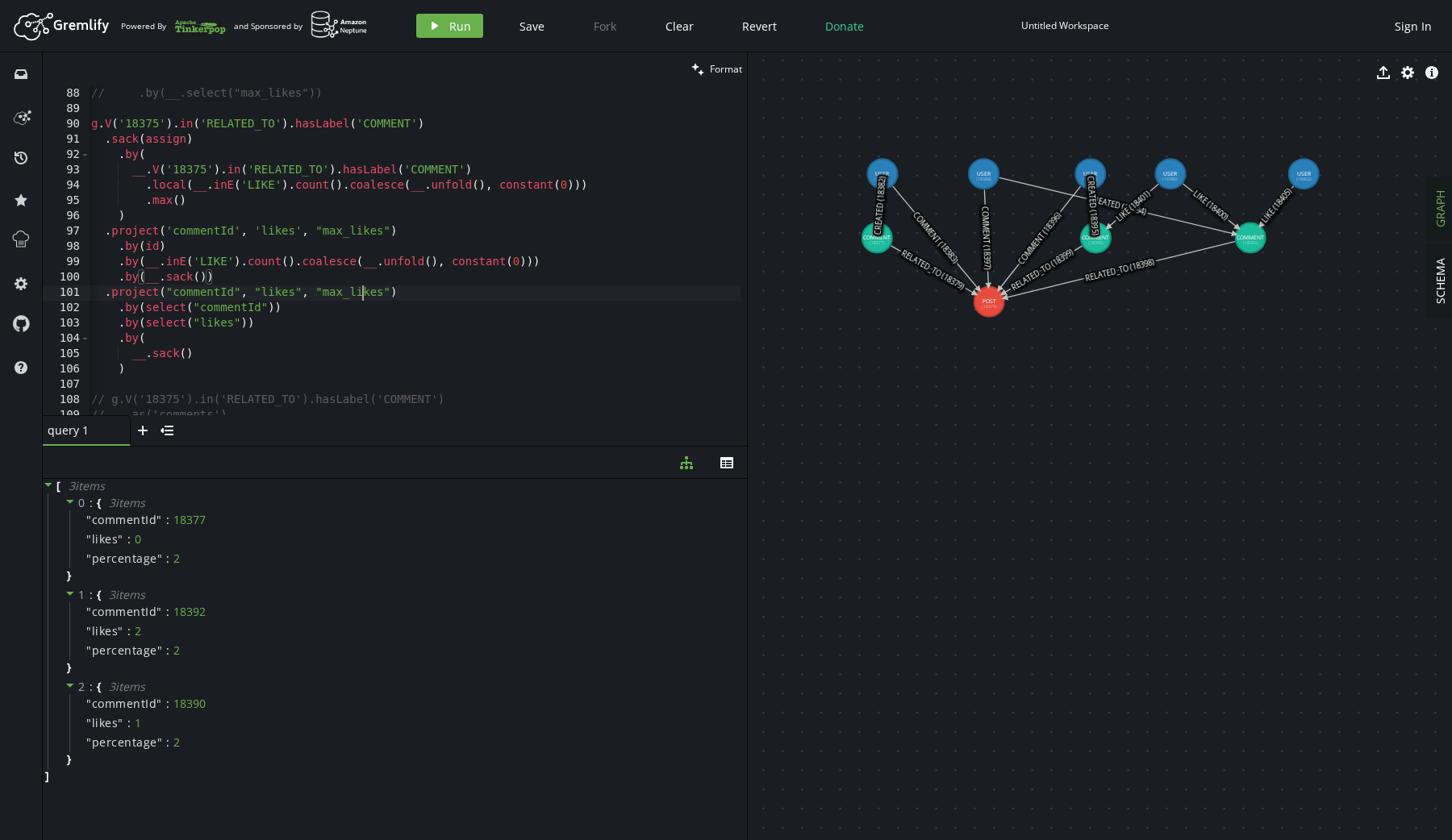
click at [360, 292] on div "// .by(__.select("likes")) // .by(__.select("max_likes")) g . V ( '18375' ) . i…" at bounding box center [416, 249] width 657 height 355
click at [223, 359] on div "// .by(__.select("likes")) // .by(__.select("max_likes")) g . V ( '18375' ) . i…" at bounding box center [416, 249] width 657 height 355
click at [133, 355] on div "// .by(__.select("likes")) // .by(__.select("max_likes")) g . V ( '18375' ) . i…" at bounding box center [416, 249] width 657 height 355
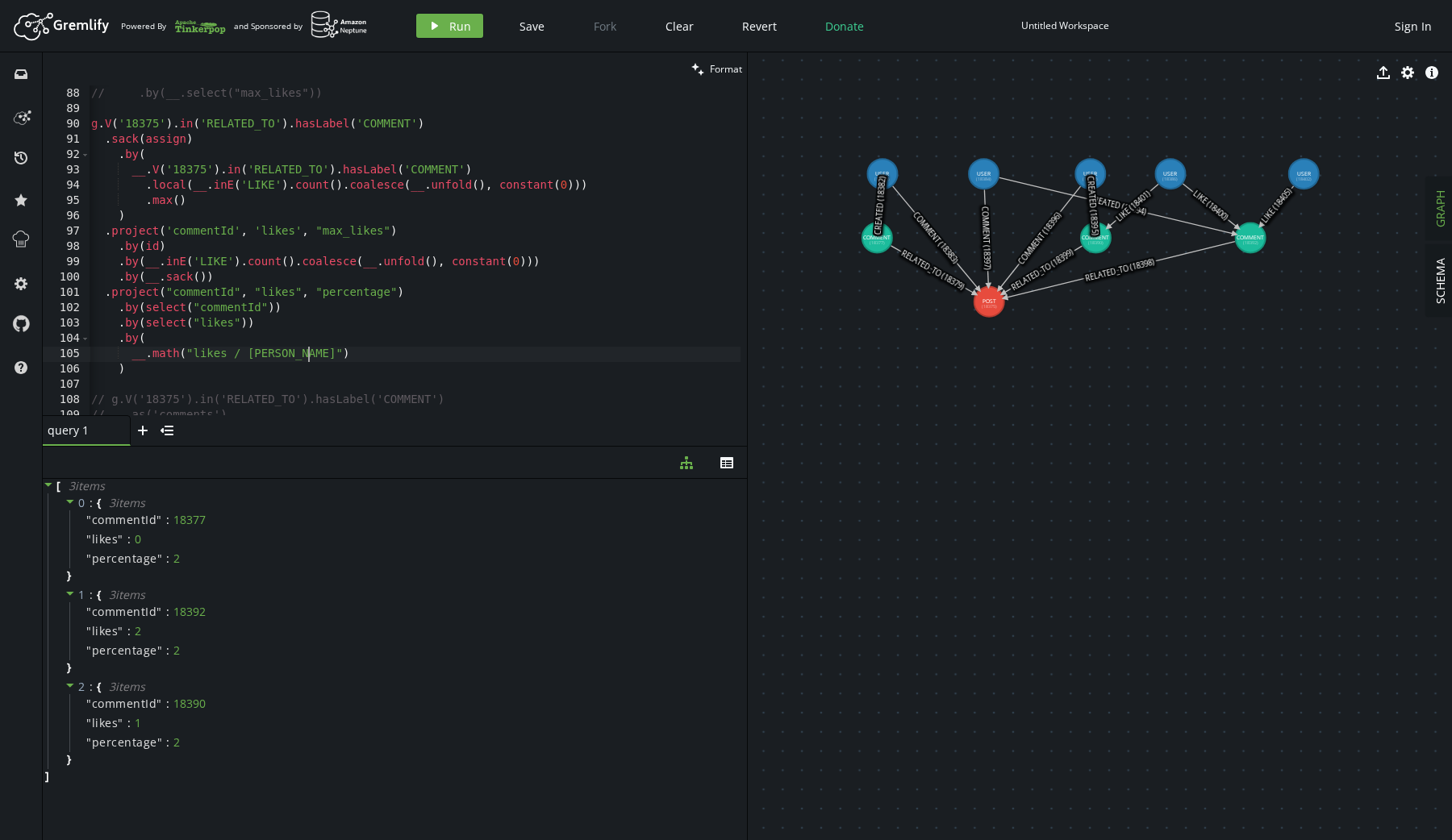
scroll to position [0, 216]
click at [427, 17] on button "play Run" at bounding box center [449, 26] width 67 height 24
click at [305, 356] on div "// .by(__.select("likes")) // .by(__.select("max_likes")) g . V ( '18375' ) . i…" at bounding box center [416, 249] width 657 height 355
click at [441, 16] on button "play Run" at bounding box center [449, 26] width 67 height 24
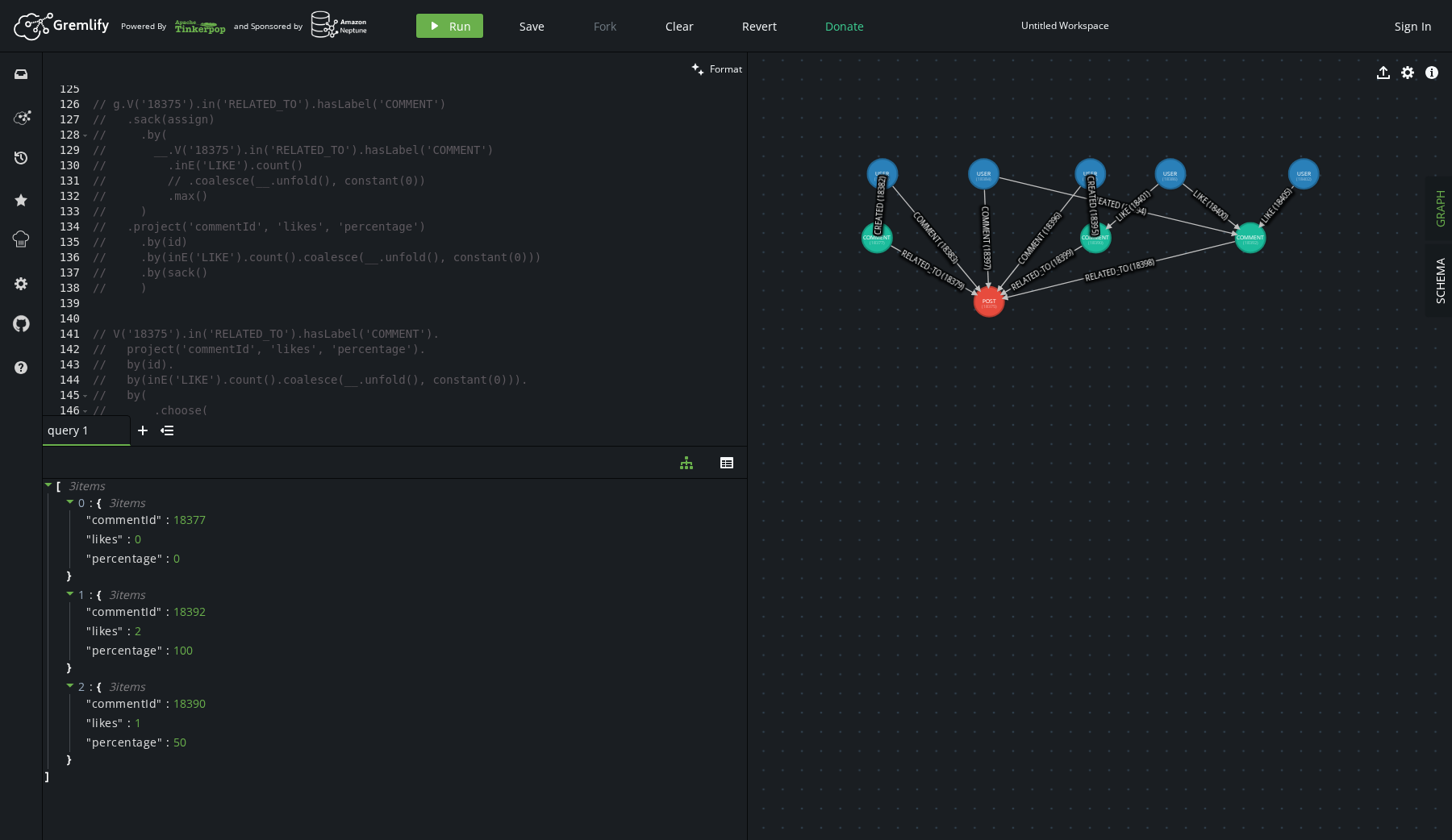
scroll to position [1973, 0]
click at [255, 399] on div "// __.V('18375').in('RELATED_TO').hasLabel('COMMENT') // .inE('LIKE').count() /…" at bounding box center [418, 250] width 657 height 355
click at [232, 154] on div ". by ( select ( "commentId" )) . by ( select ( "likes" )) . by ( __ . math ( "l…" at bounding box center [418, 262] width 657 height 355
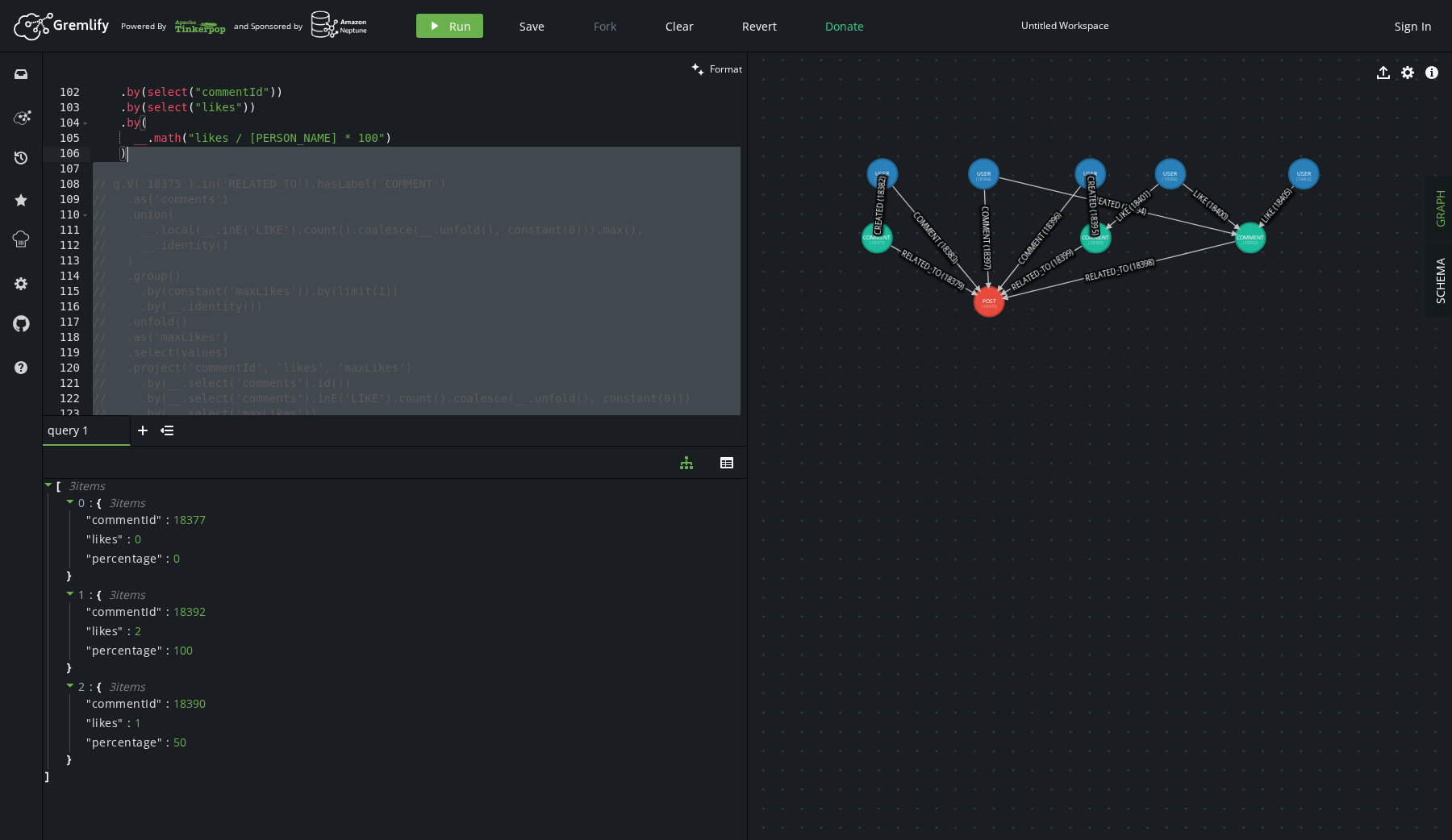
type textarea ")"
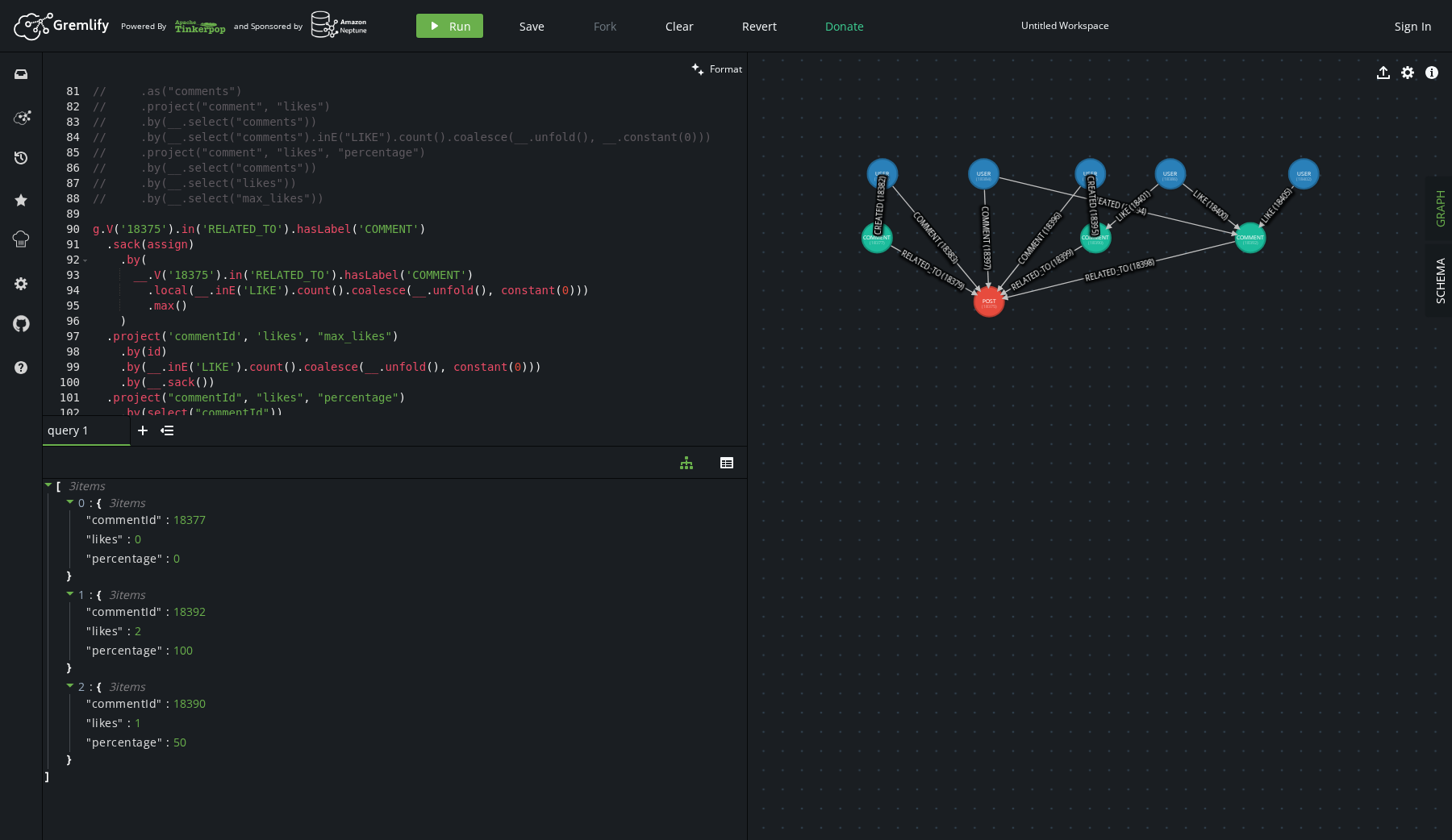
scroll to position [1196, 0]
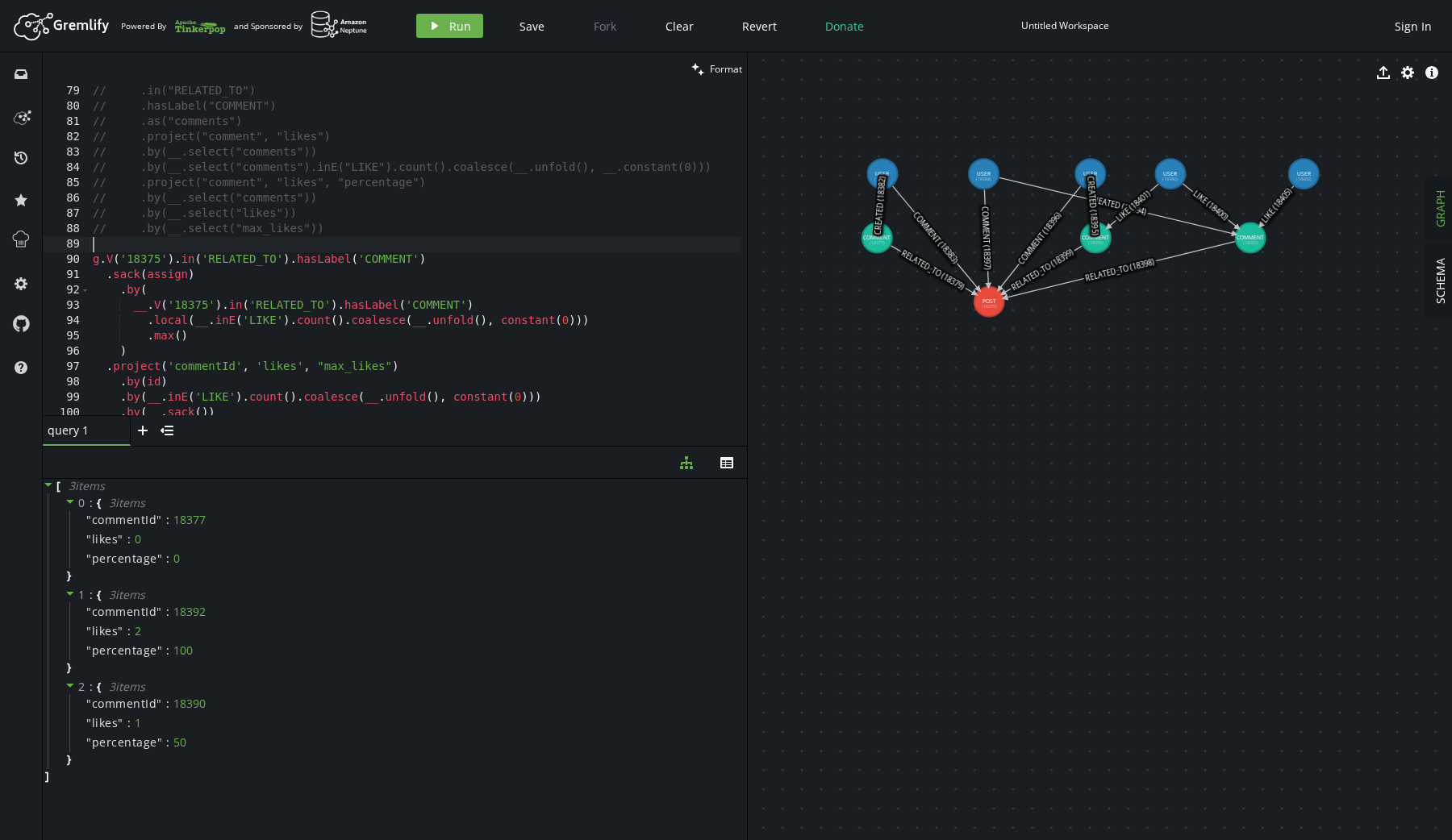
click at [194, 240] on div "// .in("RELATED_TO") // .hasLabel("COMMENT") // .as("comments") // .project("co…" at bounding box center [418, 261] width 657 height 355
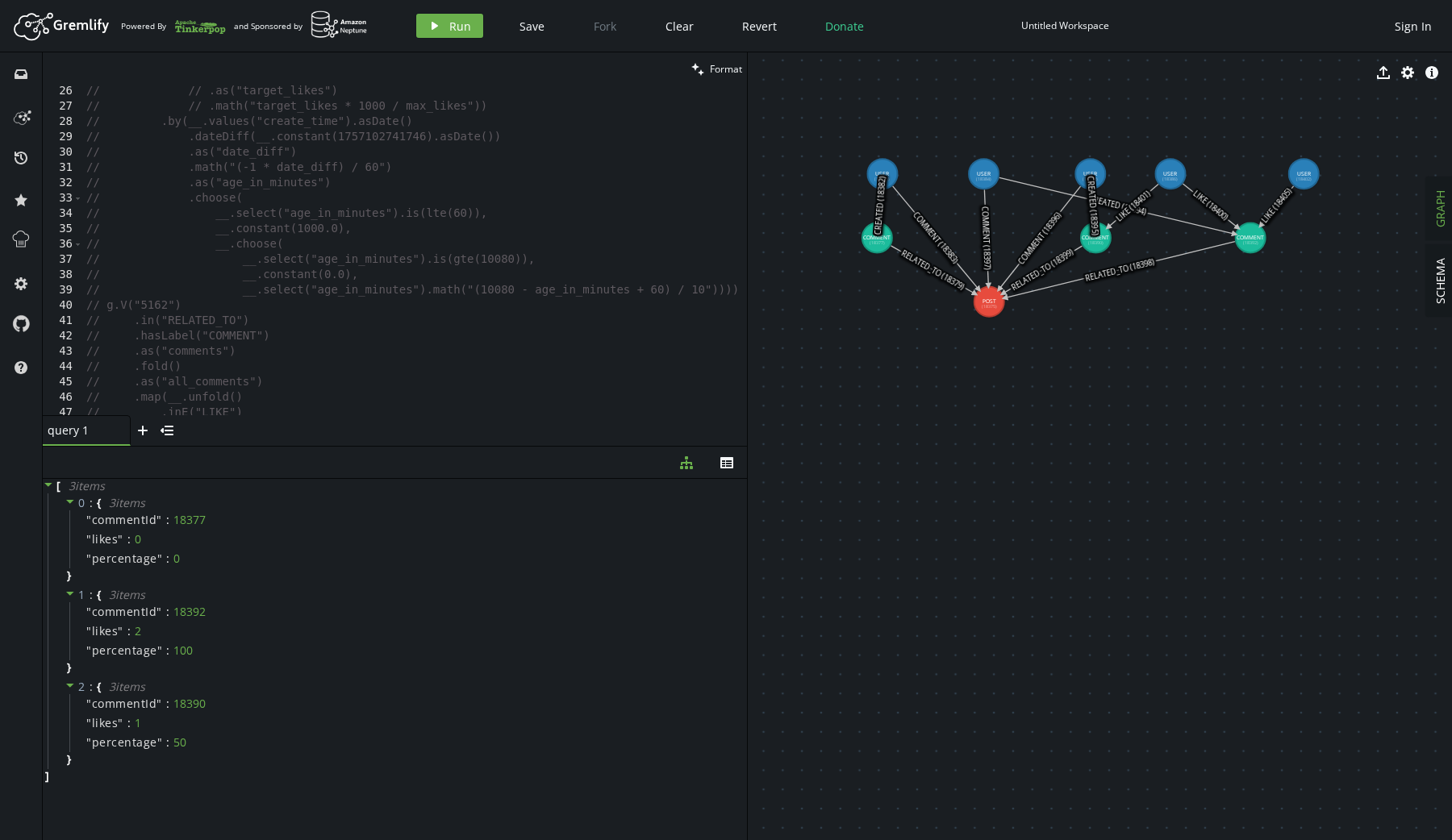
scroll to position [391, 0]
click at [107, 300] on div "// // .as("target_likes") // // .math("target_likes * 1000 / max_likes")) // .b…" at bounding box center [411, 258] width 657 height 361
type textarea "// g.V("5162") // .in("RELATED_TO")"
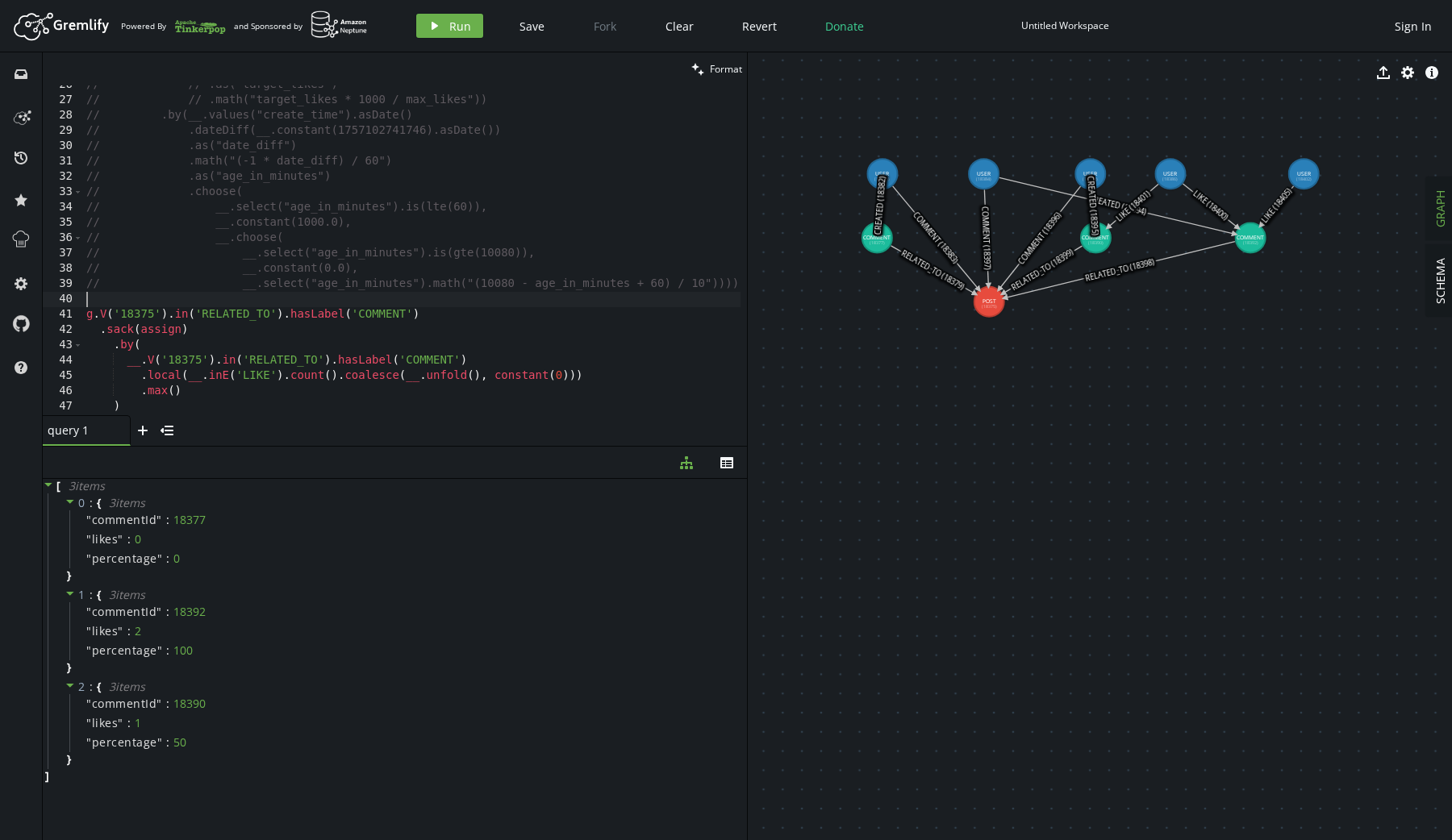
click at [167, 288] on div "// // .as("target_likes") // // .math("target_likes * 1000 / max_likes")) // .b…" at bounding box center [411, 258] width 657 height 361
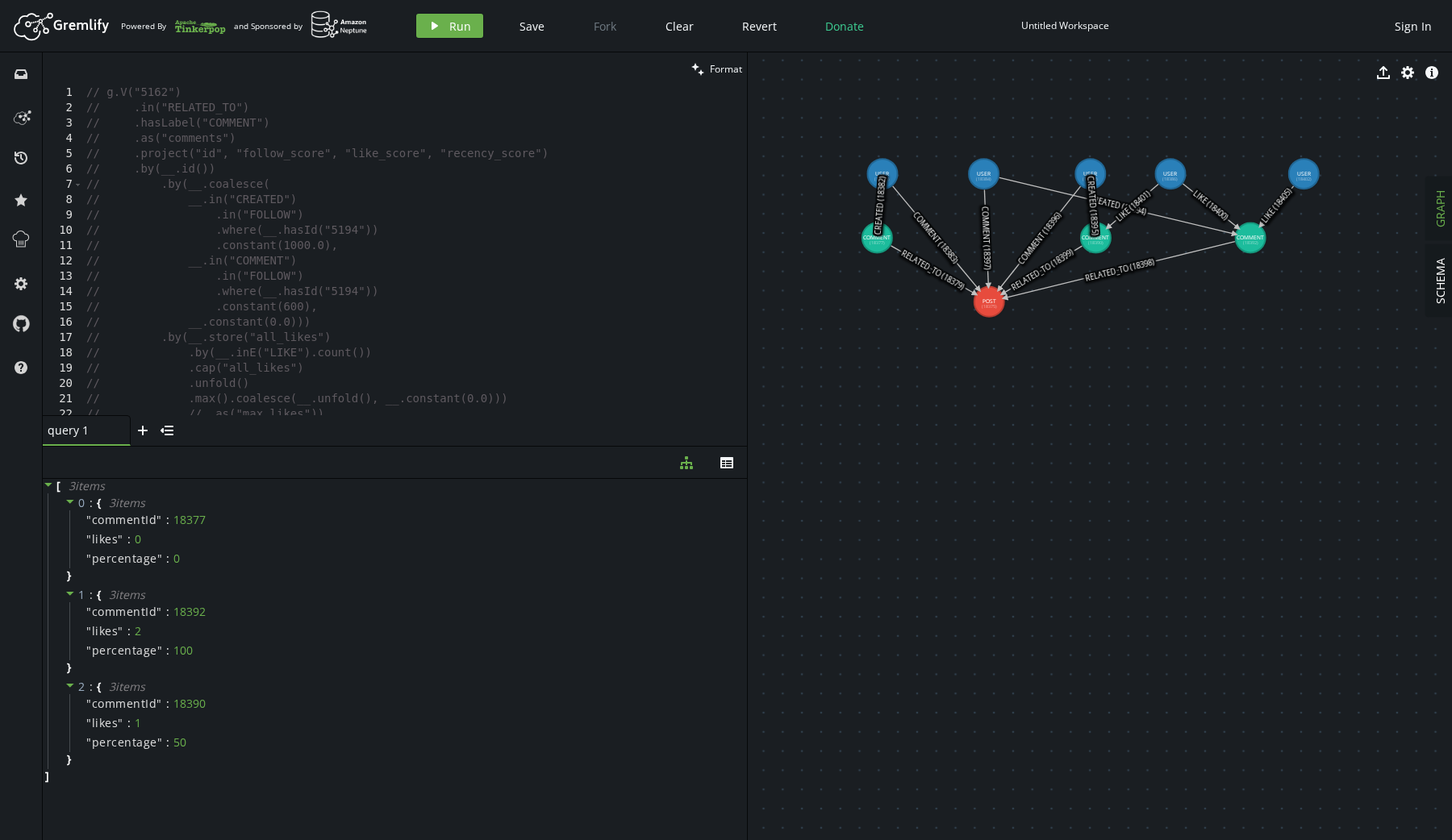
scroll to position [0, 0]
click at [138, 87] on div "// g.V("5162") // .in("RELATED_TO") // .hasLabel("COMMENT") // .as("comments") …" at bounding box center [411, 265] width 657 height 361
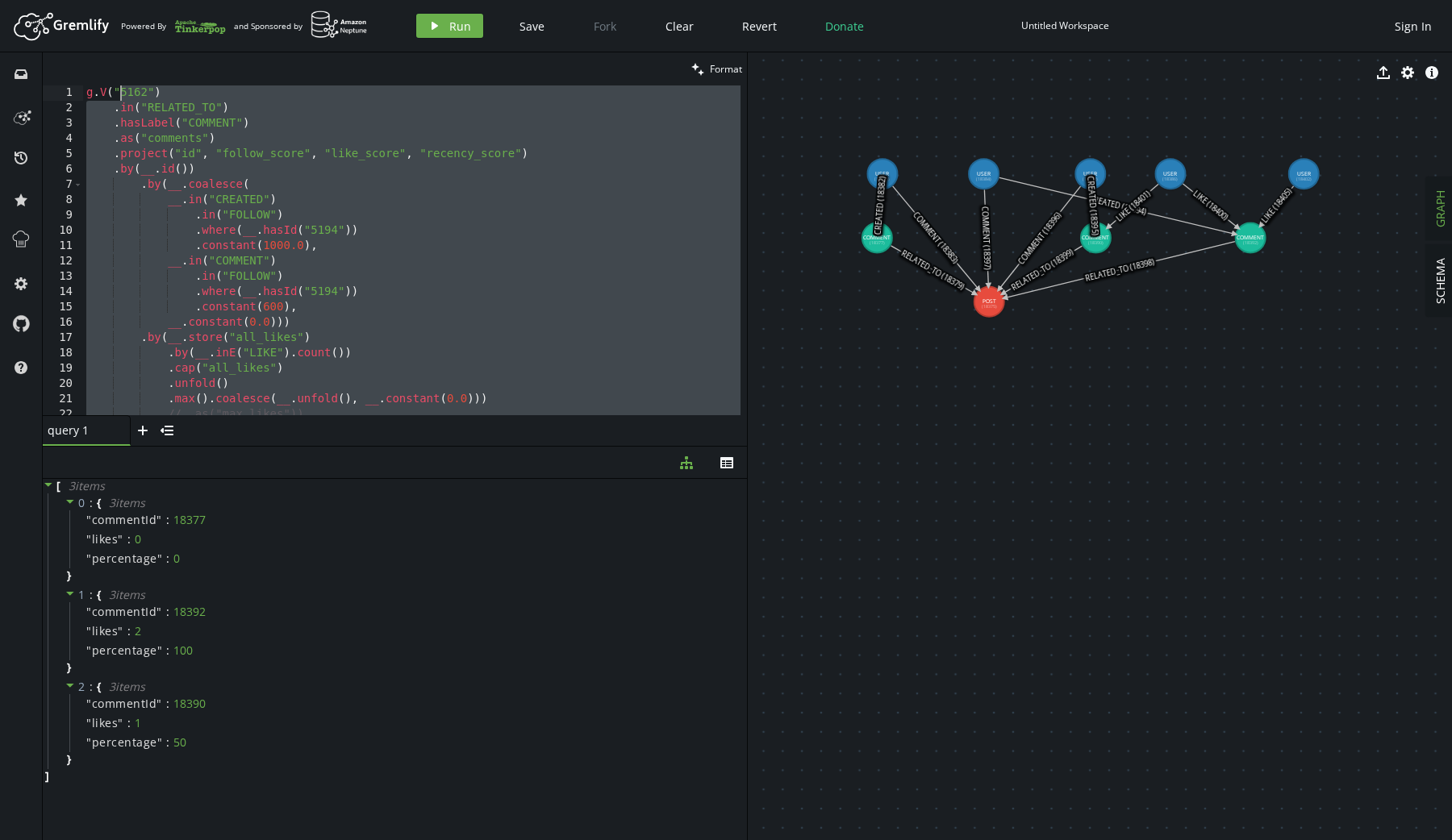
click at [246, 202] on div "g . V ( "5162" ) . in ( "RELATED_TO" ) . hasLabel ( "COMMENT" ) . as ( "comment…" at bounding box center [411, 265] width 657 height 361
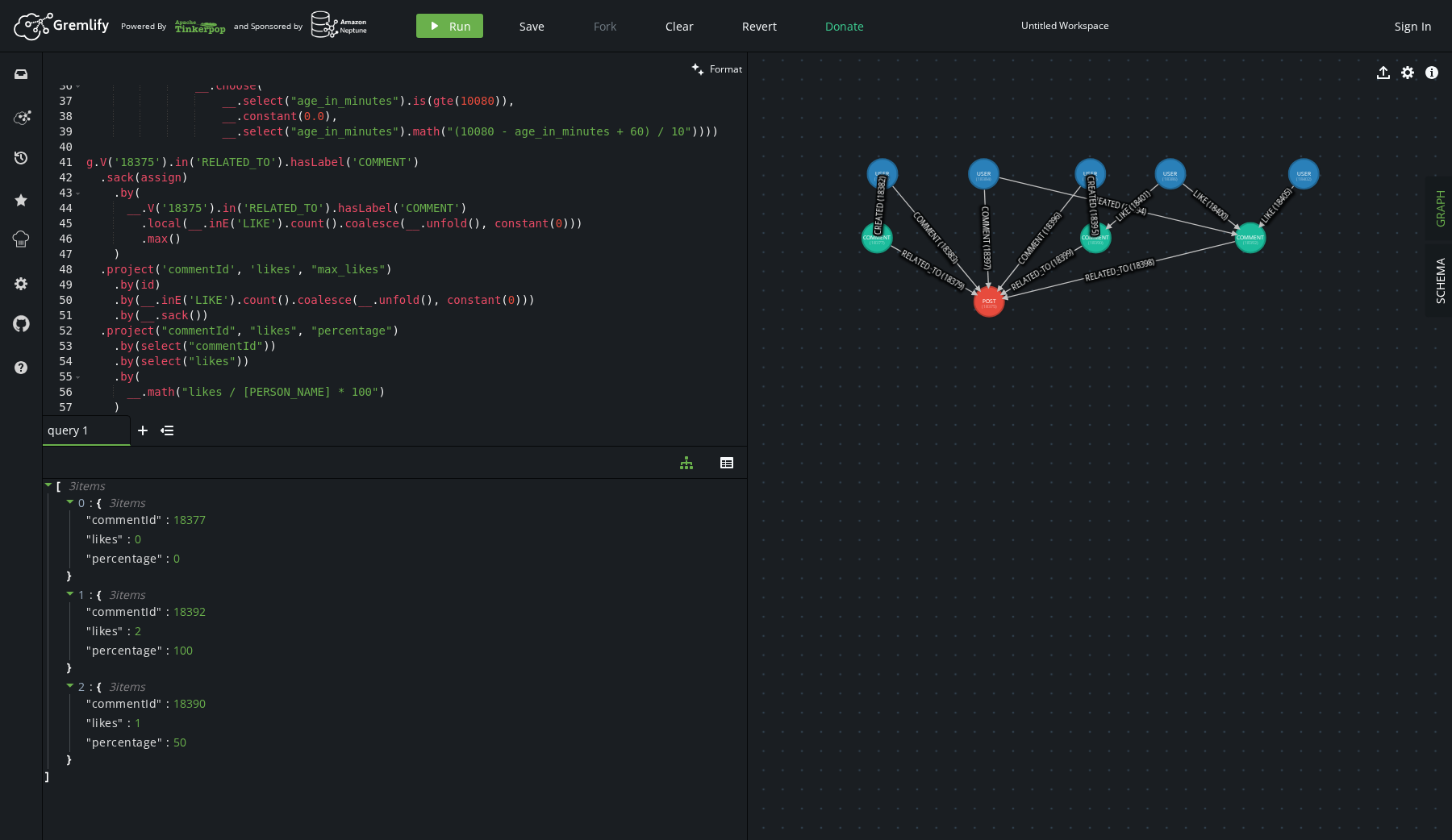
scroll to position [543, 0]
click at [384, 389] on div "__ . choose ( __ . select ( "age_in_minutes" ) . is ( gte ( 10080 )) , __ . con…" at bounding box center [411, 259] width 657 height 361
click at [86, 166] on div "__ . choose ( __ . select ( "age_in_minutes" ) . is ( gte ( 10080 )) , __ . con…" at bounding box center [411, 259] width 657 height 361
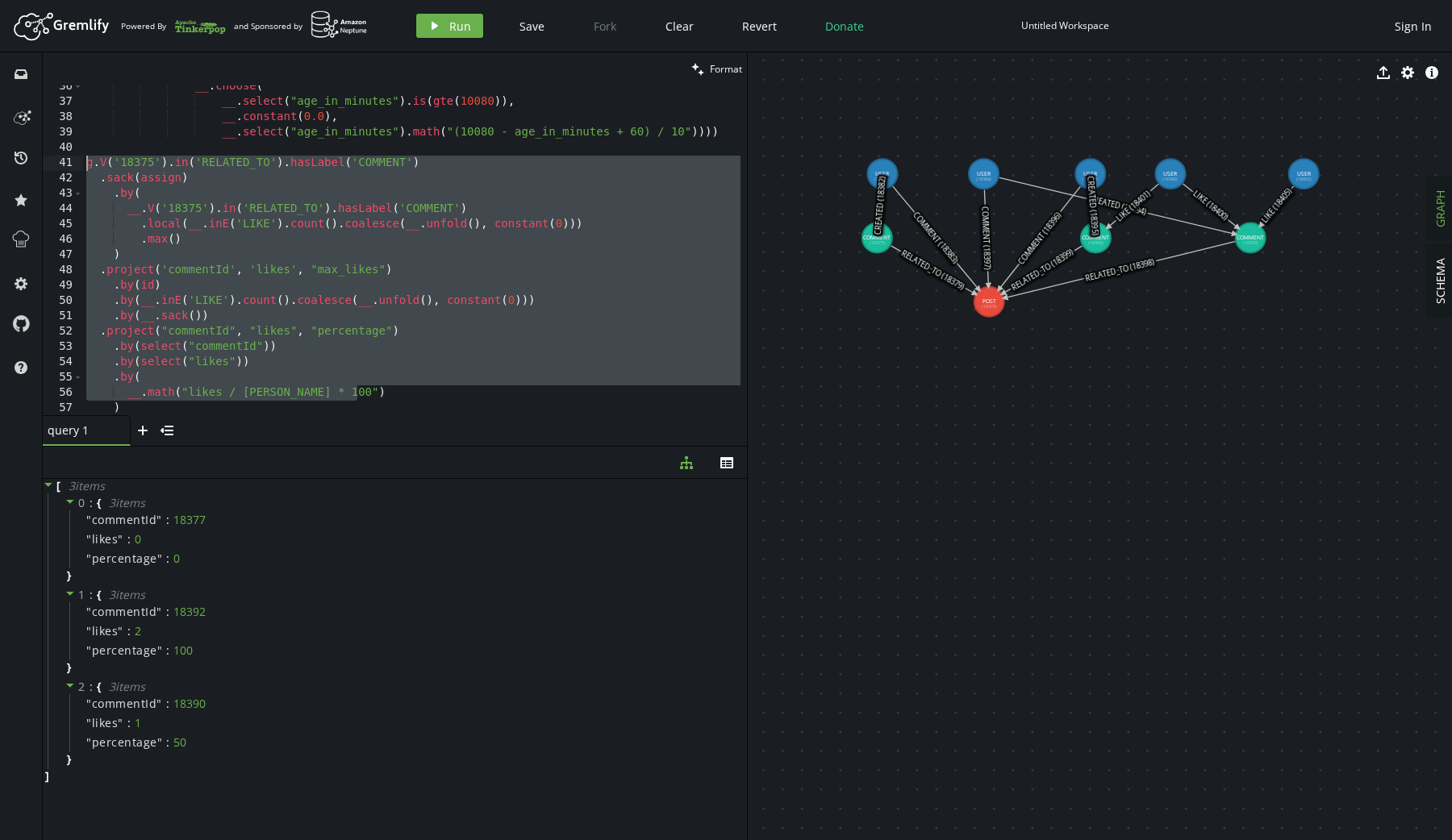
click at [147, 165] on div "__ . choose ( __ . select ( "age_in_minutes" ) . is ( gte ( 10080 )) , __ . con…" at bounding box center [411, 259] width 657 height 361
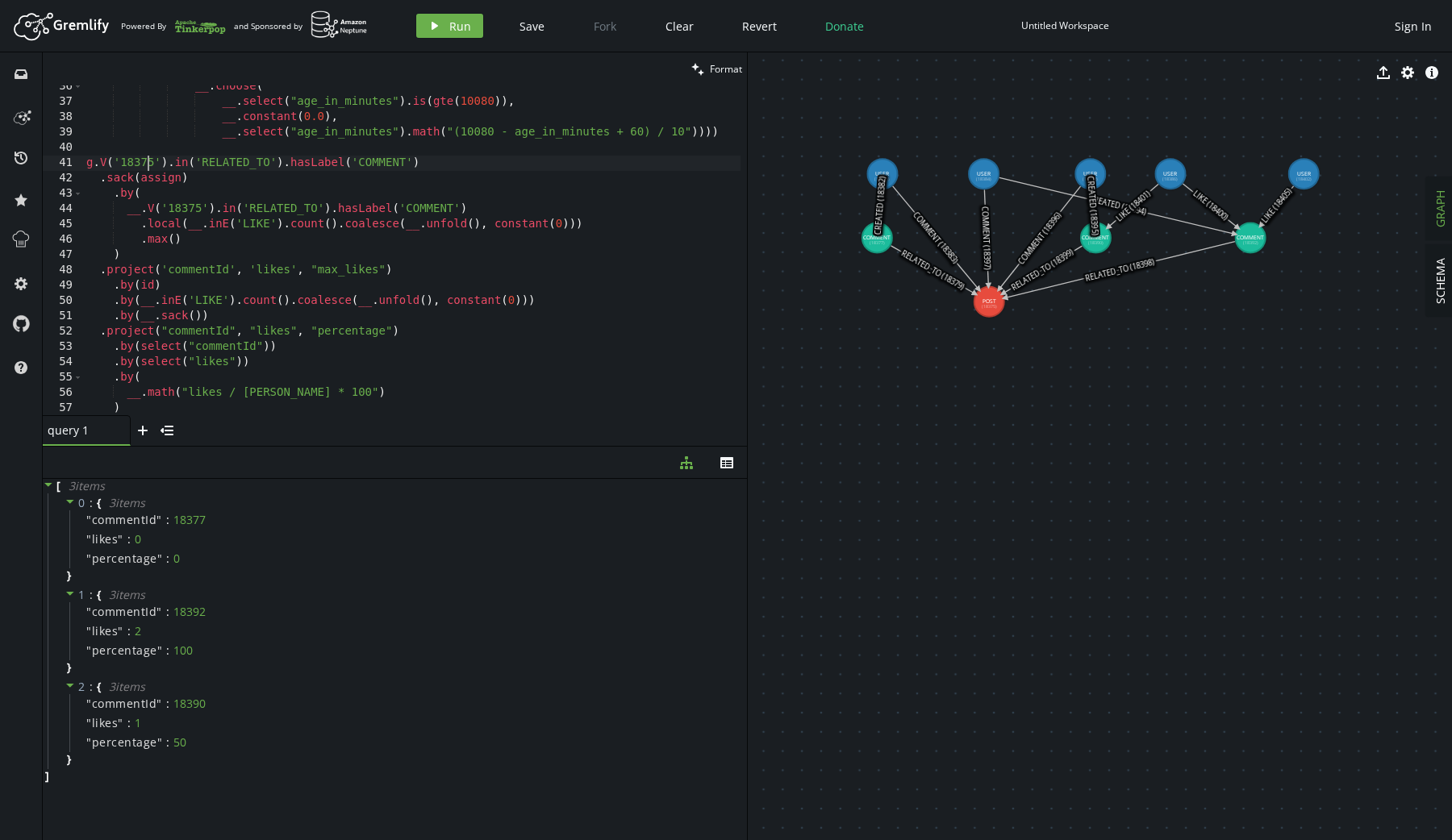
click at [147, 165] on div "__ . choose ( __ . select ( "age_in_minutes" ) . is ( gte ( 10080 )) , __ . con…" at bounding box center [411, 259] width 657 height 361
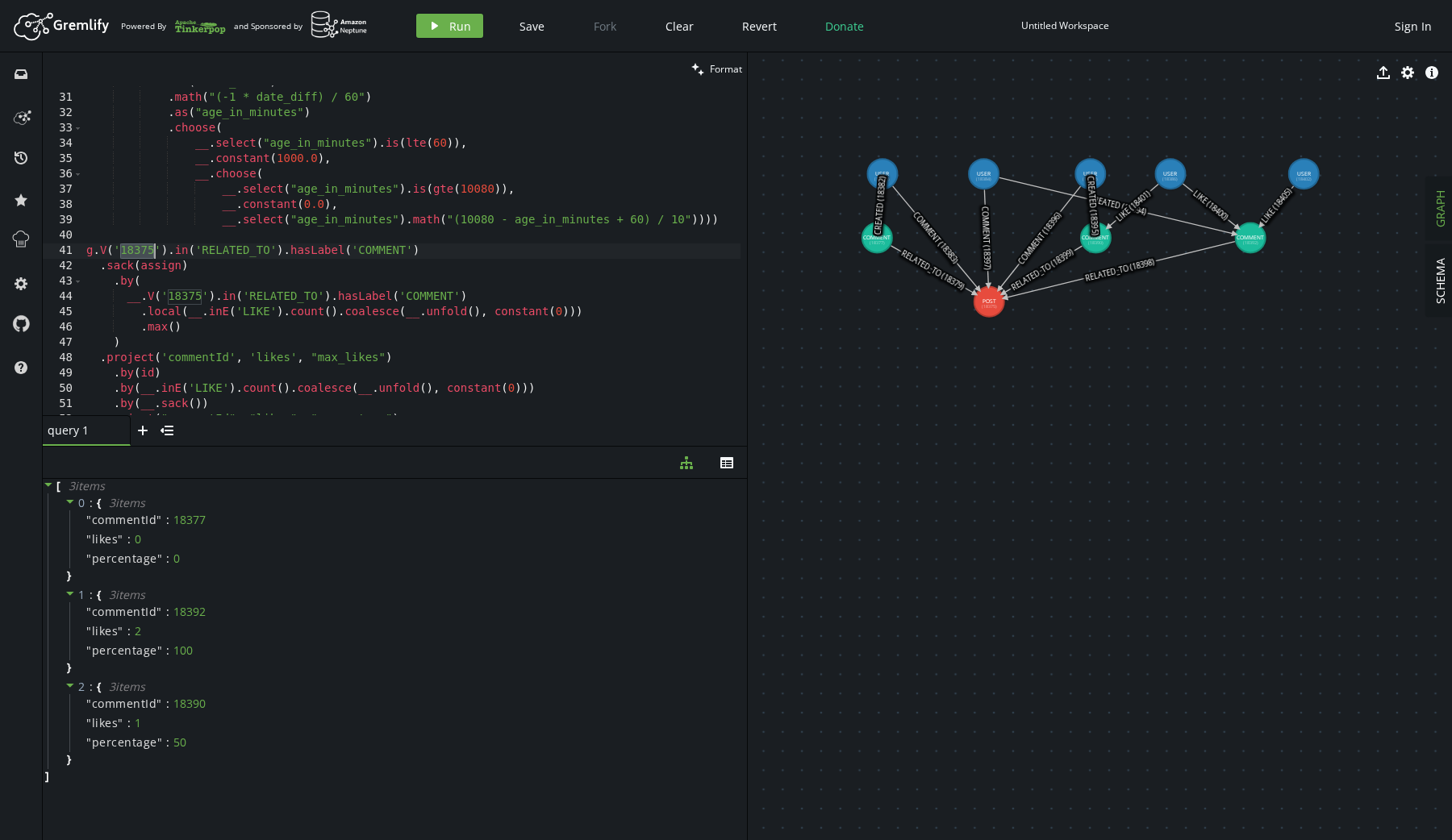
scroll to position [0, 0]
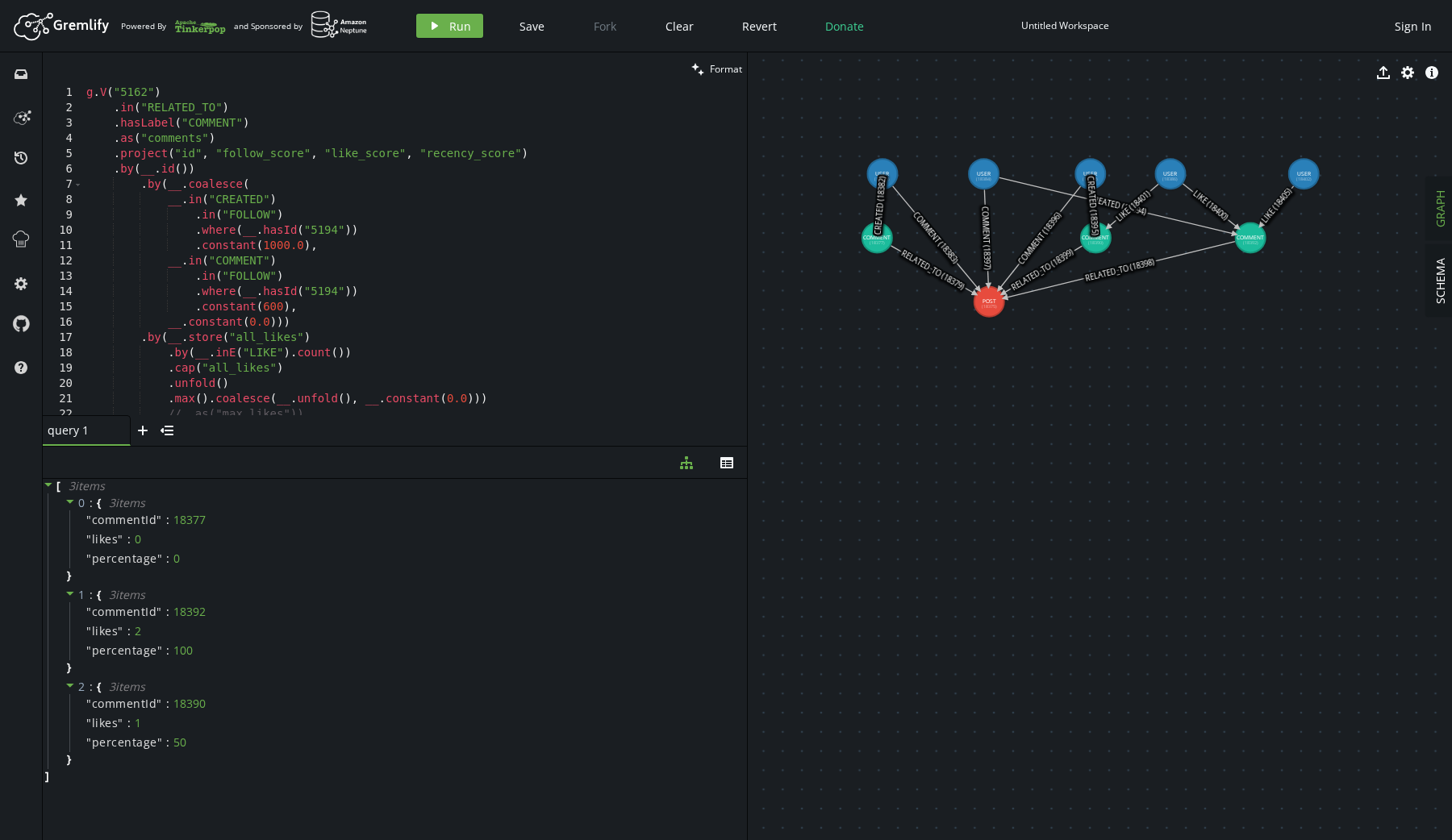
click at [136, 90] on div "g . V ( "5162" ) . in ( "RELATED_TO" ) . hasLabel ( "COMMENT" ) . as ( "comment…" at bounding box center [411, 265] width 657 height 361
paste textarea "18375"
drag, startPoint x: 985, startPoint y: 175, endPoint x: 968, endPoint y: 151, distance: 29.4
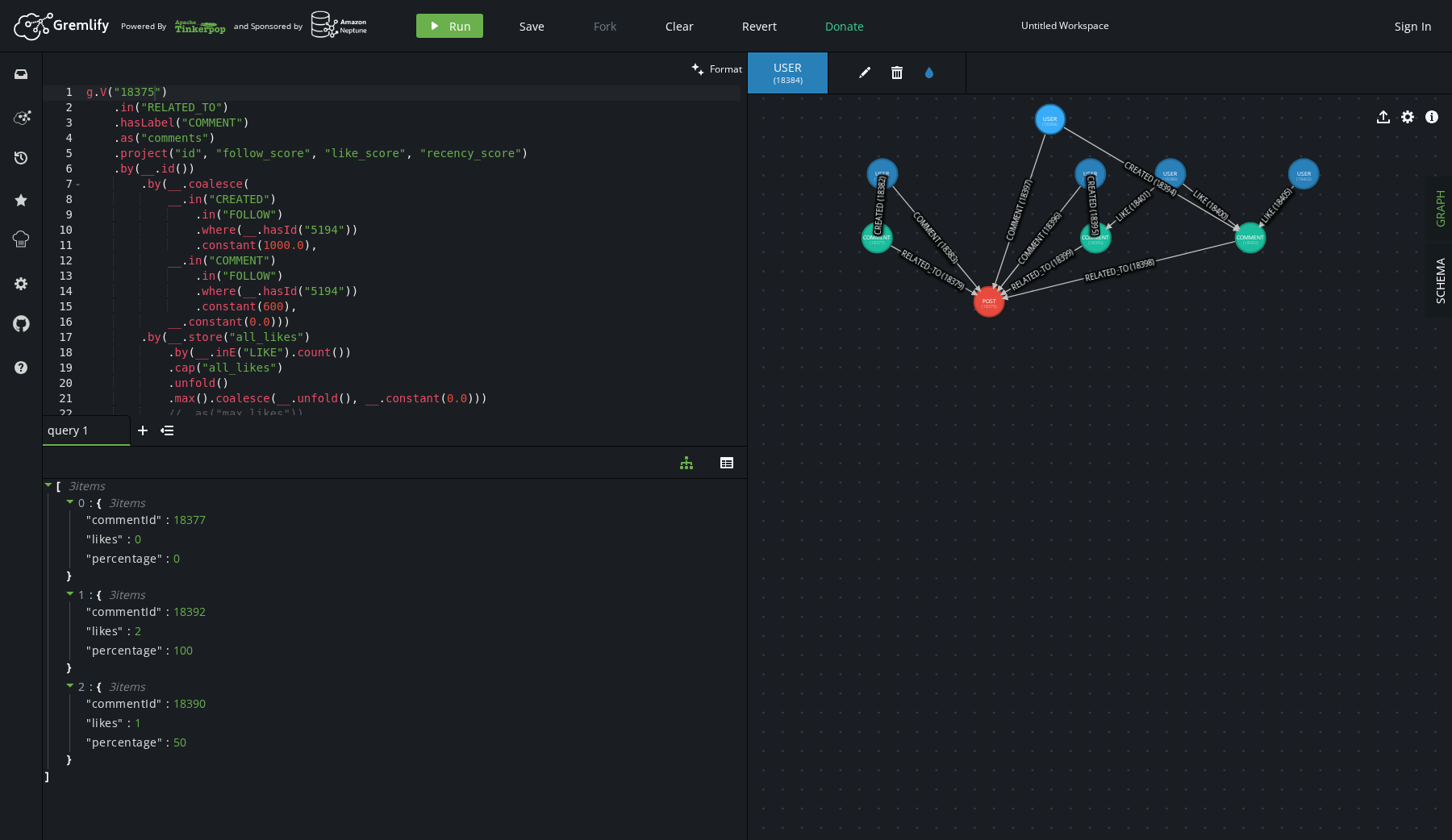
drag, startPoint x: 968, startPoint y: 151, endPoint x: 1055, endPoint y: 120, distance: 92.4
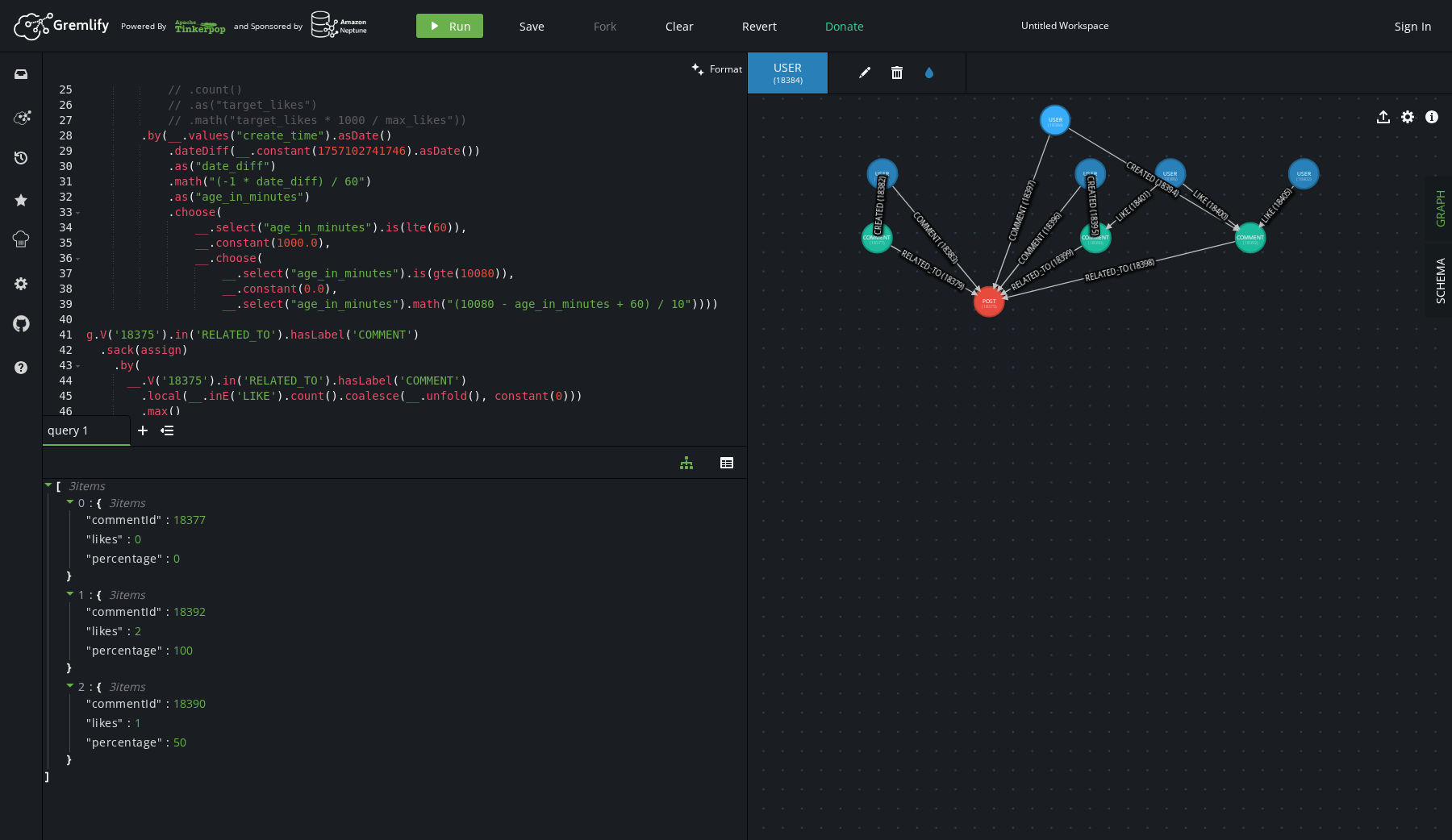
scroll to position [543, 0]
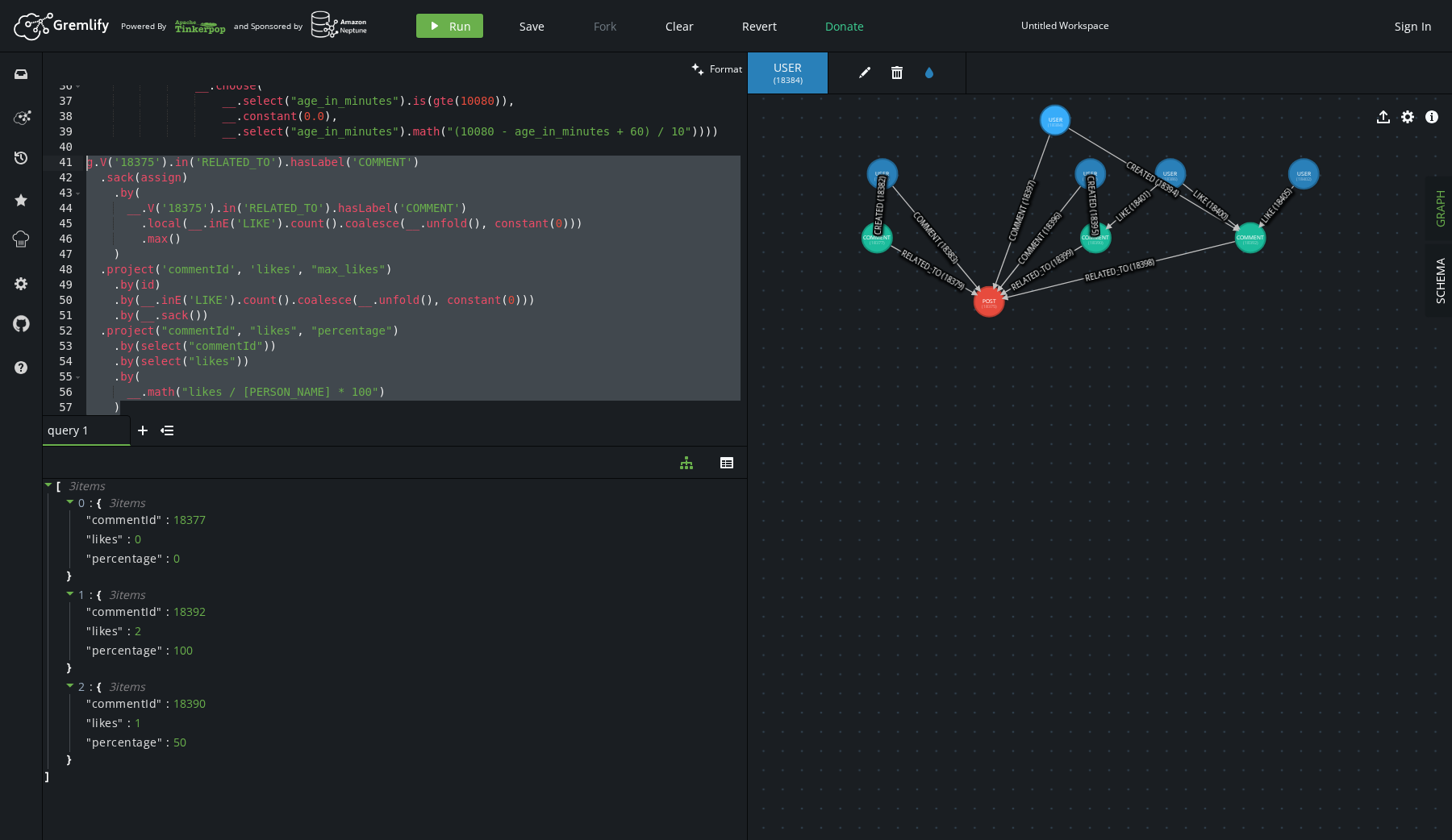
drag, startPoint x: 305, startPoint y: 407, endPoint x: 74, endPoint y: 165, distance: 334.6
click at [74, 165] on div ") 36 37 38 39 40 41 42 43 44 45 46 47 48 49 50 51 52 53 54 55 56 57 __ . choose…" at bounding box center [395, 250] width 704 height 330
type textarea "g.V('18375').in('RELATED_TO').hasLabel('COMMENT') .sack(assign)"
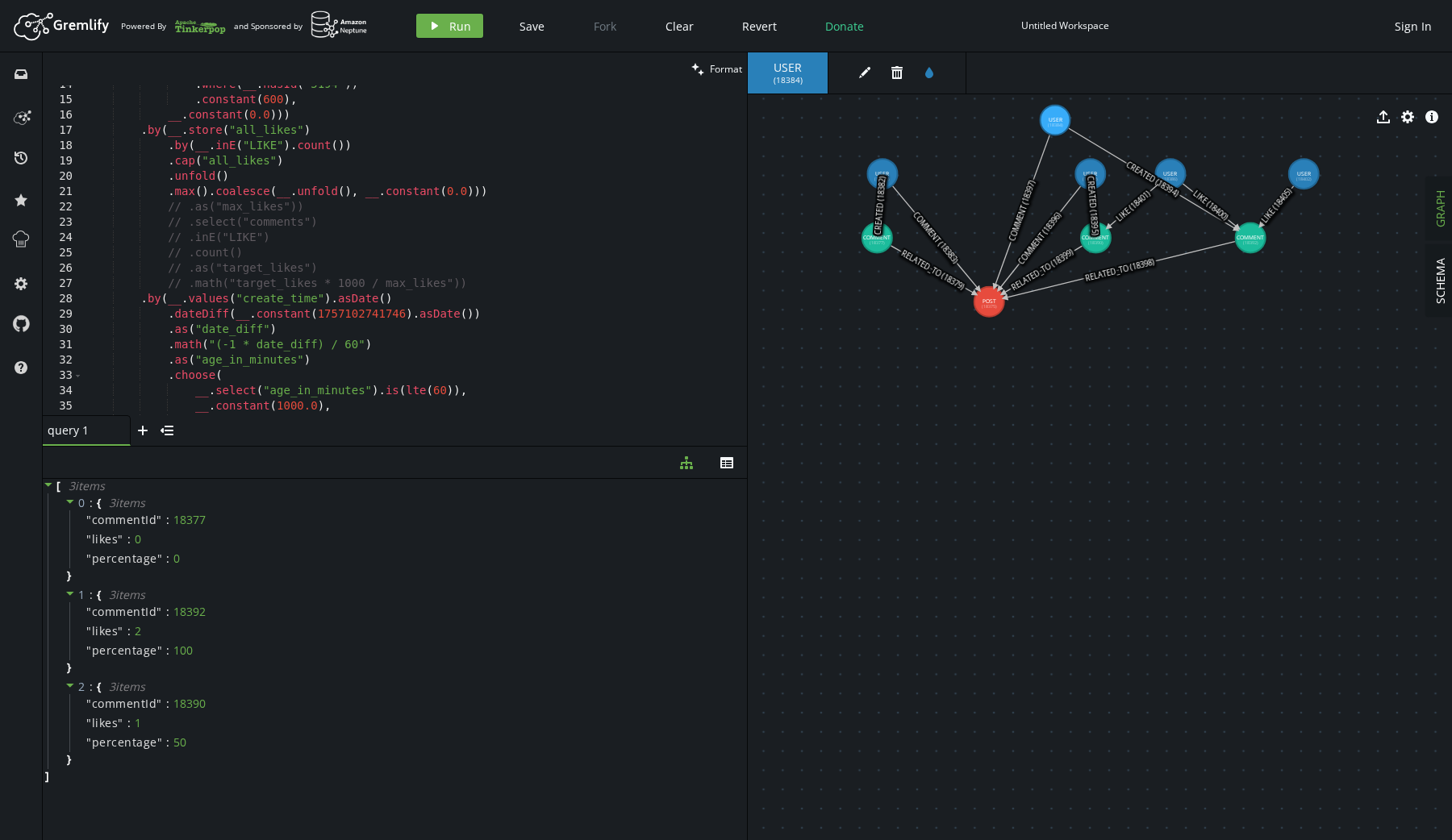
scroll to position [207, 0]
click at [481, 279] on div ". where ( __ . hasId ( "5194" )) . constant ( 600 ) , __ . constant ( 0.0 ))) .…" at bounding box center [411, 258] width 657 height 361
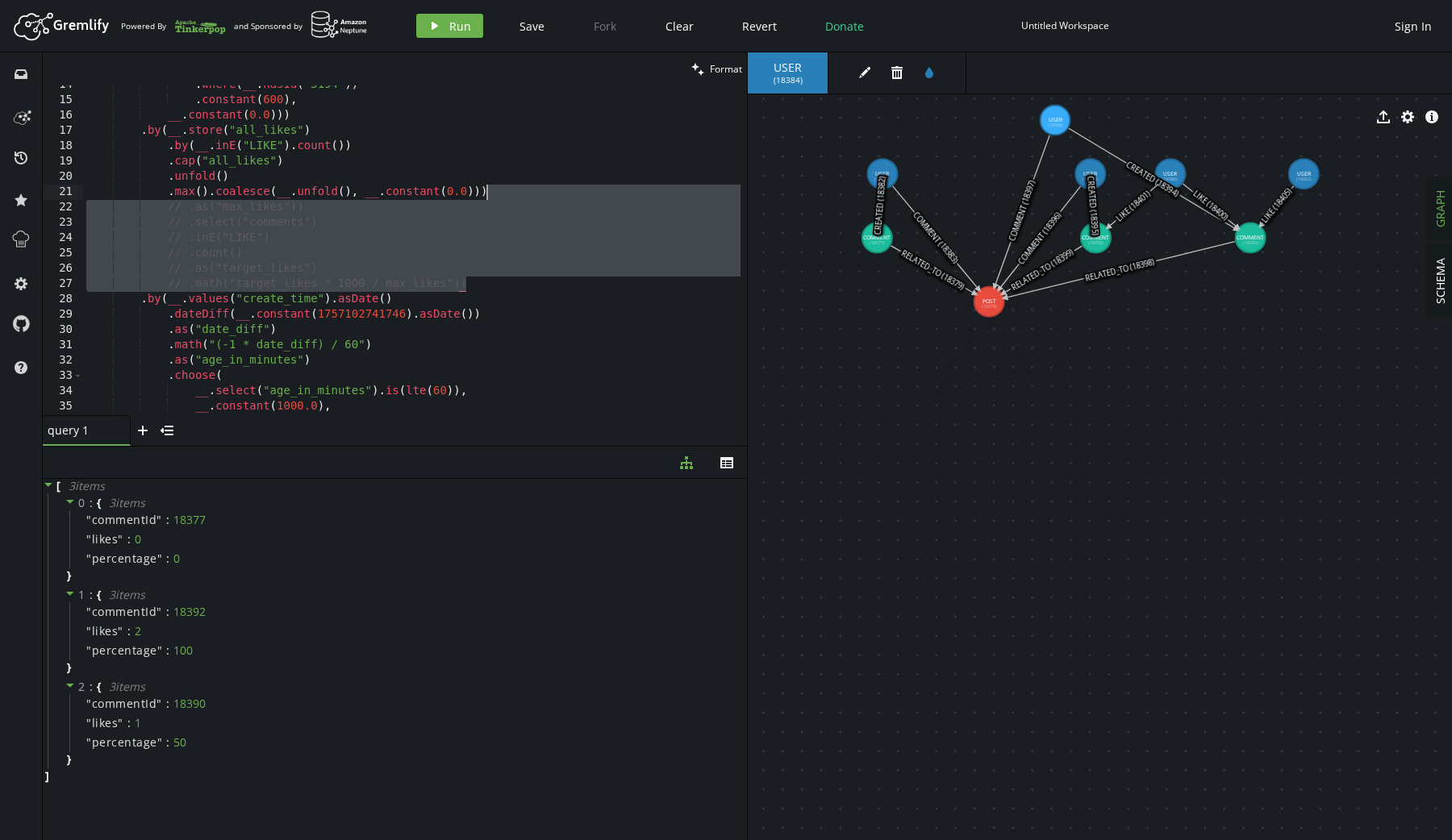
click at [511, 195] on div ". where ( __ . hasId ( "5194" )) . constant ( 600 ) , __ . constant ( 0.0 ))) .…" at bounding box center [411, 258] width 657 height 361
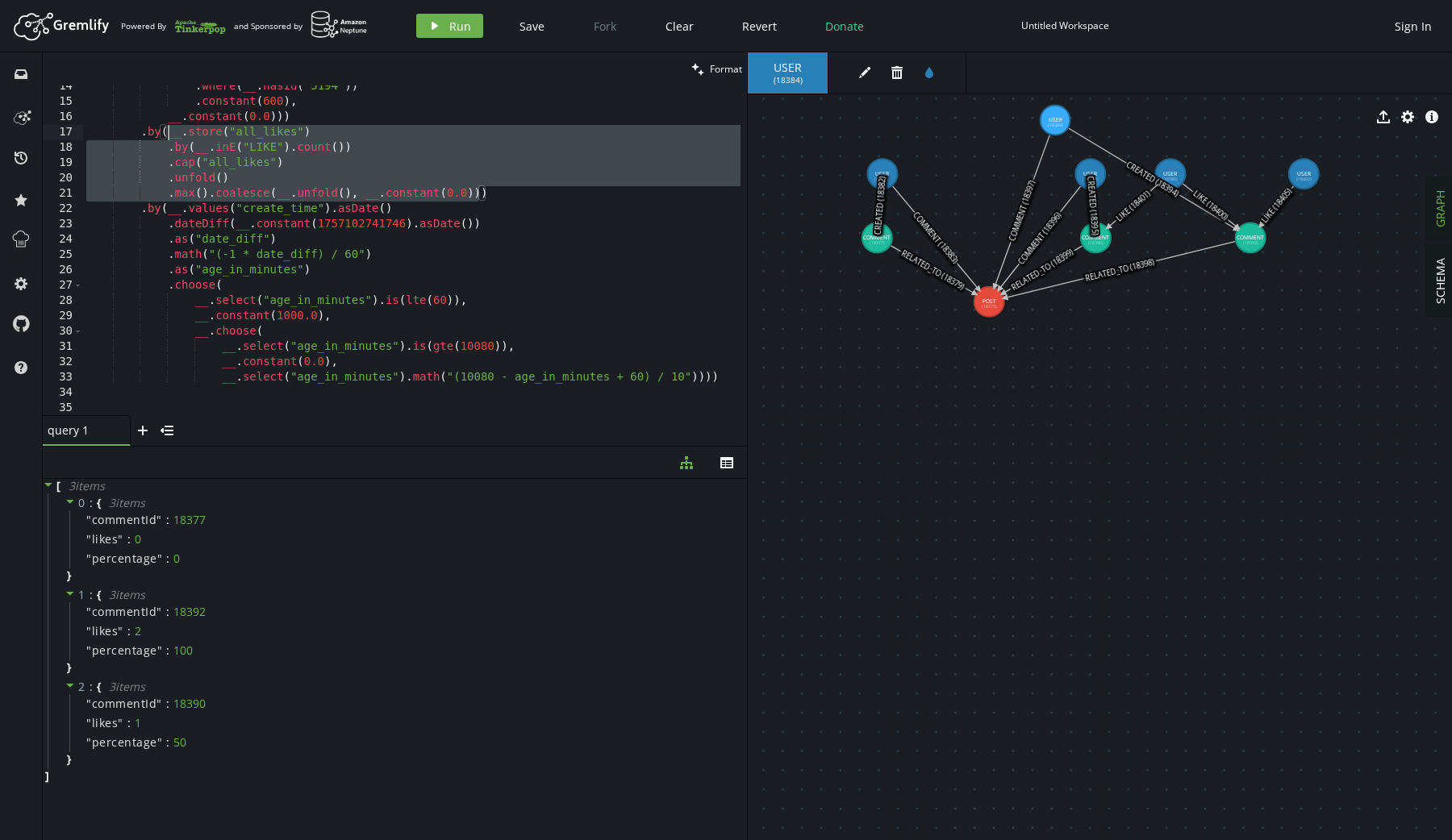
paste textarea
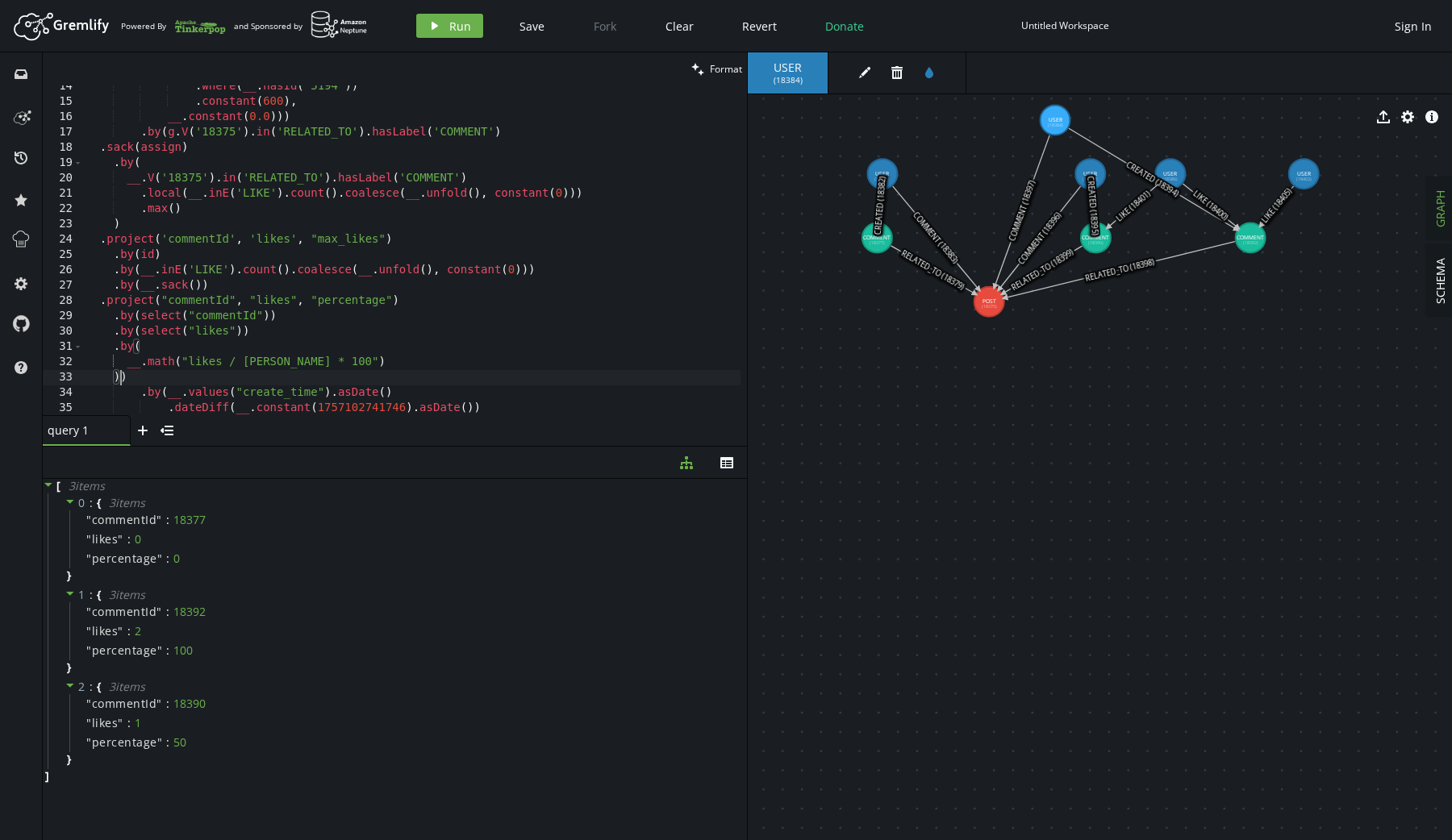
click at [174, 133] on div ". where ( __ . hasId ( "5194" )) . constant ( 600 ) , __ . constant ( 0.0 ))) .…" at bounding box center [411, 259] width 657 height 361
click at [457, 36] on button "play Run" at bounding box center [449, 26] width 67 height 24
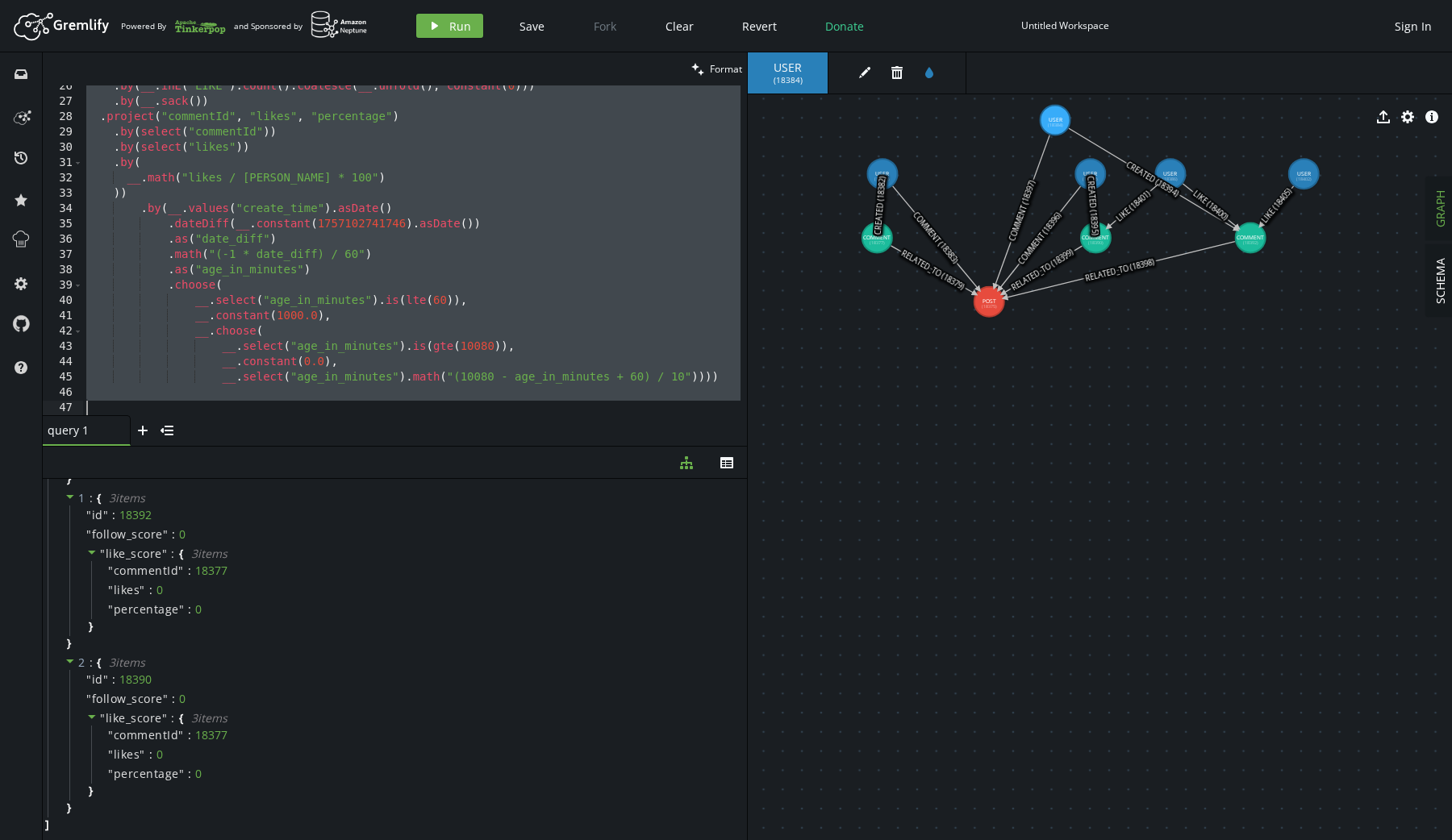
scroll to position [389, 0]
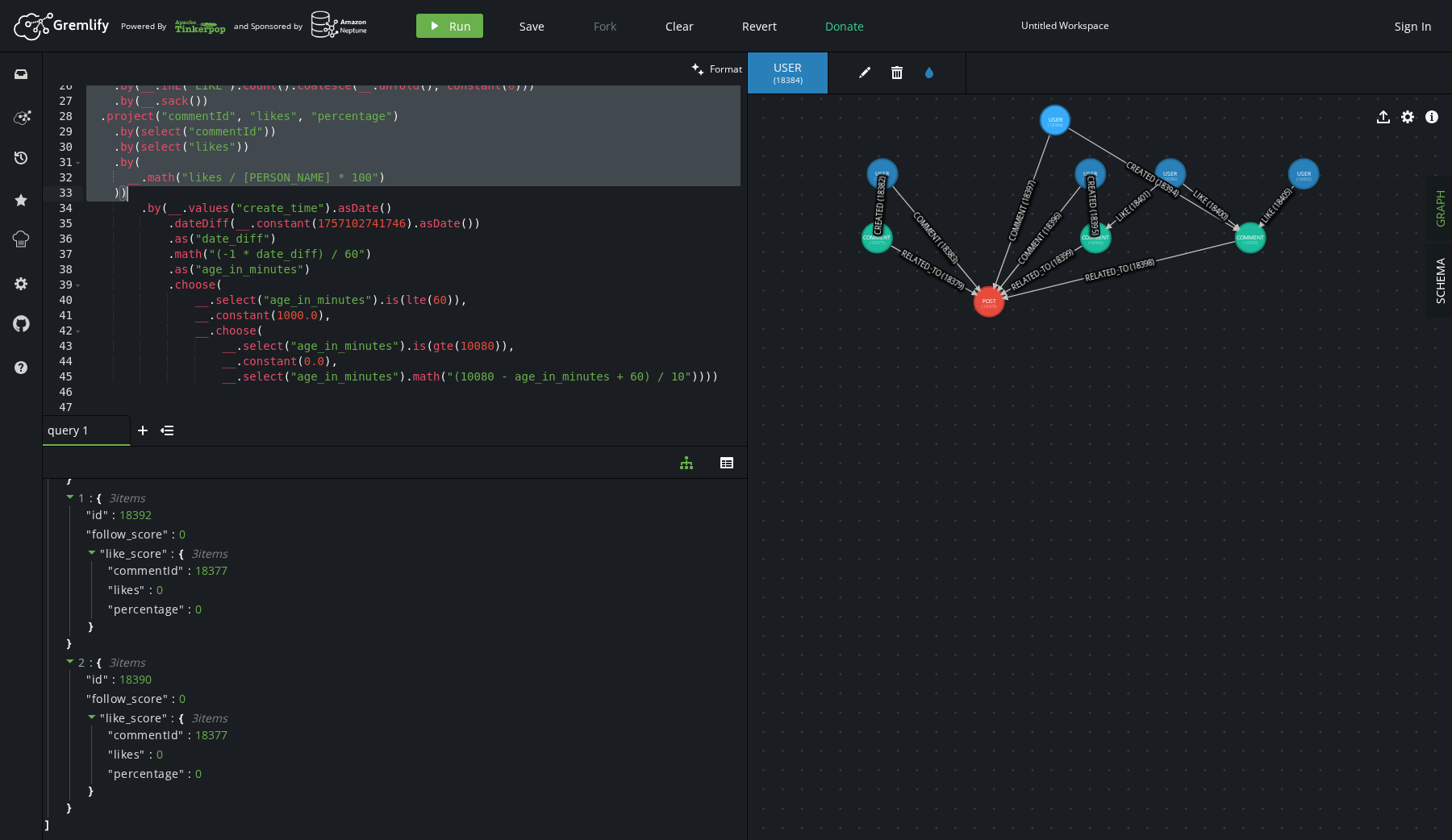
drag, startPoint x: 161, startPoint y: 186, endPoint x: 180, endPoint y: 196, distance: 21.5
click at [180, 196] on div ". by ( __ . inE ( 'LIKE' ) . count ( ) . coalesce ( __ . unfold ( ) , constant …" at bounding box center [411, 259] width 657 height 361
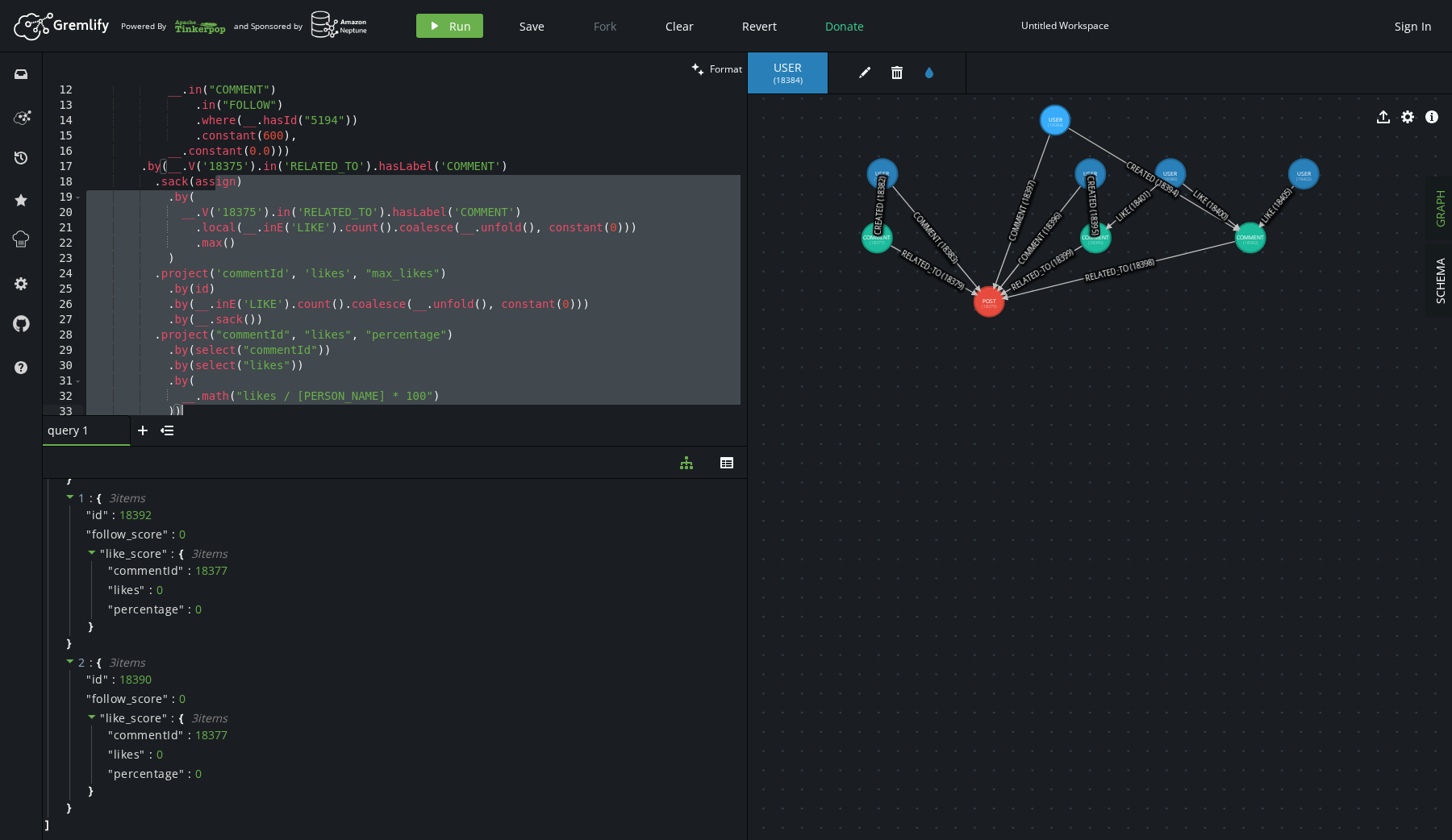
scroll to position [154, 0]
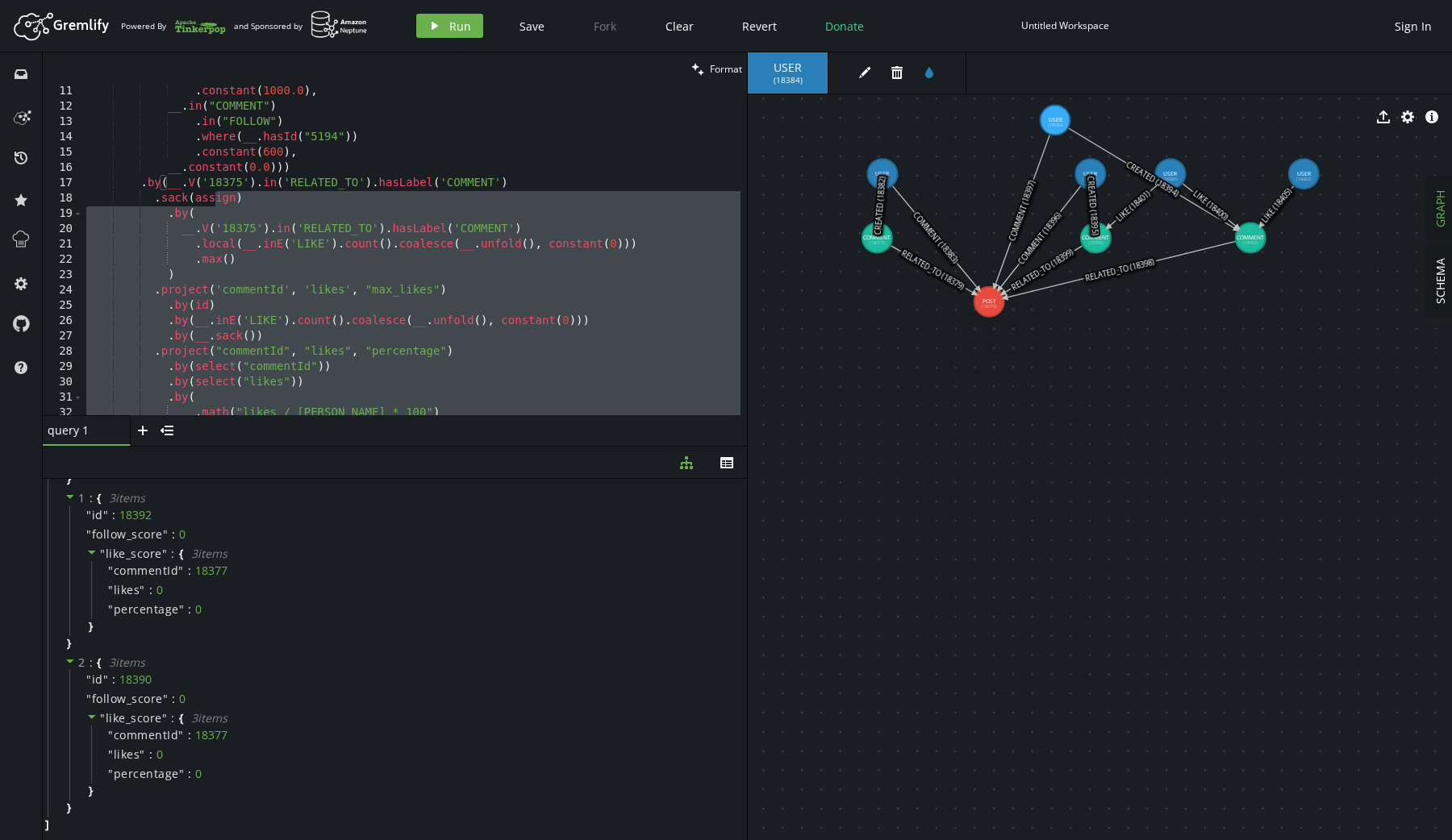
click at [311, 324] on div ". constant ( 1000.0 ) , __ . in ( "COMMENT" ) . in ( "FOLLOW" ) . where ( __ . …" at bounding box center [411, 264] width 657 height 361
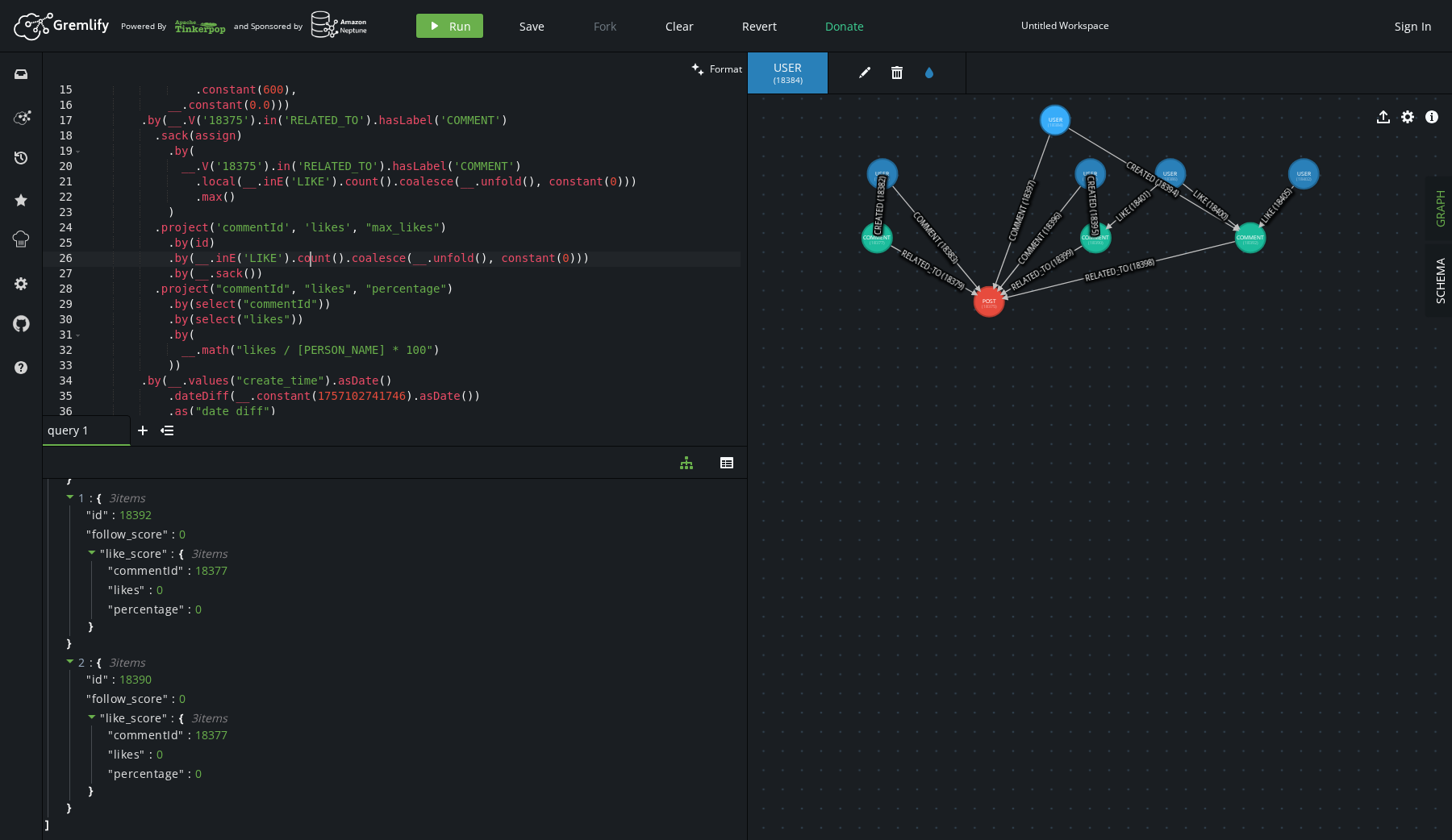
scroll to position [211, 0]
click at [193, 130] on div ". where ( __ . hasId ( "5194" )) . constant ( 600 ) , __ . constant ( 0.0 ))) .…" at bounding box center [411, 253] width 657 height 361
drag, startPoint x: 259, startPoint y: 133, endPoint x: 169, endPoint y: 131, distance: 90.0
click at [169, 131] on div ". where ( __ . hasId ( "5194" )) . constant ( 600 ) , __ . constant ( 0.0 ))) .…" at bounding box center [411, 253] width 657 height 361
click at [466, 379] on div ". where ( __ . hasId ( "5194" )) . constant ( 600 ) , __ . constant ( 0.0 ))) .…" at bounding box center [411, 253] width 657 height 361
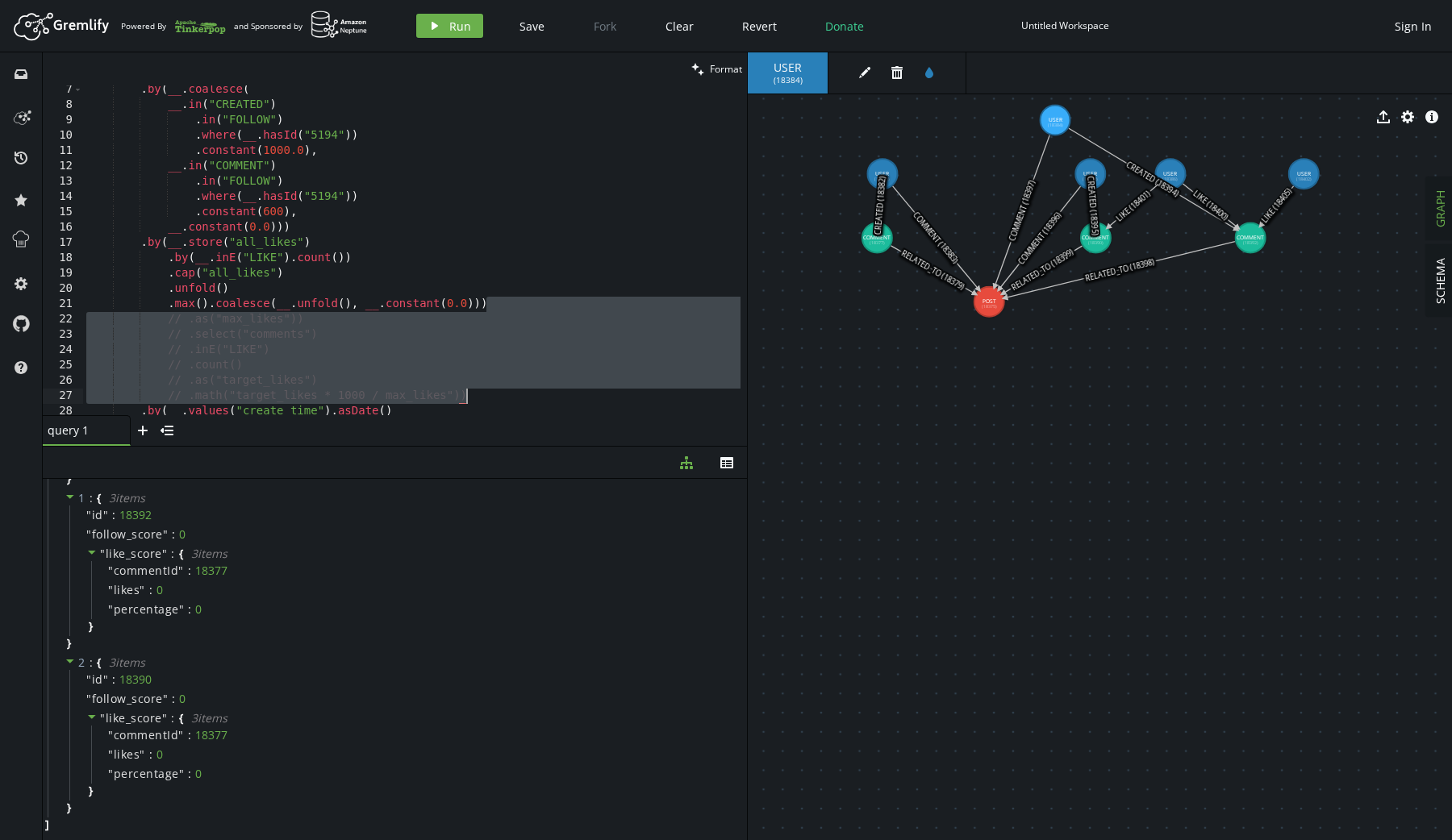
scroll to position [543, 0]
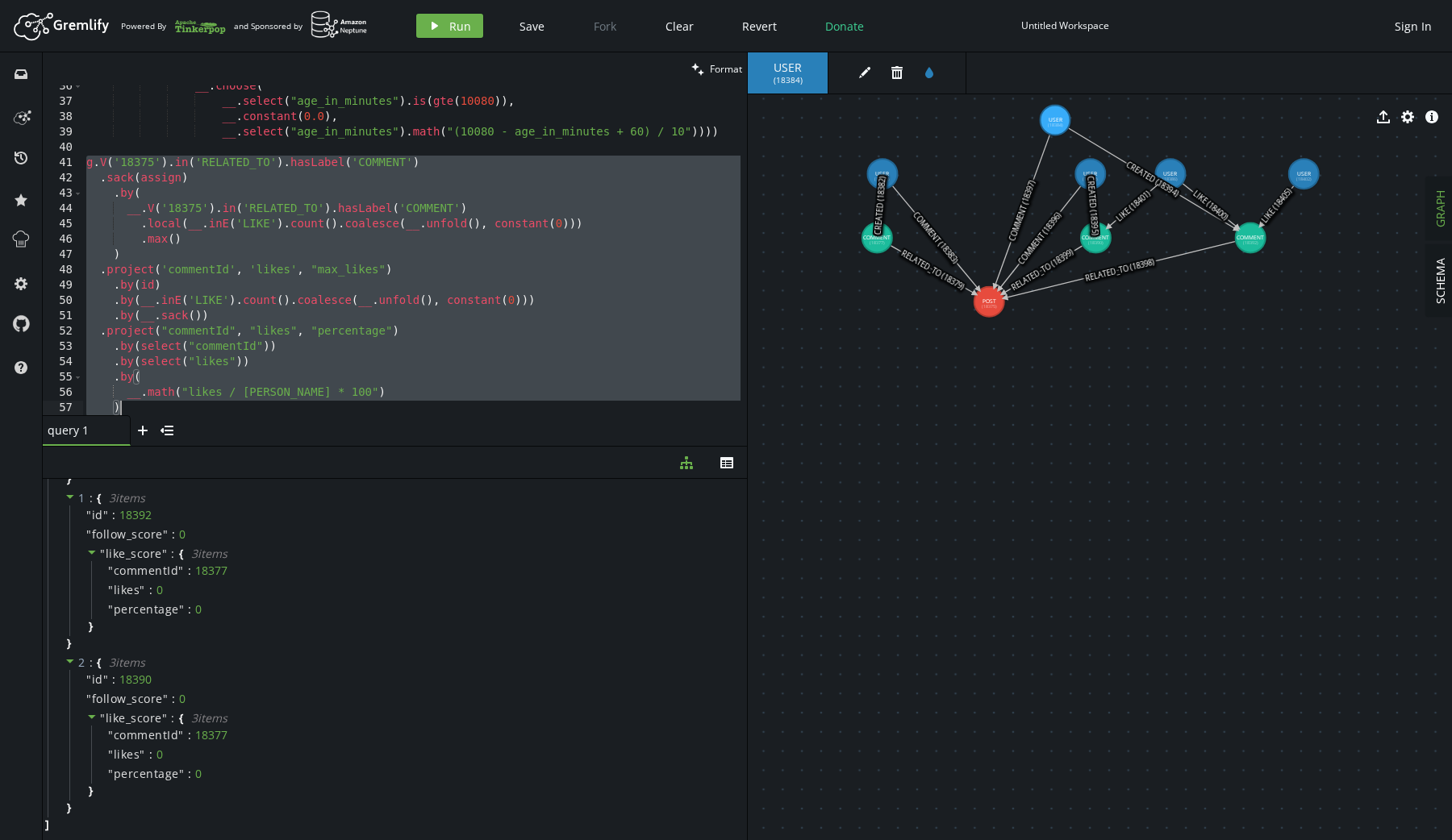
click at [361, 395] on div "__ . choose ( __ . select ( "age_in_minutes" ) . is ( gte ( 10080 )) , __ . con…" at bounding box center [411, 259] width 657 height 361
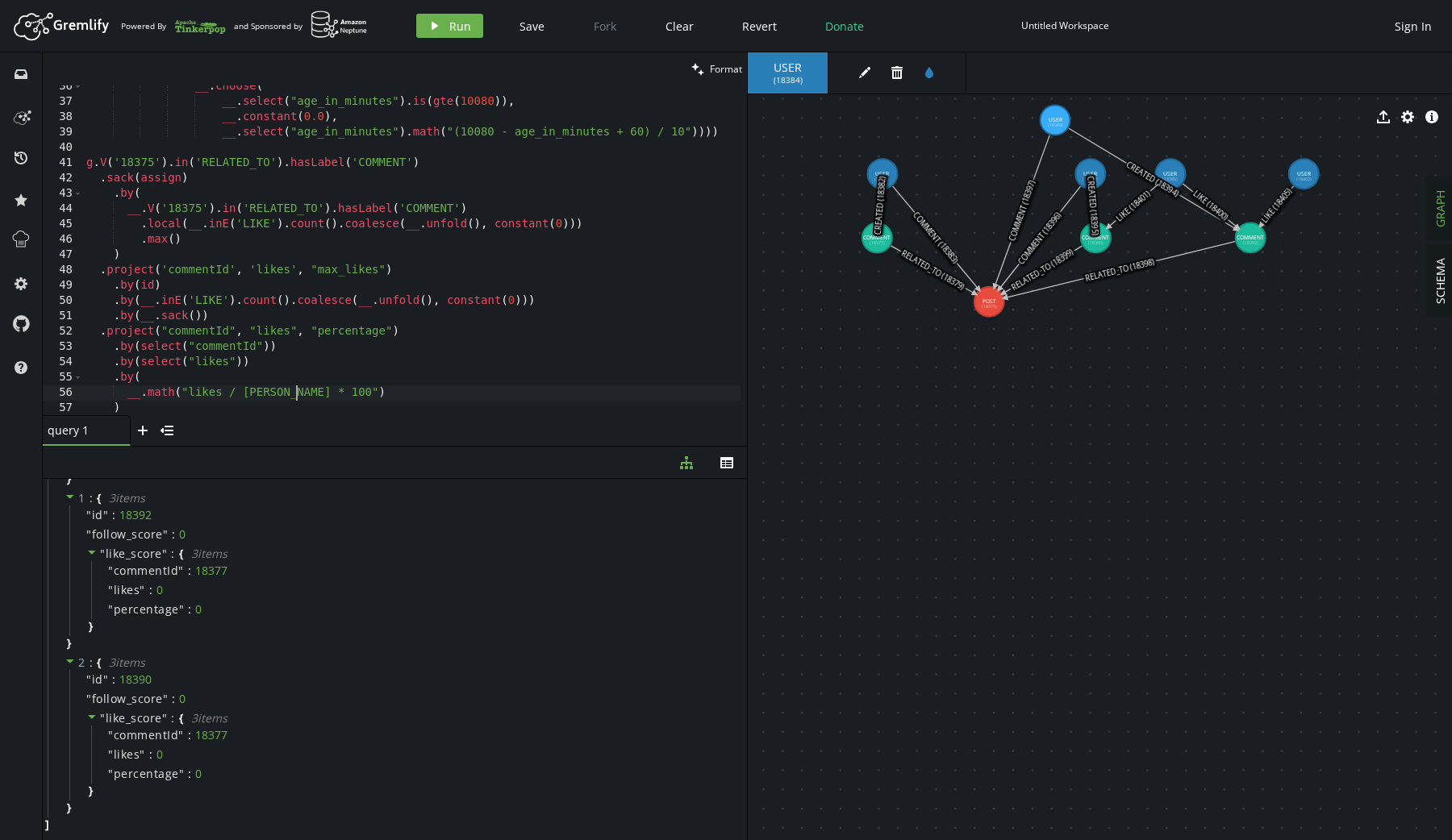
click at [297, 399] on div "__ . choose ( __ . select ( "age_in_minutes" ) . is ( gte ( 10080 )) , __ . con…" at bounding box center [411, 259] width 657 height 361
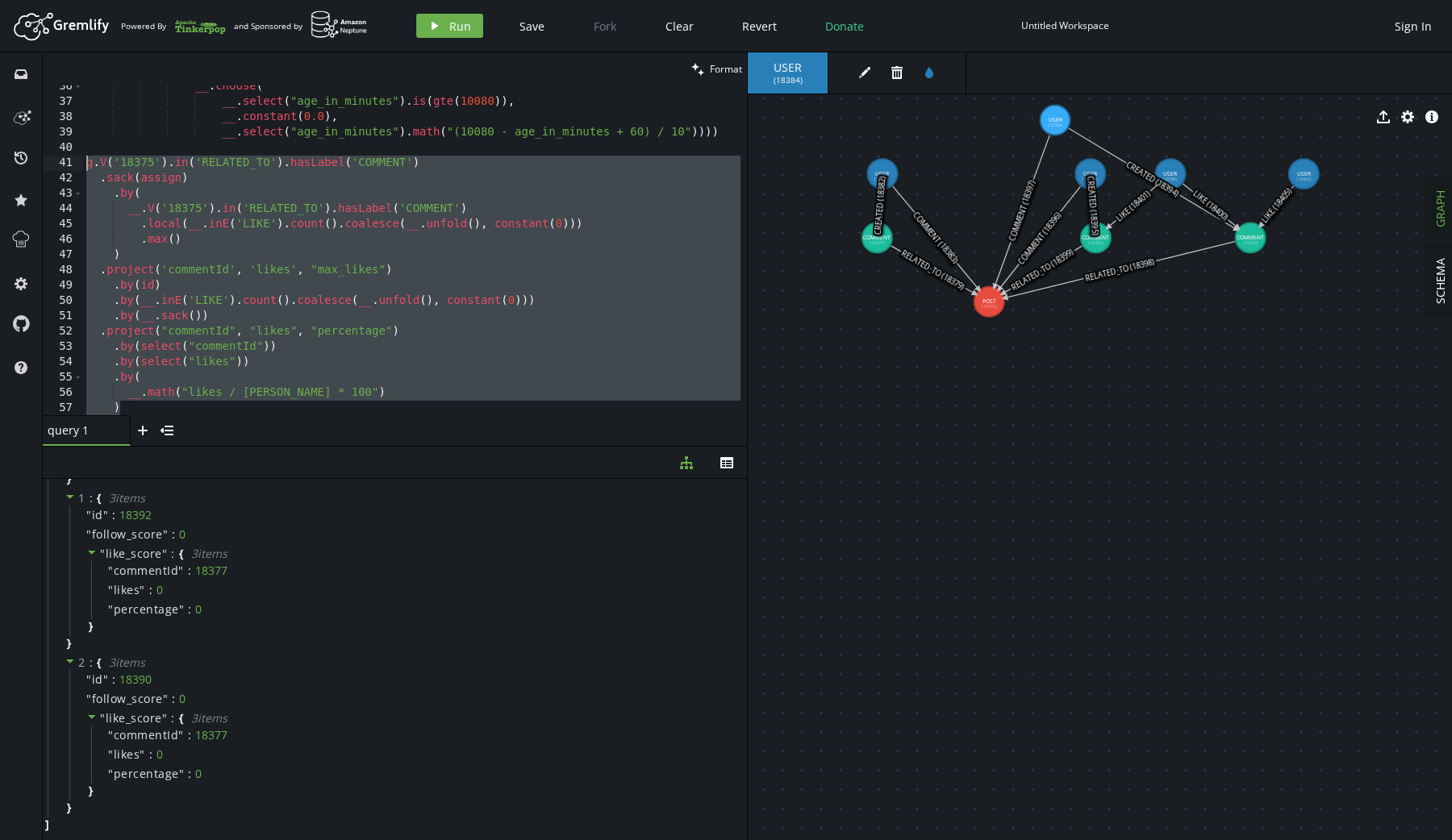
drag, startPoint x: 294, startPoint y: 412, endPoint x: 6, endPoint y: 161, distance: 382.0
click at [6, 161] on div "inbox history star cog help clean Format __.math("likes / [PERSON_NAME] * 100")…" at bounding box center [726, 446] width 1452 height 788
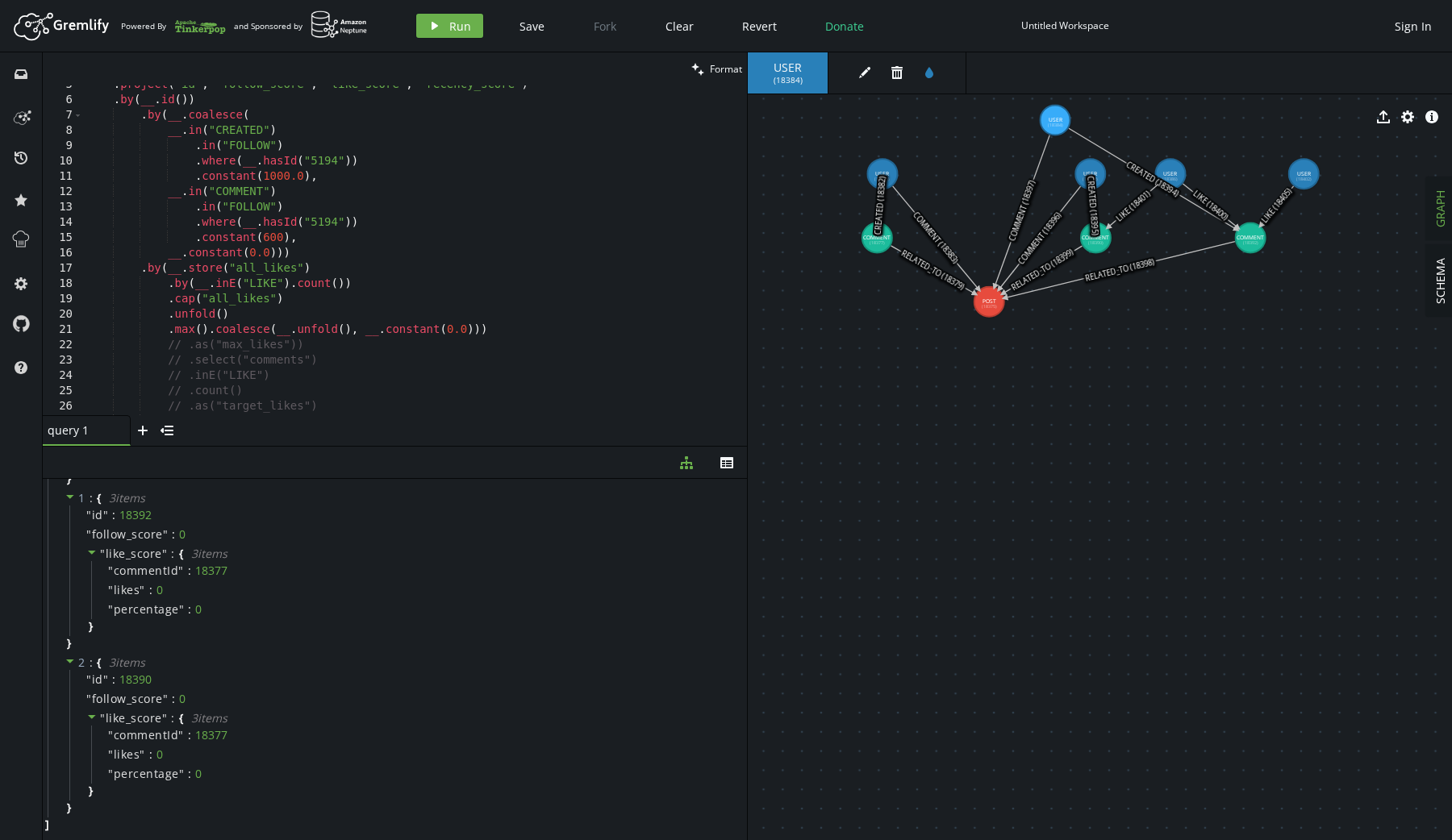
scroll to position [0, 0]
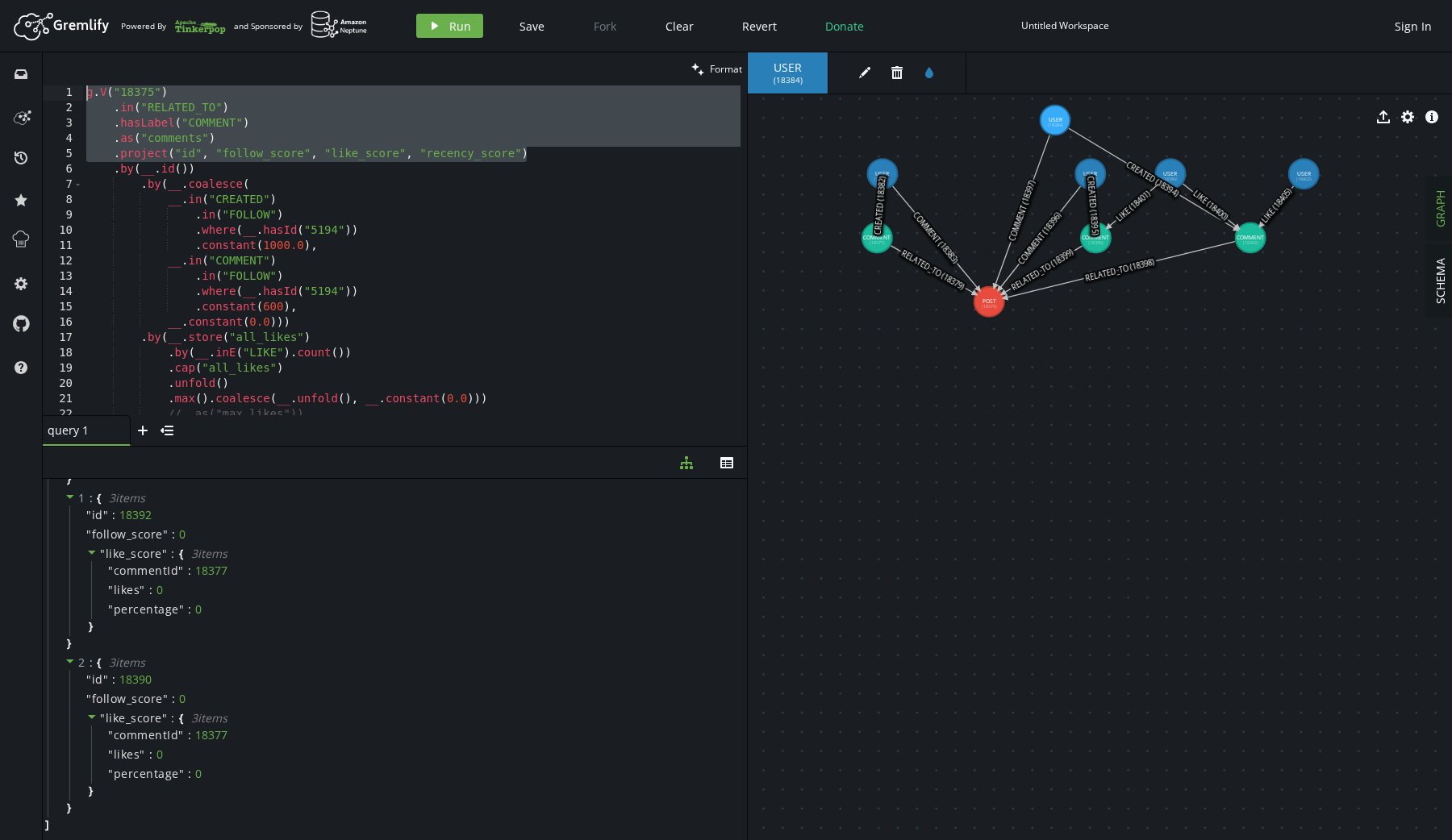
drag, startPoint x: 549, startPoint y: 152, endPoint x: 78, endPoint y: 89, distance: 475.2
click at [78, 89] on div "g.V('18375').in('RELATED_TO').hasLabel('COMMENT') .sack(assign) 1 2 3 4 5 6 7 8…" at bounding box center [395, 250] width 704 height 330
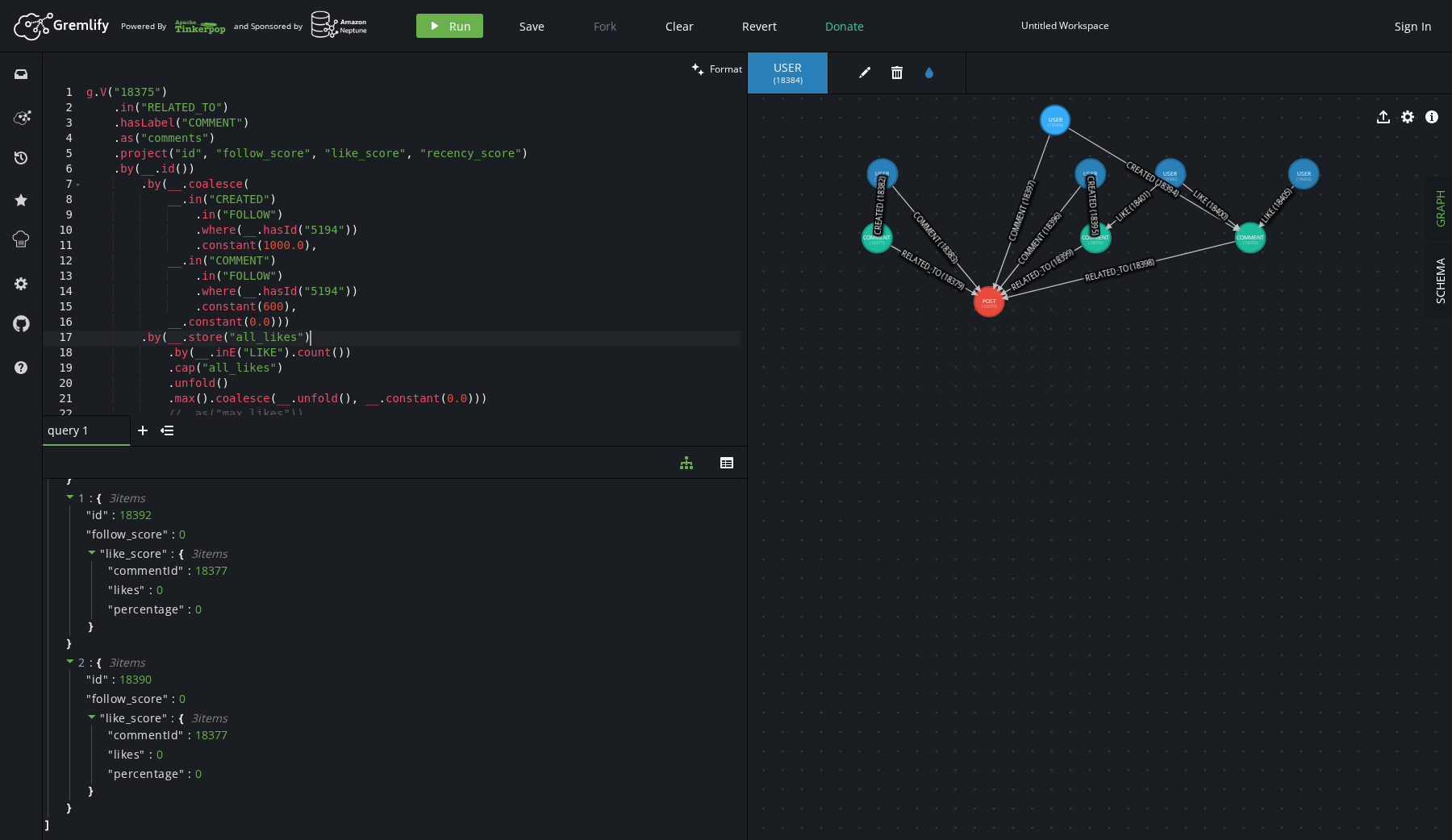
click at [434, 341] on div "g . V ( "18375" ) . in ( "RELATED_TO" ) . hasLabel ( "COMMENT" ) . as ( "commen…" at bounding box center [411, 265] width 657 height 361
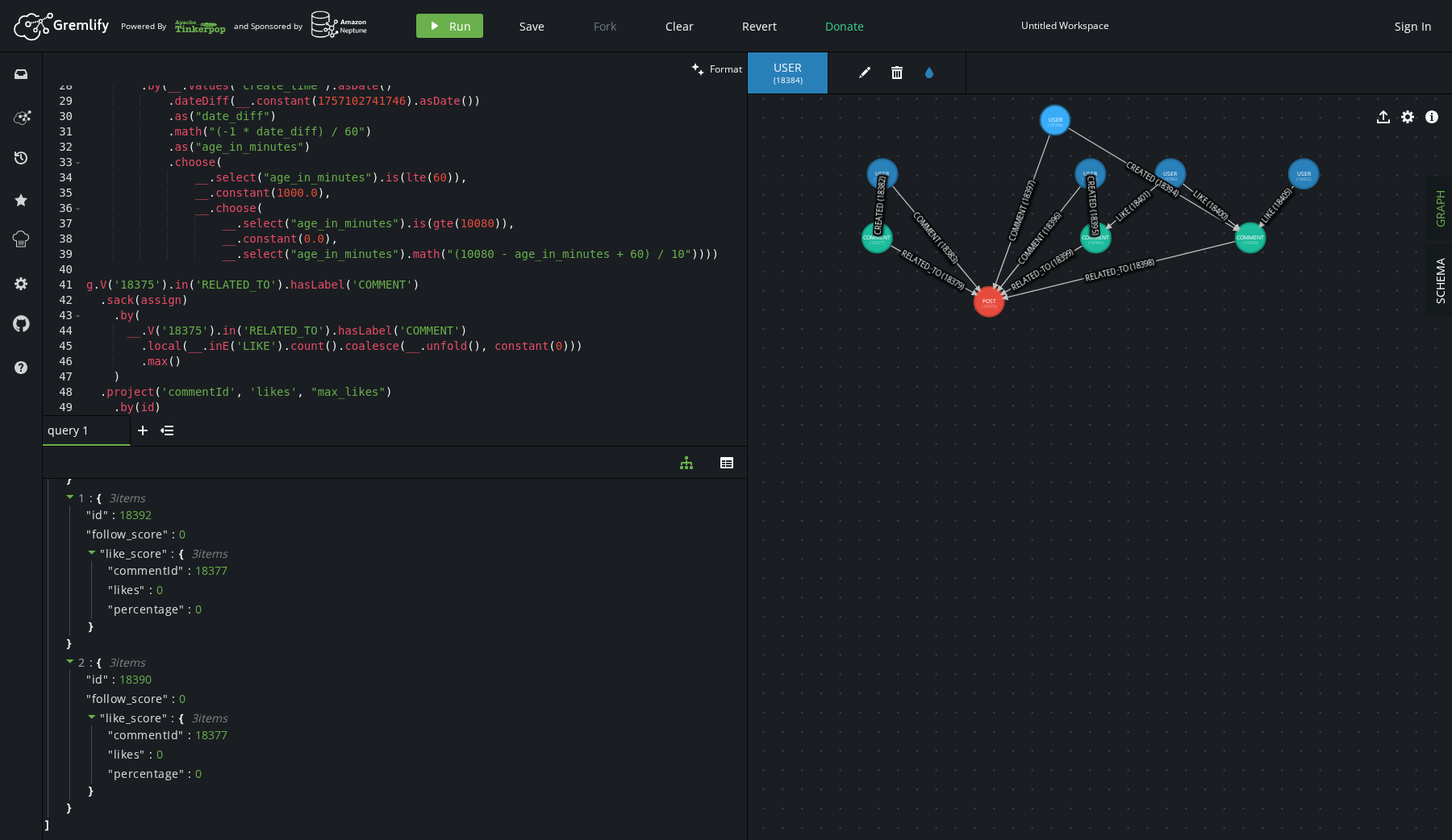
scroll to position [429, 0]
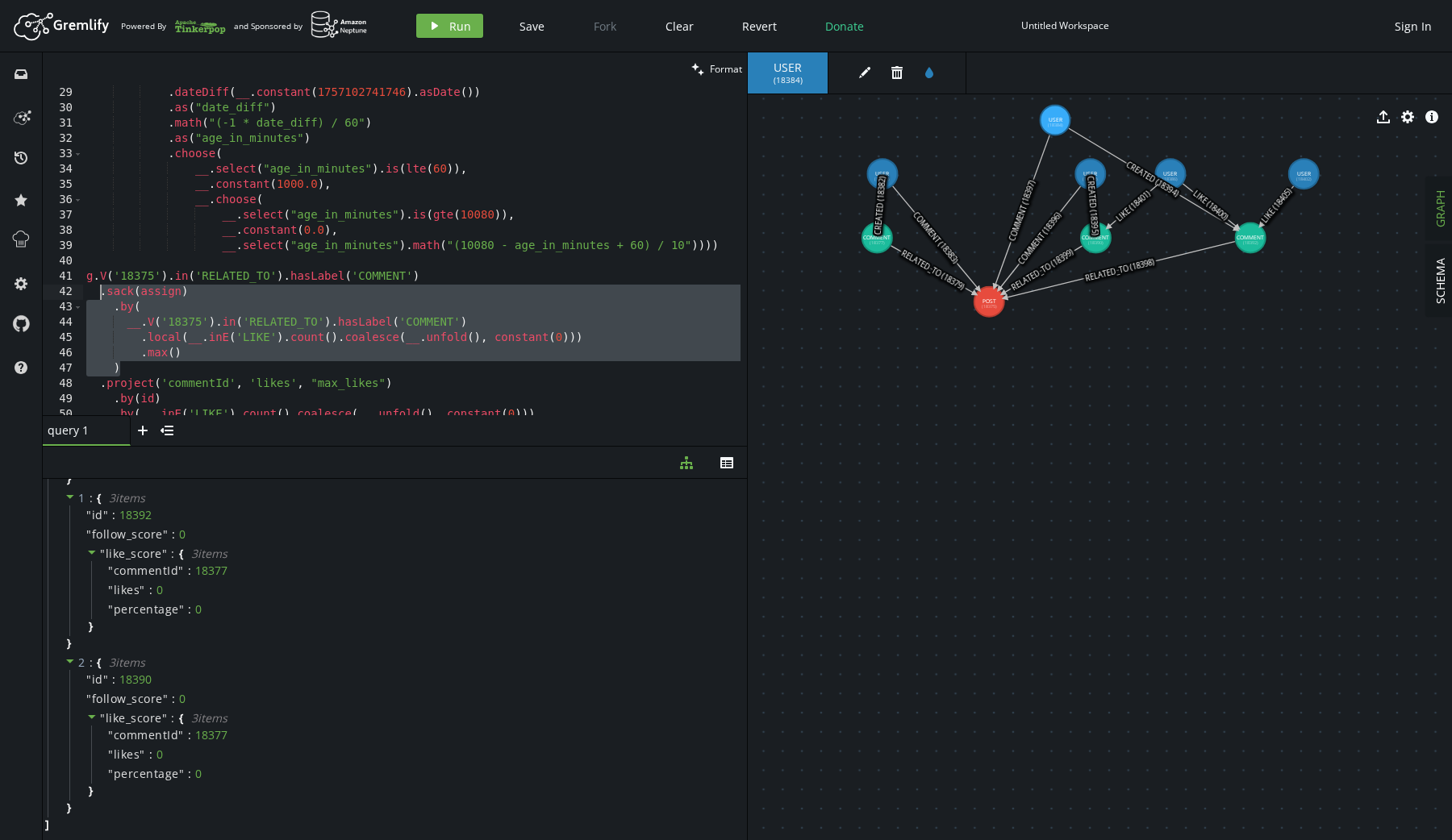
drag, startPoint x: 161, startPoint y: 366, endPoint x: 99, endPoint y: 296, distance: 93.5
click at [99, 296] on div ". dateDiff ( __ . constant ( 1757102741746 ) . asDate ( )) . as ( "date_diff" )…" at bounding box center [411, 265] width 657 height 361
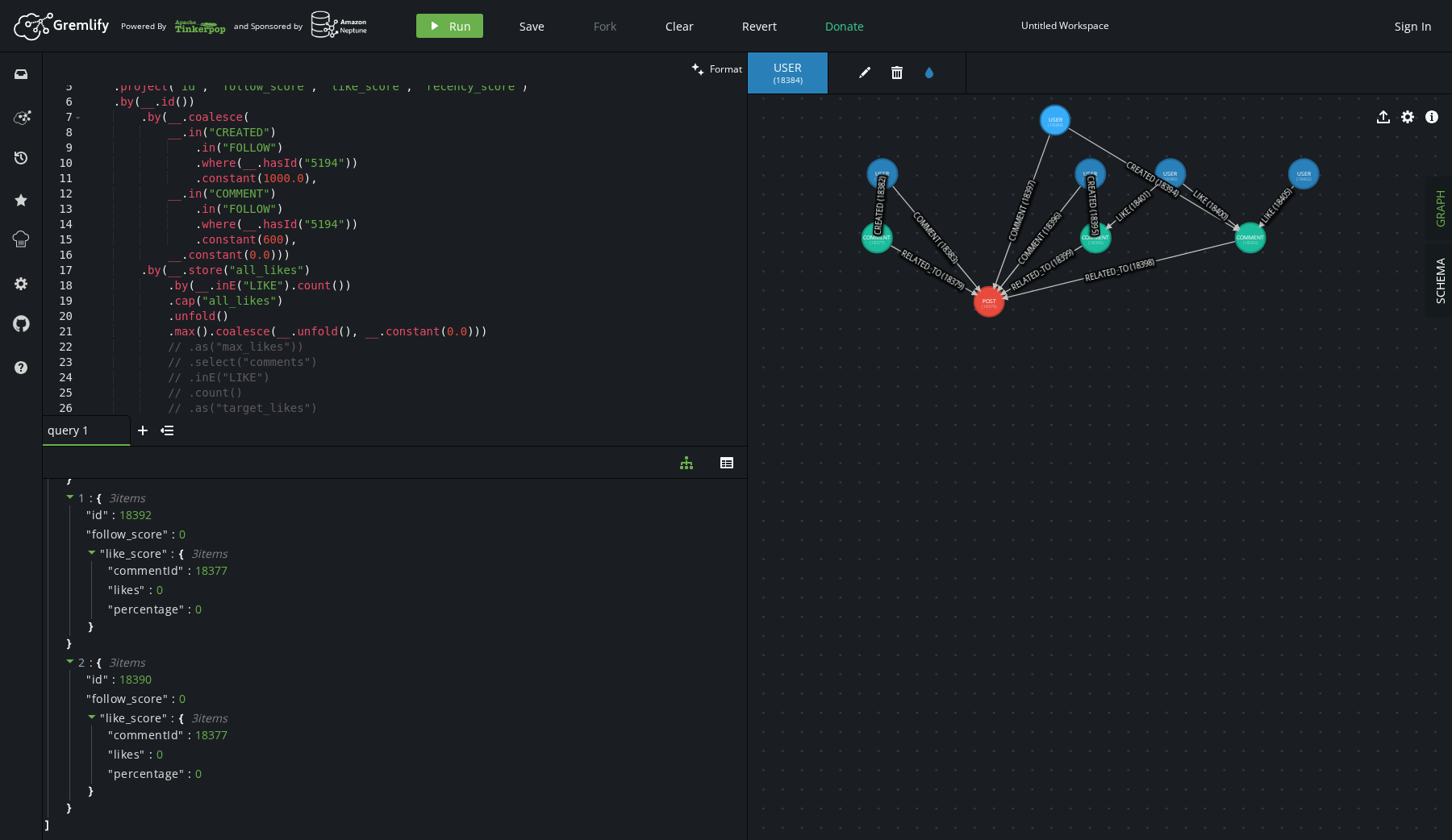
scroll to position [0, 0]
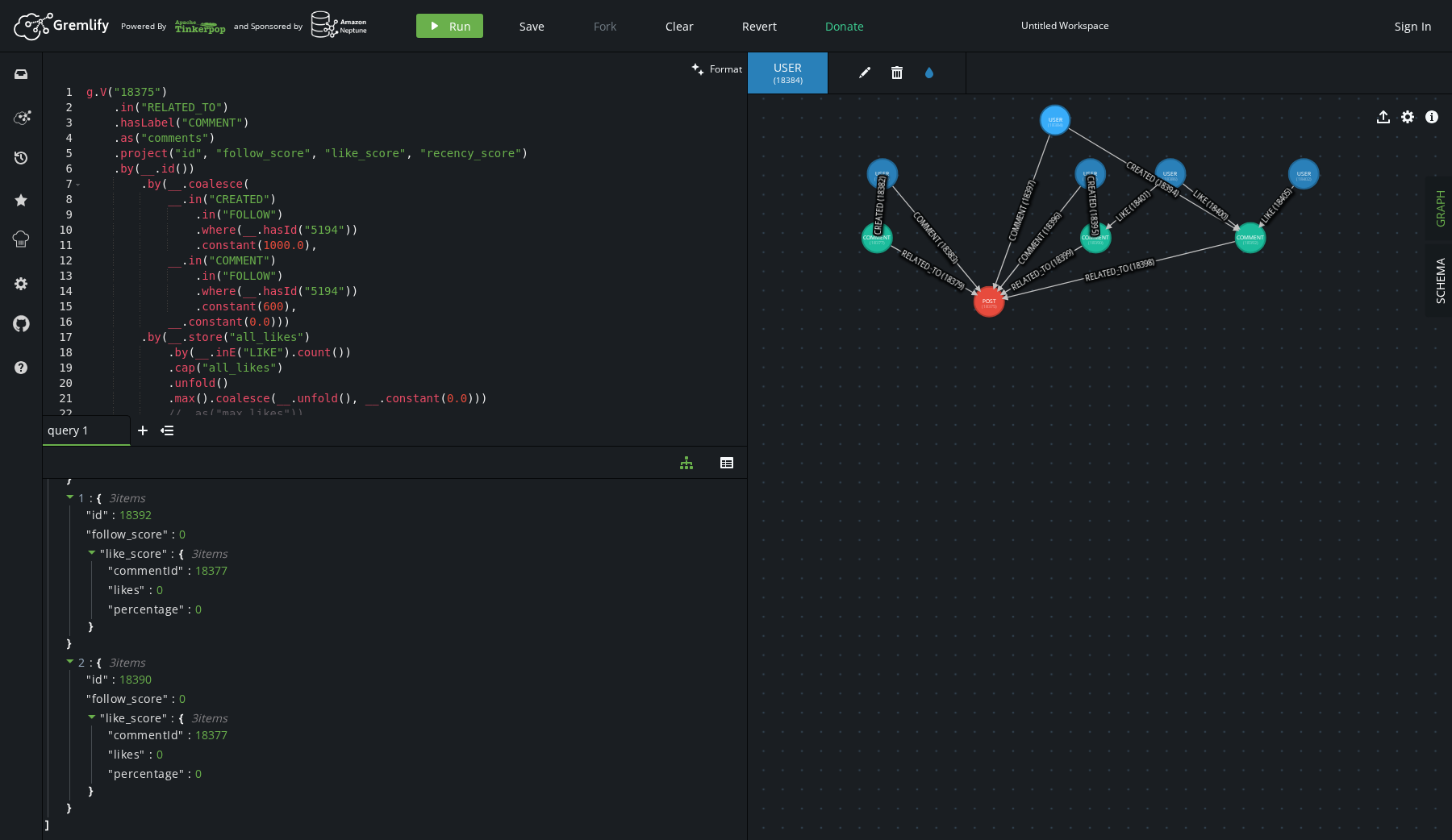
click at [258, 121] on div "g . V ( "18375" ) . in ( "RELATED_TO" ) . hasLabel ( "COMMENT" ) . as ( "commen…" at bounding box center [411, 265] width 657 height 361
click at [245, 133] on div "g . V ( "18375" ) . in ( "RELATED_TO" ) . hasLabel ( "COMMENT" ) . as ( "commen…" at bounding box center [411, 265] width 657 height 361
type textarea ".as("comments")"
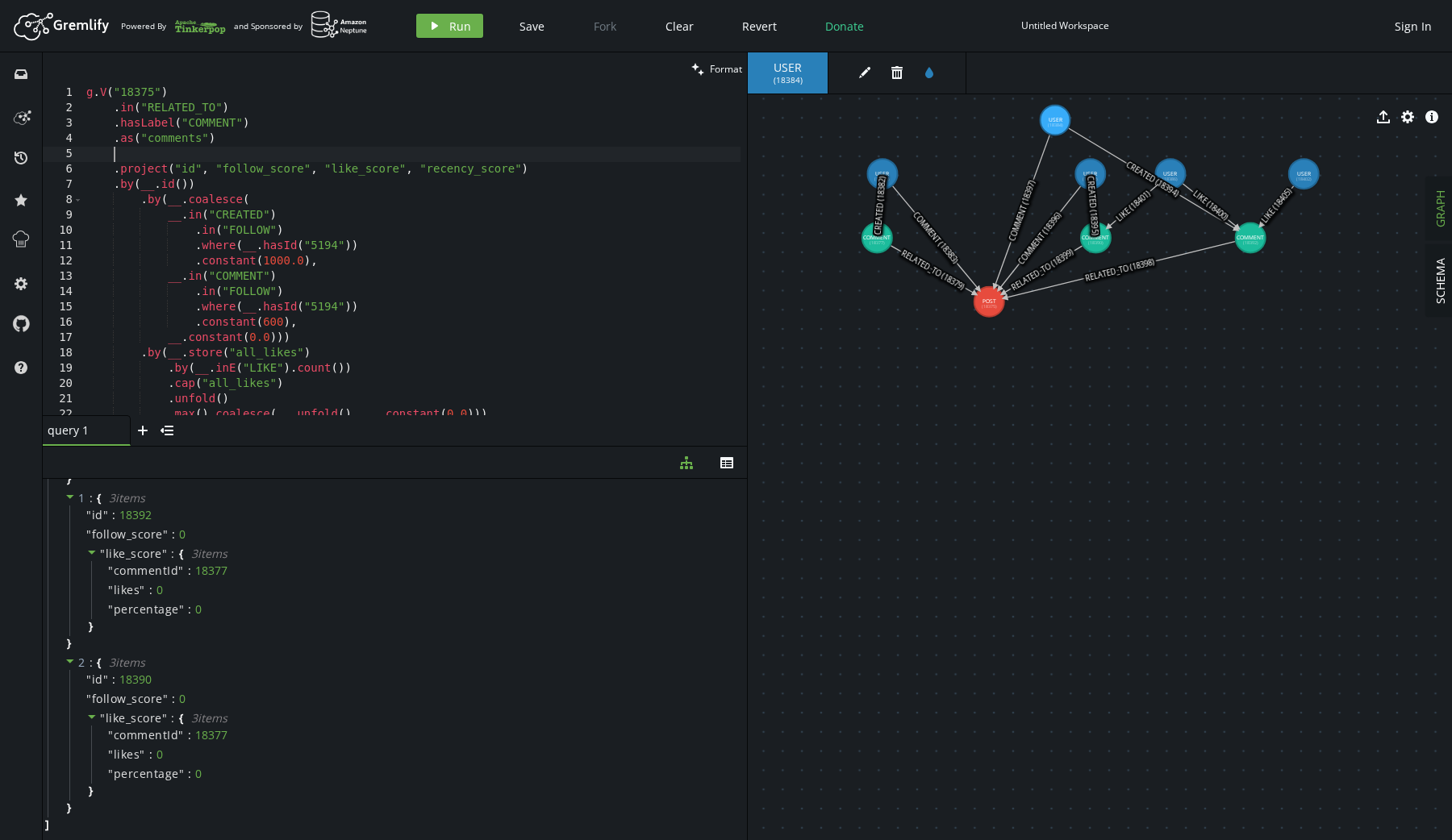
paste textarea ")"
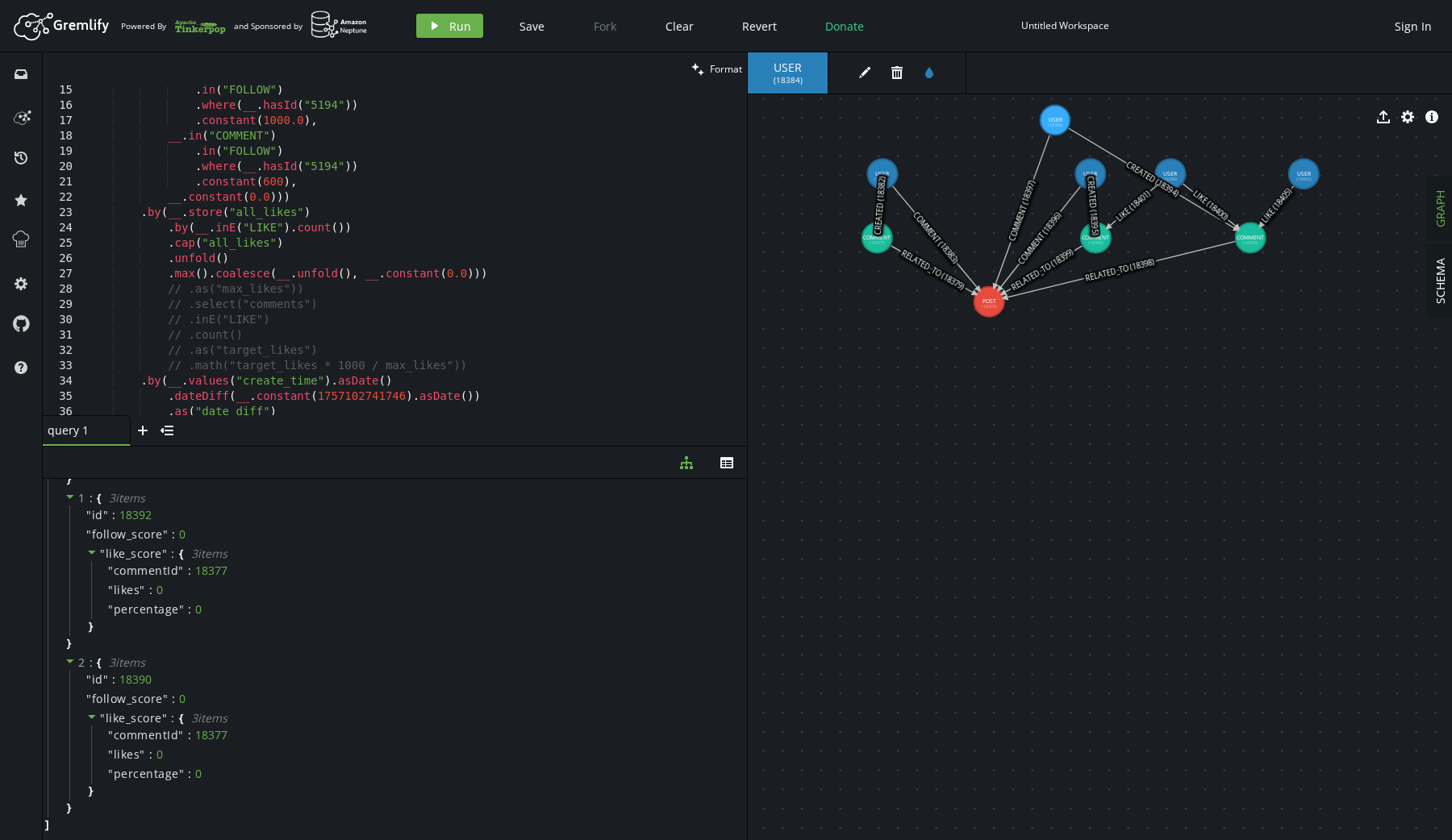
scroll to position [217, 0]
click at [167, 217] on div ". in ( "FOLLOW" ) . where ( __ . hasId ( "5194" )) . constant ( 1000.0 ) , __ .…" at bounding box center [411, 263] width 657 height 361
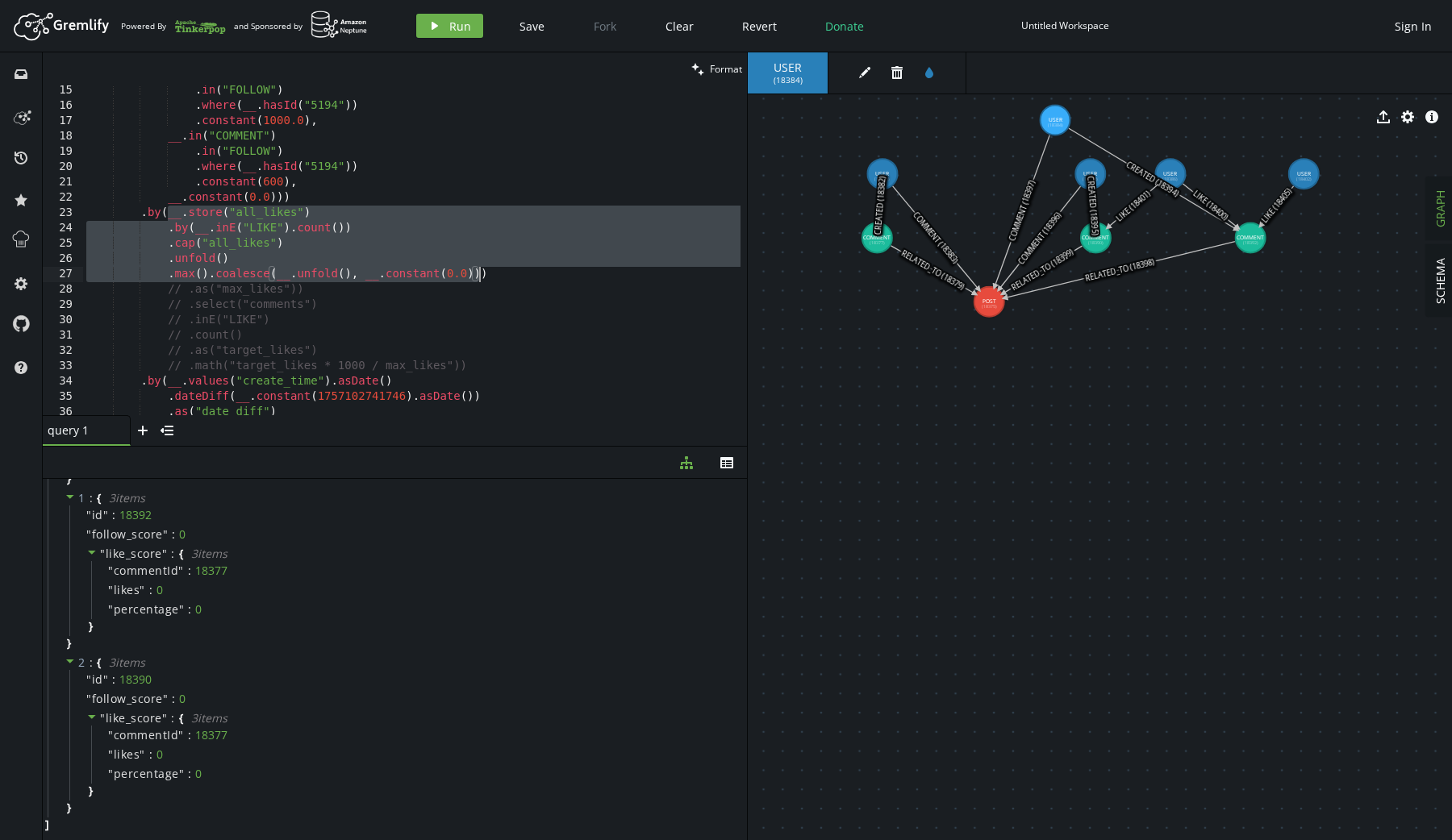
click at [481, 277] on div ". in ( "FOLLOW" ) . where ( __ . hasId ( "5194" )) . constant ( 1000.0 ) , __ .…" at bounding box center [411, 263] width 657 height 361
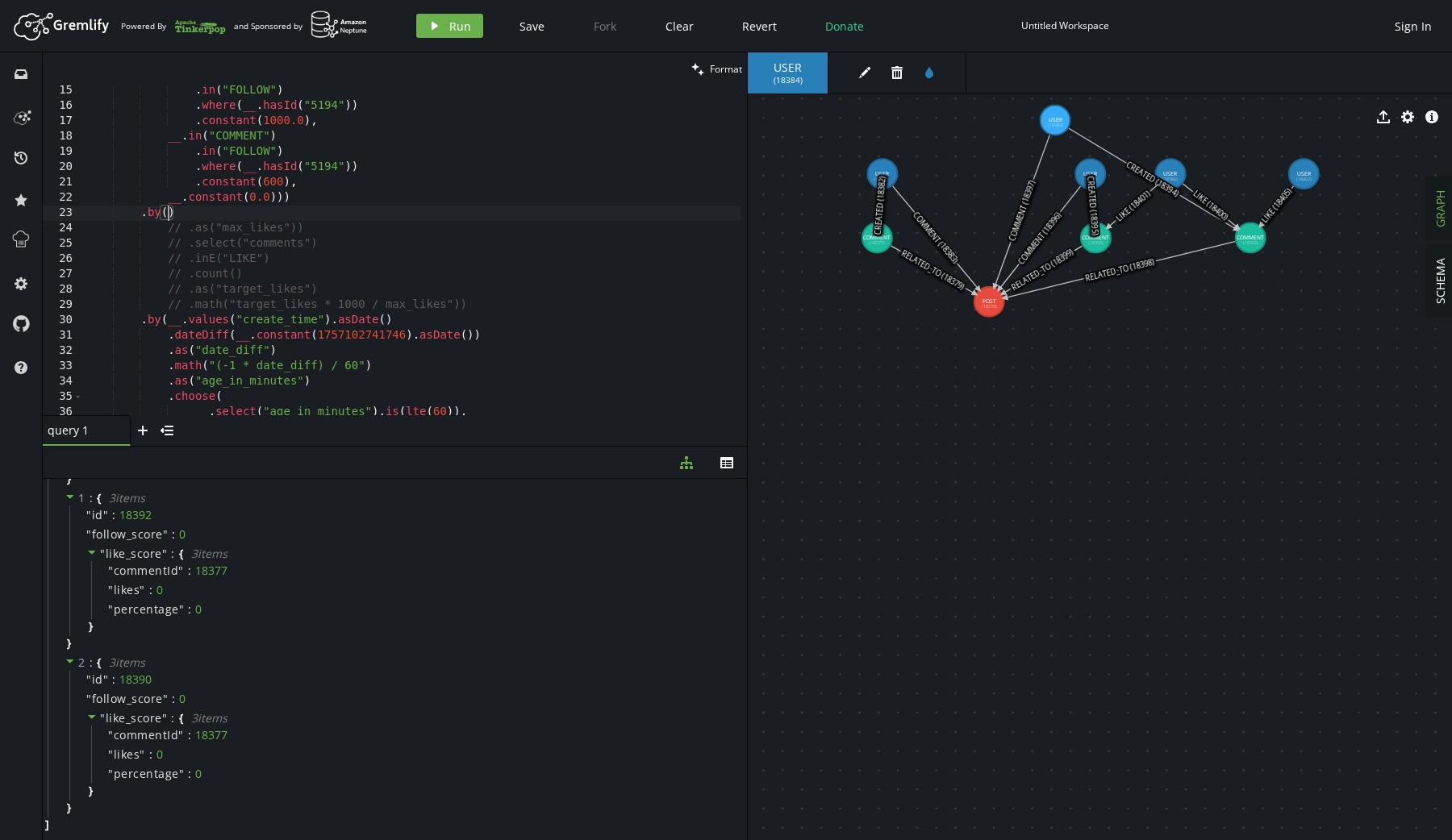
click at [512, 311] on div ". in ( "FOLLOW" ) . where ( __ . hasId ( "5194" )) . constant ( 1000.0 ) , __ .…" at bounding box center [411, 263] width 657 height 361
click at [317, 213] on div ". in ( "FOLLOW" ) . where ( __ . hasId ( "5194" )) . constant ( 1000.0 ) , __ .…" at bounding box center [411, 263] width 657 height 361
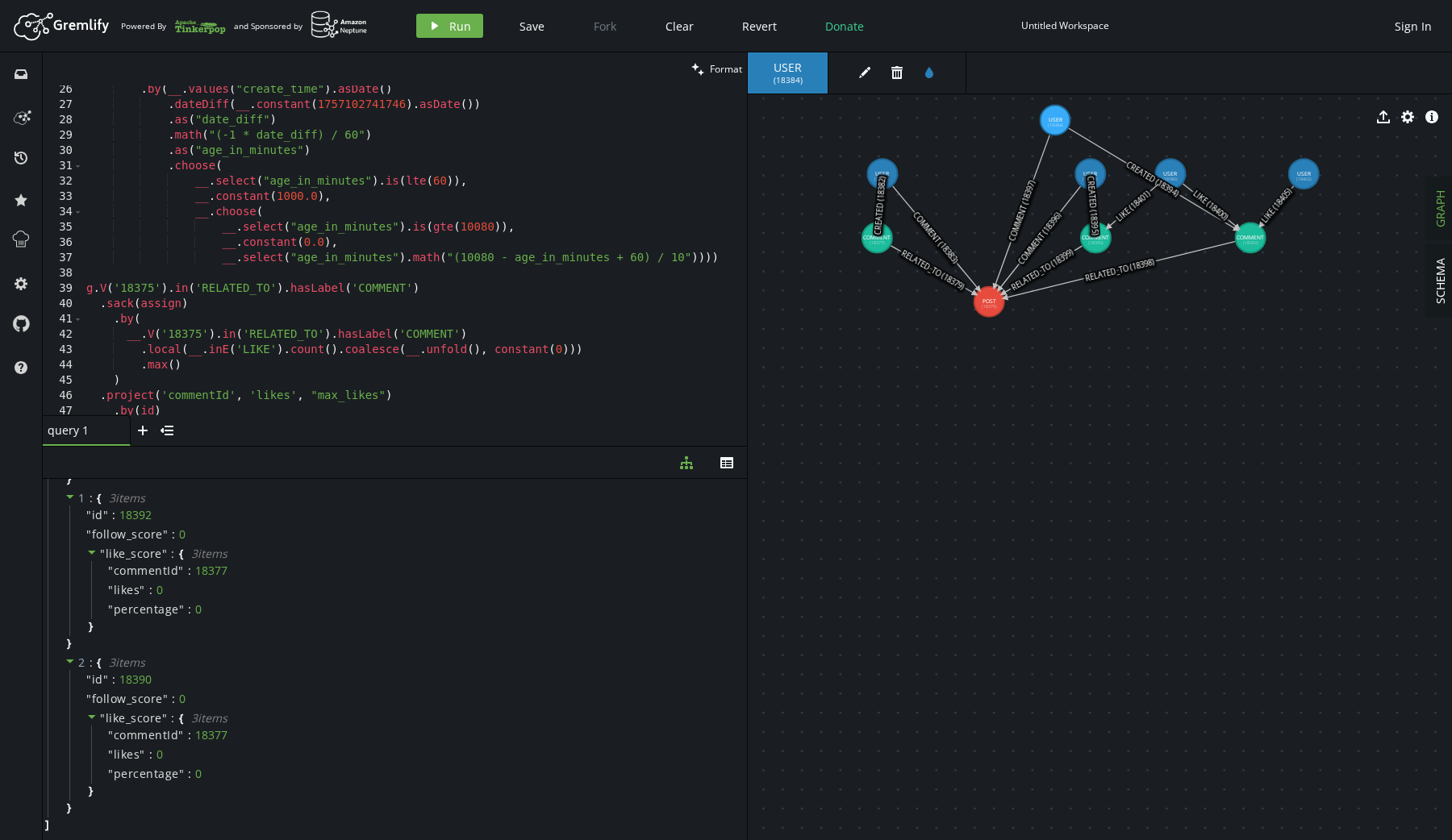
scroll to position [512, 0]
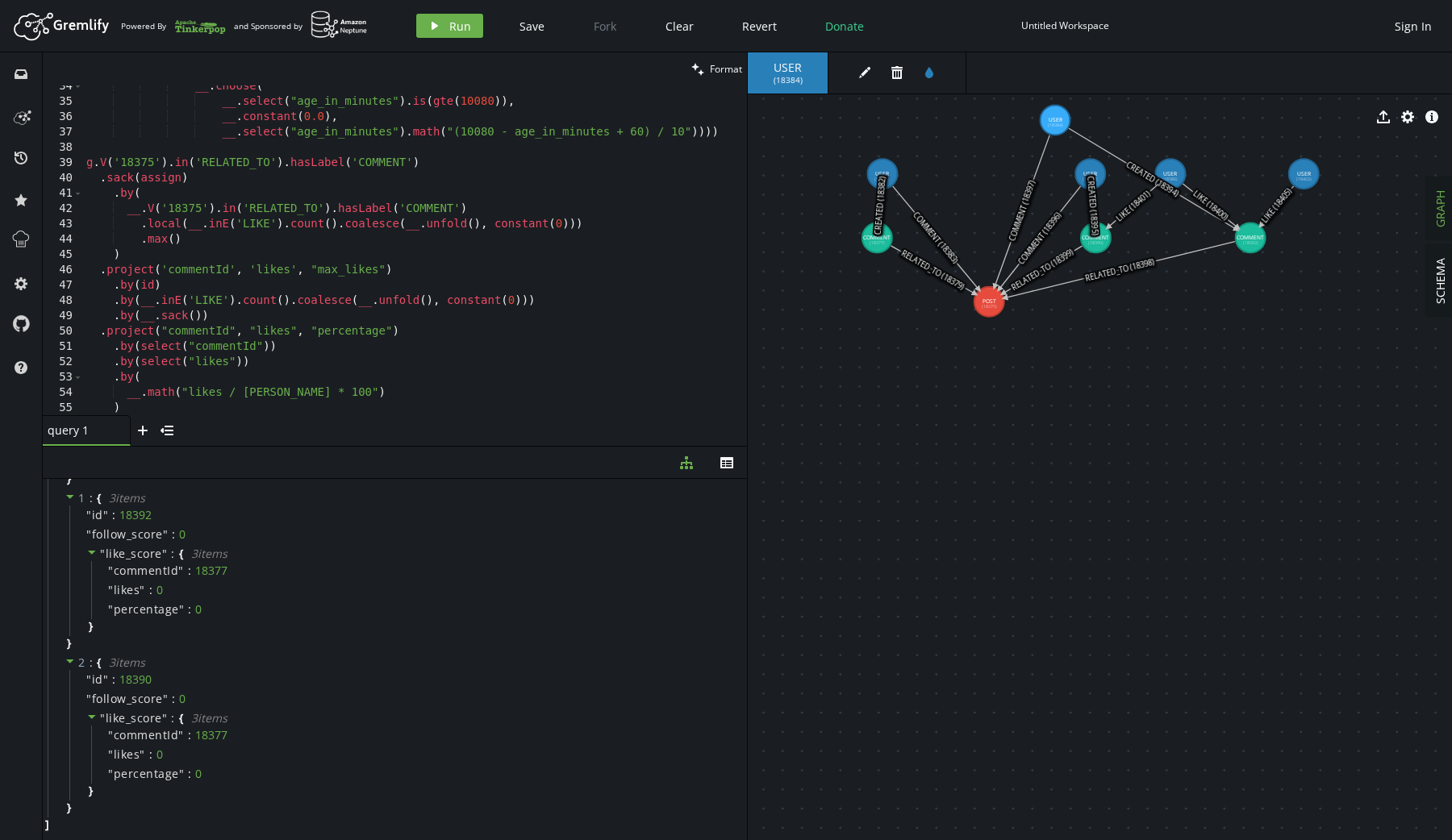
click at [145, 305] on div "__ . choose ( __ . select ( "age_in_minutes" ) . is ( gte ( 10080 )) , __ . con…" at bounding box center [411, 259] width 657 height 361
click at [140, 305] on div "__ . choose ( __ . select ( "age_in_minutes" ) . is ( gte ( 10080 )) , __ . con…" at bounding box center [411, 259] width 657 height 361
click at [527, 303] on div "__ . choose ( __ . select ( "age_in_minutes" ) . is ( gte ( 10080 )) , __ . con…" at bounding box center [411, 259] width 657 height 361
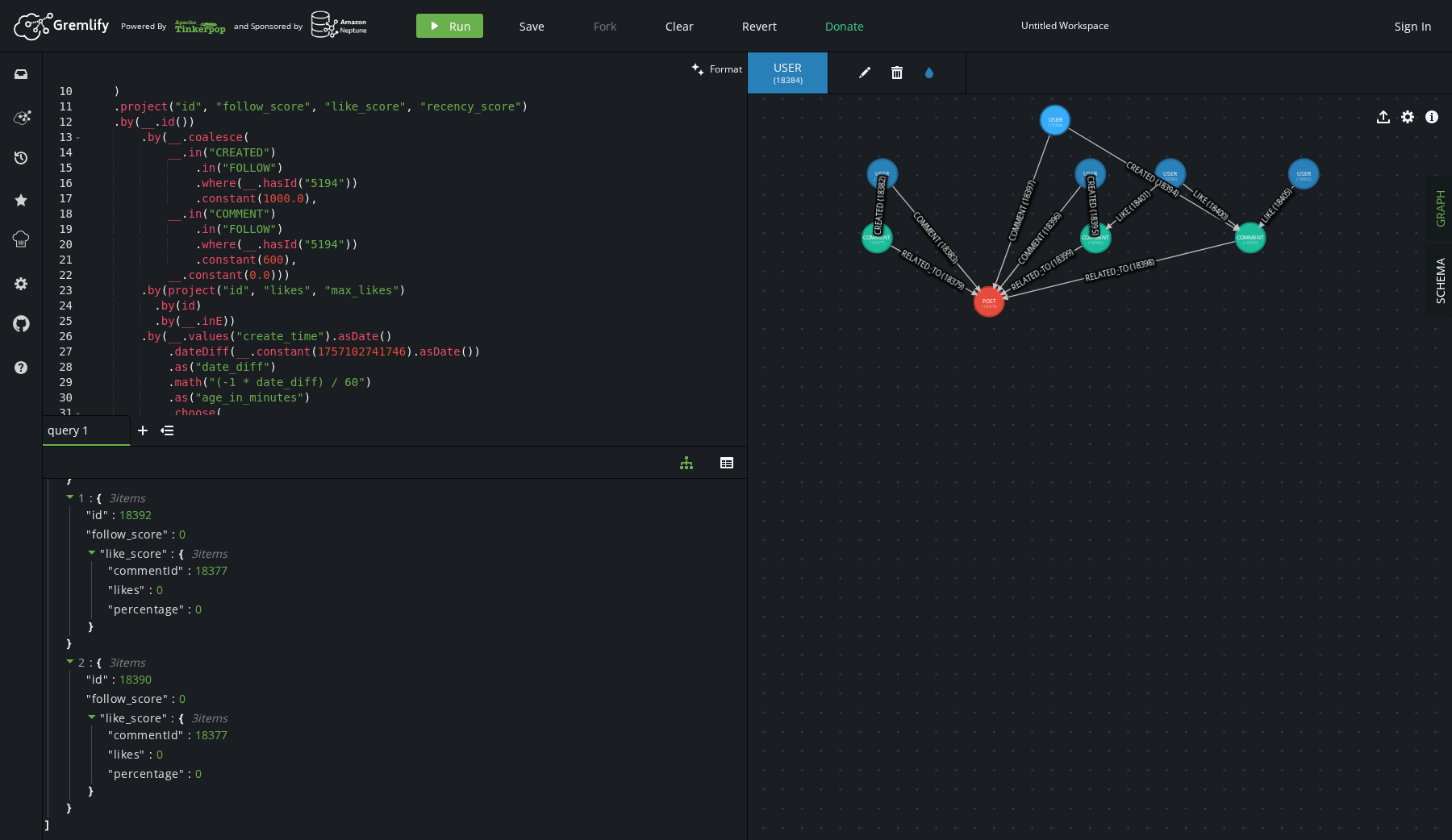
scroll to position [144, 0]
click at [222, 318] on div ") . project ( "id" , "follow_score" , "like_score" , "recency_score" ) . by ( _…" at bounding box center [411, 259] width 657 height 361
paste textarea "('LIKE').count().coalesce(__.unfold(), constant(0))"
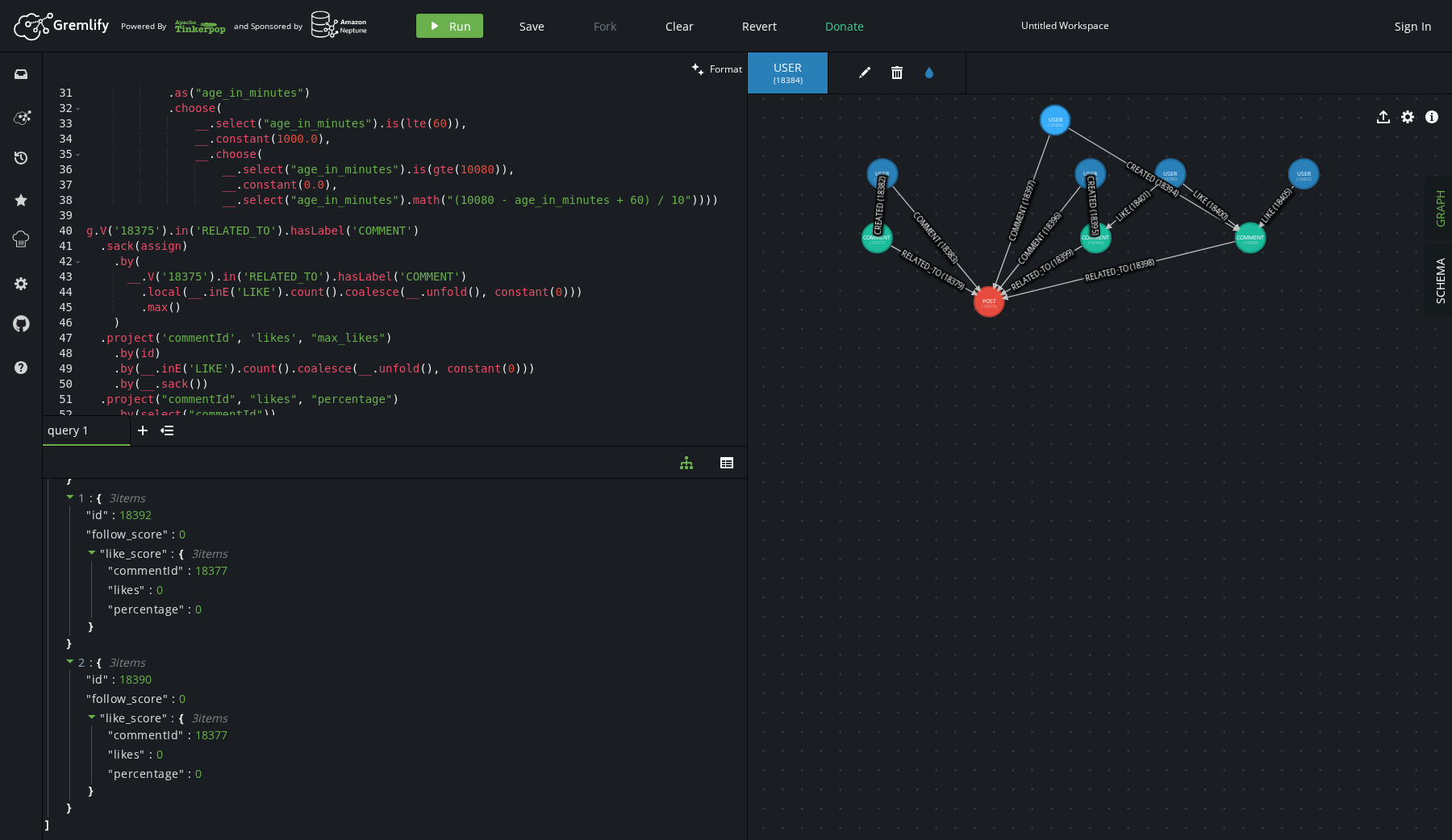
scroll to position [527, 0]
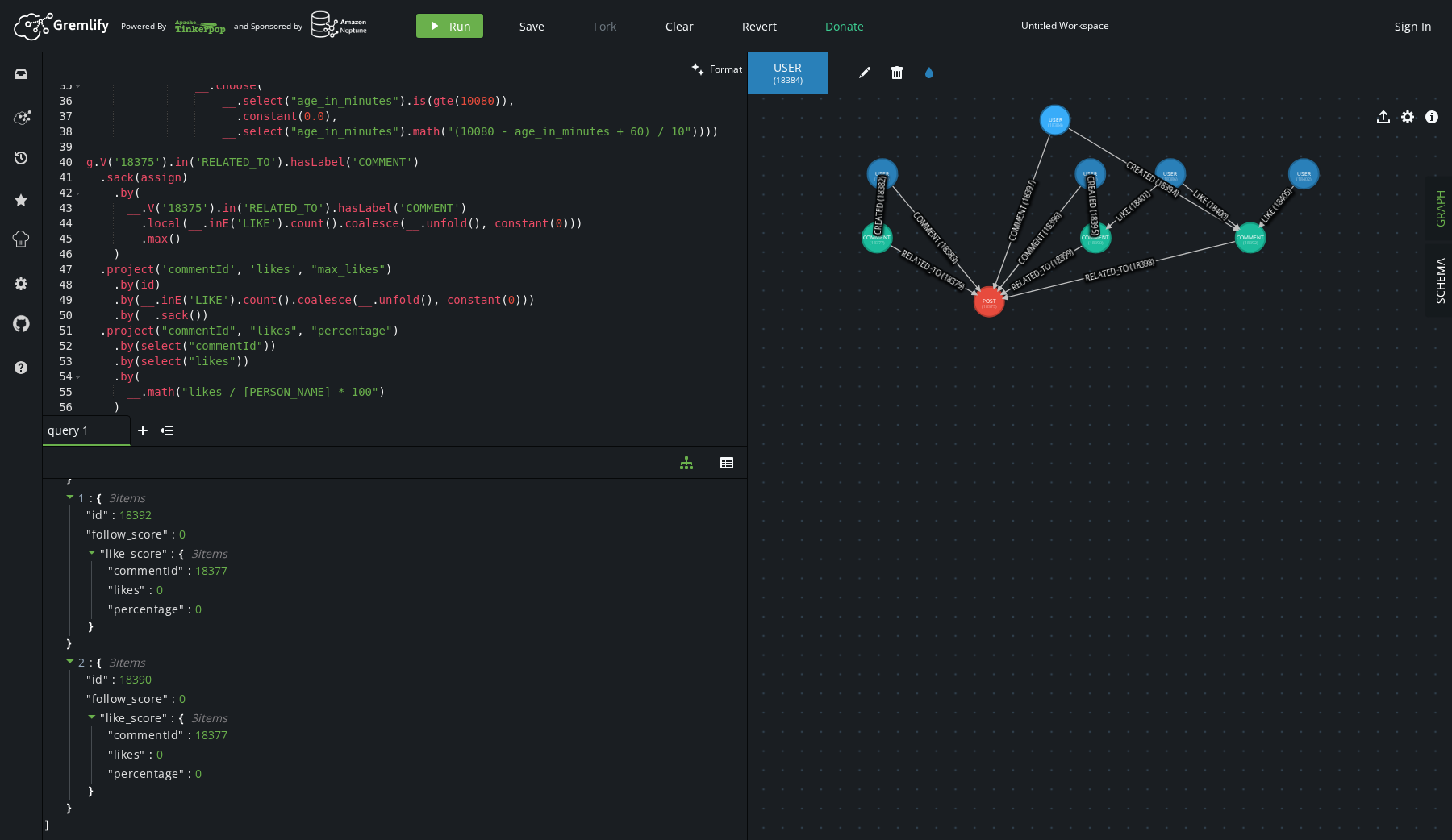
click at [227, 404] on div "__ . choose ( __ . select ( "age_in_minutes" ) . is ( gte ( 10080 )) , __ . con…" at bounding box center [411, 259] width 657 height 361
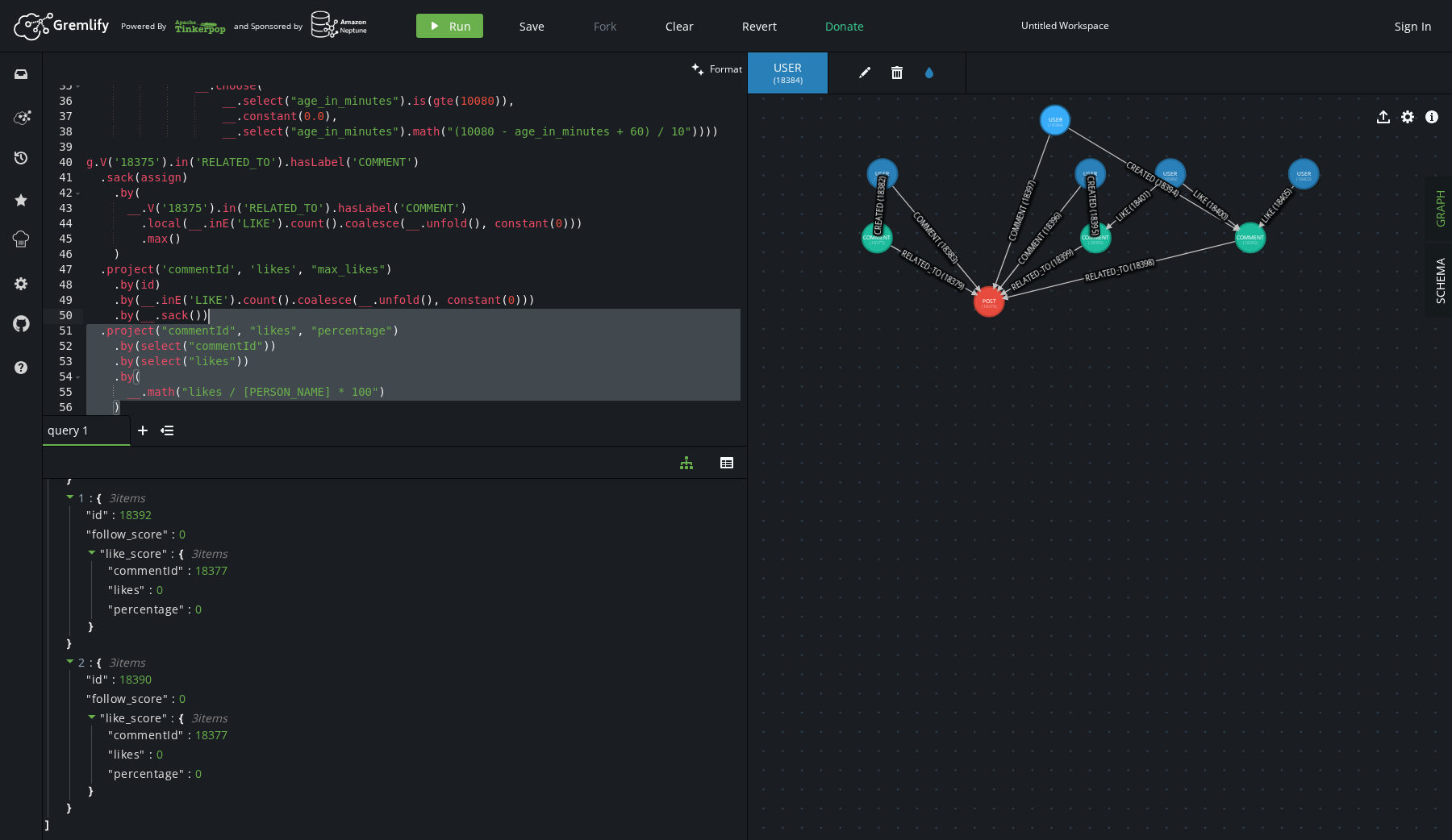
click at [224, 321] on div "__ . choose ( __ . select ( "age_in_minutes" ) . is ( gte ( 10080 )) , __ . con…" at bounding box center [411, 259] width 657 height 361
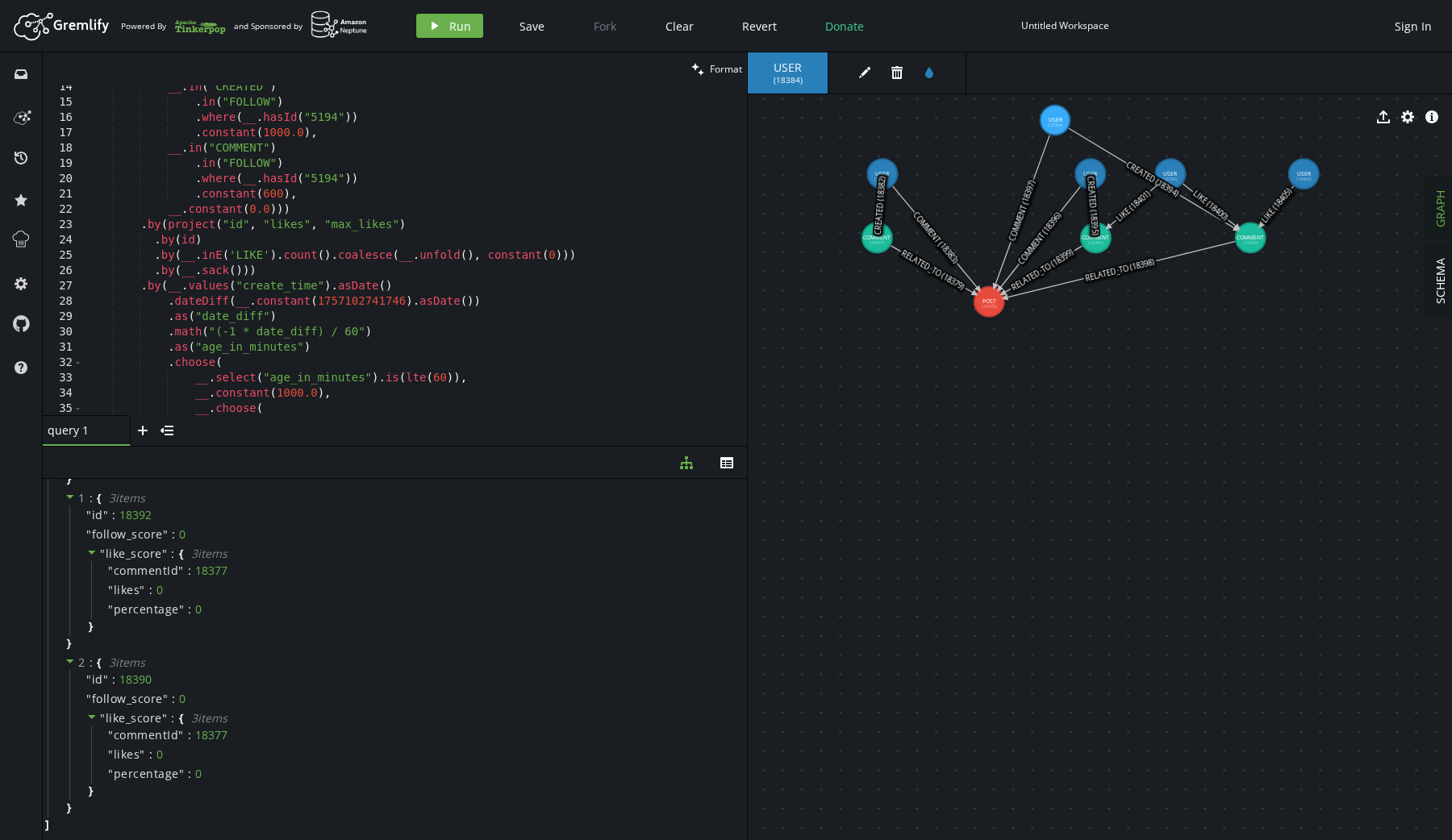
scroll to position [205, 0]
click at [335, 267] on div "__ . in ( "CREATED" ) . in ( "FOLLOW" ) . where ( __ . hasId ( "5194" )) . cons…" at bounding box center [411, 260] width 657 height 361
type textarea ".by(__.sack()))"
paste textarea ")"
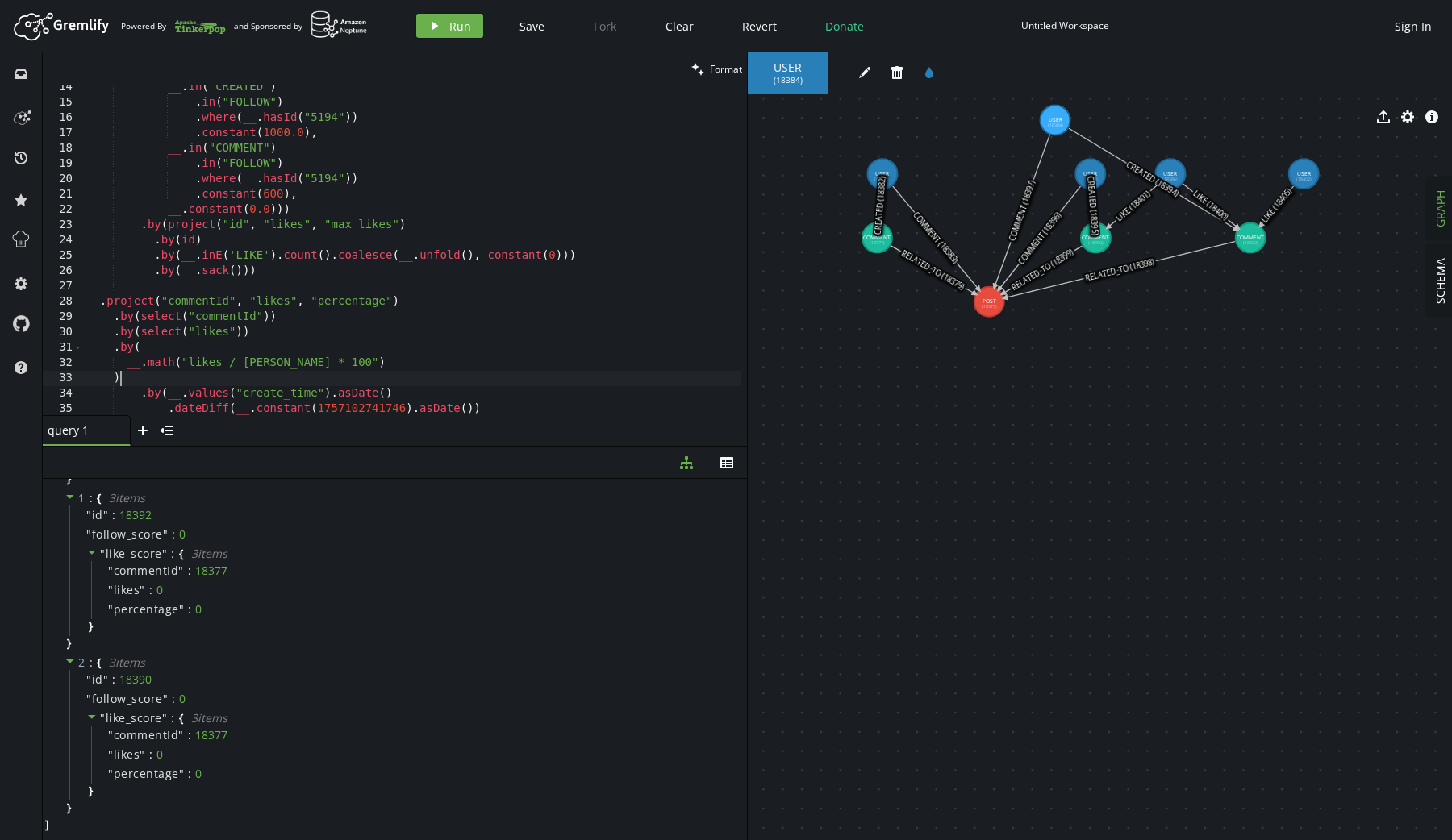
scroll to position [0, 33]
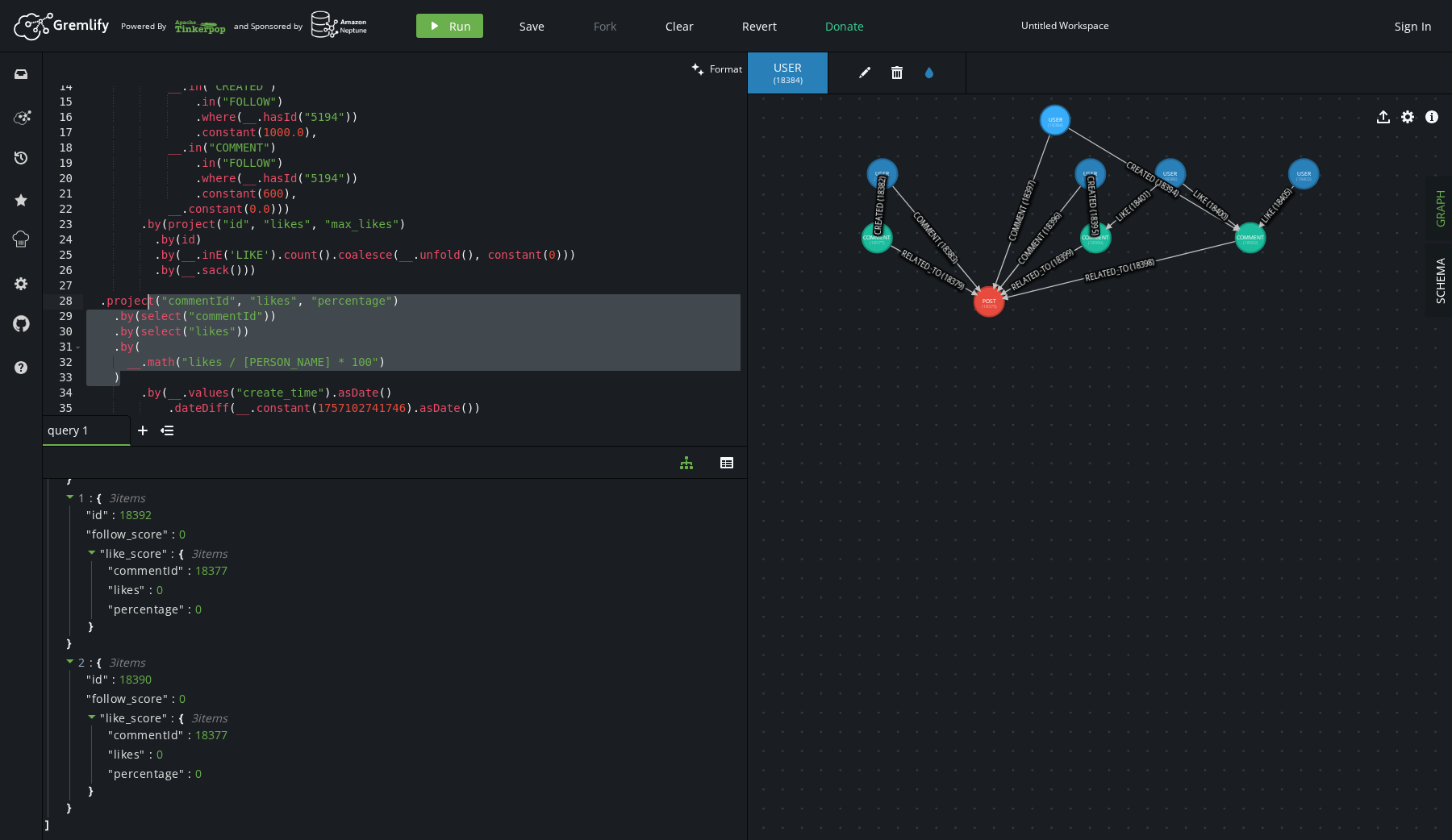
drag, startPoint x: 147, startPoint y: 379, endPoint x: 147, endPoint y: 308, distance: 71.0
click at [147, 308] on div "__ . in ( "CREATED" ) . in ( "FOLLOW" ) . where ( __ . hasId ( "5194" )) . cons…" at bounding box center [411, 260] width 657 height 361
type textarea ".project("commentId", "likes", "percentage") .by(select("commentId"))"
click at [209, 288] on div "__ . in ( "CREATED" ) . in ( "FOLLOW" ) . where ( __ . hasId ( "5194" )) . cons…" at bounding box center [411, 260] width 657 height 361
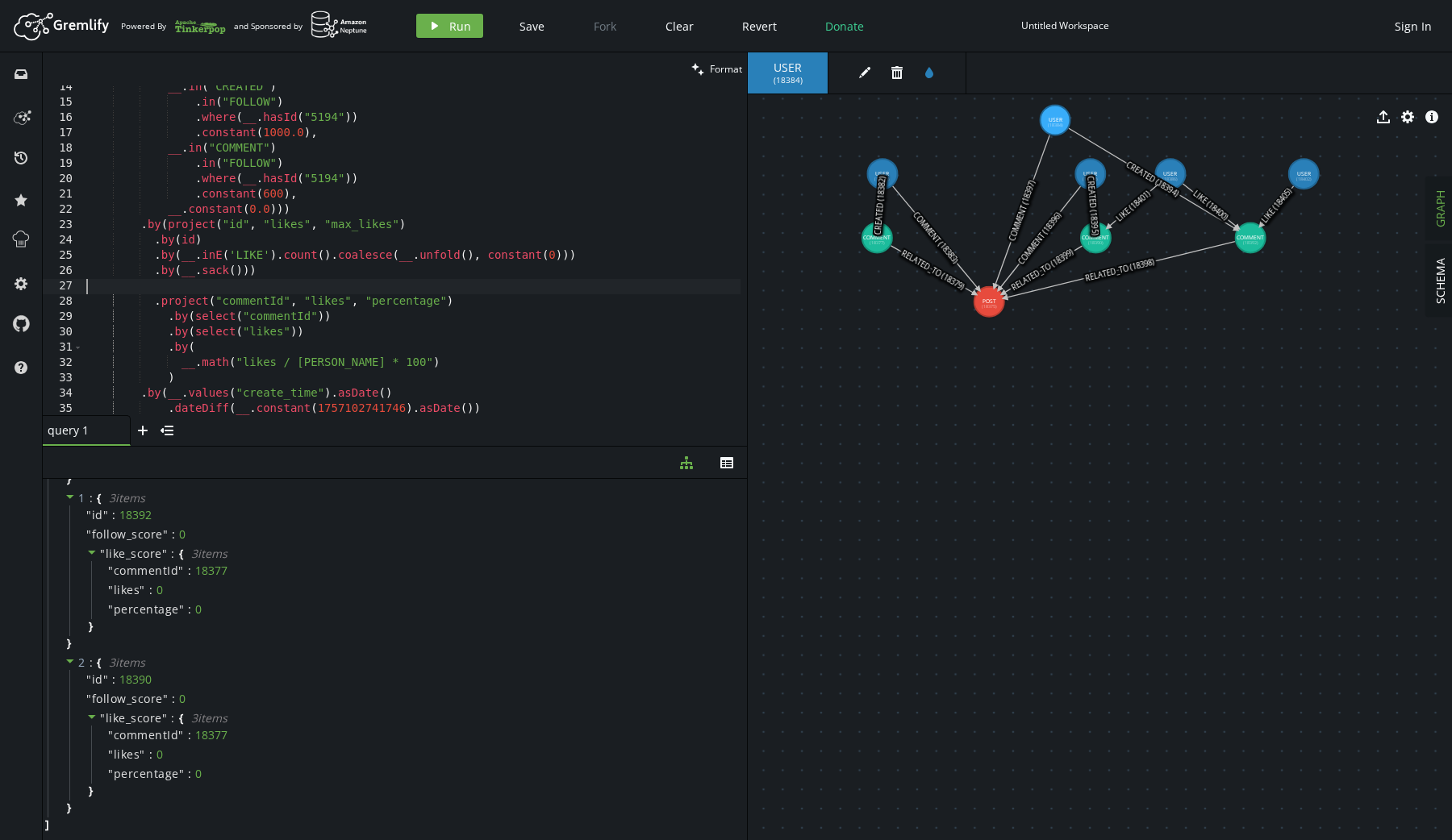
scroll to position [0, 0]
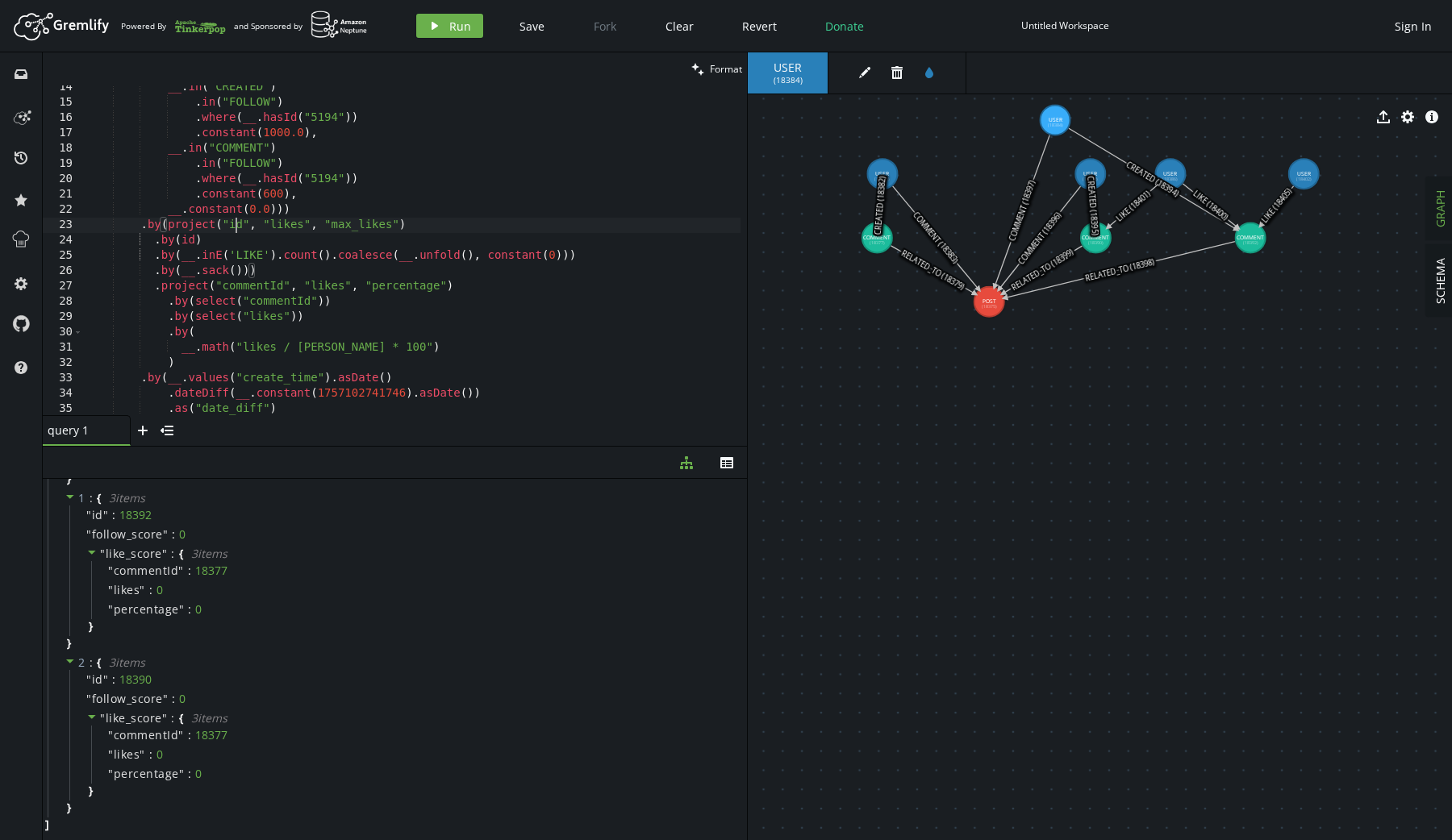
click at [235, 222] on div "__ . in ( "CREATED" ) . in ( "FOLLOW" ) . where ( __ . hasId ( "5194" )) . cons…" at bounding box center [411, 260] width 657 height 361
click at [241, 288] on div "__ . in ( "CREATED" ) . in ( "FOLLOW" ) . where ( __ . hasId ( "5194" )) . cons…" at bounding box center [411, 260] width 657 height 361
paste textarea "i"
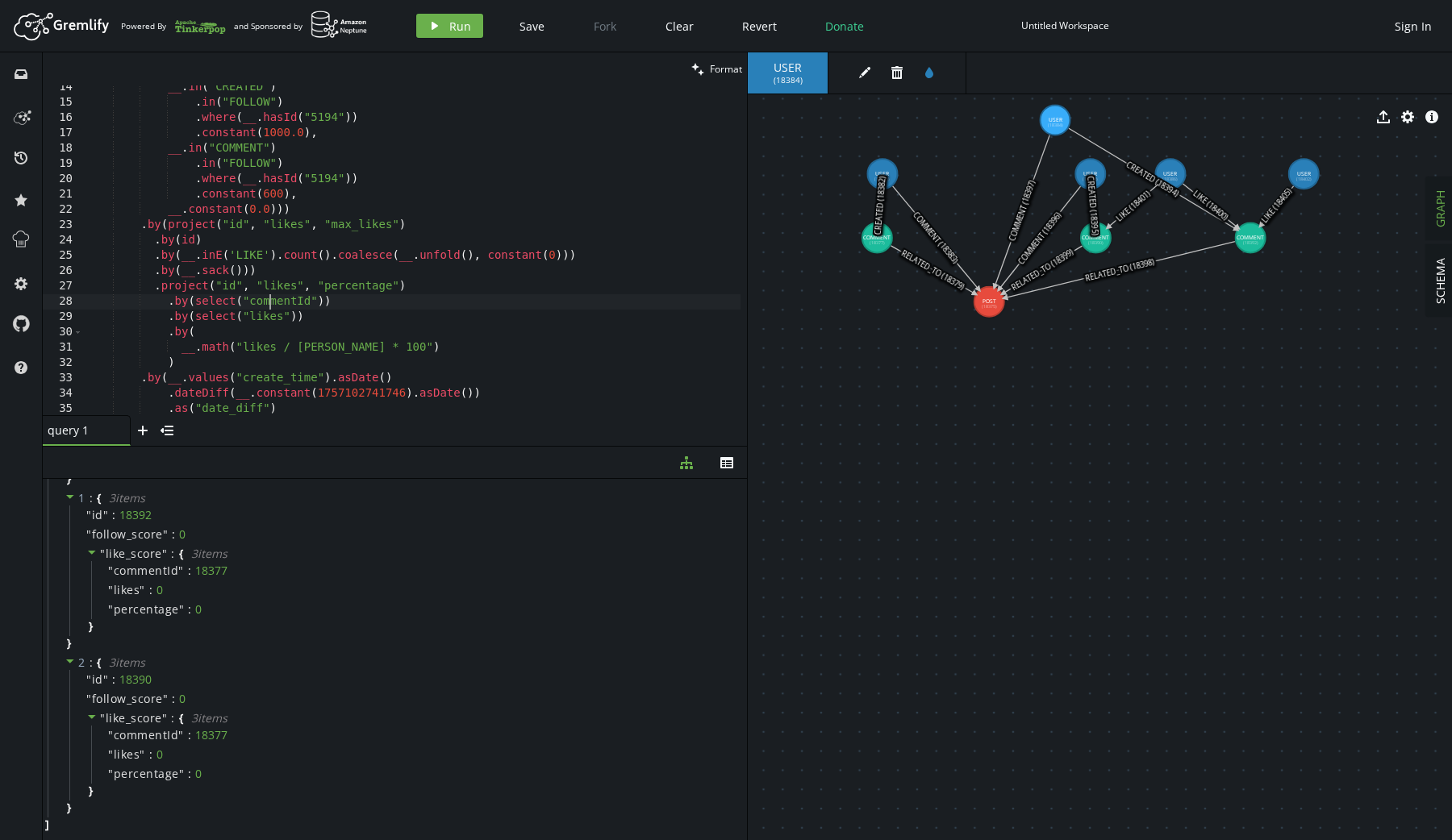
click at [267, 304] on div "__ . in ( "CREATED" ) . in ( "FOLLOW" ) . where ( __ . hasId ( "5194" )) . cons…" at bounding box center [411, 260] width 657 height 361
paste textarea "i"
click at [452, 18] on span "Run" at bounding box center [460, 26] width 22 height 16
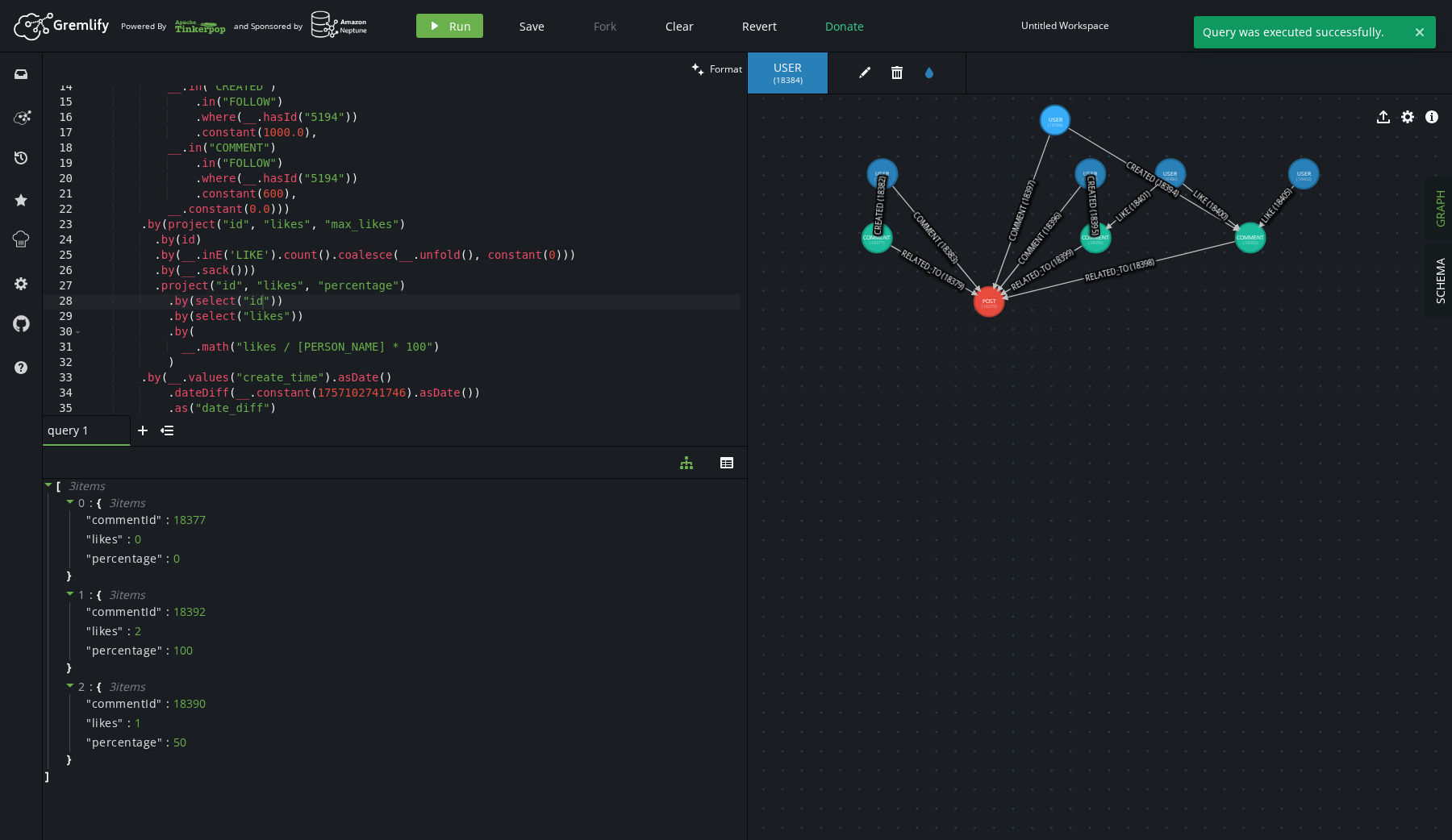
type textarea ")"
click at [276, 361] on div "__ . in ( "CREATED" ) . in ( "FOLLOW" ) . where ( __ . hasId ( "5194" )) . cons…" at bounding box center [411, 260] width 657 height 361
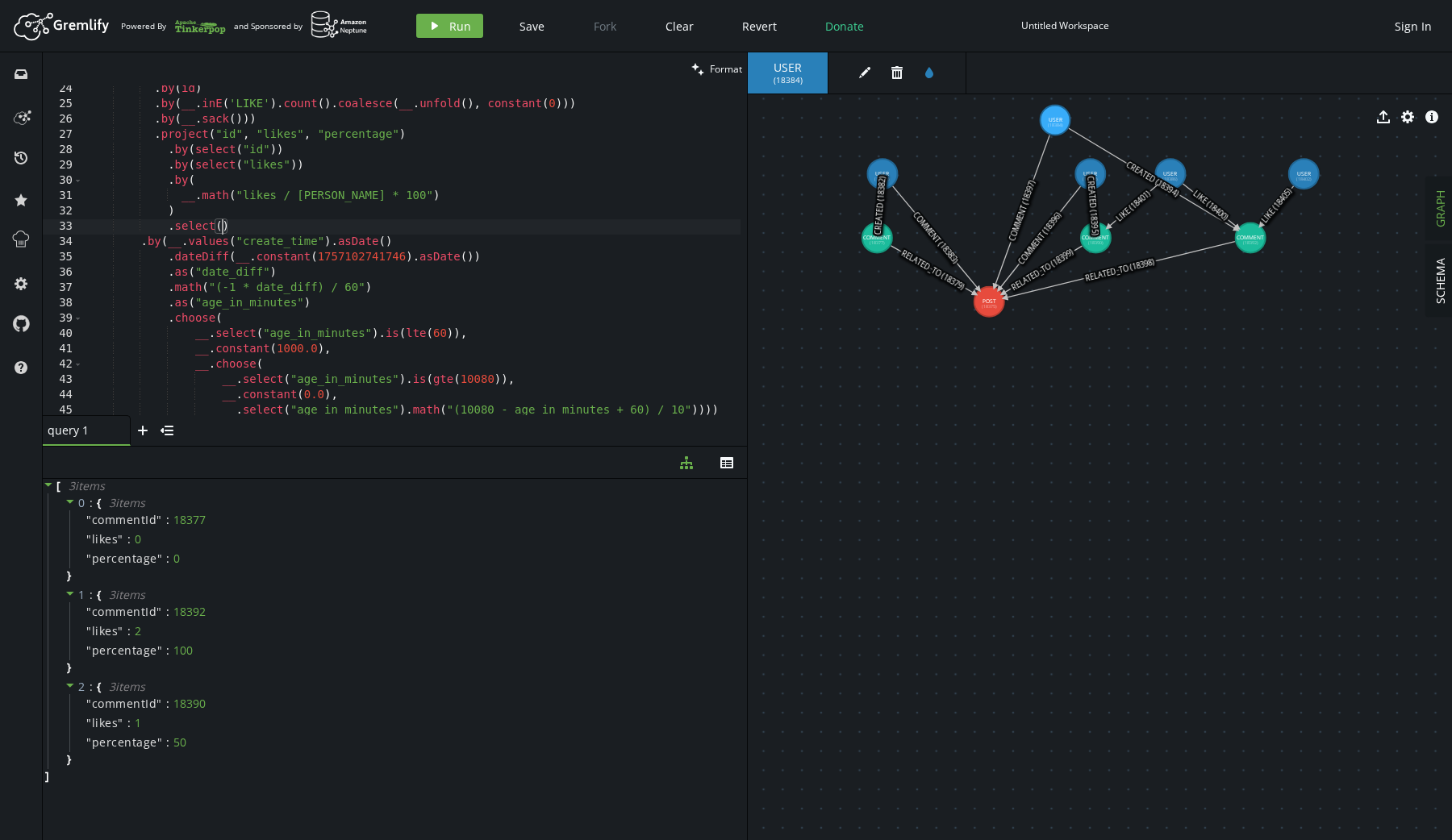
scroll to position [634, 0]
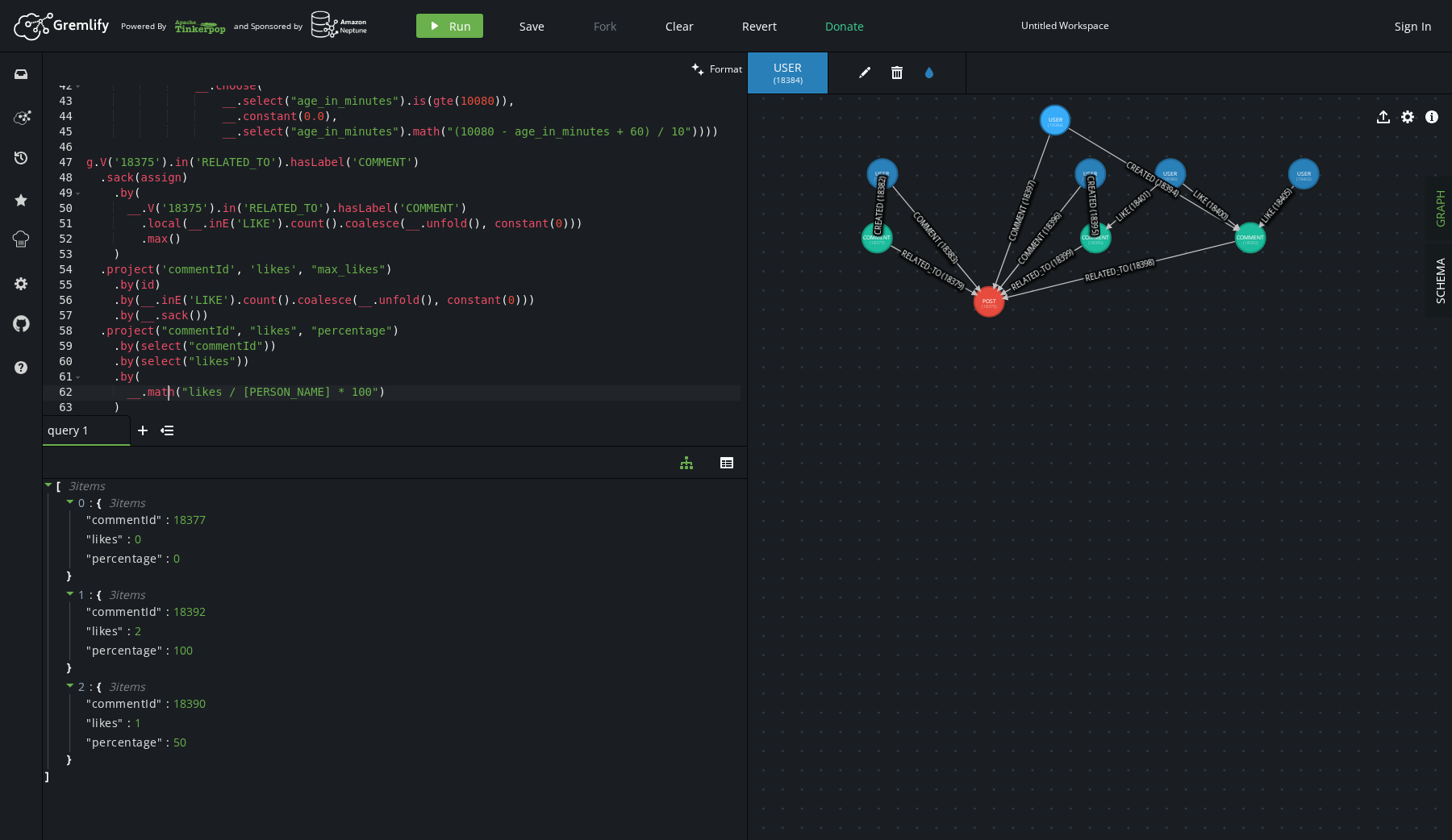
drag, startPoint x: 165, startPoint y: 393, endPoint x: 151, endPoint y: 360, distance: 35.8
click at [151, 360] on div "__ . choose ( __ . select ( "age_in_minutes" ) . is ( gte ( 10080 )) , __ . con…" at bounding box center [411, 259] width 657 height 361
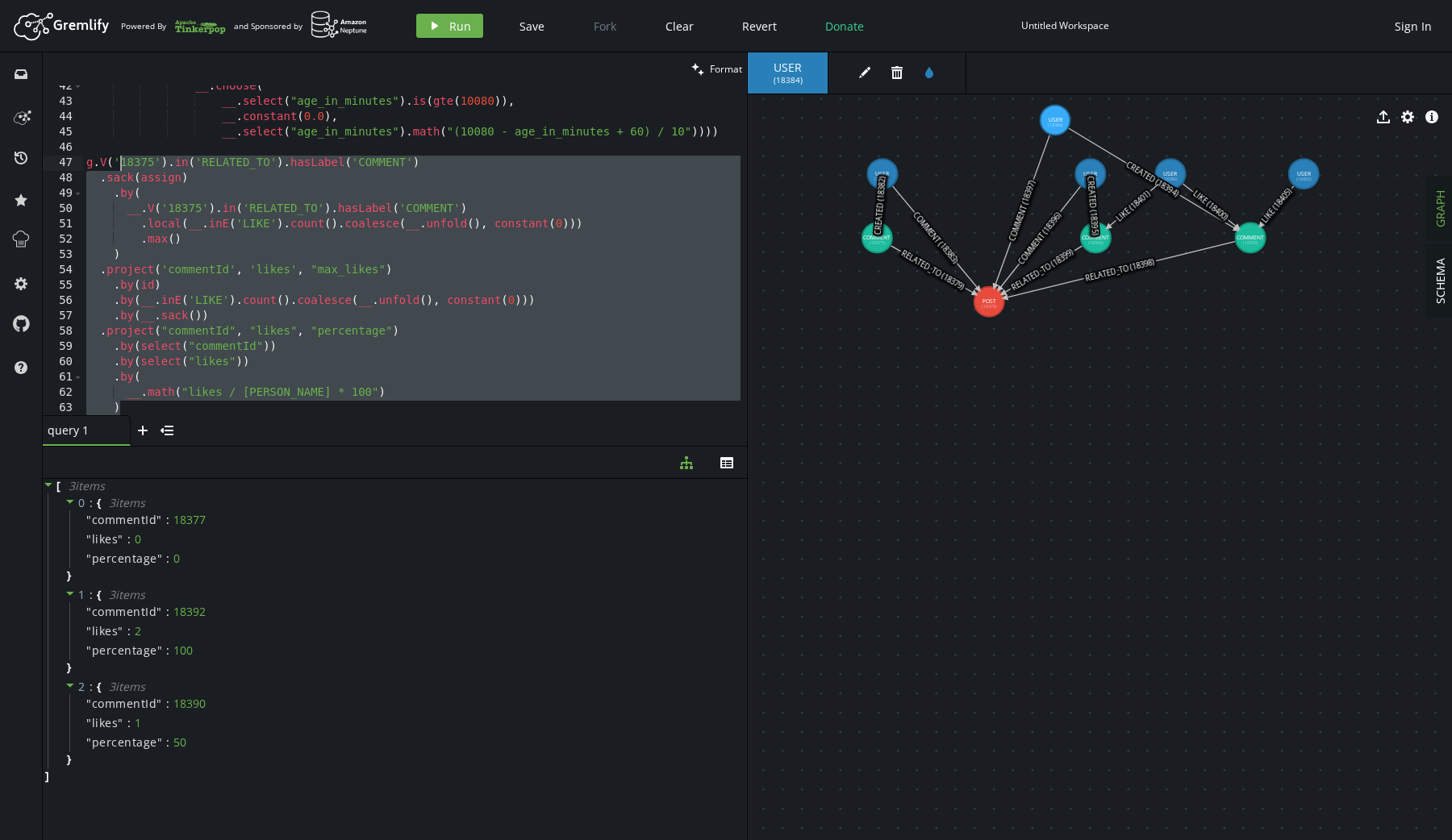
drag, startPoint x: 146, startPoint y: 403, endPoint x: 123, endPoint y: 168, distance: 236.1
click at [123, 168] on div "__ . choose ( __ . select ( "age_in_minutes" ) . is ( gte ( 10080 )) , __ . con…" at bounding box center [411, 259] width 657 height 361
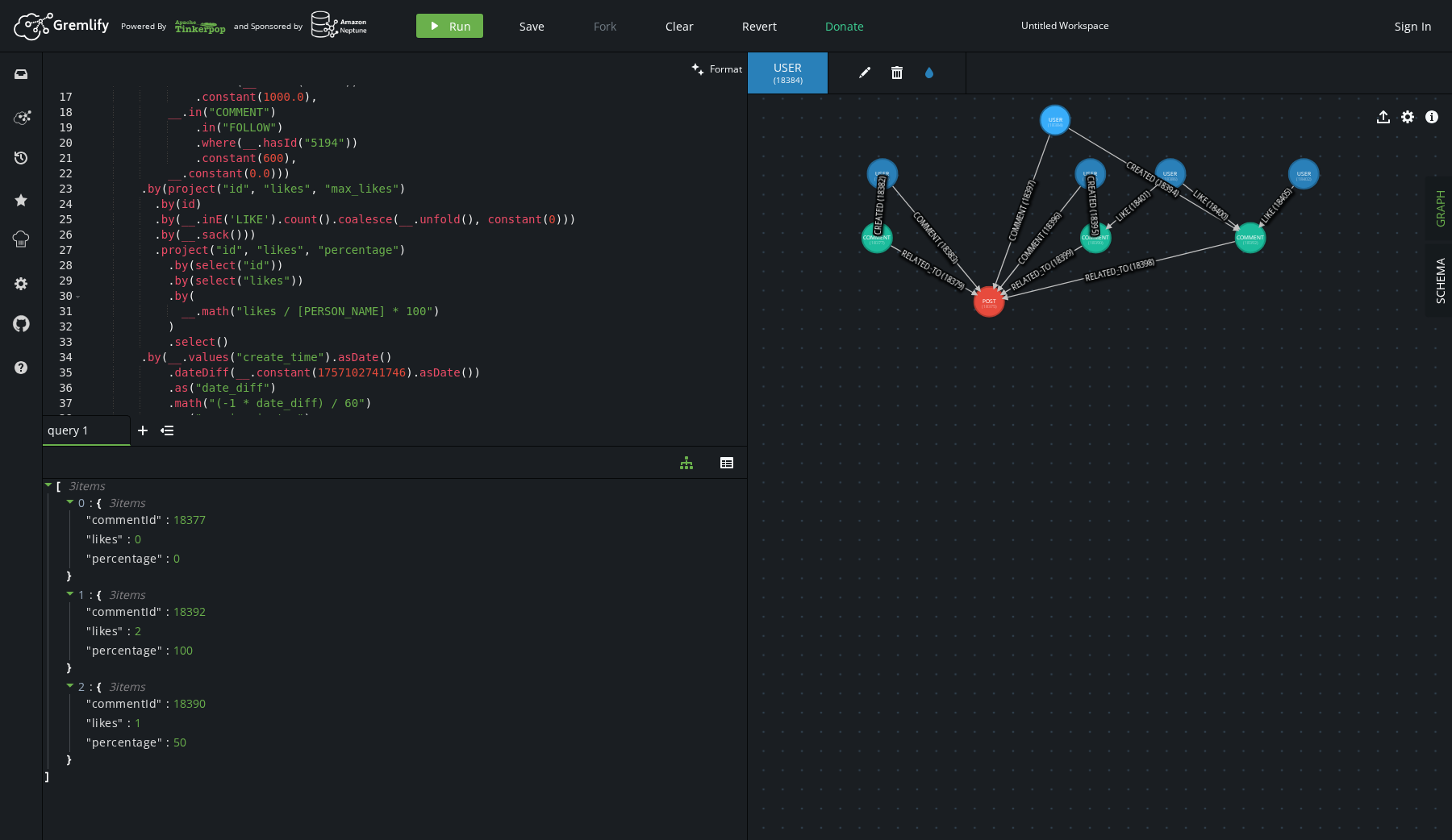
scroll to position [245, 0]
click at [223, 338] on div ". constant ( 1000.0 ) , __ . in ( "COMMENT" ) . in ( "FOLLOW" ) . where ( __ . …" at bounding box center [411, 265] width 657 height 361
click at [161, 186] on div ". constant ( 1000.0 ) , __ . in ( "COMMENT" ) . in ( "FOLLOW" ) . where ( __ . …" at bounding box center [411, 265] width 657 height 361
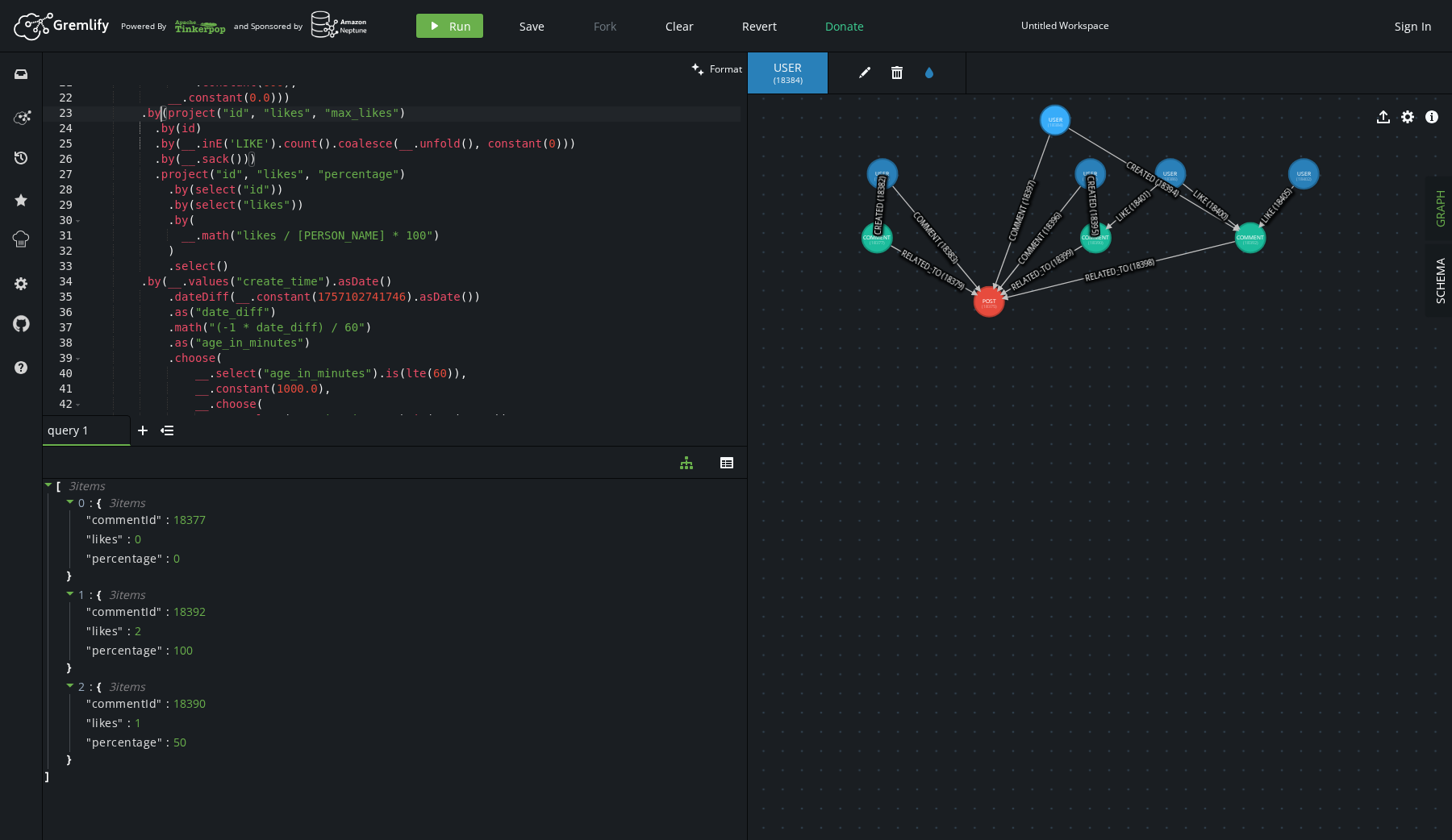
scroll to position [304, 0]
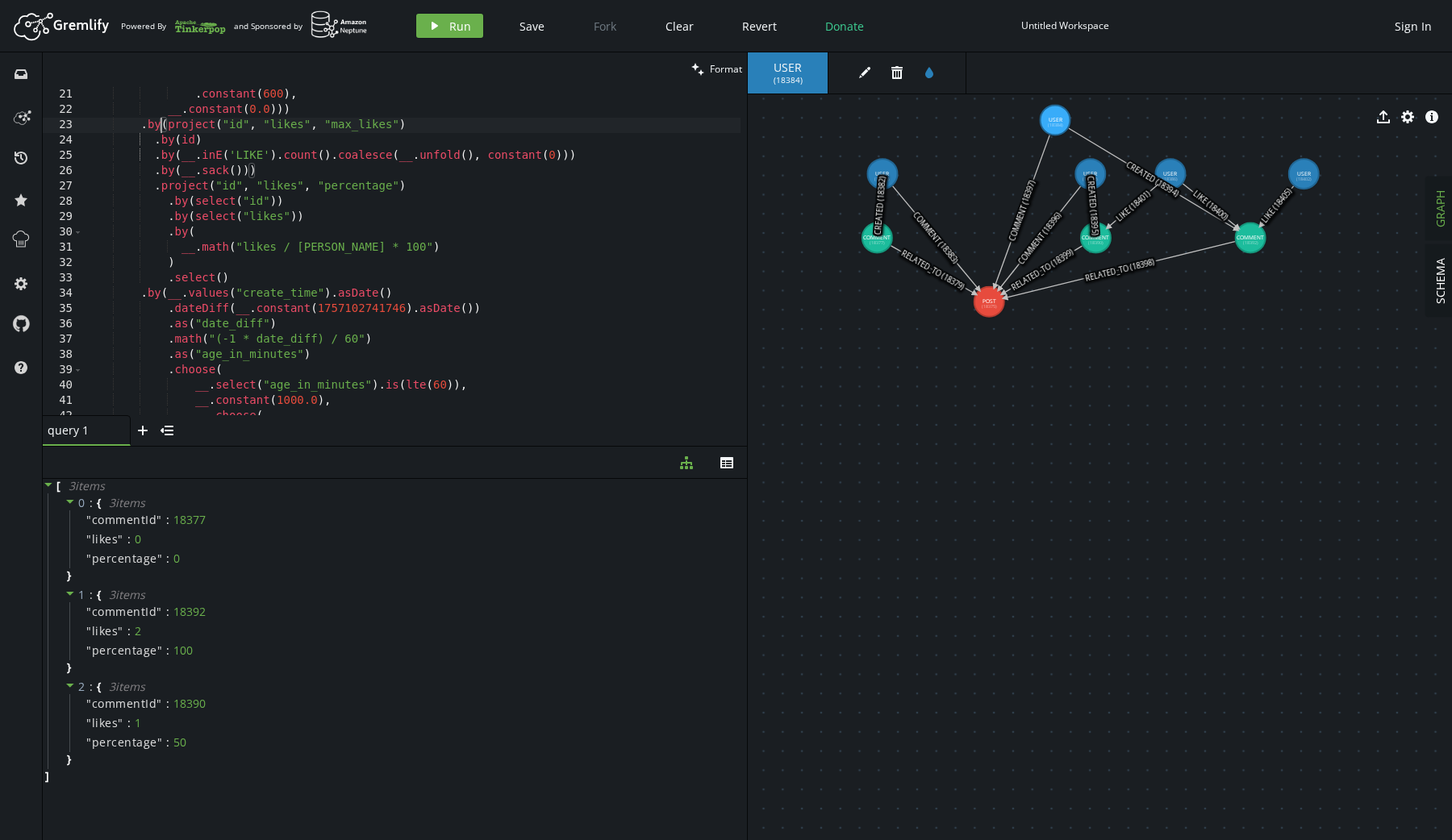
click at [250, 280] on div ". where ( __ . hasId ( "5194" )) . constant ( 600 ) , __ . constant ( 0.0 ))) .…" at bounding box center [411, 252] width 657 height 361
click at [454, 30] on span "Run" at bounding box center [460, 26] width 22 height 16
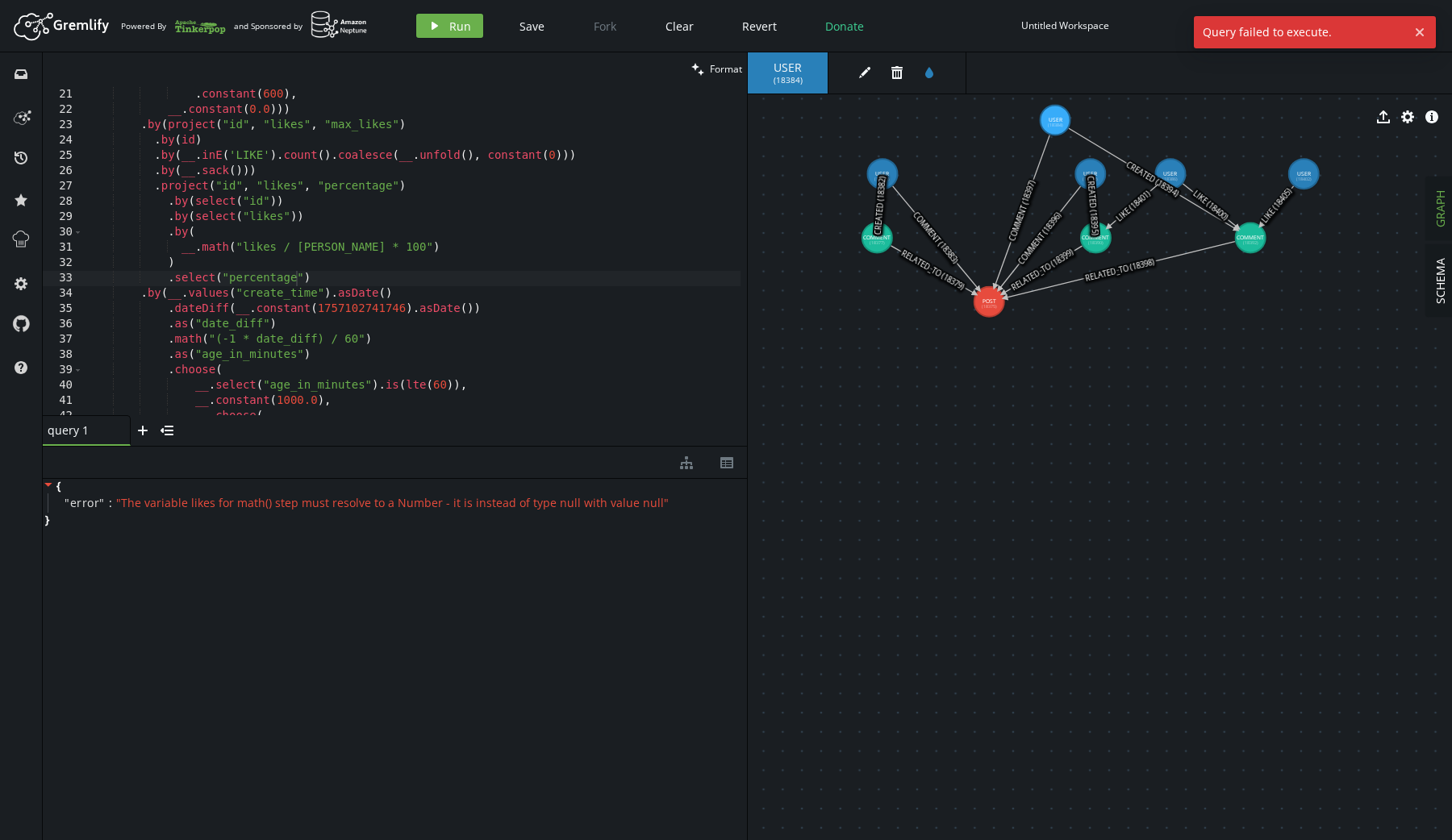
click at [216, 124] on div ". where ( __ . hasId ( "5194" )) . constant ( 600 ) , __ . constant ( 0.0 ))) .…" at bounding box center [411, 252] width 657 height 361
click at [621, 148] on div ". where ( __ . hasId ( "5194" )) . constant ( 600 ) , __ . constant ( 0.0 ))) .…" at bounding box center [411, 252] width 657 height 361
click at [601, 173] on div ". where ( __ . hasId ( "5194" )) . constant ( 600 ) , __ . constant ( 0.0 ))) .…" at bounding box center [411, 252] width 657 height 361
click at [458, 24] on span "Run" at bounding box center [460, 26] width 22 height 16
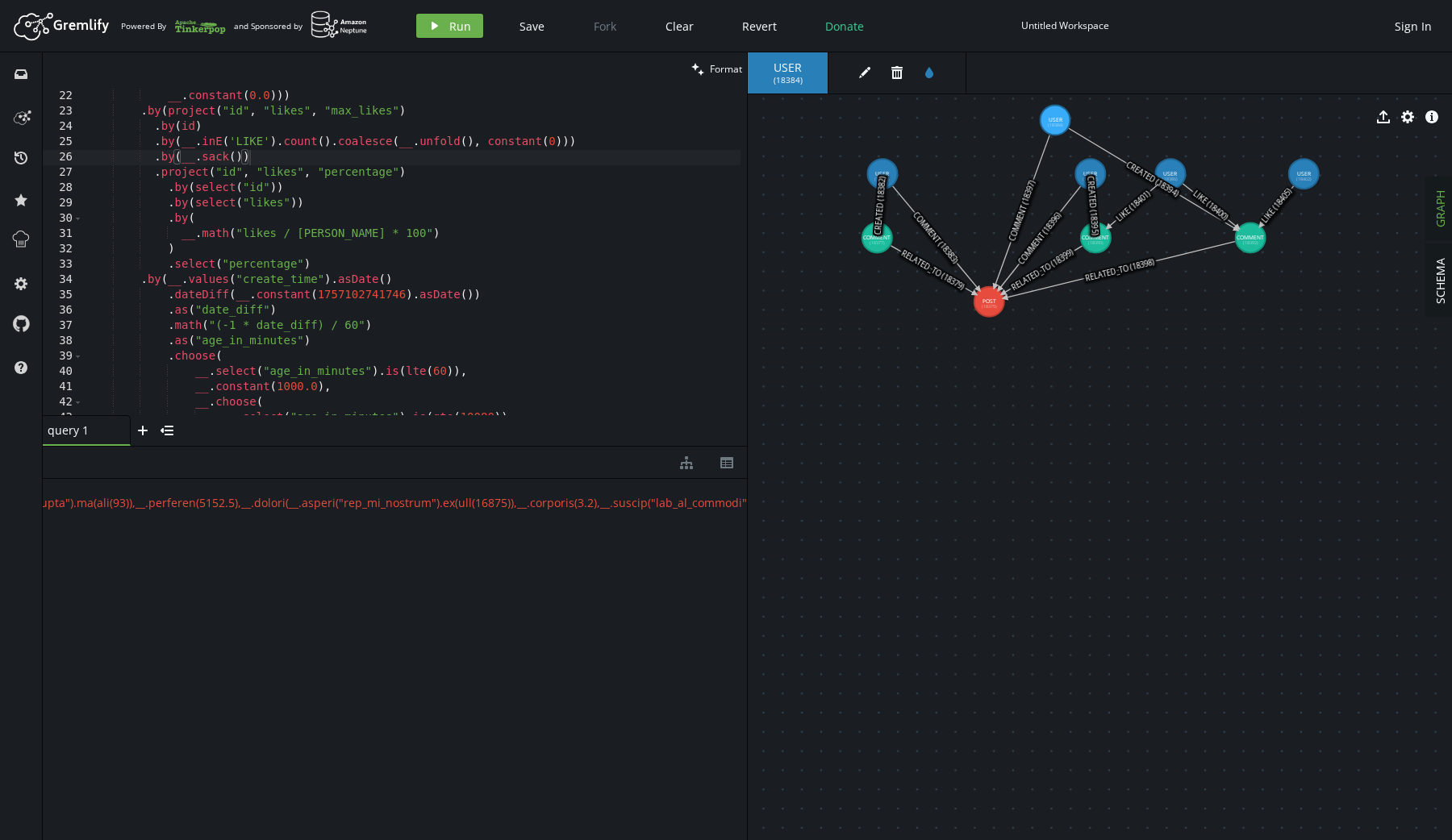
scroll to position [327, 0]
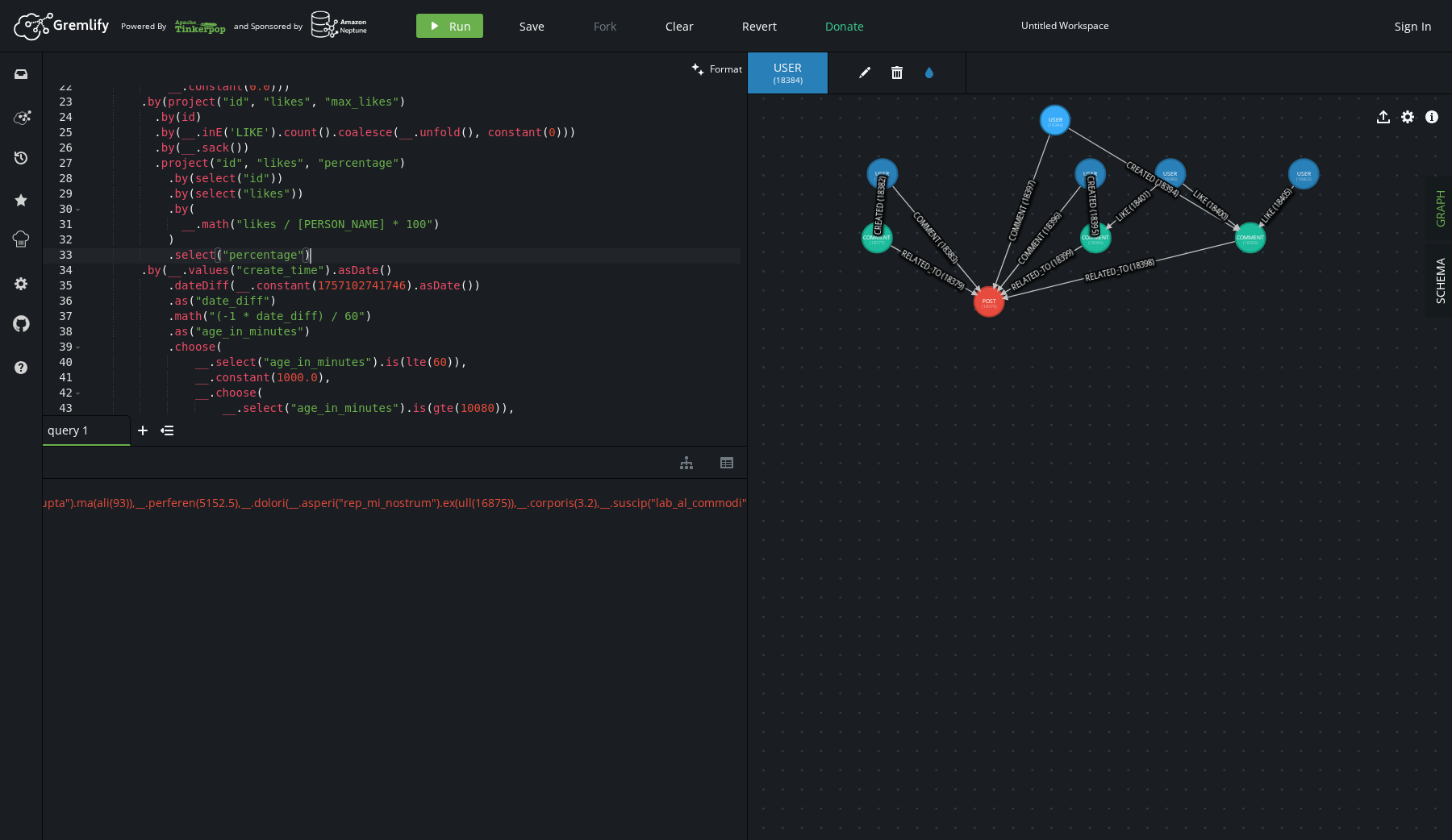
click at [381, 257] on div "__ . constant ( 0.0 ))) . by ( project ( "id" , "likes" , "max_likes" ) . by ( …" at bounding box center [411, 260] width 657 height 361
click at [449, 19] on span "Run" at bounding box center [460, 26] width 22 height 16
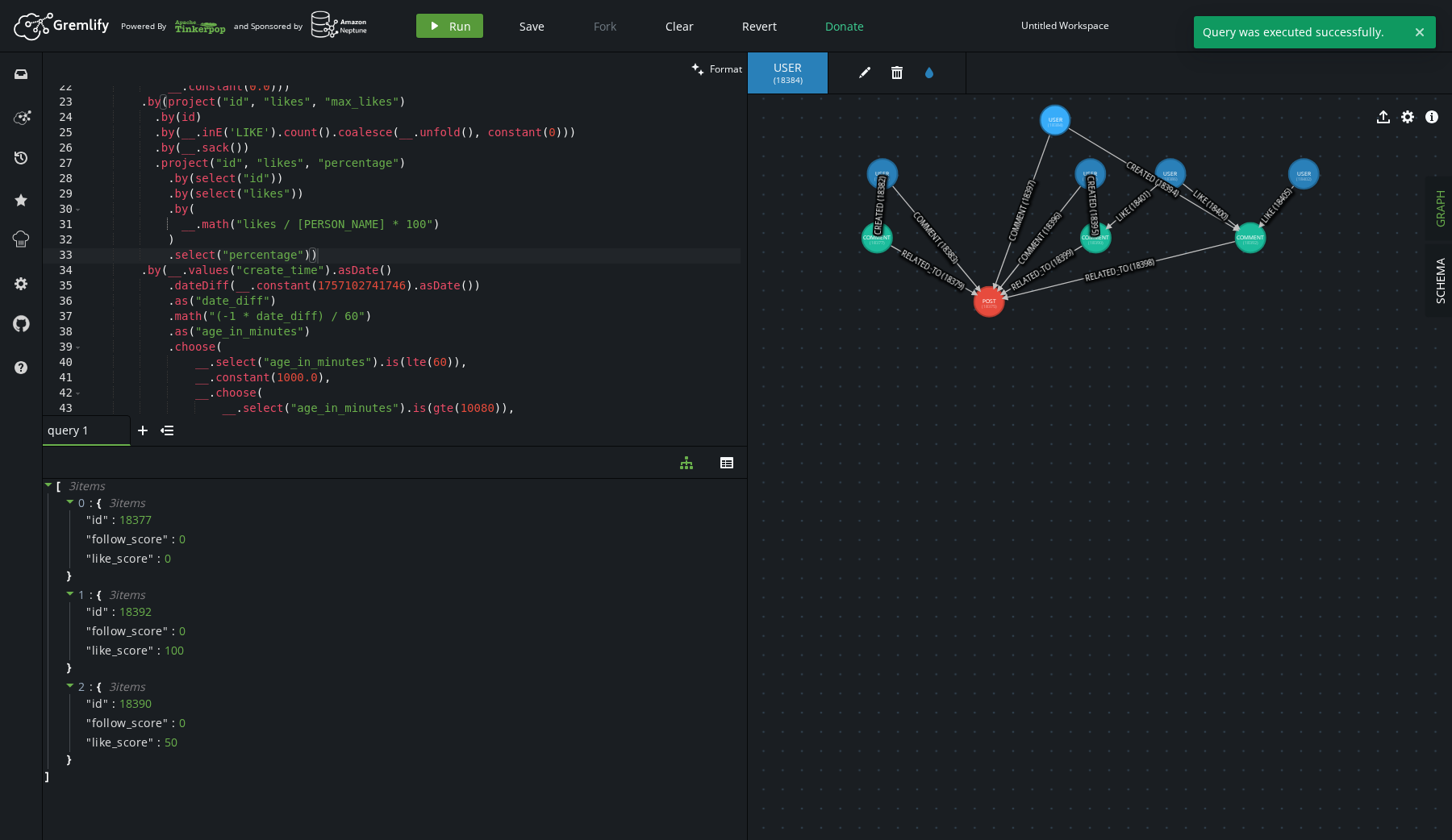
scroll to position [0, 0]
click at [297, 256] on div "__ . constant ( 0.0 ))) . by ( project ( "id" , "likes" , "max_likes" ) . by ( …" at bounding box center [411, 260] width 657 height 361
click at [449, 27] on span "Run" at bounding box center [460, 26] width 22 height 16
click at [207, 256] on div "__ . constant ( 0.0 ))) . by ( project ( "id" , "likes" , "max_likes" ) . by ( …" at bounding box center [411, 260] width 657 height 361
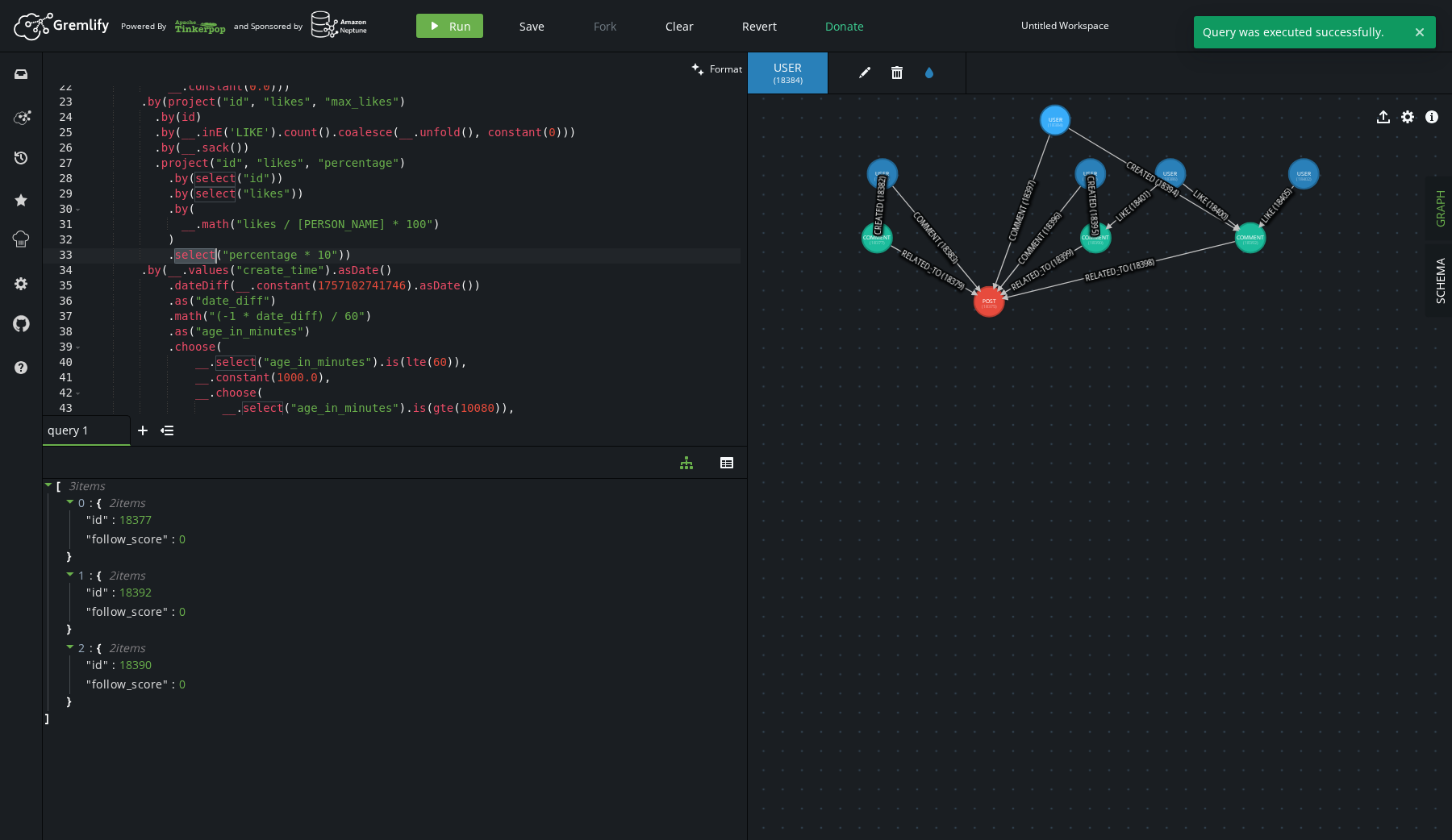
click at [207, 256] on div "__ . constant ( 0.0 ))) . by ( project ( "id" , "likes" , "max_likes" ) . by ( …" at bounding box center [411, 260] width 657 height 361
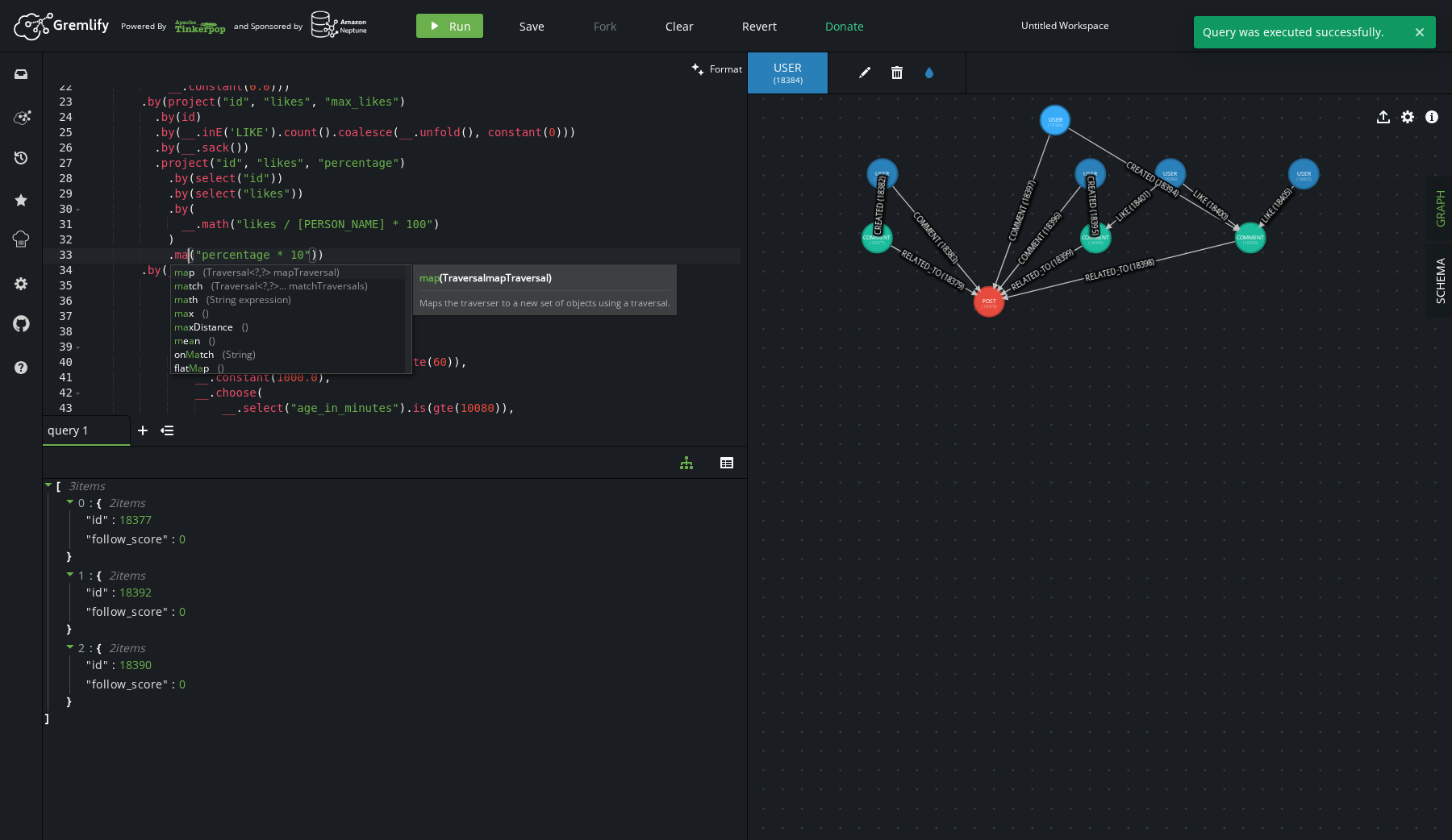
scroll to position [0, 114]
click at [432, 35] on button "play Run" at bounding box center [449, 26] width 67 height 24
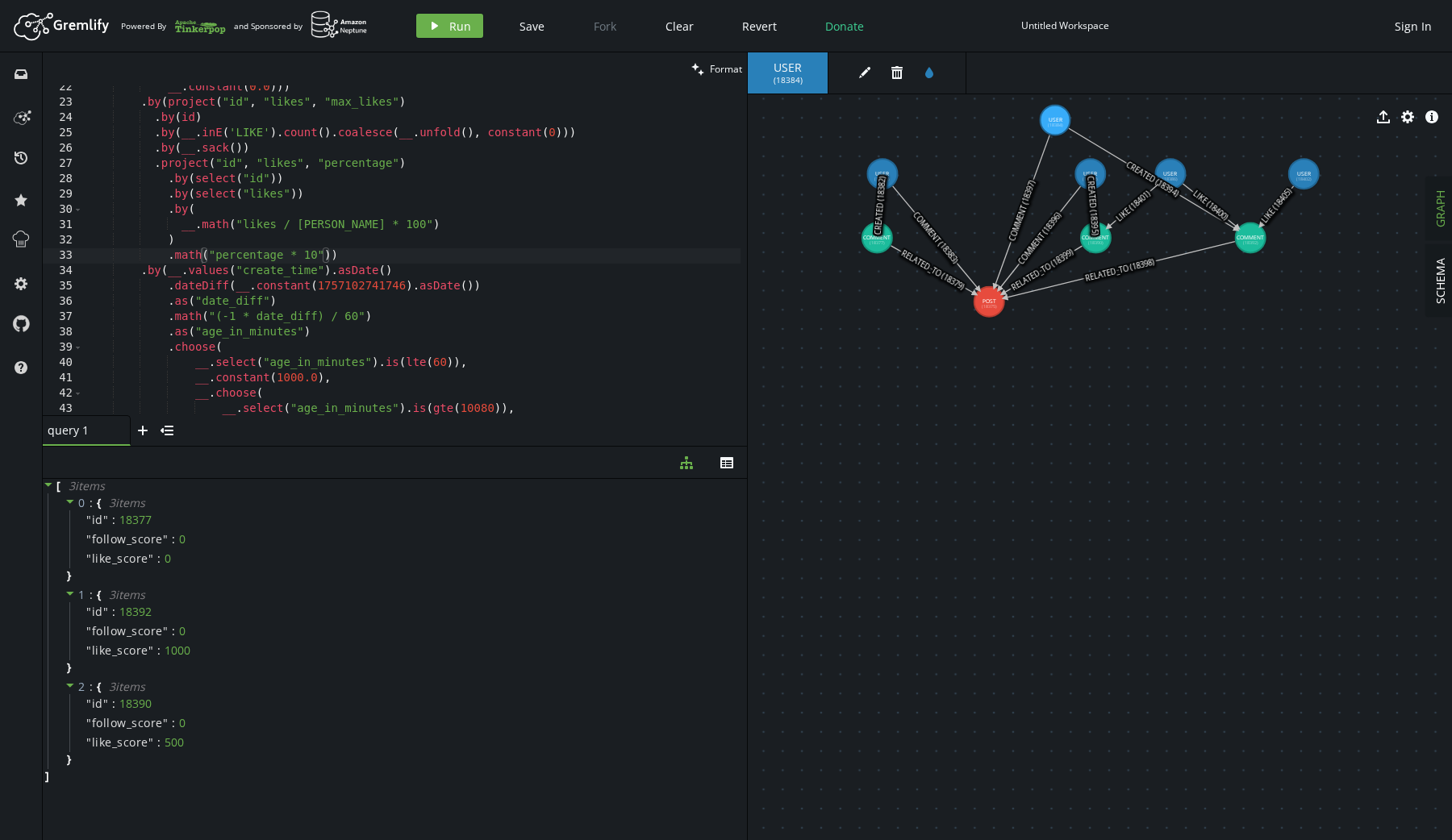
click at [366, 262] on div "__ . constant ( 0.0 ))) . by ( project ( "id" , "likes" , "max_likes" ) . by ( …" at bounding box center [411, 260] width 657 height 361
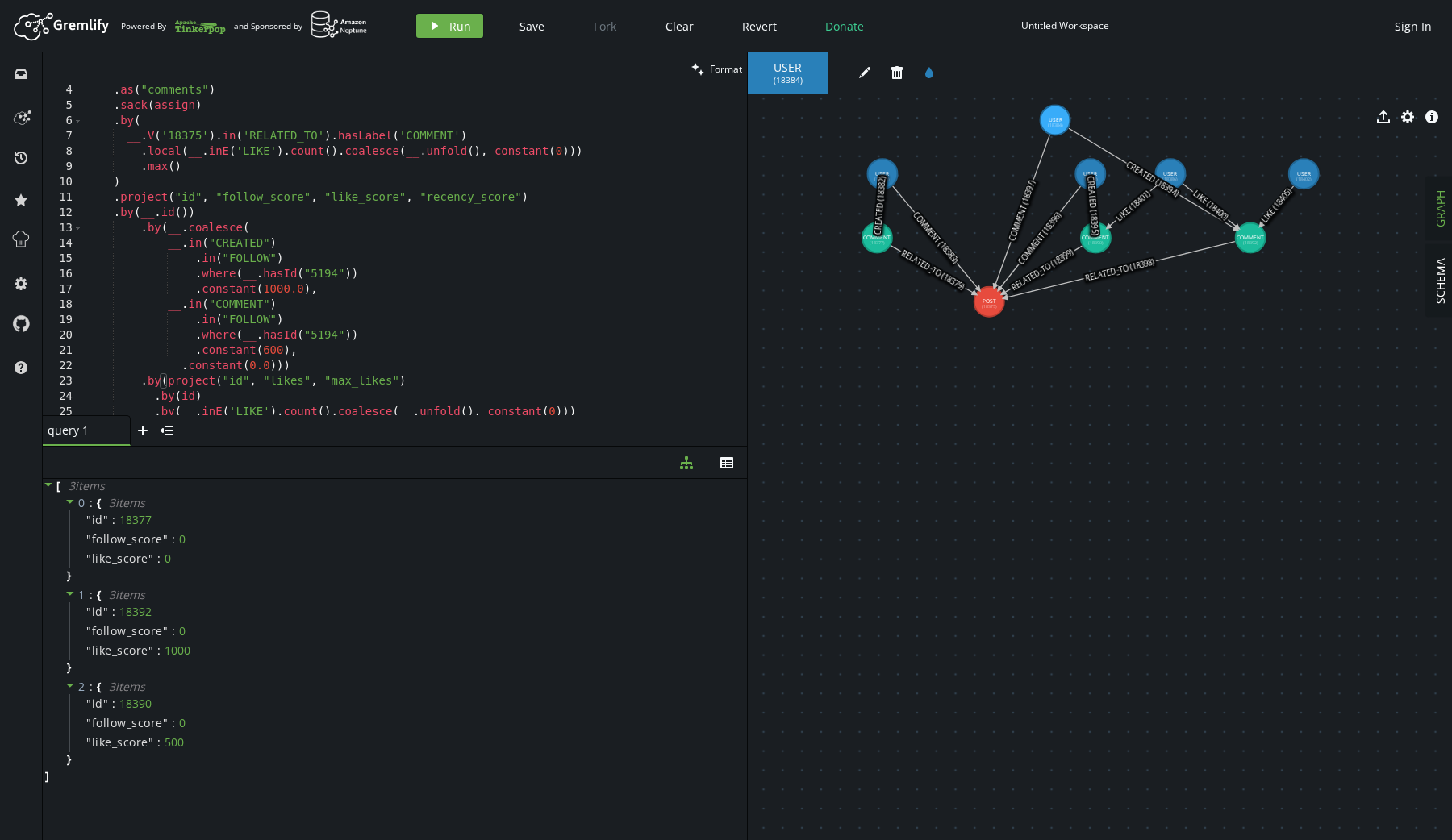
scroll to position [0, 0]
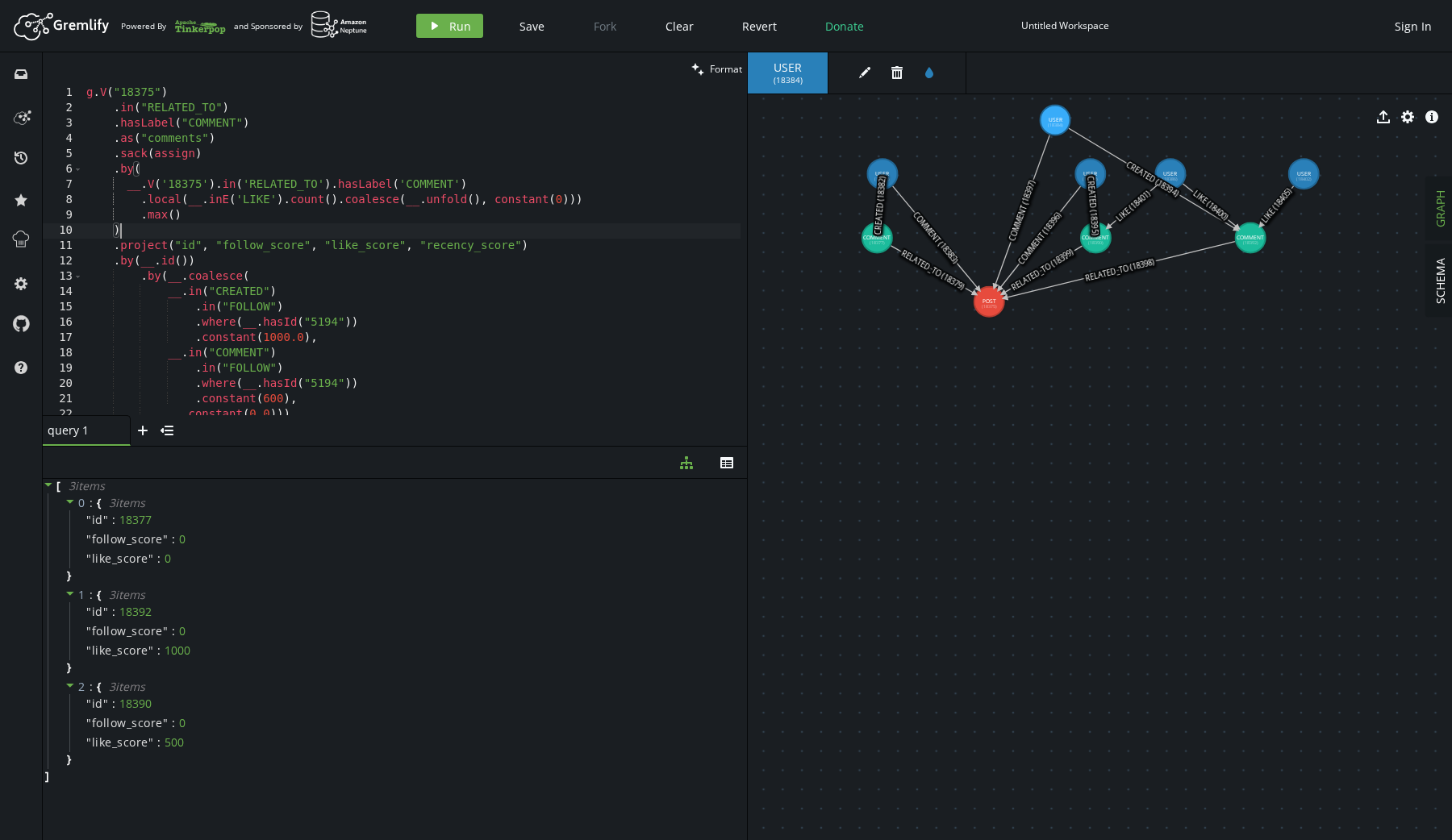
click at [237, 231] on div "g . V ( "18375" ) . in ( "RELATED_TO" ) . hasLabel ( "COMMENT" ) . as ( "commen…" at bounding box center [411, 265] width 657 height 361
type textarea ")"
